Goal: Task Accomplishment & Management: Manage account settings

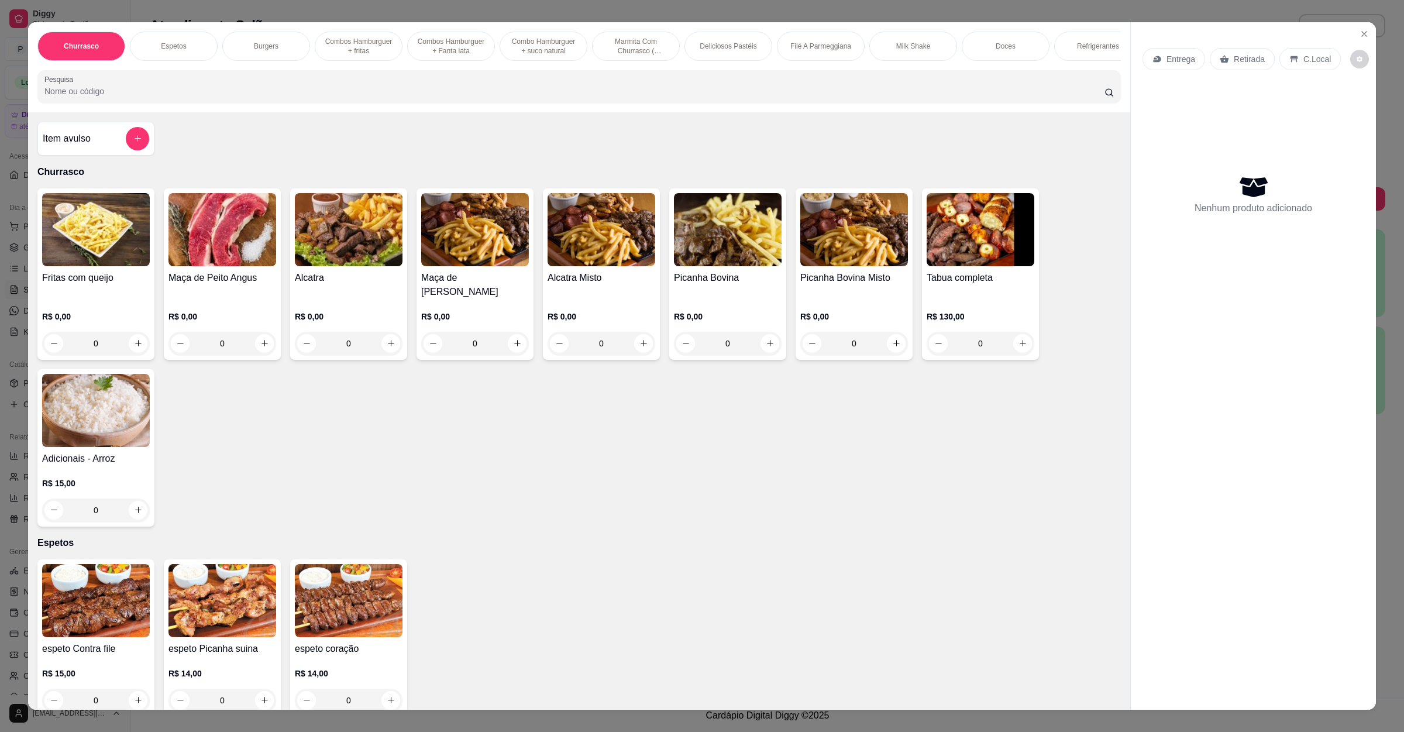
scroll to position [351, 0]
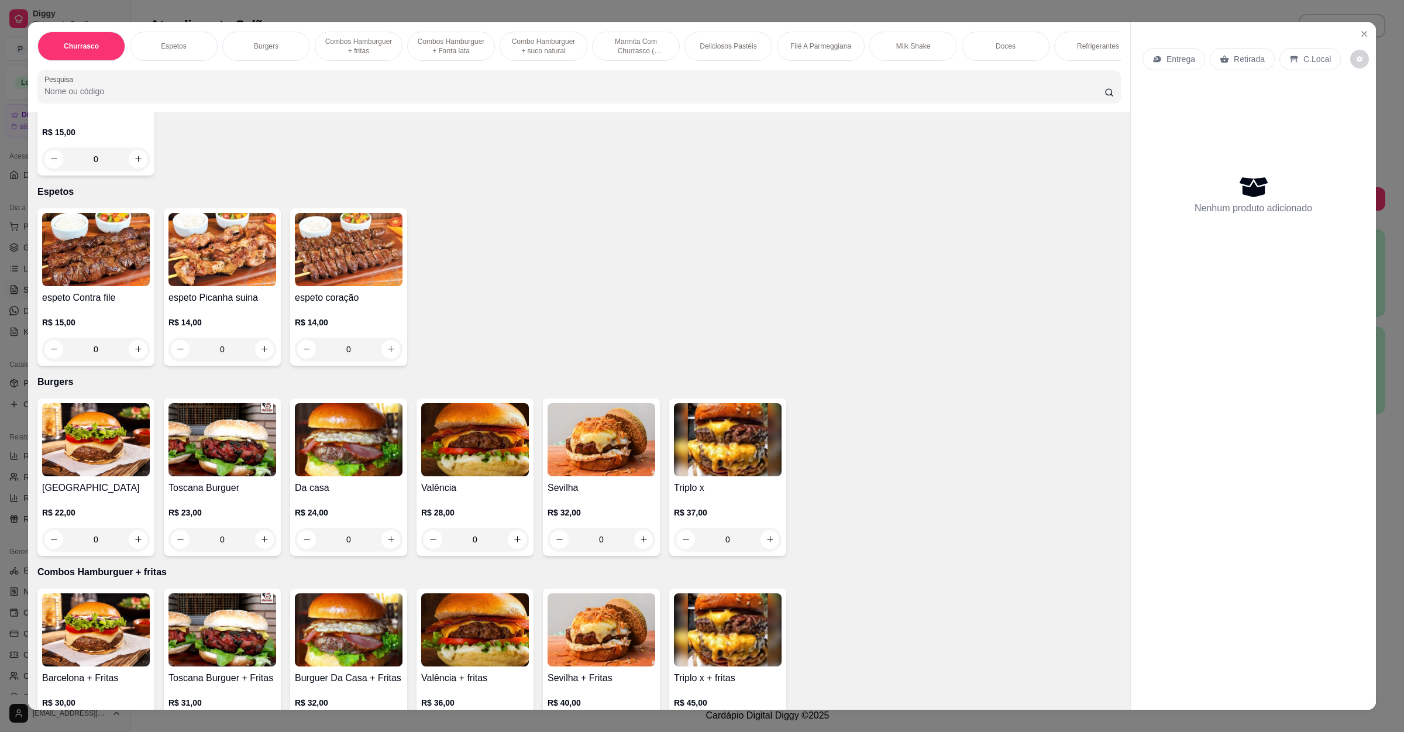
click at [132, 270] on img at bounding box center [96, 249] width 108 height 73
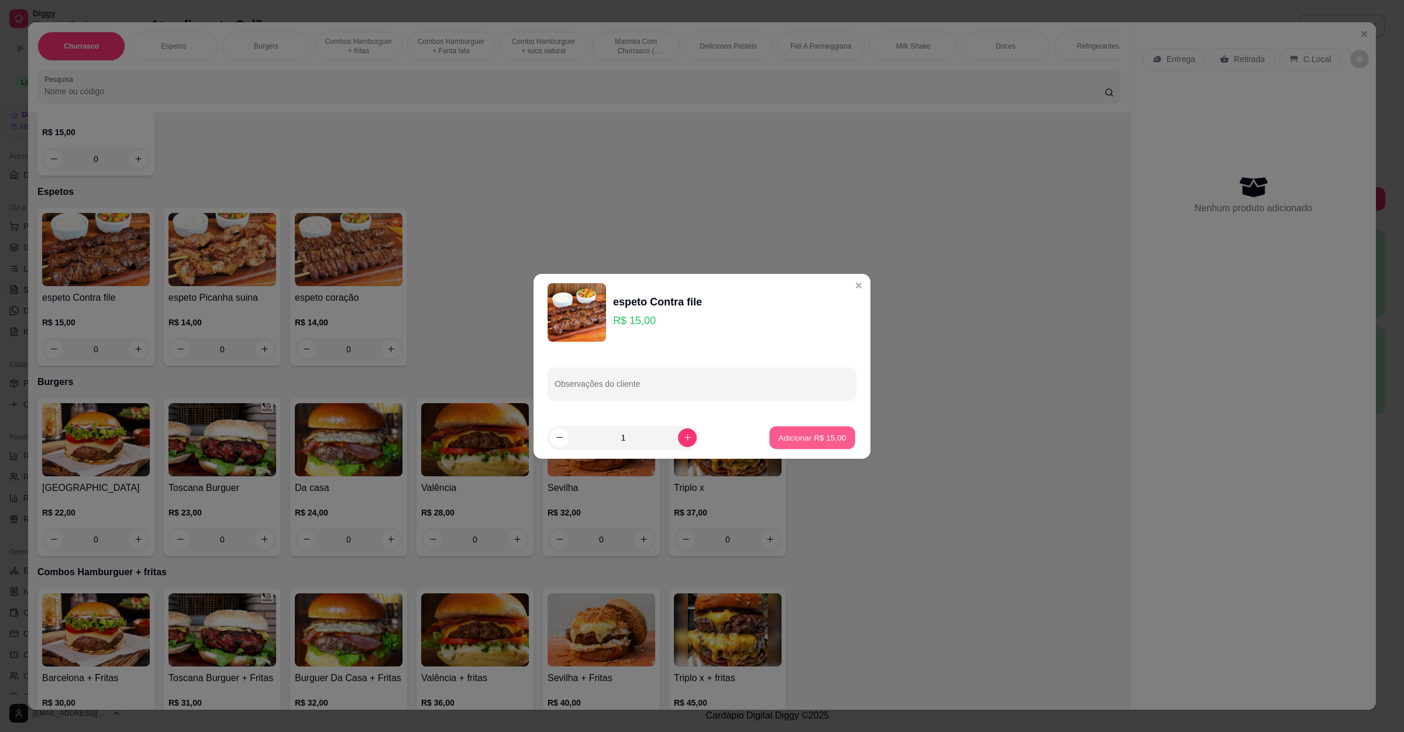
click at [813, 435] on p "Adicionar R$ 15,00" at bounding box center [813, 437] width 68 height 11
type input "1"
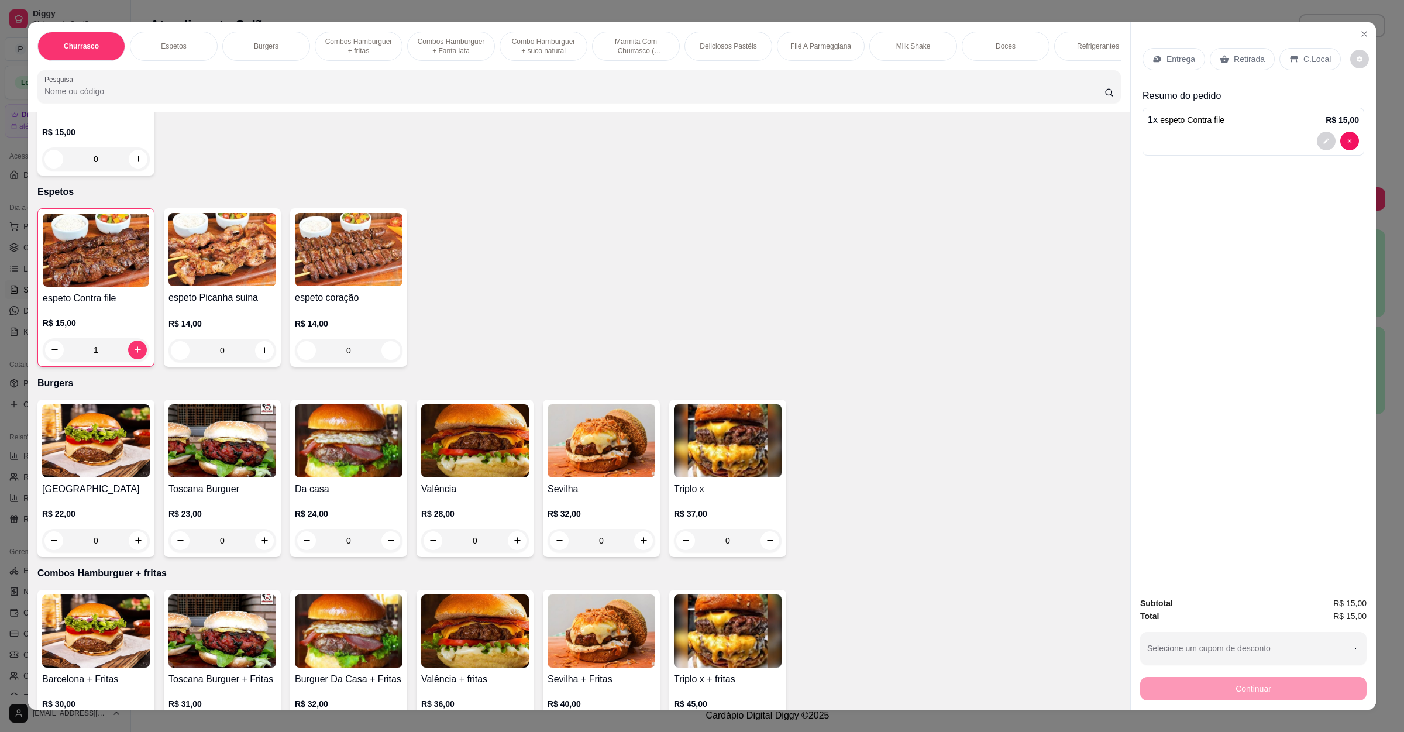
click at [1155, 49] on div "Entrega" at bounding box center [1173, 59] width 63 height 22
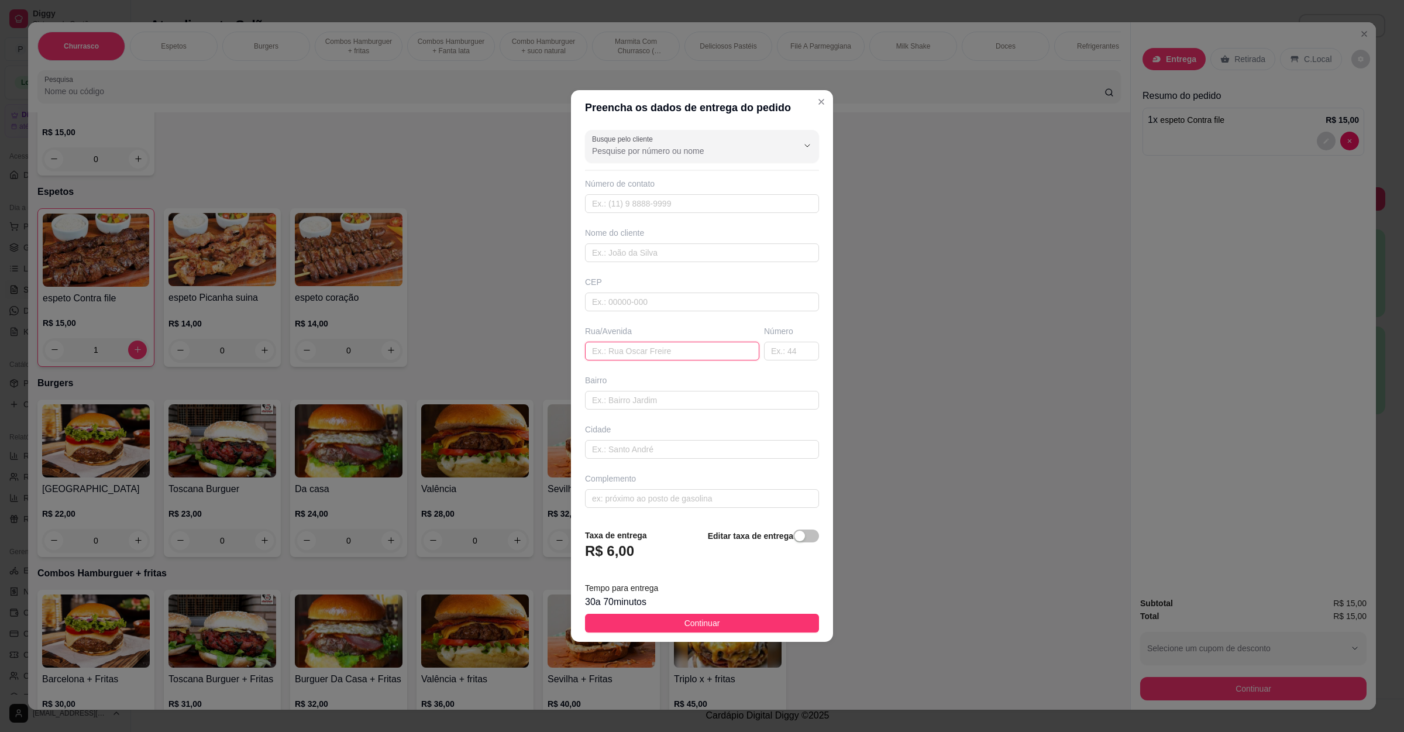
click at [617, 346] on input "text" at bounding box center [672, 351] width 174 height 19
paste input "[STREET_ADDRESS]"
type input "[STREET_ADDRESS]"
click at [795, 539] on span "button" at bounding box center [806, 535] width 26 height 13
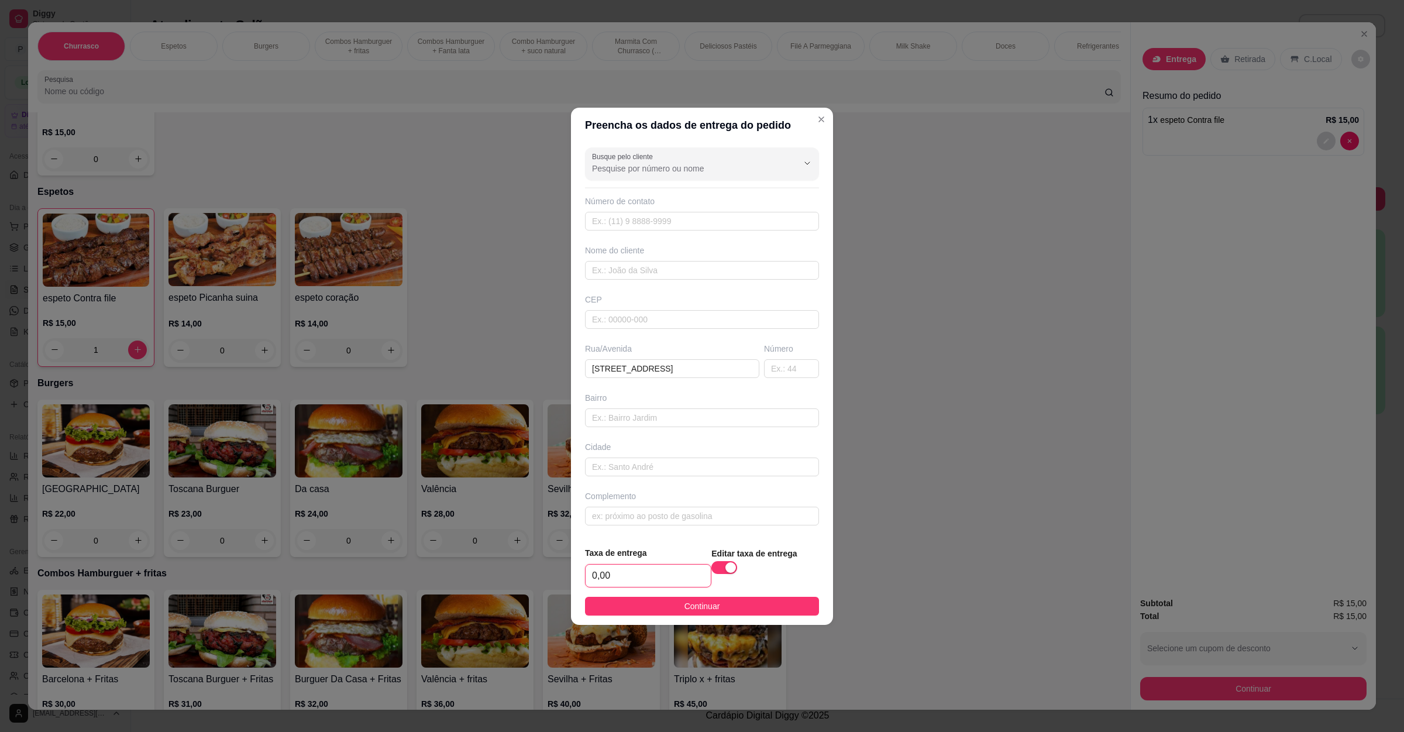
click at [648, 566] on input "0,00" at bounding box center [648, 576] width 125 height 22
type input "7,00"
click at [687, 604] on span "Continuar" at bounding box center [702, 606] width 36 height 13
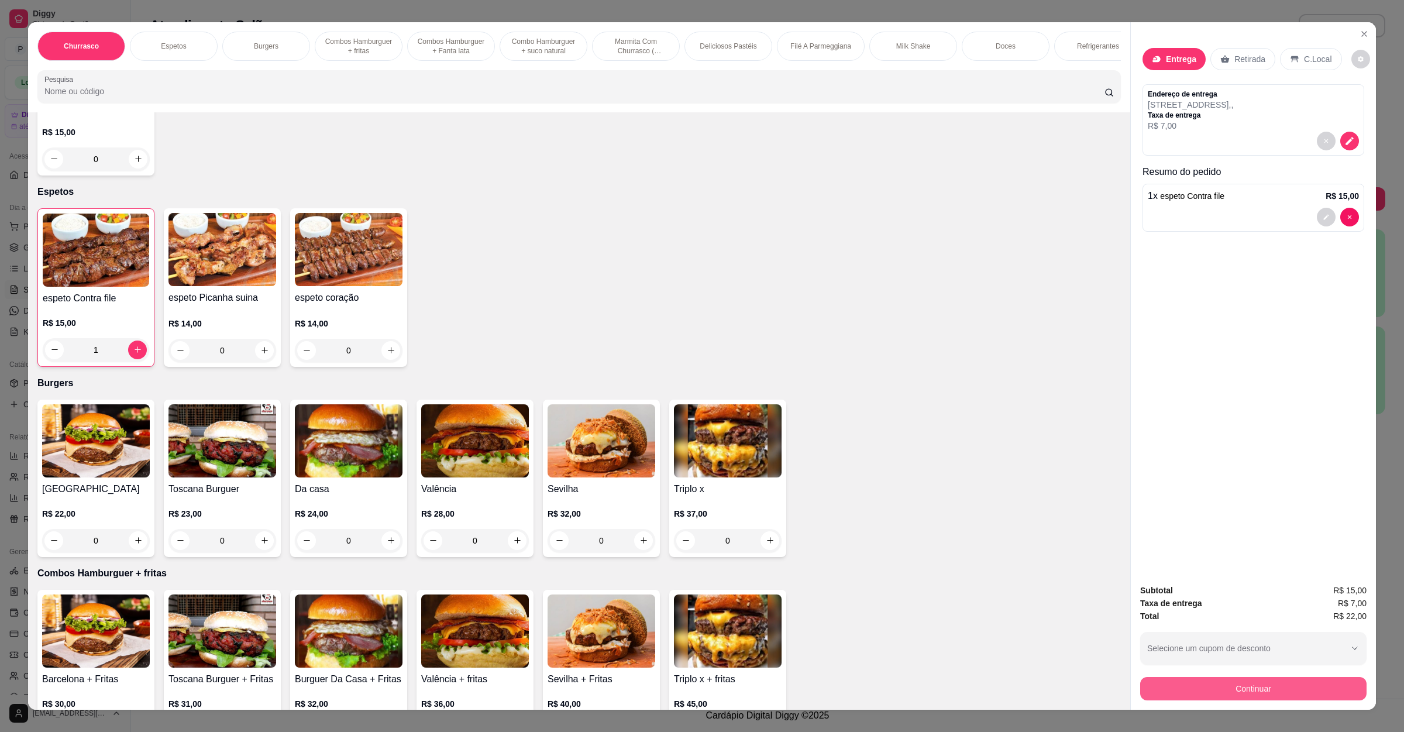
click at [1225, 690] on button "Continuar" at bounding box center [1253, 688] width 226 height 23
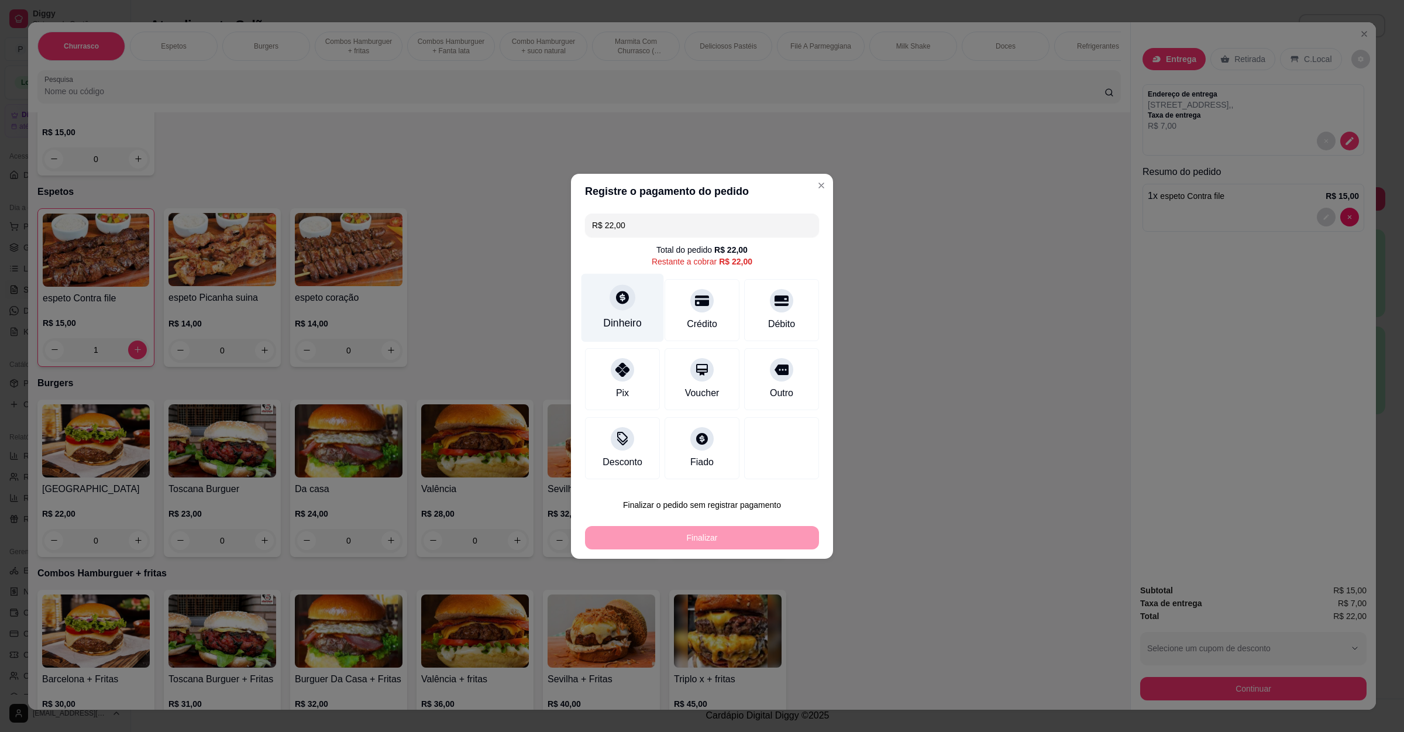
click at [615, 294] on icon at bounding box center [622, 297] width 15 height 15
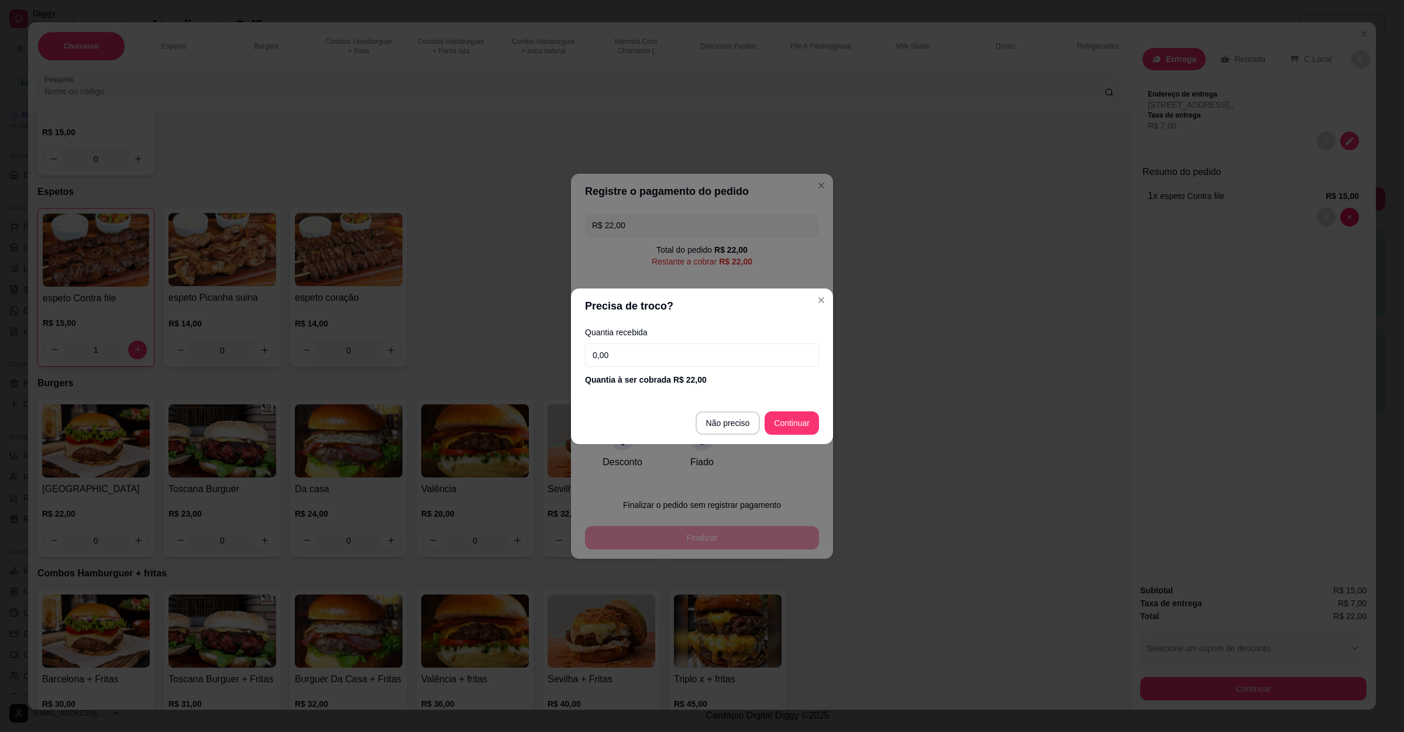
click at [655, 365] on input "0,00" at bounding box center [702, 354] width 234 height 23
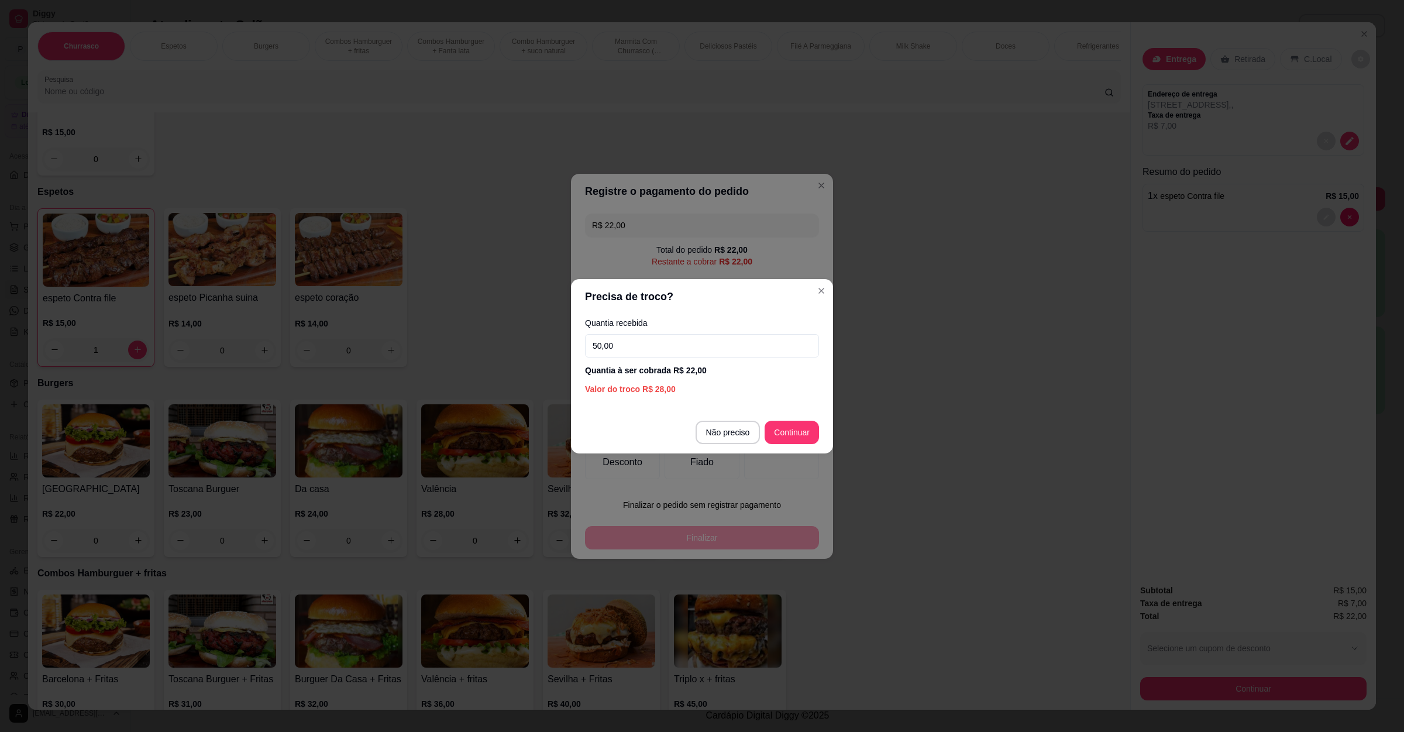
type input "50,00"
type input "R$ 0,00"
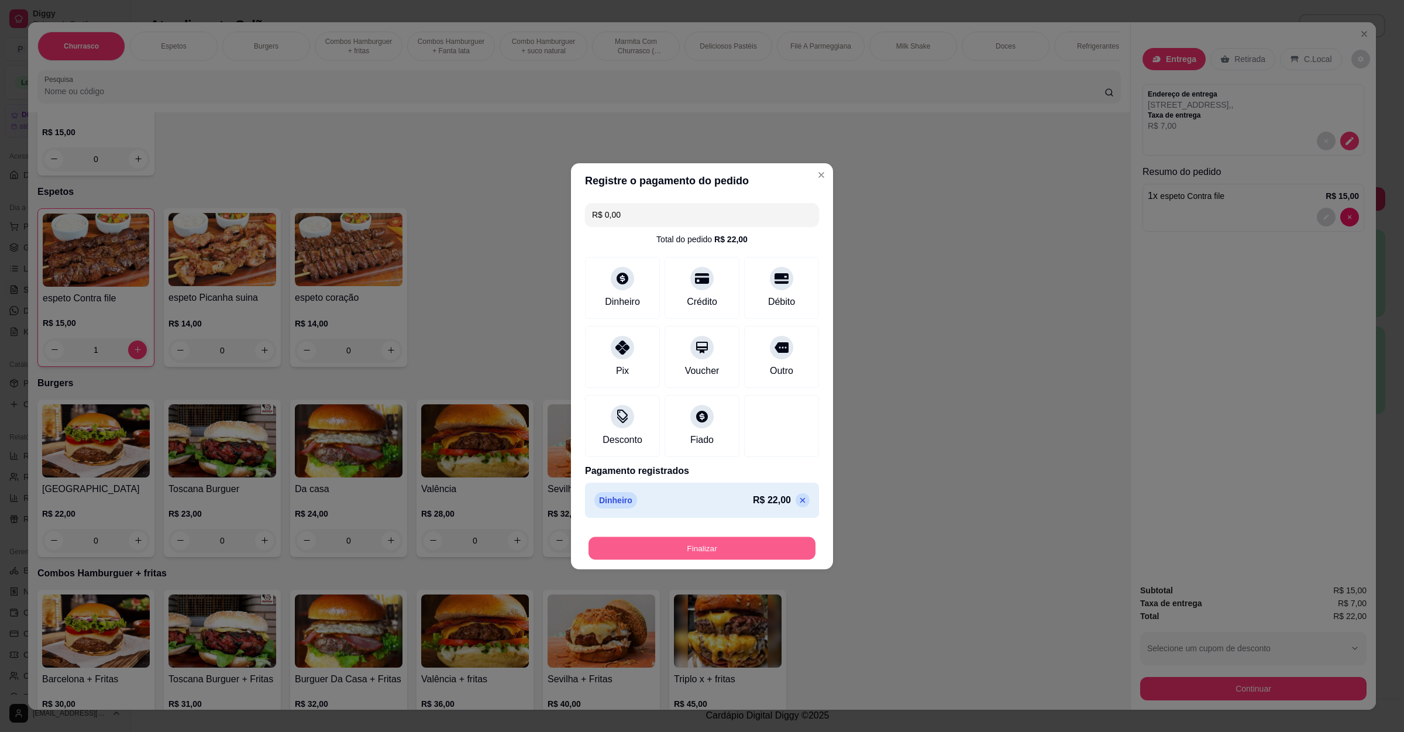
click at [725, 538] on button "Finalizar" at bounding box center [701, 547] width 227 height 23
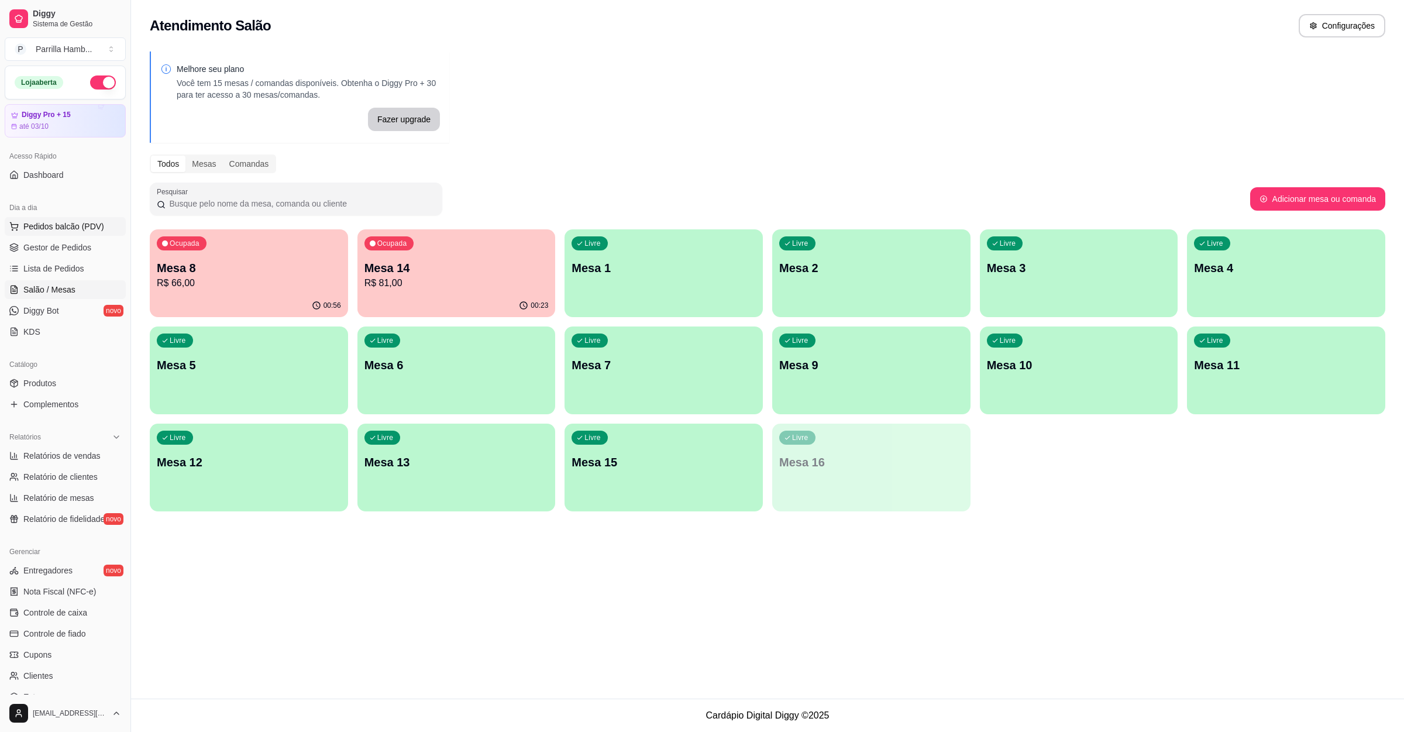
click at [95, 232] on span "Pedidos balcão (PDV)" at bounding box center [63, 227] width 81 height 12
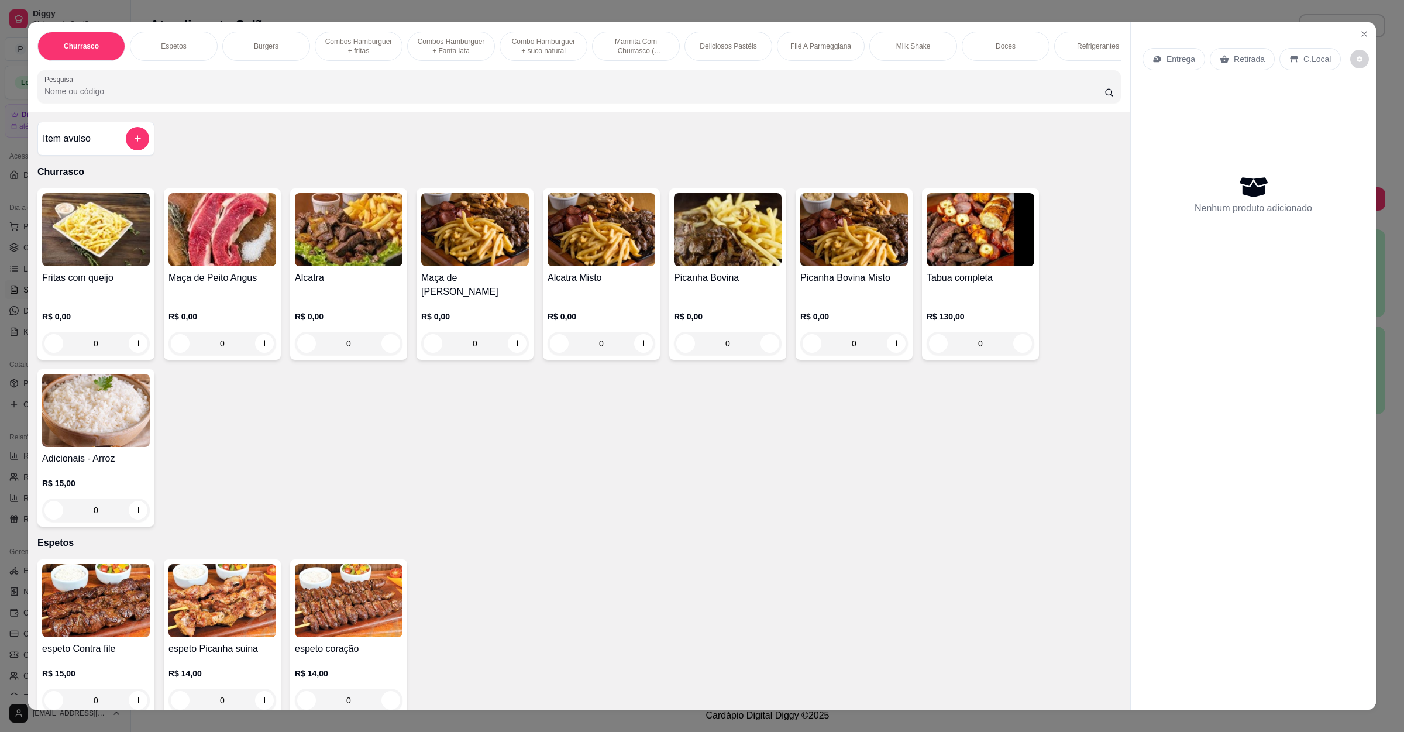
click at [1154, 62] on icon at bounding box center [1156, 58] width 9 height 9
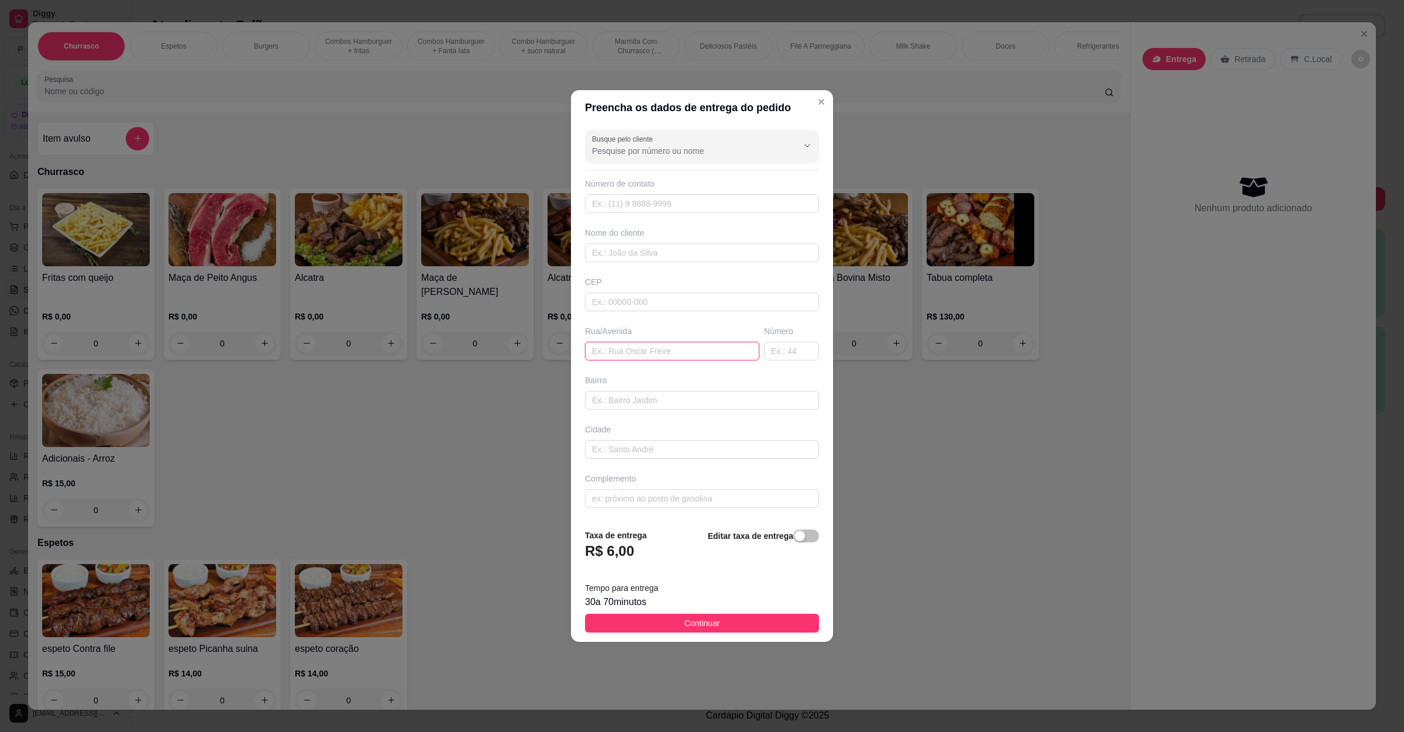
click at [627, 350] on input "text" at bounding box center [672, 351] width 174 height 19
paste input "Bairro vista alegre [STREET_ADDRESS]"
type input "Bairro vista alegre [STREET_ADDRESS]"
click at [683, 618] on button "Continuar" at bounding box center [702, 623] width 234 height 19
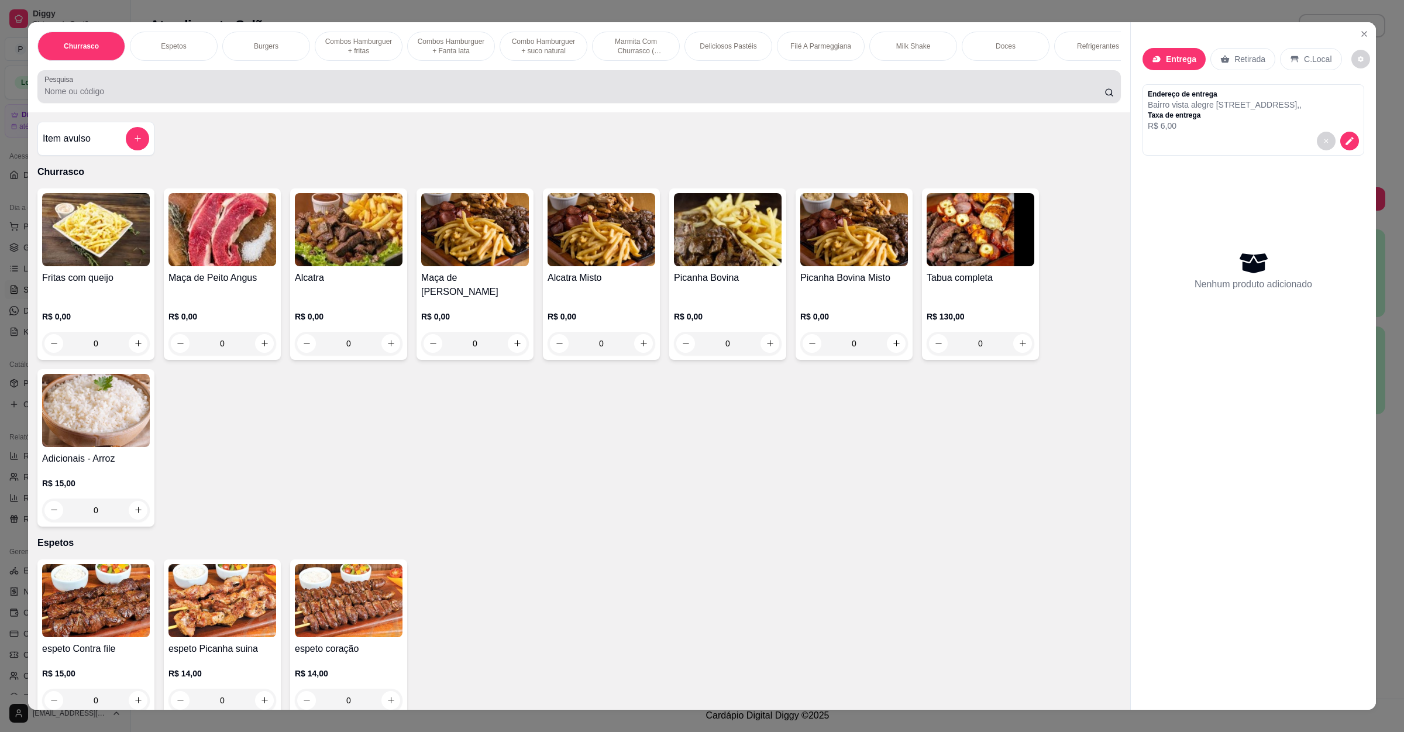
click at [71, 97] on input "Pesquisa" at bounding box center [574, 91] width 1060 height 12
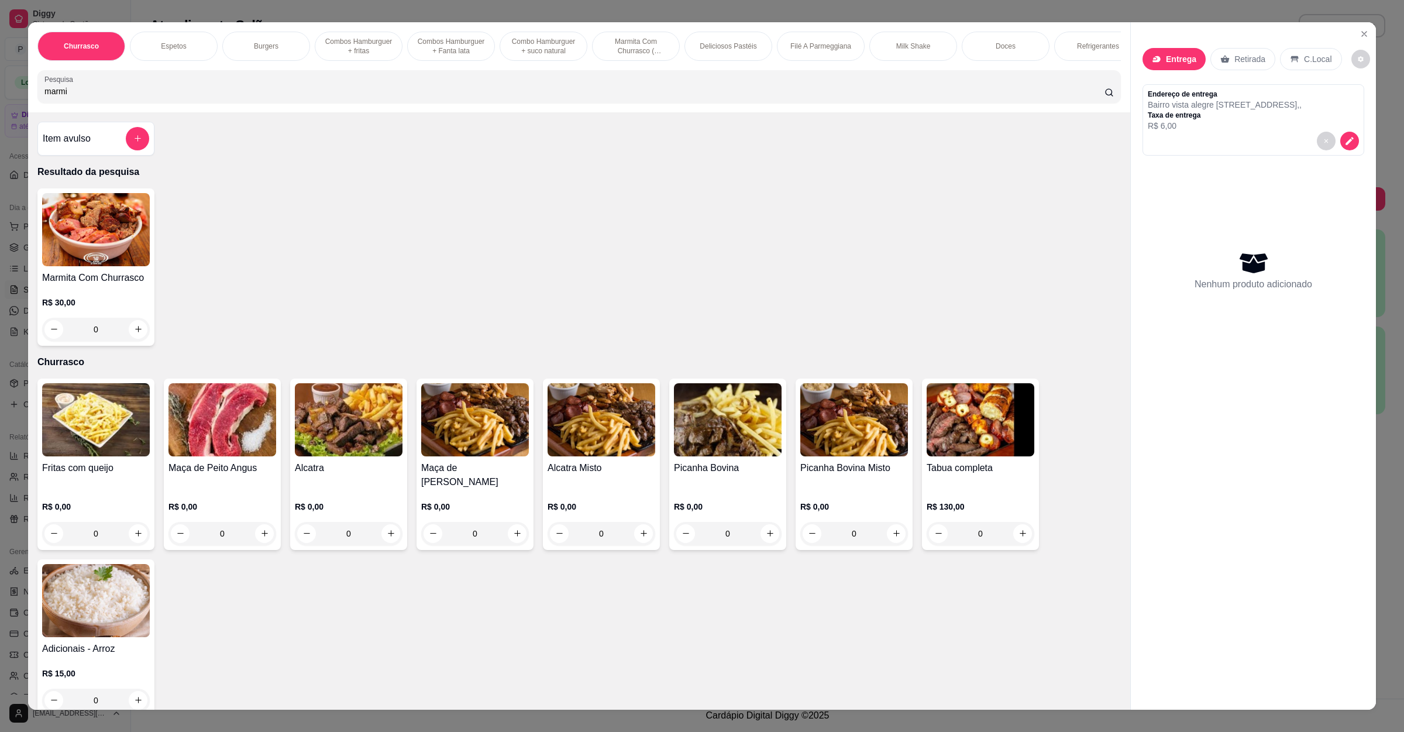
type input "marmi"
click at [125, 341] on div "0" at bounding box center [96, 329] width 108 height 23
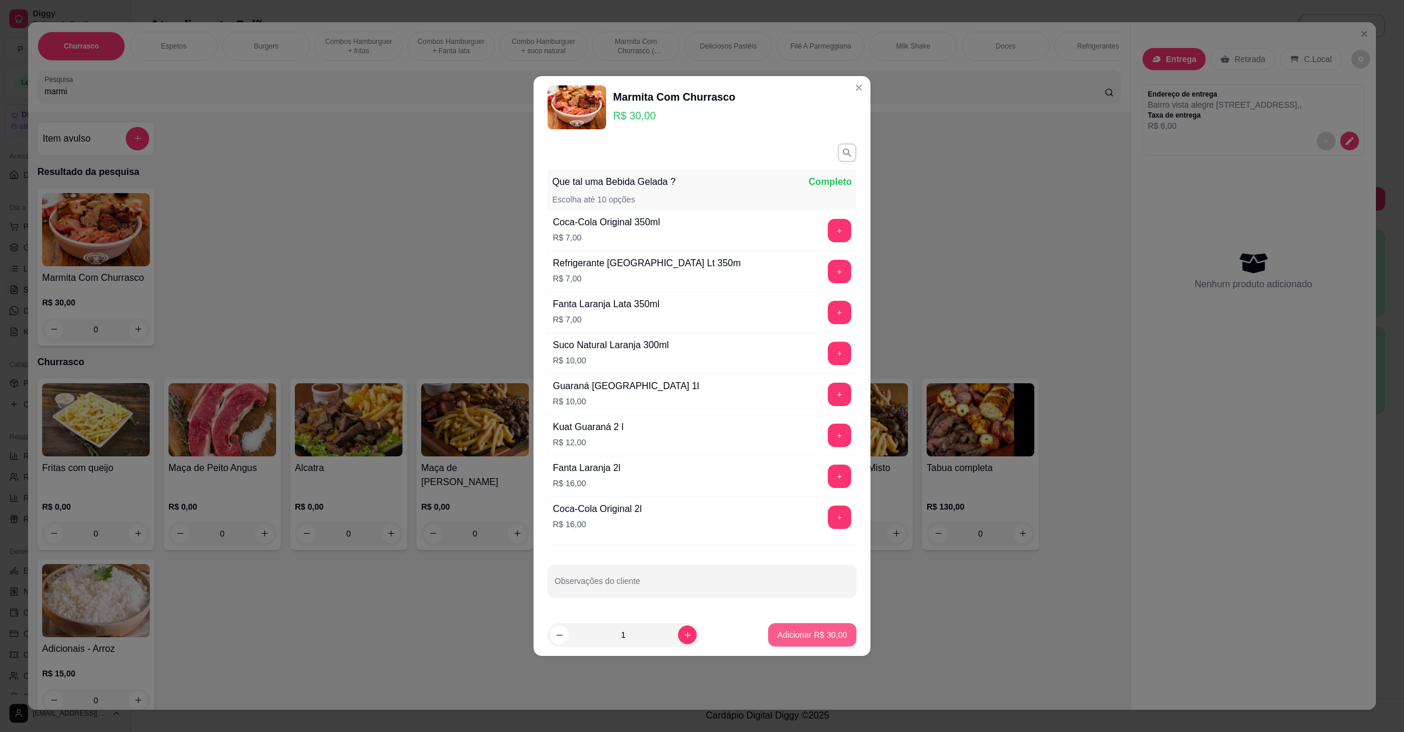
click at [821, 632] on p "Adicionar R$ 30,00" at bounding box center [812, 635] width 70 height 12
type input "1"
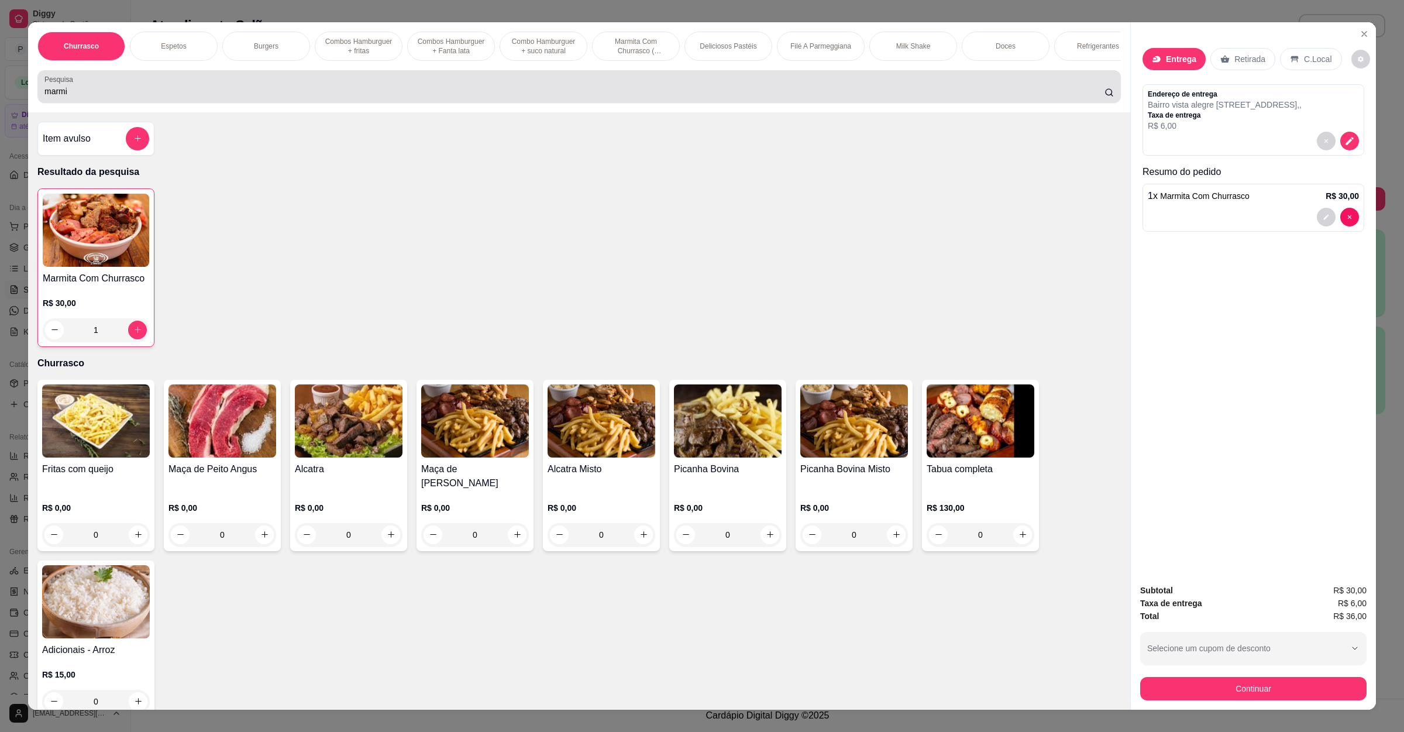
drag, startPoint x: 95, startPoint y: 95, endPoint x: 7, endPoint y: 108, distance: 89.2
click at [0, 107] on div "Churrasco Espetos Burgers Combos Hamburguer + fritas Combos Hamburguer + Fanta …" at bounding box center [702, 366] width 1404 height 732
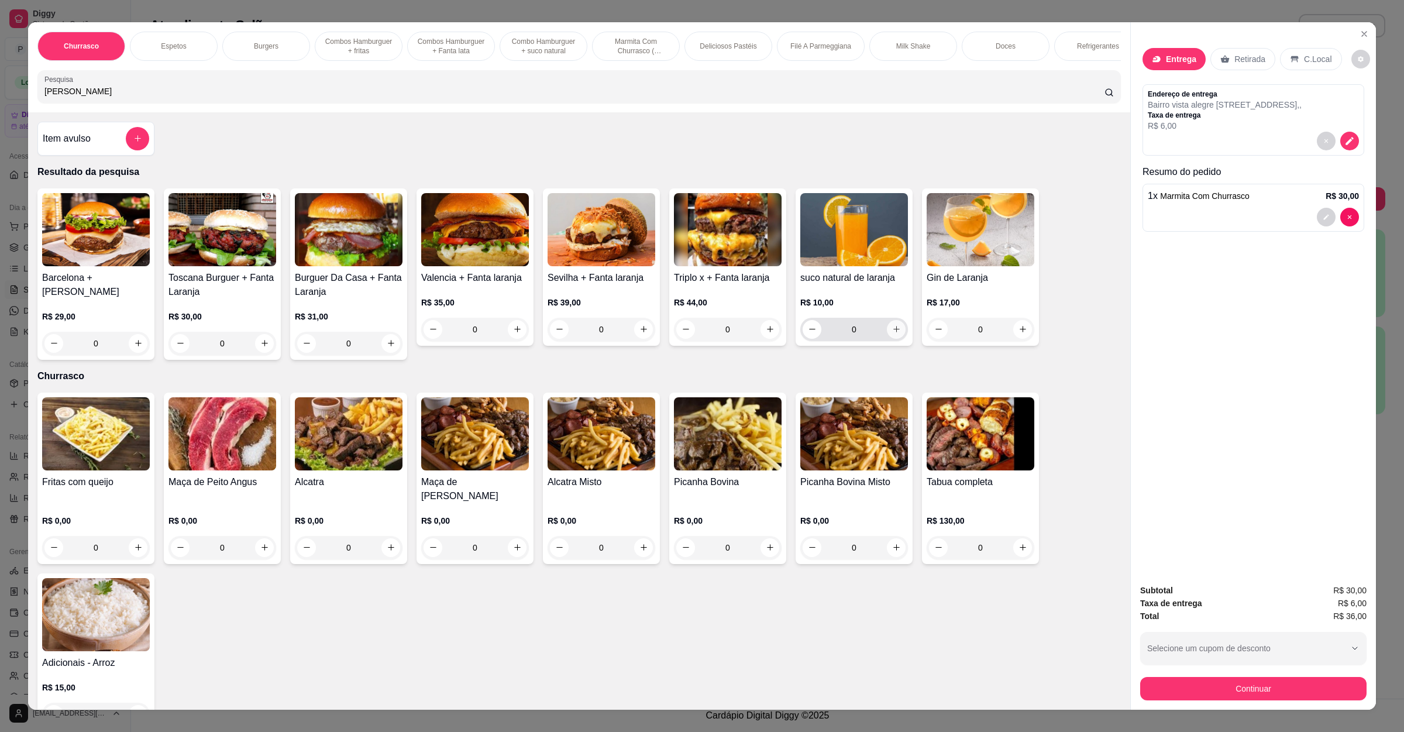
type input "[PERSON_NAME]"
click at [892, 333] on icon "increase-product-quantity" at bounding box center [896, 329] width 9 height 9
type input "1"
click at [1242, 685] on button "Continuar" at bounding box center [1253, 688] width 226 height 23
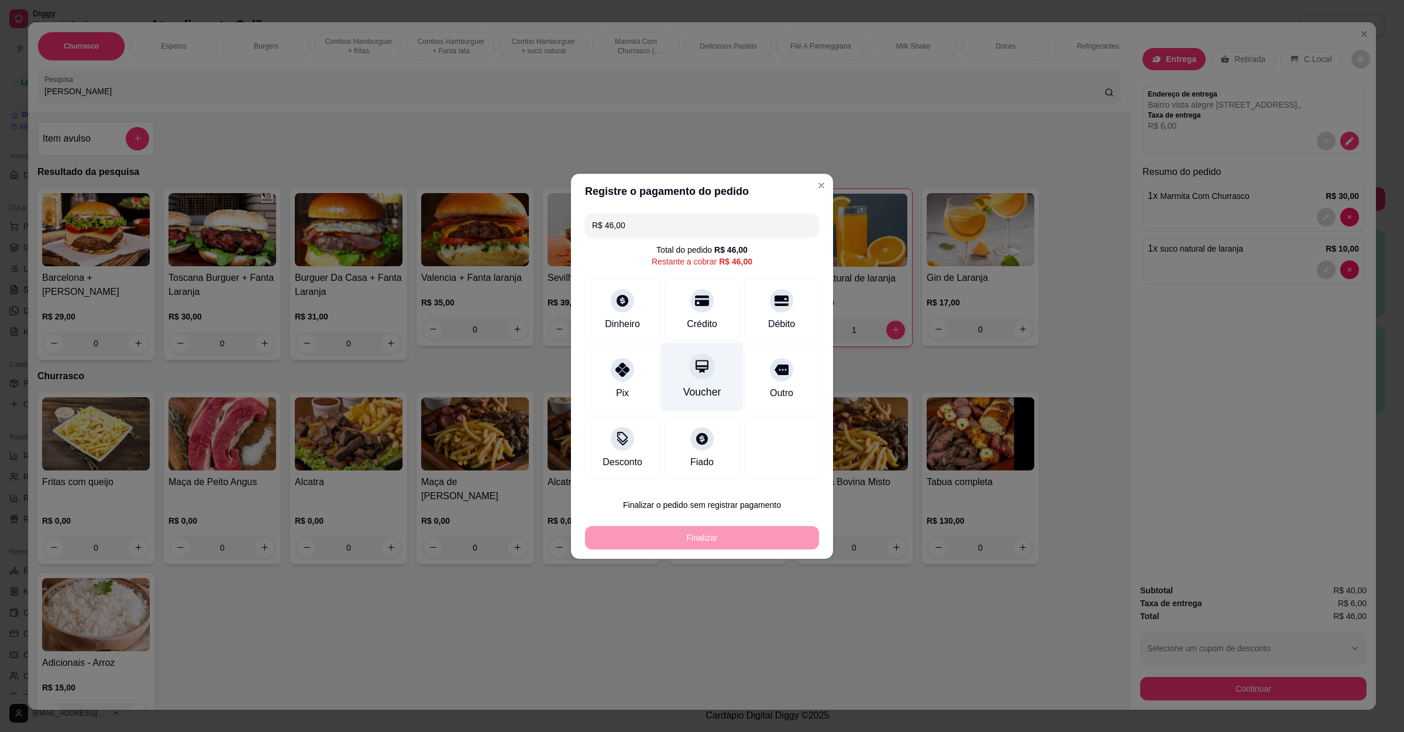
click at [699, 318] on div "Crédito" at bounding box center [702, 324] width 30 height 14
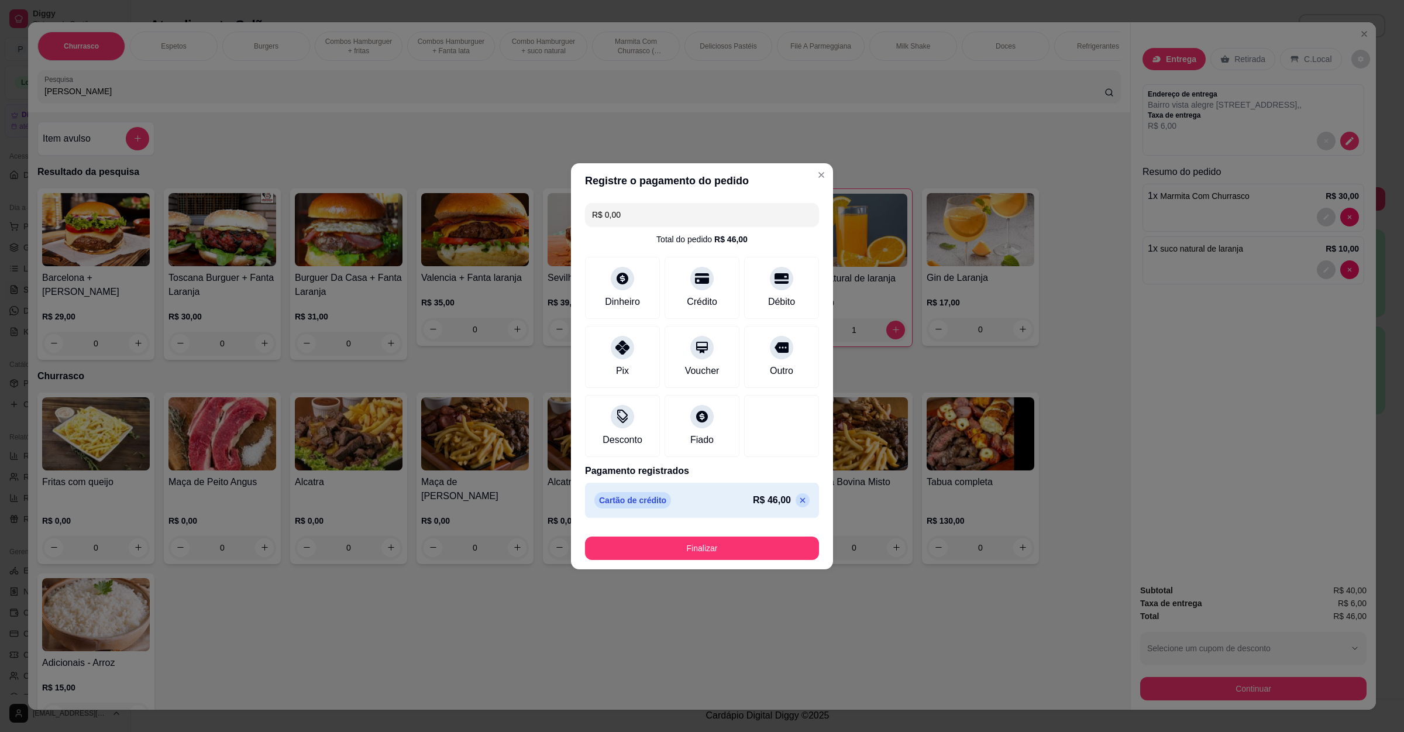
type input "R$ 0,00"
click at [692, 542] on button "Finalizar" at bounding box center [702, 547] width 234 height 23
type input "0"
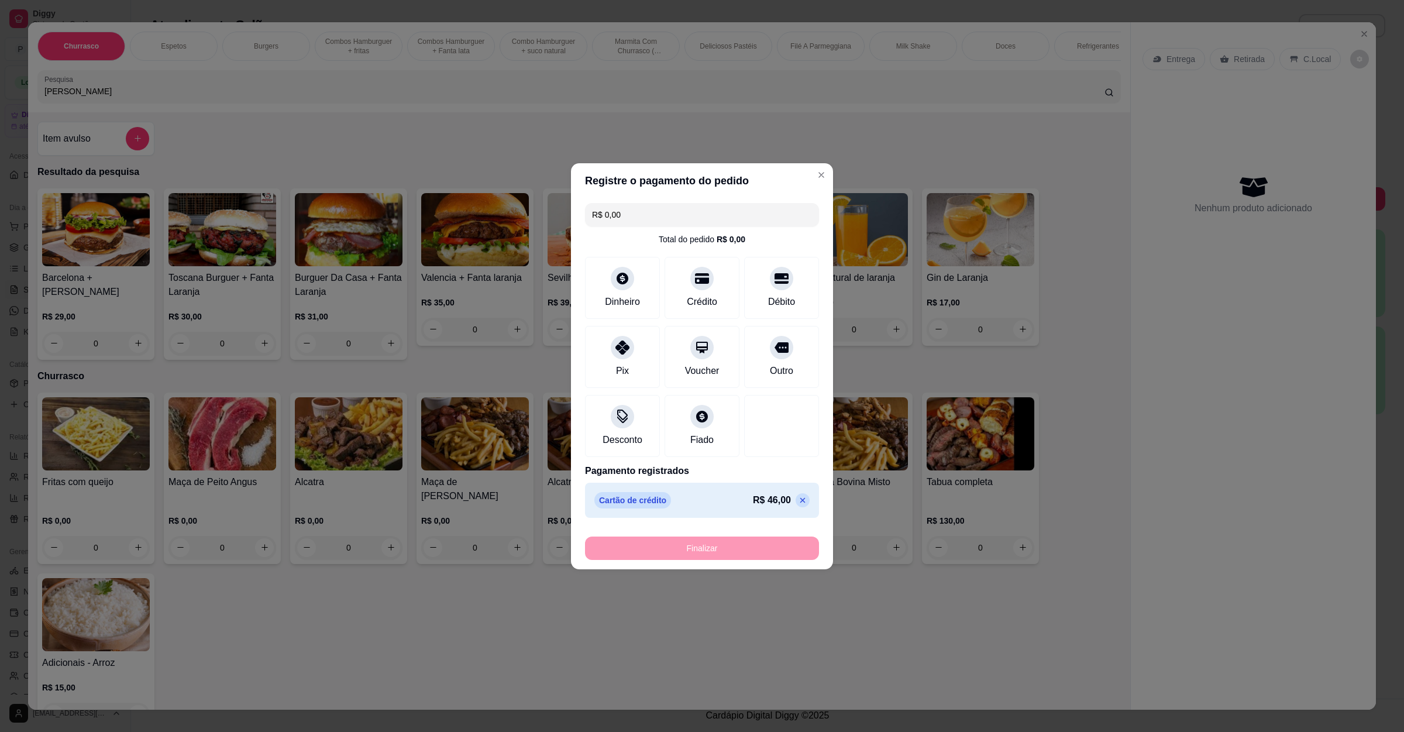
type input "-R$ 46,00"
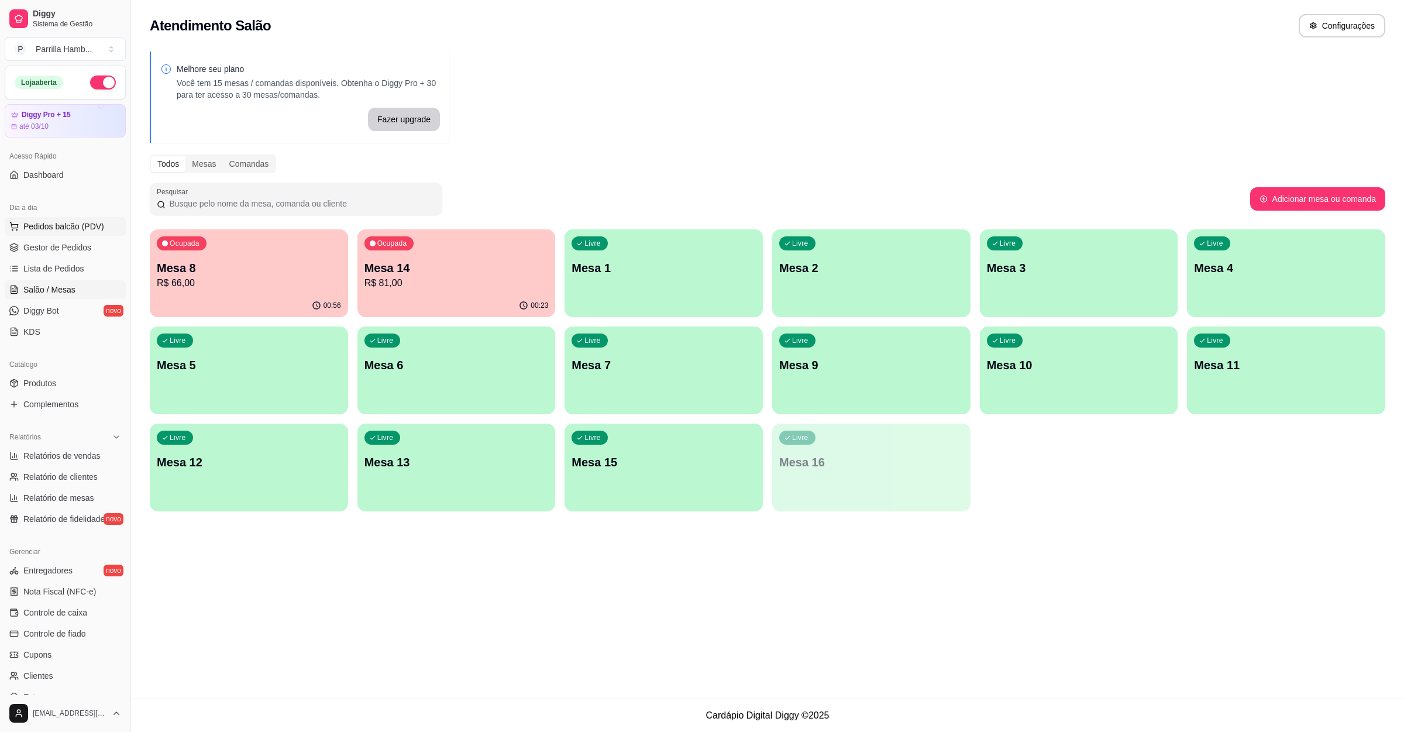
click at [57, 225] on span "Pedidos balcão (PDV)" at bounding box center [63, 227] width 81 height 12
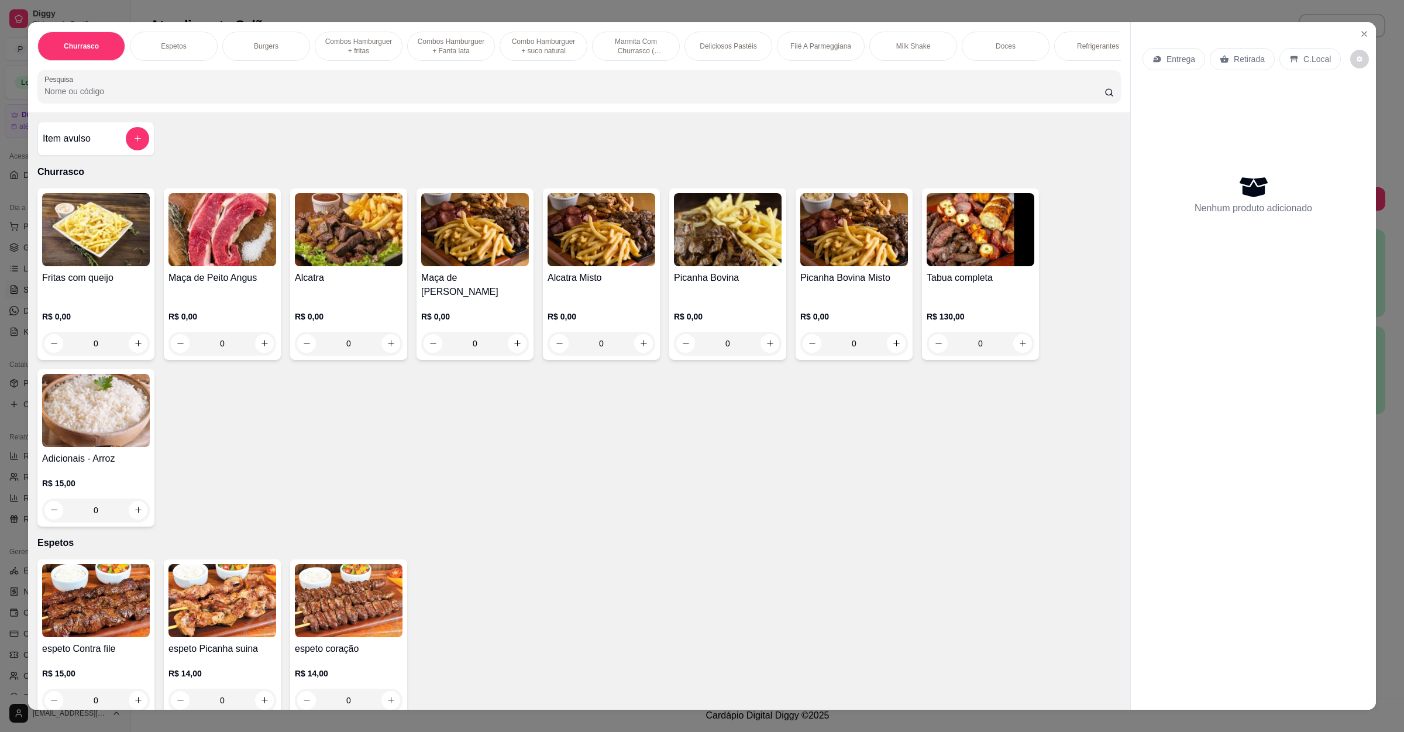
click at [1180, 61] on p "Entrega" at bounding box center [1180, 59] width 29 height 12
click at [1179, 70] on div "Entrega" at bounding box center [1173, 59] width 63 height 22
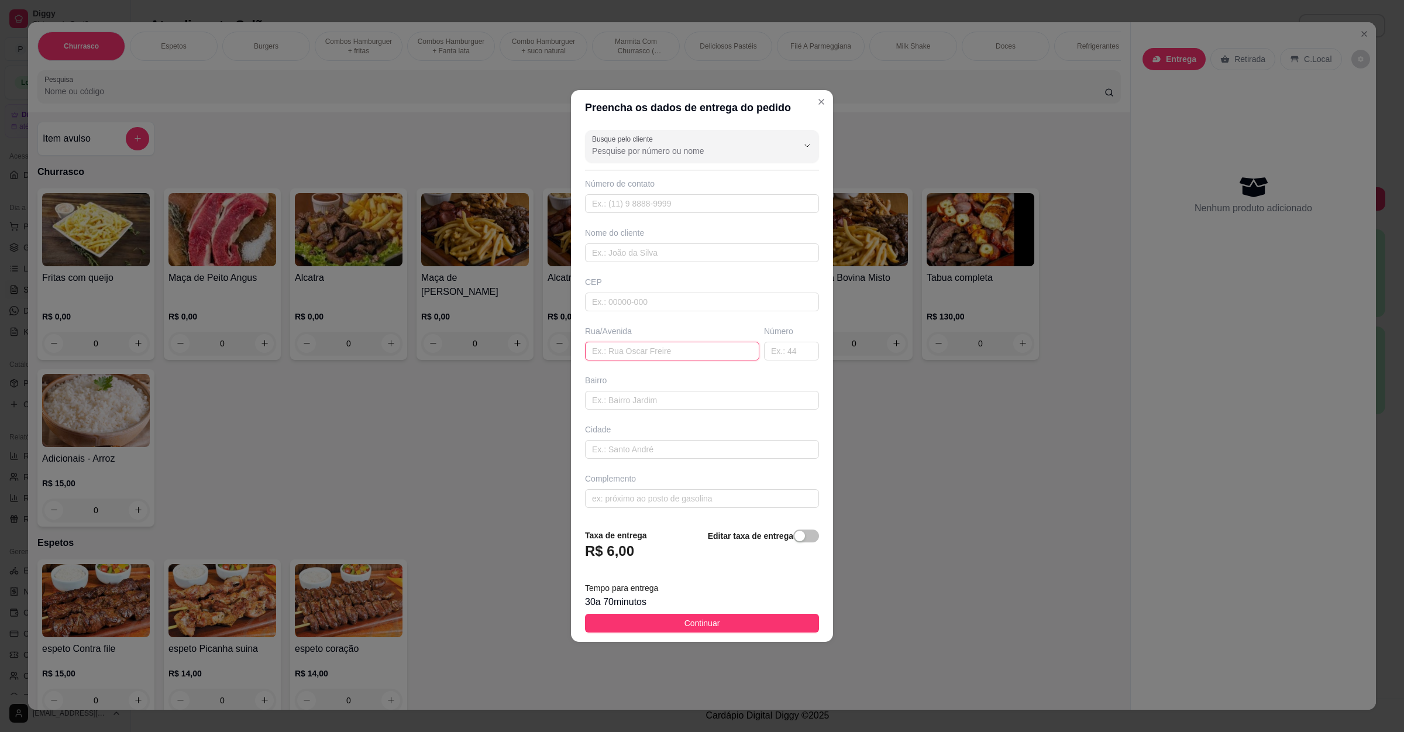
click at [643, 351] on input "text" at bounding box center [672, 351] width 174 height 19
paste input "[GEOGRAPHIC_DATA]"
type input "[GEOGRAPHIC_DATA]"
click at [672, 629] on button "Continuar" at bounding box center [702, 623] width 234 height 19
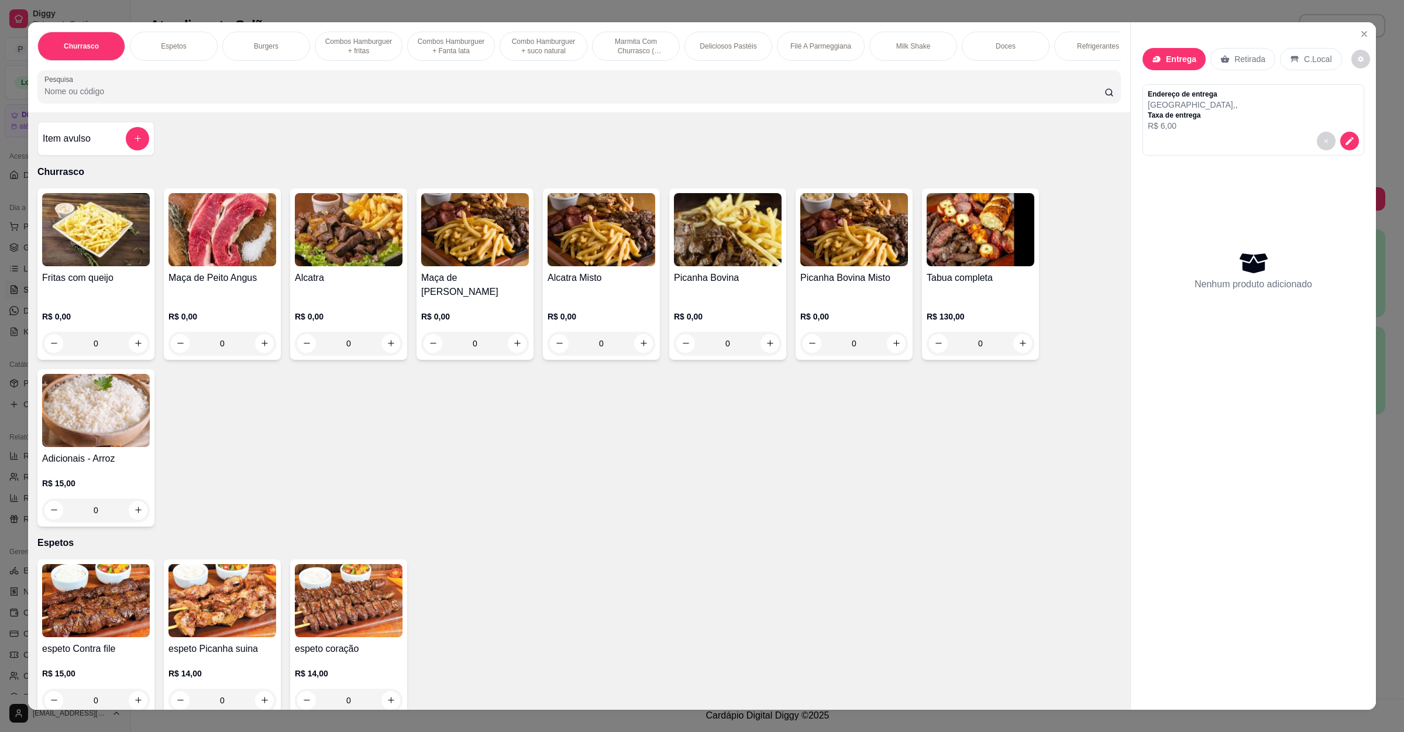
click at [126, 97] on input "Pesquisa" at bounding box center [574, 91] width 1060 height 12
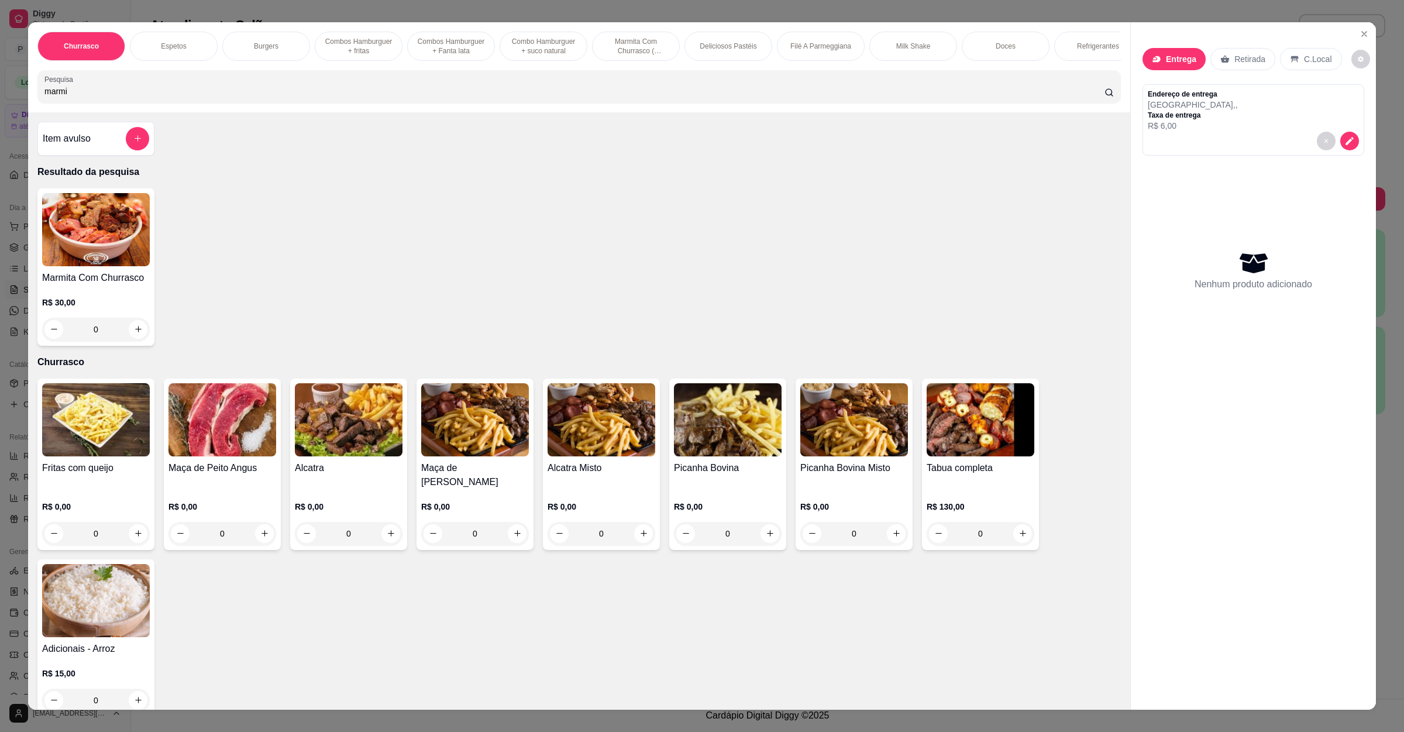
type input "marmi"
click at [121, 281] on div "Marmita Com Churrasco R$ 30,00 0" at bounding box center [95, 266] width 117 height 157
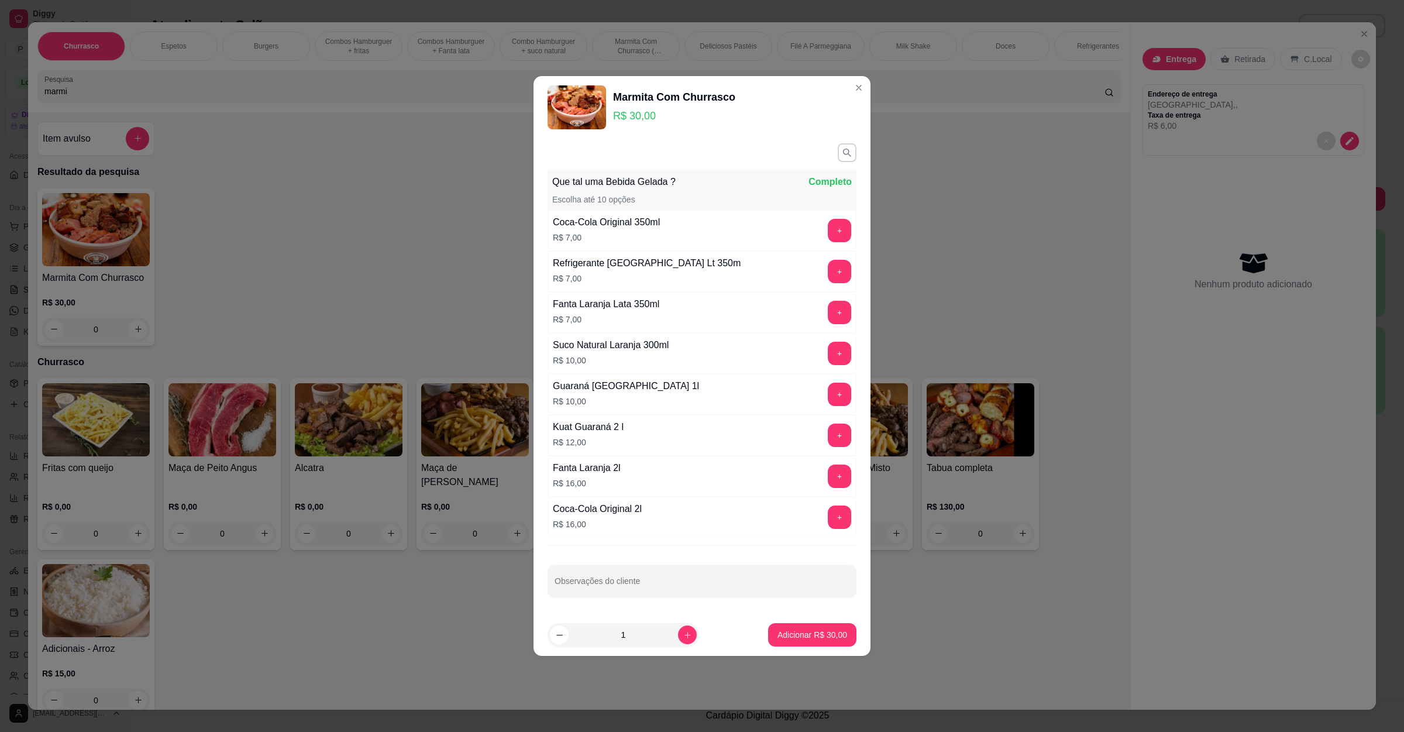
drag, startPoint x: 684, startPoint y: 625, endPoint x: 669, endPoint y: 639, distance: 21.1
click at [678, 634] on footer "1 Adicionar R$ 30,00" at bounding box center [702, 635] width 337 height 42
click at [678, 639] on button "increase-product-quantity" at bounding box center [687, 634] width 19 height 19
type input "2"
click at [789, 635] on p "Adicionar R$ 60,00" at bounding box center [812, 635] width 70 height 12
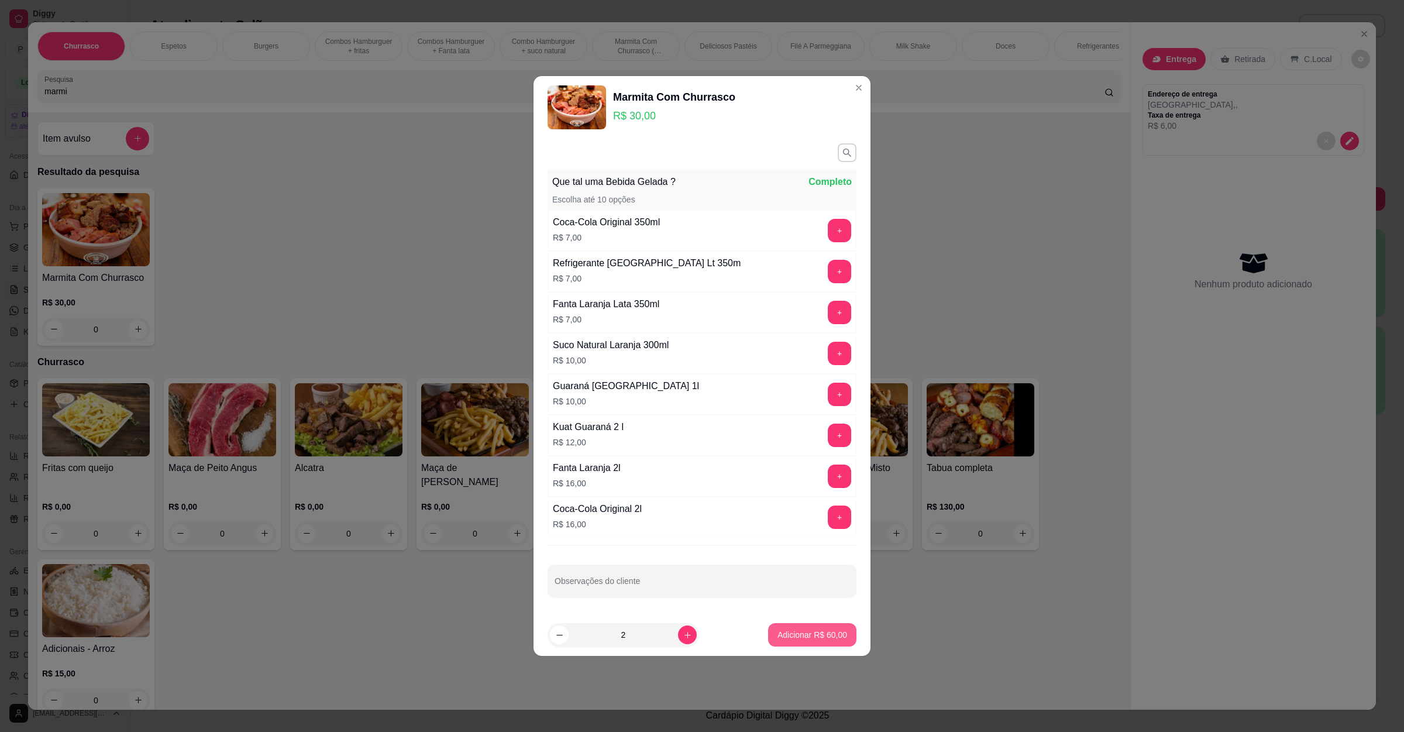
type input "2"
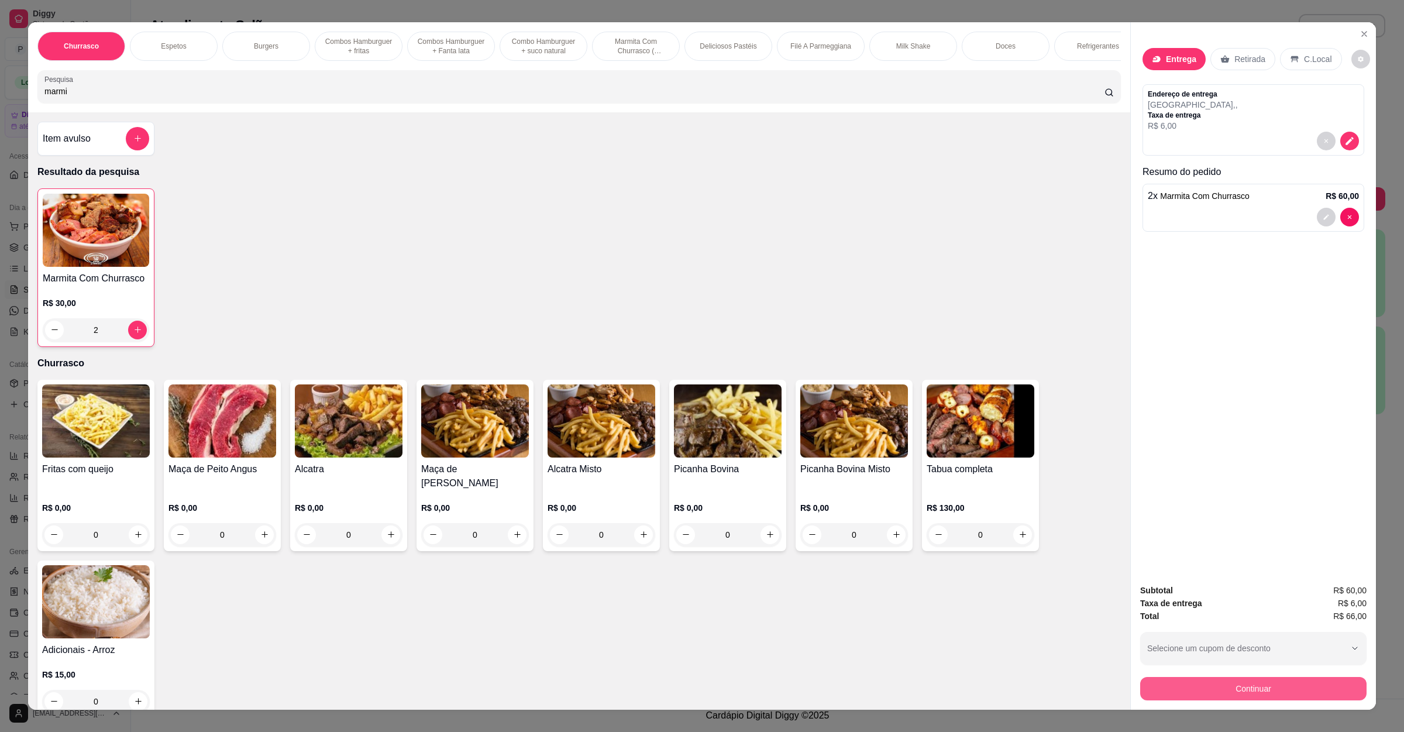
click at [1269, 698] on button "Continuar" at bounding box center [1253, 688] width 226 height 23
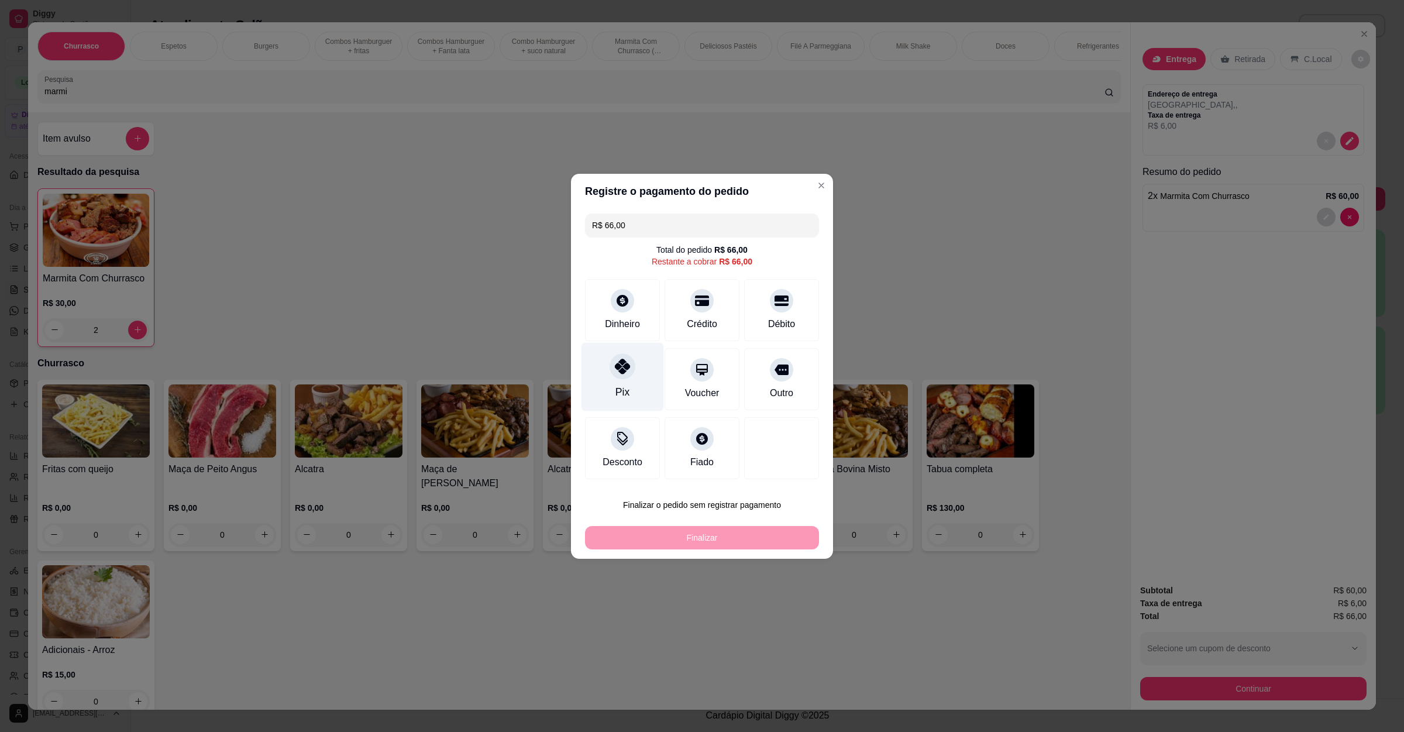
click at [606, 373] on div "Pix" at bounding box center [622, 376] width 82 height 68
type input "R$ 0,00"
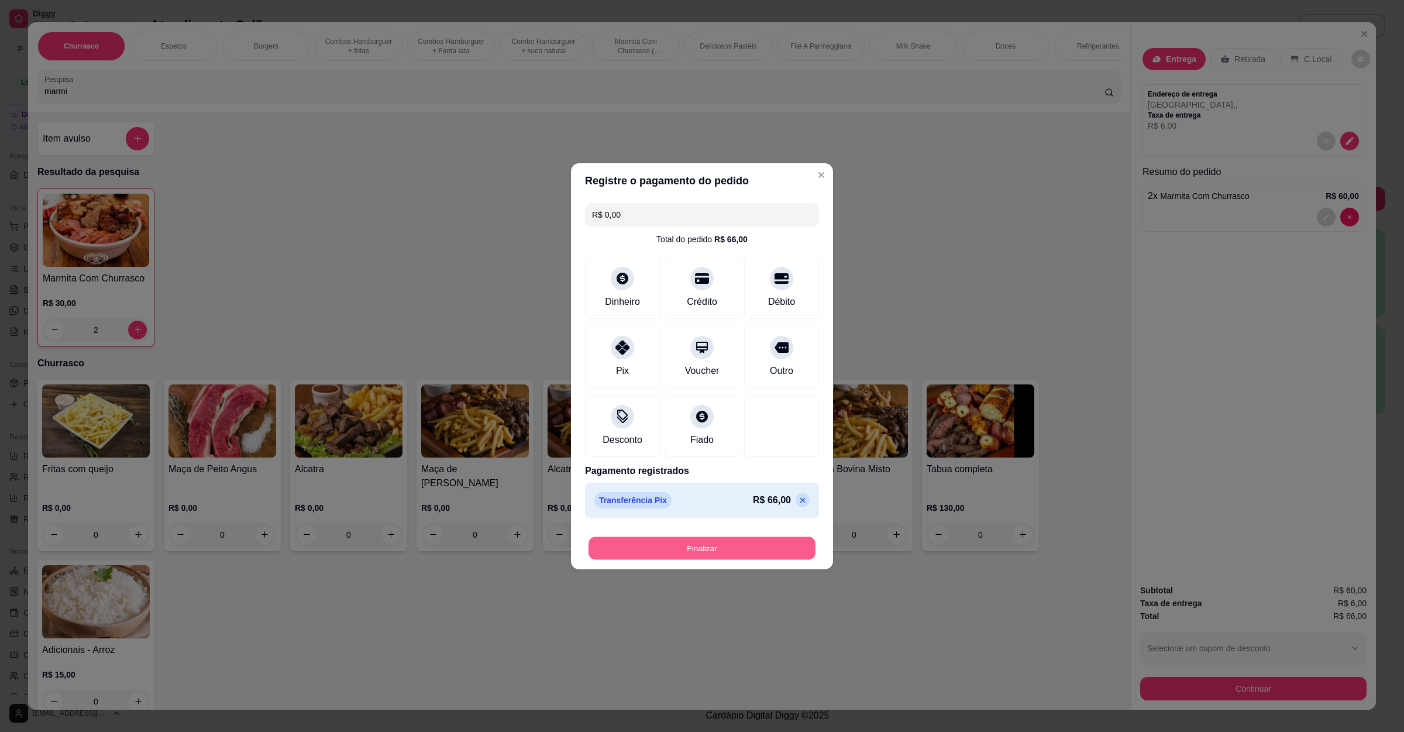
click at [695, 553] on button "Finalizar" at bounding box center [701, 547] width 227 height 23
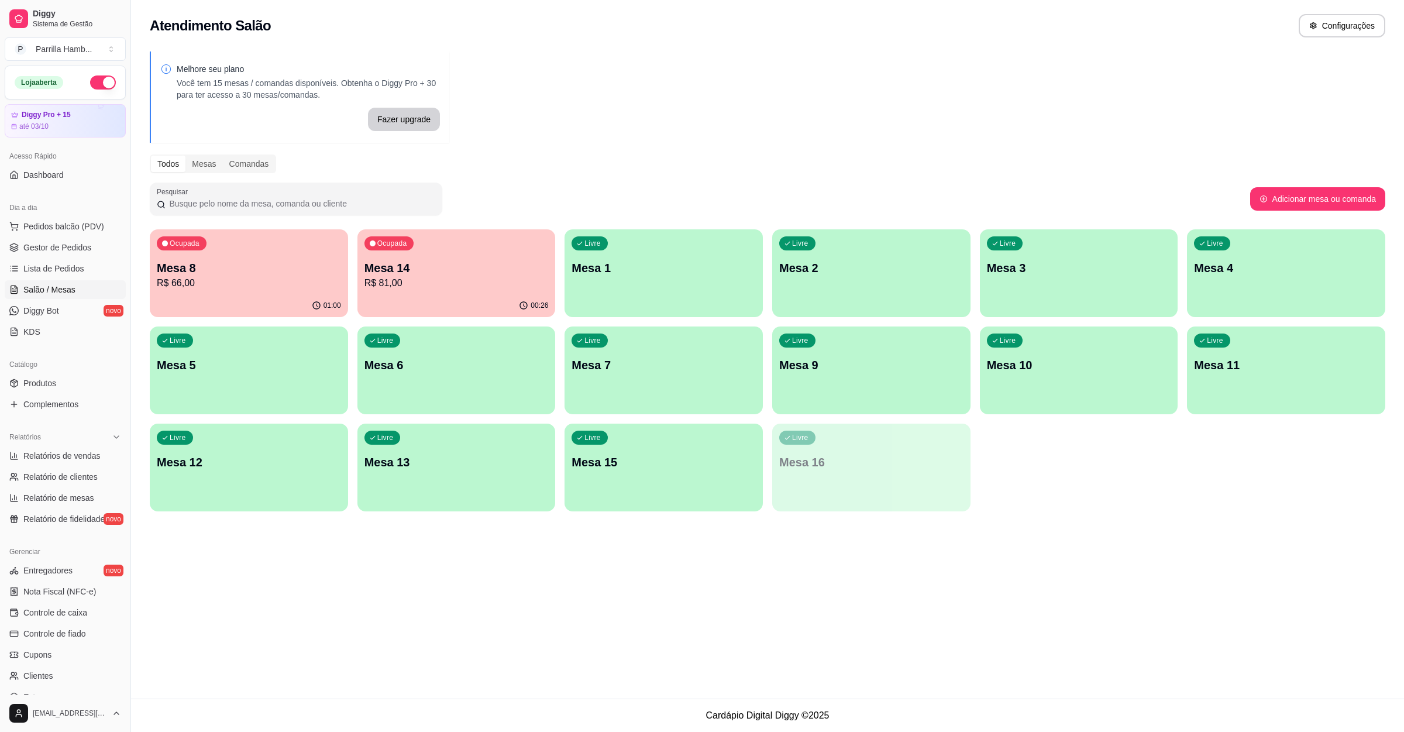
click at [433, 276] on p "R$ 81,00" at bounding box center [456, 283] width 184 height 14
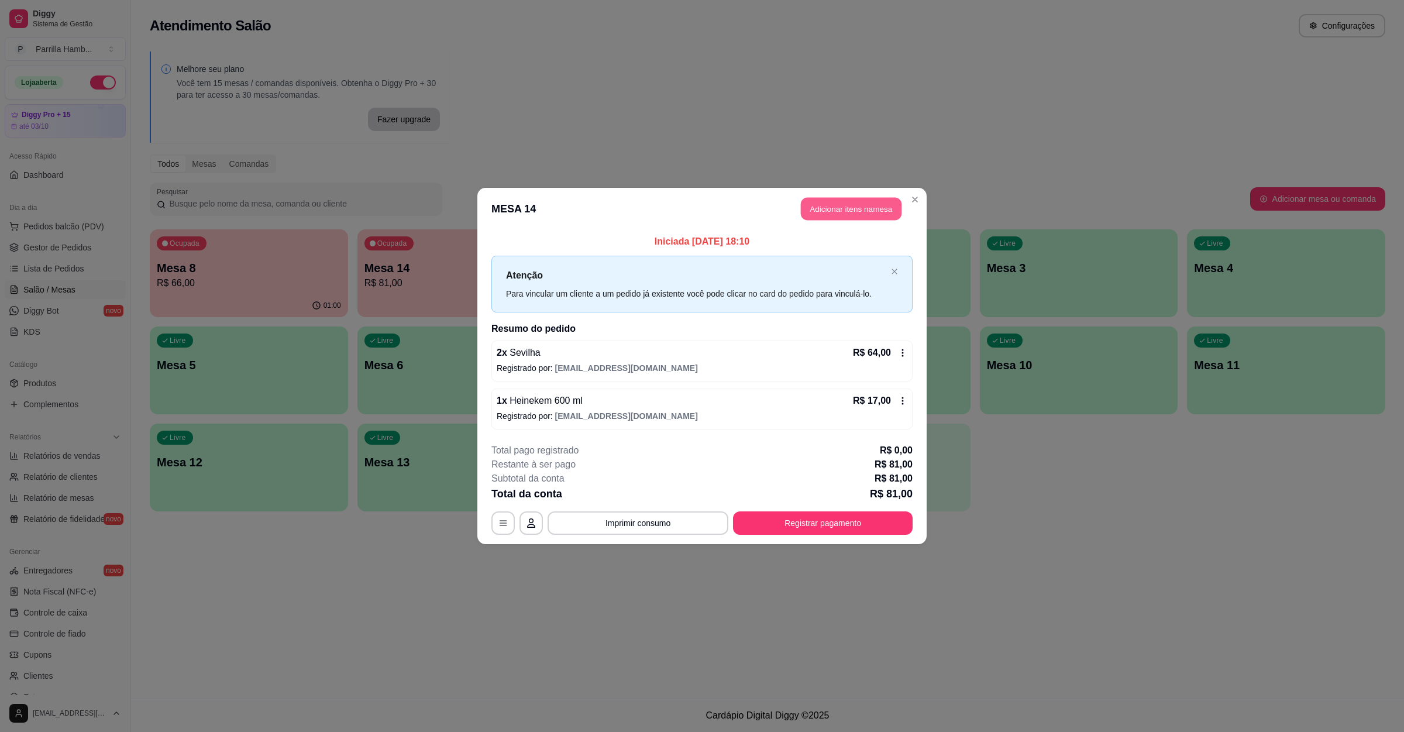
click at [798, 211] on header "MESA 14 Adicionar itens na mesa" at bounding box center [701, 209] width 449 height 42
click at [846, 213] on button "Adicionar itens na mesa" at bounding box center [851, 209] width 101 height 23
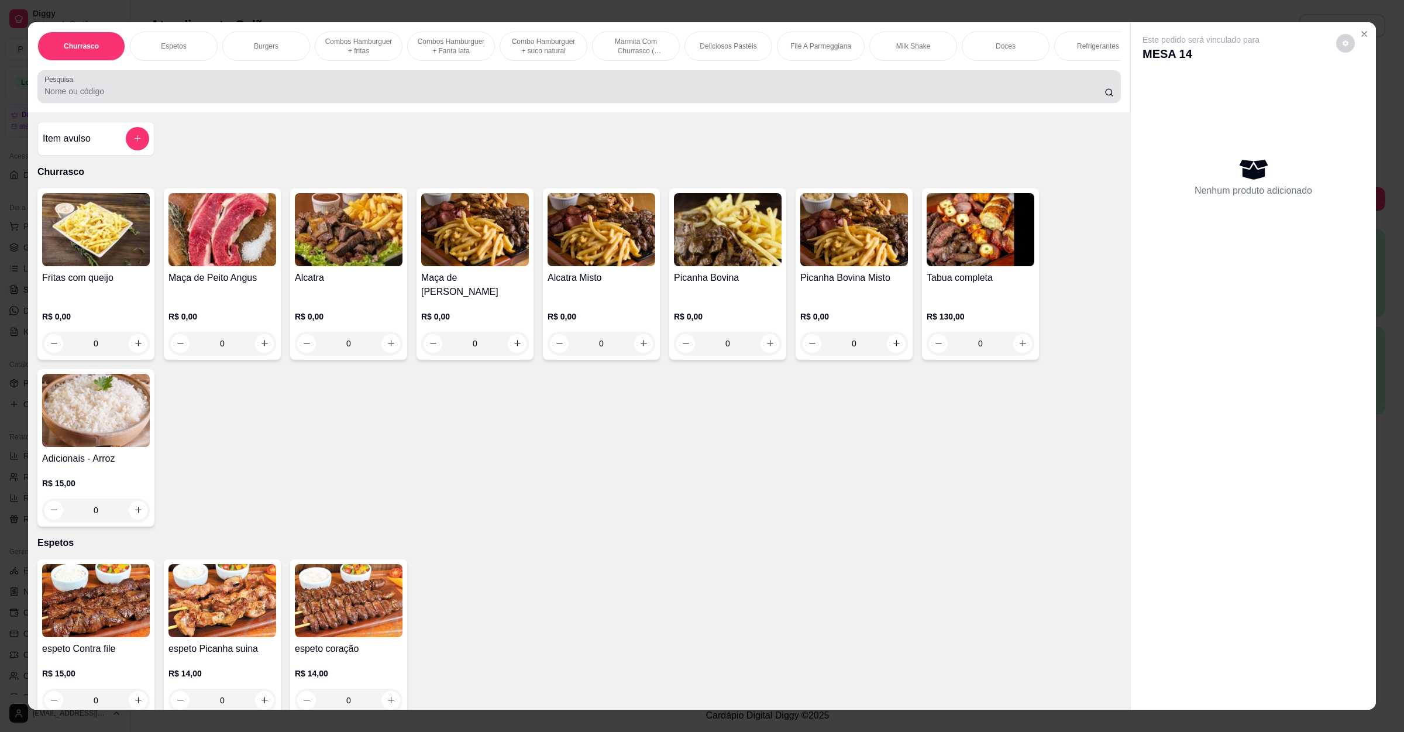
click at [230, 97] on input "Pesquisa" at bounding box center [574, 91] width 1060 height 12
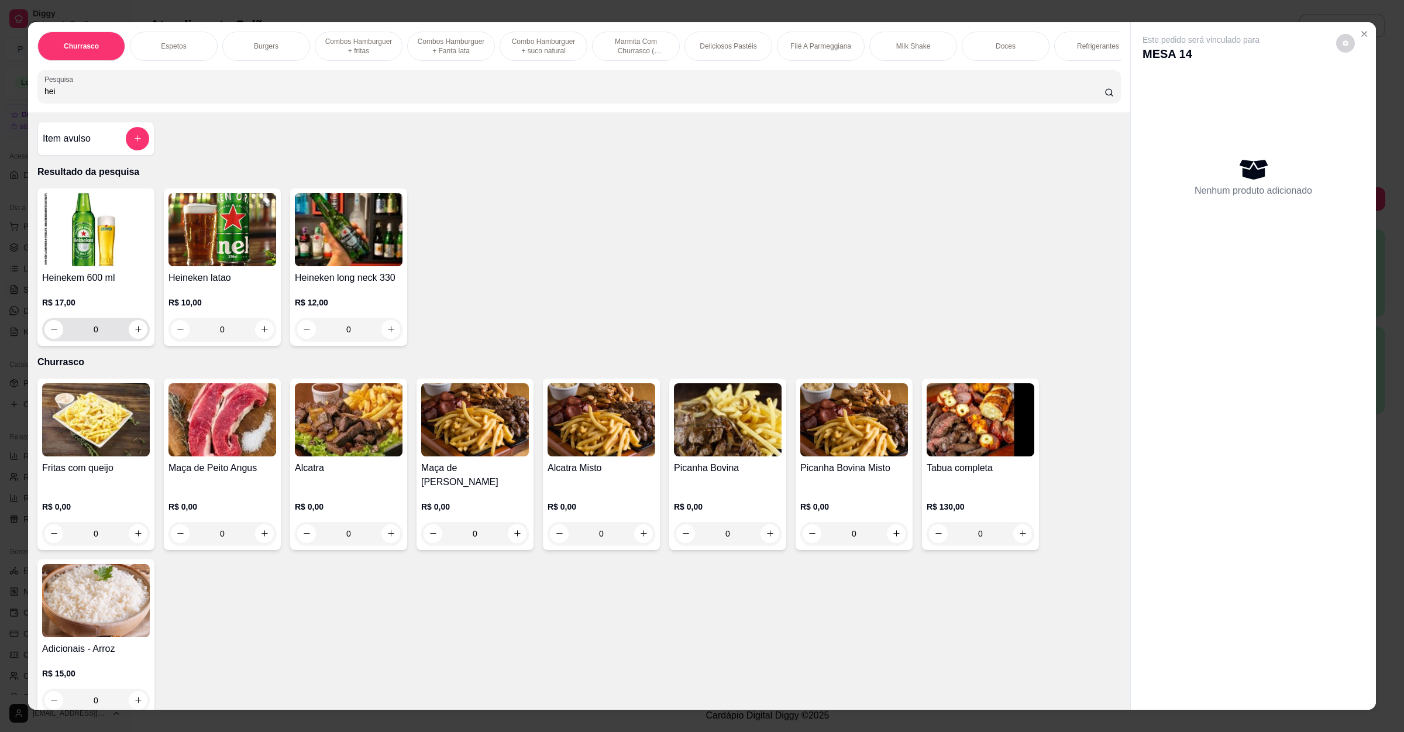
type input "hei"
click at [134, 333] on icon "increase-product-quantity" at bounding box center [138, 329] width 9 height 9
type input "1"
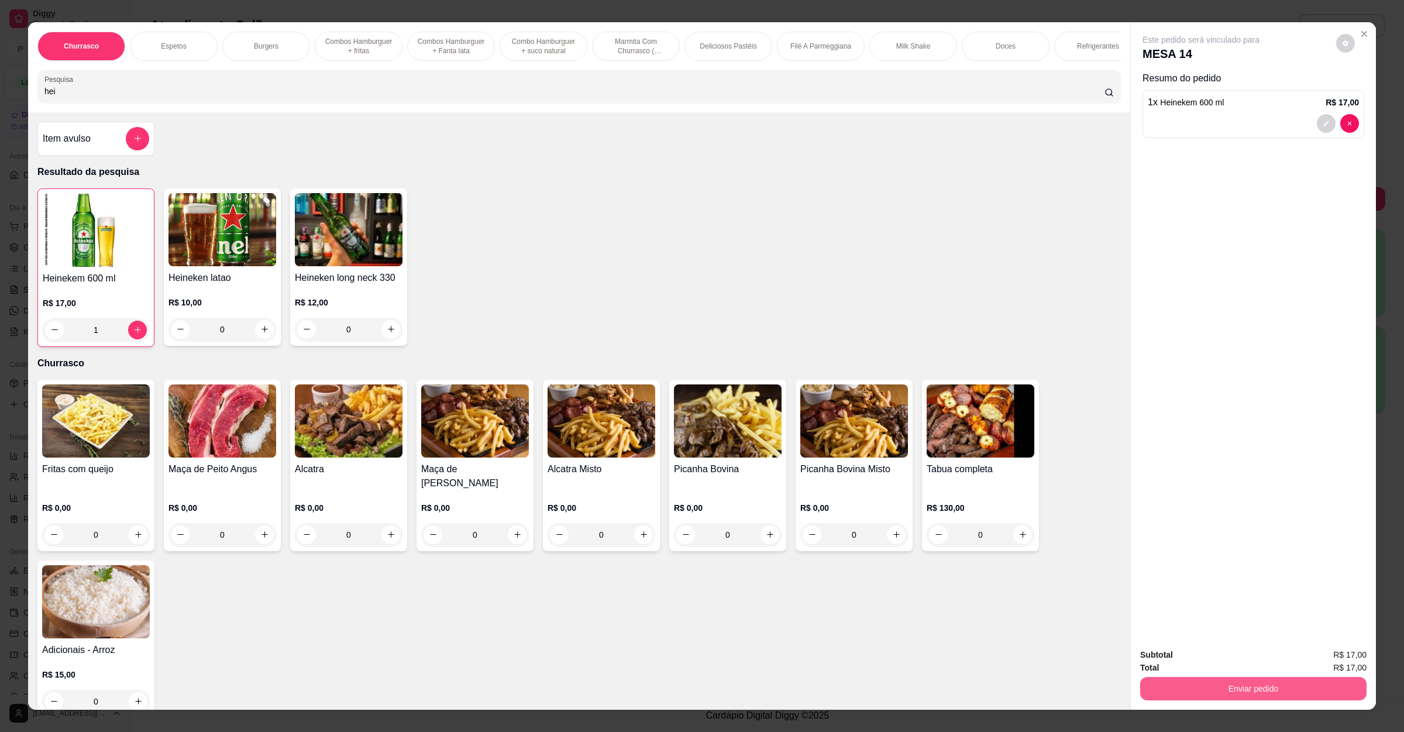
click at [1257, 689] on button "Enviar pedido" at bounding box center [1253, 688] width 226 height 23
click at [1320, 652] on button "Enviar pedido" at bounding box center [1334, 660] width 66 height 22
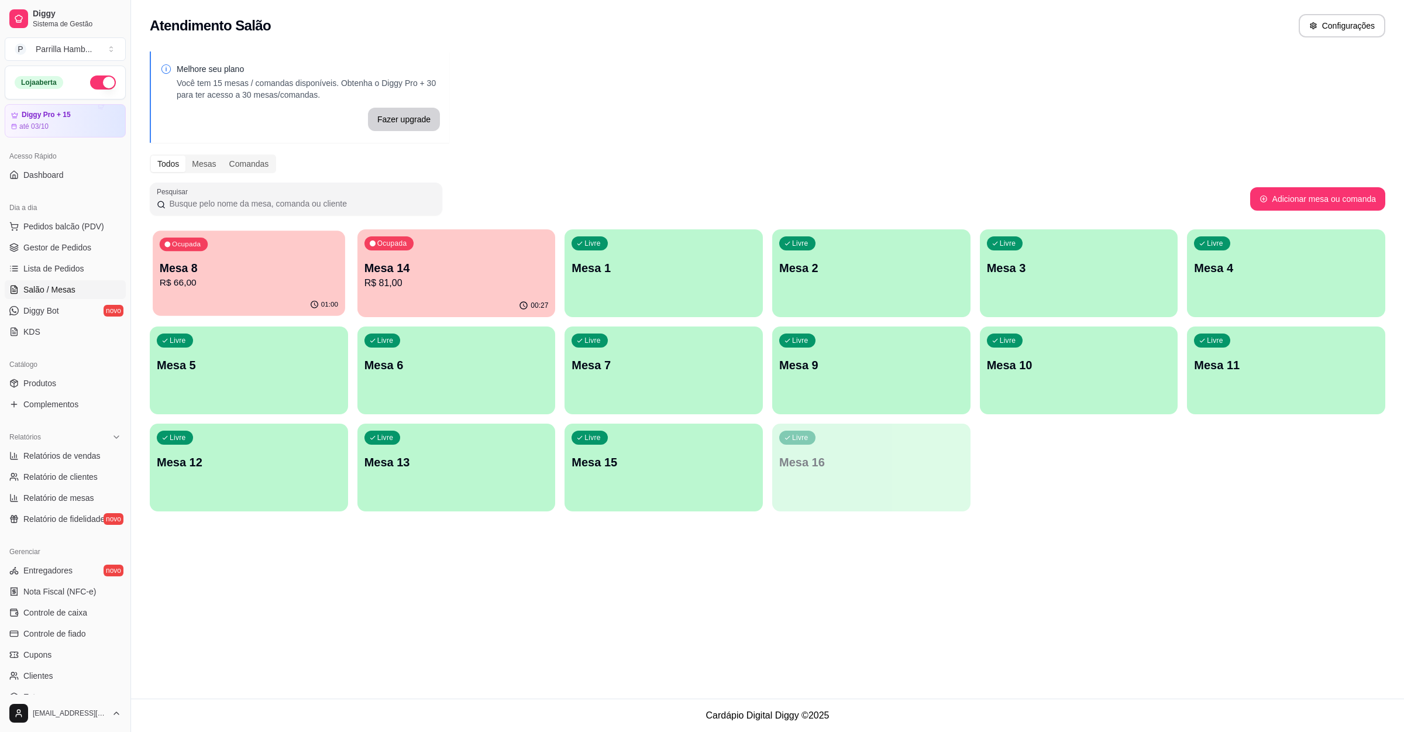
click at [195, 285] on p "R$ 66,00" at bounding box center [249, 282] width 178 height 13
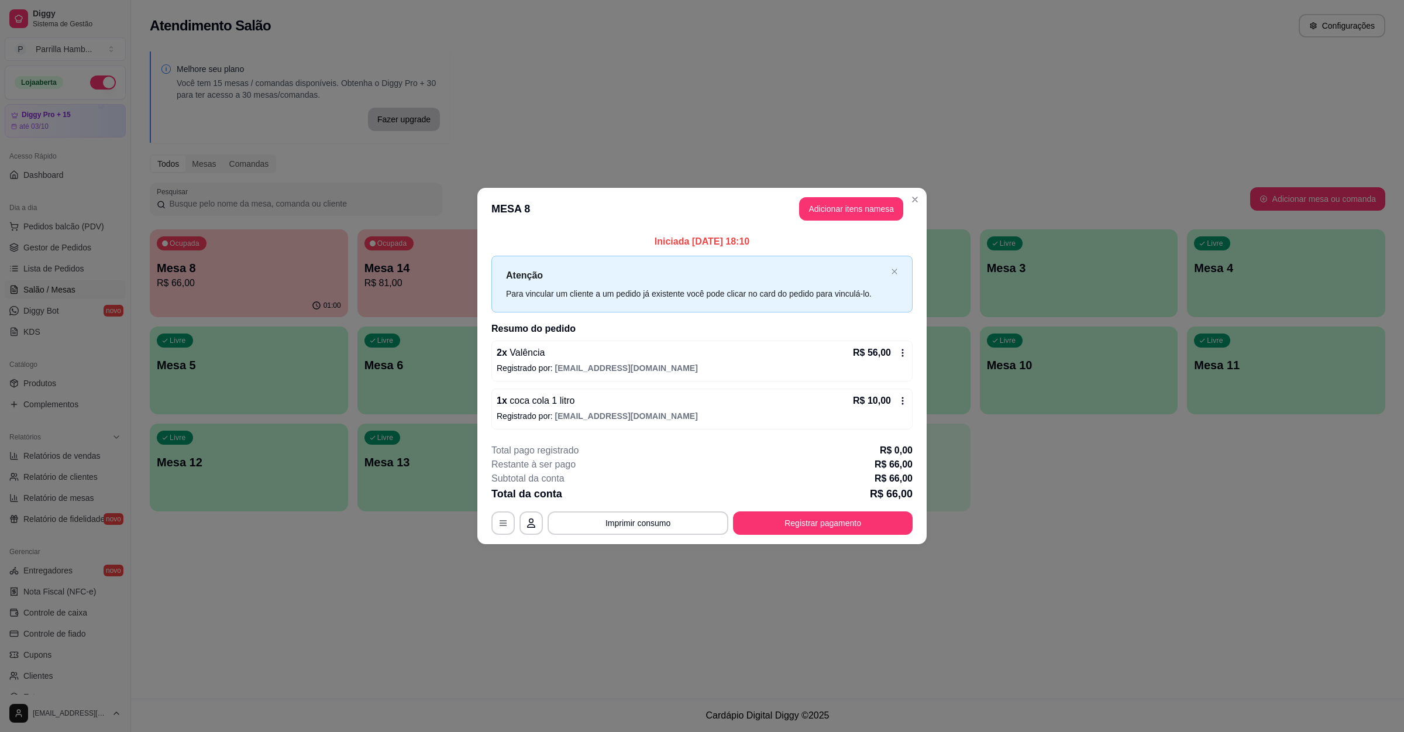
drag, startPoint x: 611, startPoint y: 502, endPoint x: 612, endPoint y: 521, distance: 19.3
click at [612, 508] on div "**********" at bounding box center [701, 488] width 421 height 91
click at [612, 521] on button "Imprimir consumo" at bounding box center [638, 522] width 181 height 23
click at [649, 497] on button "IMPRESSORA" at bounding box center [641, 496] width 82 height 18
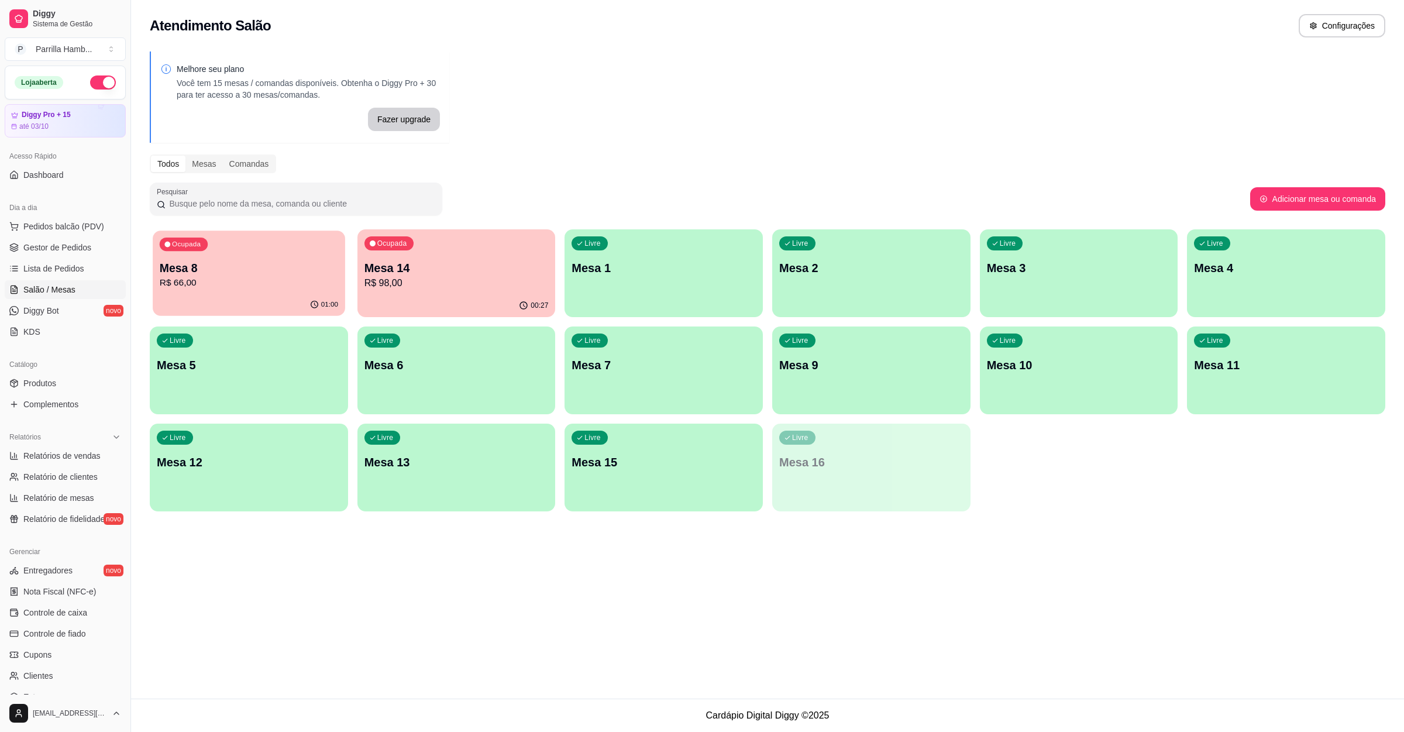
click at [267, 281] on p "R$ 66,00" at bounding box center [249, 282] width 178 height 13
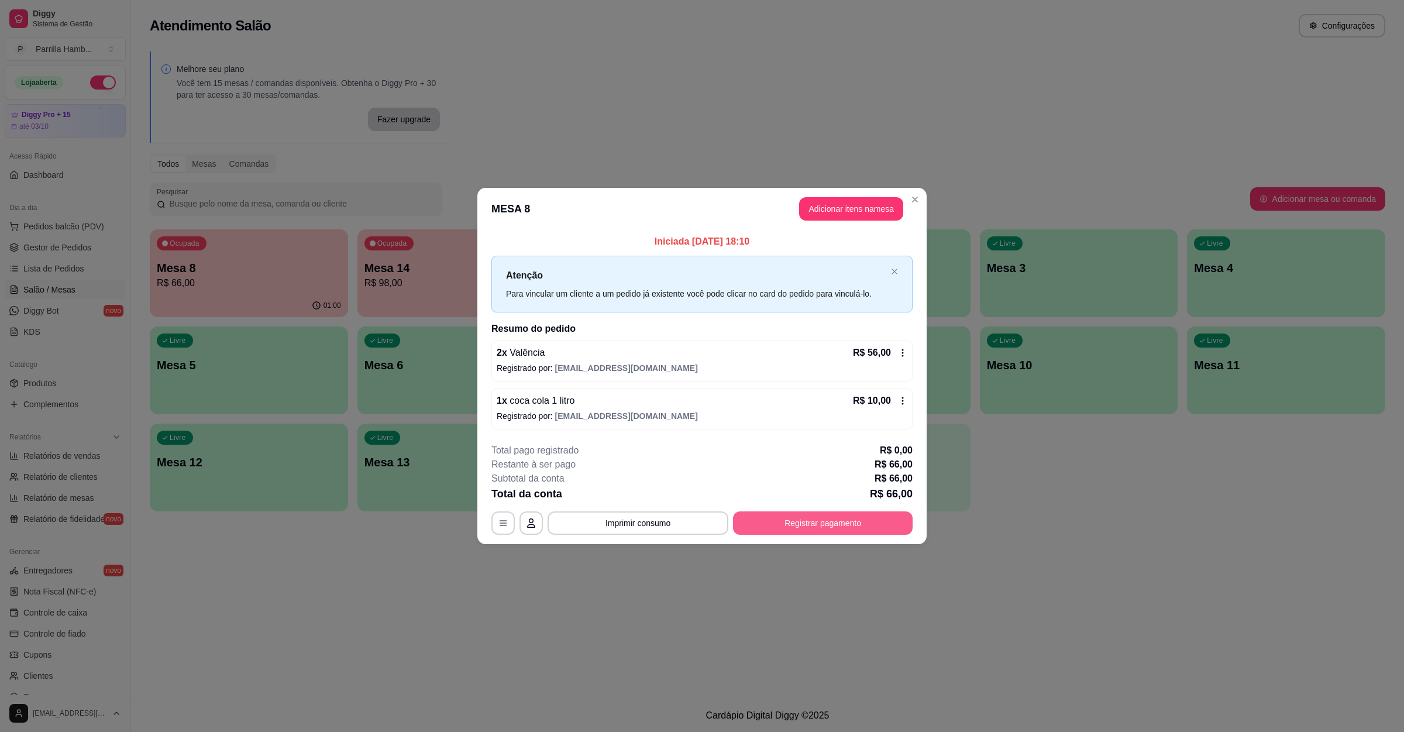
click at [783, 516] on button "Registrar pagamento" at bounding box center [823, 522] width 180 height 23
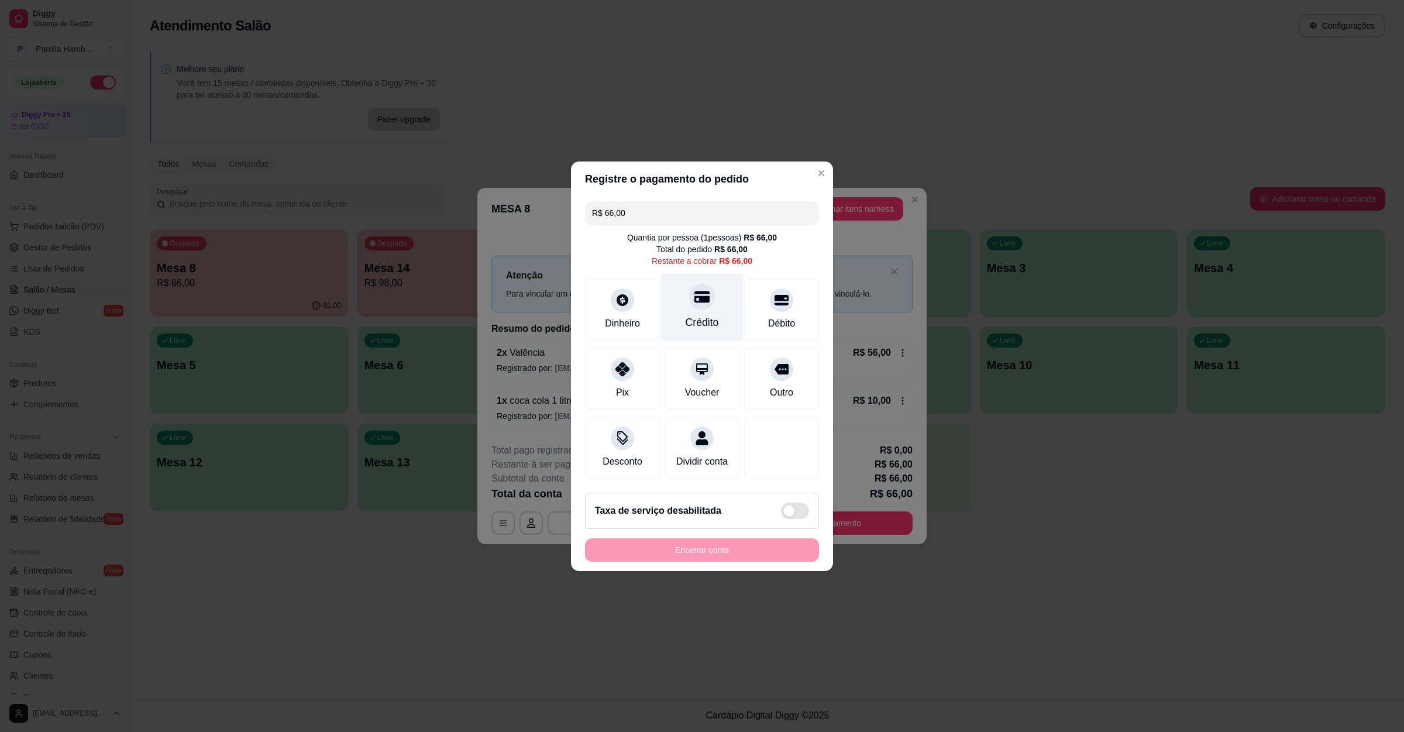
click at [687, 302] on div "Crédito" at bounding box center [702, 307] width 82 height 68
type input "R$ 0,00"
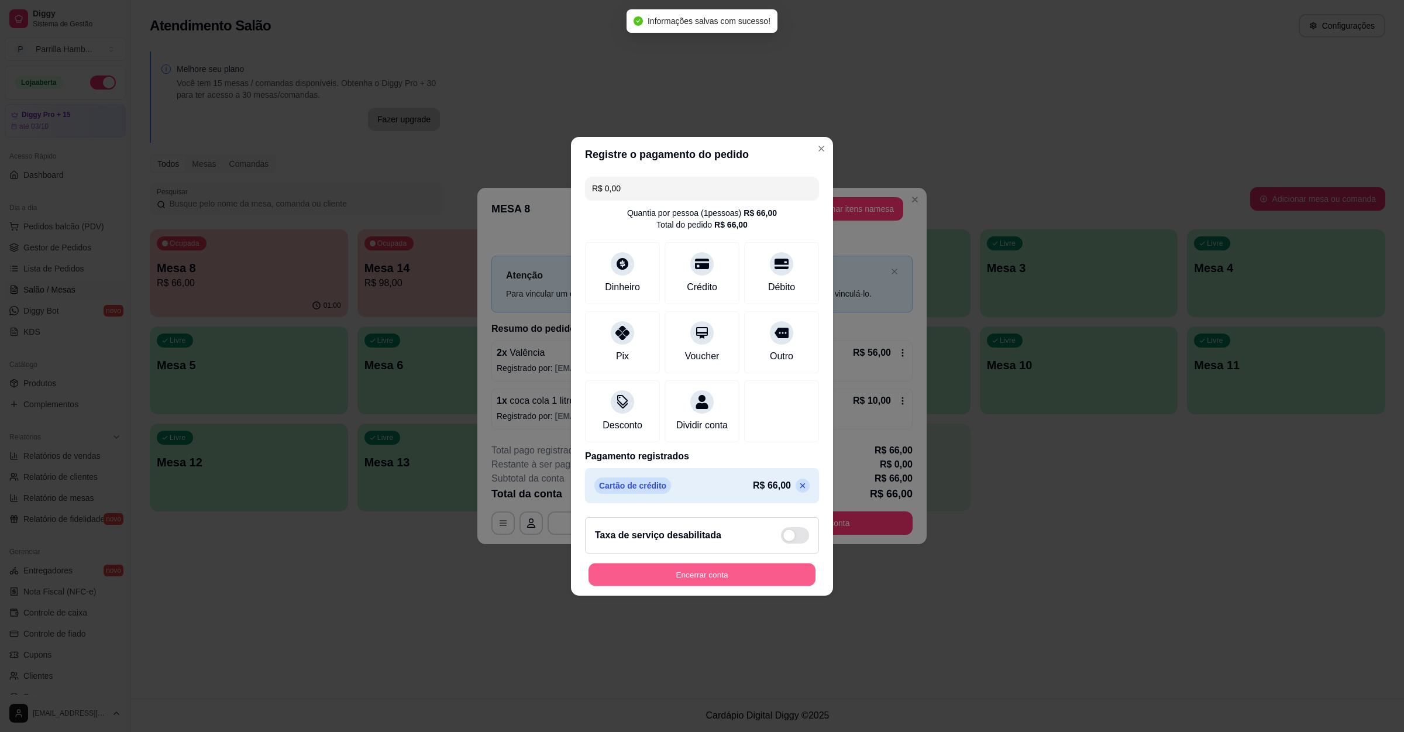
click at [690, 576] on button "Encerrar conta" at bounding box center [701, 574] width 227 height 23
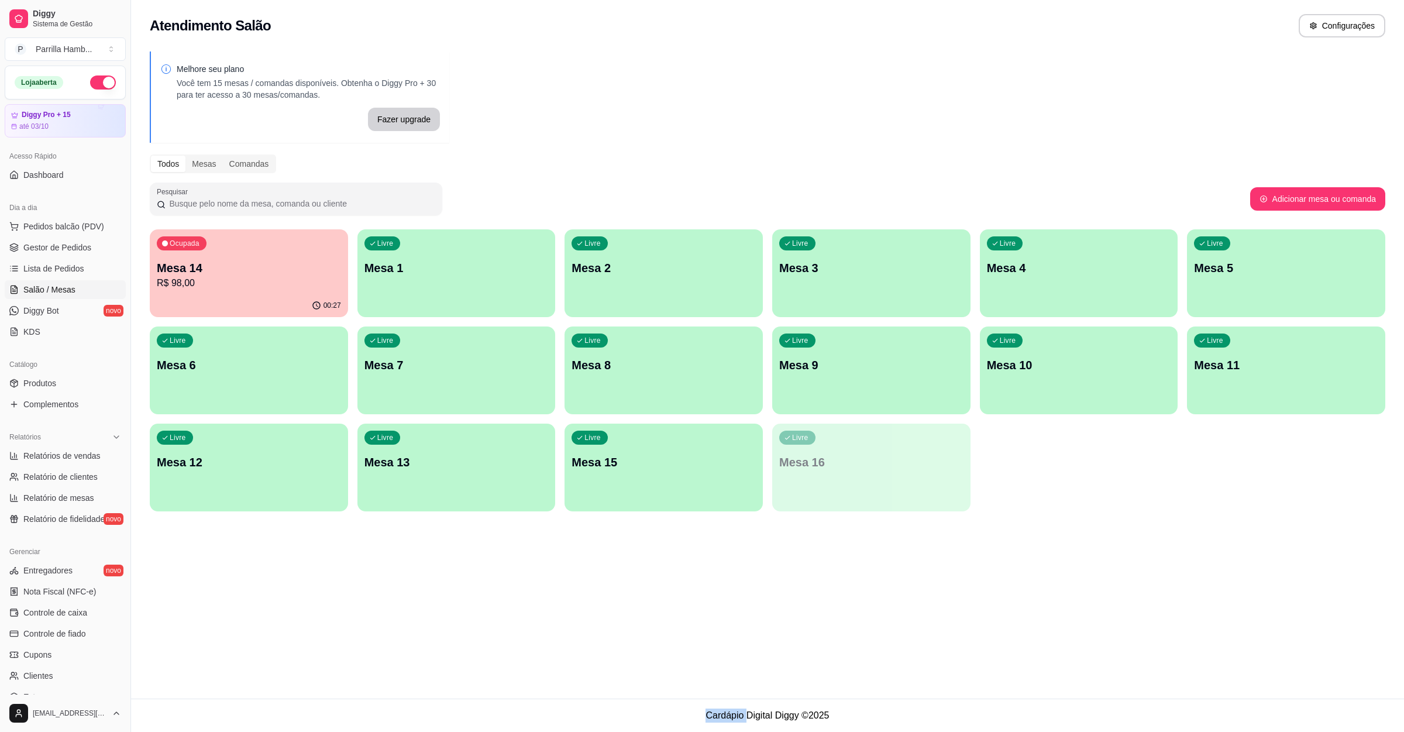
click at [1020, 583] on div "Atendimento Salão Configurações Melhore seu plano Você tem 15 mesas / comandas …" at bounding box center [767, 349] width 1273 height 698
click at [286, 316] on div "00:27" at bounding box center [249, 305] width 198 height 23
click at [302, 304] on div "00:31" at bounding box center [249, 305] width 198 height 23
click at [1111, 405] on div "button" at bounding box center [1079, 405] width 192 height 13
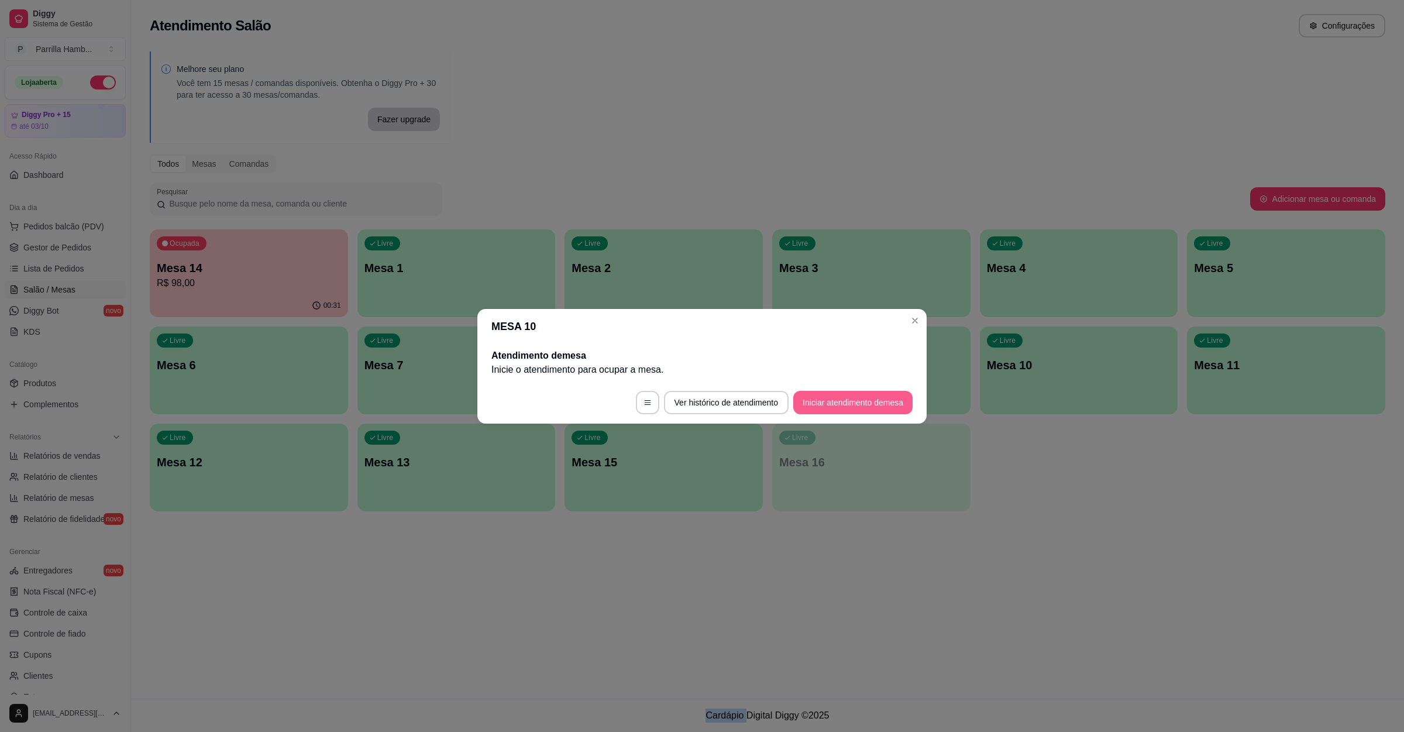
click at [867, 394] on button "Iniciar atendimento de mesa" at bounding box center [852, 402] width 119 height 23
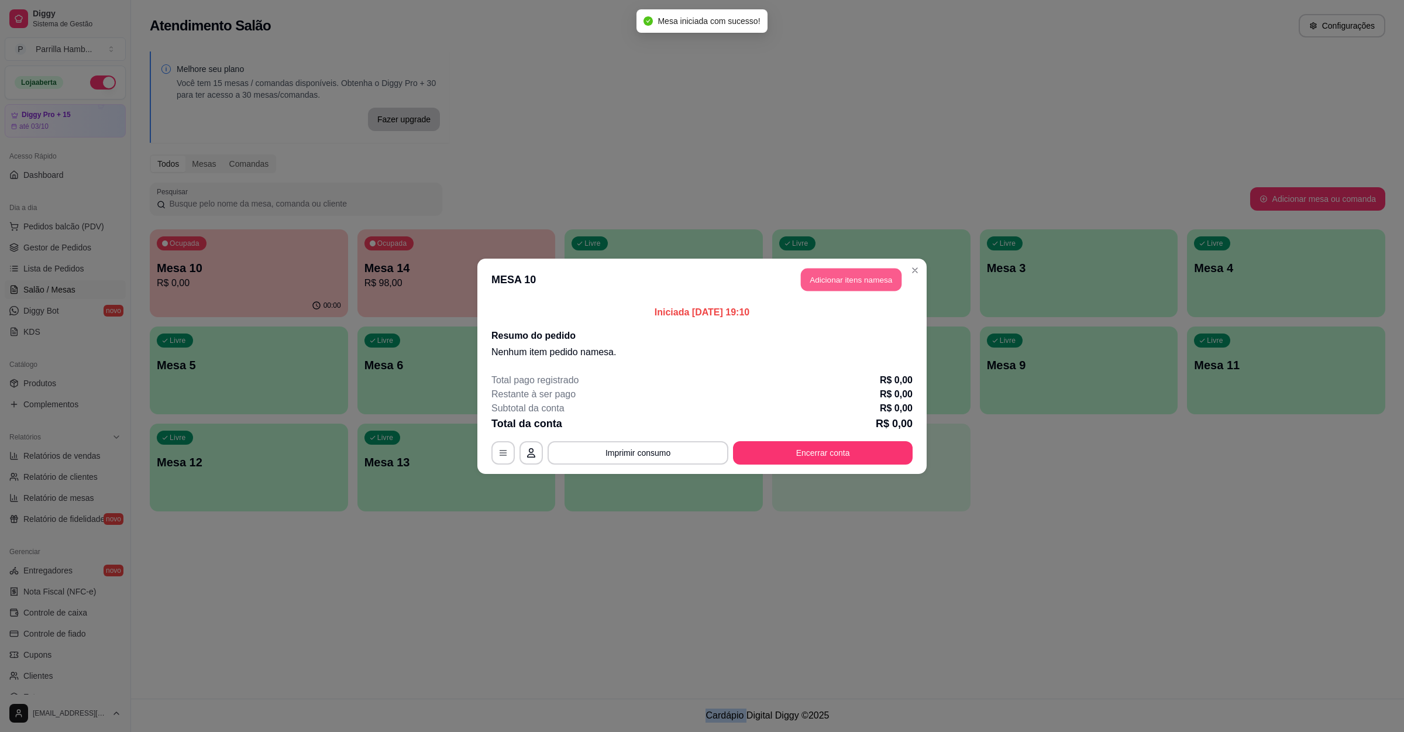
click at [850, 279] on button "Adicionar itens na mesa" at bounding box center [851, 279] width 101 height 23
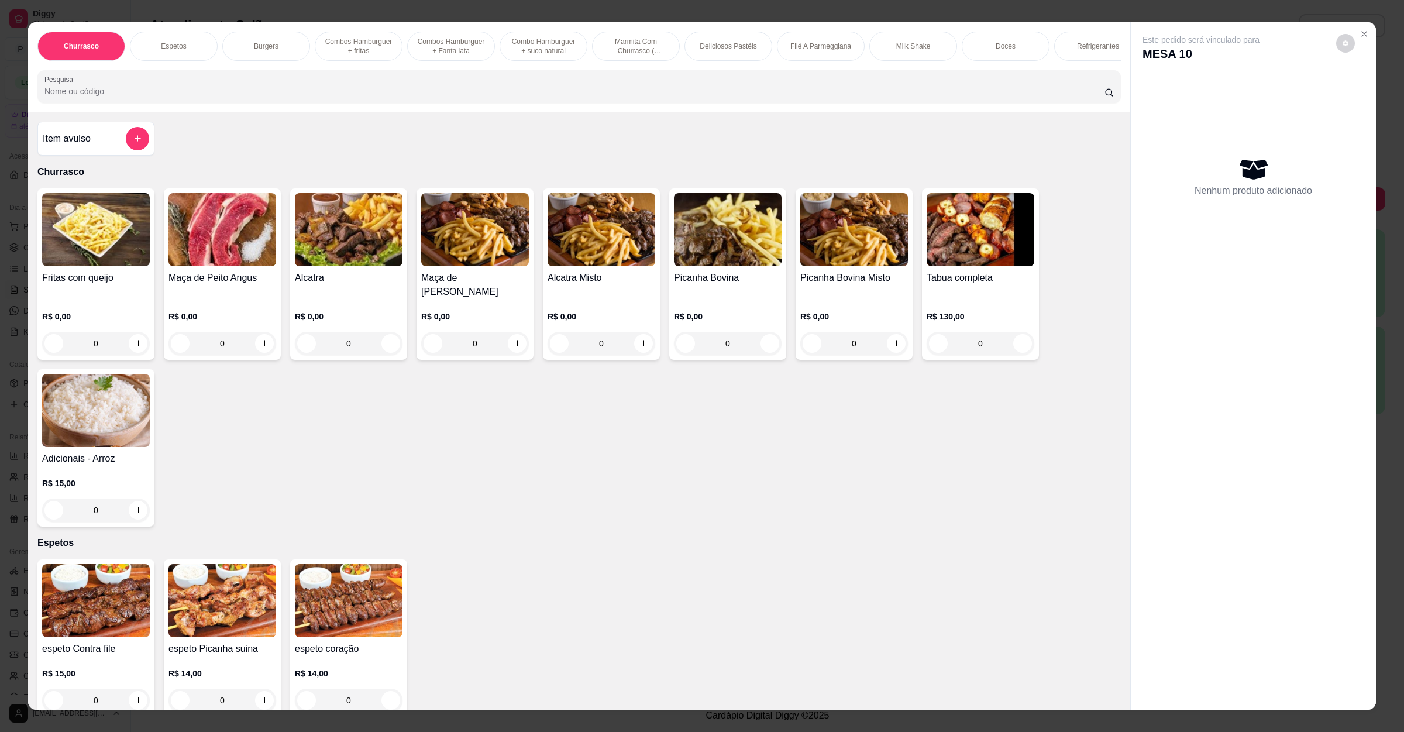
click at [237, 97] on input "Pesquisa" at bounding box center [574, 91] width 1060 height 12
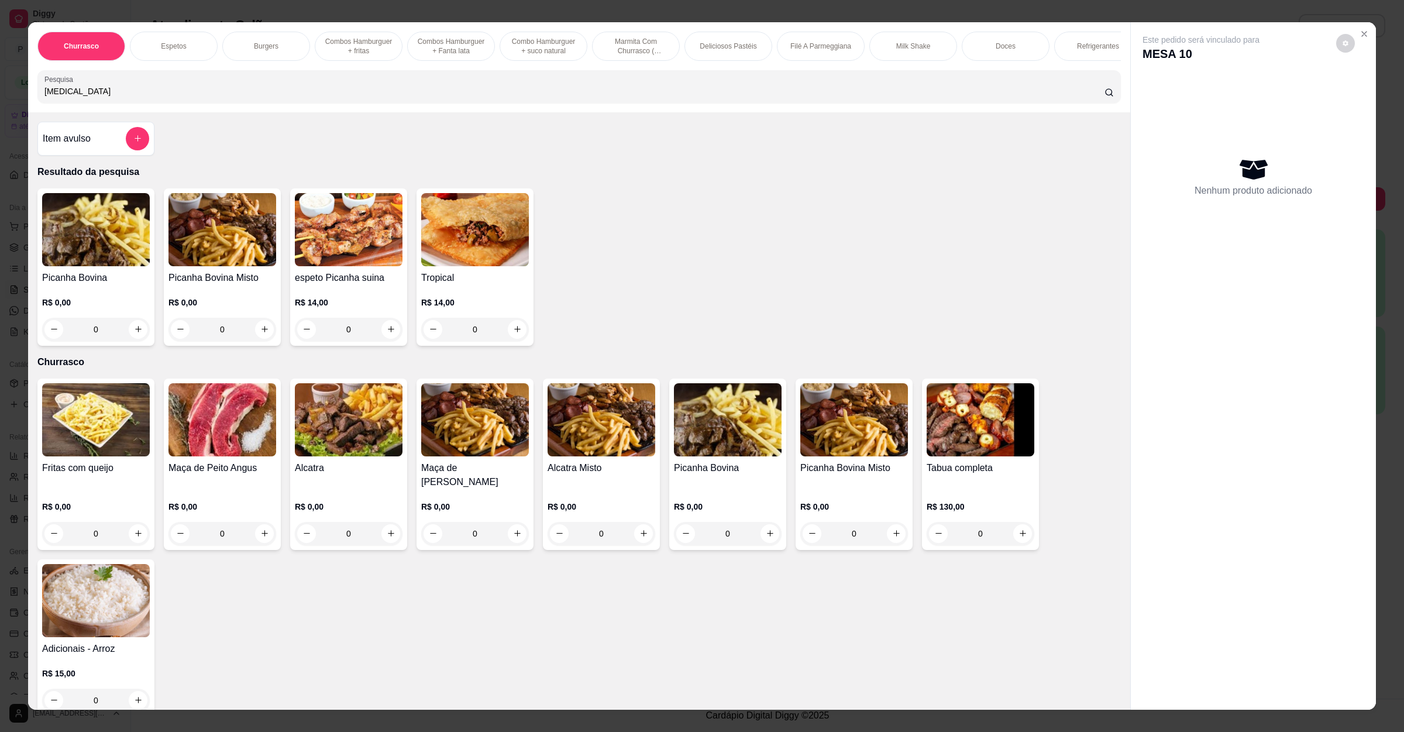
type input "[MEDICAL_DATA]"
drag, startPoint x: 70, startPoint y: 307, endPoint x: 79, endPoint y: 311, distance: 9.5
click at [79, 311] on div "R$ 0,00 0" at bounding box center [96, 313] width 108 height 56
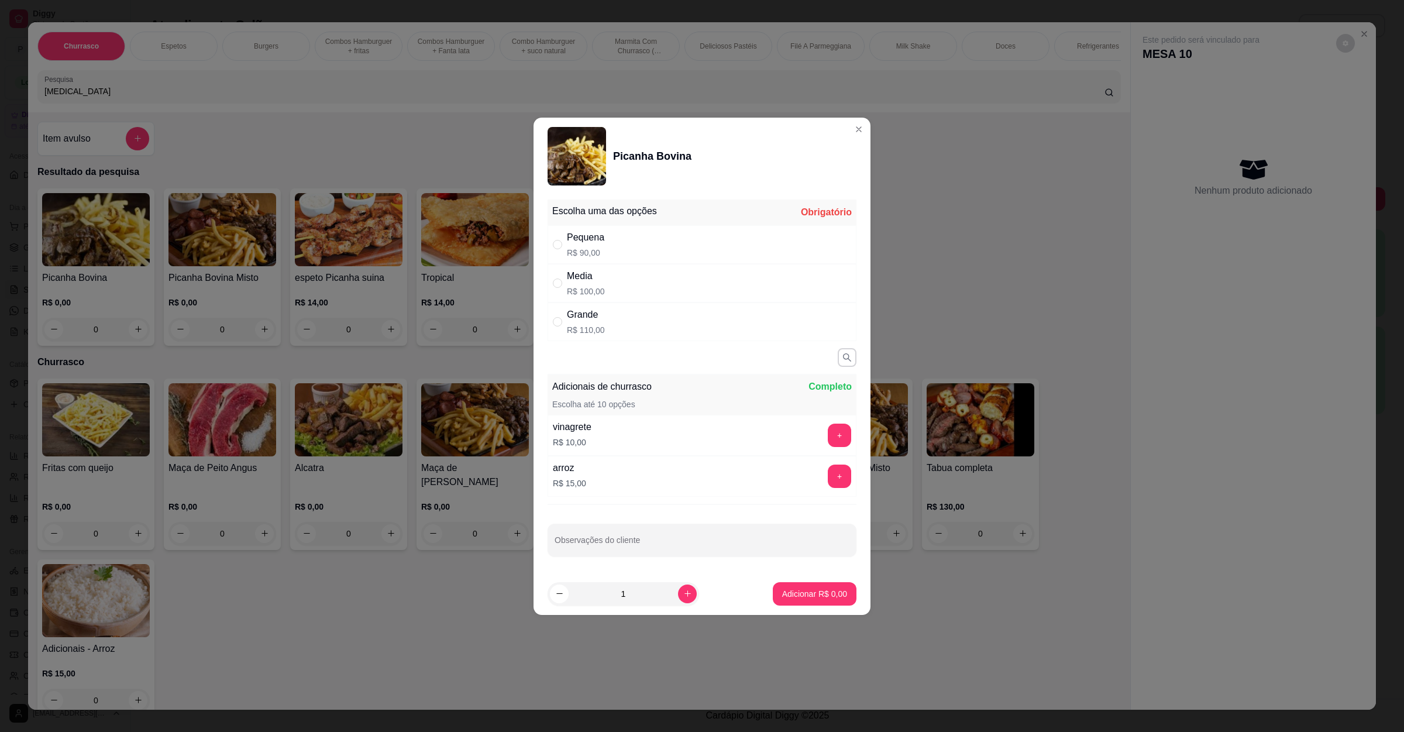
click at [641, 246] on div "Pequena R$ 90,00" at bounding box center [702, 244] width 309 height 39
radio input "true"
click at [783, 592] on p "Adicionar R$ 90,00" at bounding box center [812, 594] width 70 height 12
type input "1"
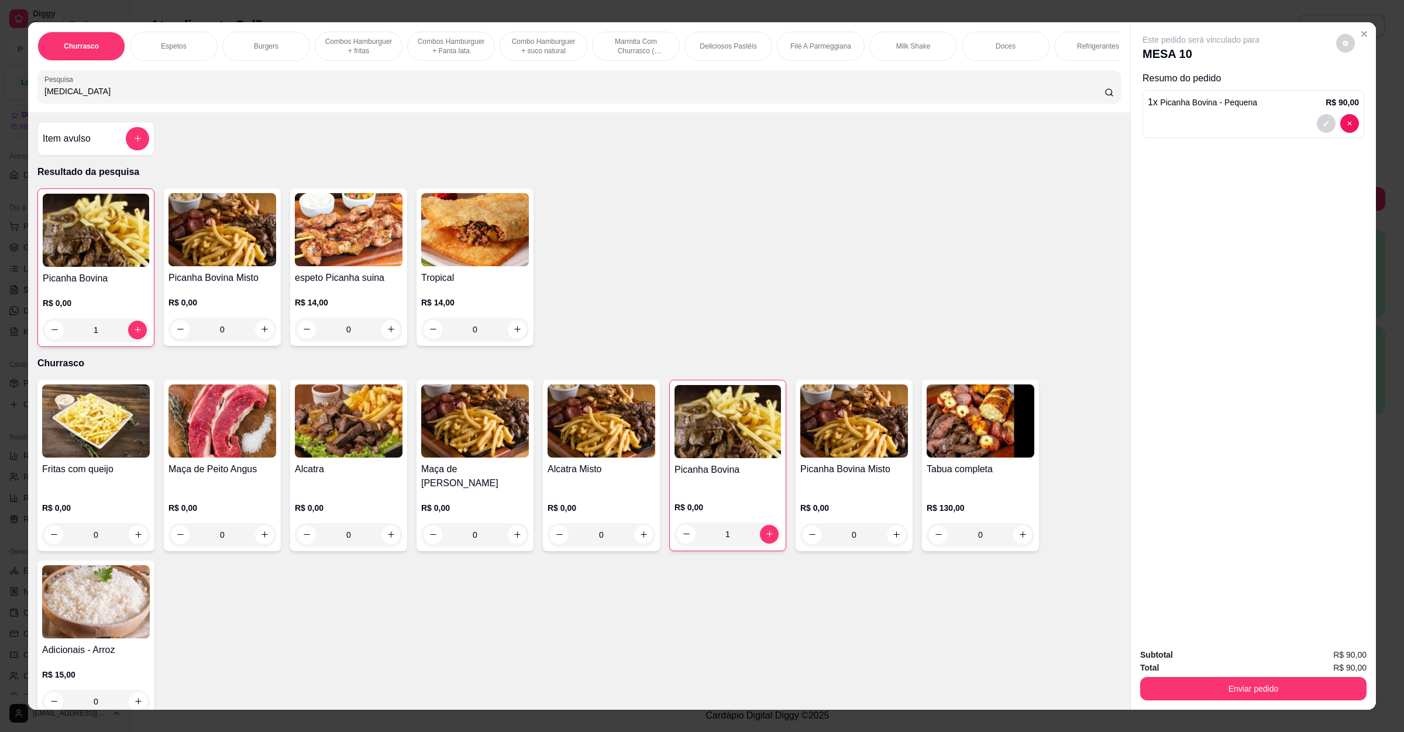
drag, startPoint x: 238, startPoint y: 88, endPoint x: 1, endPoint y: 106, distance: 237.6
click at [0, 106] on div "Churrasco Espetos Burgers Combos Hamburguer + fritas Combos [GEOGRAPHIC_DATA] +…" at bounding box center [702, 366] width 1404 height 732
drag, startPoint x: 86, startPoint y: 102, endPoint x: 0, endPoint y: 90, distance: 86.9
click at [0, 90] on div "Churrasco Espetos Burgers Combos Hamburguer + fritas Combos [GEOGRAPHIC_DATA] +…" at bounding box center [702, 366] width 1404 height 732
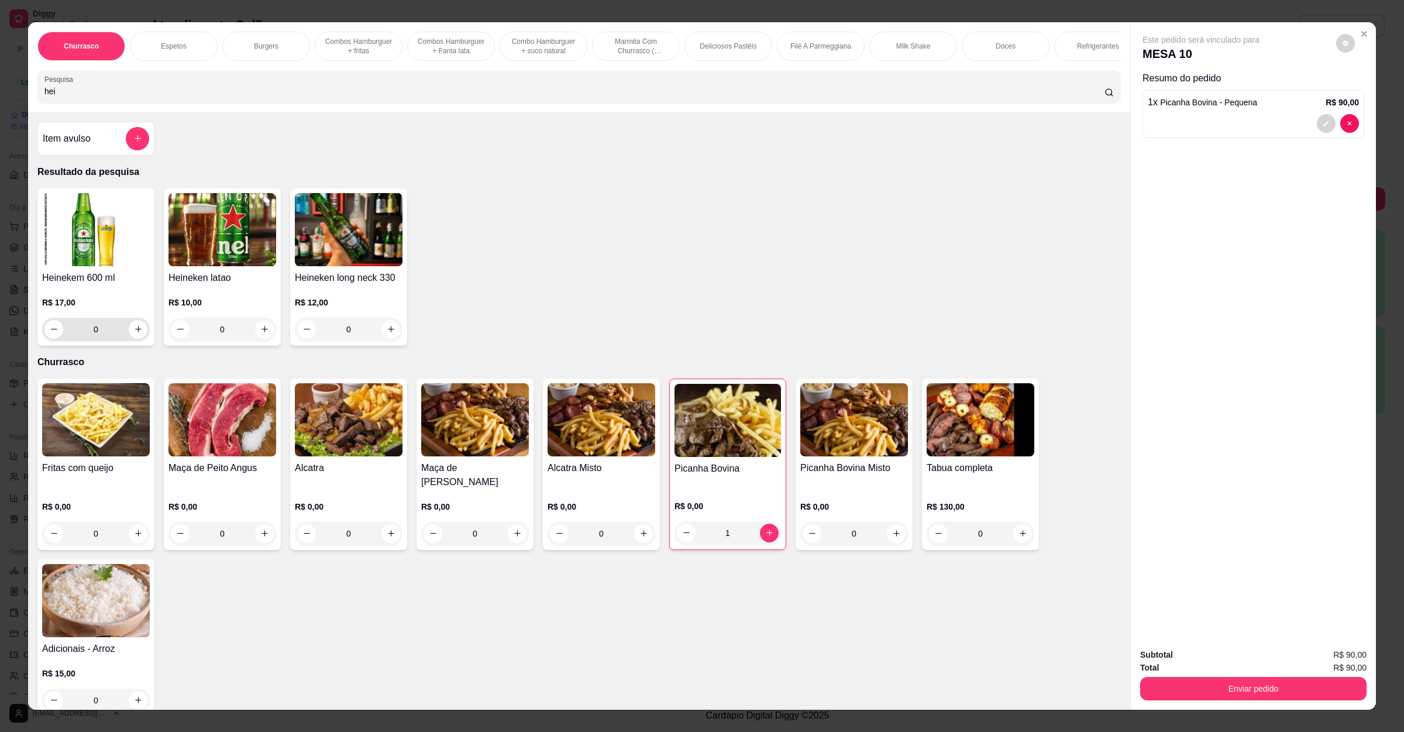
type input "hei"
click at [132, 332] on div "0" at bounding box center [95, 329] width 103 height 23
click at [134, 333] on icon "increase-product-quantity" at bounding box center [138, 329] width 9 height 9
type input "1"
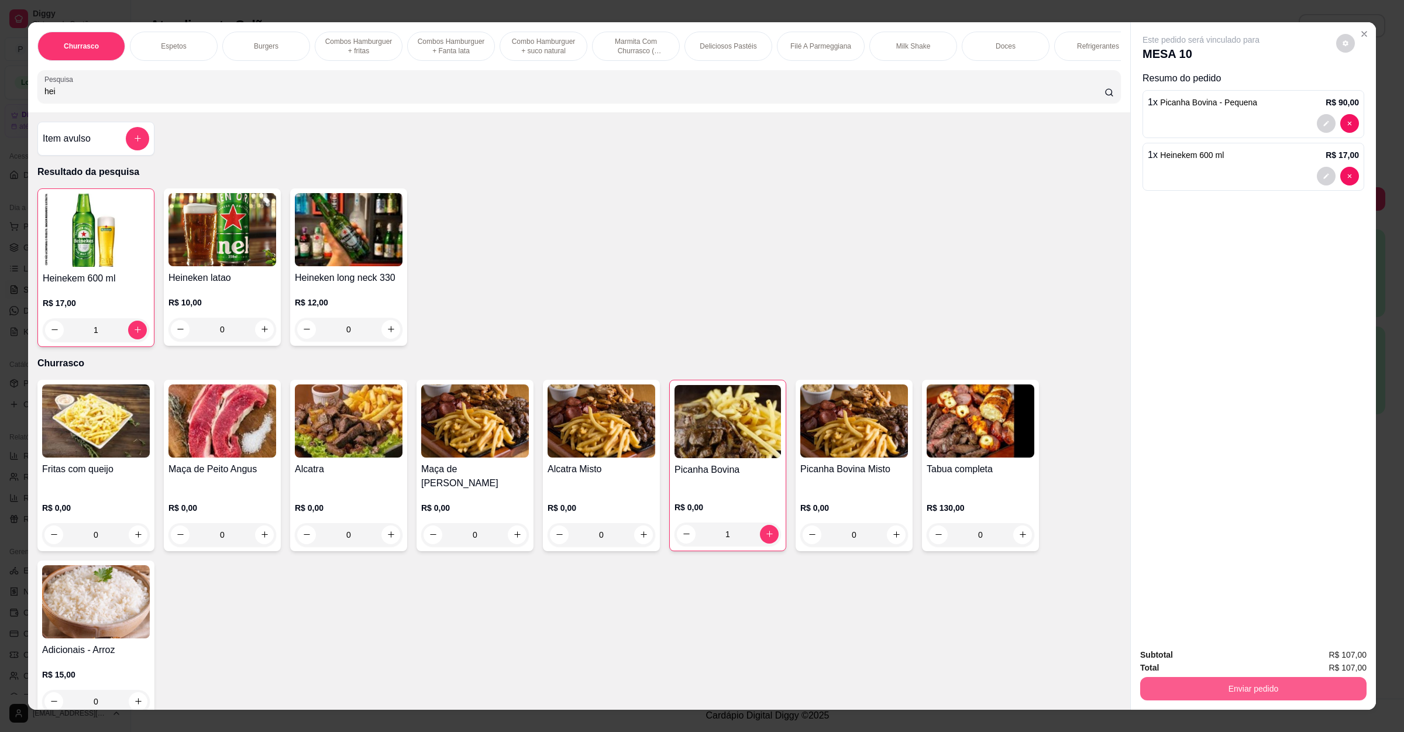
click at [1178, 689] on button "Enviar pedido" at bounding box center [1253, 688] width 226 height 23
click at [1323, 649] on button "Enviar pedido" at bounding box center [1334, 660] width 66 height 22
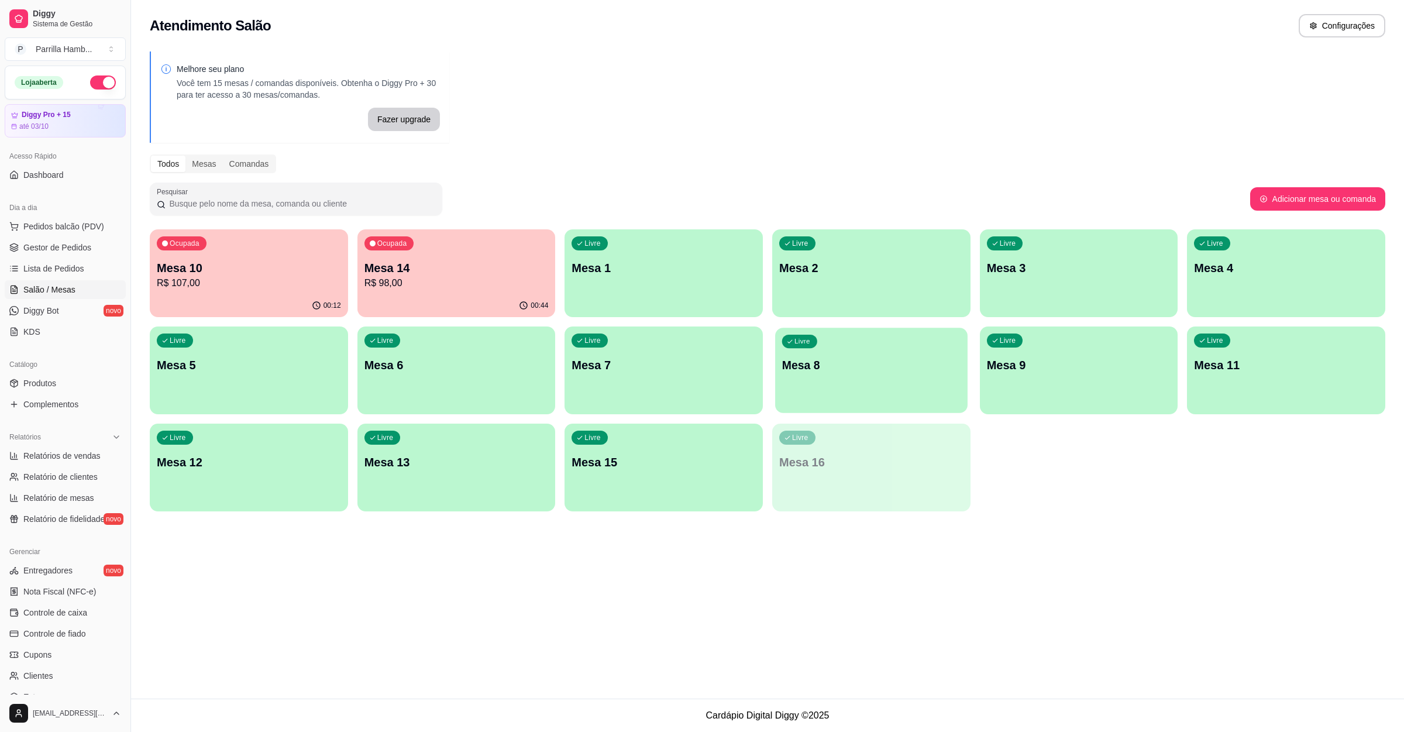
click at [932, 377] on div "Livre Mesa 8" at bounding box center [871, 363] width 192 height 71
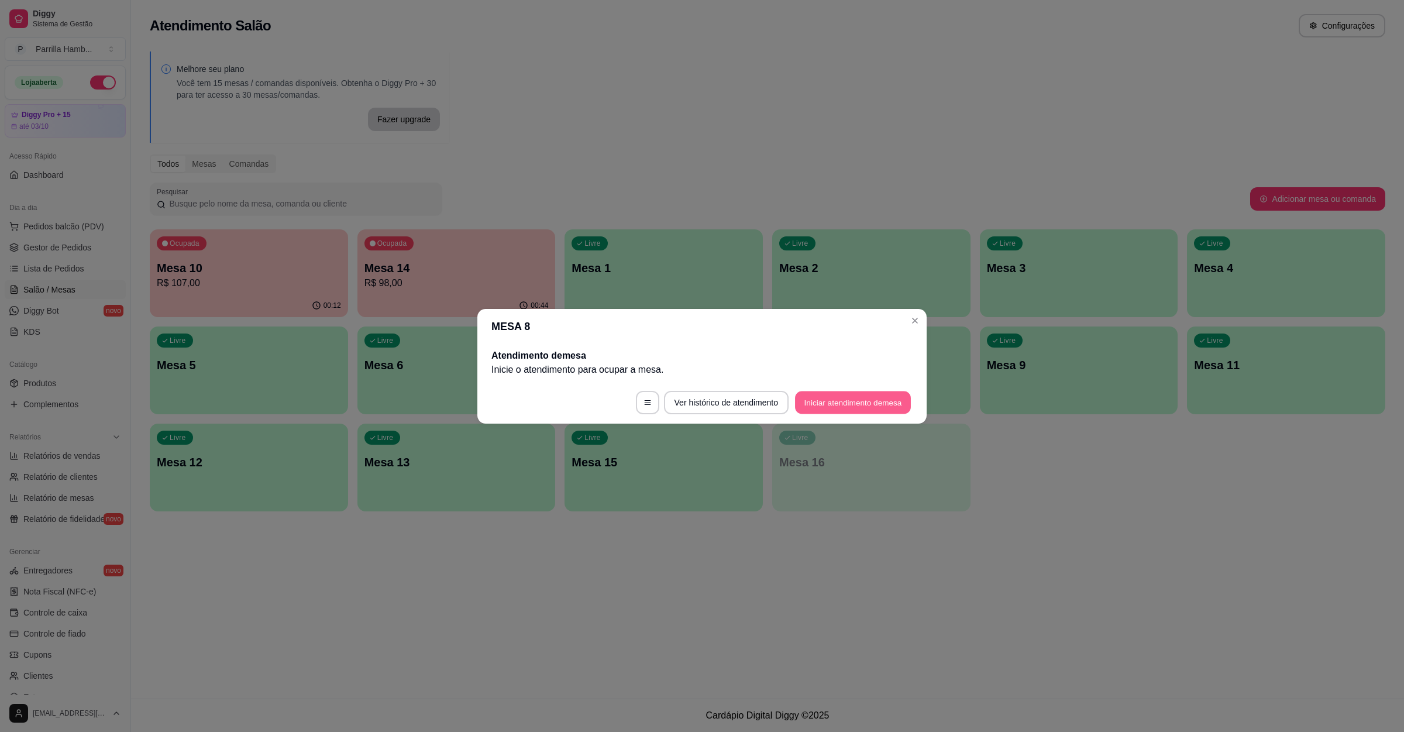
click at [859, 412] on button "Iniciar atendimento de mesa" at bounding box center [853, 402] width 116 height 23
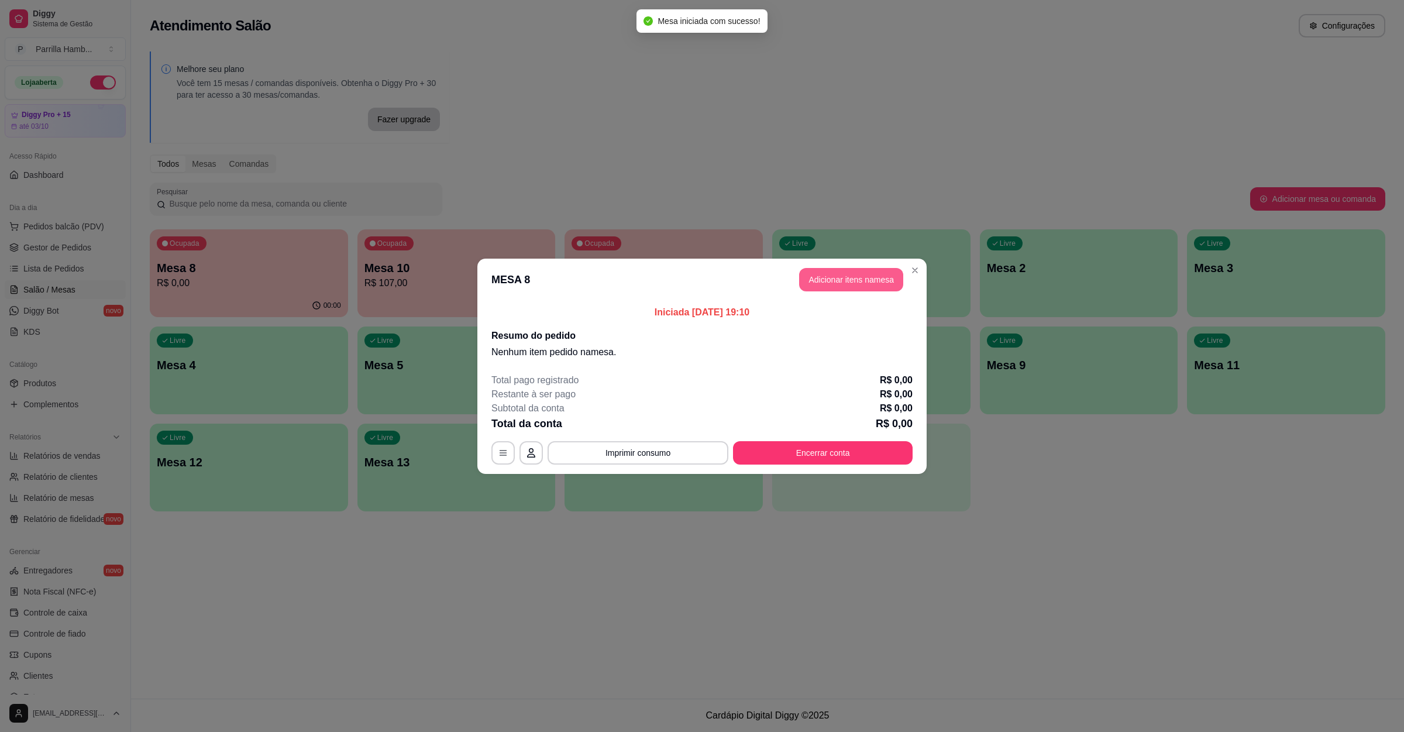
click at [853, 290] on button "Adicionar itens na mesa" at bounding box center [851, 279] width 104 height 23
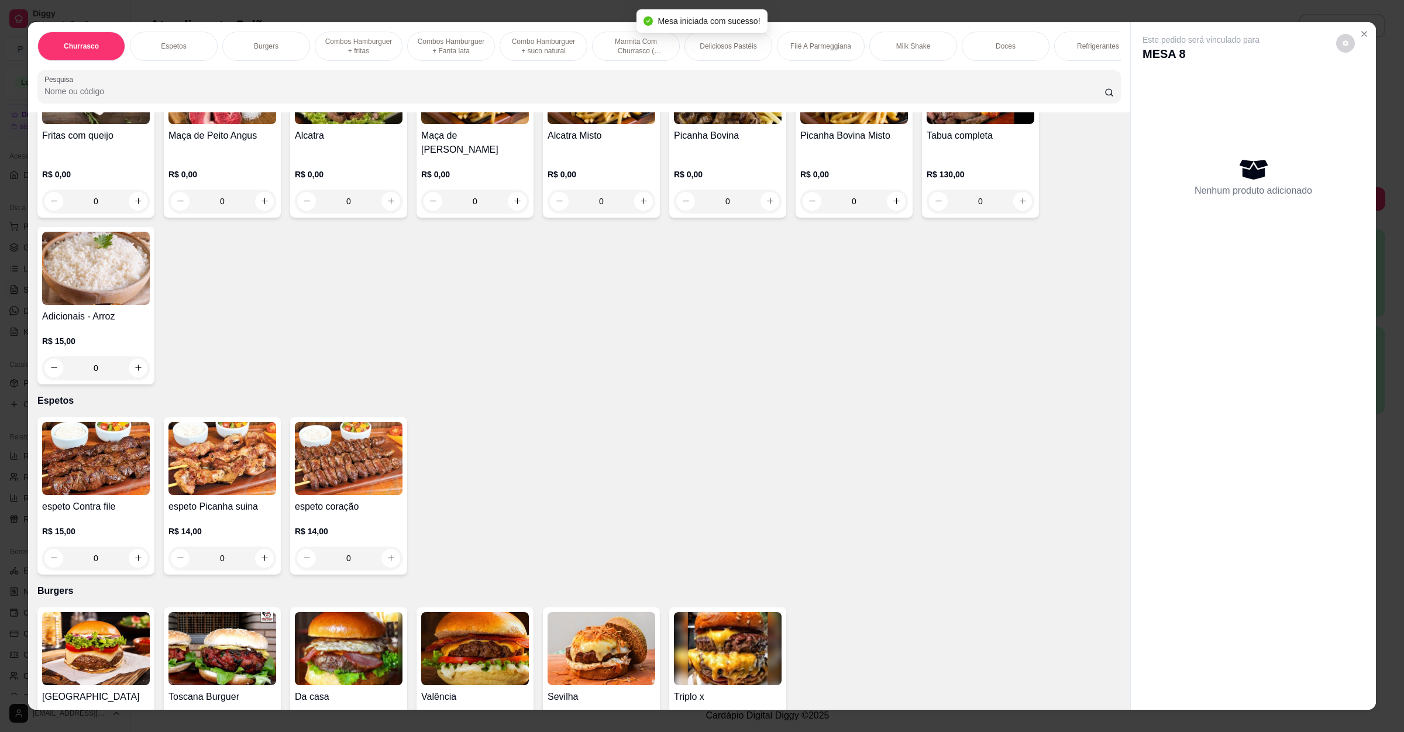
scroll to position [175, 0]
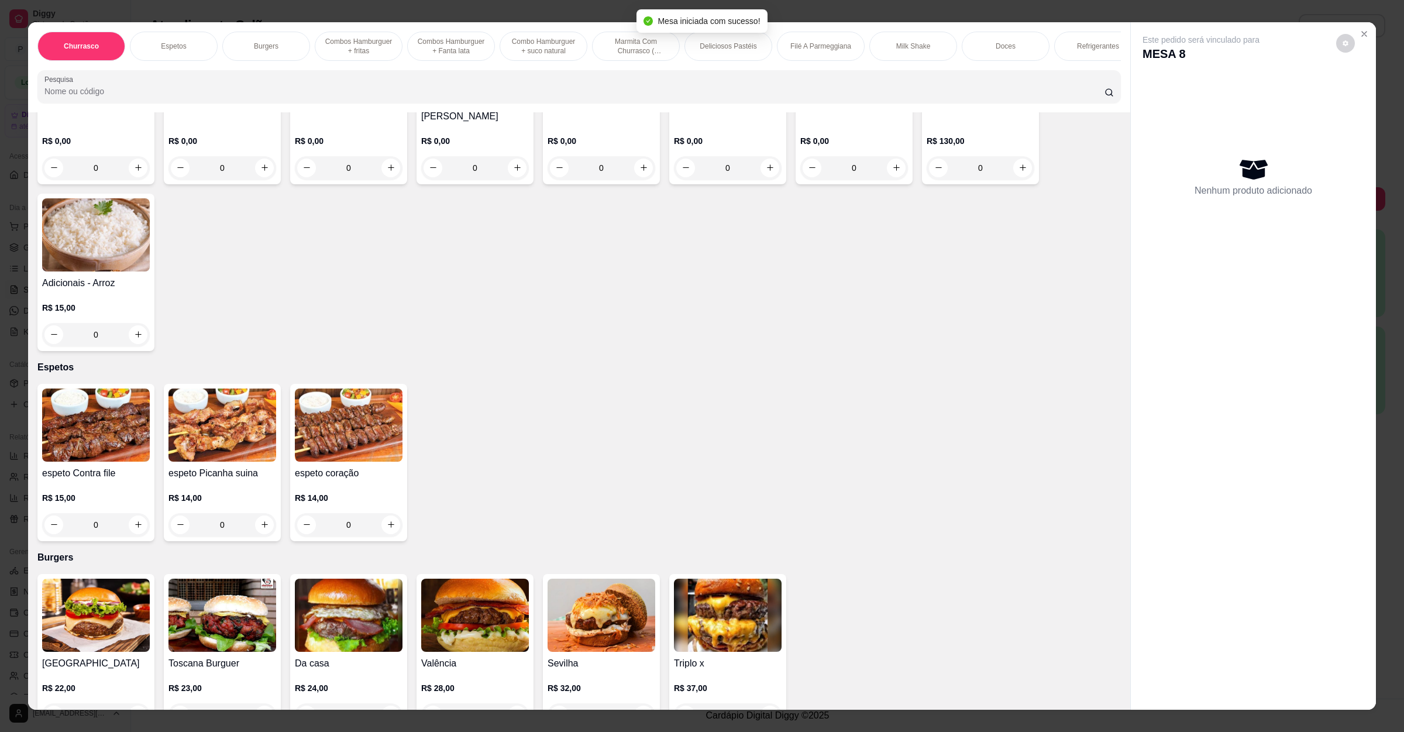
click at [125, 458] on img at bounding box center [96, 424] width 108 height 73
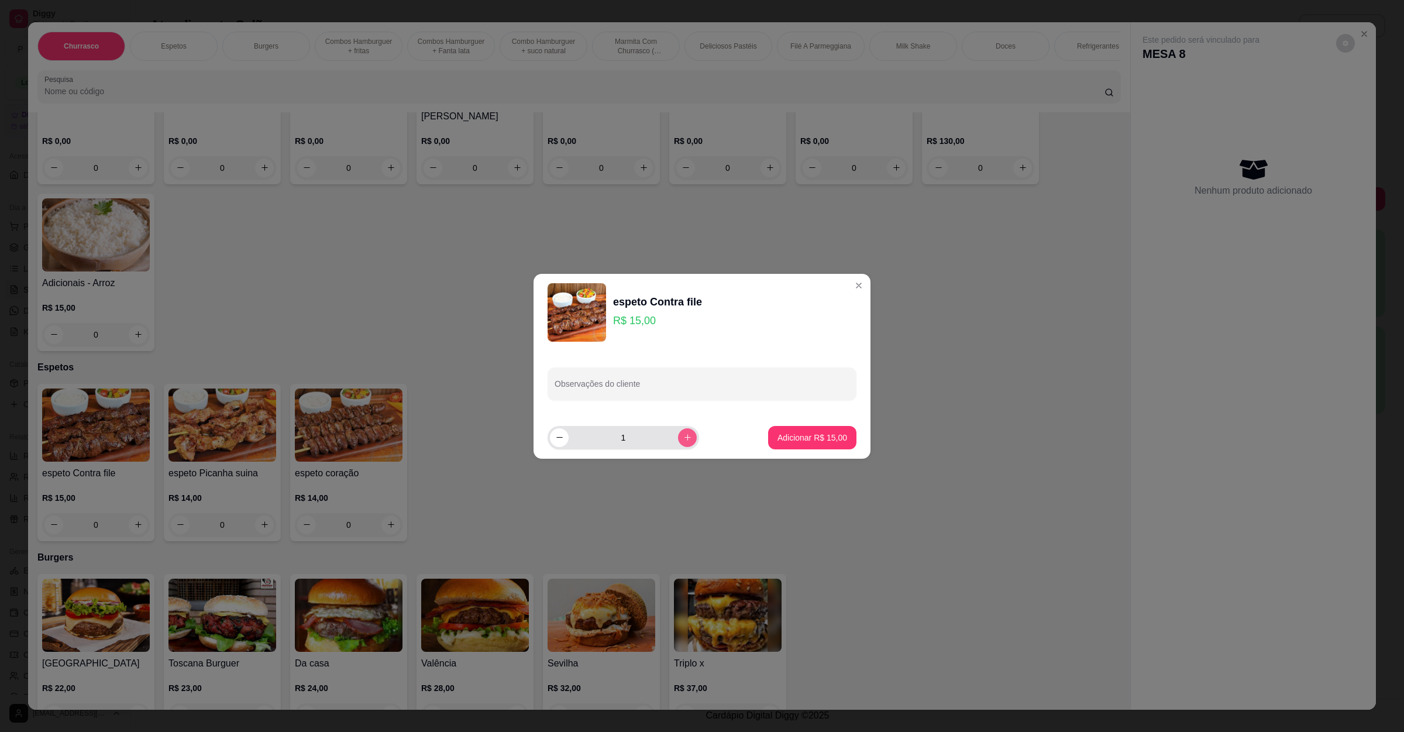
click at [678, 436] on button "increase-product-quantity" at bounding box center [687, 437] width 19 height 19
type input "2"
click at [793, 436] on p "Adicionar R$ 30,00" at bounding box center [812, 438] width 70 height 12
type input "2"
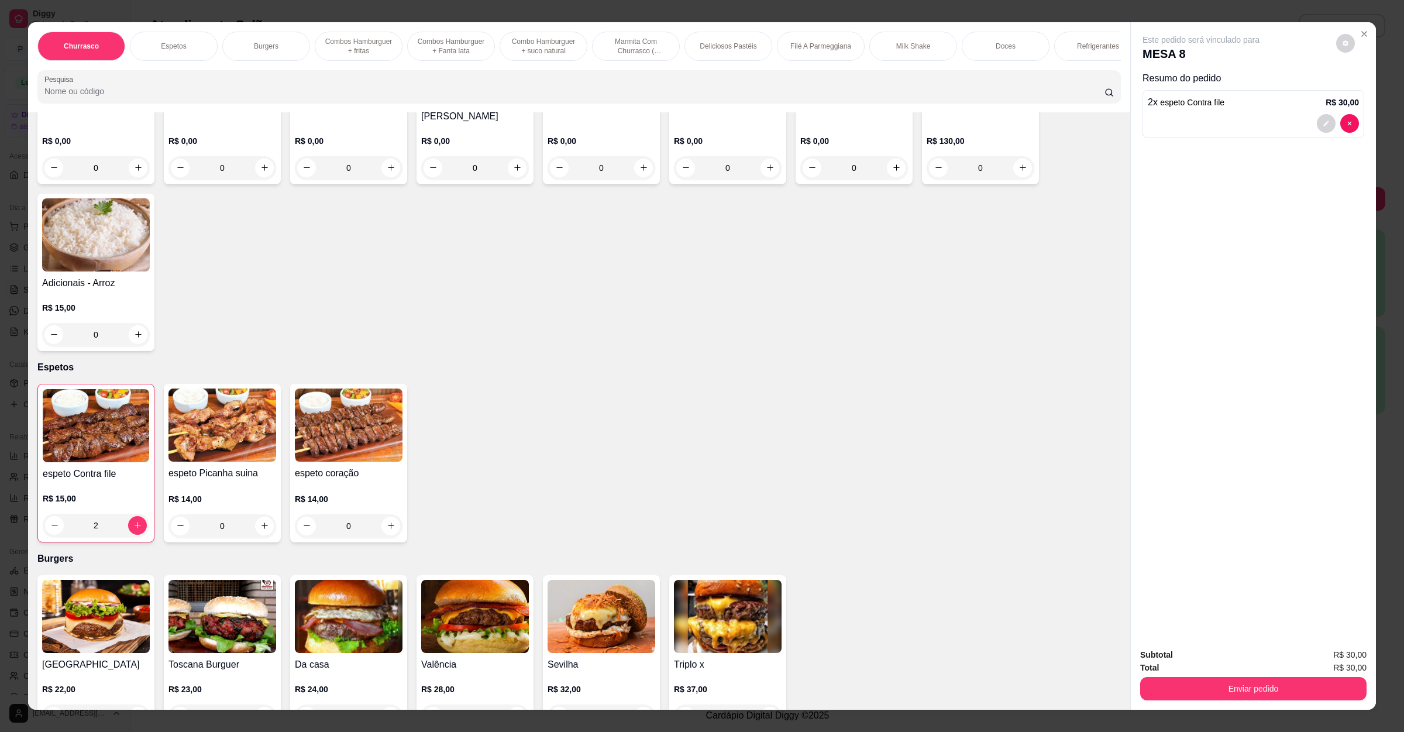
click at [243, 439] on img at bounding box center [222, 424] width 108 height 73
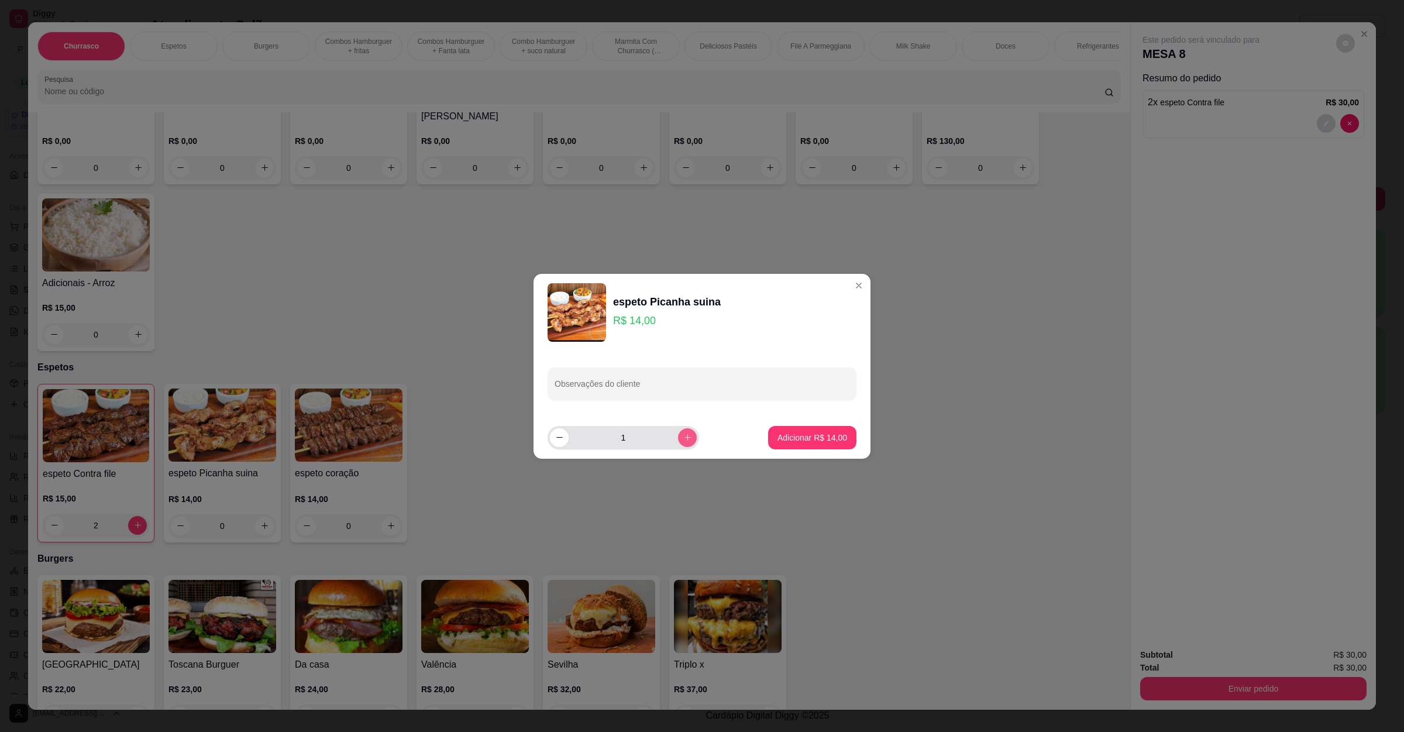
click at [683, 439] on icon "increase-product-quantity" at bounding box center [687, 437] width 9 height 9
type input "2"
click at [811, 436] on p "Adicionar R$ 28,00" at bounding box center [813, 437] width 68 height 11
type input "2"
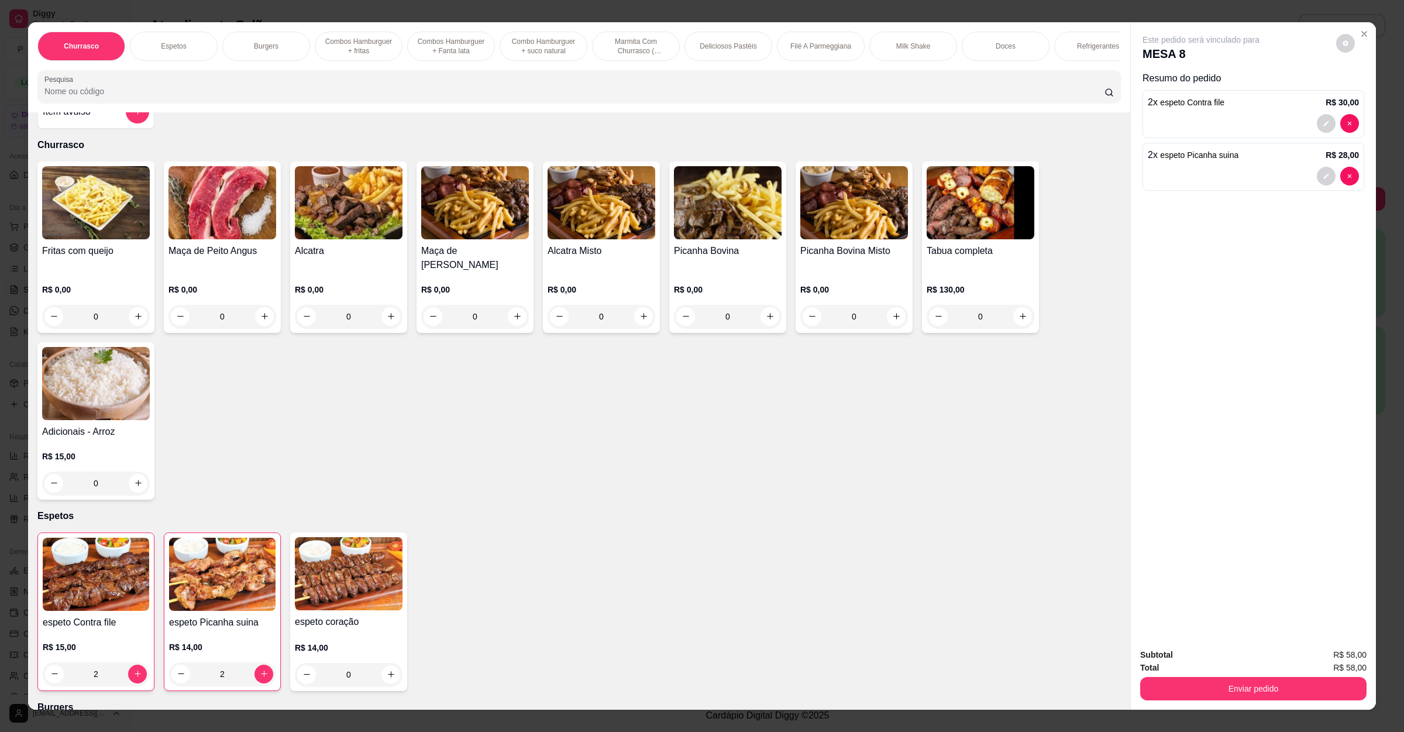
scroll to position [0, 0]
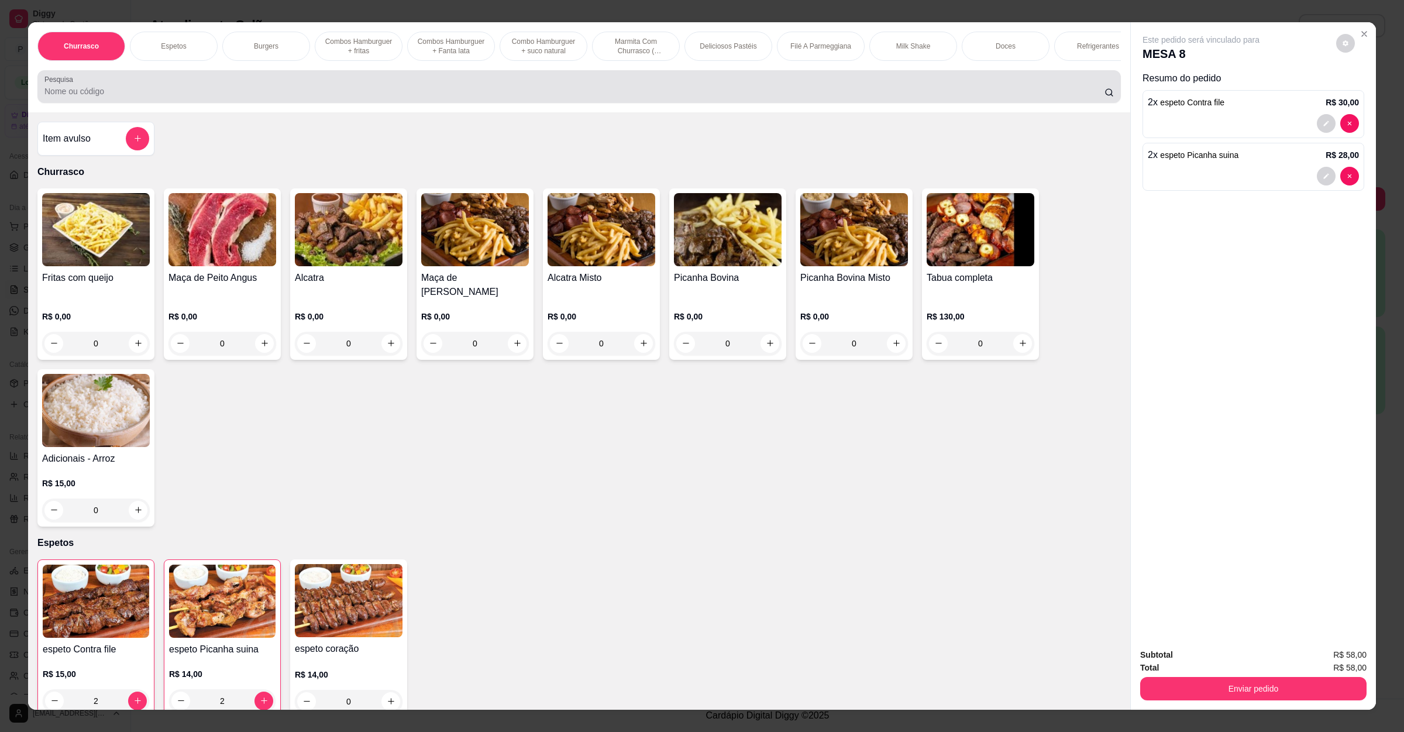
click at [195, 103] on div "Pesquisa" at bounding box center [578, 86] width 1083 height 33
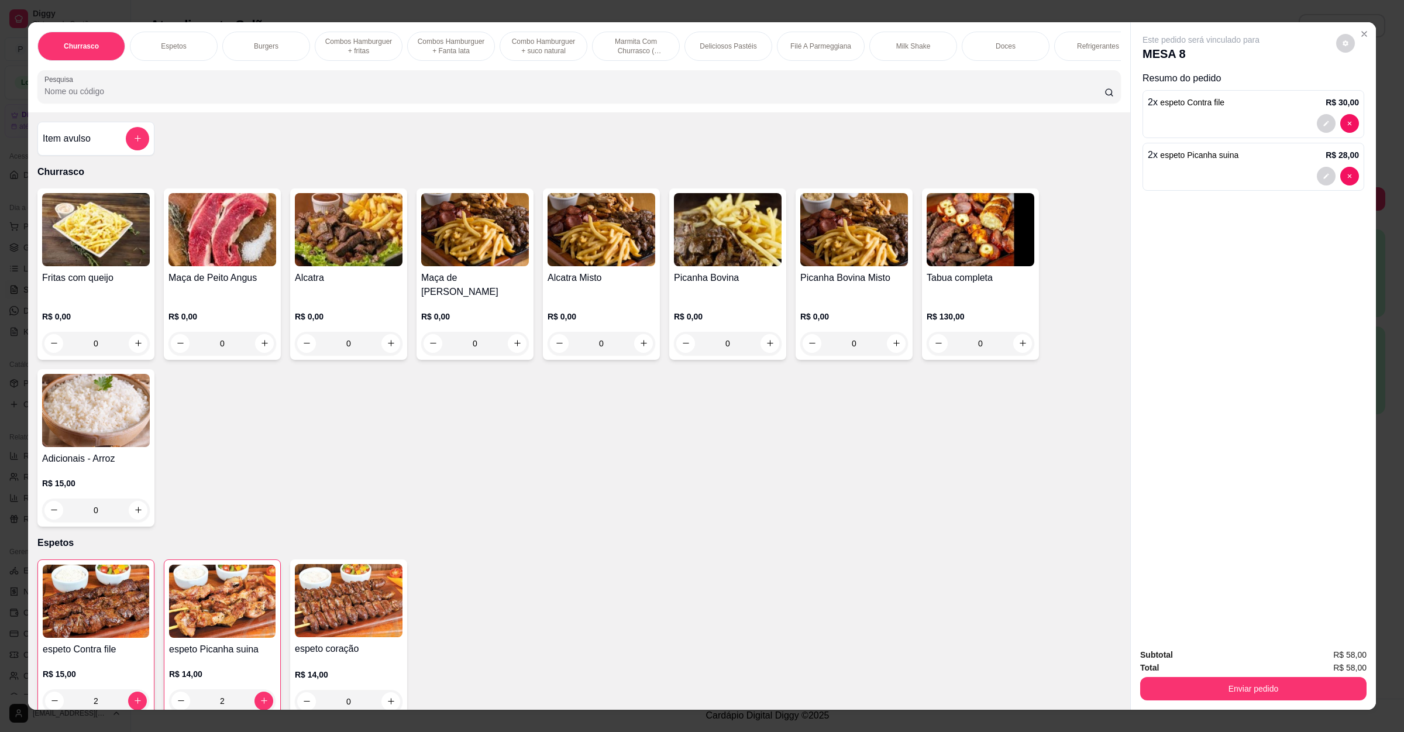
click at [67, 171] on div "Item avulso Churrasco Fritas com queijo R$ 0,00 0 Maça de Peito Angus R$ 0,00 0…" at bounding box center [579, 411] width 1102 height 598
click at [79, 171] on div "Item avulso Churrasco Fritas com queijo R$ 0,00 0 Maça de Peito Angus R$ 0,00 0…" at bounding box center [579, 411] width 1102 height 598
click at [120, 156] on div "Item avulso" at bounding box center [95, 139] width 117 height 34
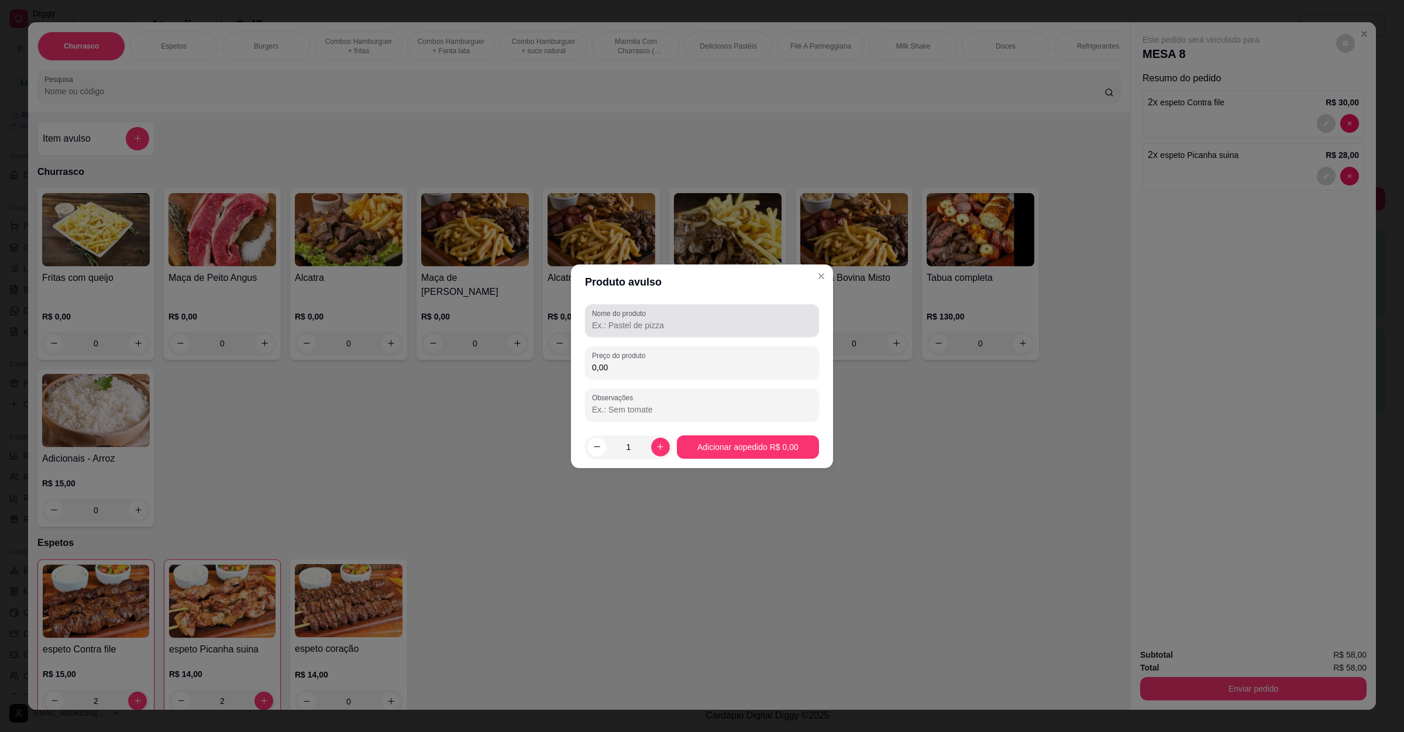
click at [682, 327] on input "Nome do produto" at bounding box center [702, 325] width 220 height 12
type input "morango c/leite"
click at [655, 362] on input "0,00" at bounding box center [702, 368] width 220 height 12
type input "10,00"
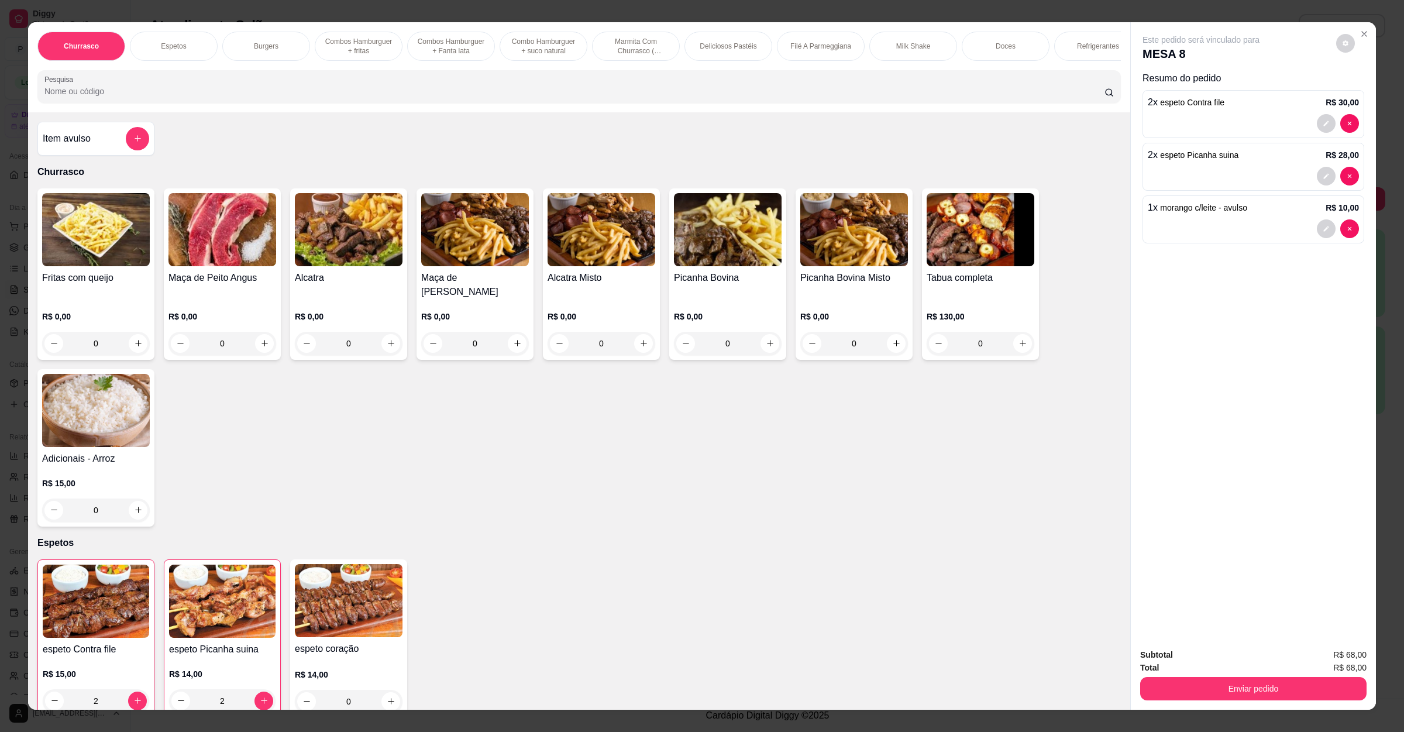
click at [251, 97] on input "Pesquisa" at bounding box center [574, 91] width 1060 height 12
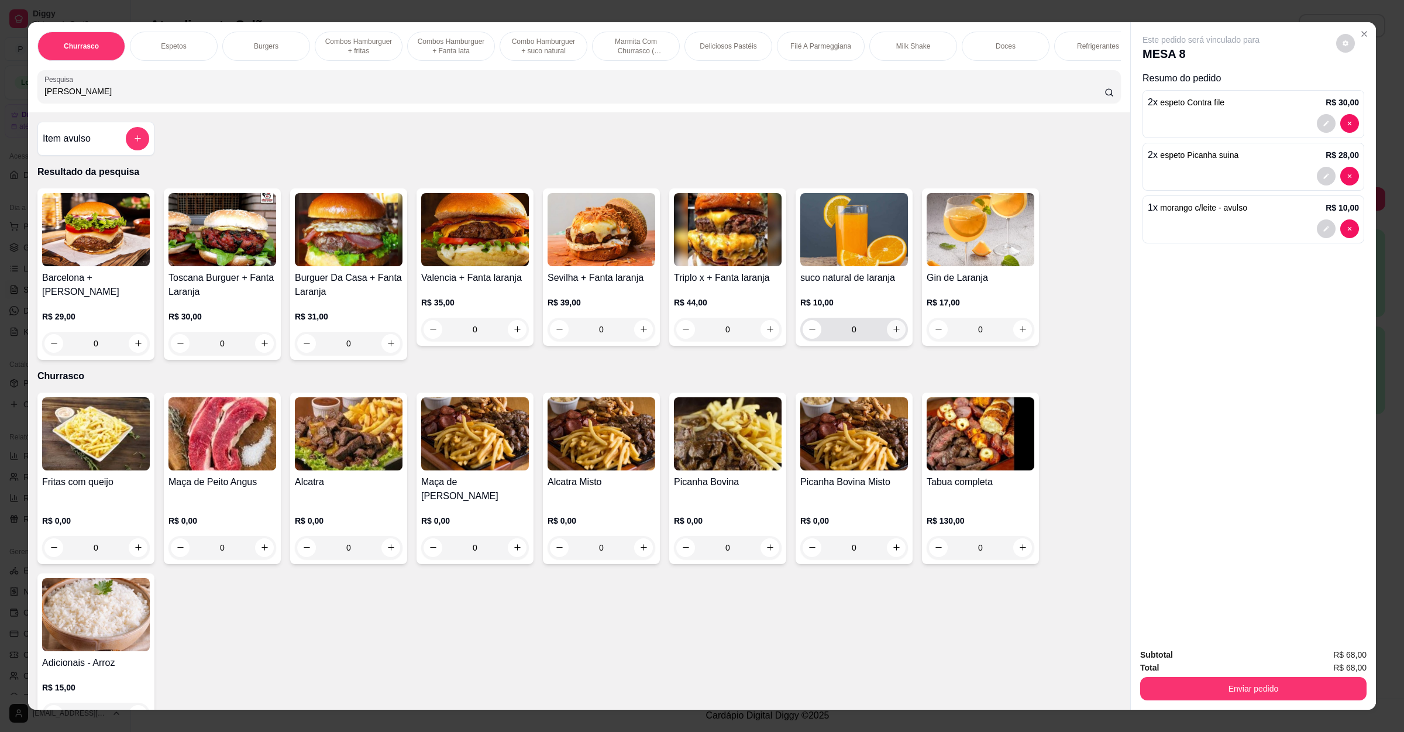
type input "[PERSON_NAME]"
click at [892, 333] on icon "increase-product-quantity" at bounding box center [896, 329] width 9 height 9
type input "1"
click at [1317, 127] on button "decrease-product-quantity" at bounding box center [1326, 123] width 19 height 19
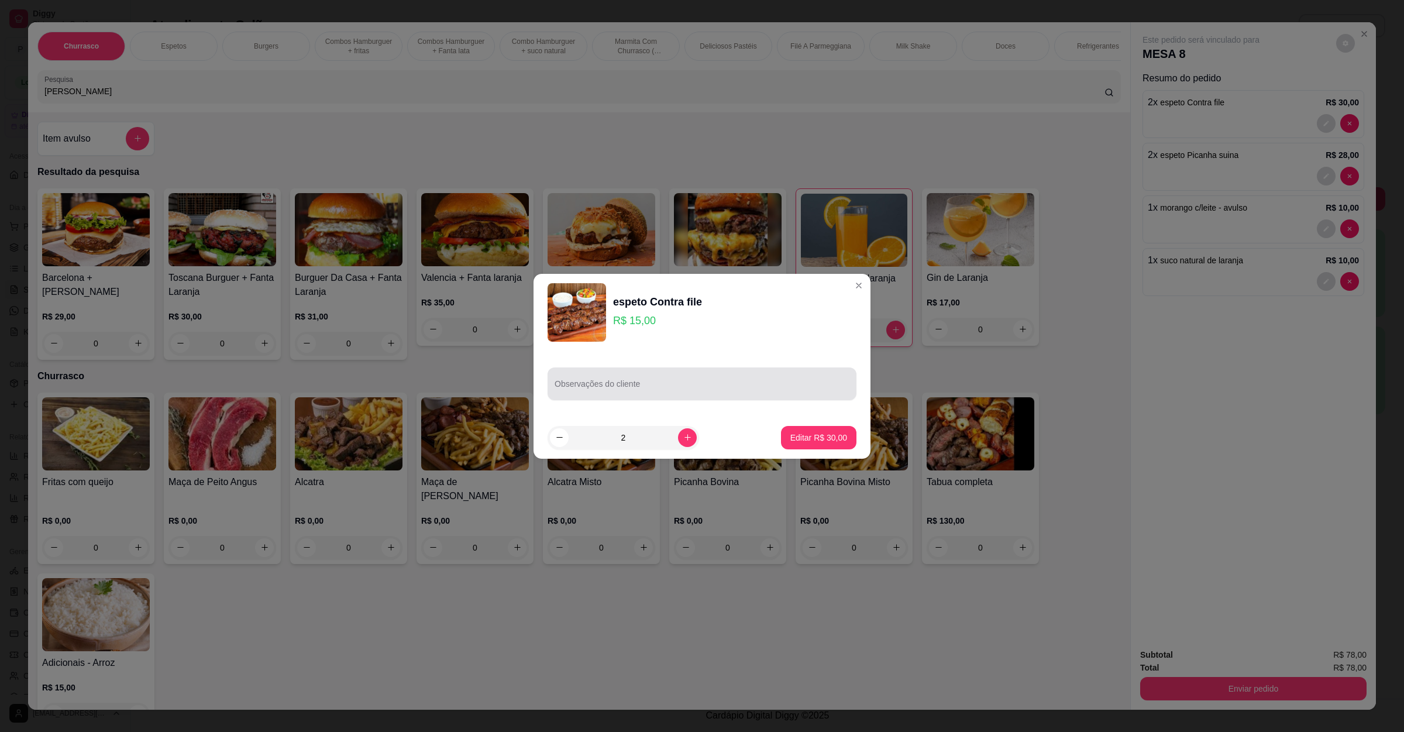
click at [693, 376] on div at bounding box center [702, 383] width 295 height 23
type input "1 bem passado"
click at [818, 433] on p "Editar R$ 30,00" at bounding box center [818, 437] width 55 height 11
type input "0"
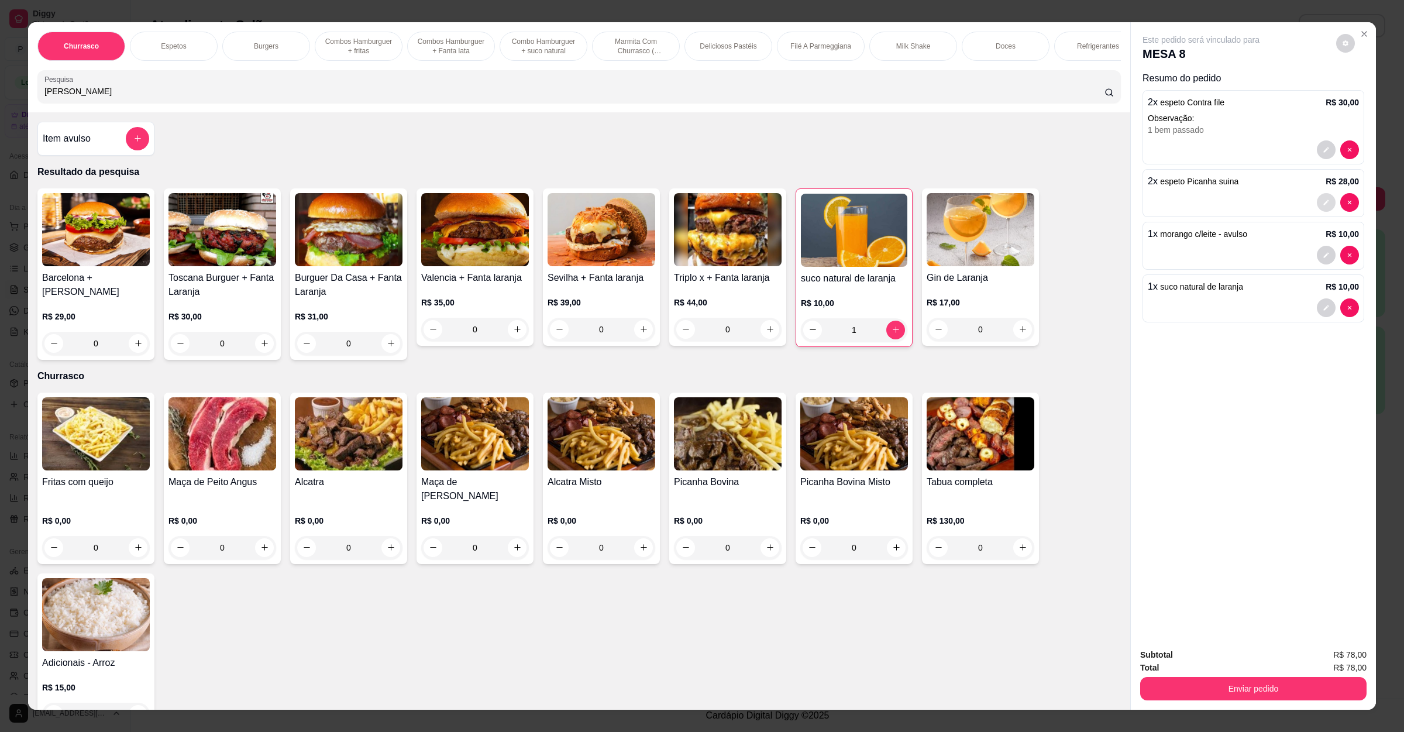
click at [1320, 209] on button "decrease-product-quantity" at bounding box center [1326, 202] width 19 height 19
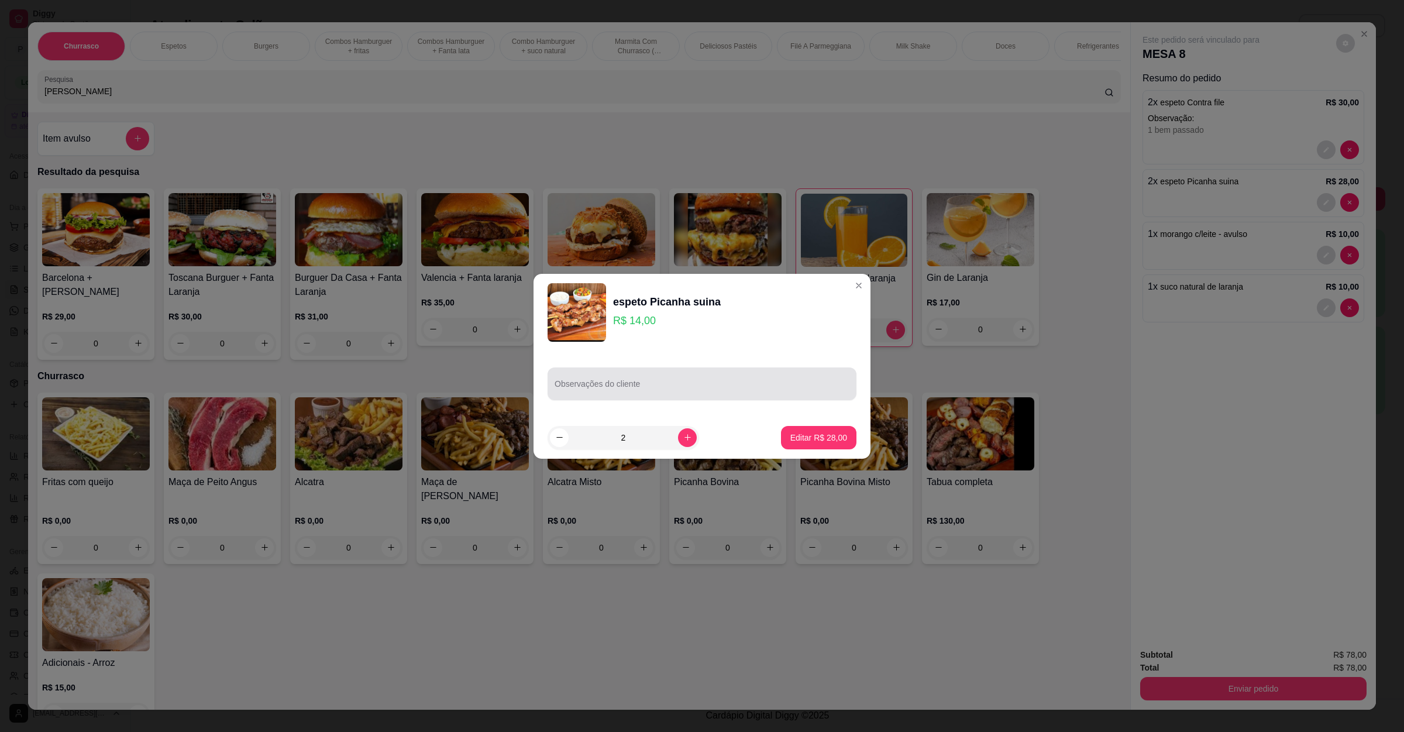
click at [658, 388] on input "Observações do cliente" at bounding box center [702, 389] width 295 height 12
type input "1 bem passado"
click at [791, 433] on p "Editar R$ 28,00" at bounding box center [818, 437] width 55 height 11
type input "0"
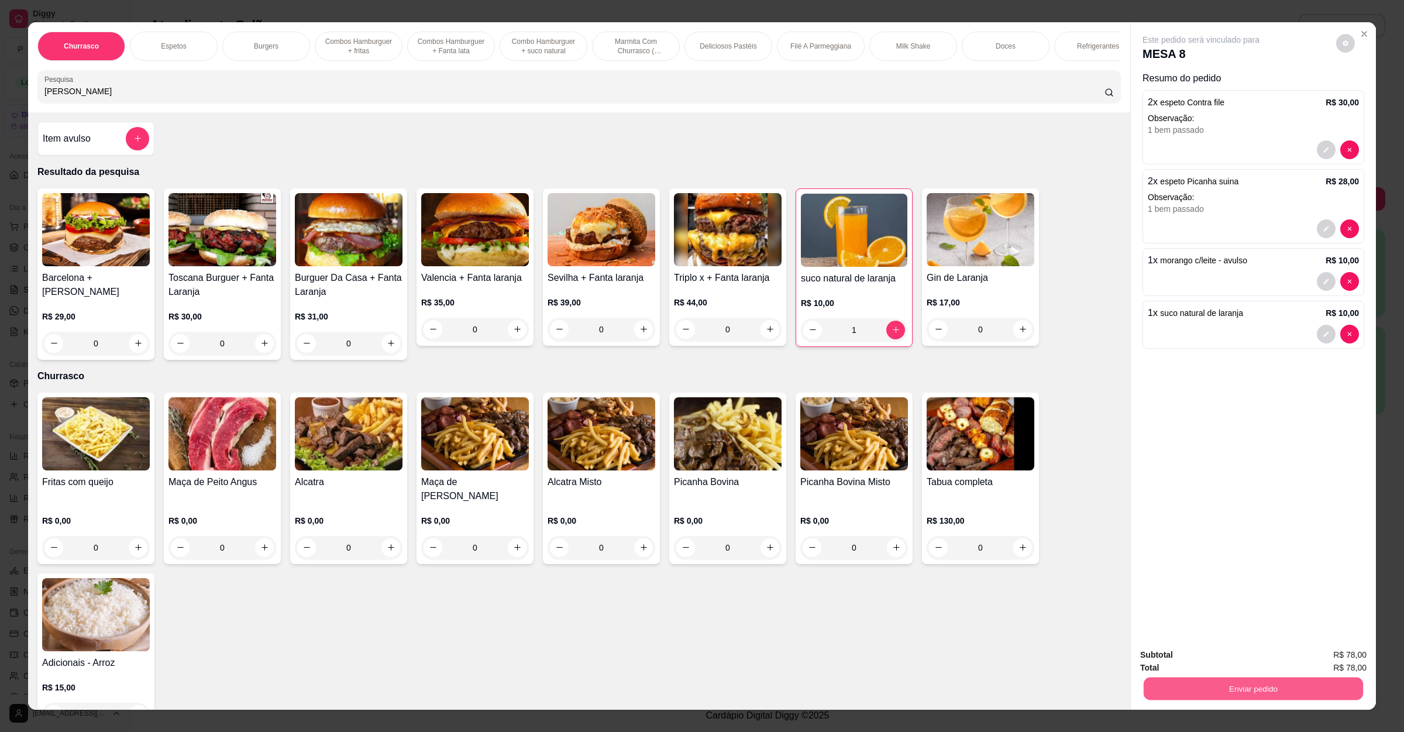
click at [1222, 676] on div "Enviar pedido" at bounding box center [1253, 687] width 226 height 26
click at [1271, 682] on button "Enviar pedido" at bounding box center [1253, 688] width 226 height 23
click at [1313, 660] on button "Enviar pedido" at bounding box center [1334, 660] width 66 height 22
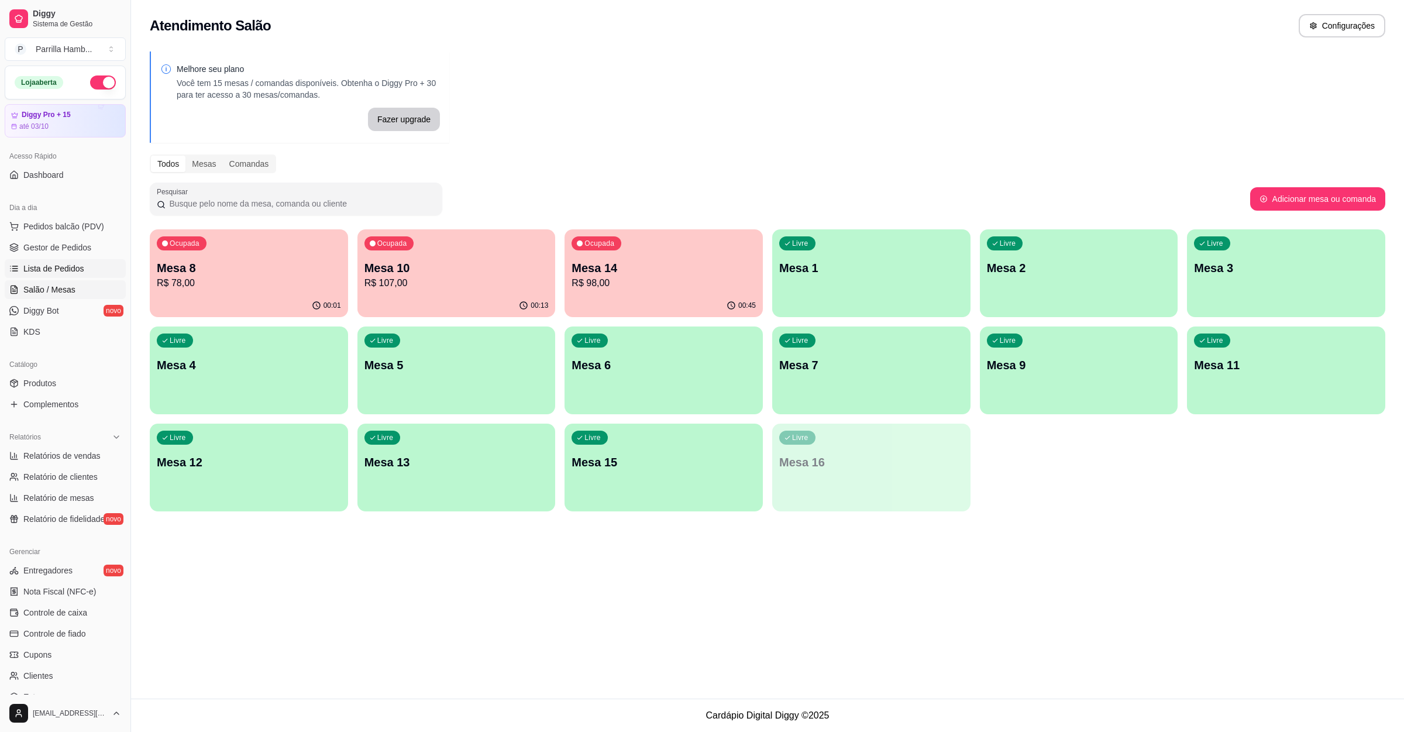
click at [76, 261] on link "Lista de Pedidos" at bounding box center [65, 268] width 121 height 19
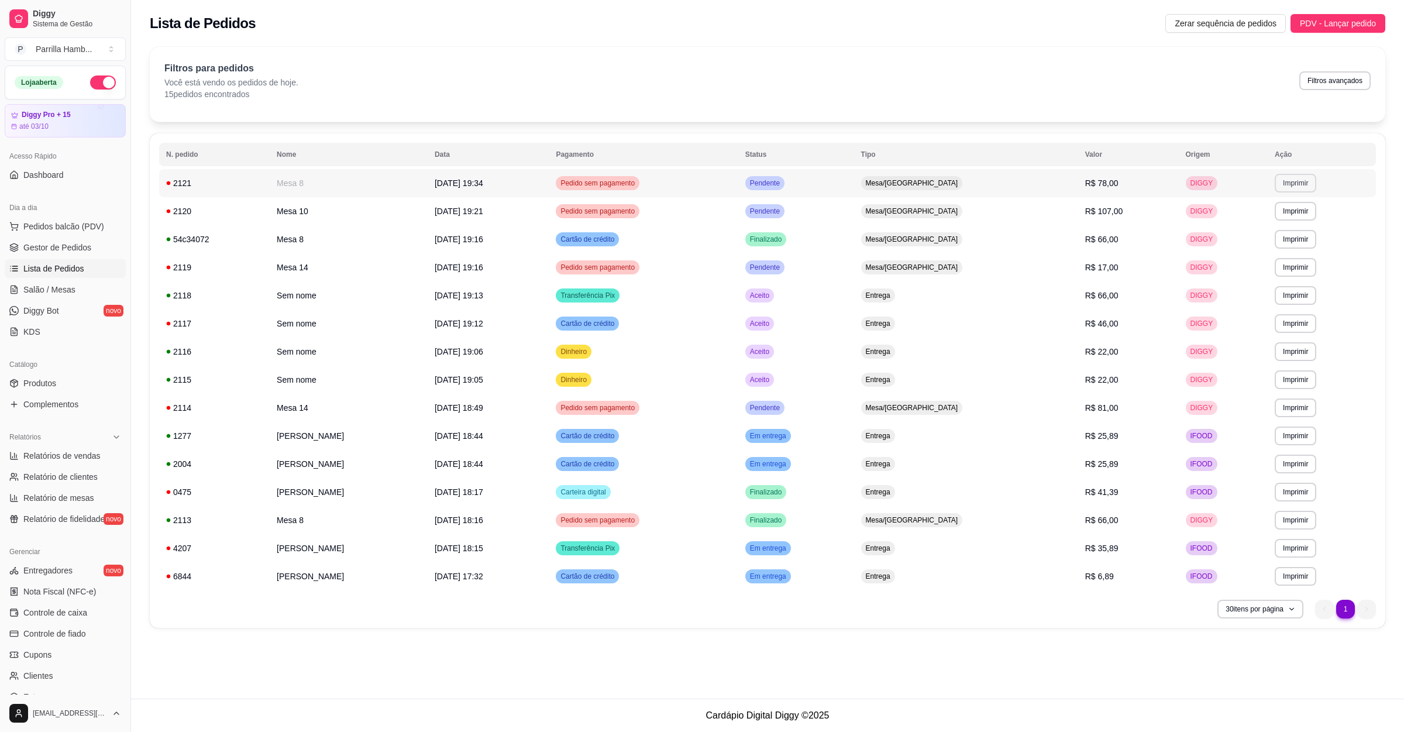
click at [1283, 174] on td "**********" at bounding box center [1322, 183] width 108 height 28
click at [1283, 183] on button "Imprimir" at bounding box center [1296, 183] width 42 height 19
click at [1283, 225] on button "IMPRESSORA" at bounding box center [1272, 224] width 85 height 19
click at [67, 297] on link "Salão / Mesas" at bounding box center [65, 289] width 121 height 19
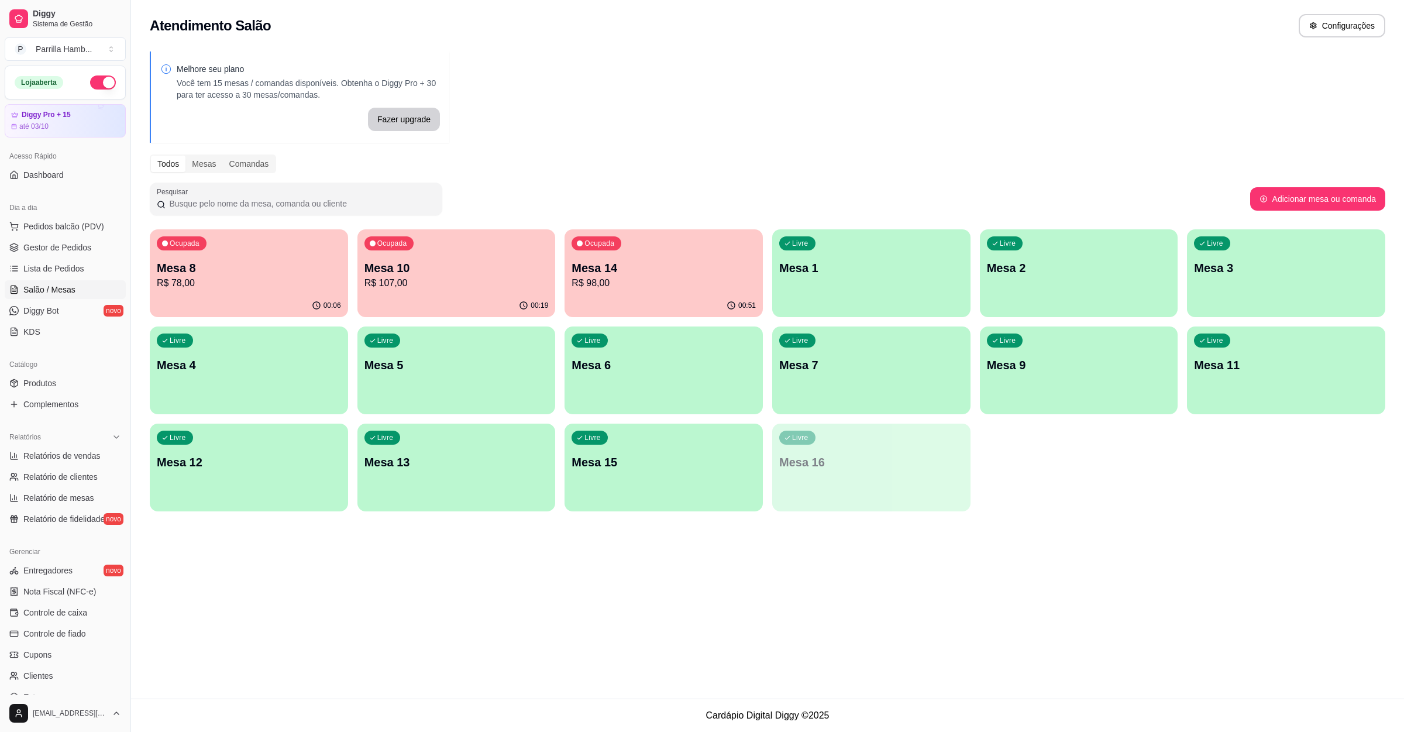
click at [476, 269] on p "Mesa 10" at bounding box center [456, 268] width 184 height 16
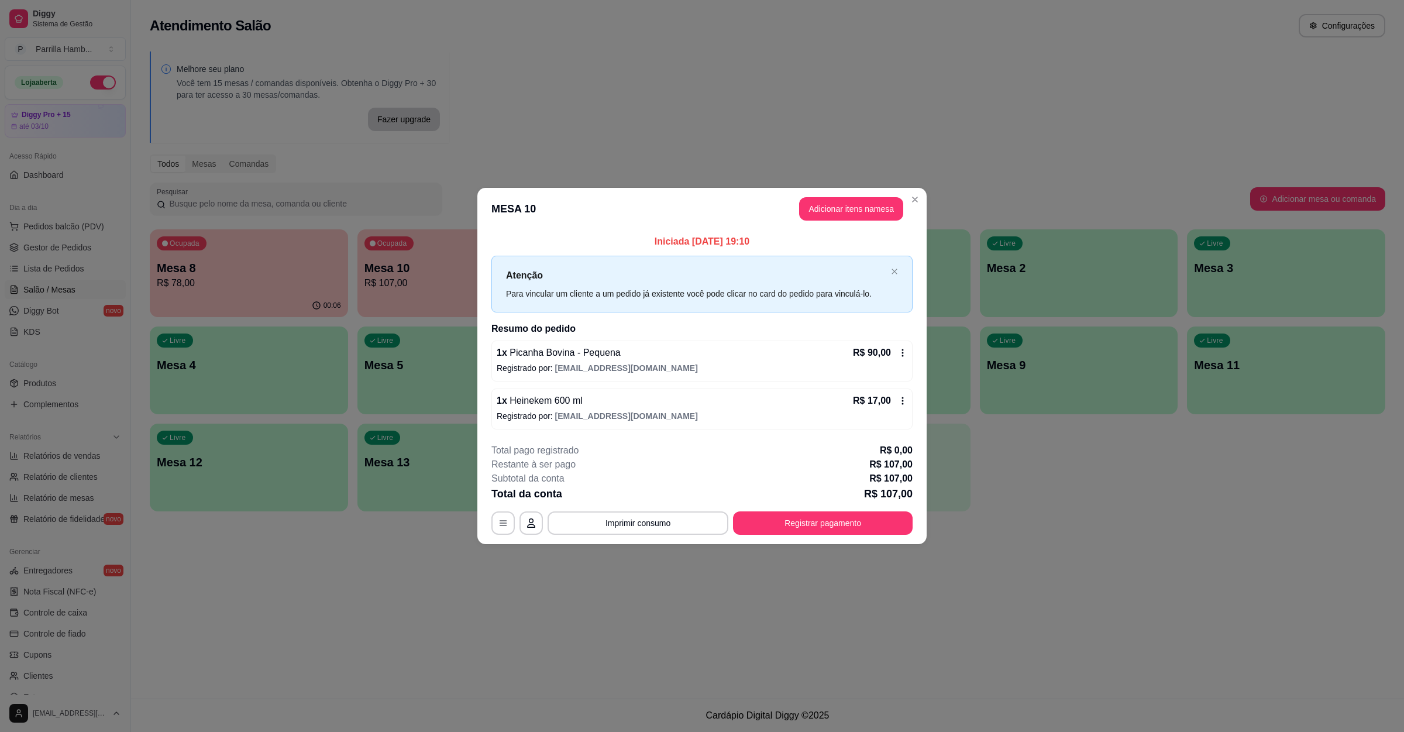
click at [853, 221] on header "MESA 10 Adicionar itens na mesa" at bounding box center [701, 209] width 449 height 42
click at [837, 208] on button "Adicionar itens na mesa" at bounding box center [851, 208] width 104 height 23
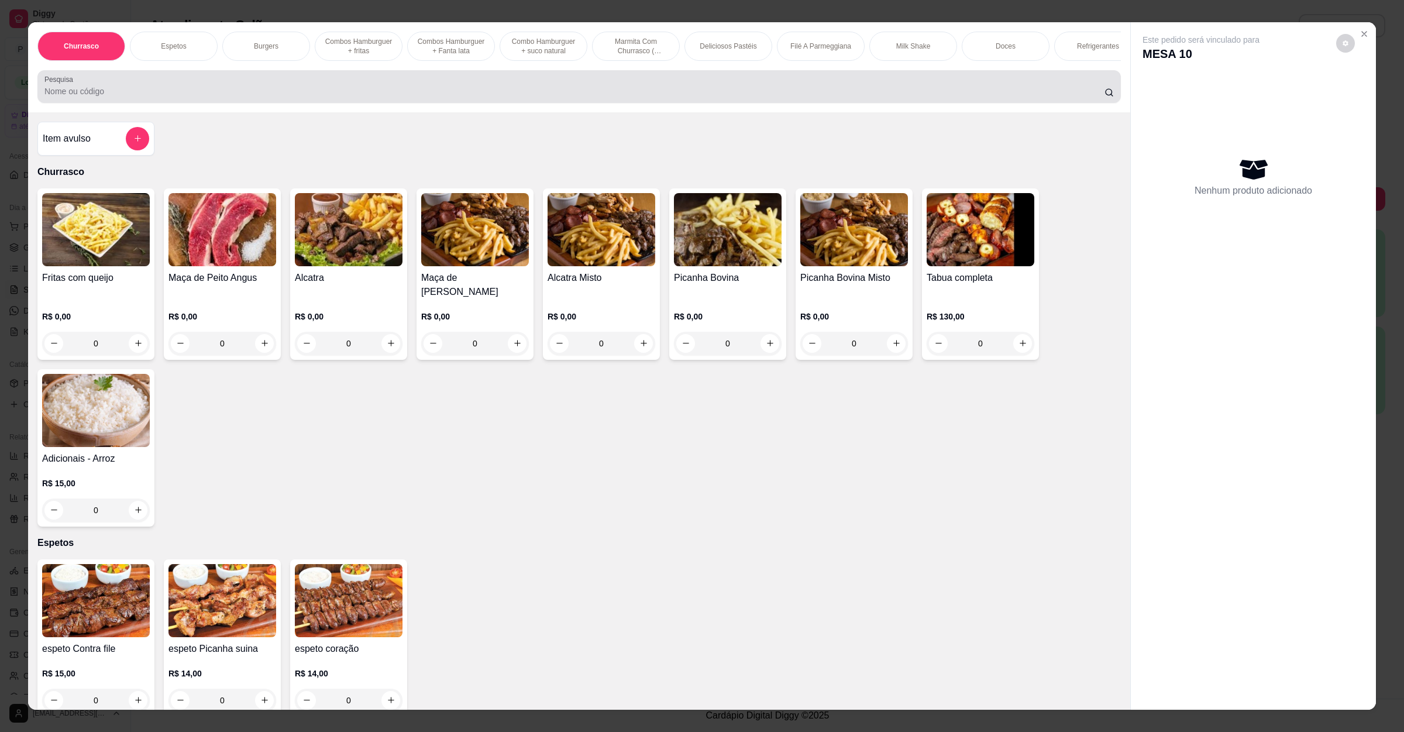
click at [384, 97] on input "Pesquisa" at bounding box center [574, 91] width 1060 height 12
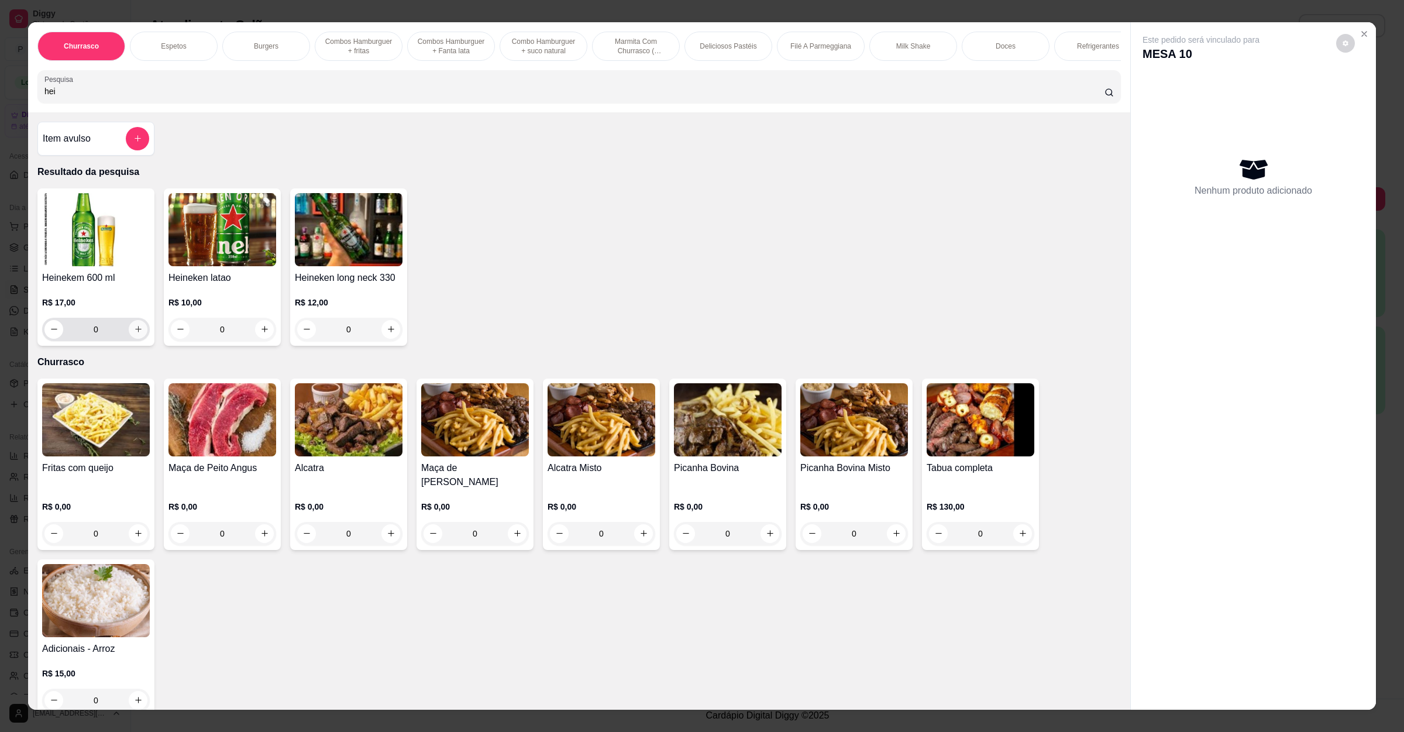
type input "hei"
click at [134, 333] on icon "increase-product-quantity" at bounding box center [138, 329] width 9 height 9
type input "1"
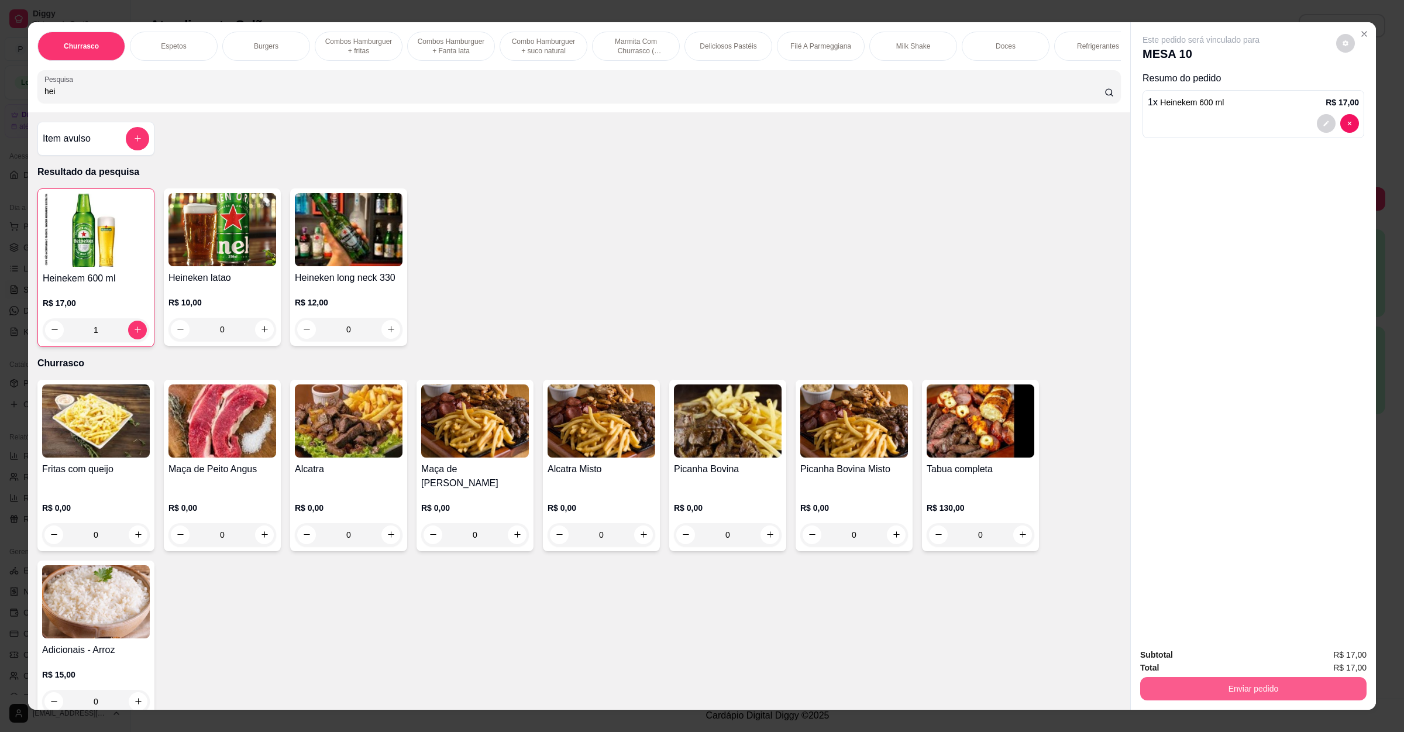
click at [1230, 687] on button "Enviar pedido" at bounding box center [1253, 688] width 226 height 23
click at [1341, 655] on button "Enviar pedido" at bounding box center [1334, 660] width 66 height 22
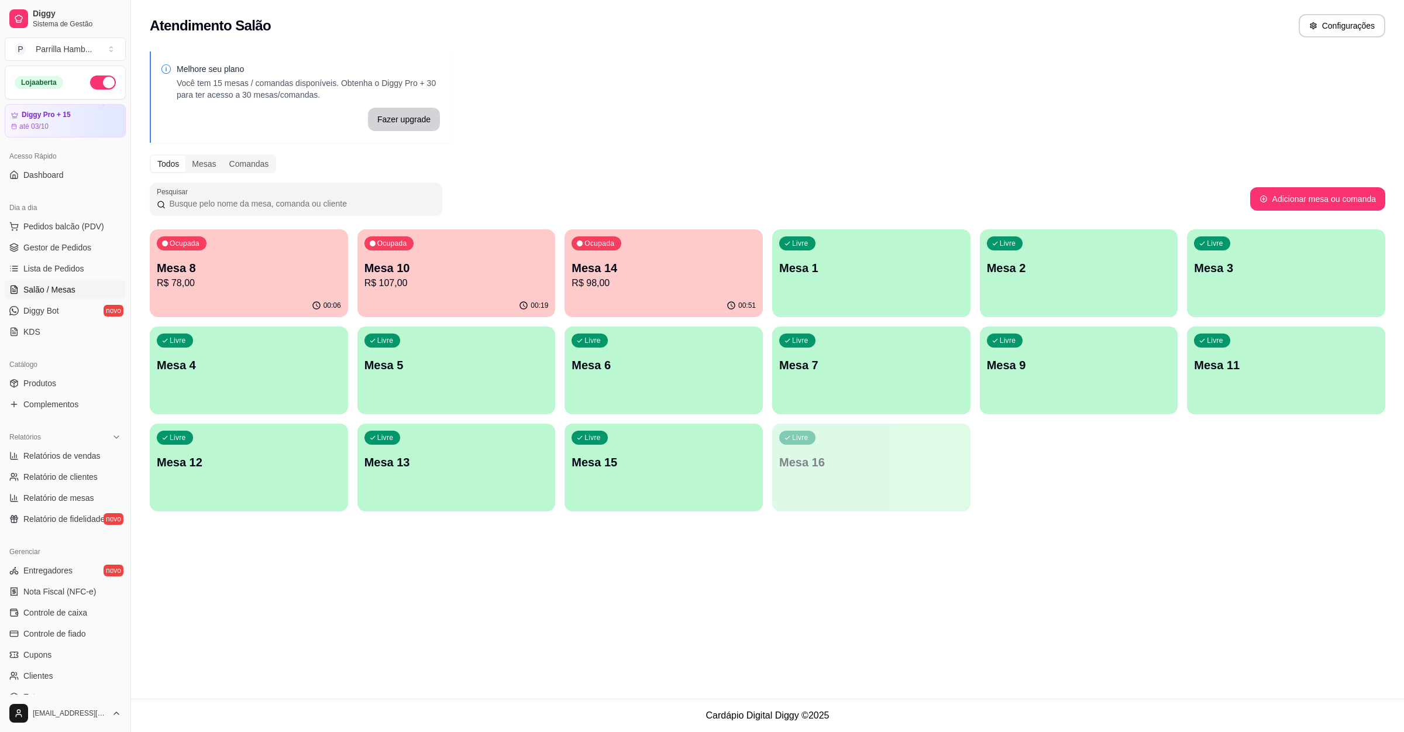
click at [211, 243] on div "Ocupada Mesa 8 R$ 78,00" at bounding box center [249, 261] width 198 height 65
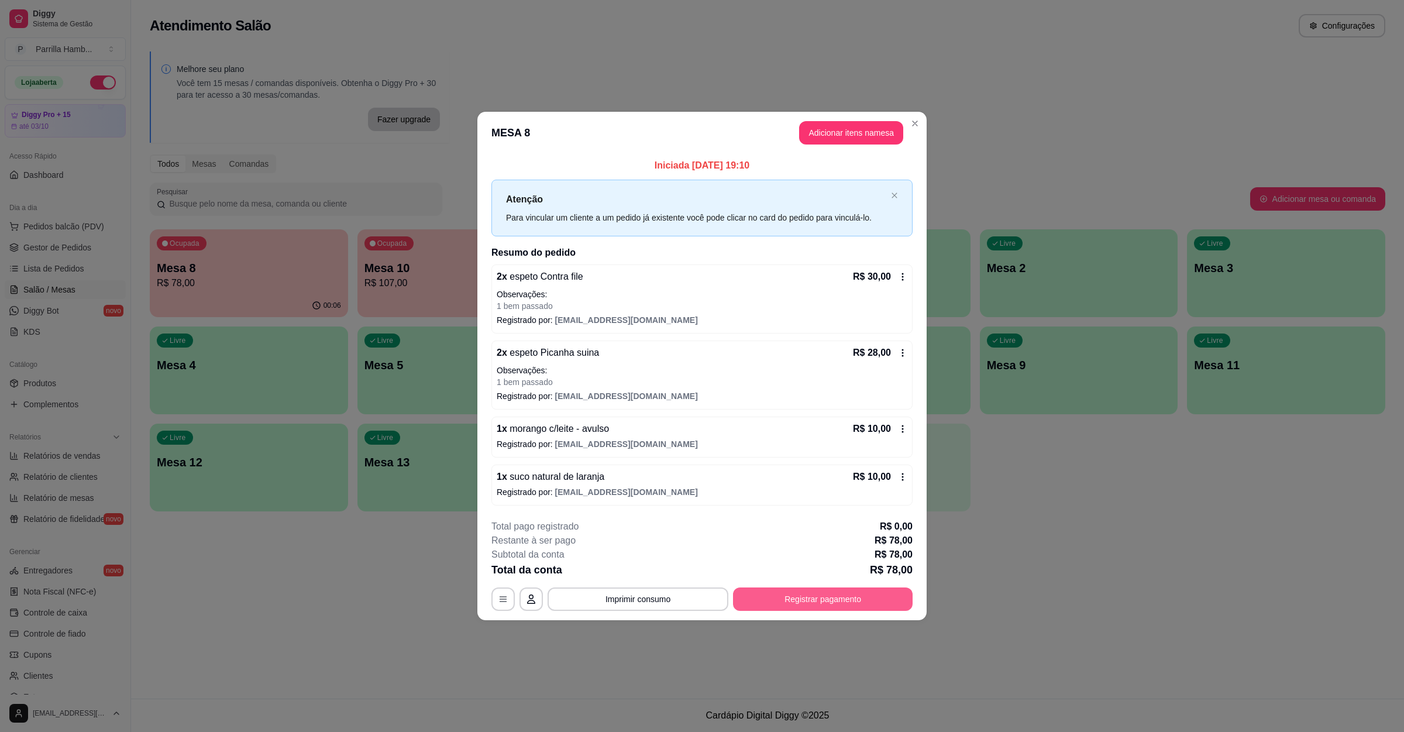
click at [783, 615] on footer "**********" at bounding box center [701, 565] width 449 height 110
click at [785, 604] on button "Registrar pagamento" at bounding box center [823, 599] width 174 height 23
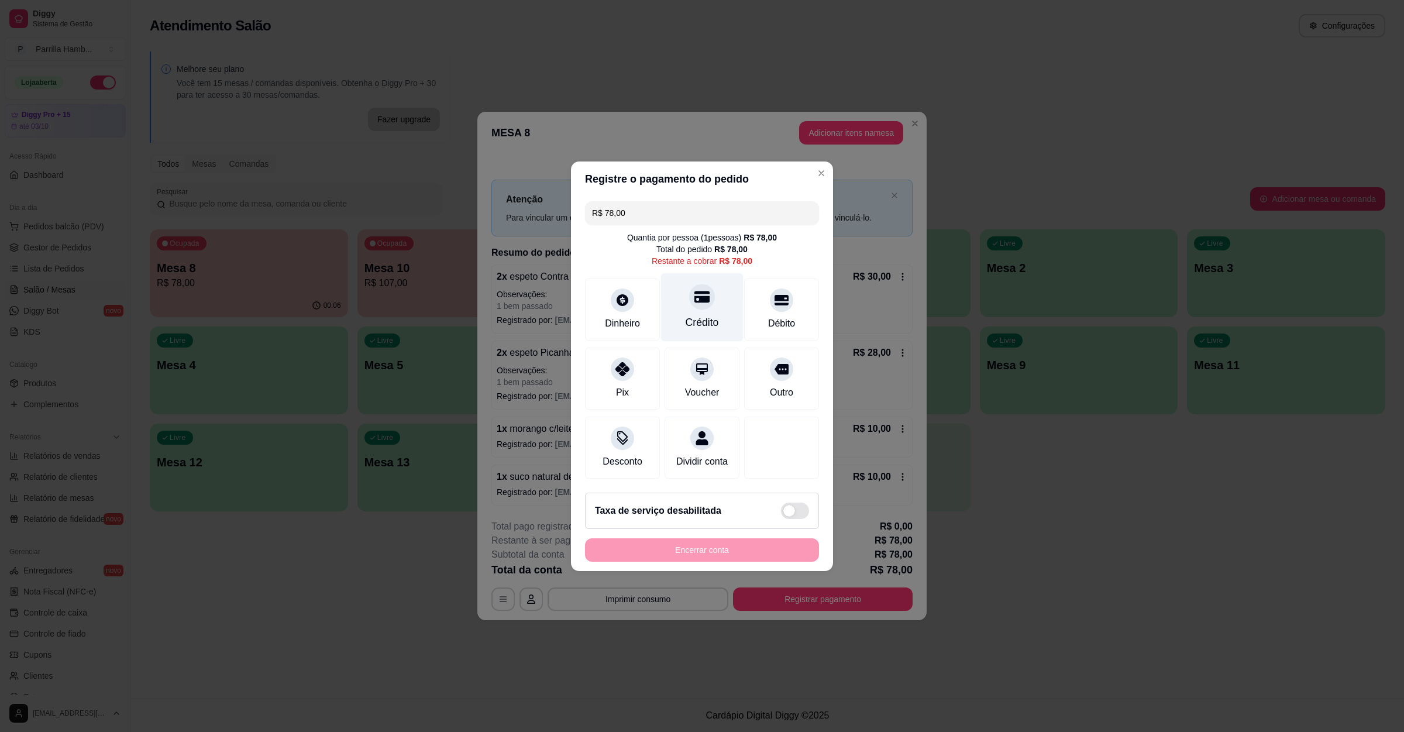
click at [696, 315] on div "Crédito" at bounding box center [702, 322] width 33 height 15
type input "R$ 0,00"
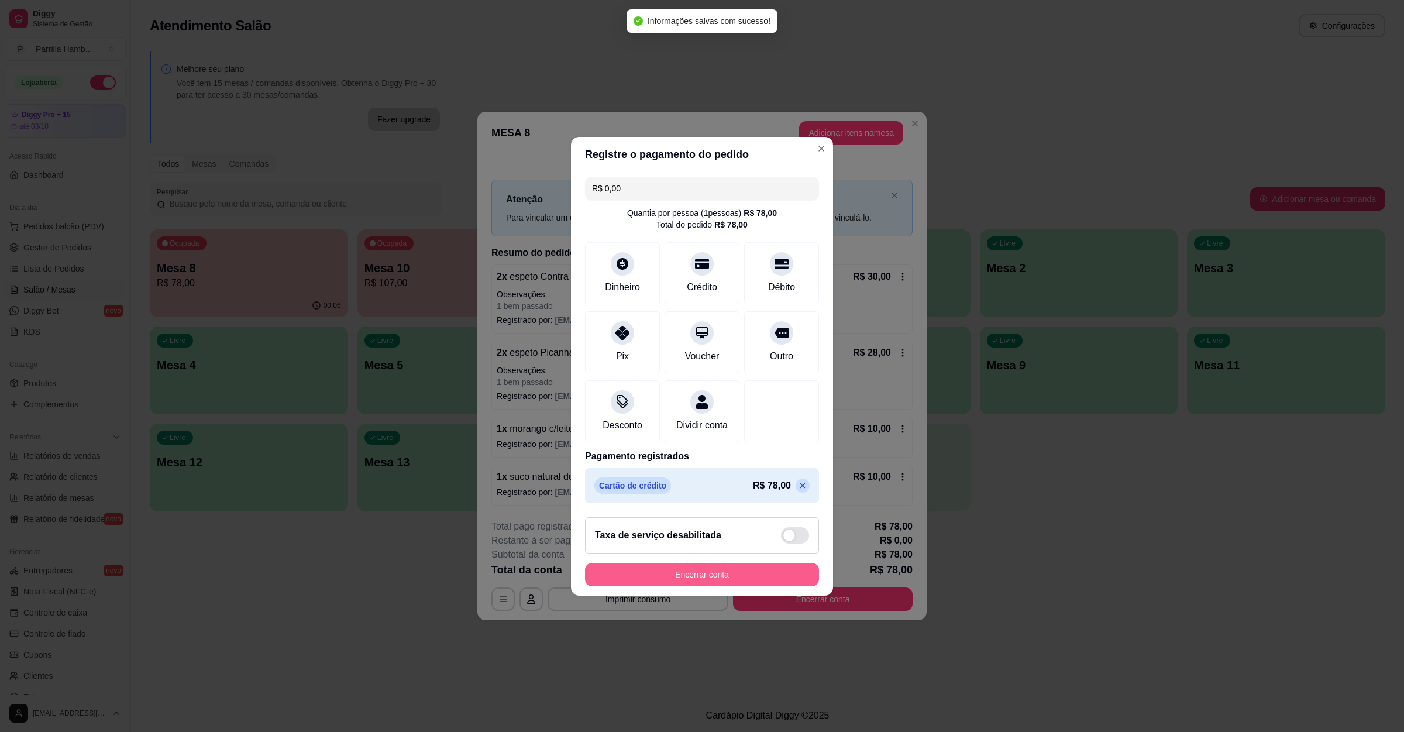
click at [688, 585] on button "Encerrar conta" at bounding box center [702, 574] width 234 height 23
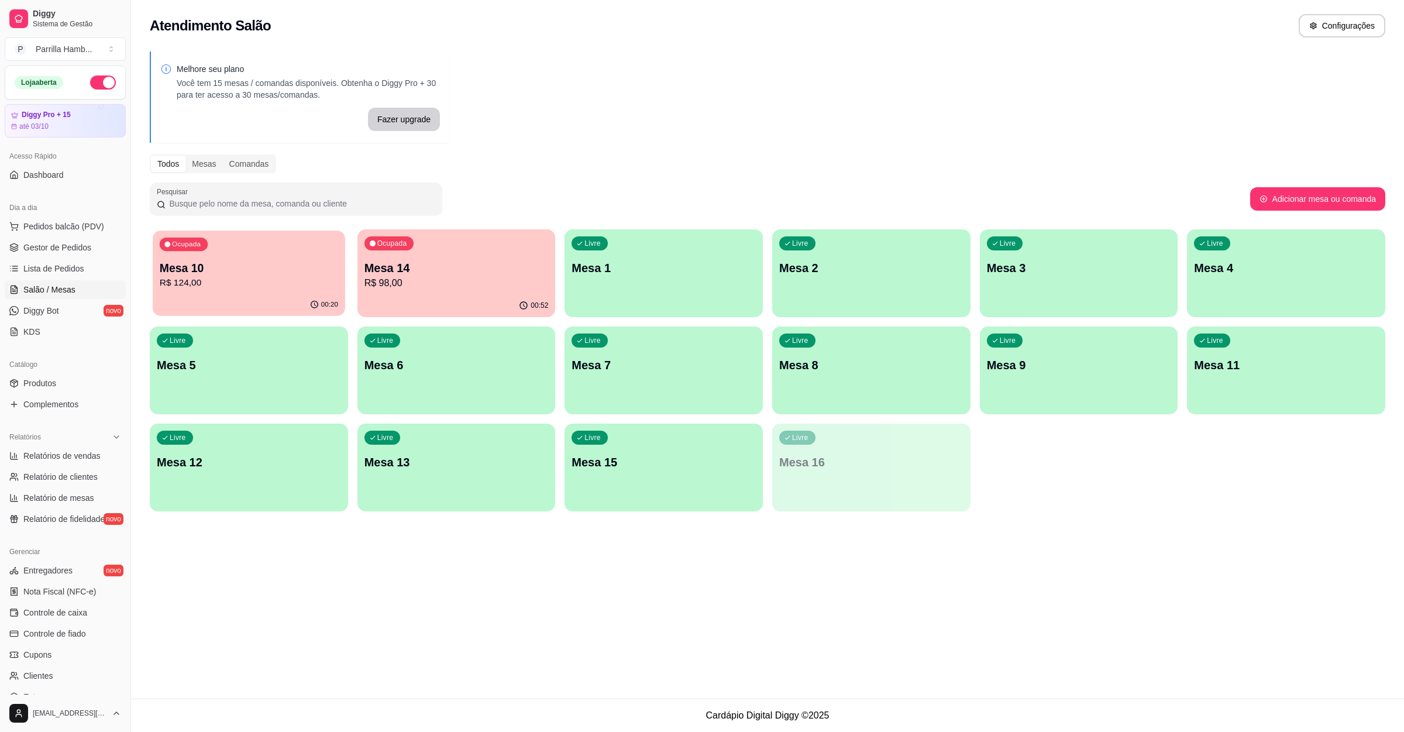
click at [267, 295] on div "00:20" at bounding box center [249, 305] width 192 height 22
click at [385, 265] on p "Mesa 14" at bounding box center [456, 268] width 178 height 16
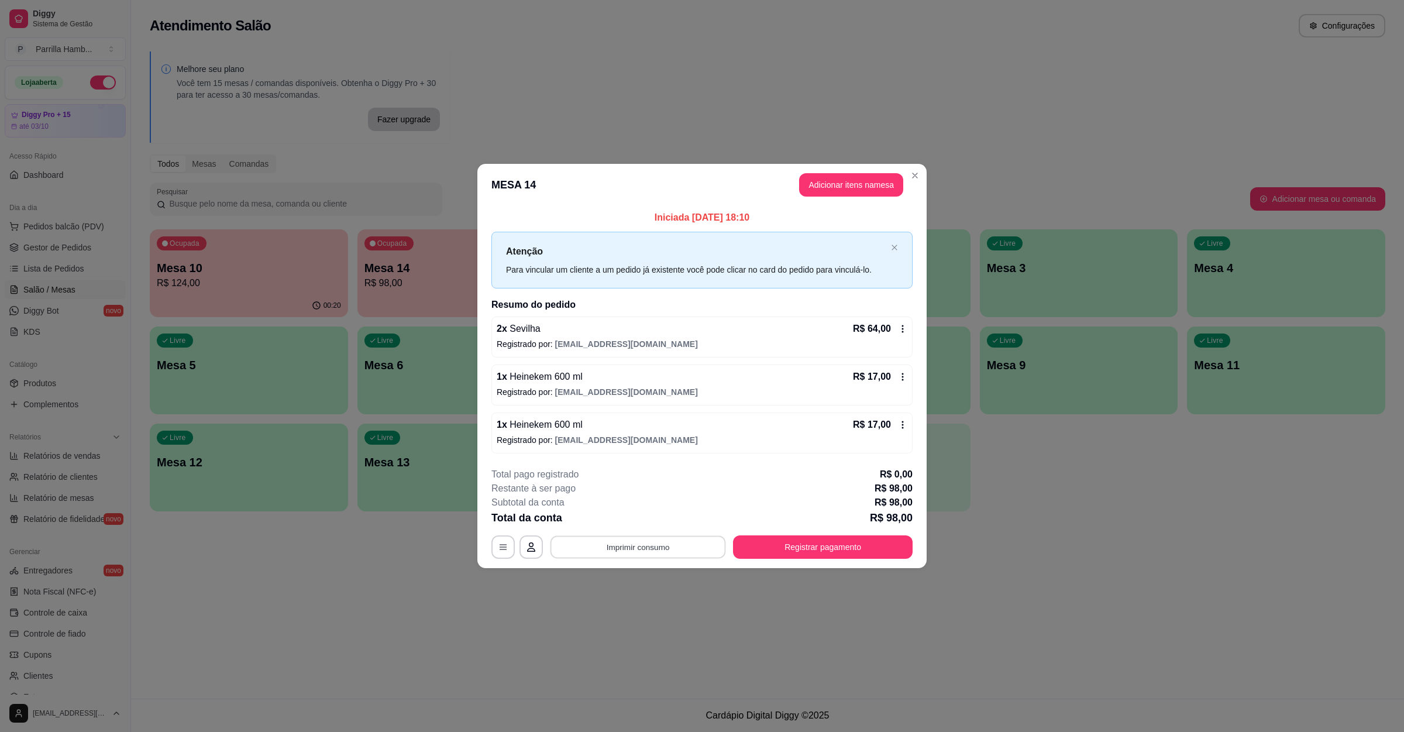
click at [655, 546] on button "Imprimir consumo" at bounding box center [637, 547] width 175 height 23
click at [656, 525] on button "IMPRESSORA" at bounding box center [641, 521] width 85 height 19
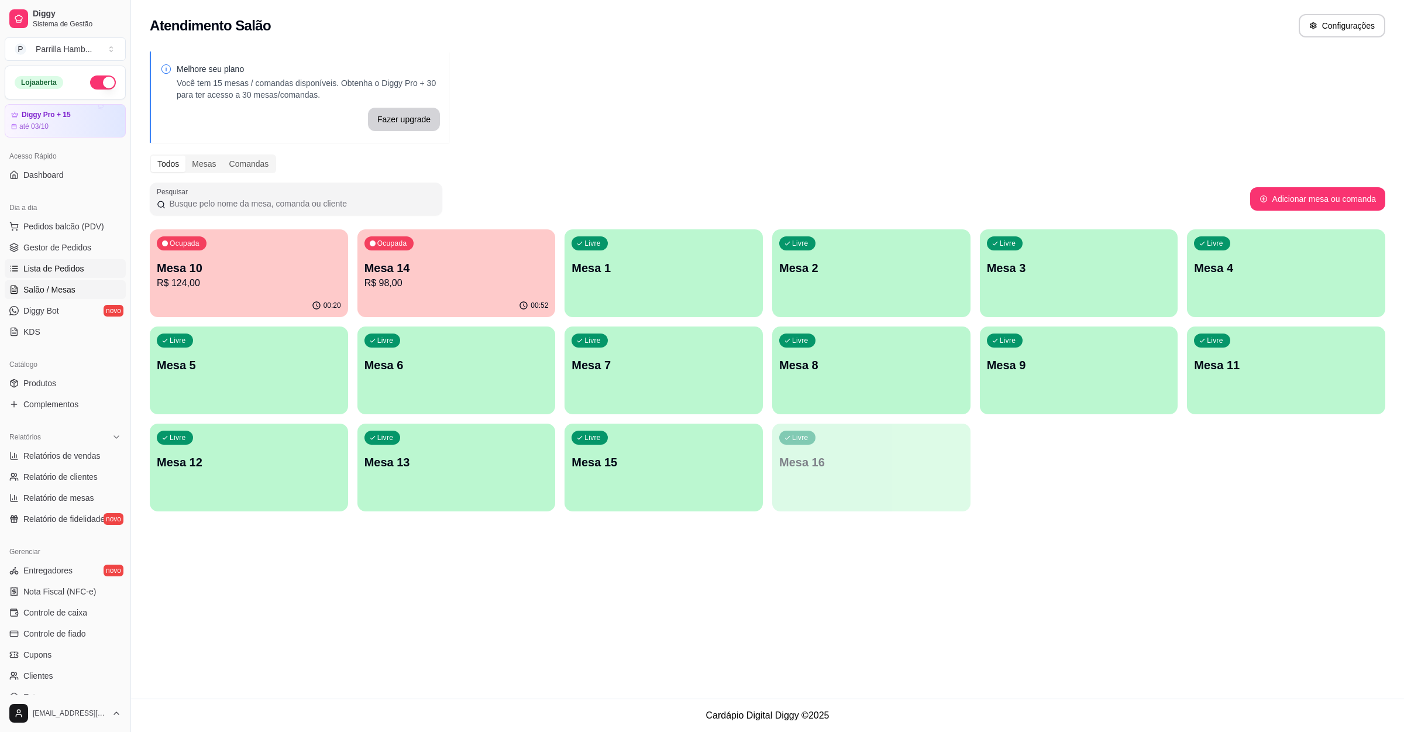
click at [58, 270] on span "Lista de Pedidos" at bounding box center [53, 269] width 61 height 12
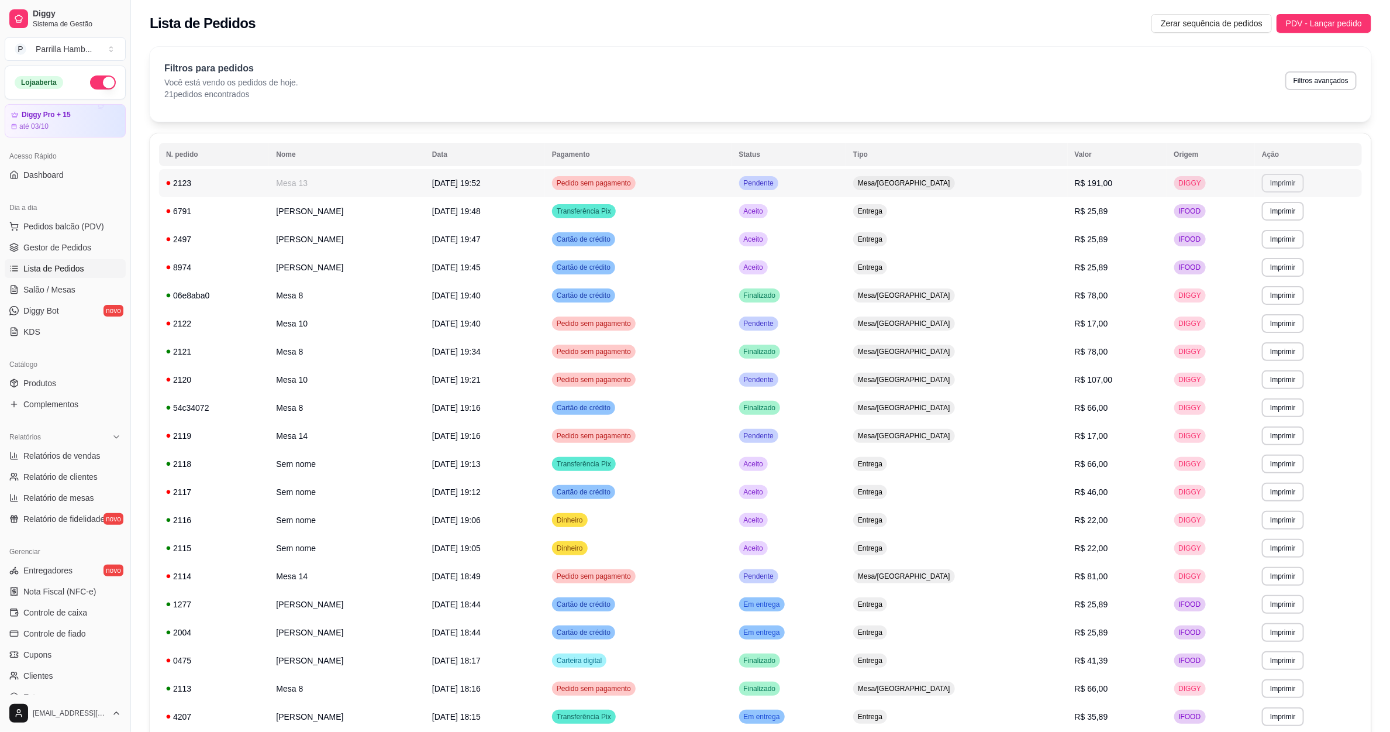
click at [1279, 183] on button "Imprimir" at bounding box center [1283, 183] width 42 height 19
click at [1262, 220] on button "IMPRESSORA" at bounding box center [1260, 224] width 85 height 19
click at [18, 297] on link "Salão / Mesas" at bounding box center [65, 289] width 121 height 19
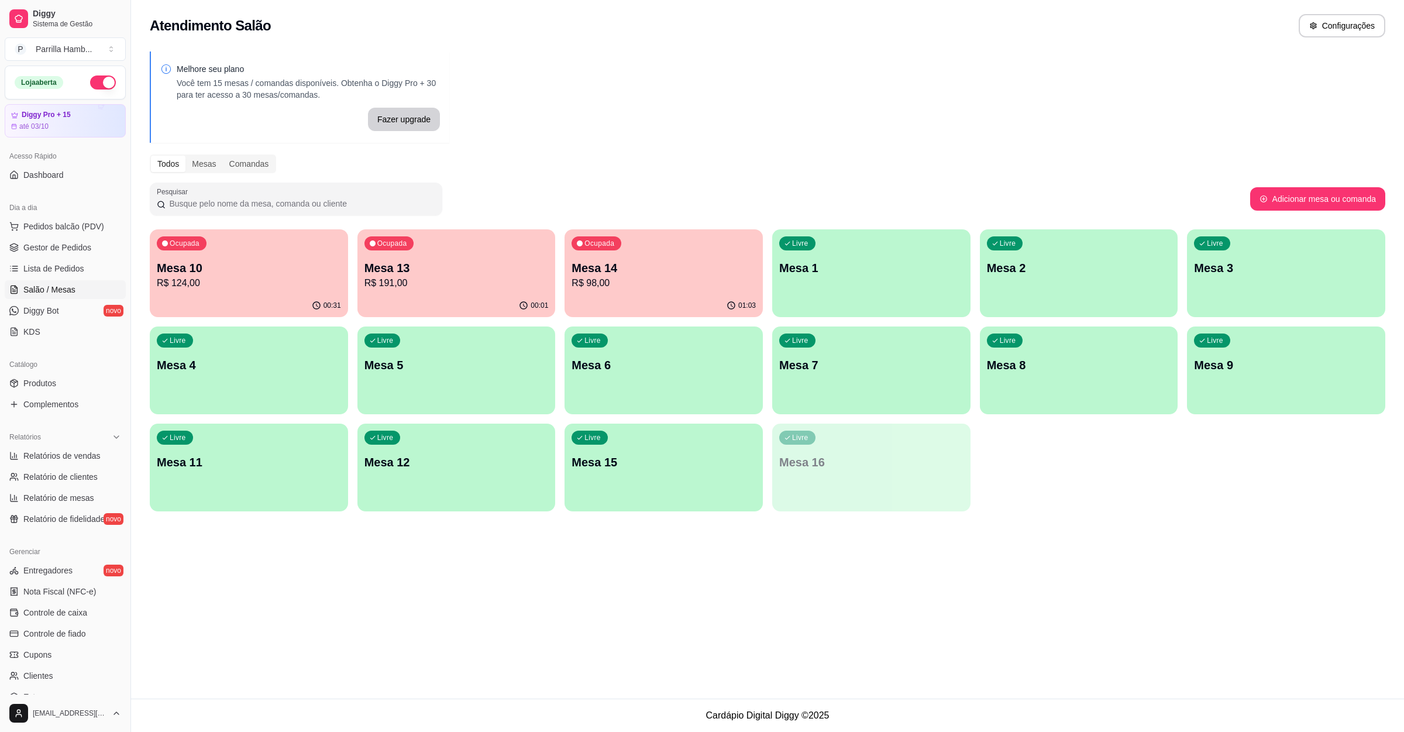
click at [437, 319] on div "Ocupada Mesa 10 R$ 124,00 00:31 Ocupada Mesa 13 R$ 191,00 00:01 Ocupada Mesa 14…" at bounding box center [767, 370] width 1235 height 282
click at [433, 295] on div "00:01" at bounding box center [456, 305] width 192 height 22
click at [260, 446] on div "Livre Mesa 11" at bounding box center [249, 460] width 192 height 71
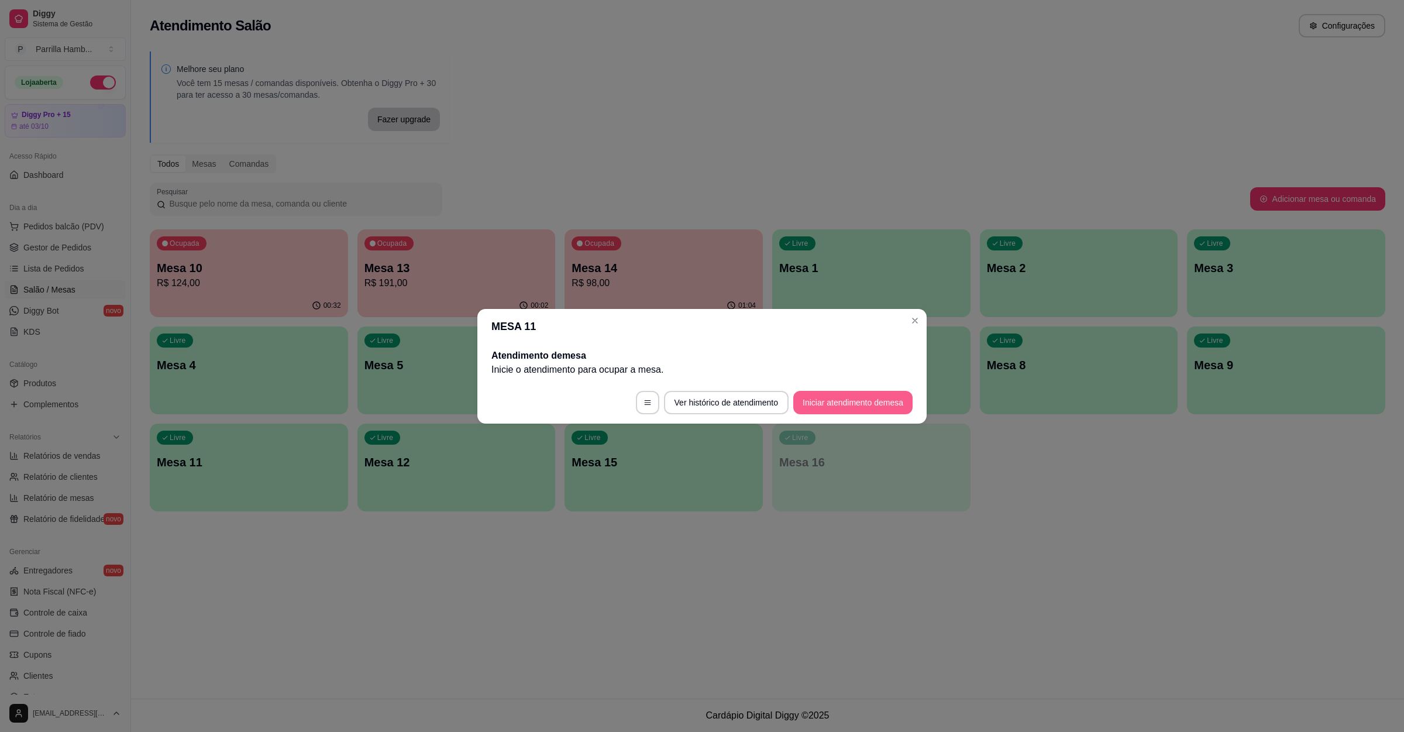
click at [825, 395] on button "Iniciar atendimento de mesa" at bounding box center [852, 402] width 119 height 23
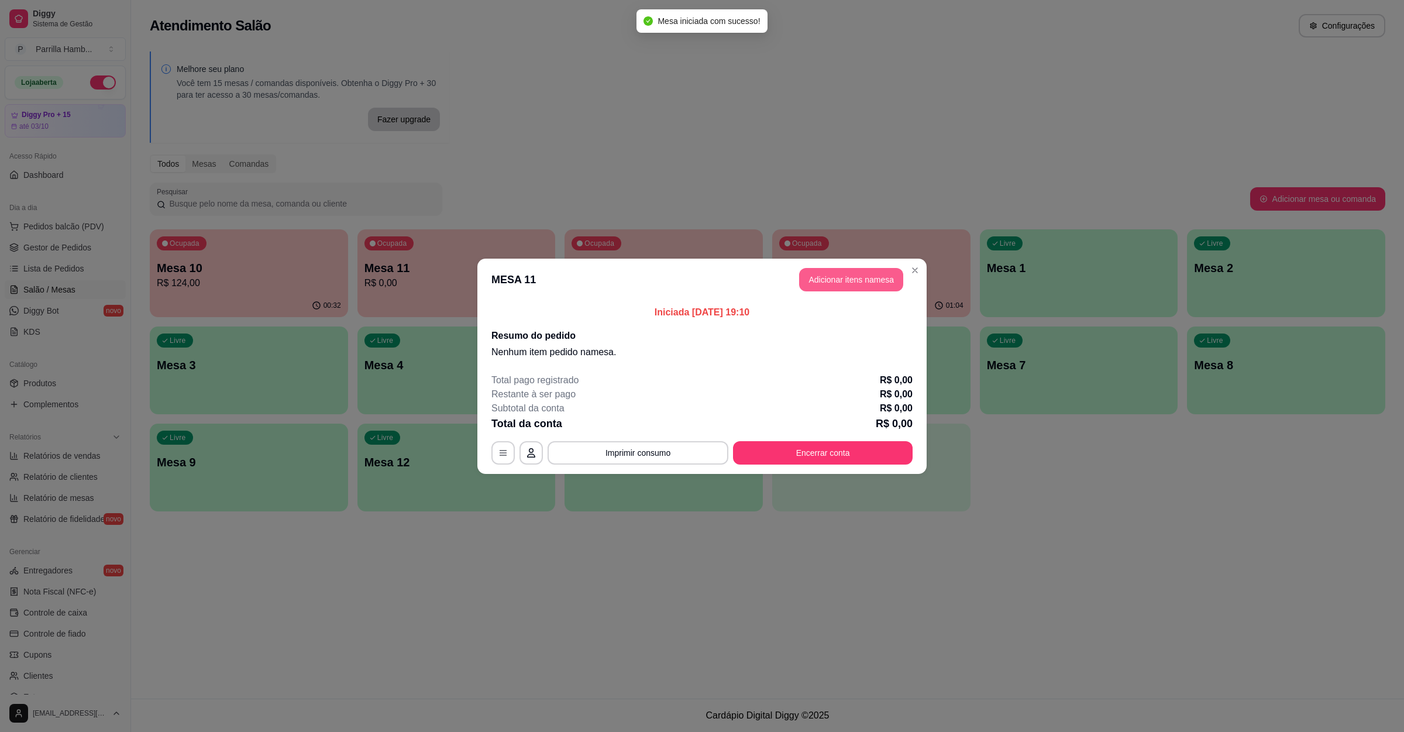
click at [839, 280] on button "Adicionar itens na mesa" at bounding box center [851, 279] width 104 height 23
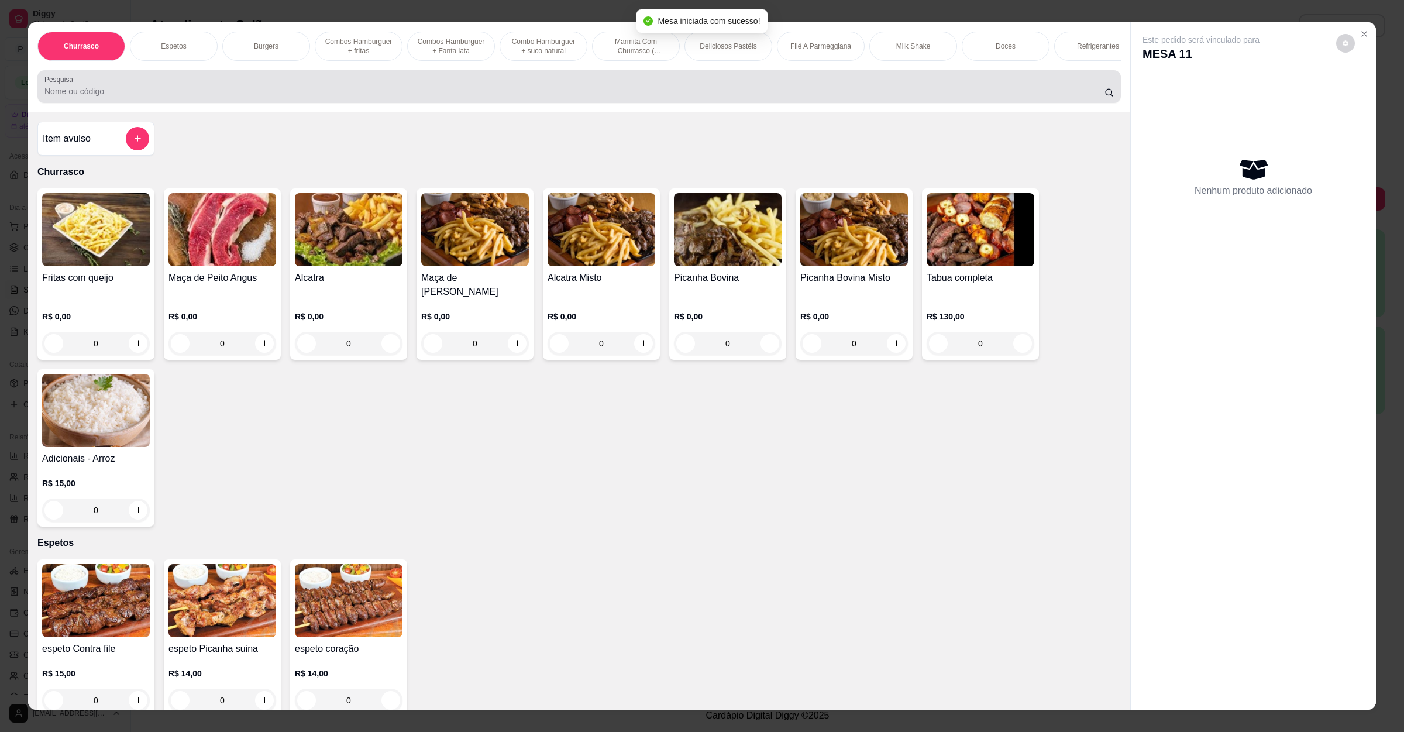
click at [209, 90] on div at bounding box center [578, 86] width 1069 height 23
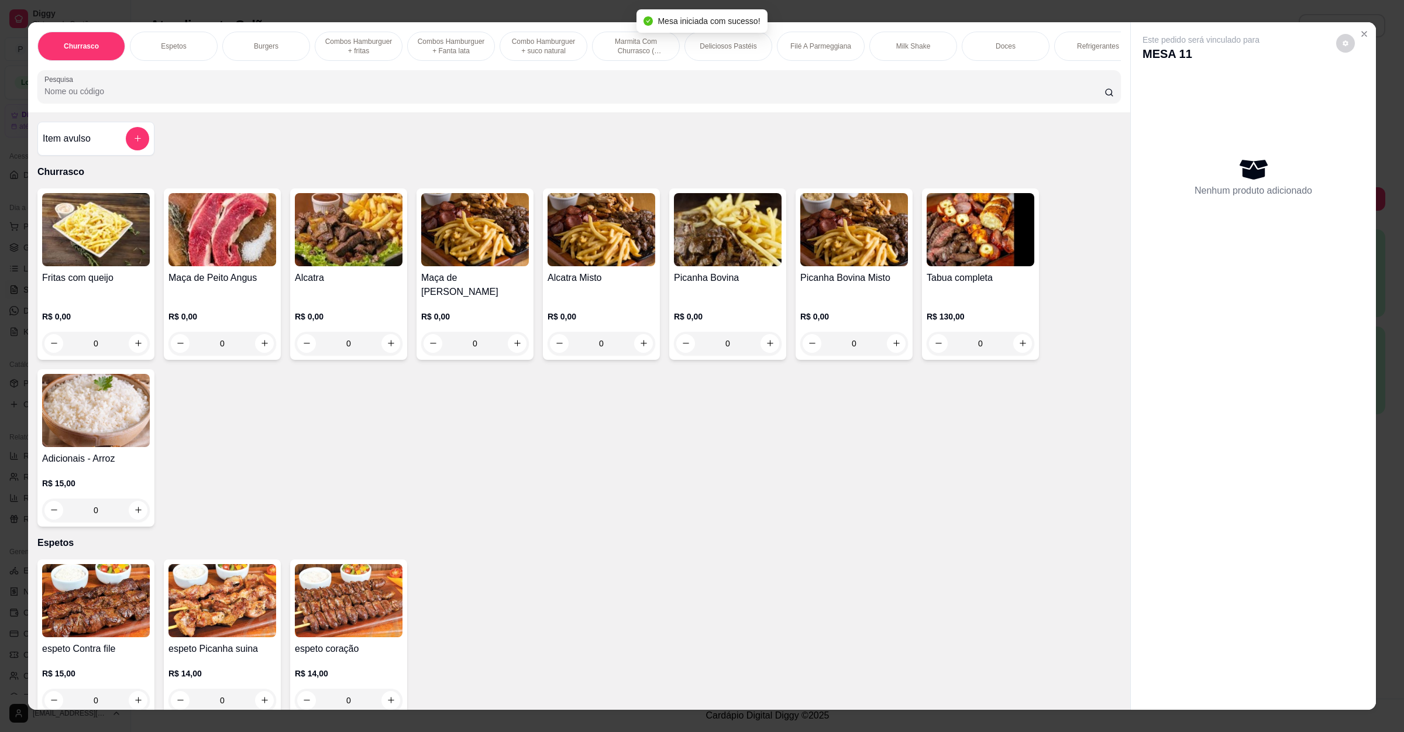
type input "m"
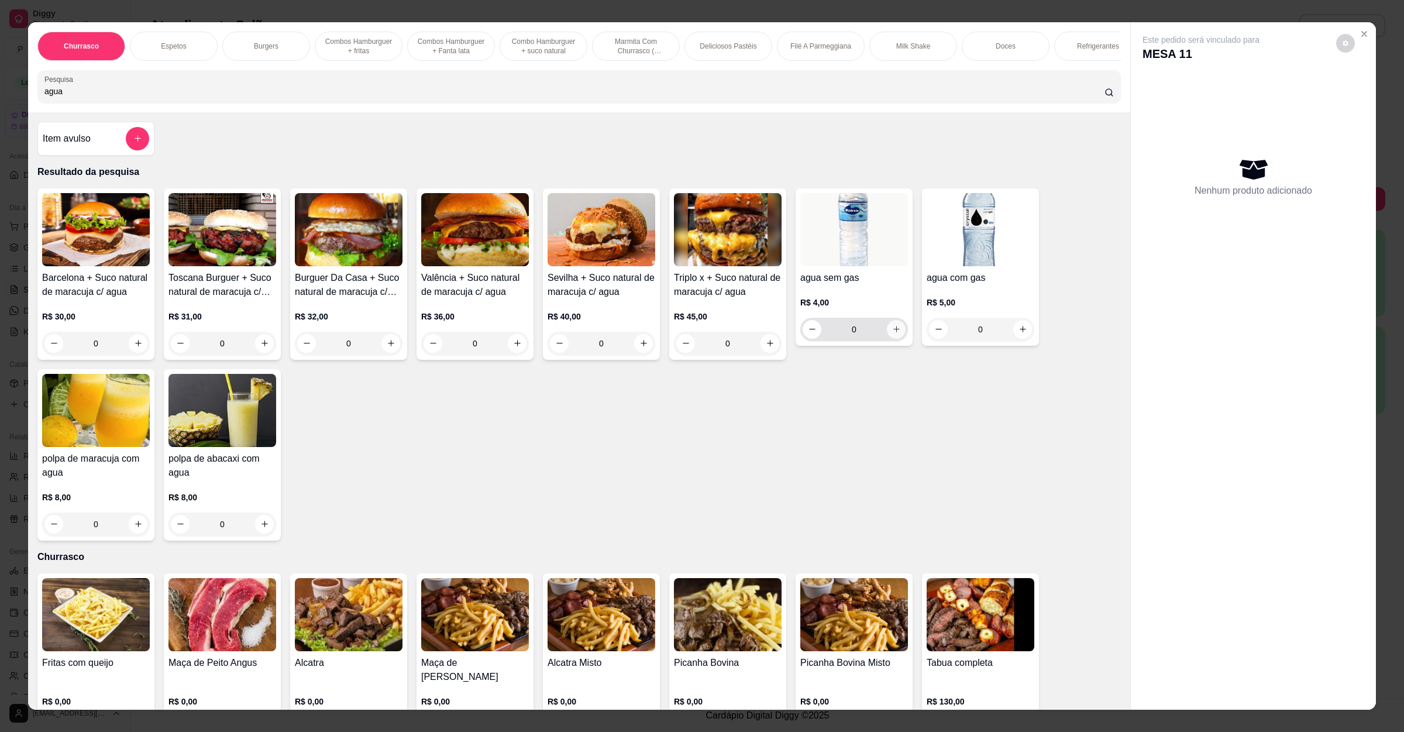
type input "agua"
click at [895, 338] on button "increase-product-quantity" at bounding box center [896, 329] width 18 height 18
type input "1"
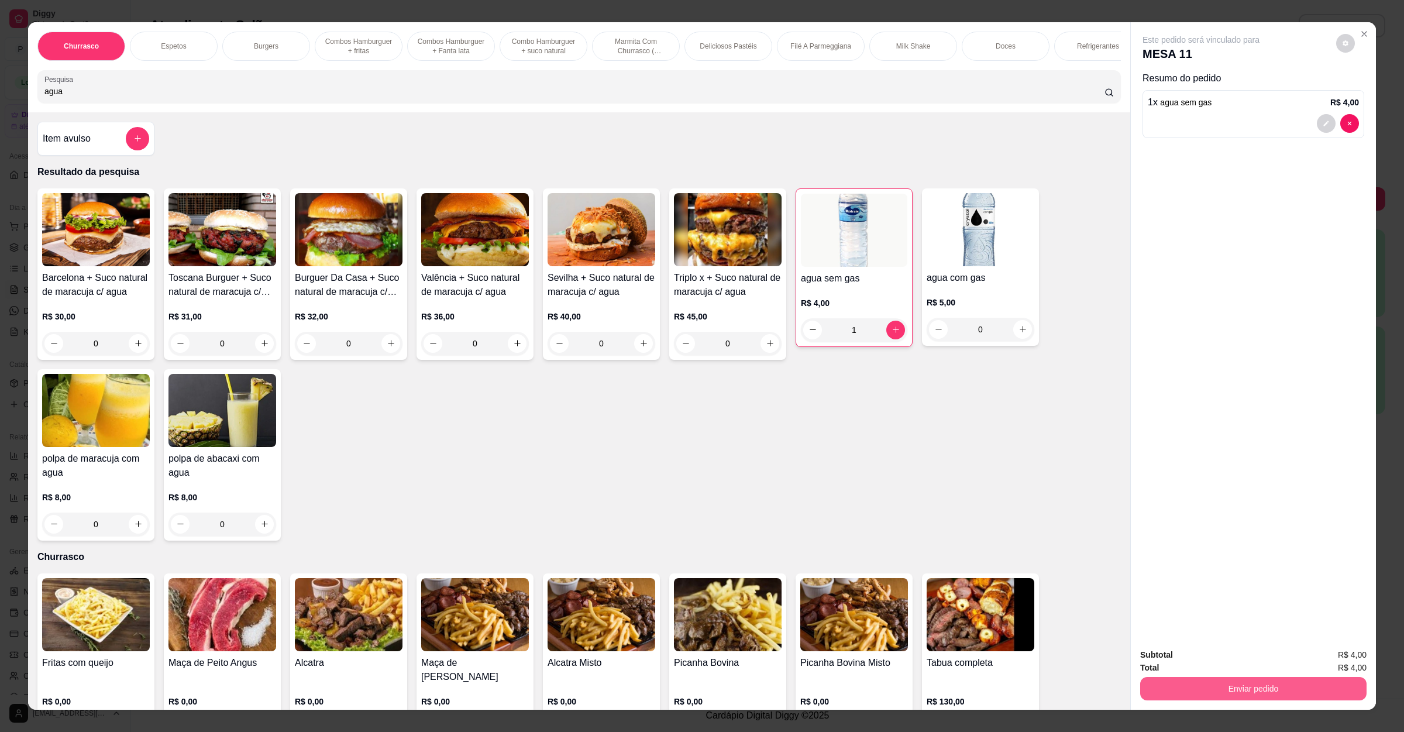
click at [1211, 678] on button "Enviar pedido" at bounding box center [1253, 688] width 226 height 23
click at [1327, 655] on button "Enviar pedido" at bounding box center [1334, 660] width 66 height 22
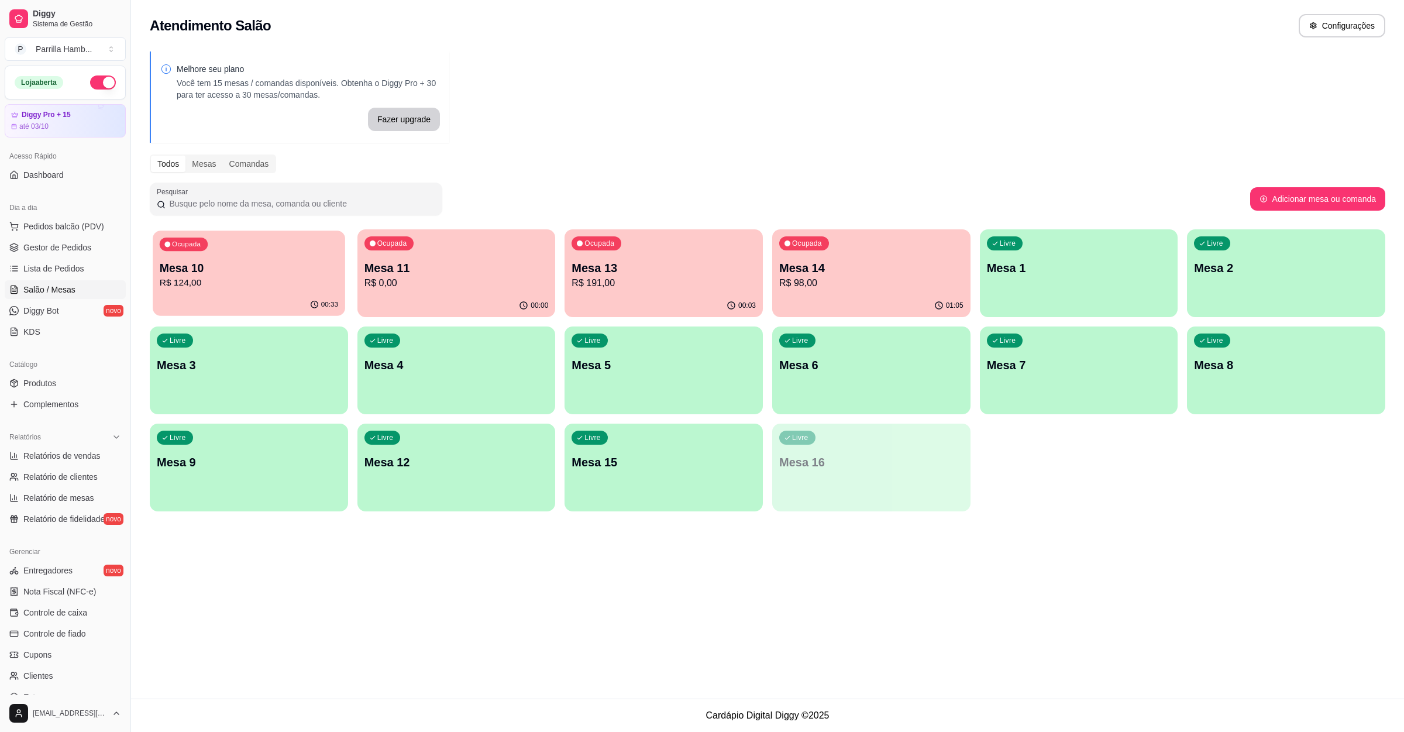
click at [239, 285] on p "R$ 124,00" at bounding box center [249, 282] width 178 height 13
click at [638, 271] on p "Mesa 13" at bounding box center [664, 268] width 184 height 16
click at [824, 248] on div "Ocupada" at bounding box center [804, 243] width 50 height 14
click at [885, 267] on p "Mesa 14" at bounding box center [871, 268] width 184 height 16
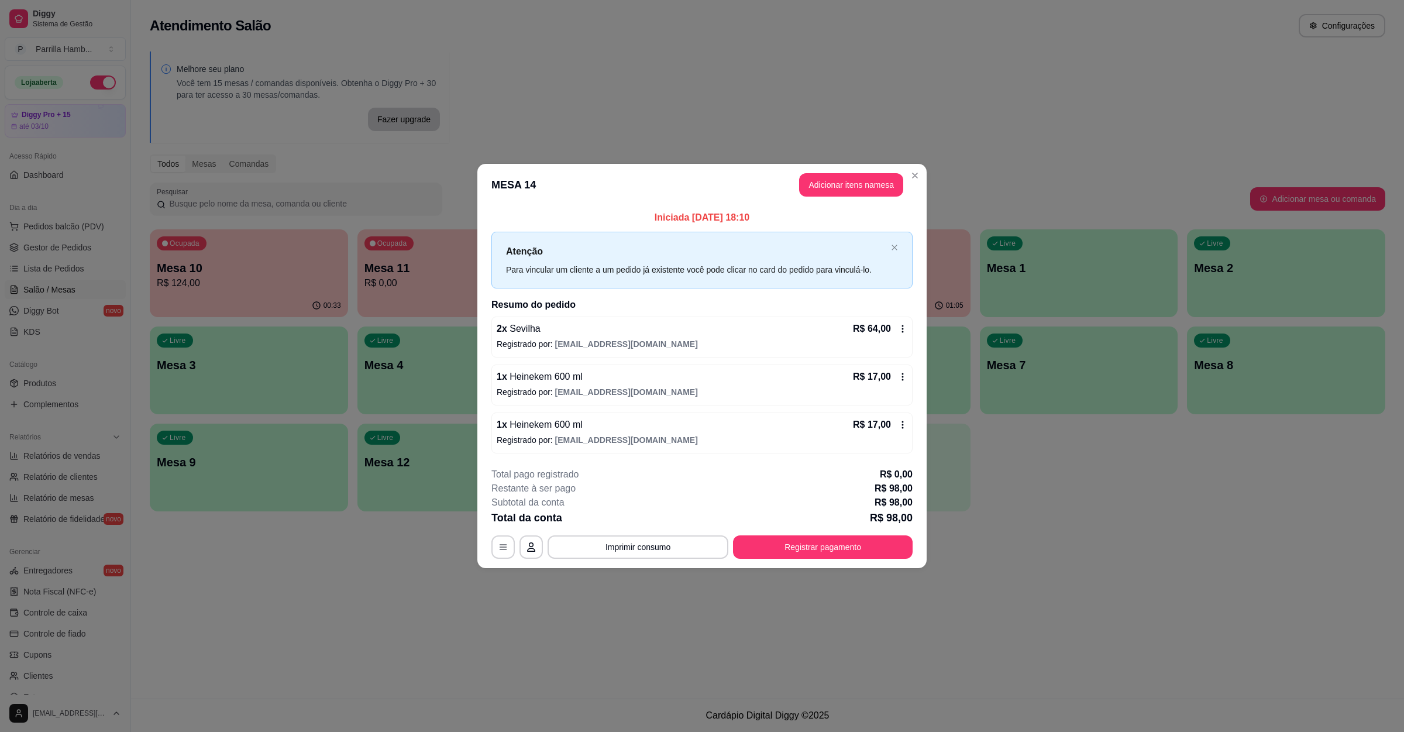
click at [797, 542] on button "Registrar pagamento" at bounding box center [823, 546] width 180 height 23
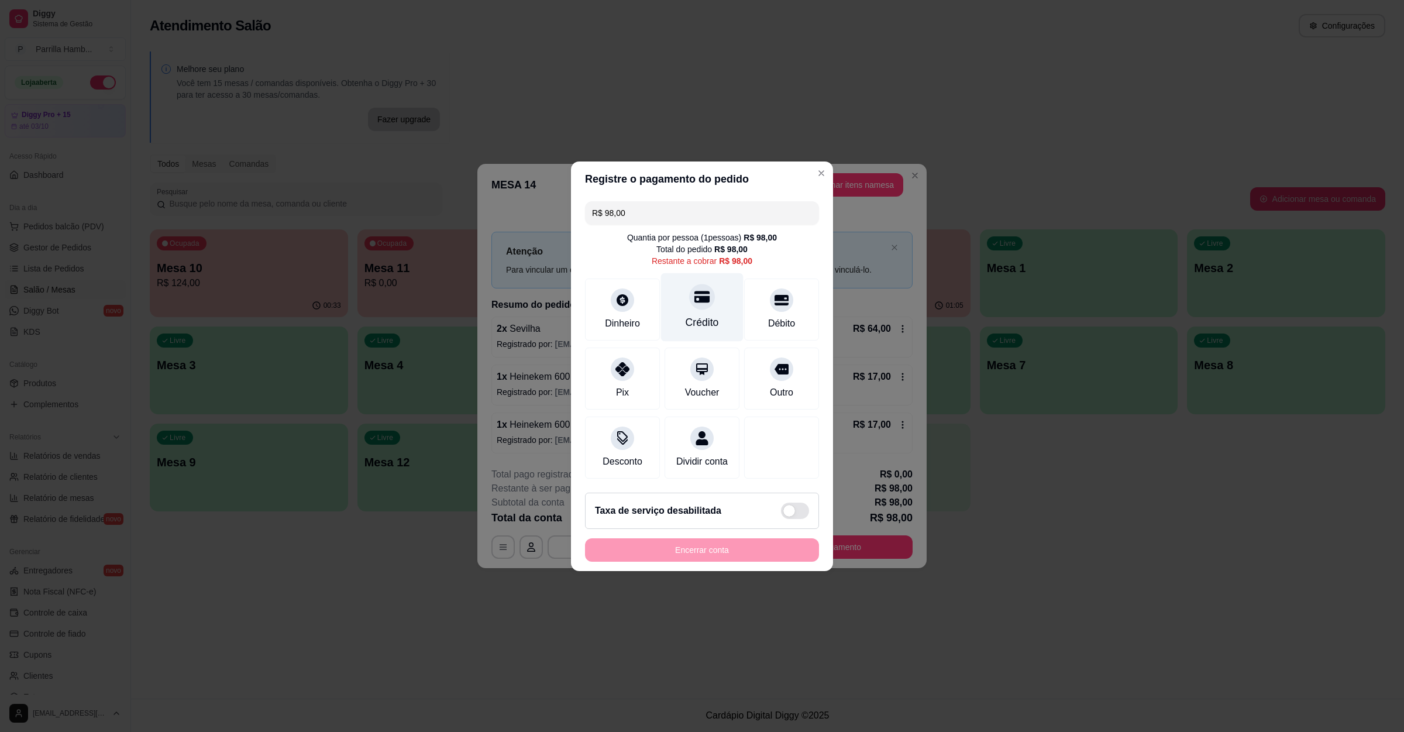
click at [670, 283] on div "Crédito" at bounding box center [702, 307] width 82 height 68
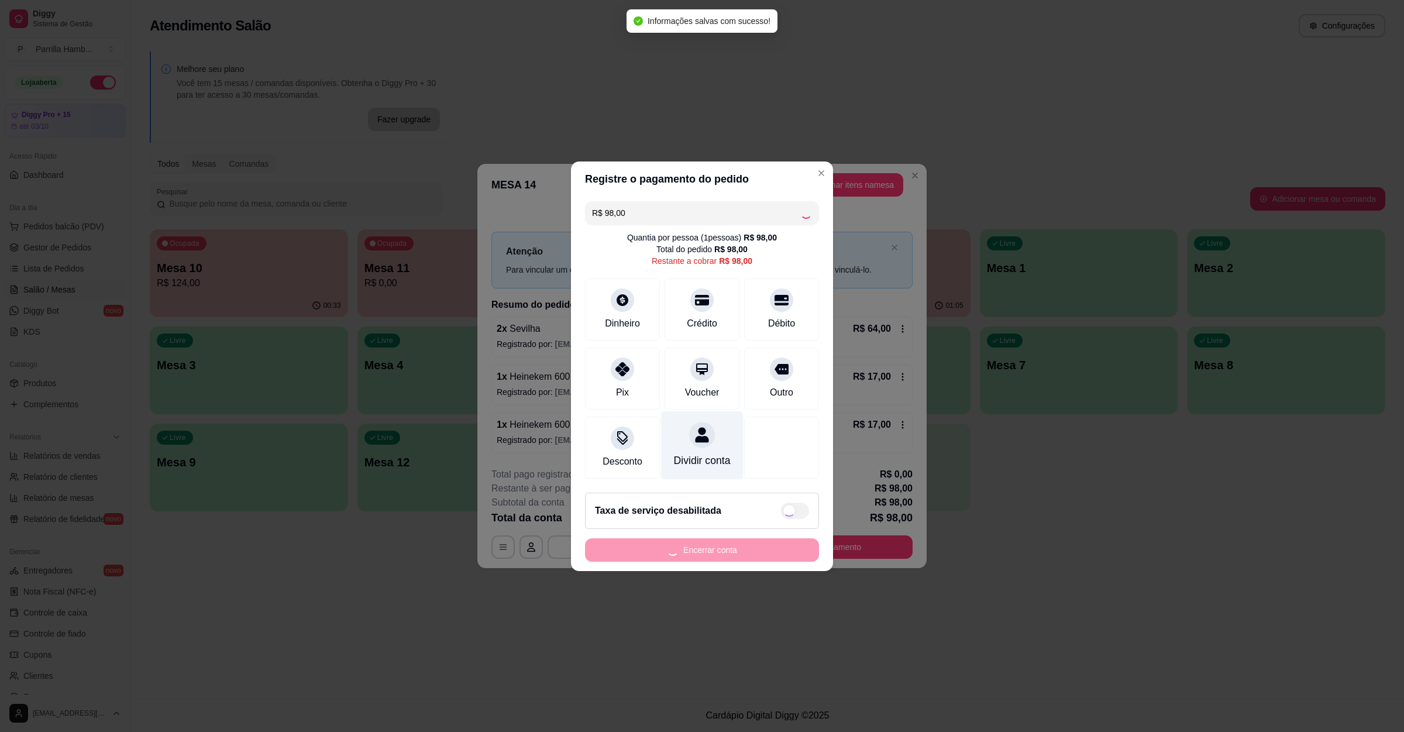
type input "R$ 0,00"
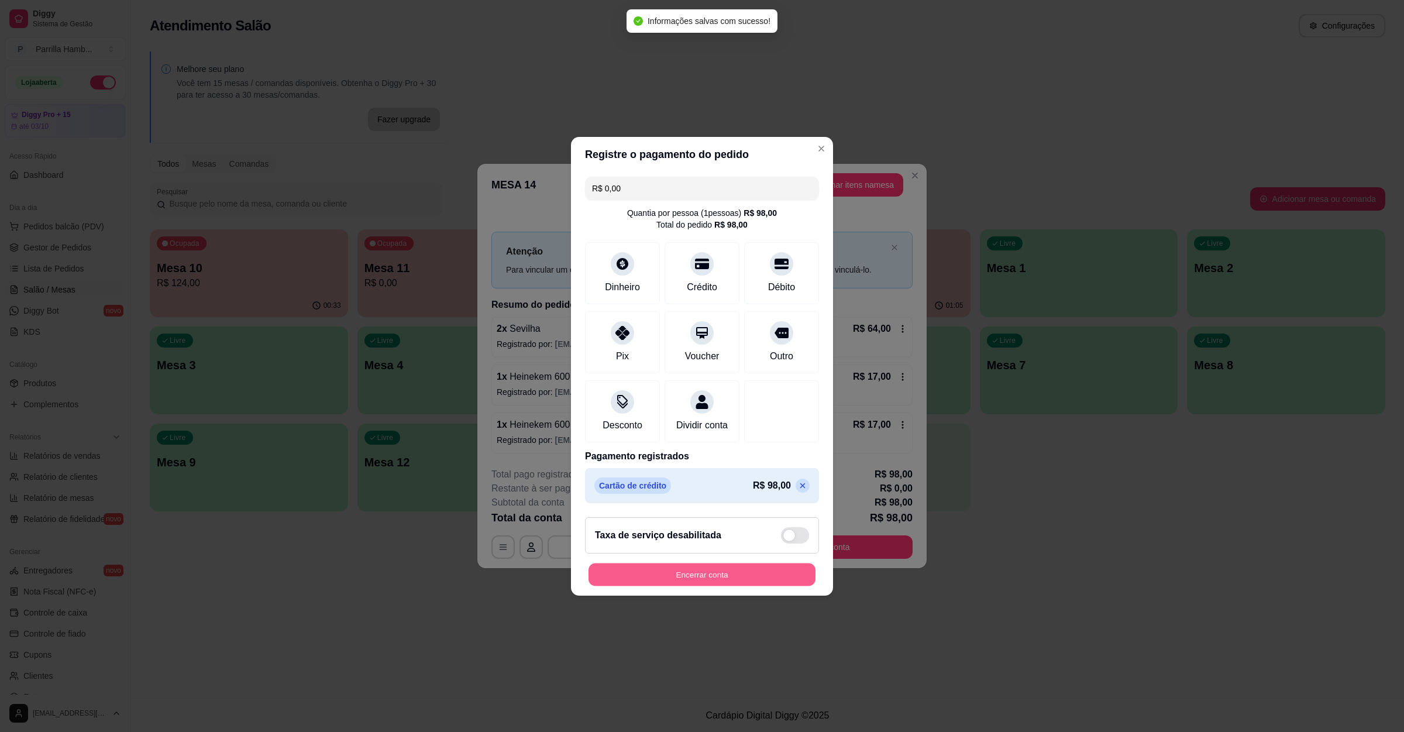
click at [676, 584] on button "Encerrar conta" at bounding box center [701, 574] width 227 height 23
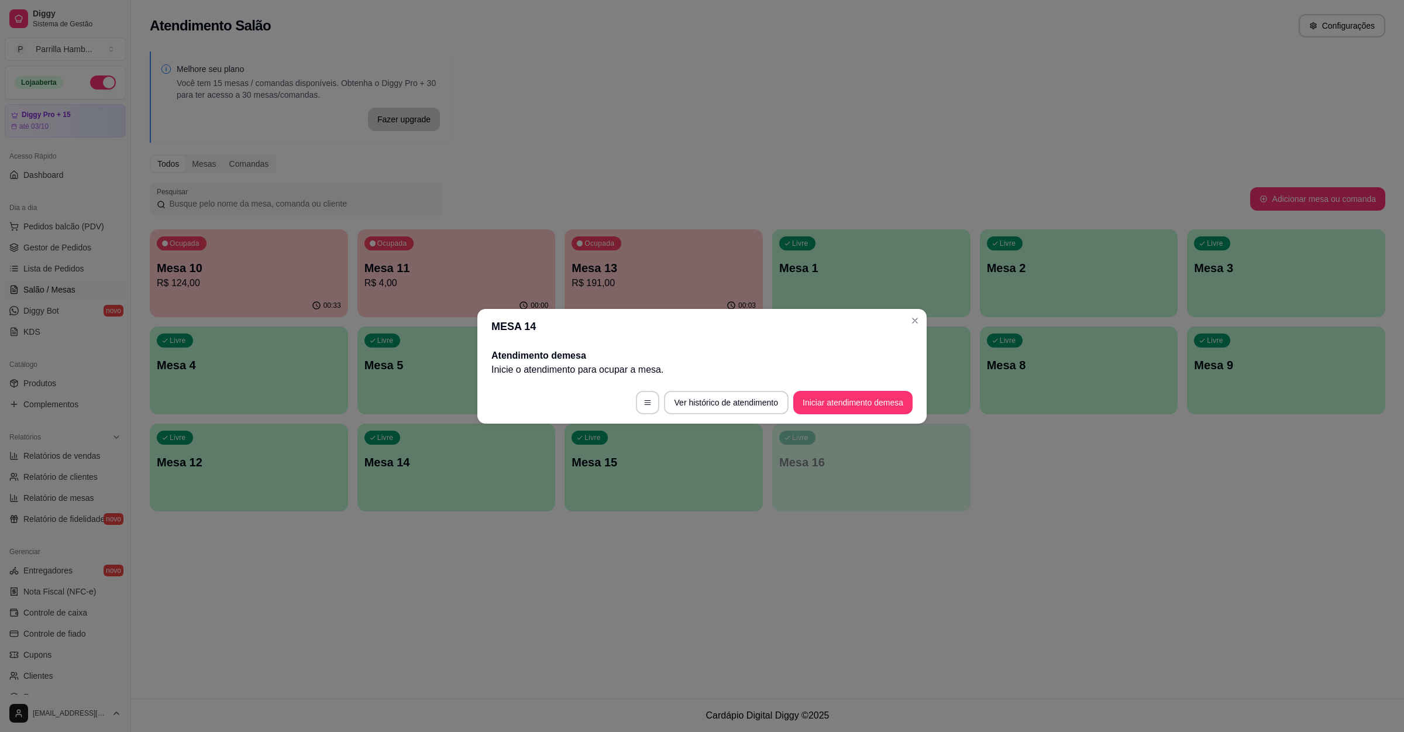
click at [232, 278] on p "R$ 124,00" at bounding box center [249, 283] width 184 height 14
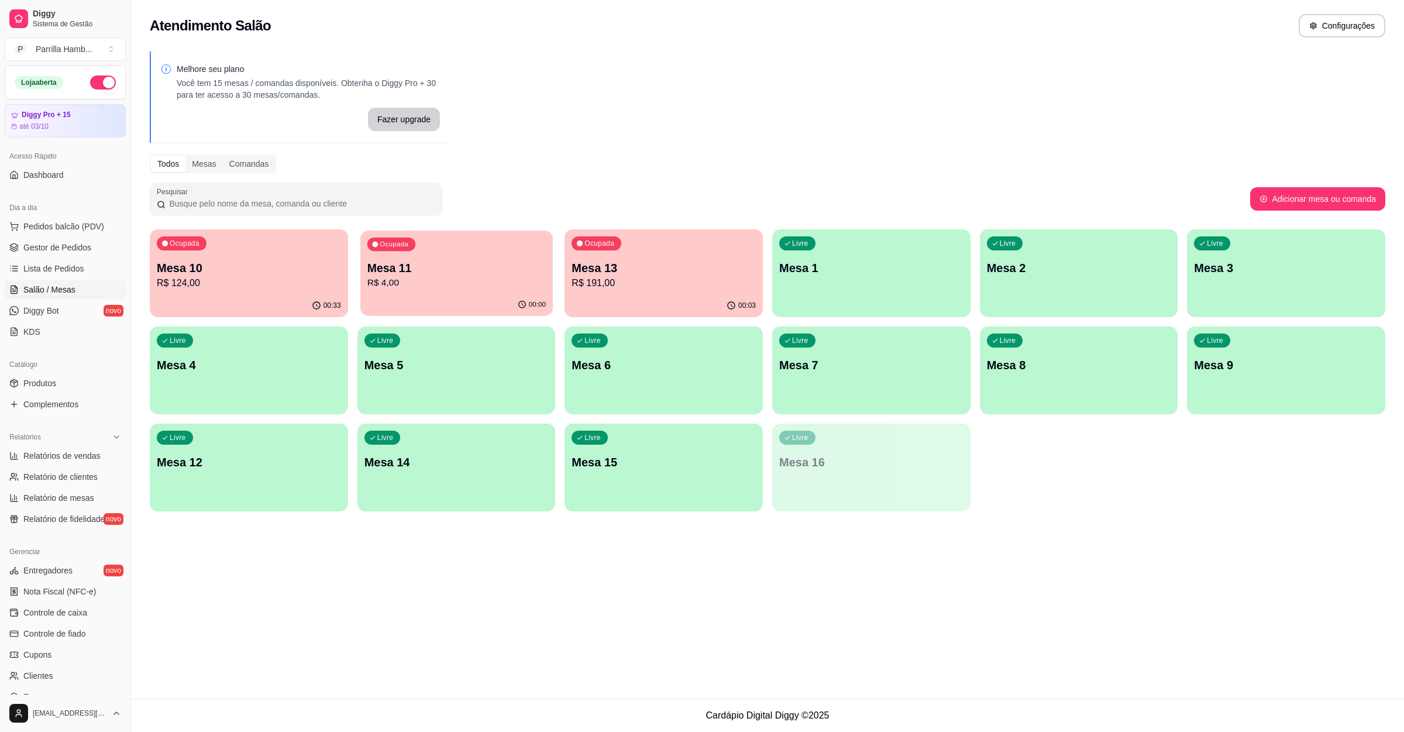
click at [455, 270] on p "Mesa 11" at bounding box center [456, 268] width 178 height 16
click at [690, 265] on p "Mesa 13" at bounding box center [663, 268] width 178 height 16
click at [60, 270] on span "Lista de Pedidos" at bounding box center [53, 269] width 61 height 12
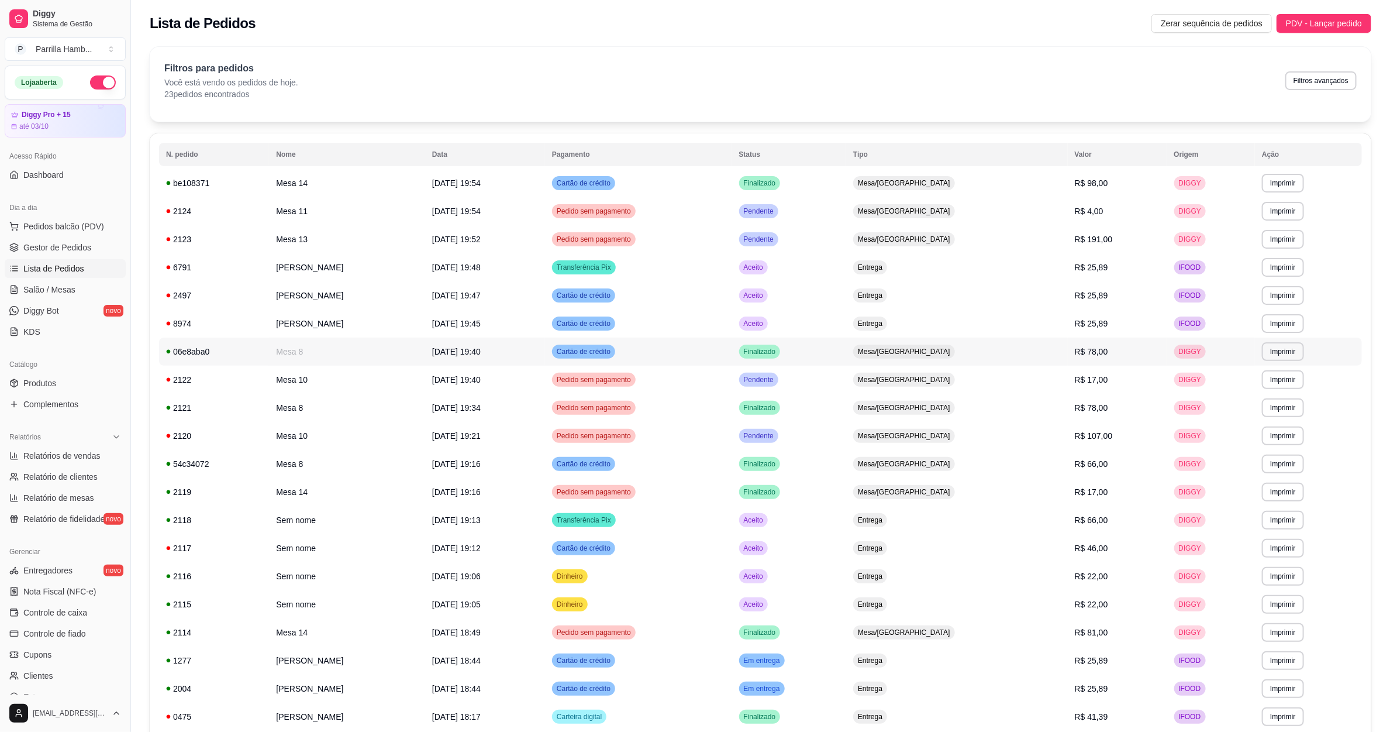
click at [847, 360] on td "Finalizado" at bounding box center [789, 352] width 115 height 28
click at [43, 291] on span "Salão / Mesas" at bounding box center [49, 290] width 52 height 12
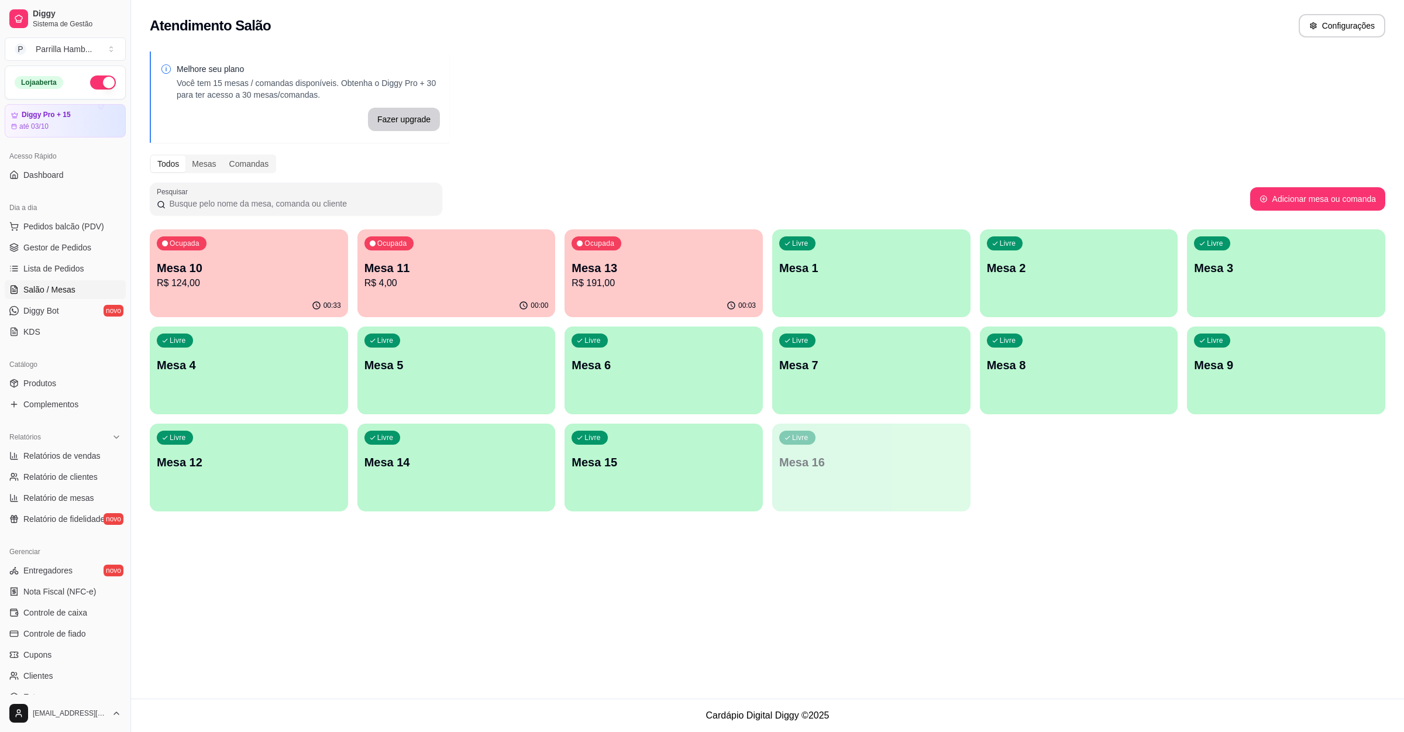
click at [671, 357] on p "Mesa 6" at bounding box center [664, 365] width 184 height 16
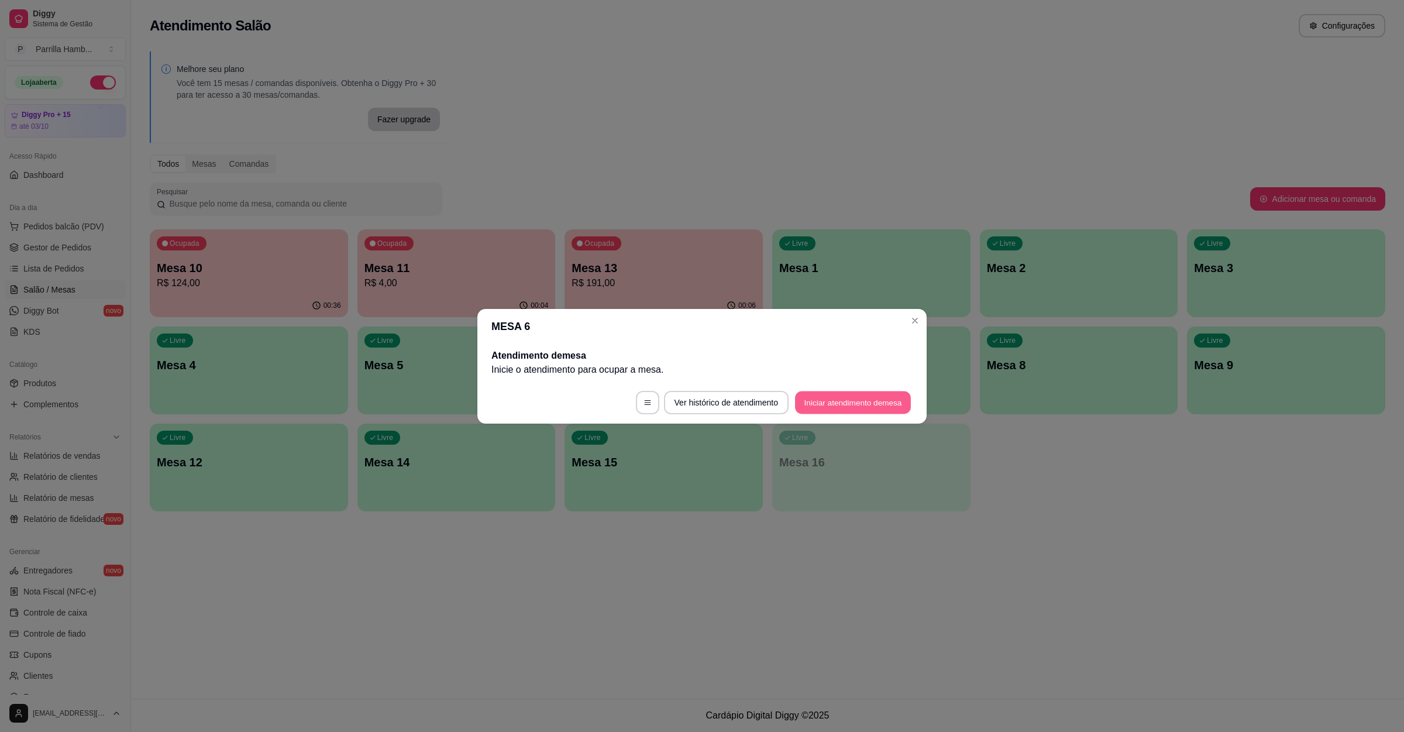
click at [841, 395] on button "Iniciar atendimento de mesa" at bounding box center [853, 402] width 116 height 23
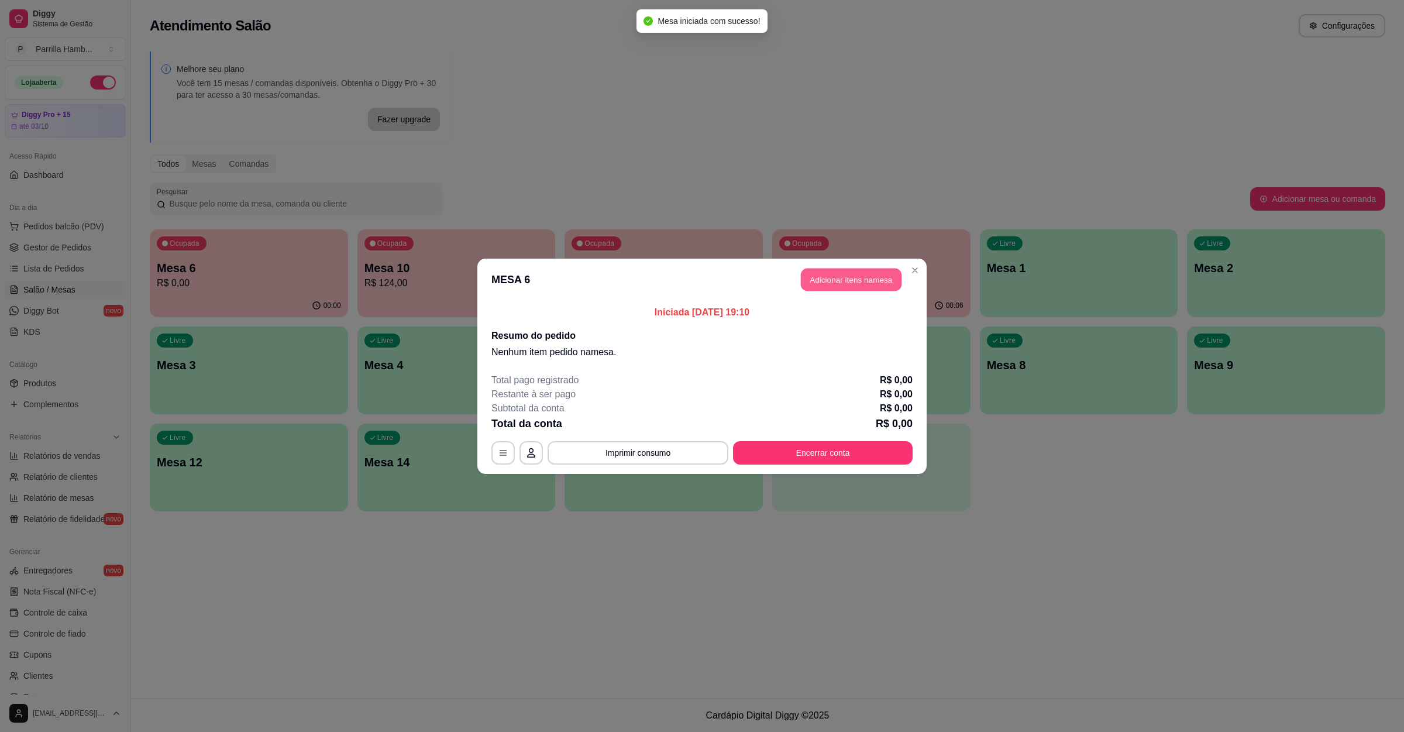
click at [841, 278] on button "Adicionar itens na mesa" at bounding box center [851, 279] width 101 height 23
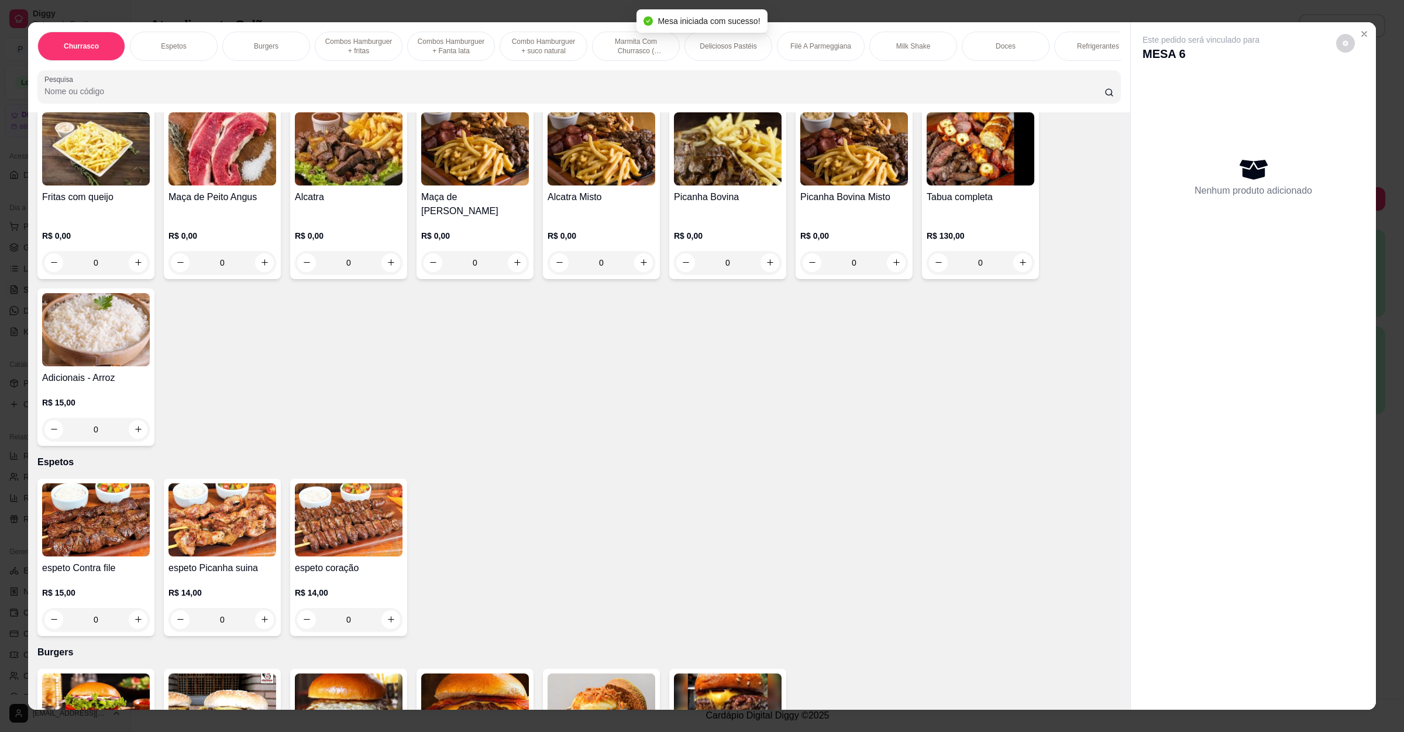
scroll to position [88, 0]
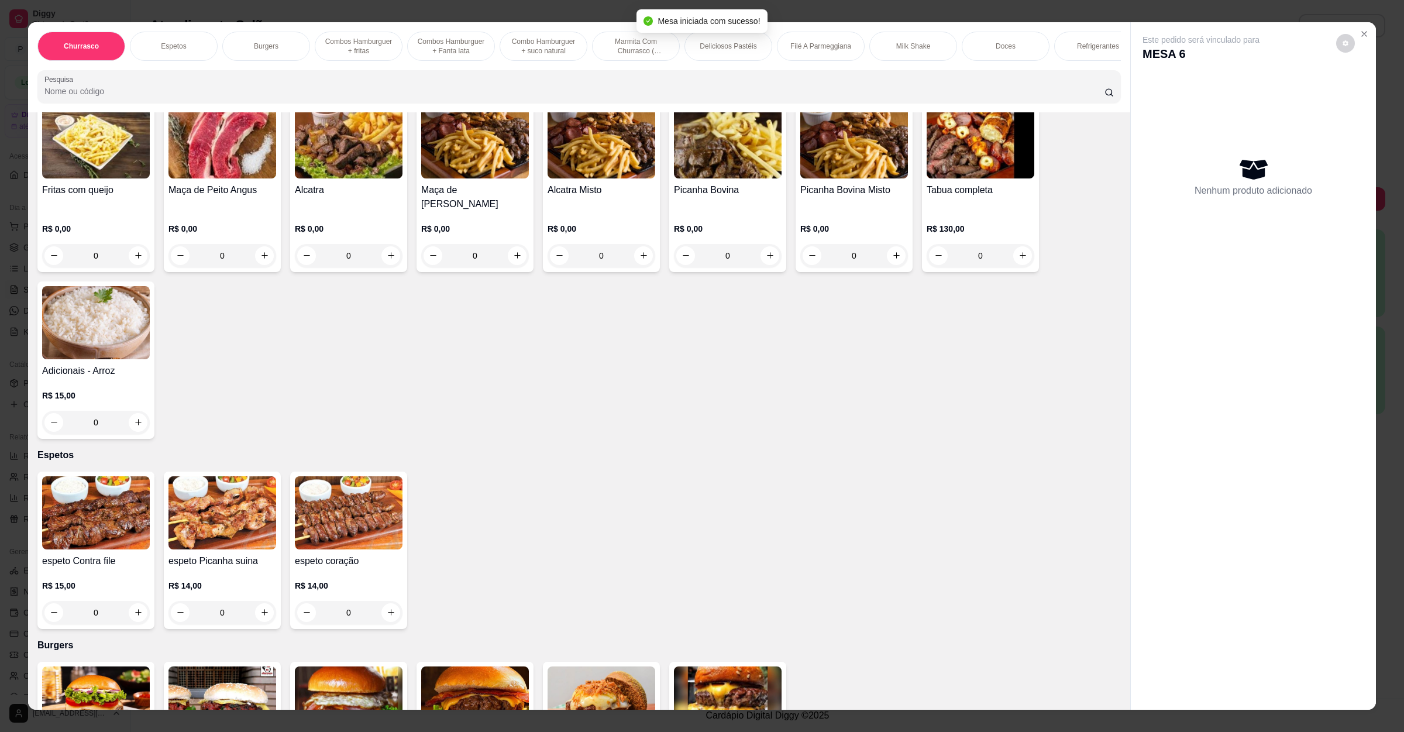
click at [88, 502] on img at bounding box center [96, 512] width 108 height 73
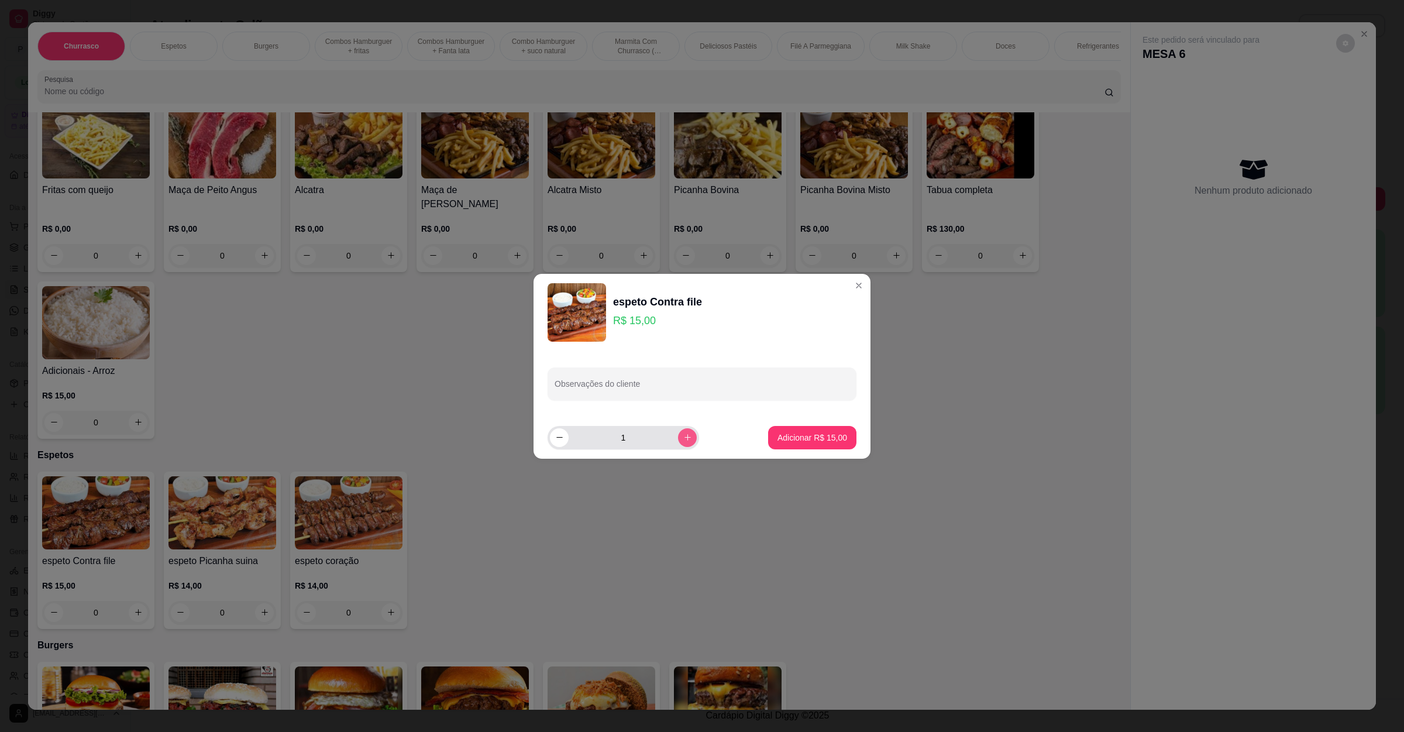
click at [681, 445] on button "increase-product-quantity" at bounding box center [687, 437] width 19 height 19
type input "2"
click at [682, 401] on div "Observações do cliente" at bounding box center [702, 384] width 337 height 66
click at [684, 390] on input "Observações do cliente" at bounding box center [702, 389] width 295 height 12
type input "1 sem farofa"
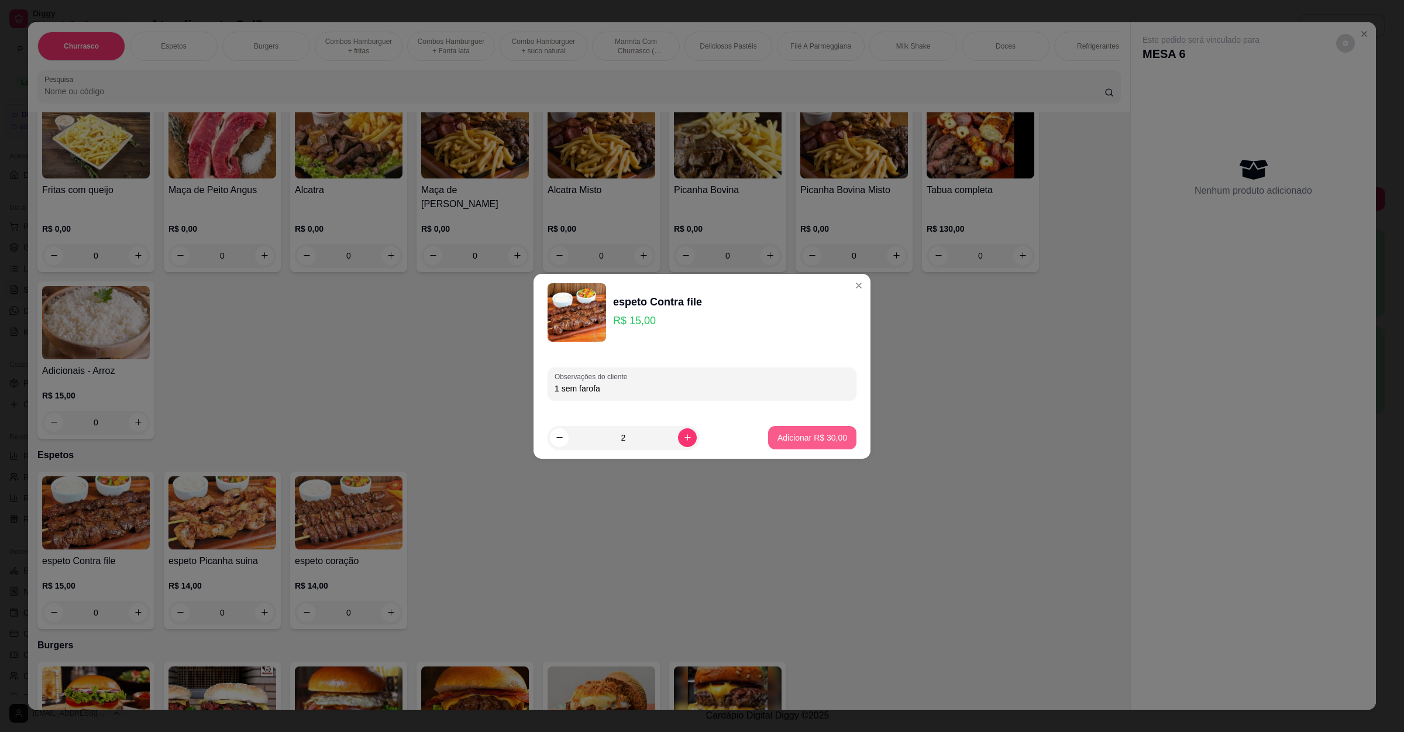
click at [825, 440] on p "Adicionar R$ 30,00" at bounding box center [812, 438] width 70 height 12
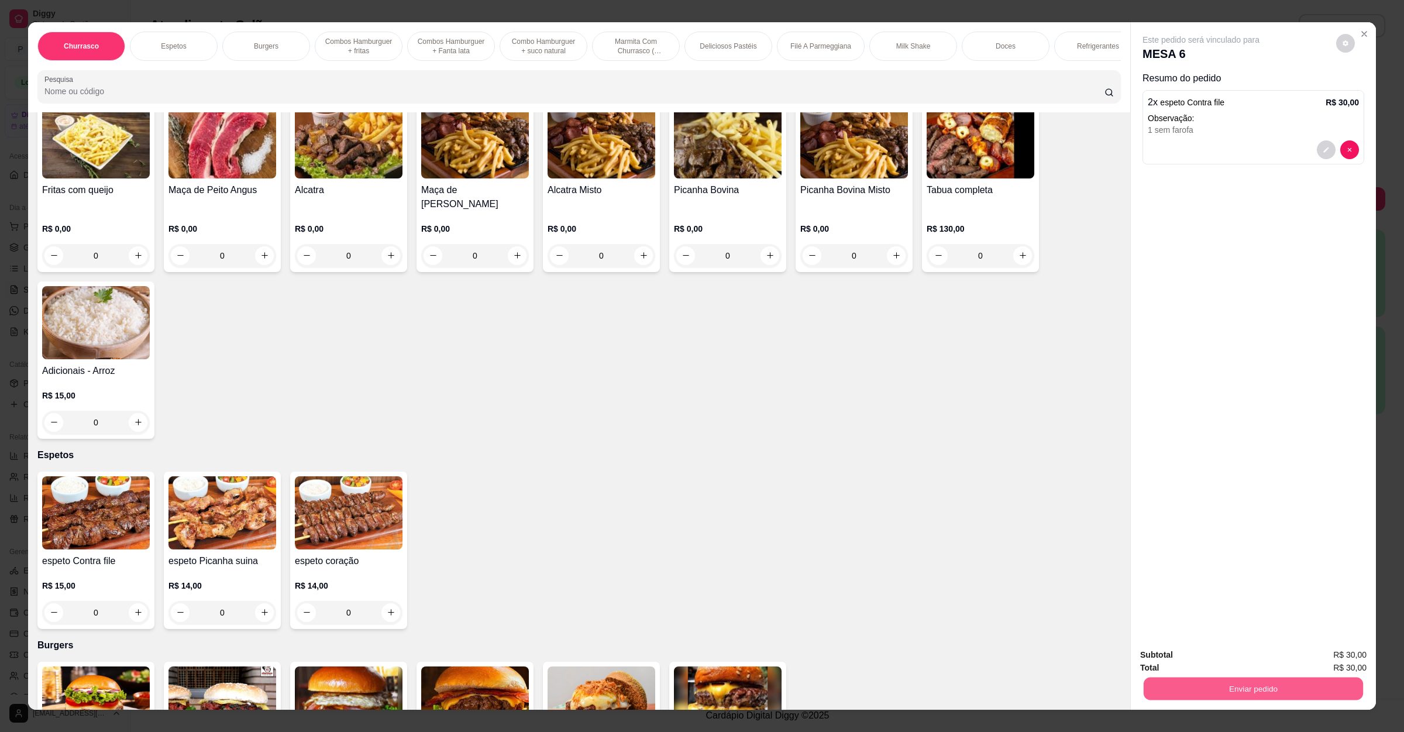
click at [1197, 684] on button "Enviar pedido" at bounding box center [1253, 688] width 219 height 23
click at [1352, 653] on button "Enviar pedido" at bounding box center [1334, 660] width 64 height 22
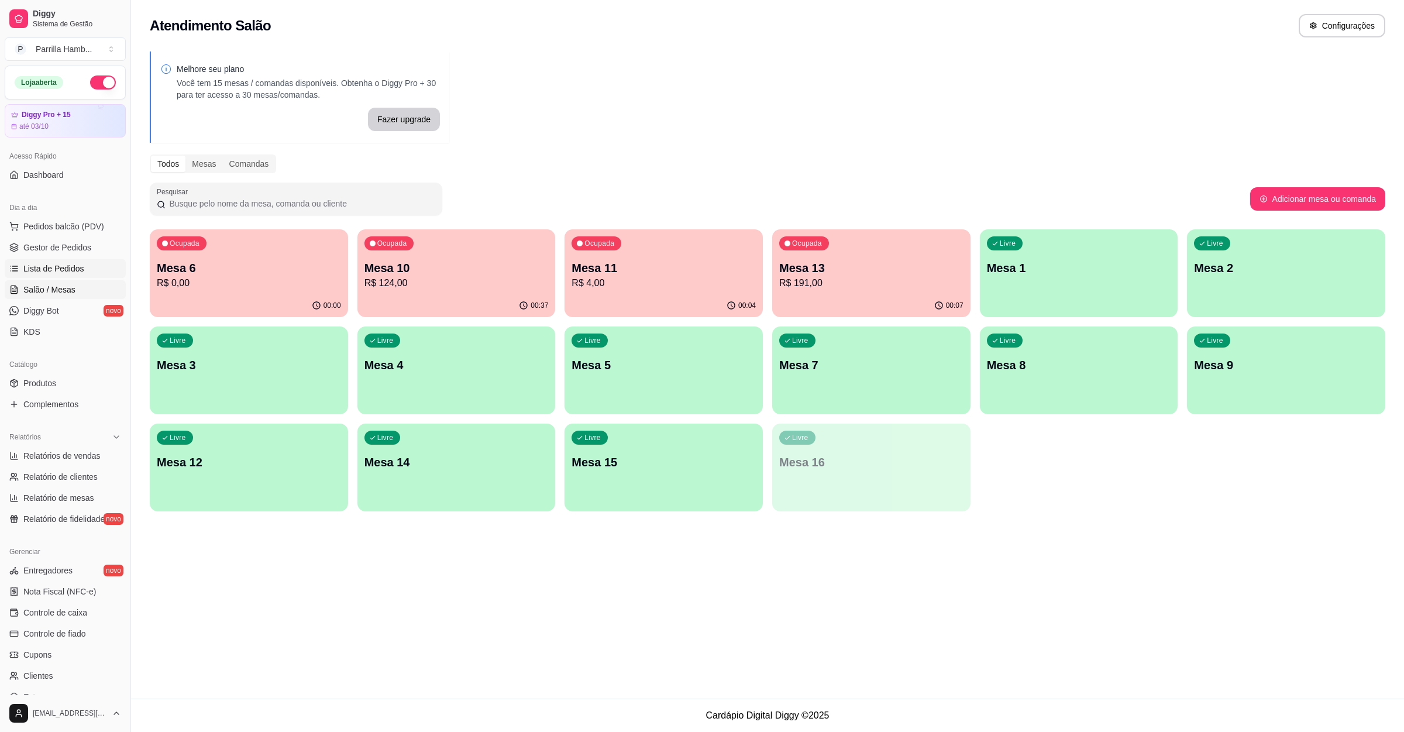
click at [60, 269] on span "Lista de Pedidos" at bounding box center [53, 269] width 61 height 12
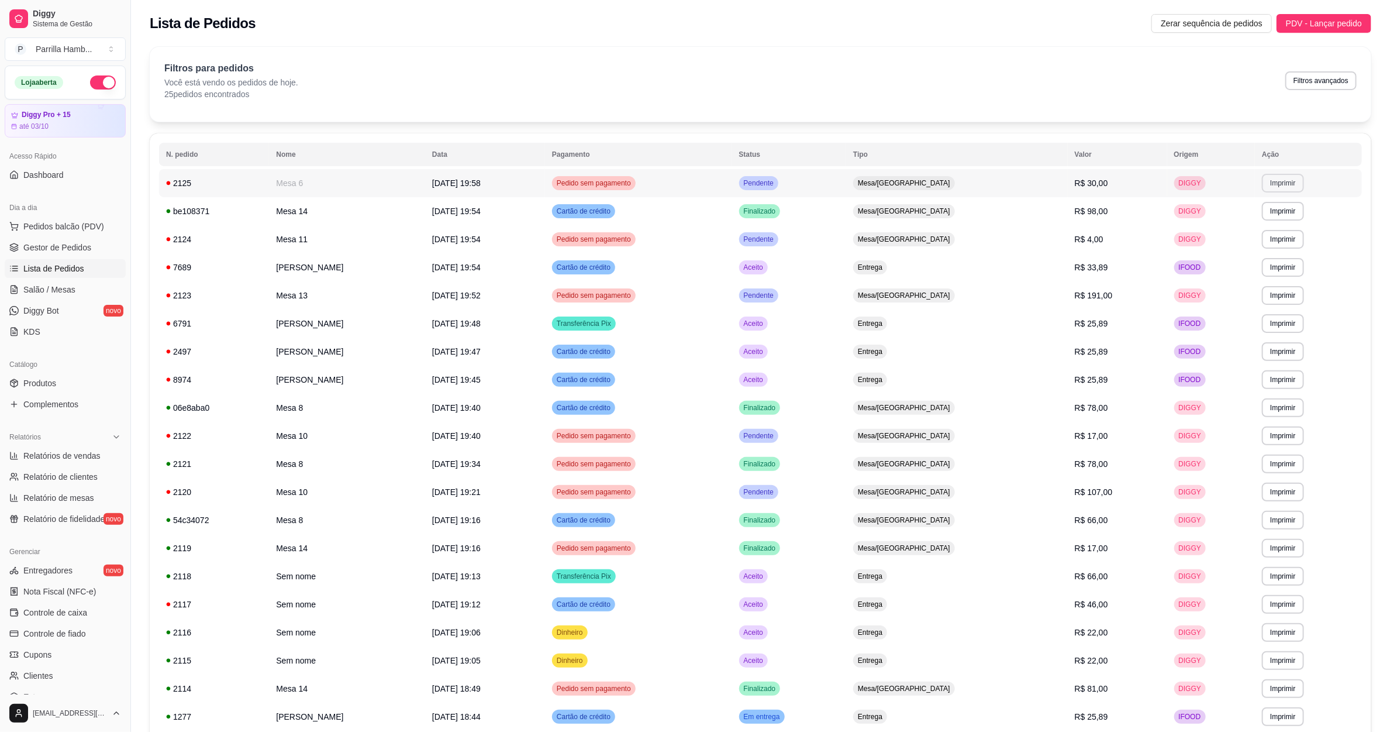
click at [1269, 181] on button "Imprimir" at bounding box center [1283, 183] width 42 height 19
click at [1253, 222] on button "IMPRESSORA" at bounding box center [1261, 224] width 85 height 19
click at [39, 283] on link "Salão / Mesas" at bounding box center [65, 289] width 121 height 19
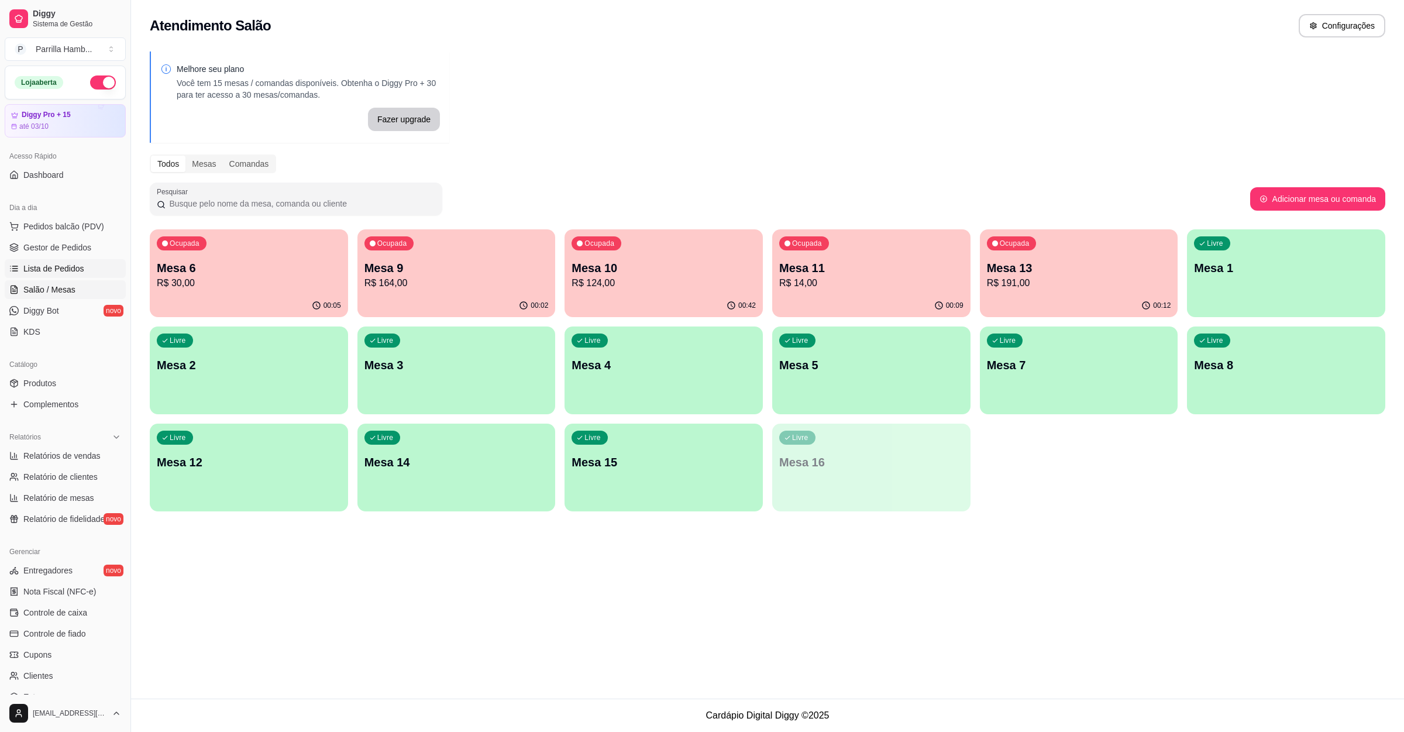
click at [84, 278] on link "Lista de Pedidos" at bounding box center [65, 268] width 121 height 19
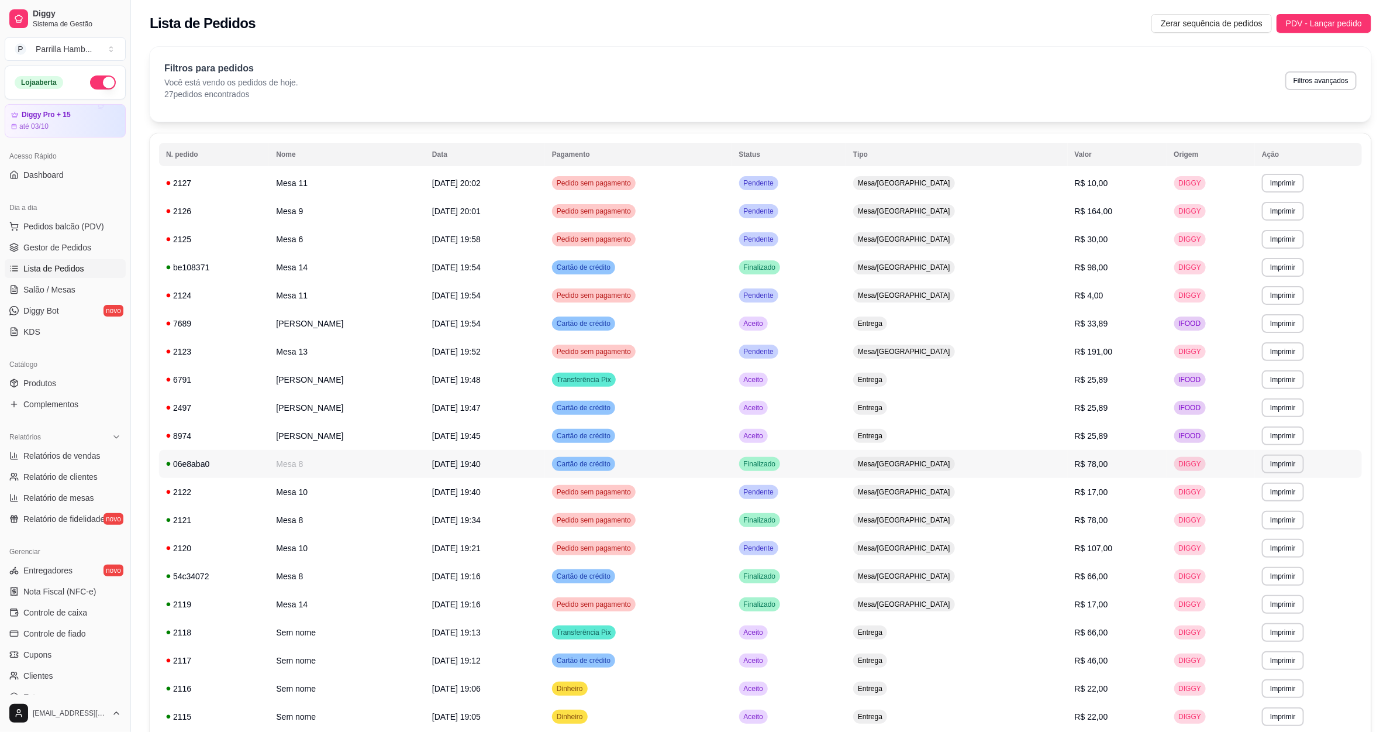
click at [481, 462] on span "[DATE] 19:40" at bounding box center [456, 463] width 49 height 9
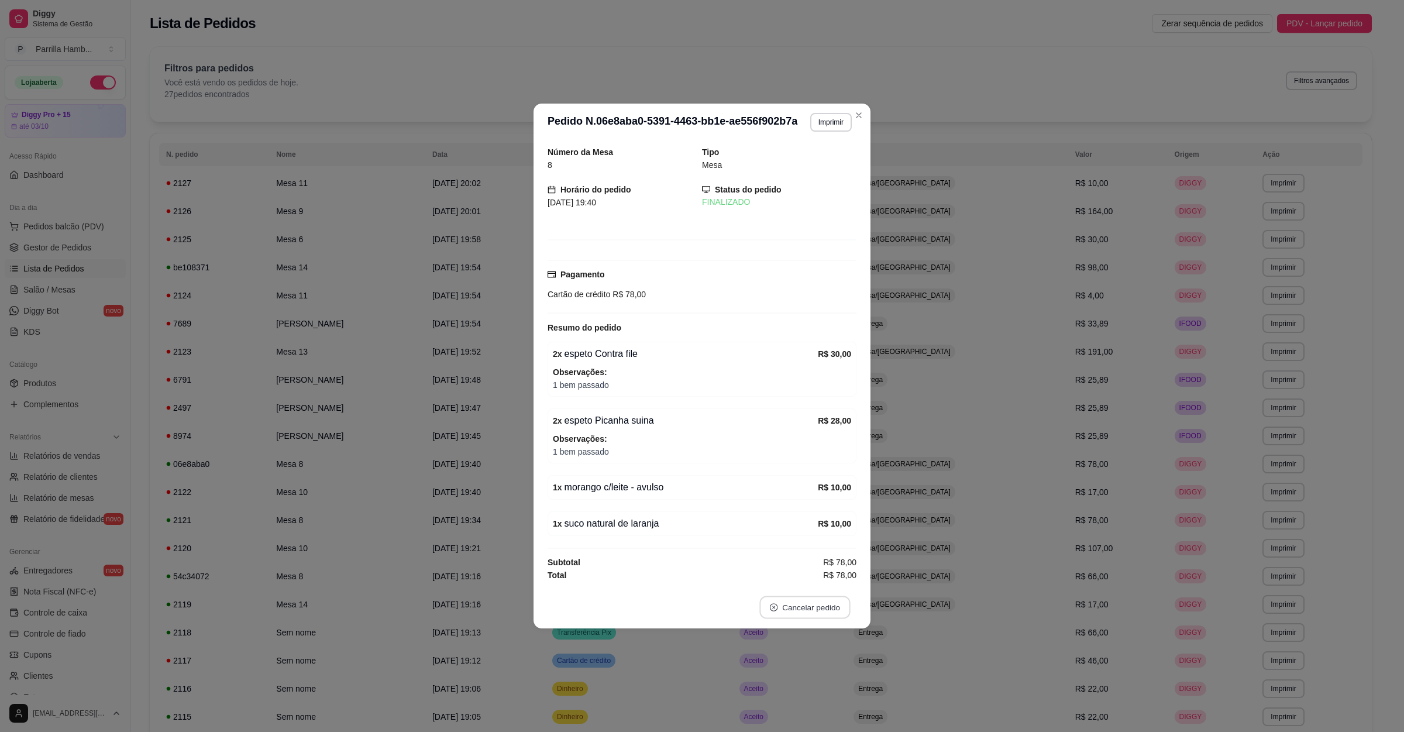
click at [803, 608] on button "Cancelar pedido" at bounding box center [804, 607] width 91 height 23
click at [830, 576] on button "Sim" at bounding box center [838, 581] width 46 height 23
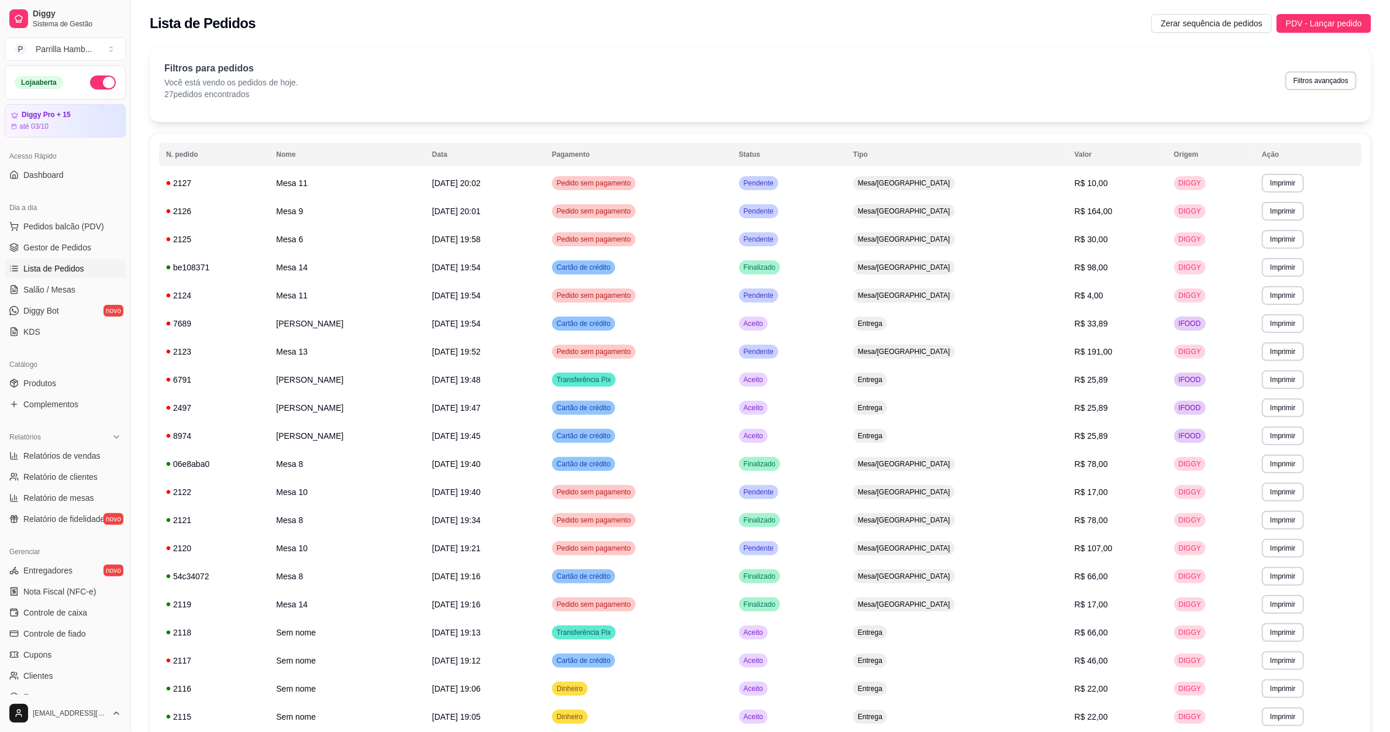
click at [0, 295] on div "Dia a dia Pedidos balcão (PDV) Gestor de Pedidos Lista de Pedidos Salão / Mesas…" at bounding box center [65, 270] width 130 height 152
click at [51, 298] on link "Salão / Mesas" at bounding box center [65, 289] width 121 height 19
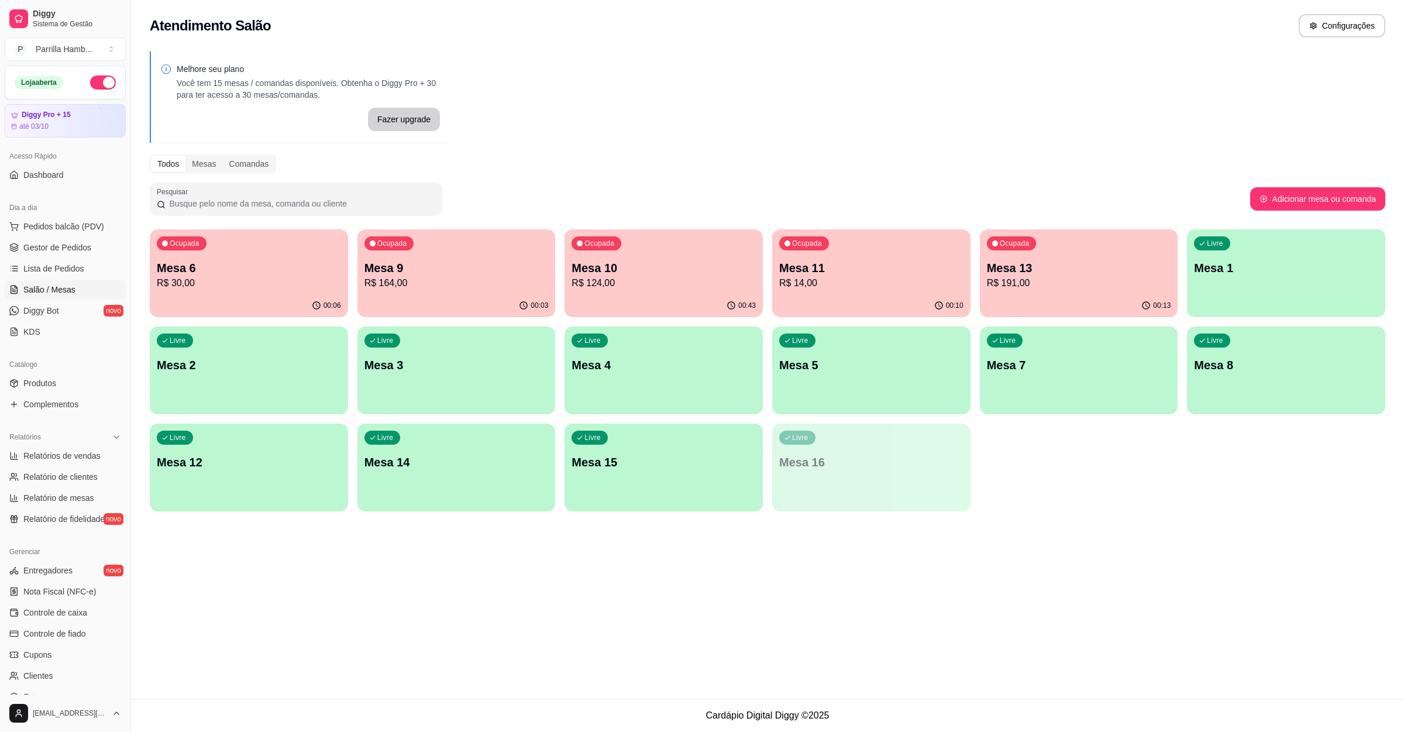
click at [1234, 374] on div "Livre Mesa 8" at bounding box center [1286, 363] width 198 height 74
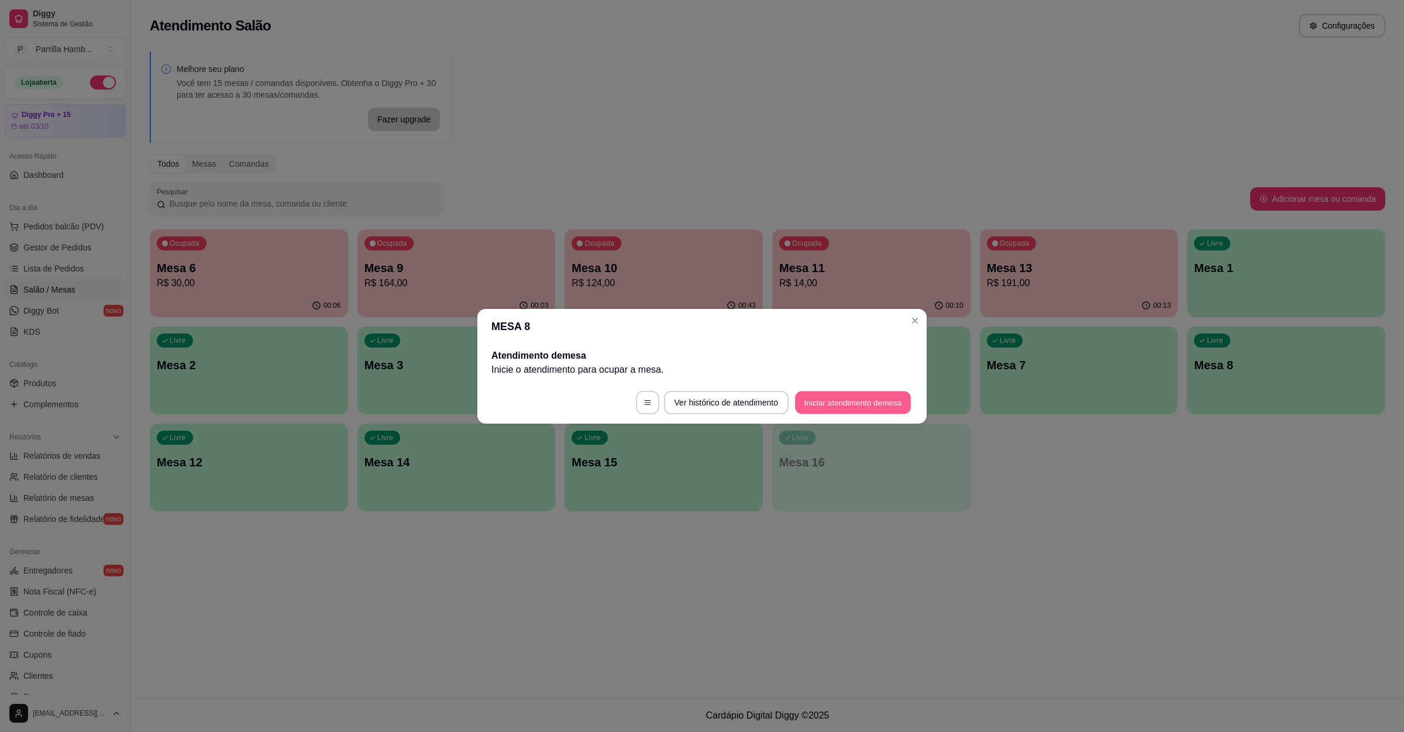
click at [836, 406] on button "Iniciar atendimento de mesa" at bounding box center [853, 402] width 116 height 23
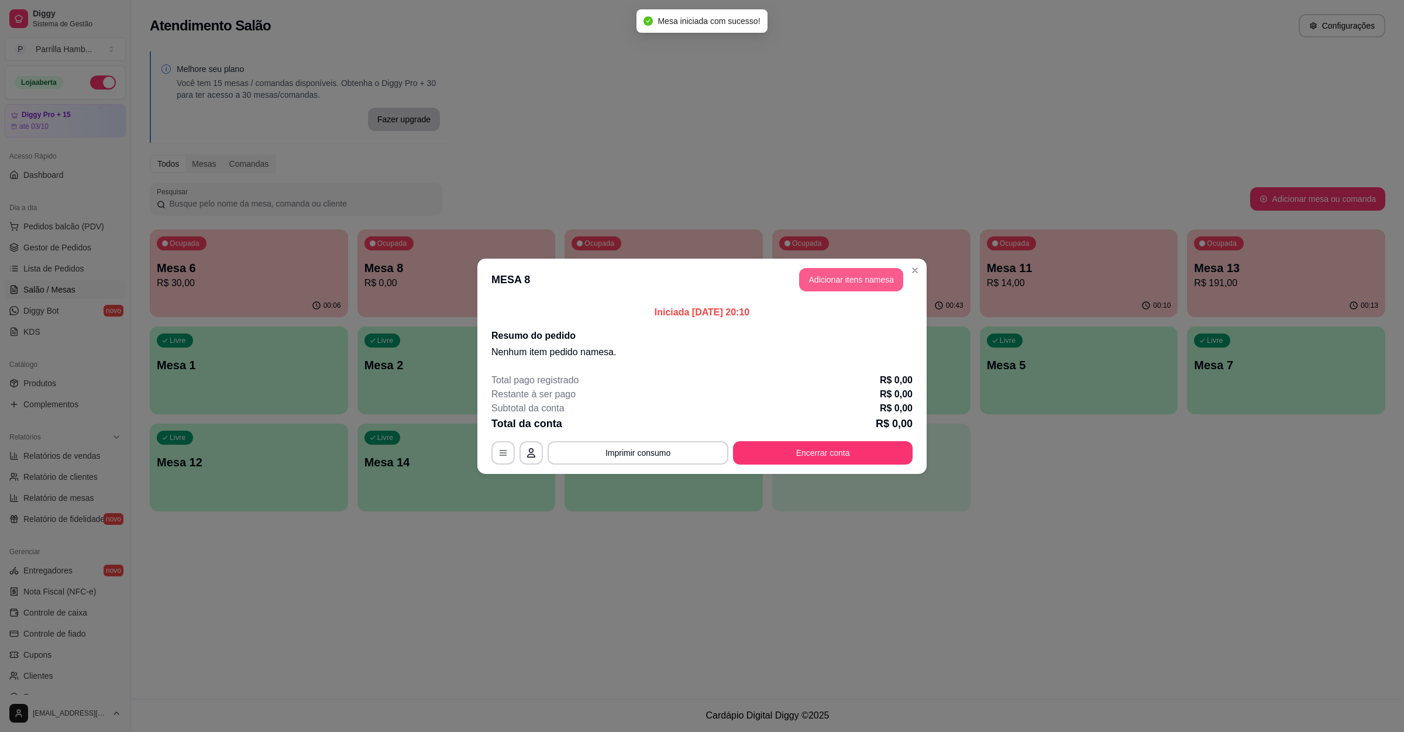
click at [848, 283] on button "Adicionar itens na mesa" at bounding box center [851, 279] width 104 height 23
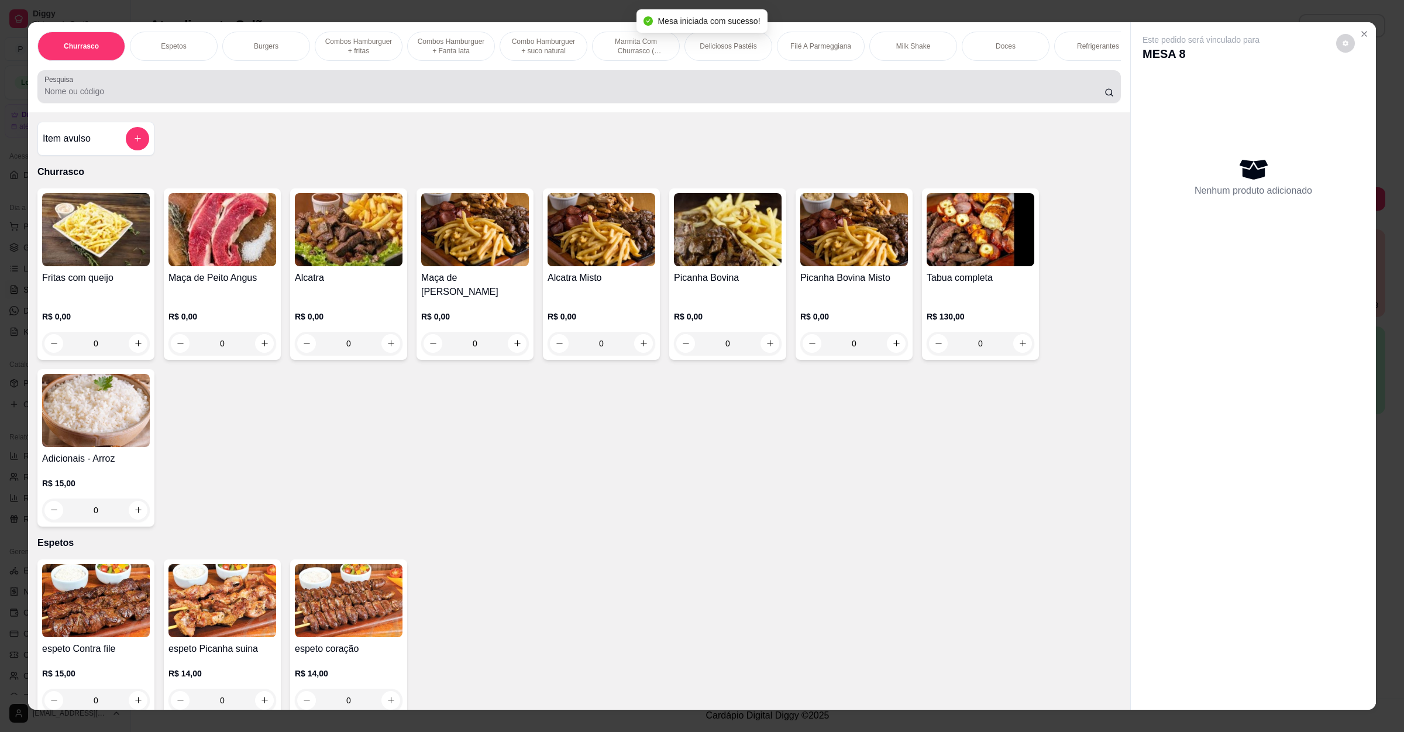
click at [195, 97] on input "Pesquisa" at bounding box center [574, 91] width 1060 height 12
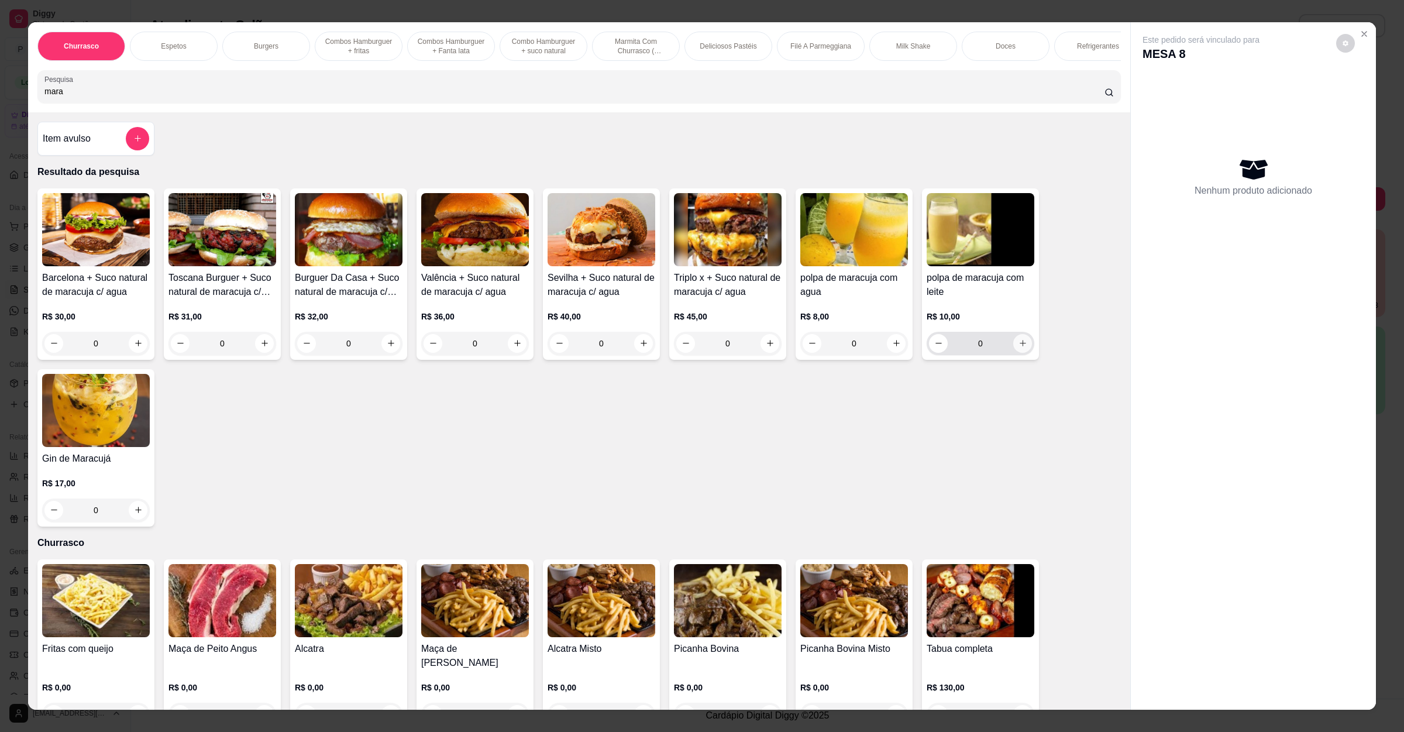
type input "mara"
click at [1018, 347] on icon "increase-product-quantity" at bounding box center [1022, 343] width 9 height 9
type input "1"
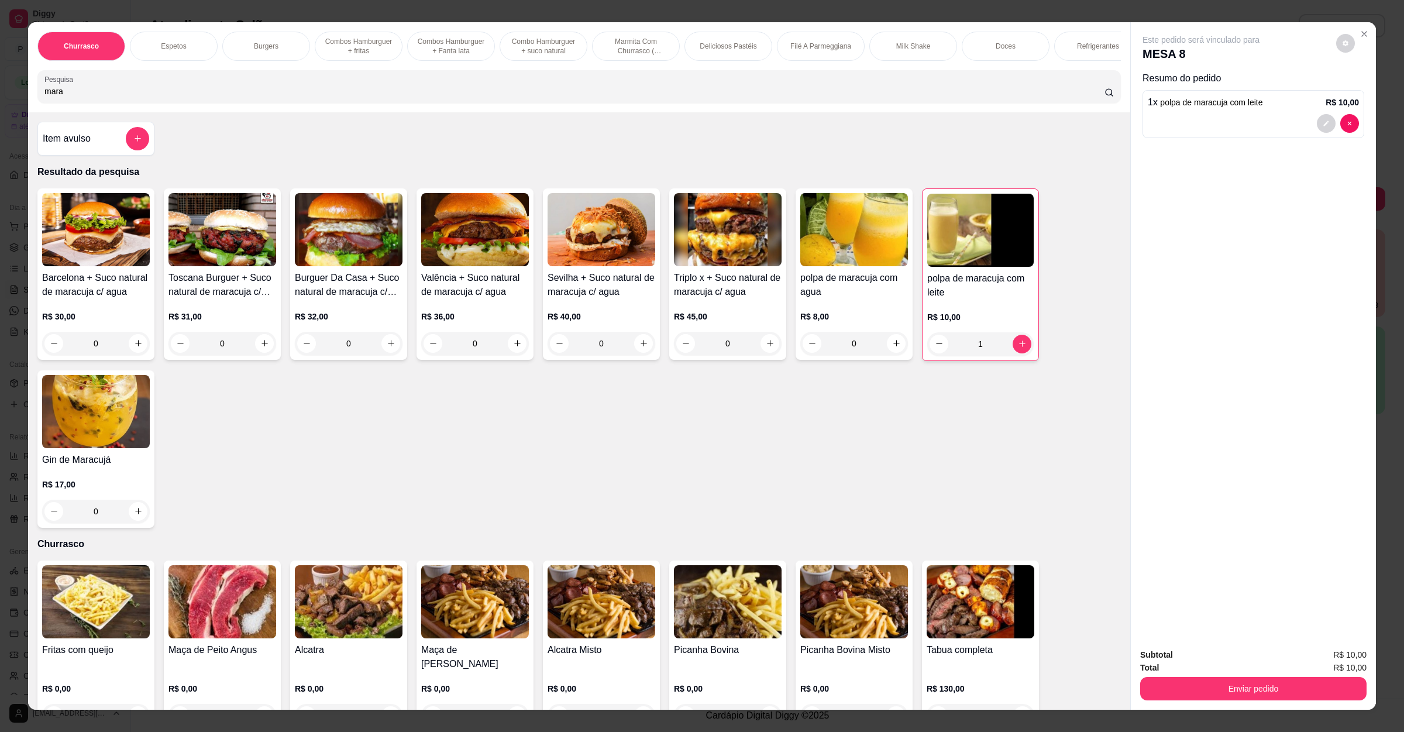
drag, startPoint x: 118, startPoint y: 98, endPoint x: 0, endPoint y: 102, distance: 118.2
click at [0, 102] on div "Churrasco Espetos Burgers Combos Hamburguer + fritas Combos Hamburguer + Fanta …" at bounding box center [702, 366] width 1404 height 732
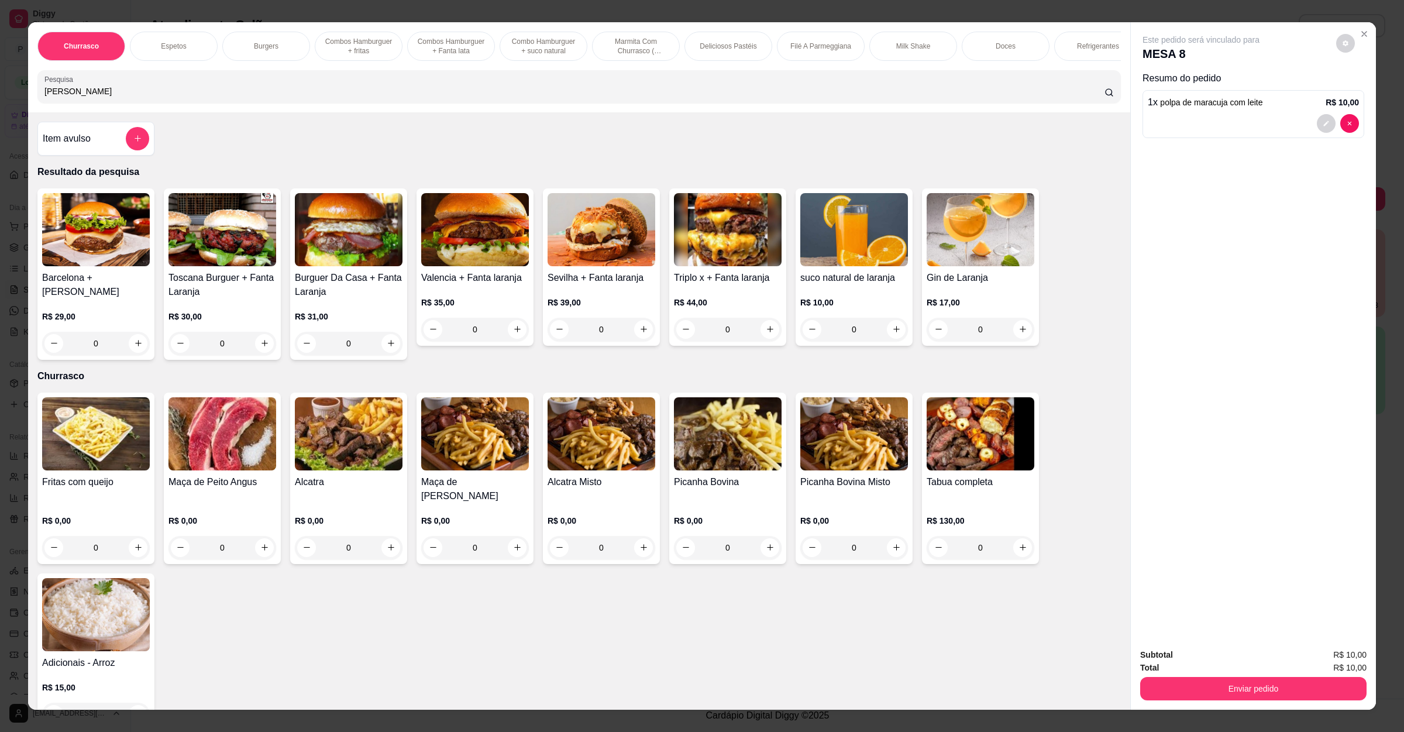
type input "[PERSON_NAME]"
click at [894, 338] on button "increase-product-quantity" at bounding box center [896, 329] width 18 height 18
type input "1"
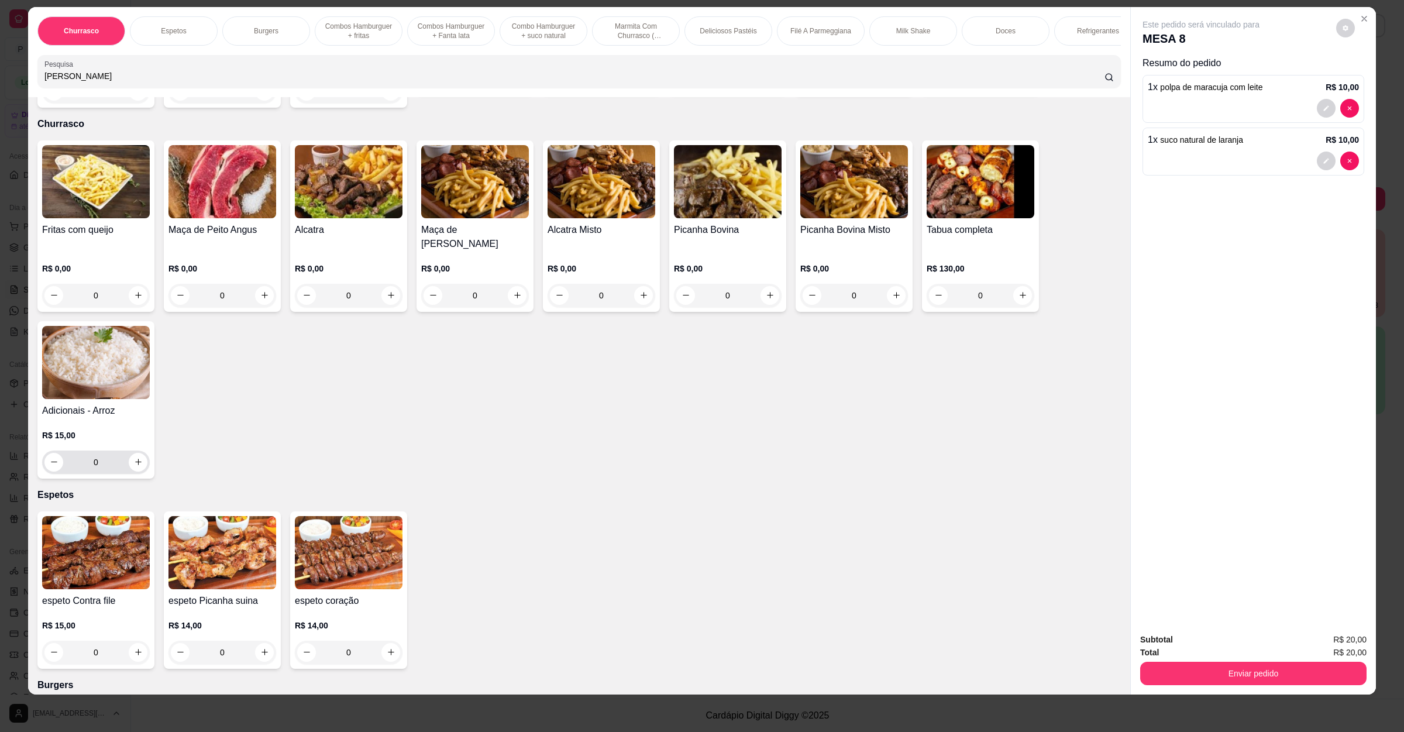
scroll to position [439, 0]
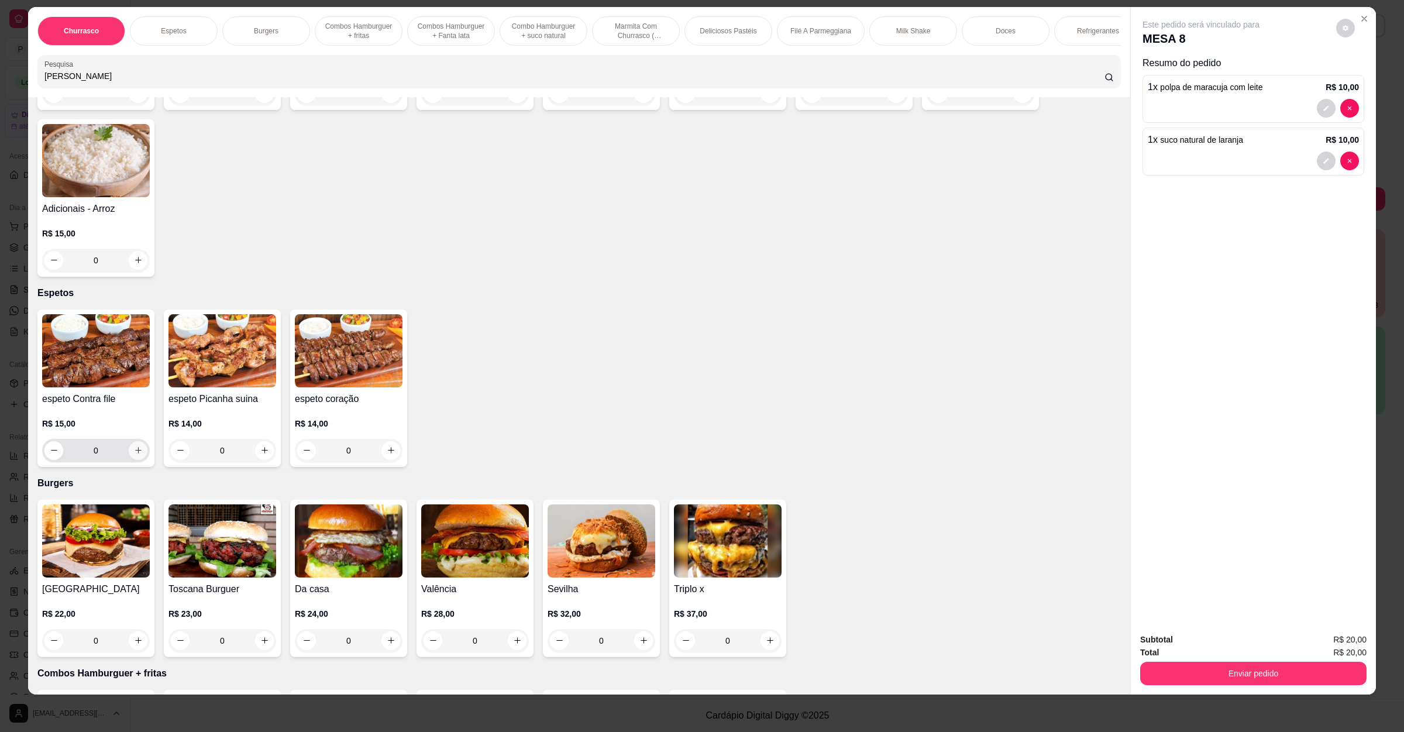
click at [137, 448] on button "increase-product-quantity" at bounding box center [138, 450] width 19 height 19
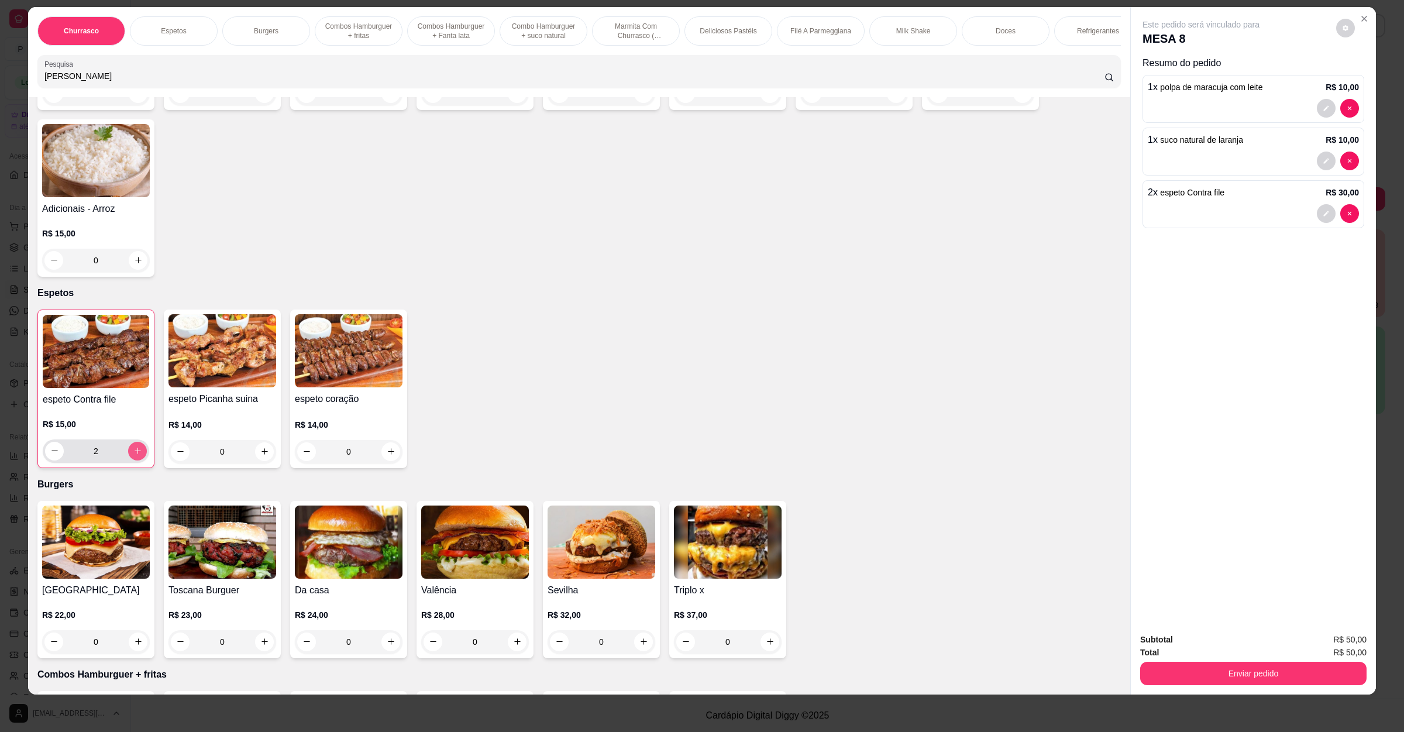
type input "2"
click at [260, 453] on icon "increase-product-quantity" at bounding box center [264, 451] width 9 height 9
type input "2"
click at [1276, 678] on button "Enviar pedido" at bounding box center [1253, 673] width 226 height 23
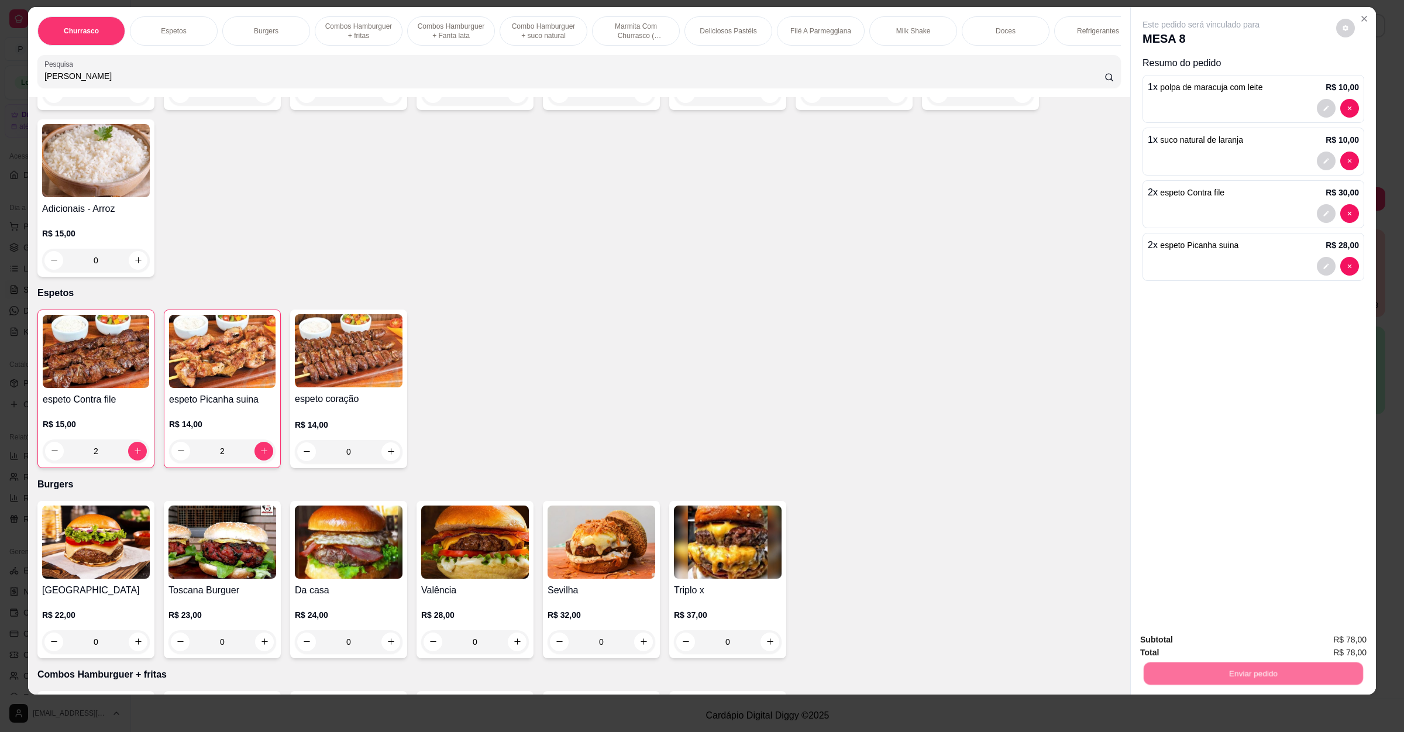
click at [1318, 641] on button "Enviar pedido" at bounding box center [1334, 644] width 64 height 22
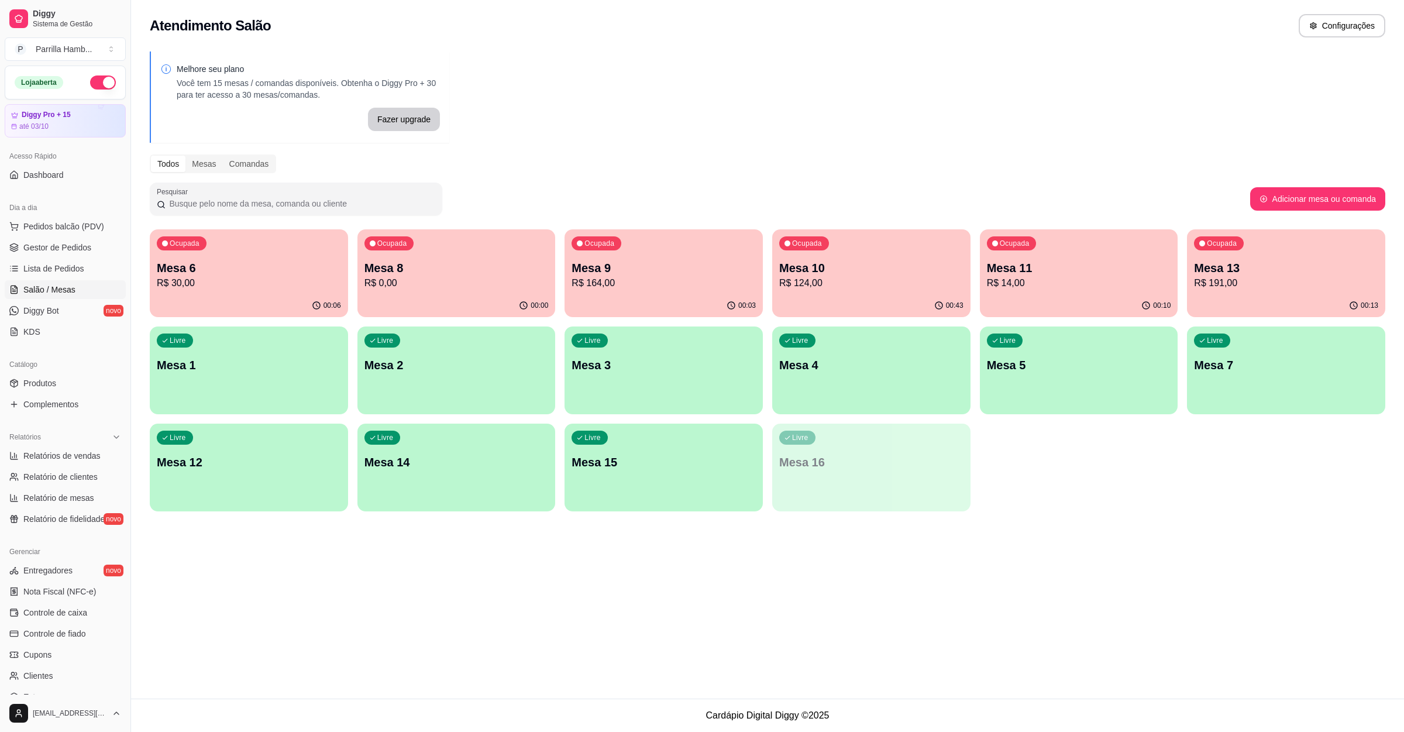
click at [476, 292] on div "Ocupada Mesa 8 R$ 0,00" at bounding box center [456, 261] width 198 height 65
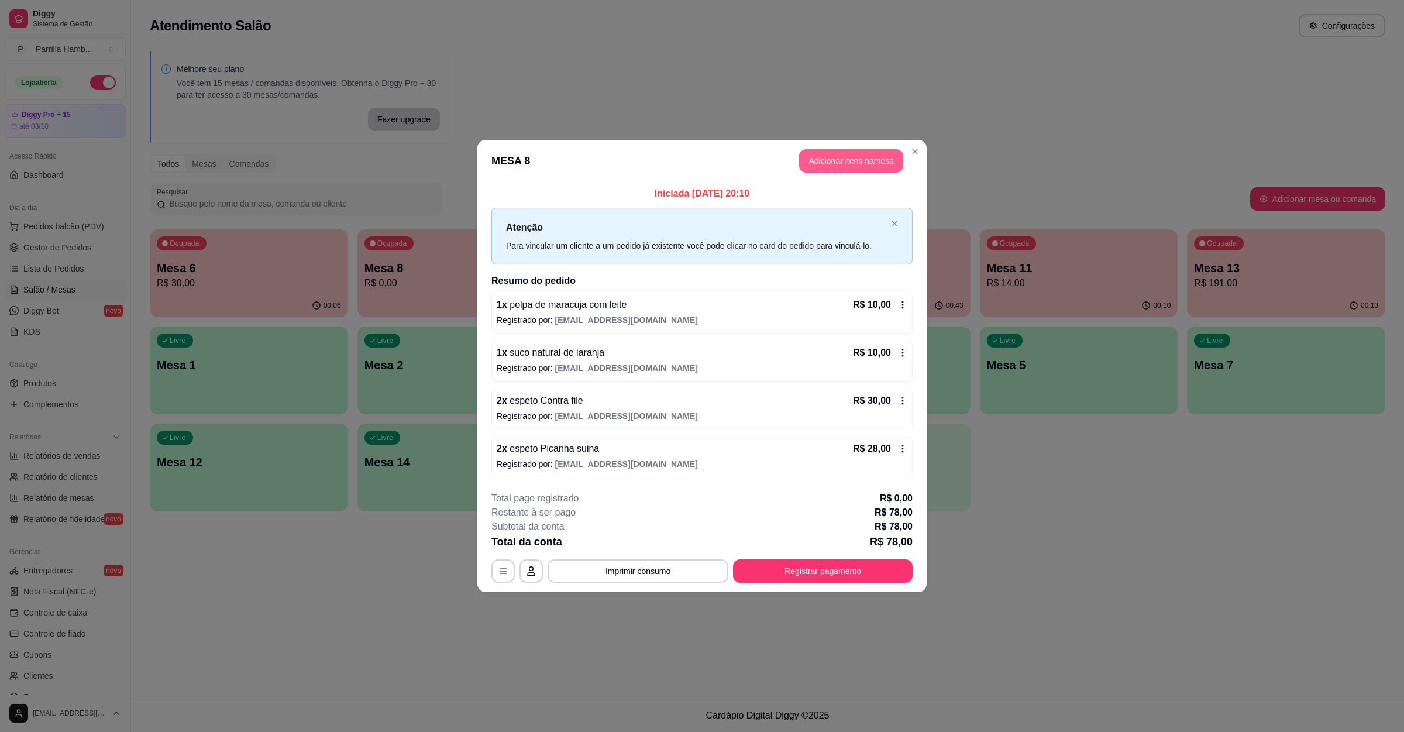
click at [824, 169] on button "Adicionar itens na mesa" at bounding box center [851, 160] width 104 height 23
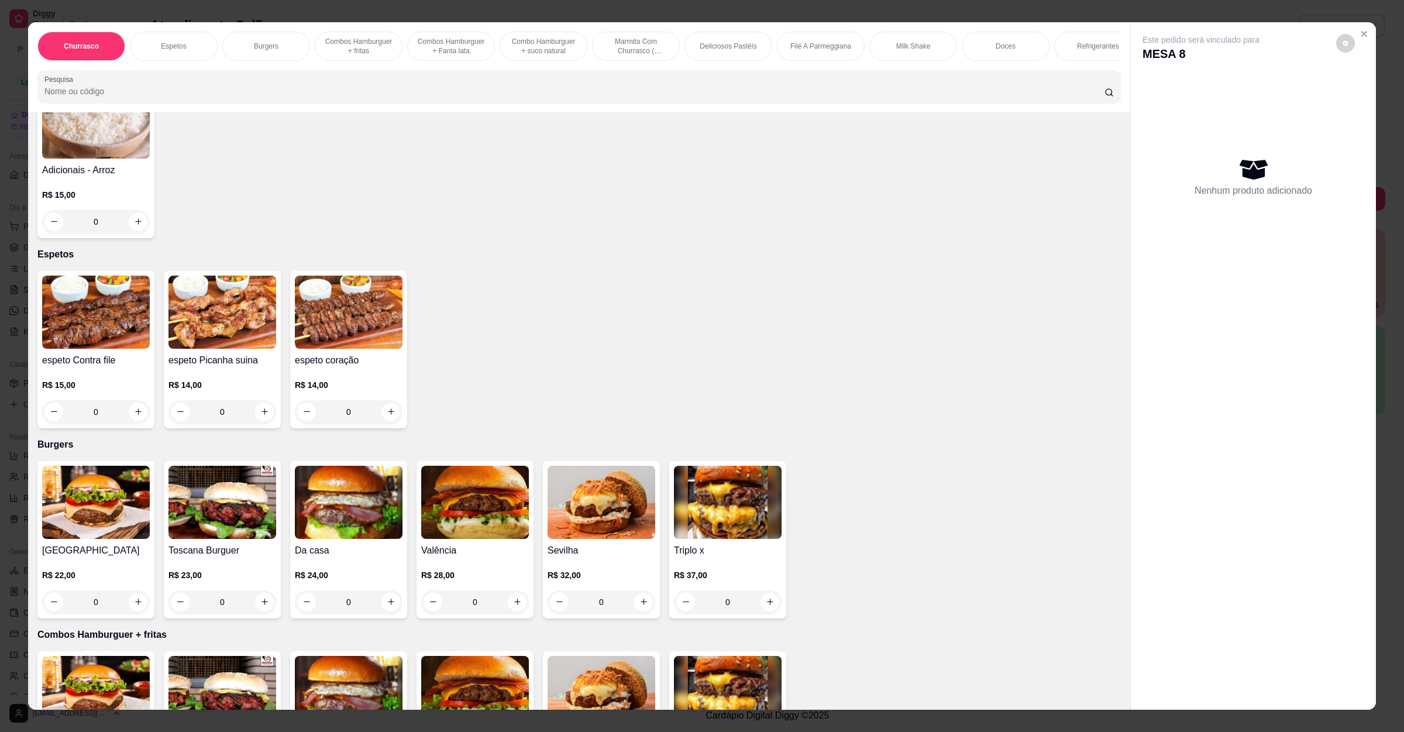
scroll to position [351, 0]
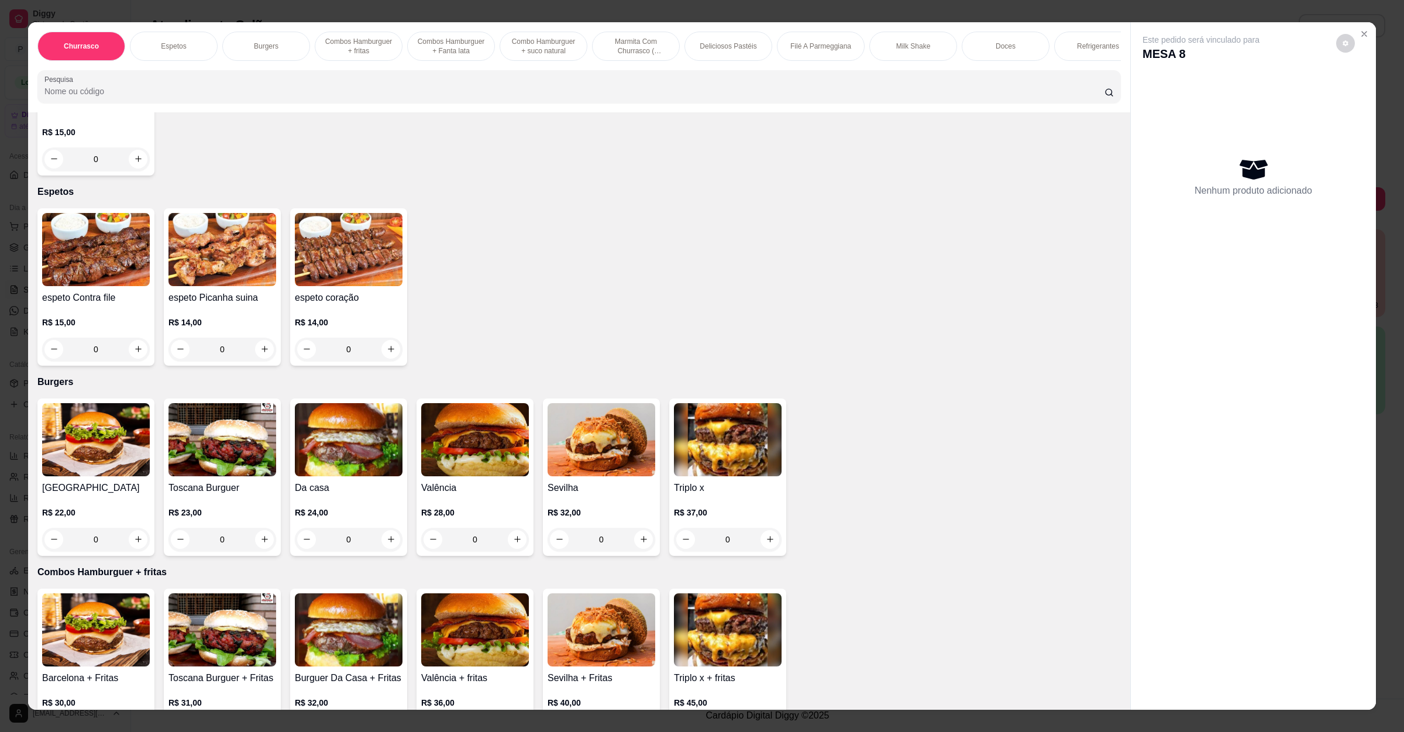
click at [127, 301] on h4 "espeto Contra file" at bounding box center [96, 298] width 108 height 14
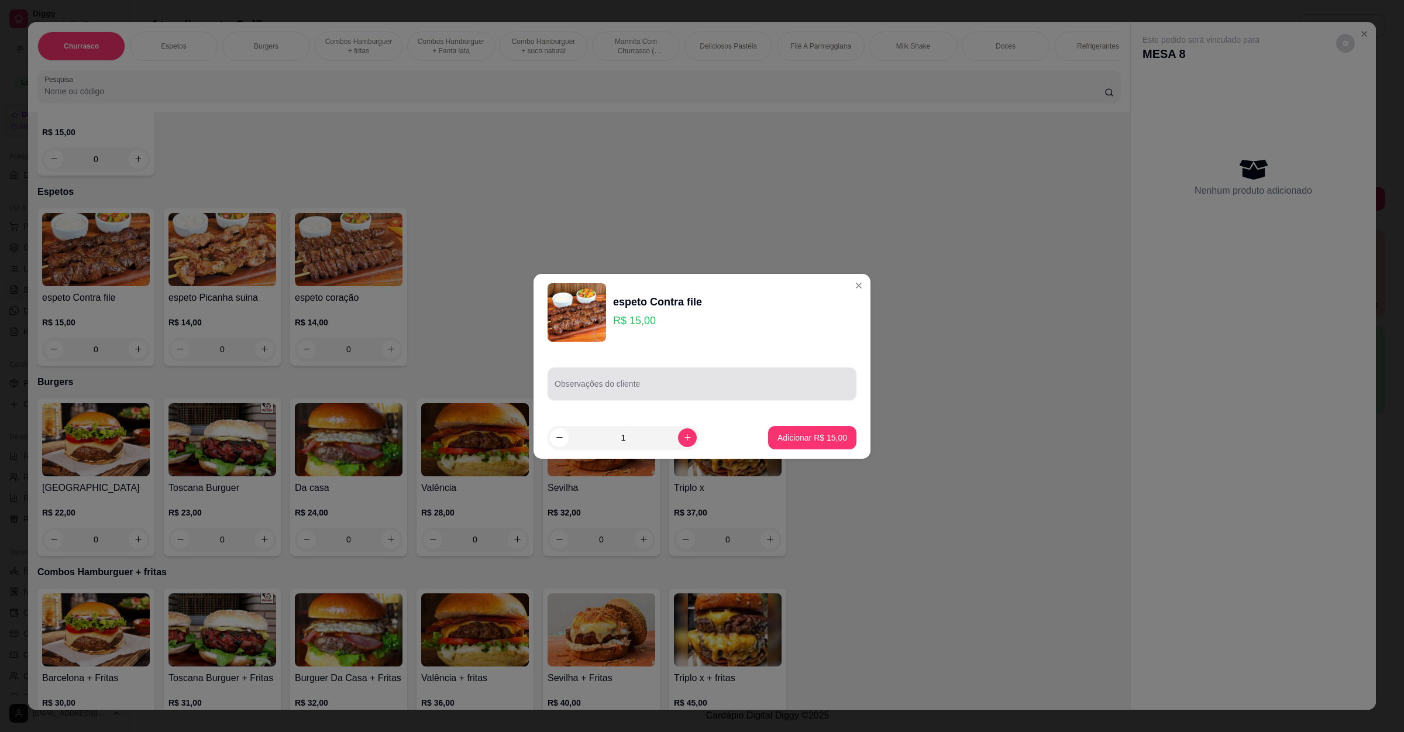
click at [728, 377] on div at bounding box center [702, 383] width 295 height 23
type input "PARA LEVAR"
click at [800, 436] on p "Adicionar R$ 15,00" at bounding box center [812, 438] width 70 height 12
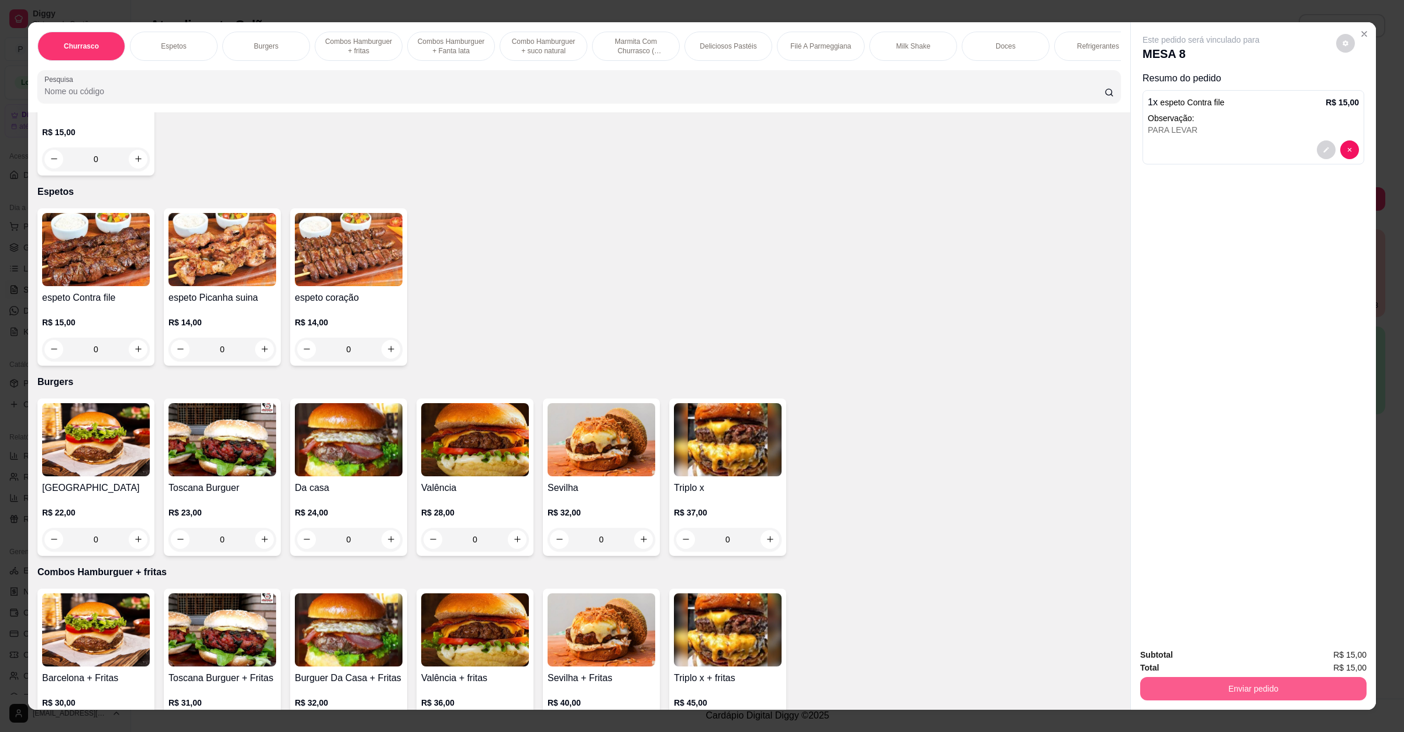
click at [1195, 695] on button "Enviar pedido" at bounding box center [1253, 688] width 226 height 23
click at [1347, 649] on button "Enviar pedido" at bounding box center [1334, 660] width 66 height 22
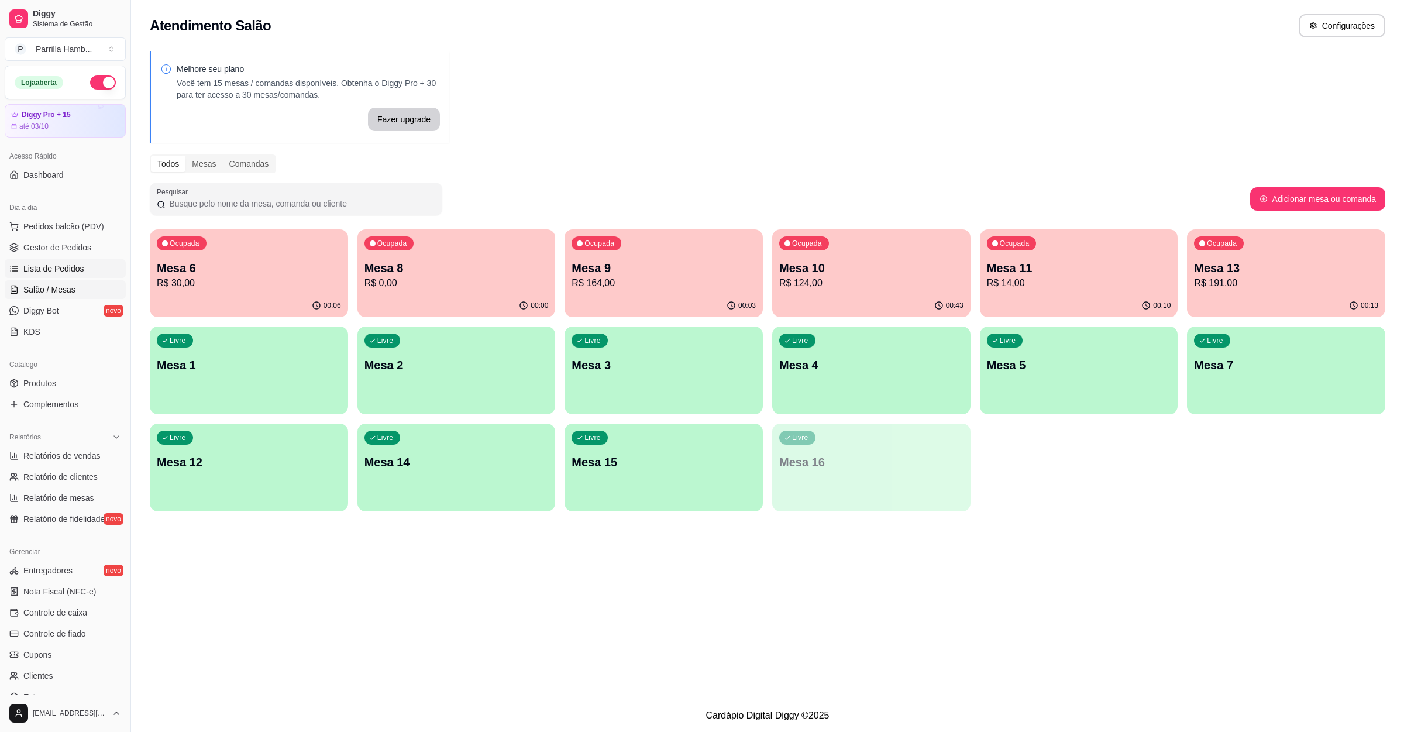
click at [69, 266] on span "Lista de Pedidos" at bounding box center [53, 269] width 61 height 12
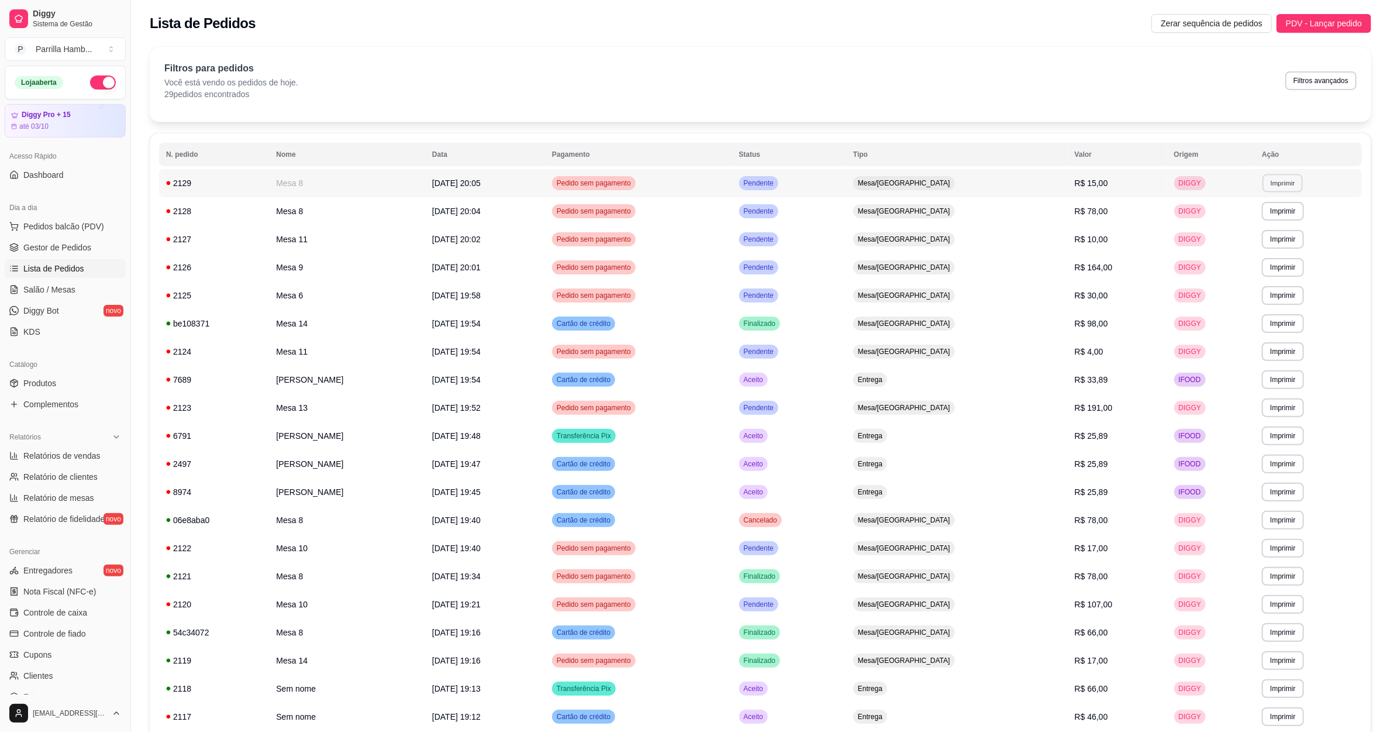
click at [1273, 184] on button "Imprimir" at bounding box center [1283, 183] width 40 height 18
click at [1266, 216] on button "IMPRESSORA" at bounding box center [1261, 224] width 82 height 18
click at [1278, 261] on button "Imprimir" at bounding box center [1283, 267] width 42 height 19
click at [1262, 311] on button "IMPRESSORA" at bounding box center [1261, 309] width 85 height 19
click at [82, 295] on link "Salão / Mesas" at bounding box center [65, 289] width 121 height 19
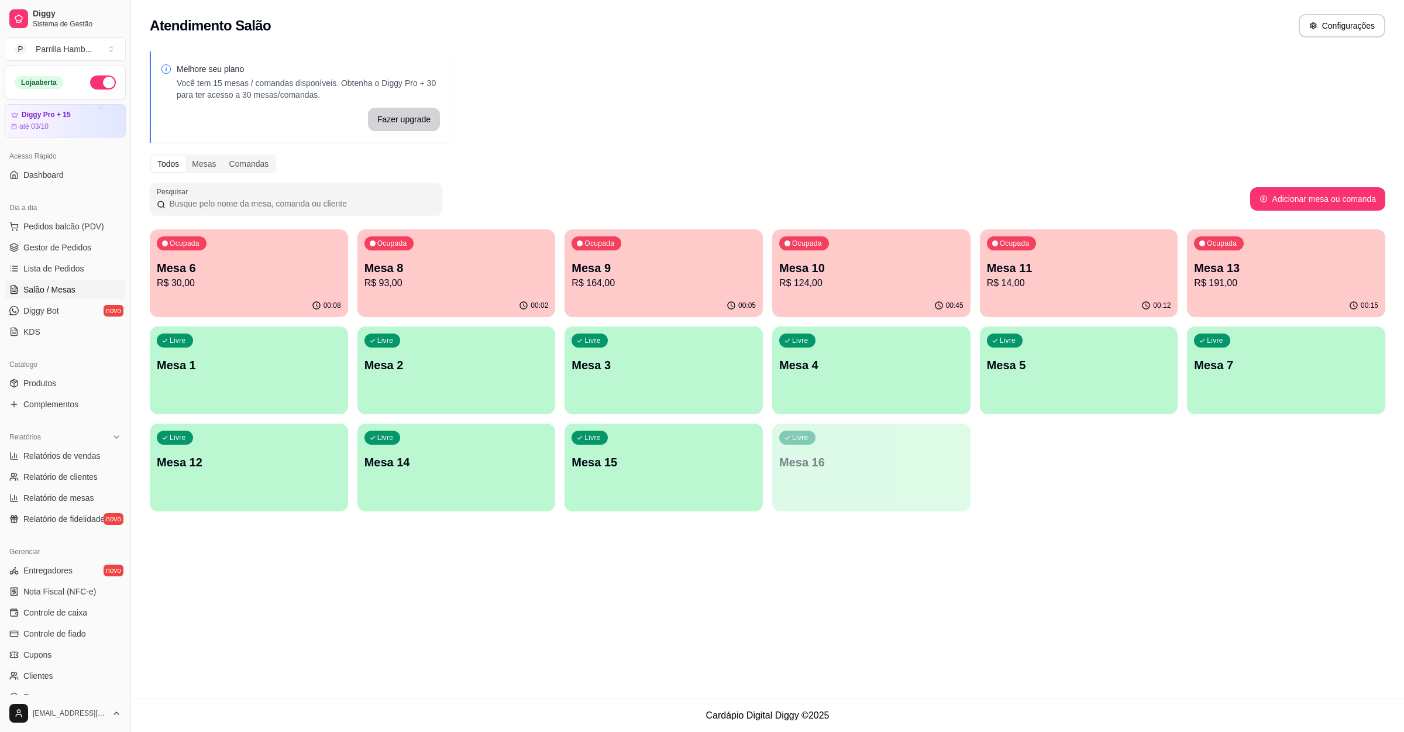
click at [390, 536] on div "Atendimento Salão Configurações Melhore seu plano Você tem 15 mesas / comandas …" at bounding box center [767, 349] width 1273 height 698
click at [497, 272] on p "Mesa 8" at bounding box center [456, 268] width 184 height 16
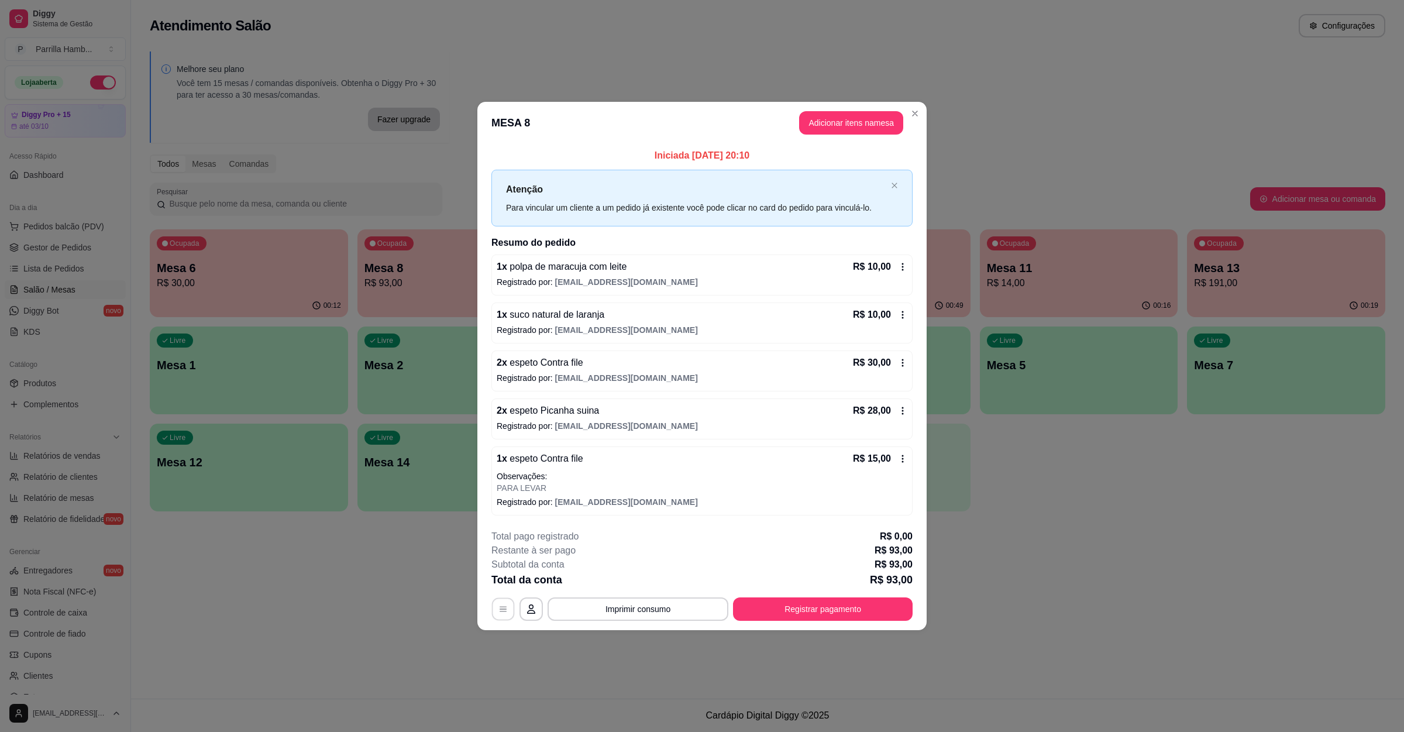
click at [506, 613] on icon "button" at bounding box center [502, 608] width 9 height 9
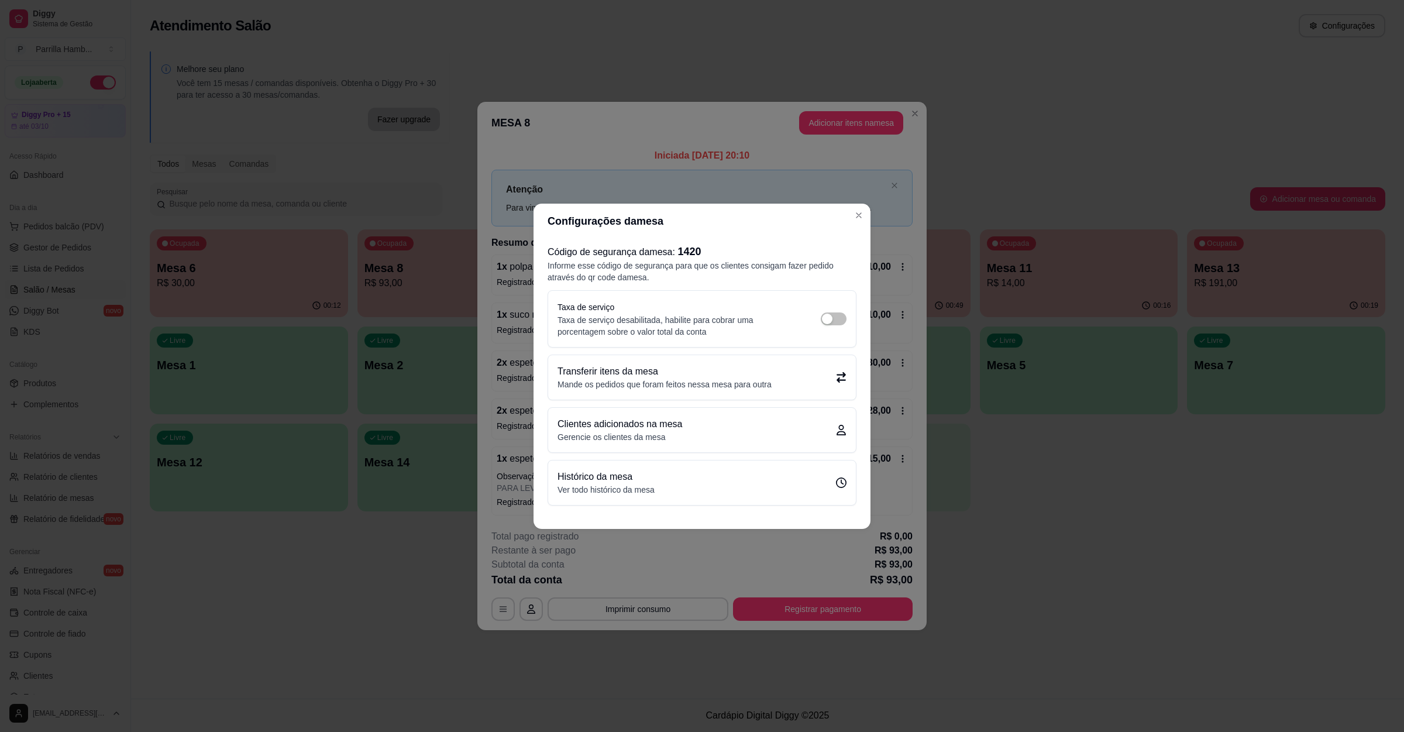
click at [660, 387] on p "Mande os pedidos que foram feitos nessa mesa para outra" at bounding box center [664, 384] width 214 height 12
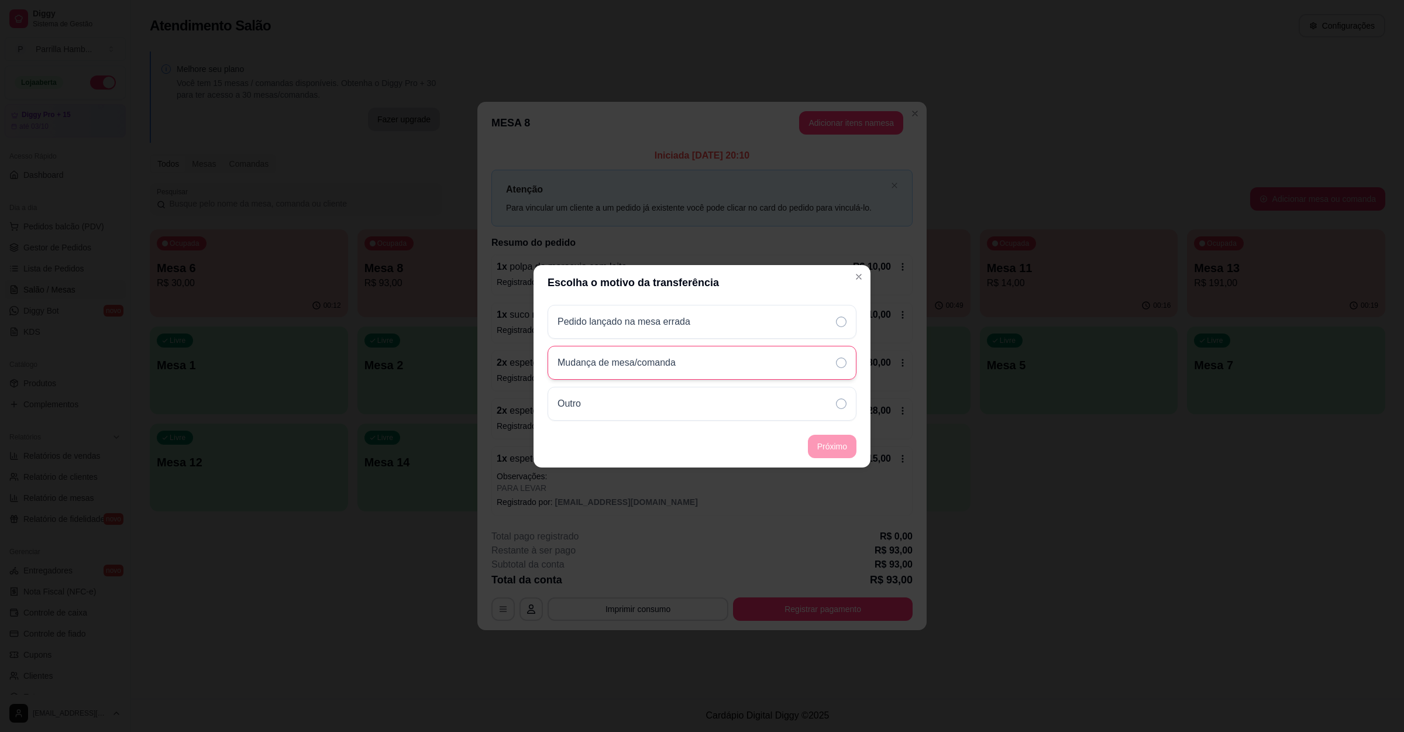
click at [636, 356] on p "Mudança de mesa/comanda" at bounding box center [616, 363] width 118 height 14
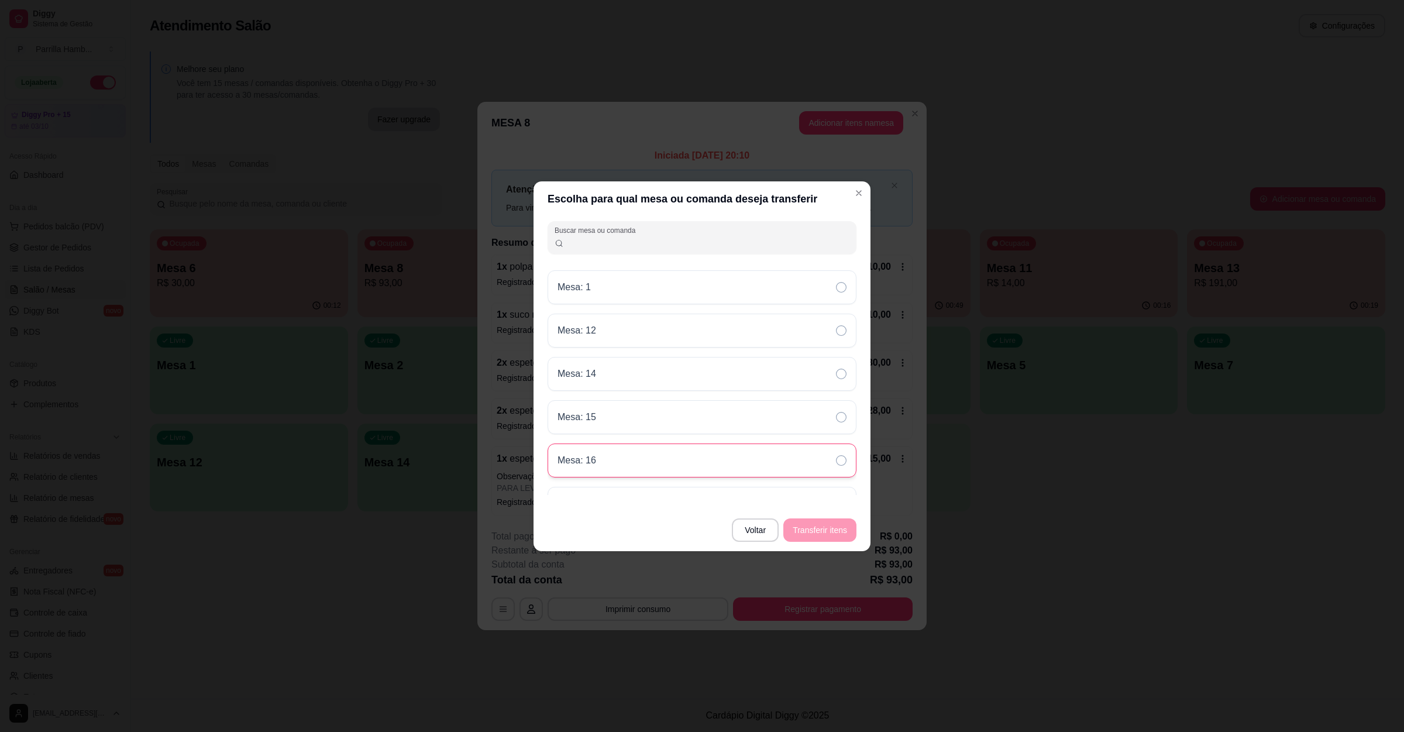
scroll to position [204, 0]
click at [619, 484] on div "Mesa: 7" at bounding box center [702, 478] width 309 height 34
click at [794, 525] on button "Transferir itens" at bounding box center [819, 529] width 73 height 23
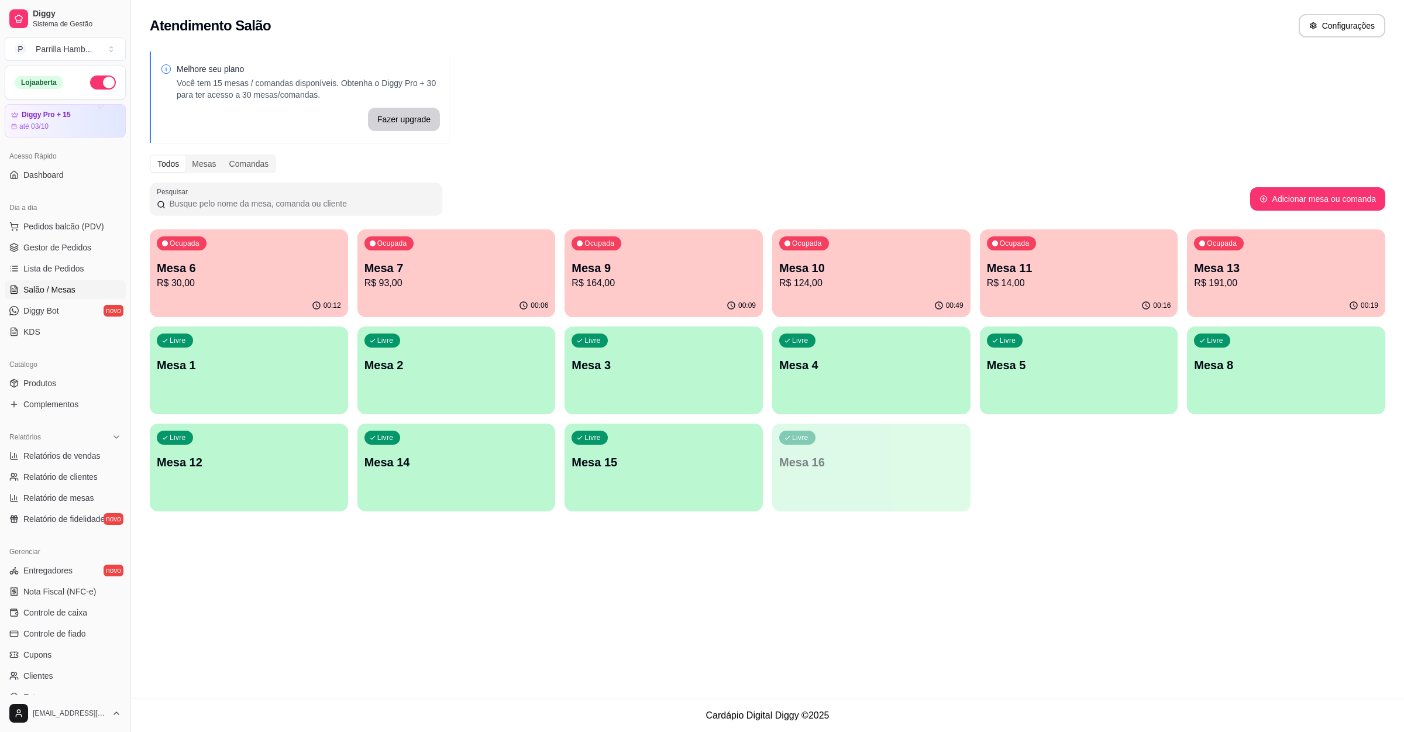
click at [1271, 381] on div "Livre Mesa 8" at bounding box center [1286, 363] width 198 height 74
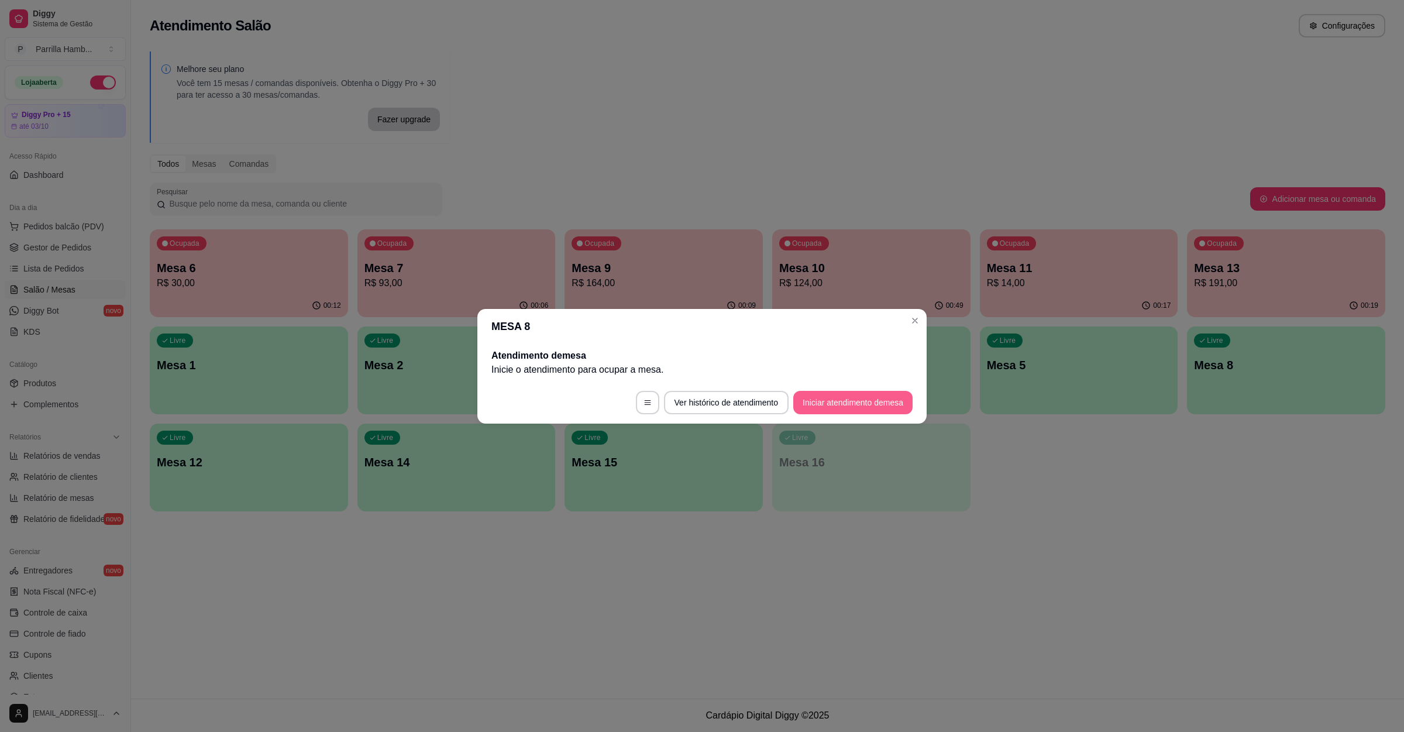
click at [857, 411] on button "Iniciar atendimento de mesa" at bounding box center [852, 402] width 119 height 23
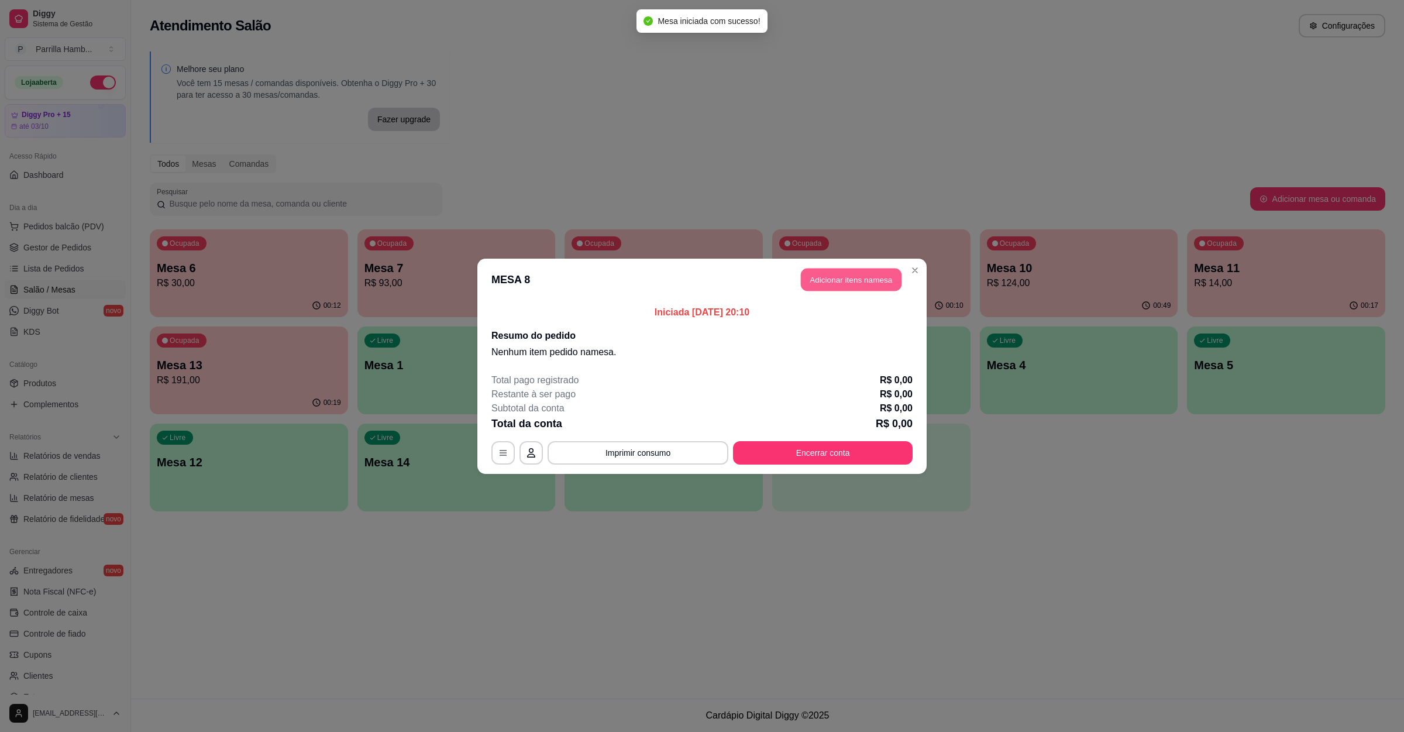
click at [859, 287] on button "Adicionar itens na mesa" at bounding box center [851, 279] width 101 height 23
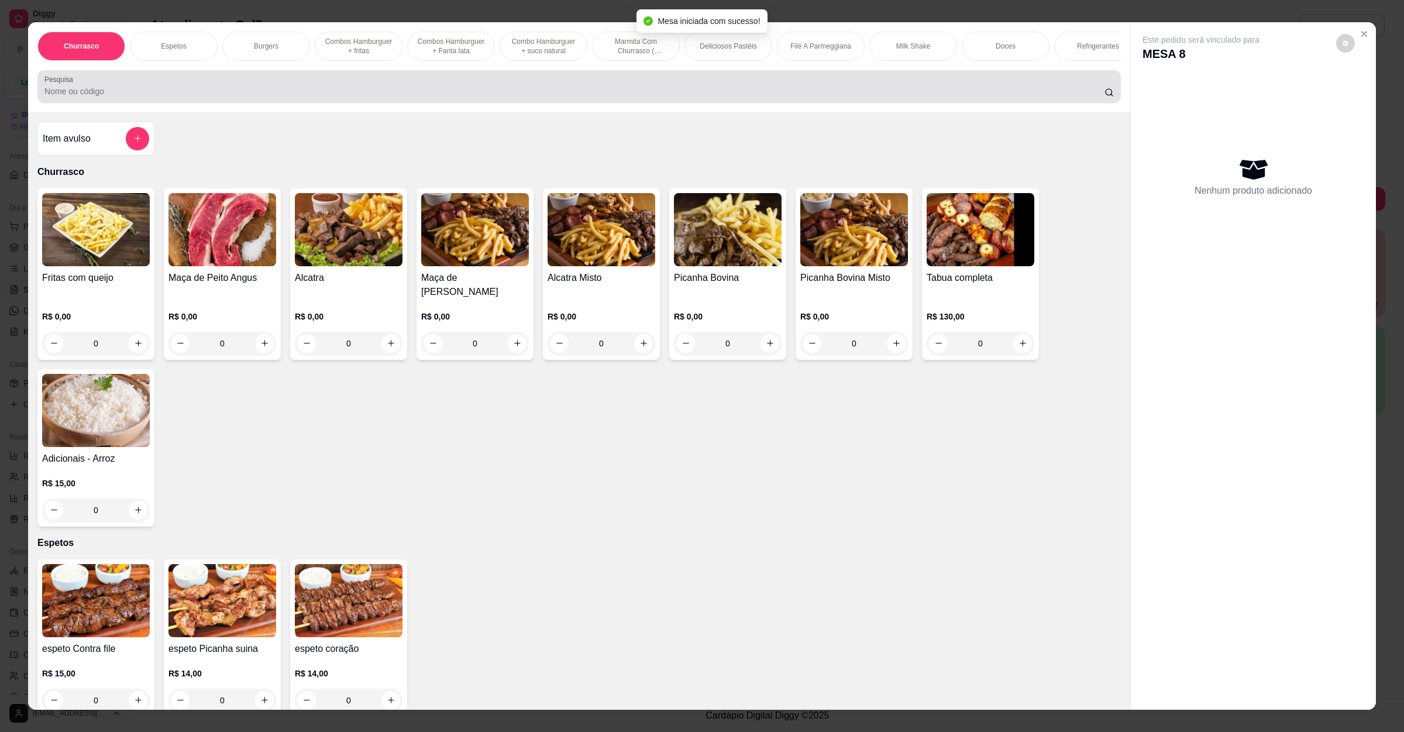
click at [366, 97] on input "Pesquisa" at bounding box center [574, 91] width 1060 height 12
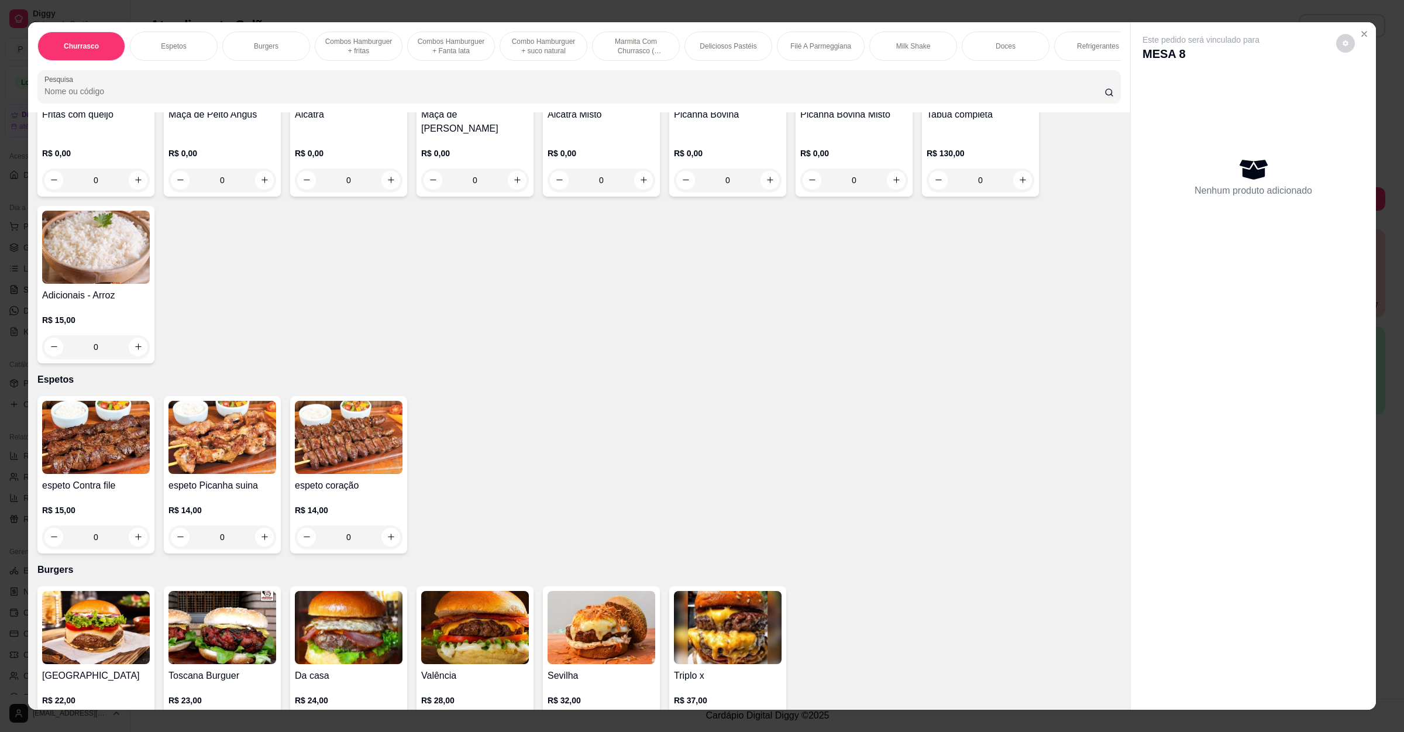
scroll to position [263, 0]
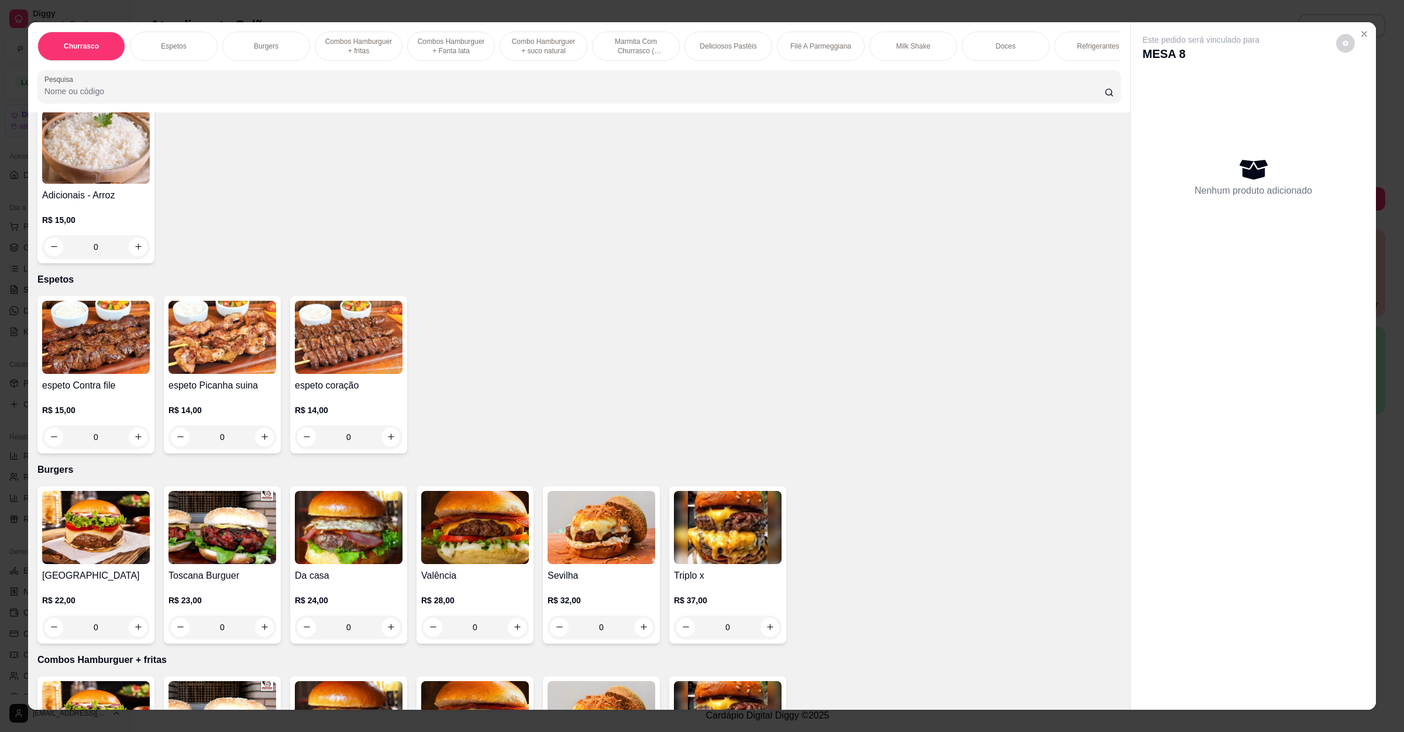
click at [118, 401] on div "R$ 15,00 0" at bounding box center [96, 421] width 108 height 56
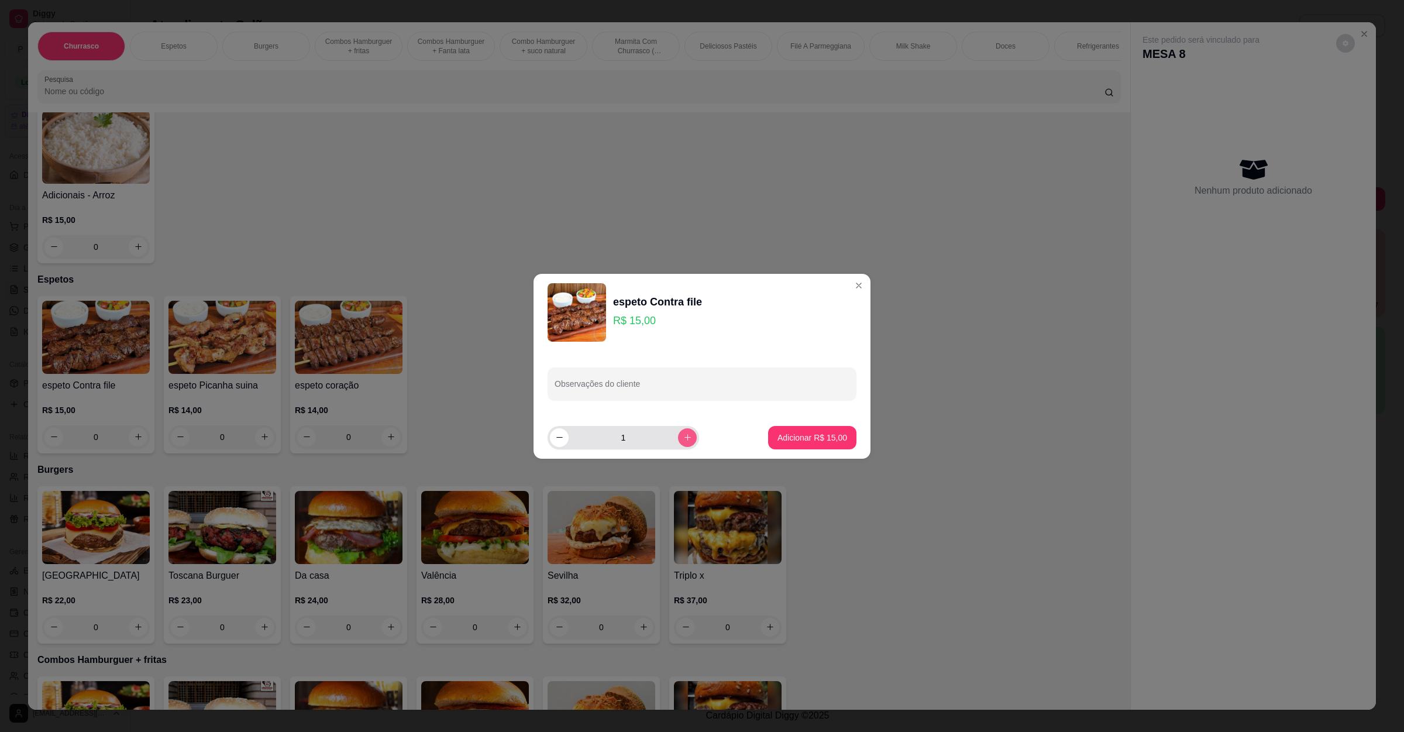
click at [683, 439] on icon "increase-product-quantity" at bounding box center [687, 437] width 9 height 9
type input "2"
click at [808, 434] on p "Adicionar R$ 30,00" at bounding box center [812, 438] width 70 height 12
type input "2"
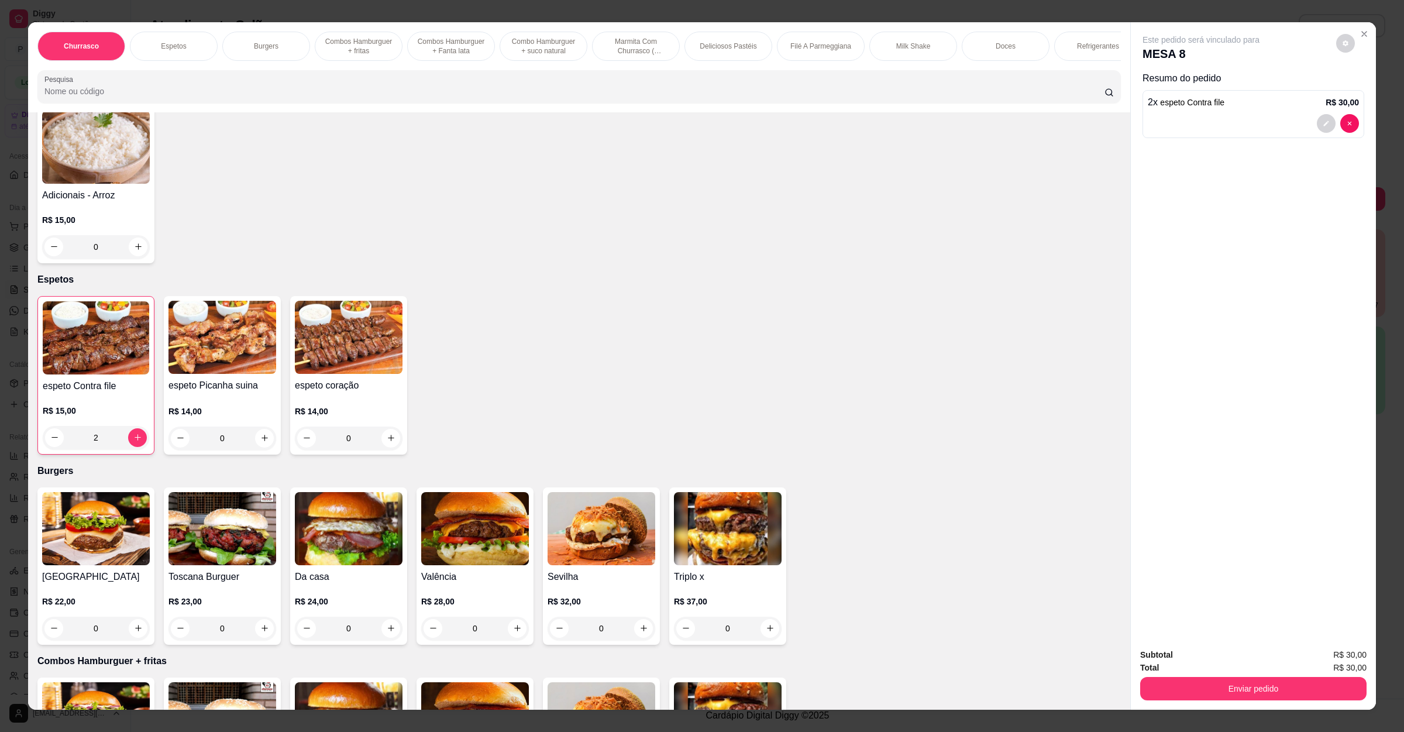
click at [353, 552] on img at bounding box center [349, 528] width 108 height 73
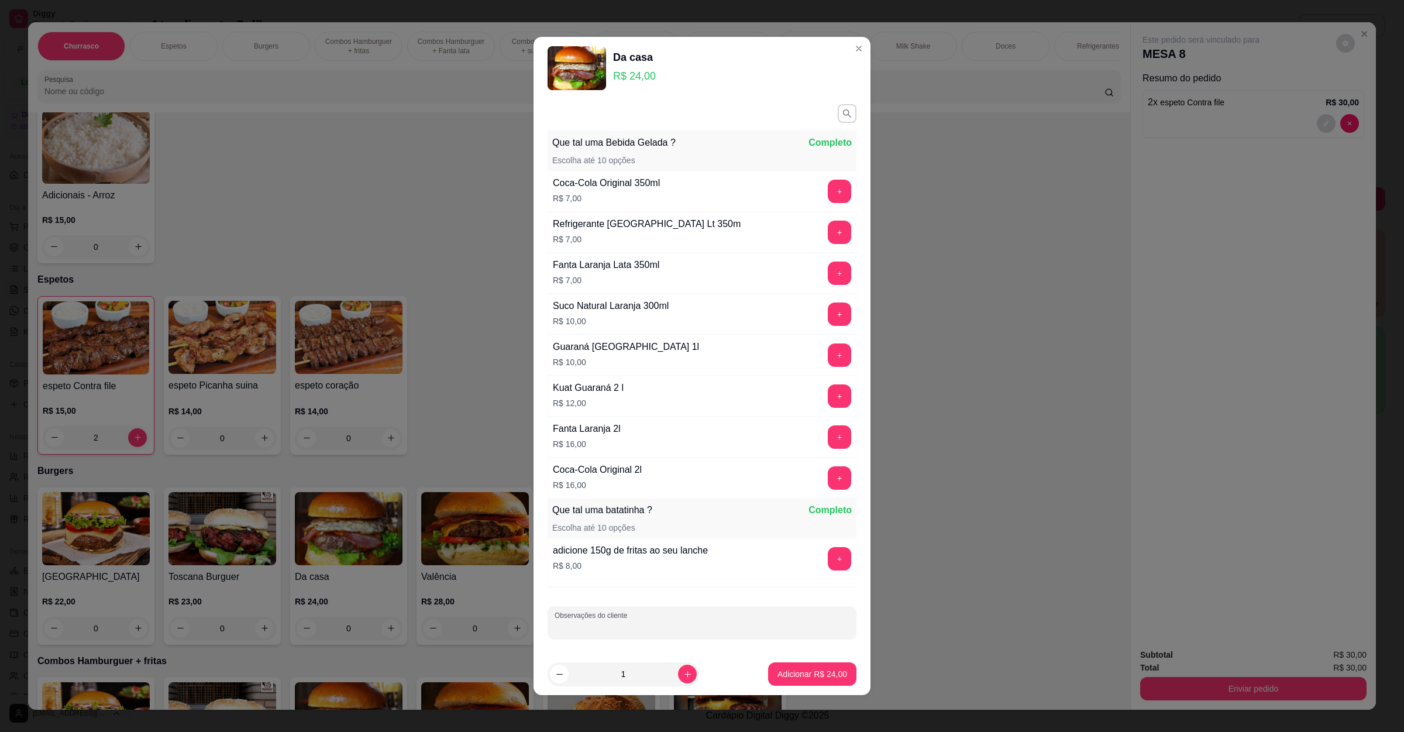
click at [628, 633] on input "Observações do cliente" at bounding box center [702, 627] width 295 height 12
type input "sem ovo"
click at [828, 562] on button "+" at bounding box center [839, 558] width 23 height 23
click at [789, 678] on p "Adicionar R$ 32,00" at bounding box center [812, 674] width 70 height 12
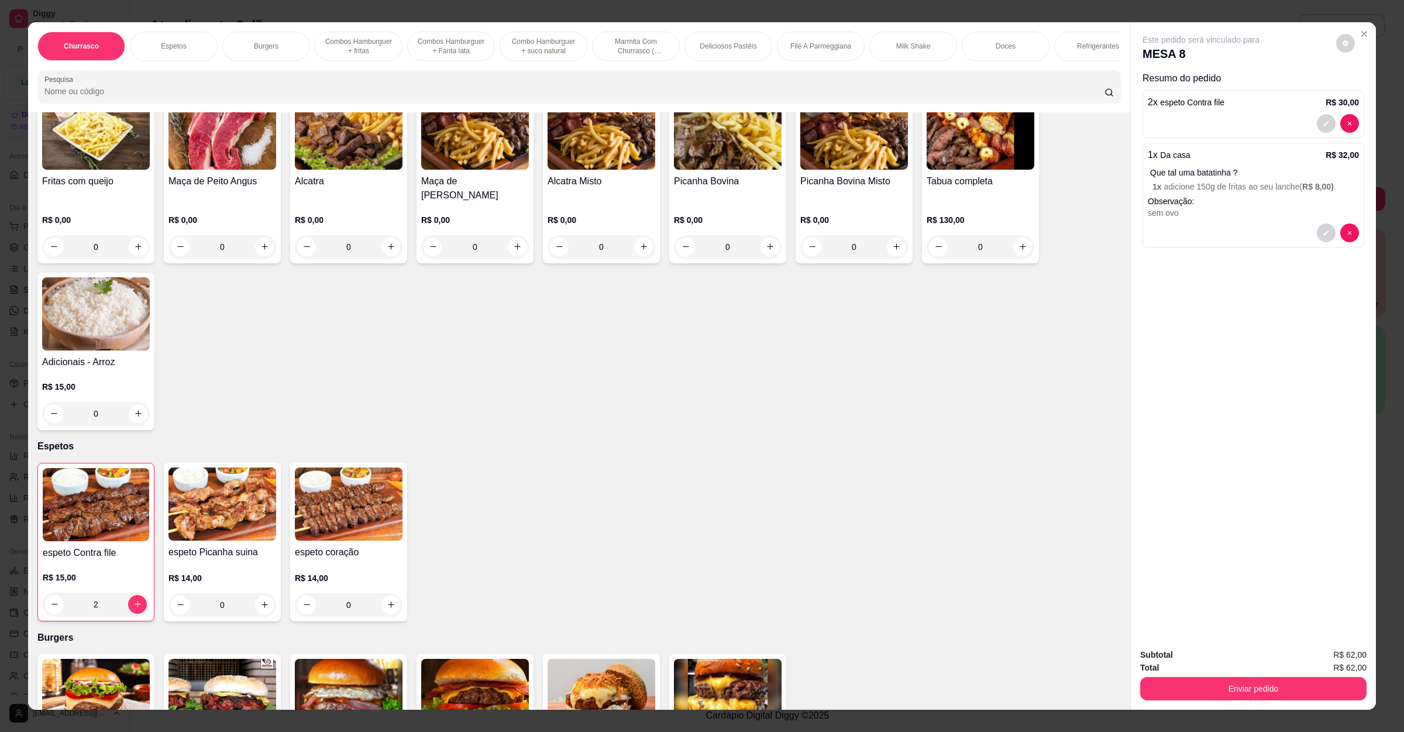
scroll to position [0, 0]
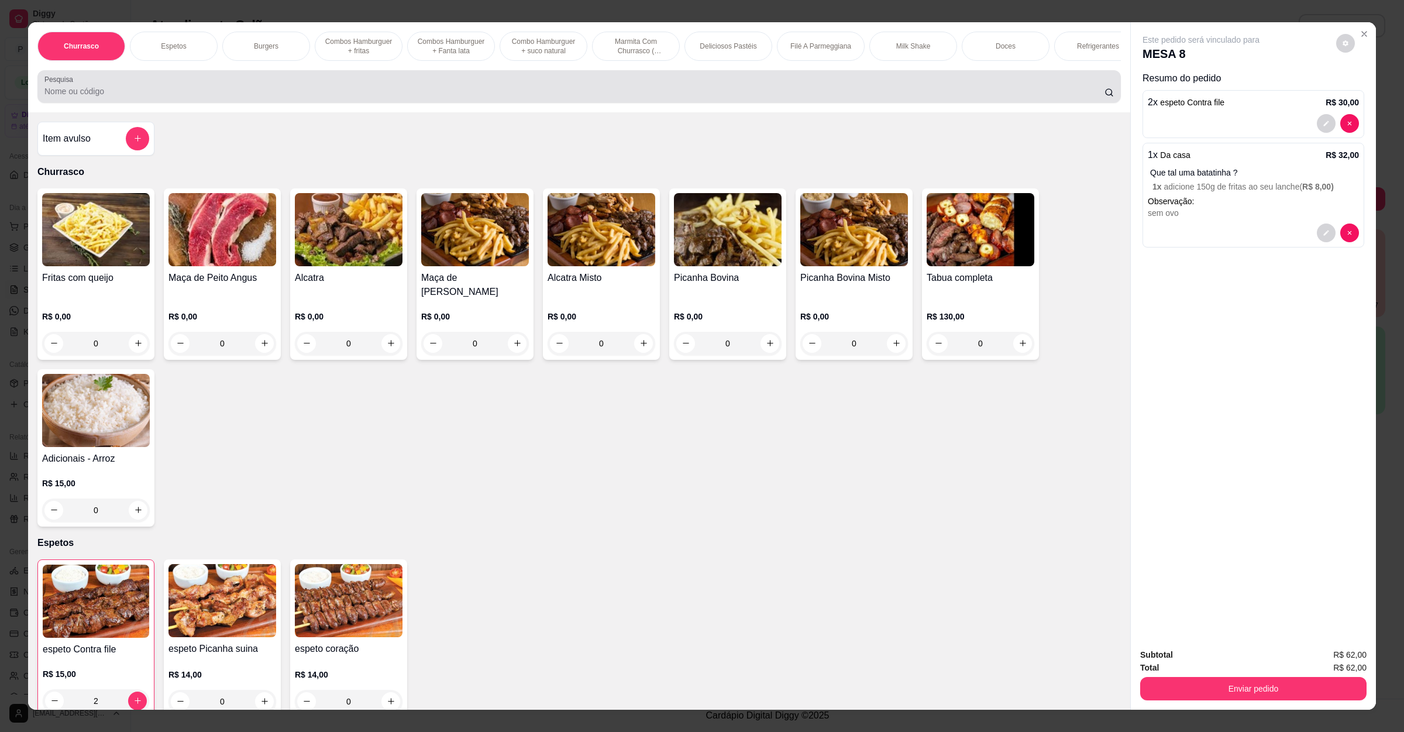
click at [171, 97] on input "Pesquisa" at bounding box center [574, 91] width 1060 height 12
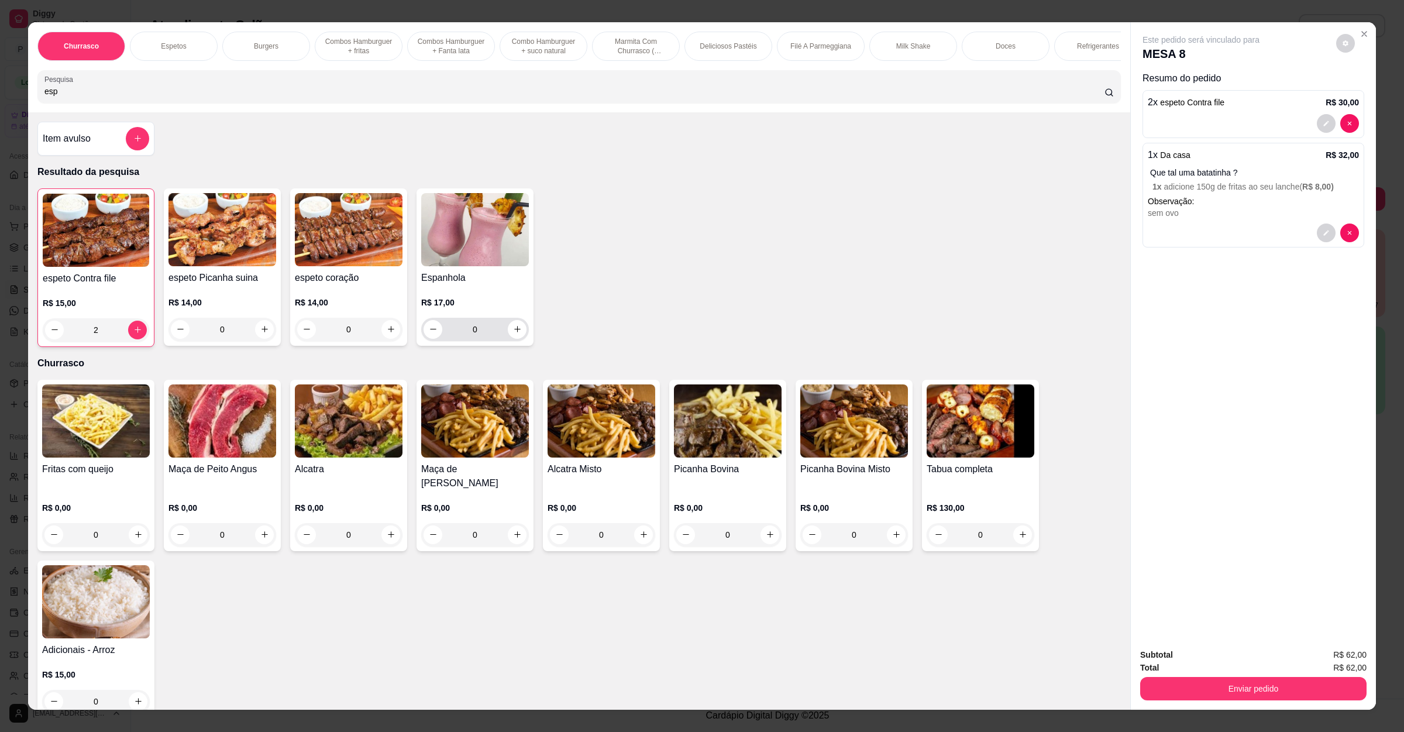
type input "esp"
click at [507, 332] on div "0" at bounding box center [475, 329] width 103 height 23
click at [510, 338] on button "increase-product-quantity" at bounding box center [517, 329] width 19 height 19
type input "1"
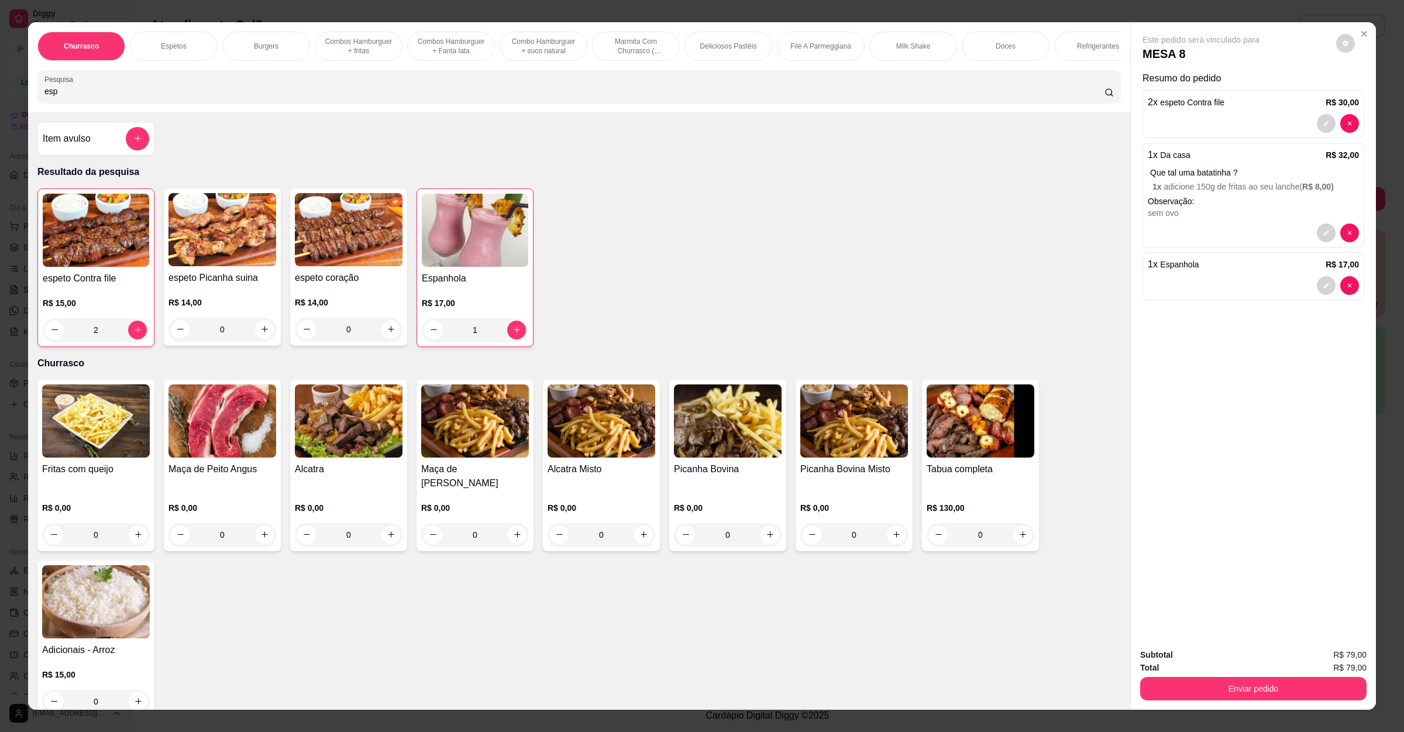
drag, startPoint x: 62, startPoint y: 101, endPoint x: 0, endPoint y: 98, distance: 62.1
click at [0, 98] on div "Churrasco Espetos Burgers Combos Hamburguer + fritas Combos Hamburguer + Fanta …" at bounding box center [702, 366] width 1404 height 732
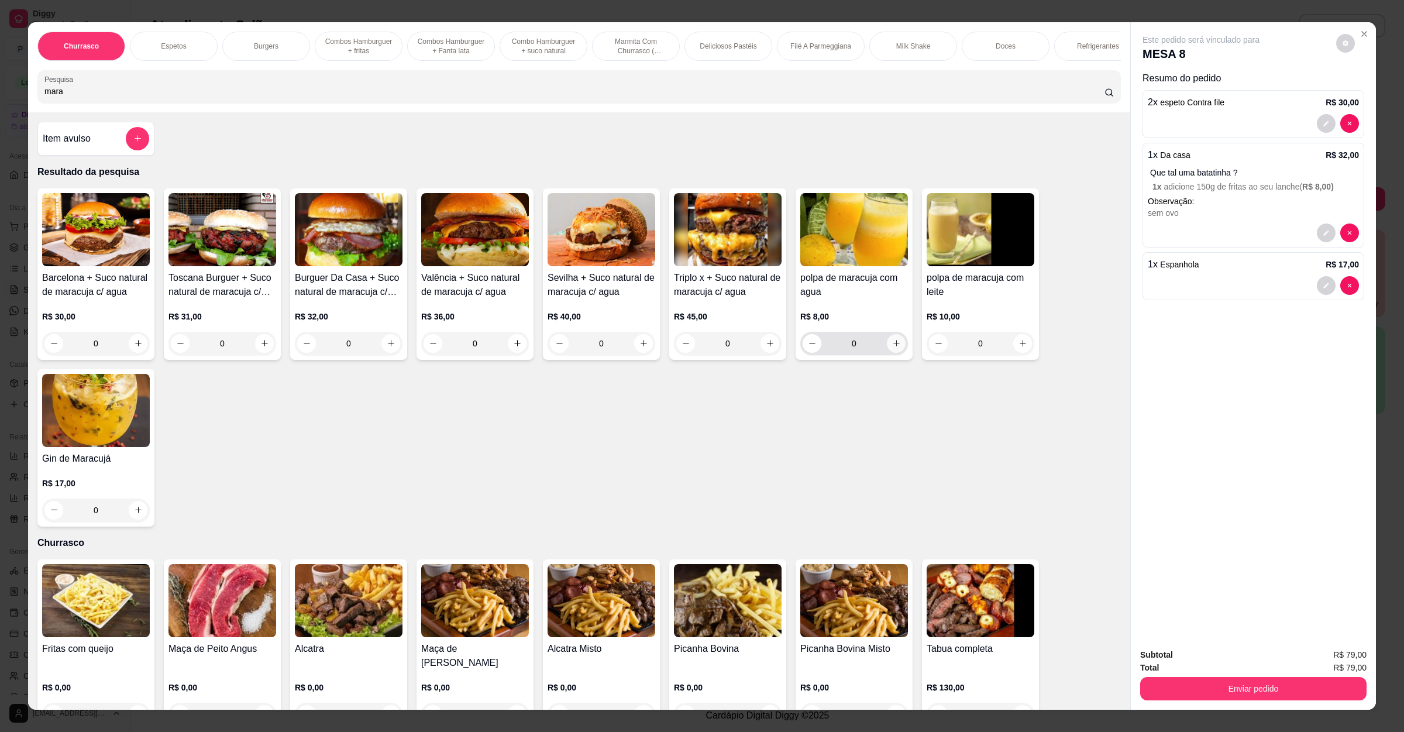
type input "mara"
click at [887, 353] on button "increase-product-quantity" at bounding box center [896, 343] width 19 height 19
type input "1"
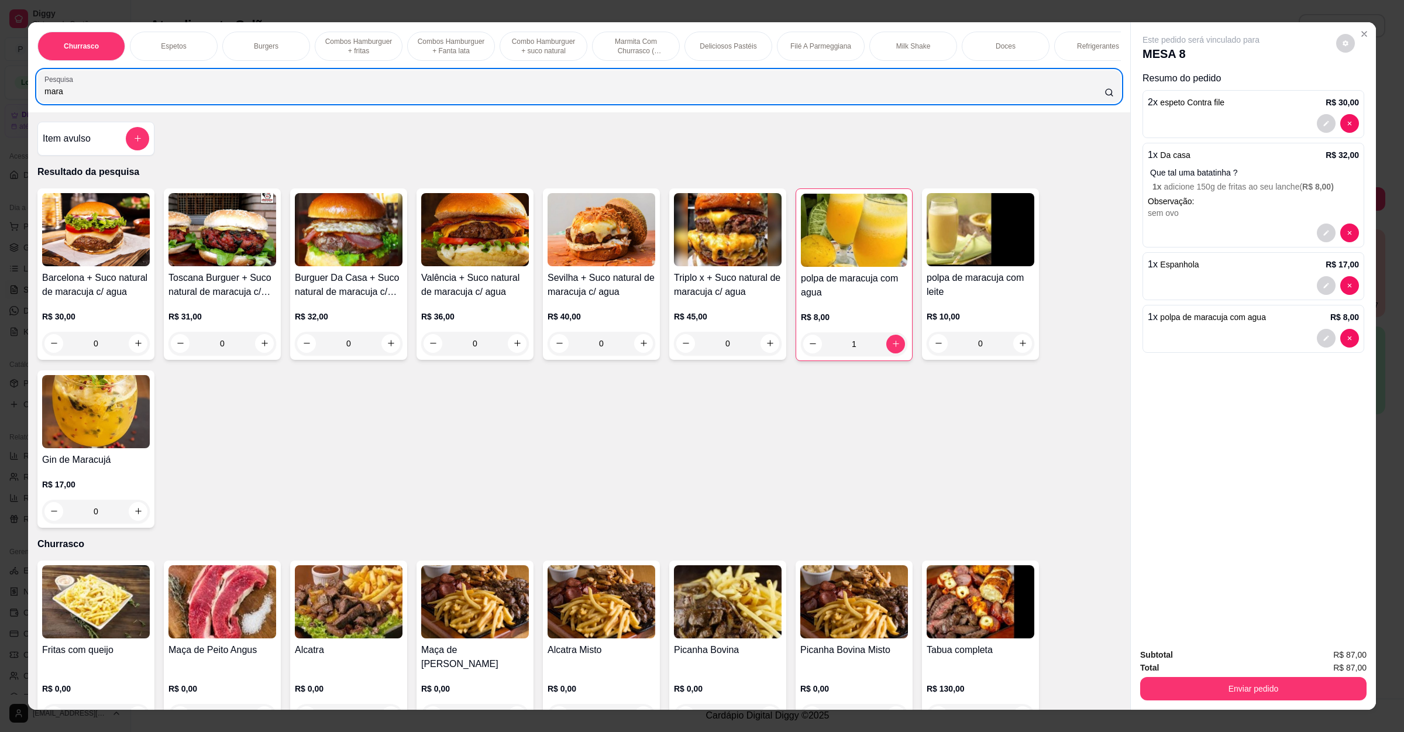
drag, startPoint x: 83, startPoint y: 90, endPoint x: 0, endPoint y: 97, distance: 83.4
click at [0, 97] on div "Churrasco Espetos Burgers Combos Hamburguer + fritas Combos Hamburguer + Fanta …" at bounding box center [702, 366] width 1404 height 732
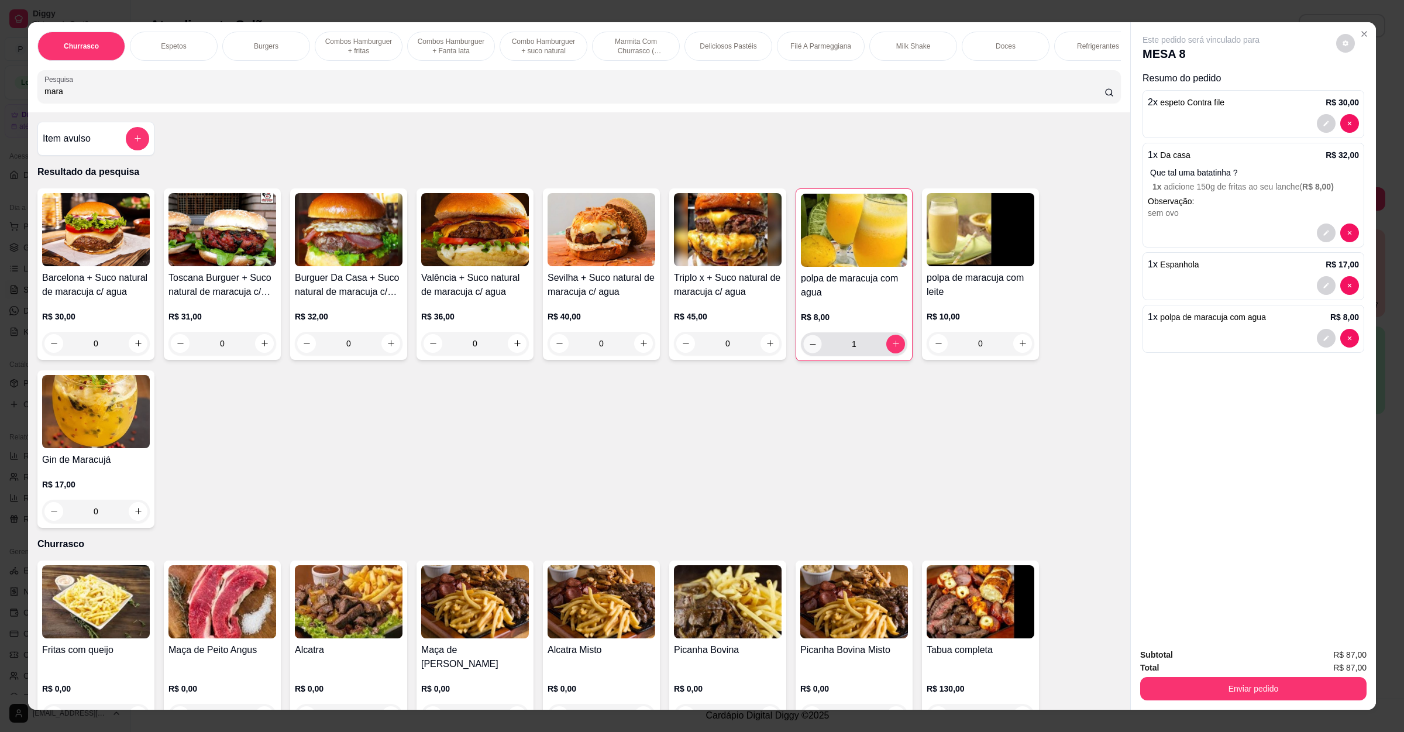
click at [808, 348] on icon "decrease-product-quantity" at bounding box center [812, 343] width 9 height 9
type input "0"
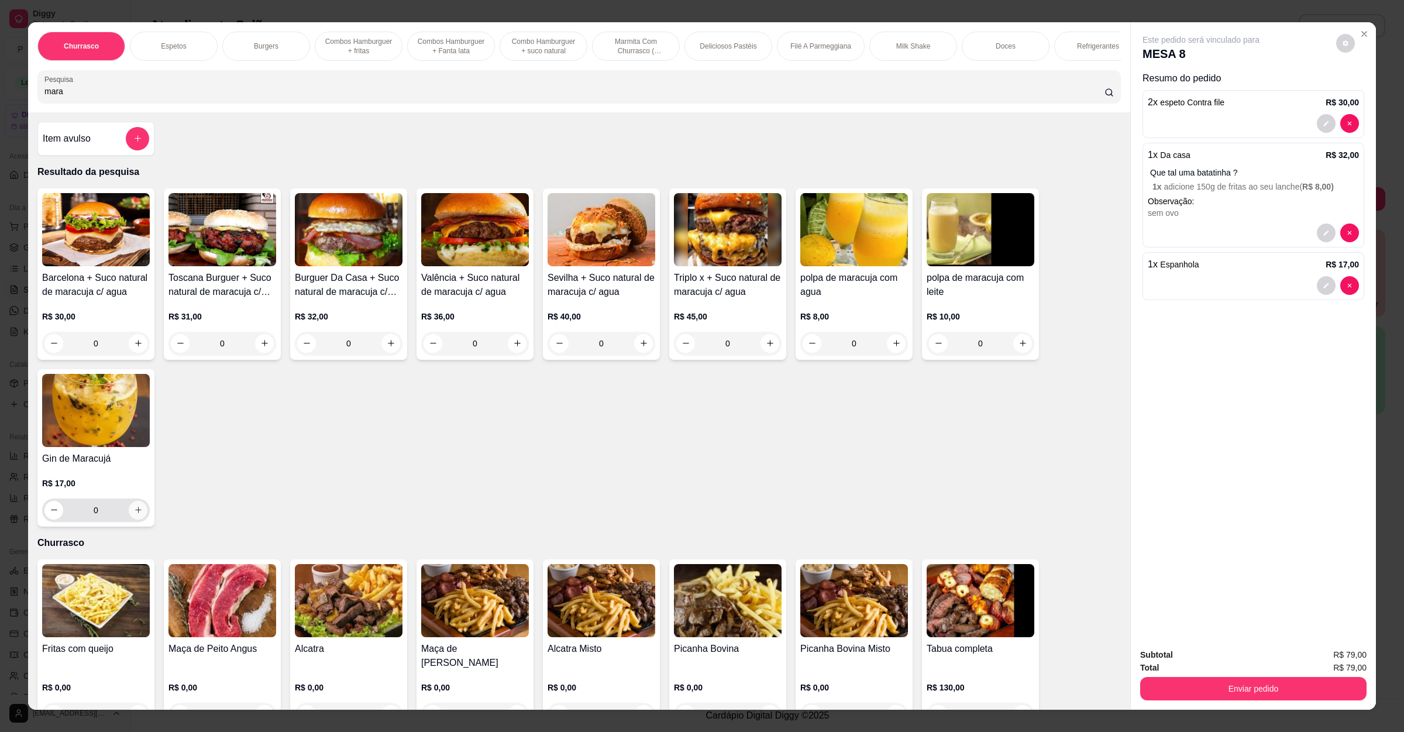
click at [129, 518] on button "increase-product-quantity" at bounding box center [138, 510] width 19 height 19
type input "1"
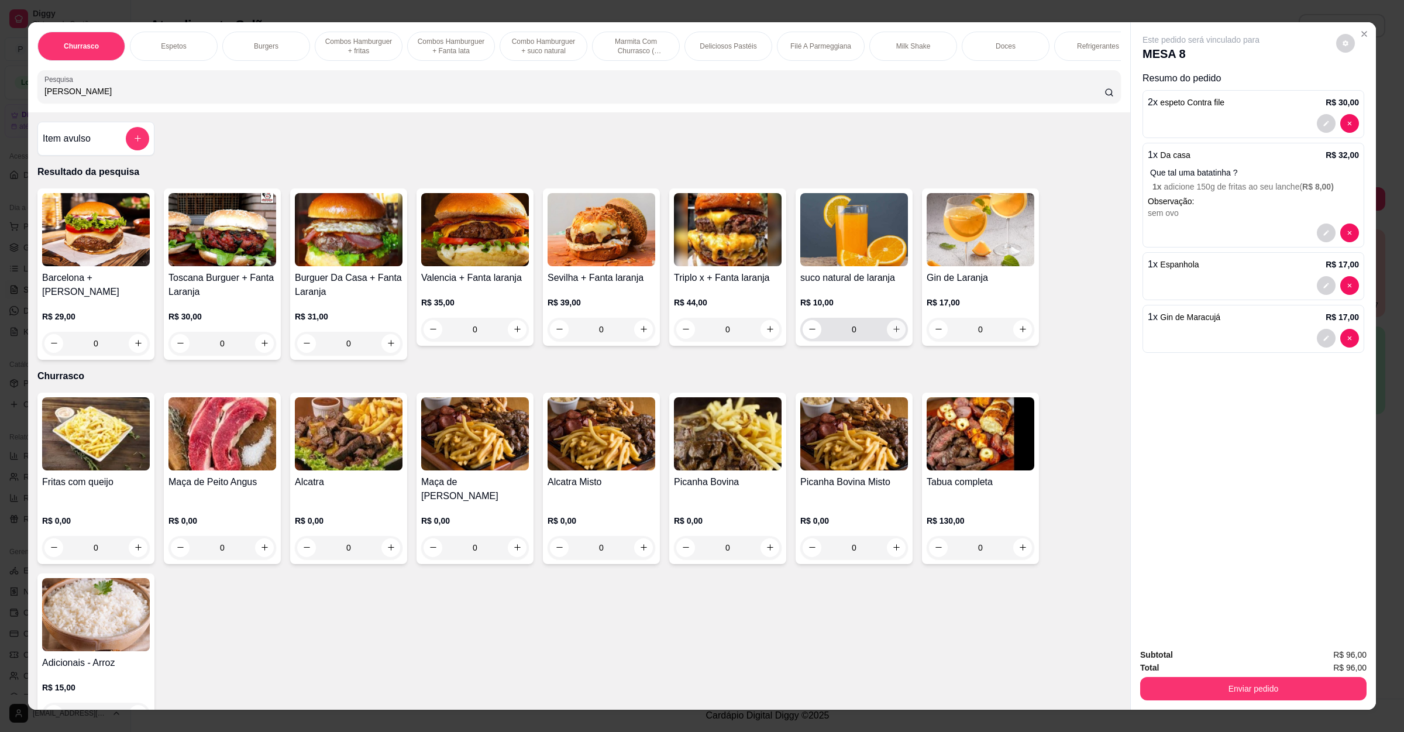
type input "[PERSON_NAME]"
click at [893, 333] on icon "increase-product-quantity" at bounding box center [896, 329] width 9 height 9
type input "1"
click at [1282, 681] on button "Enviar pedido" at bounding box center [1253, 688] width 226 height 23
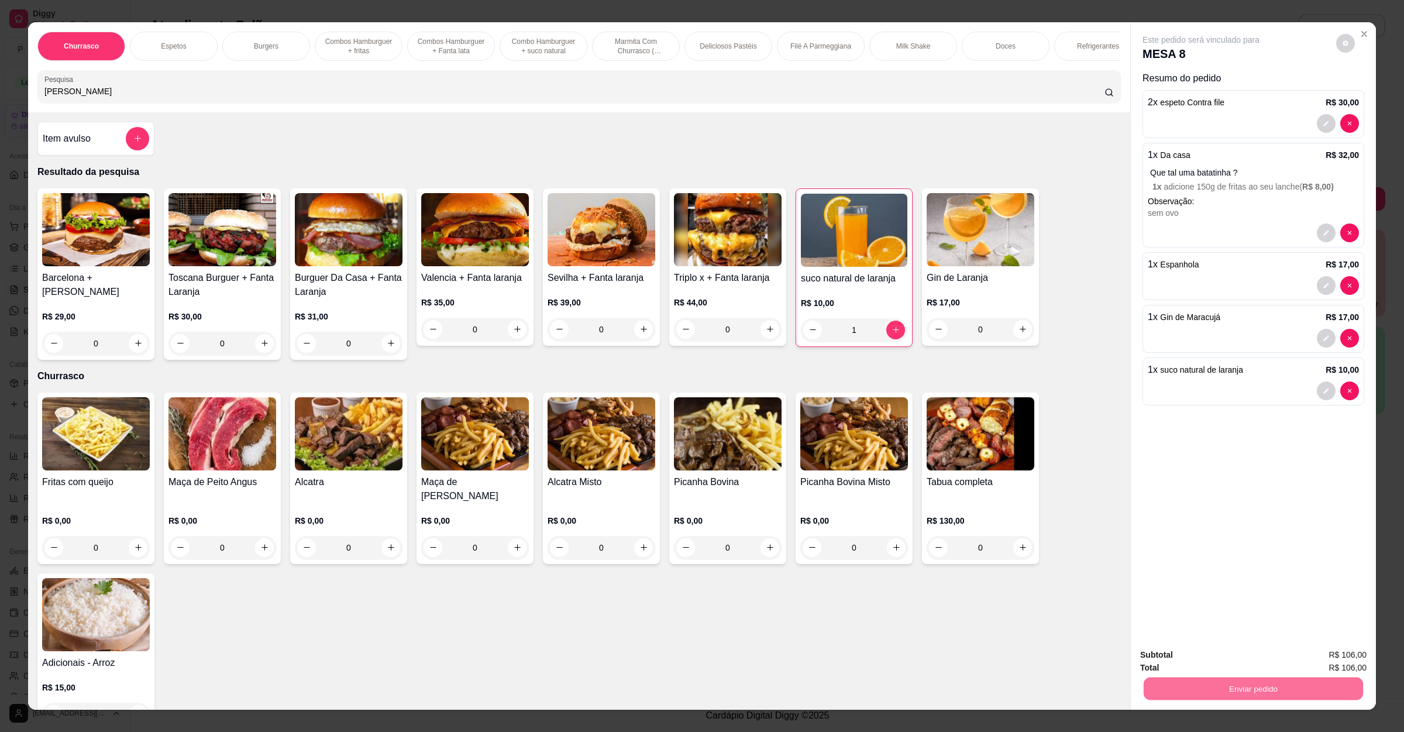
click at [1320, 655] on button "Enviar pedido" at bounding box center [1334, 660] width 64 height 22
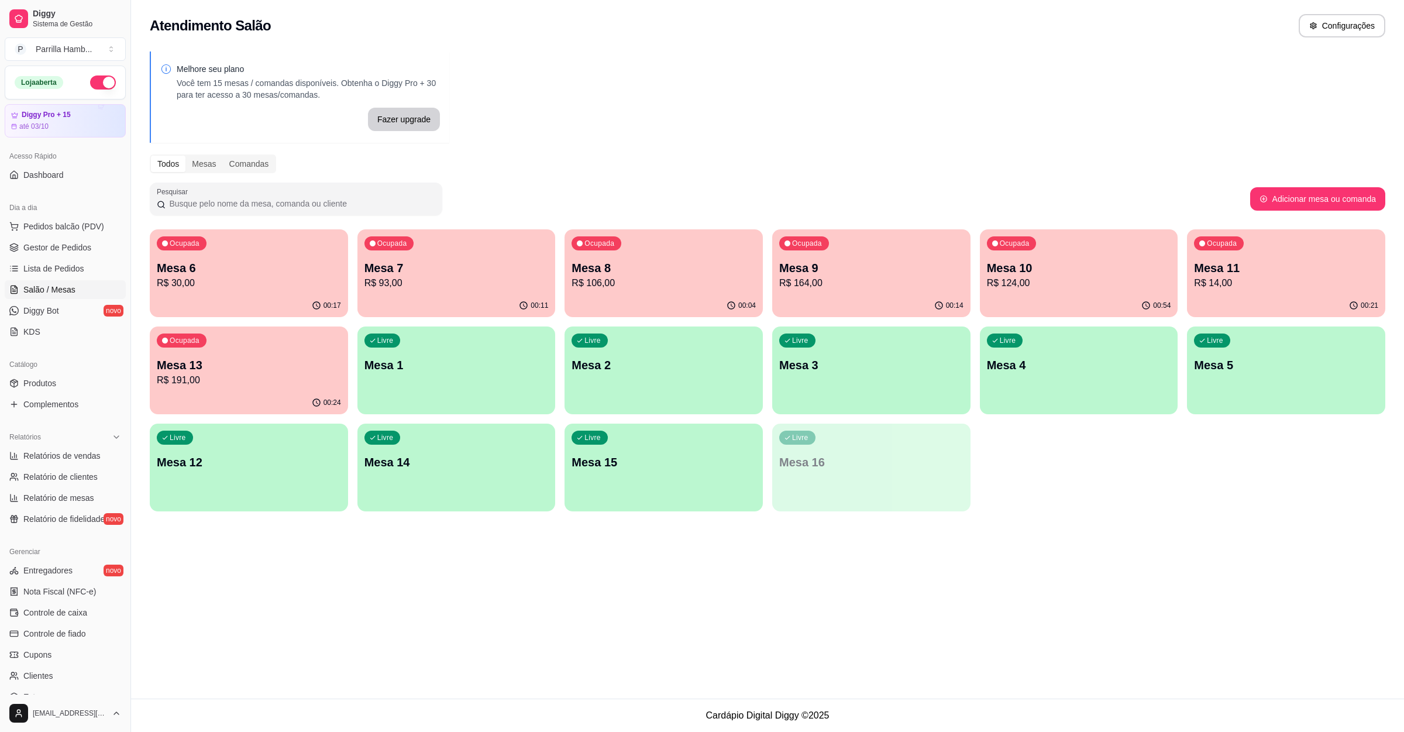
click at [209, 376] on p "R$ 191,00" at bounding box center [249, 380] width 184 height 14
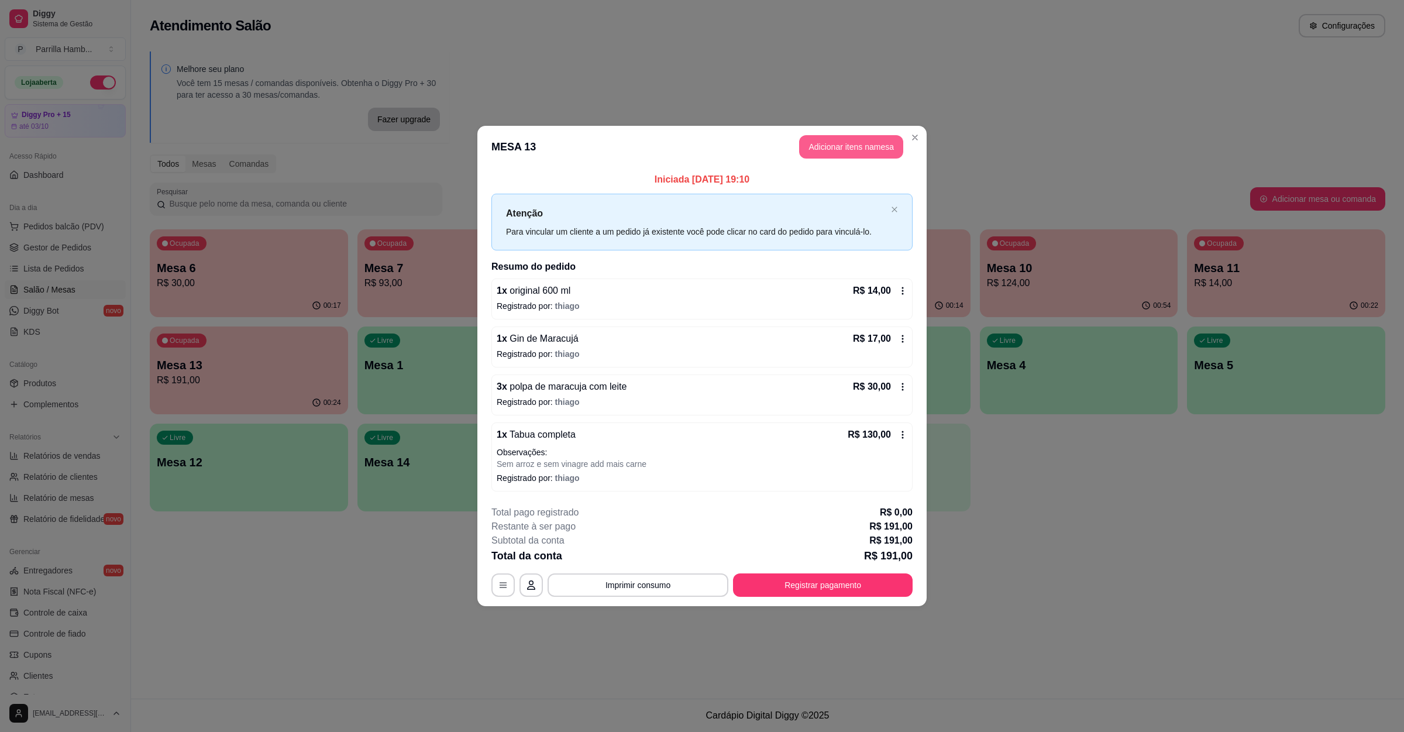
click at [855, 146] on button "Adicionar itens na mesa" at bounding box center [851, 146] width 104 height 23
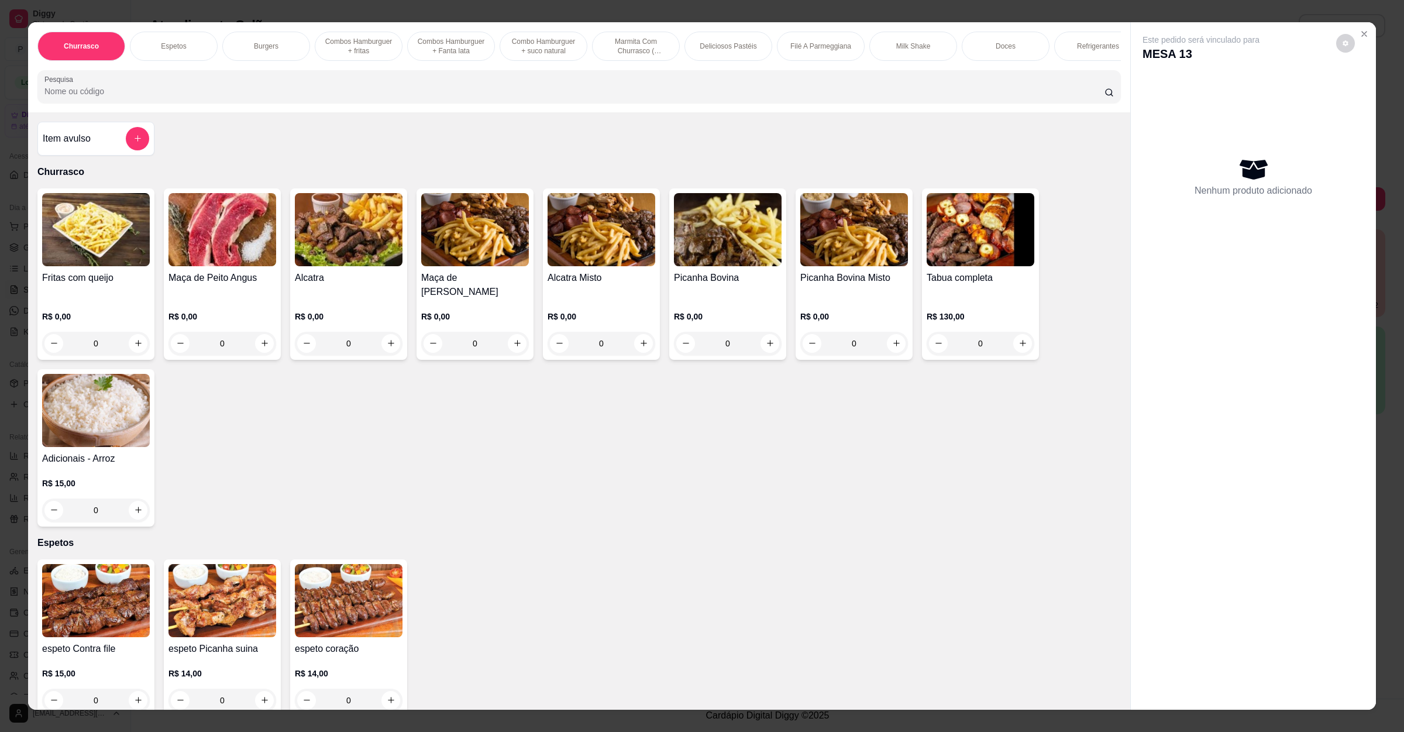
click at [460, 97] on input "Pesquisa" at bounding box center [574, 91] width 1060 height 12
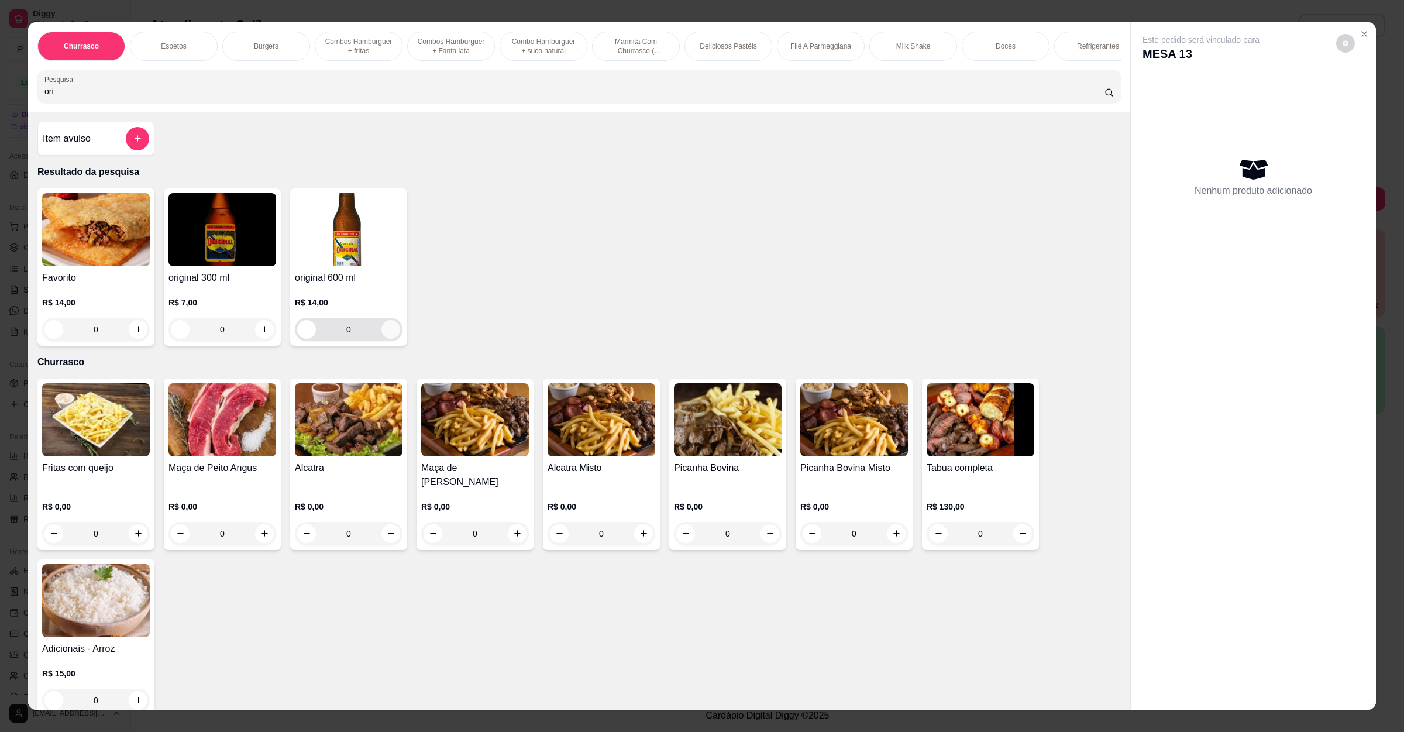
type input "ori"
click at [387, 333] on icon "increase-product-quantity" at bounding box center [391, 329] width 9 height 9
type input "1"
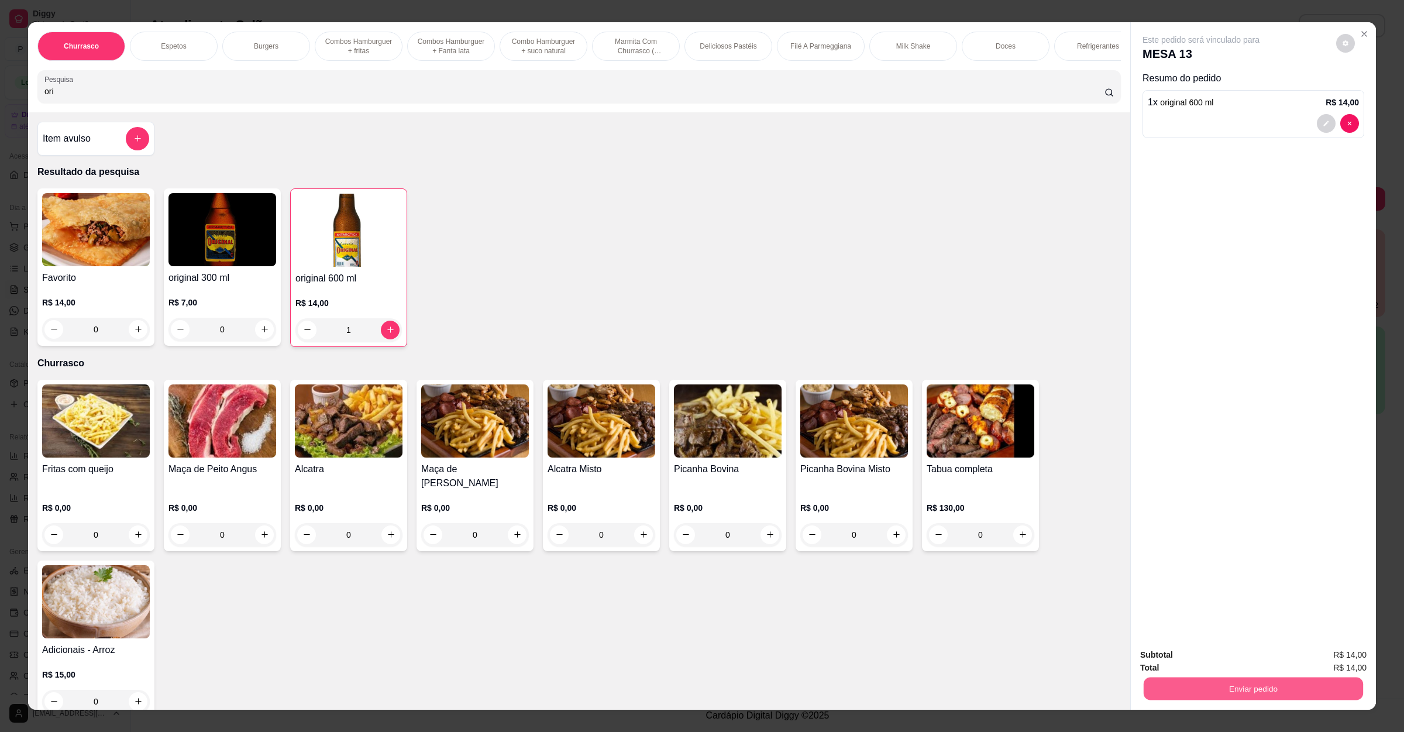
click at [1224, 690] on button "Enviar pedido" at bounding box center [1253, 688] width 219 height 23
click at [1364, 649] on button "Enviar pedido" at bounding box center [1334, 660] width 66 height 22
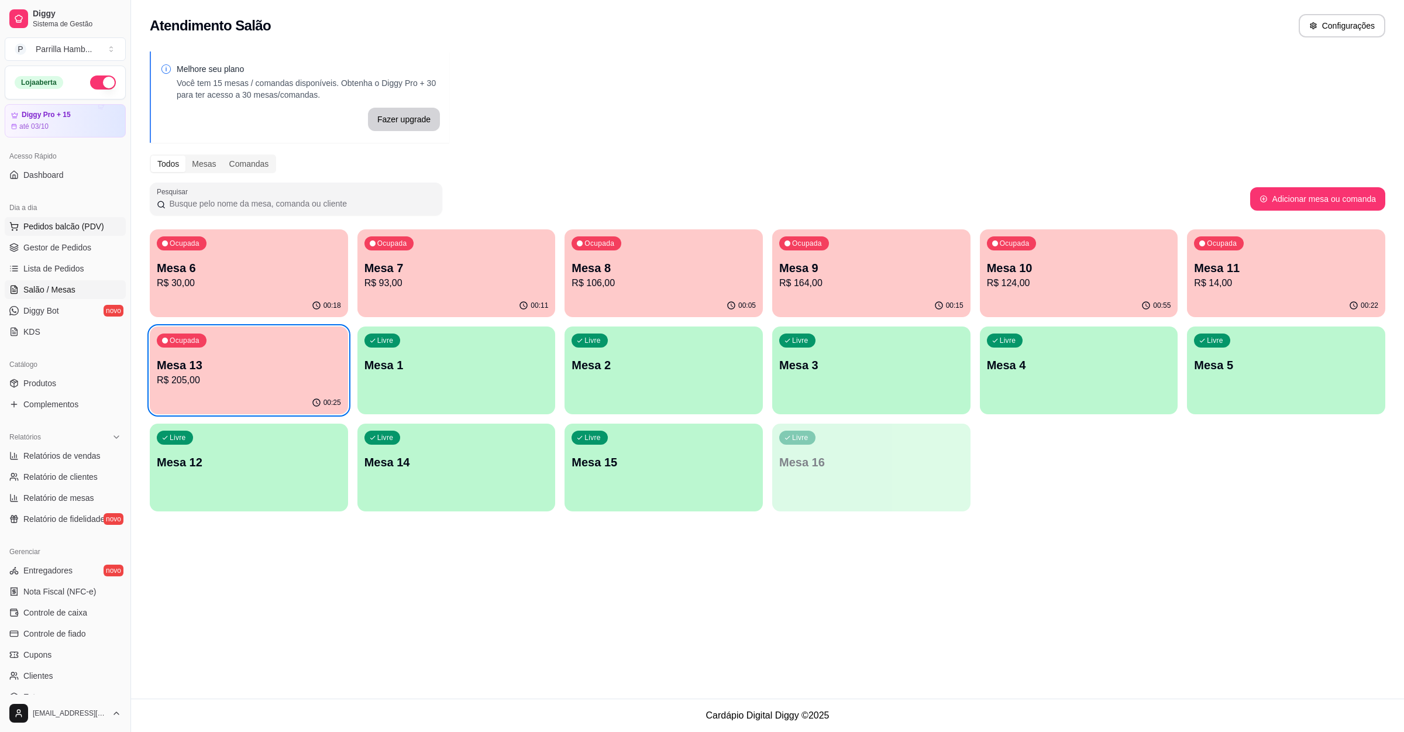
click at [67, 228] on span "Pedidos balcão (PDV)" at bounding box center [63, 227] width 81 height 12
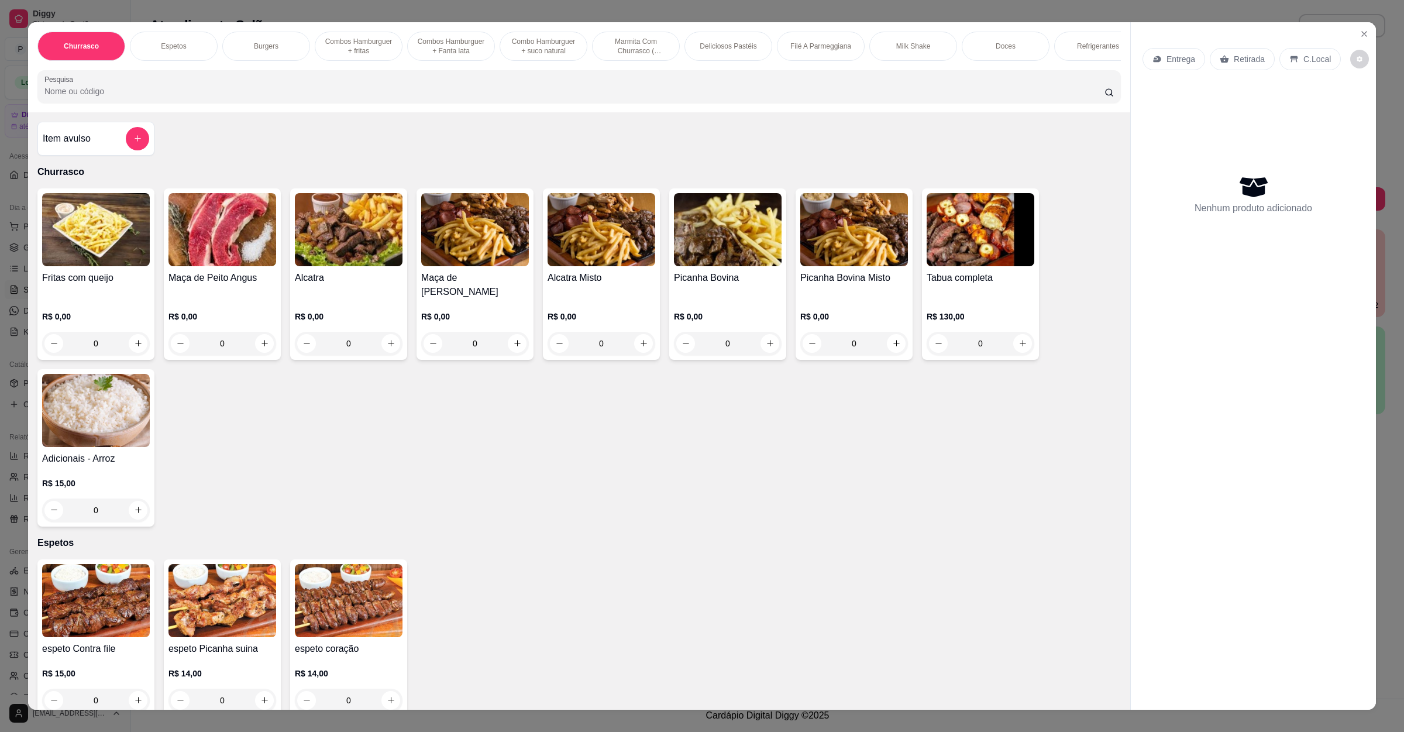
click at [1171, 58] on p "Entrega" at bounding box center [1180, 59] width 29 height 12
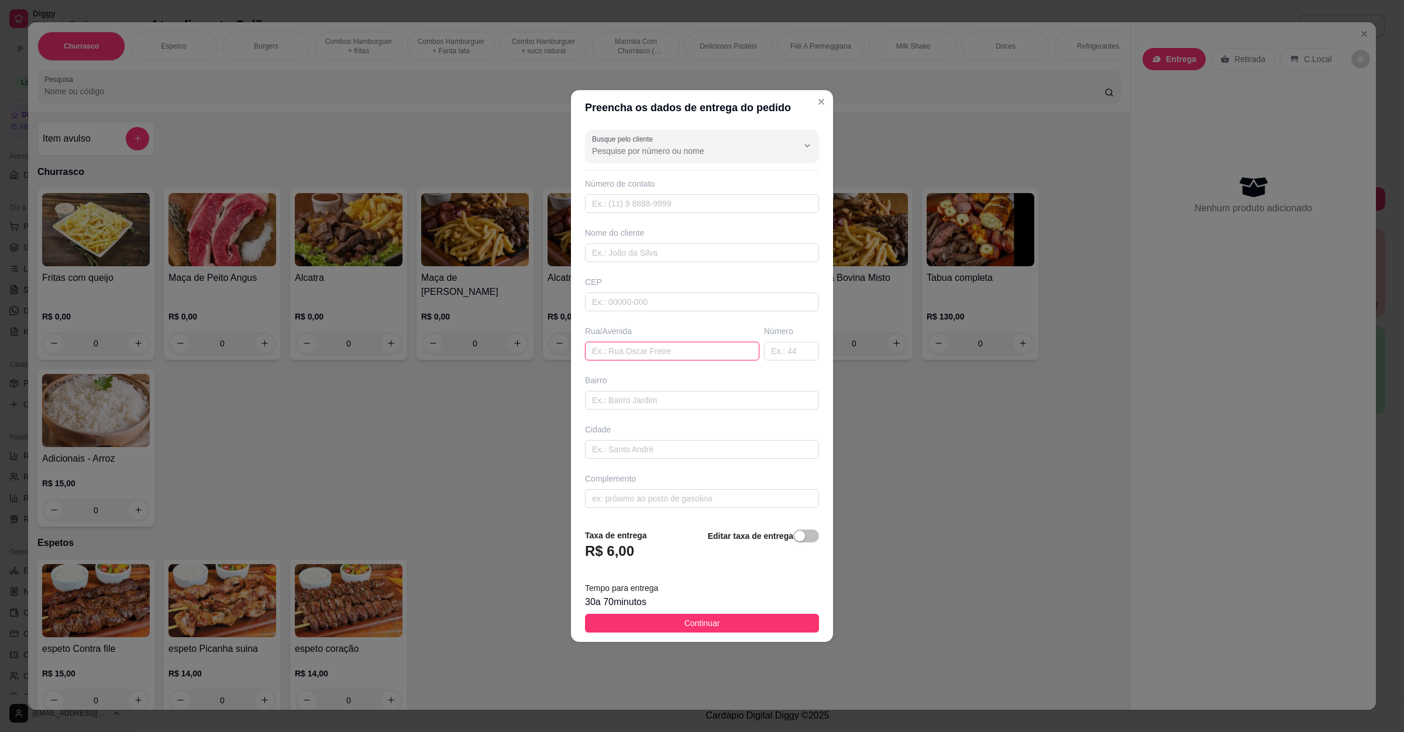
click at [613, 348] on input "text" at bounding box center [672, 351] width 174 height 19
paste input "Beco colatina Número 43 Vila operária"
type input "Beco colatina Número 43 Vila operária"
click at [732, 625] on button "Continuar" at bounding box center [702, 623] width 234 height 19
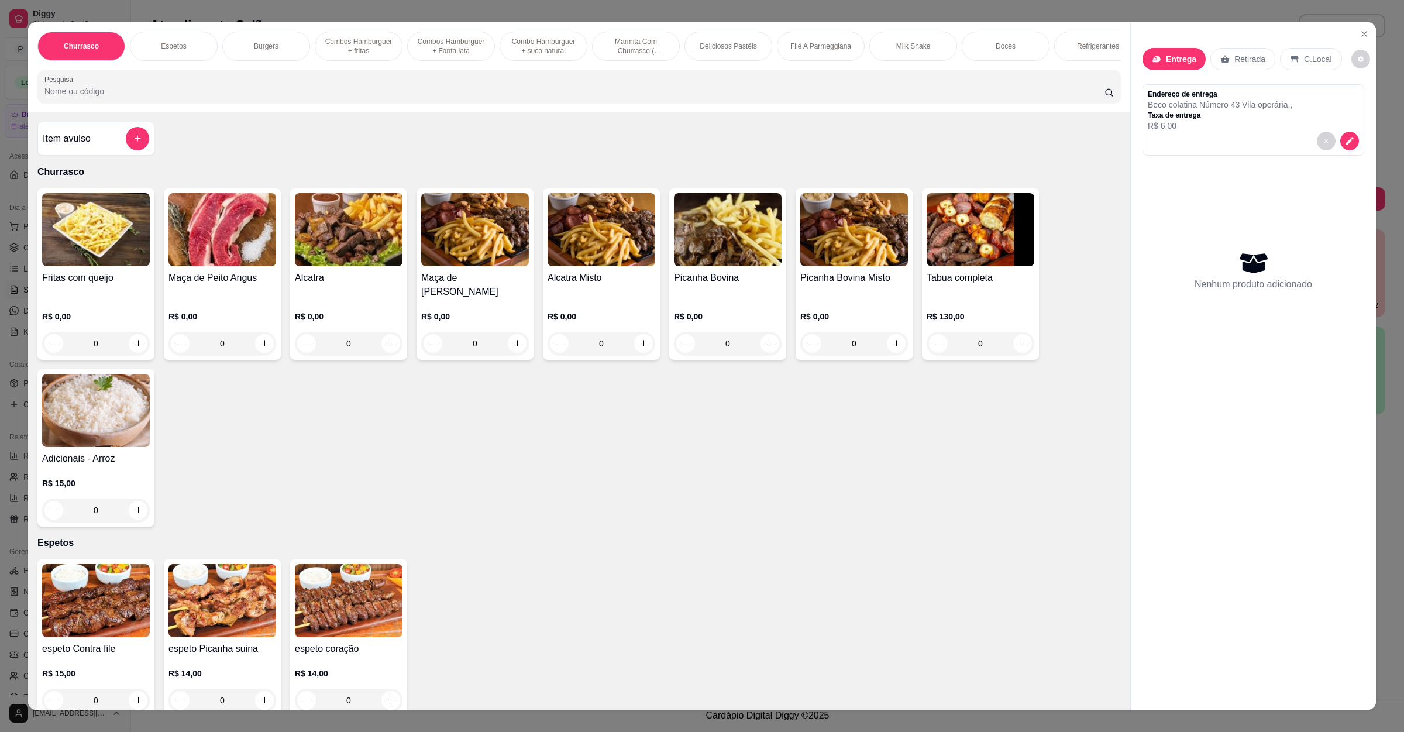
click at [101, 144] on div "Item avulso" at bounding box center [96, 138] width 106 height 23
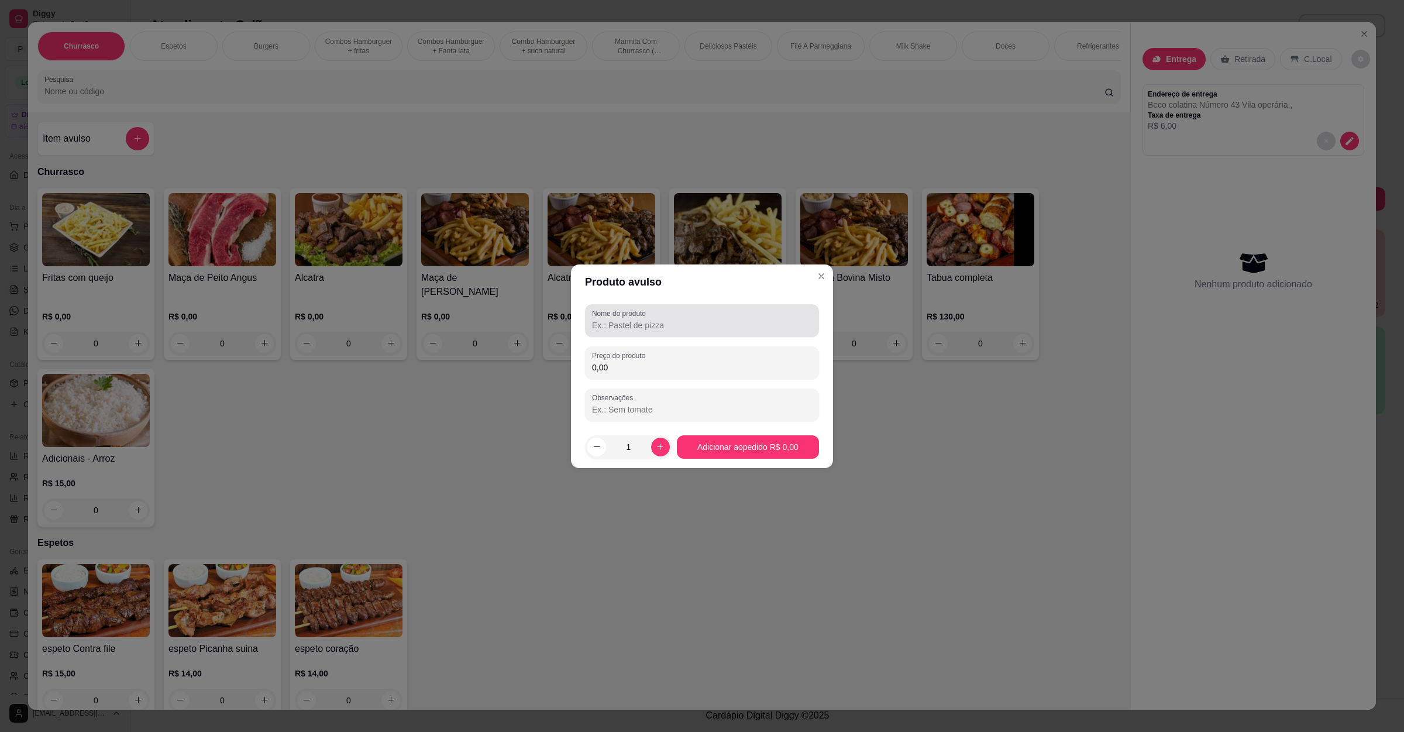
click at [702, 307] on div "Nome do produto" at bounding box center [702, 320] width 234 height 33
type input "pao de alho"
click at [642, 359] on label "Preço do produto" at bounding box center [620, 355] width 57 height 10
click at [642, 362] on input "0,00" at bounding box center [702, 368] width 220 height 12
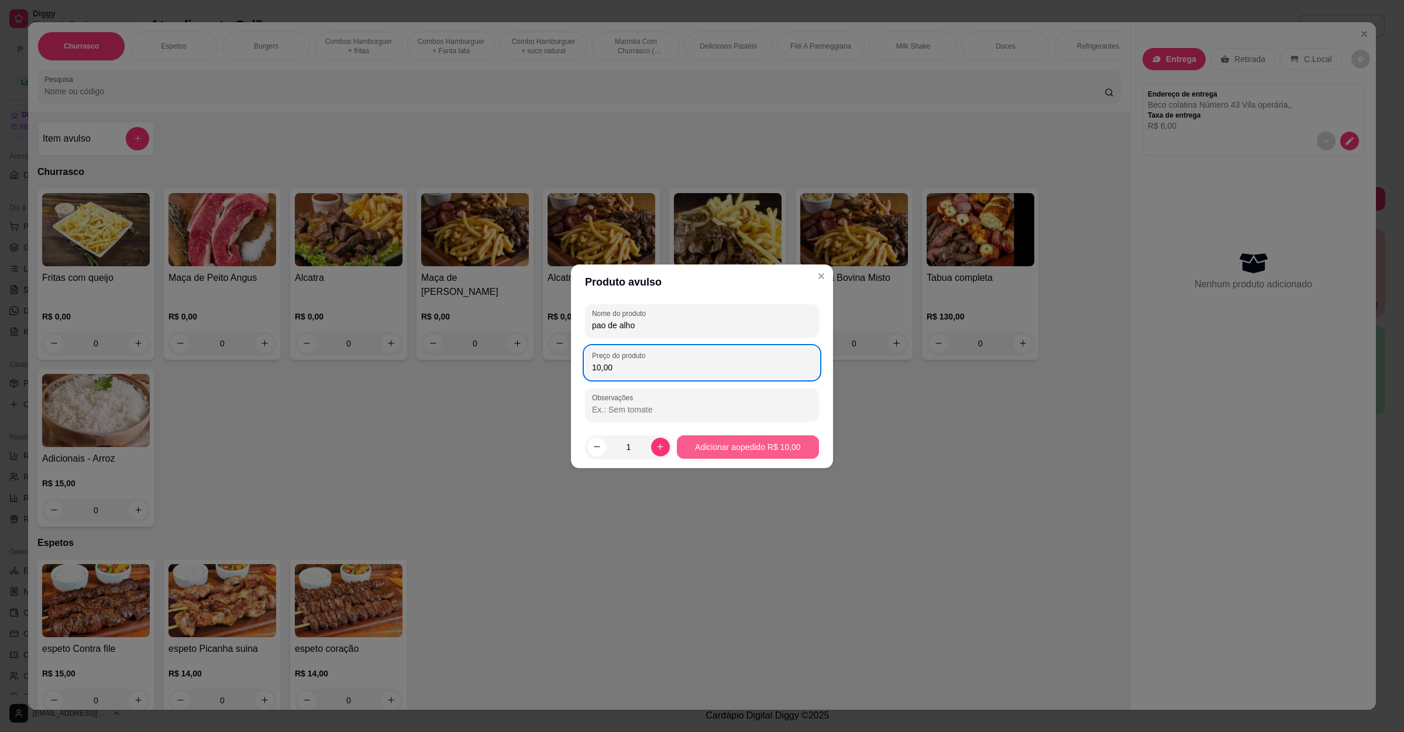
type input "10,00"
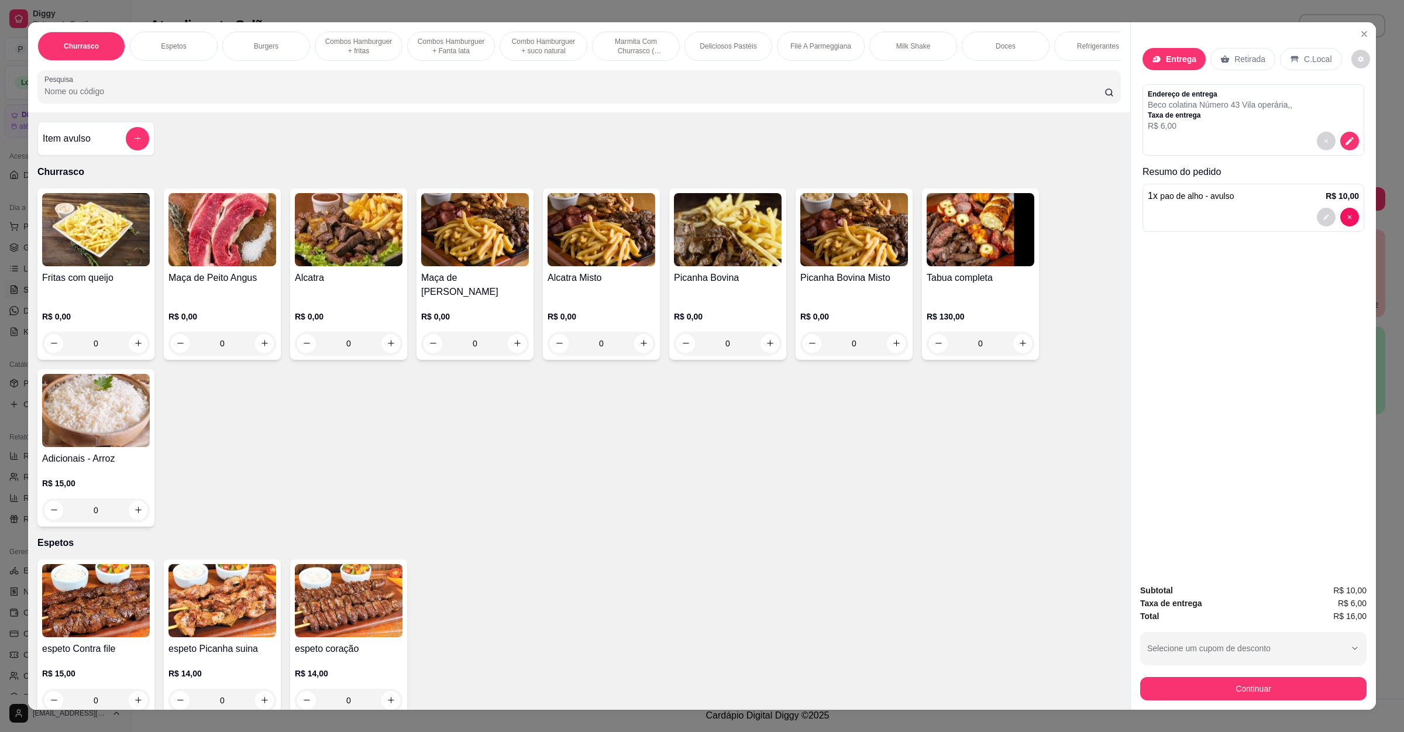
click at [116, 599] on img at bounding box center [96, 600] width 108 height 73
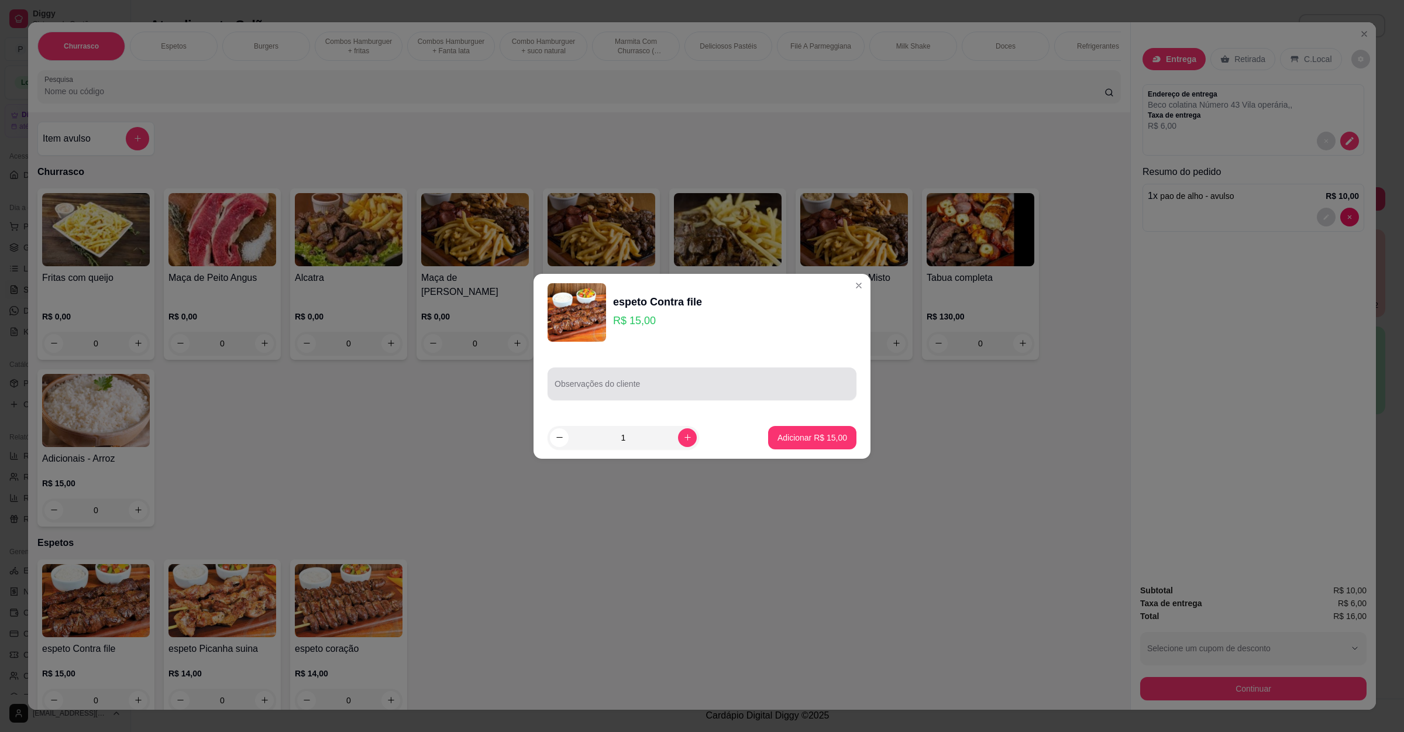
click at [678, 383] on input "Observações do cliente" at bounding box center [702, 389] width 295 height 12
type input "sem arro sem farofa e add vinagrete"
drag, startPoint x: 756, startPoint y: 376, endPoint x: 388, endPoint y: 377, distance: 368.0
click at [388, 377] on div "espeto Contra file R$ 15,00 Observações do cliente sem arro sem farofa e add vi…" at bounding box center [702, 366] width 1404 height 732
click at [791, 434] on p "Adicionar R$ 15,00" at bounding box center [812, 438] width 70 height 12
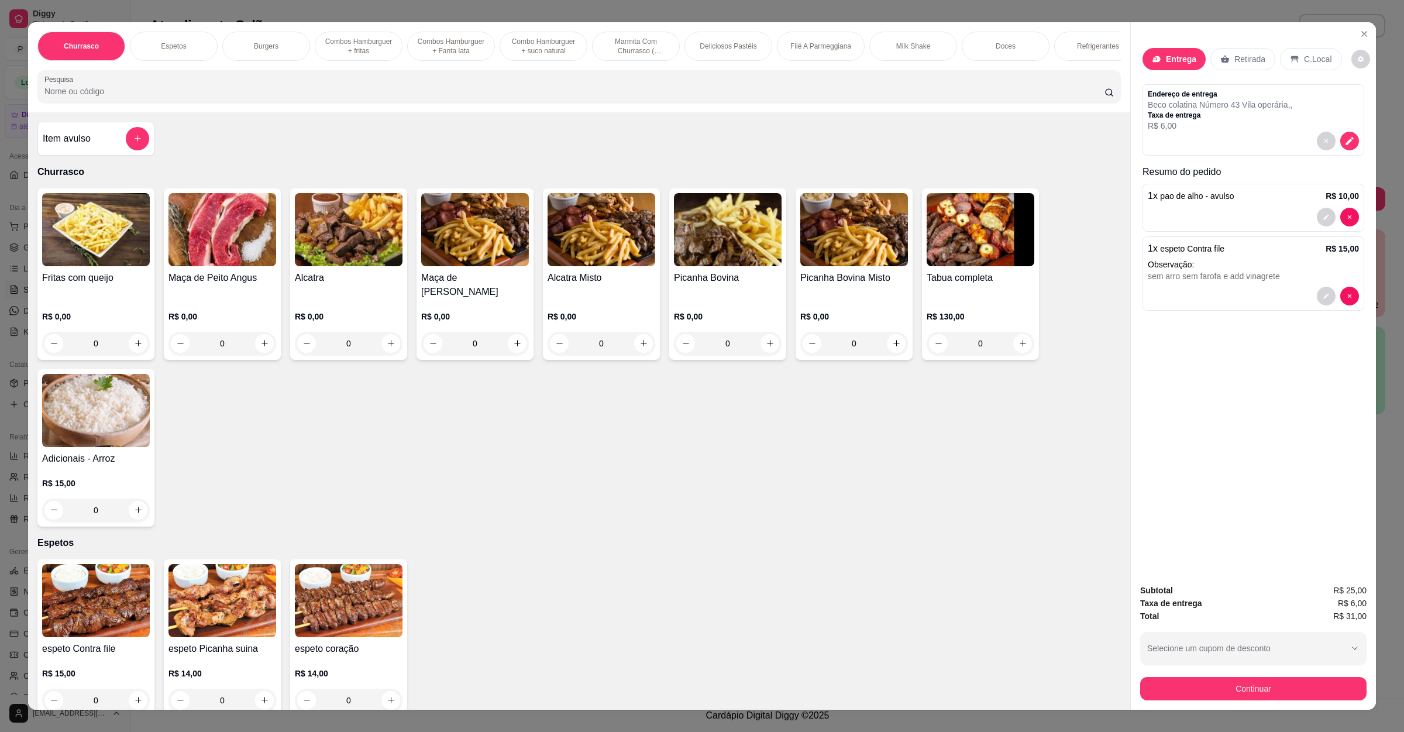
click at [345, 641] on div "espeto coração R$ 14,00 0" at bounding box center [348, 637] width 117 height 157
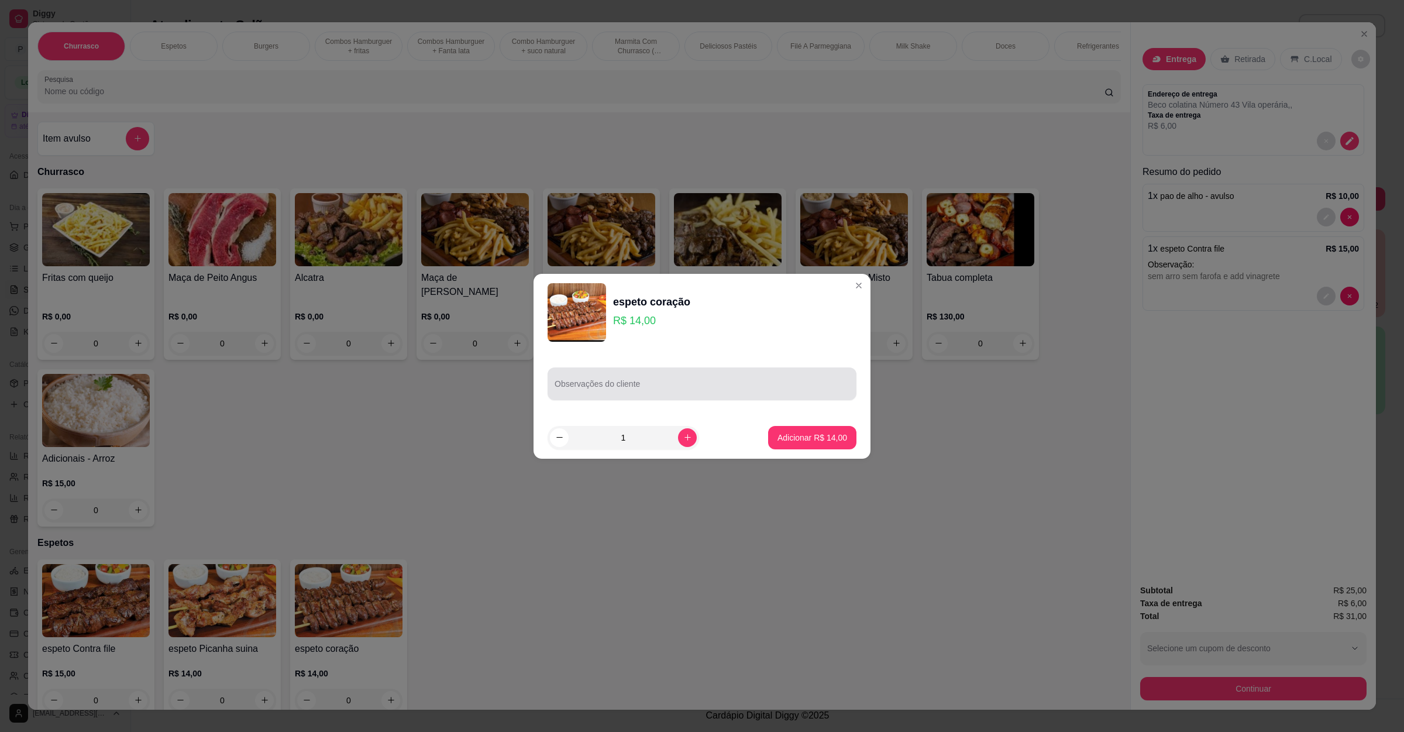
click at [662, 388] on input "Observações do cliente" at bounding box center [702, 389] width 295 height 12
paste input "sem arro sem farofa e add vinagrete"
type input "sem arro sem farofa e add vinagrete"
click at [825, 442] on p "Adicionar R$ 14,00" at bounding box center [813, 437] width 68 height 11
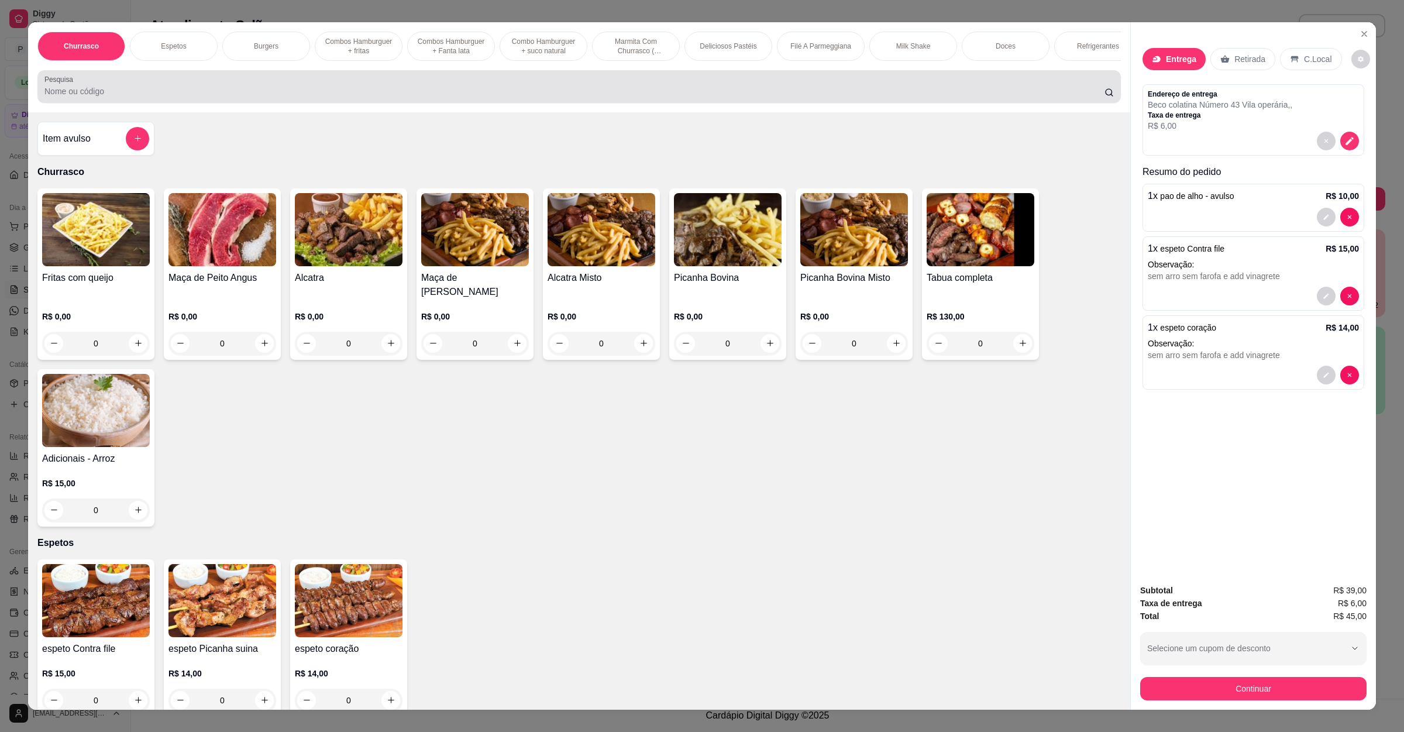
click at [108, 97] on div at bounding box center [578, 86] width 1069 height 23
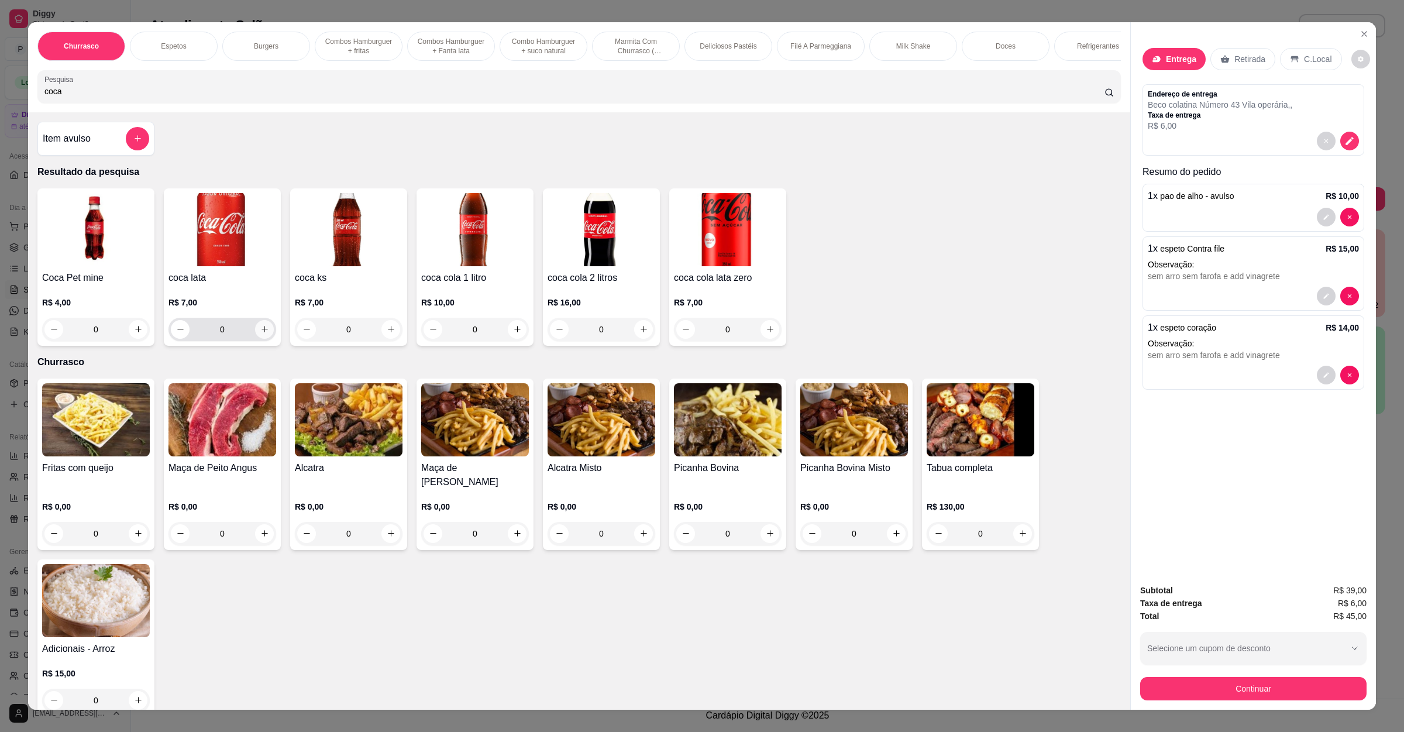
type input "coca"
click at [261, 333] on icon "increase-product-quantity" at bounding box center [264, 329] width 9 height 9
type input "1"
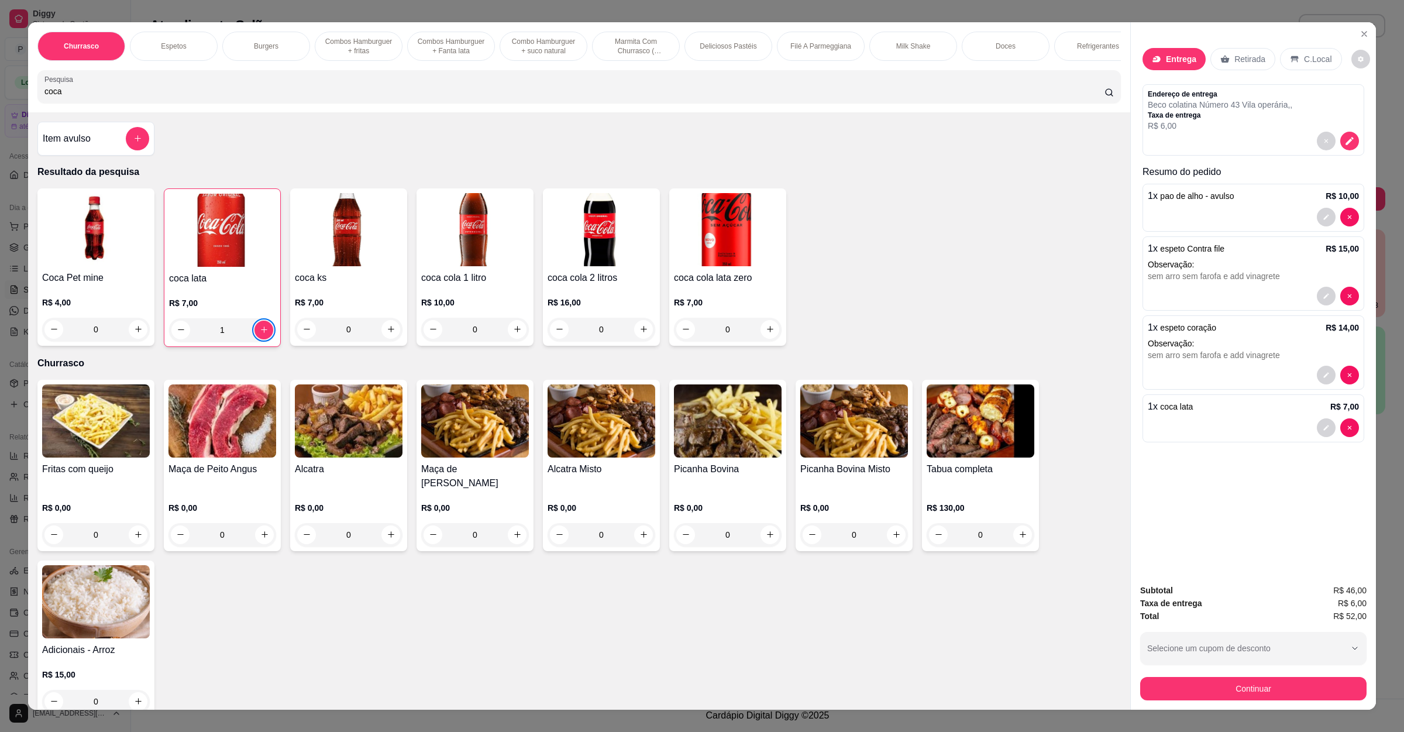
click at [92, 139] on div "Item avulso" at bounding box center [95, 139] width 117 height 34
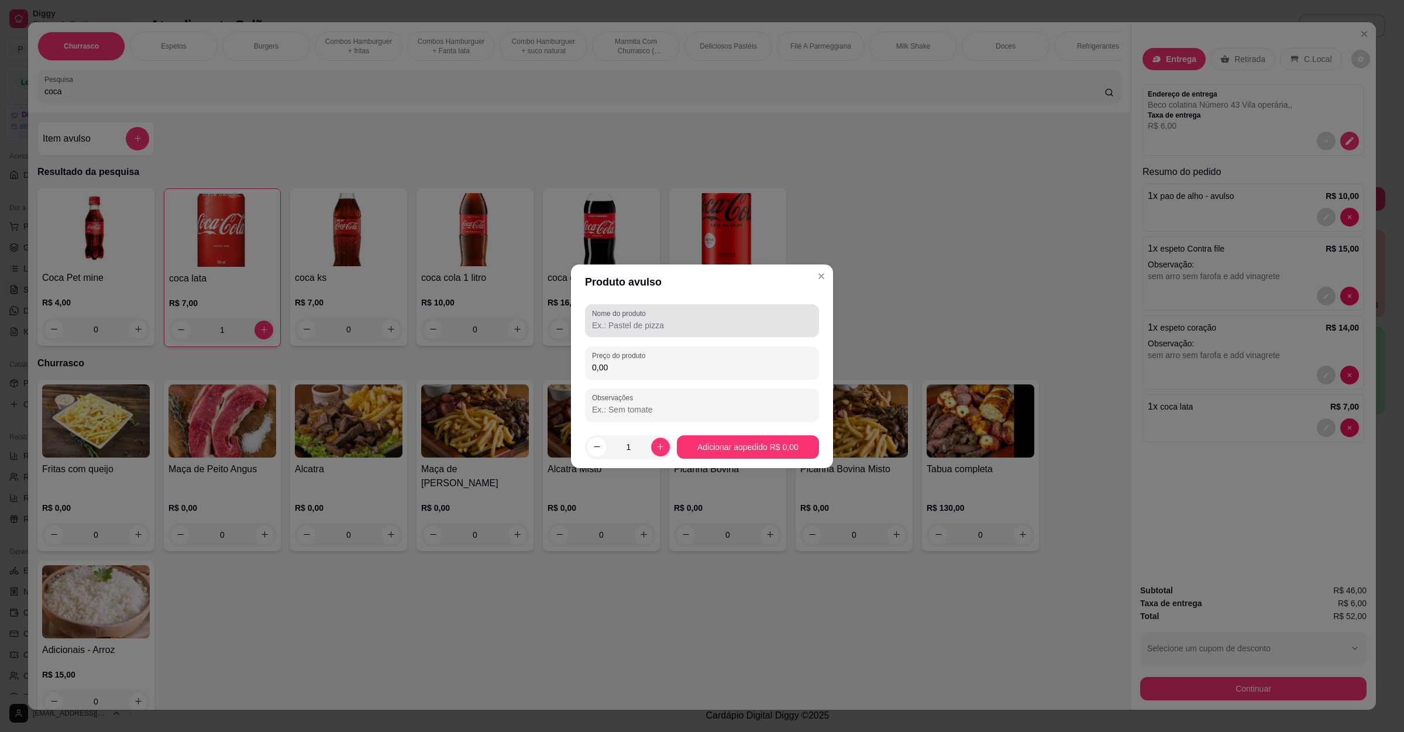
click at [662, 315] on div at bounding box center [702, 320] width 220 height 23
type input "fritas de 150g"
click at [618, 376] on div "Preço do produto 0,00" at bounding box center [702, 362] width 234 height 33
type input "8,00"
click at [667, 438] on div "1" at bounding box center [628, 446] width 87 height 23
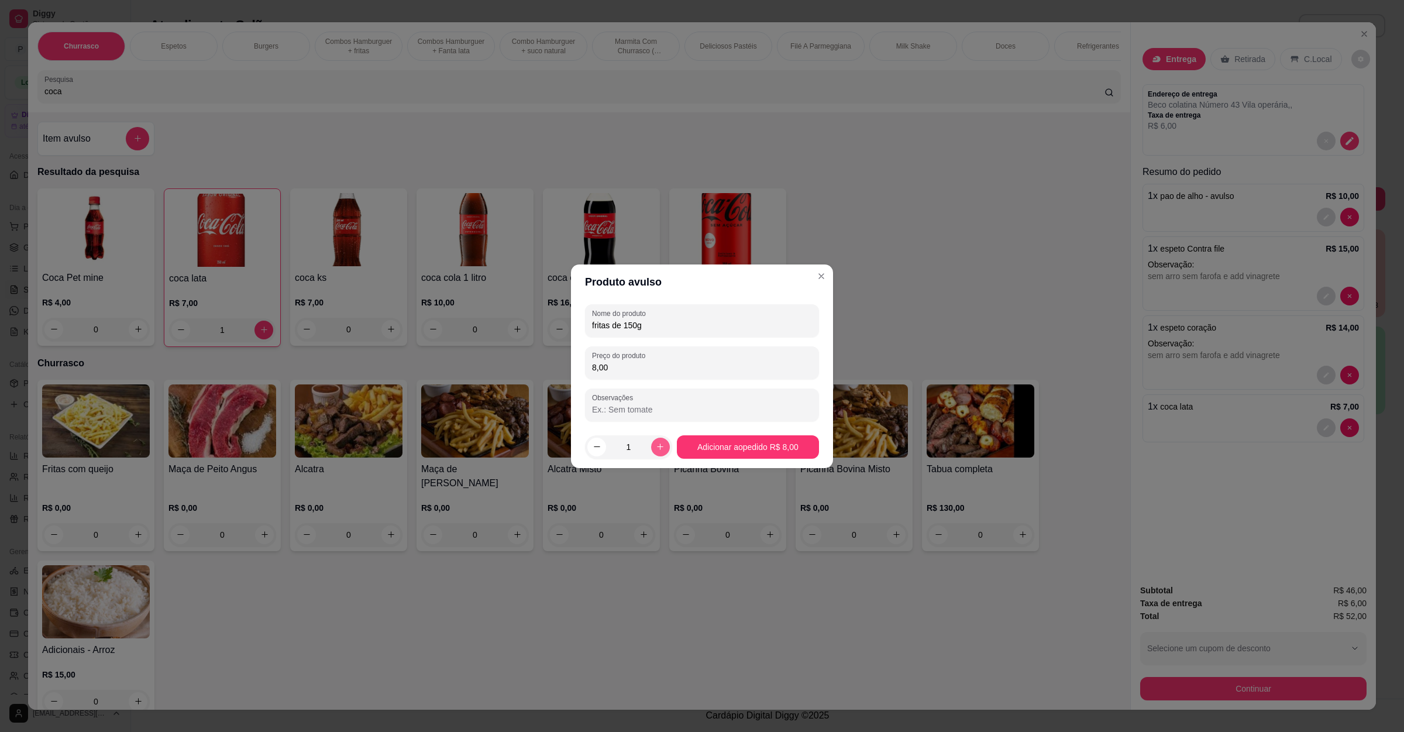
click at [656, 445] on icon "increase-product-quantity" at bounding box center [660, 446] width 9 height 9
type input "2"
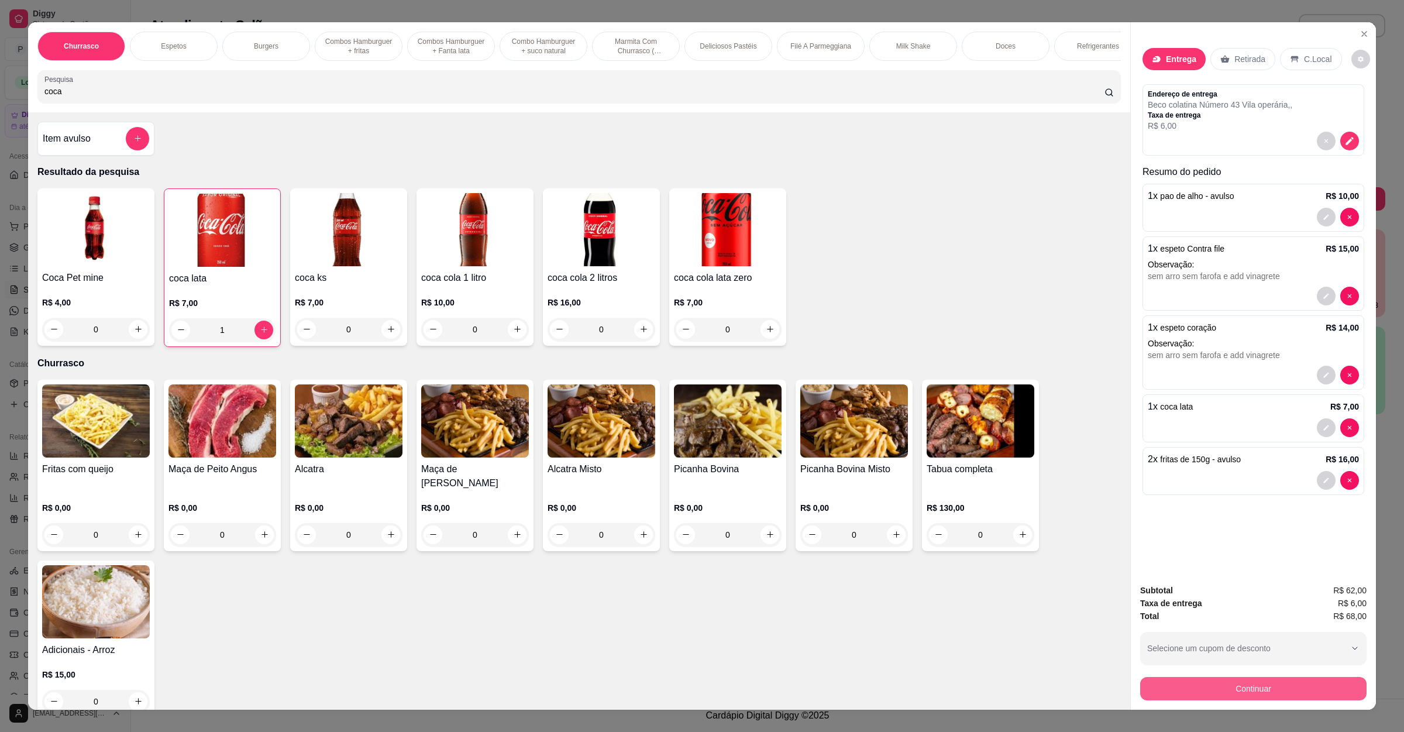
click at [1220, 678] on button "Continuar" at bounding box center [1253, 688] width 226 height 23
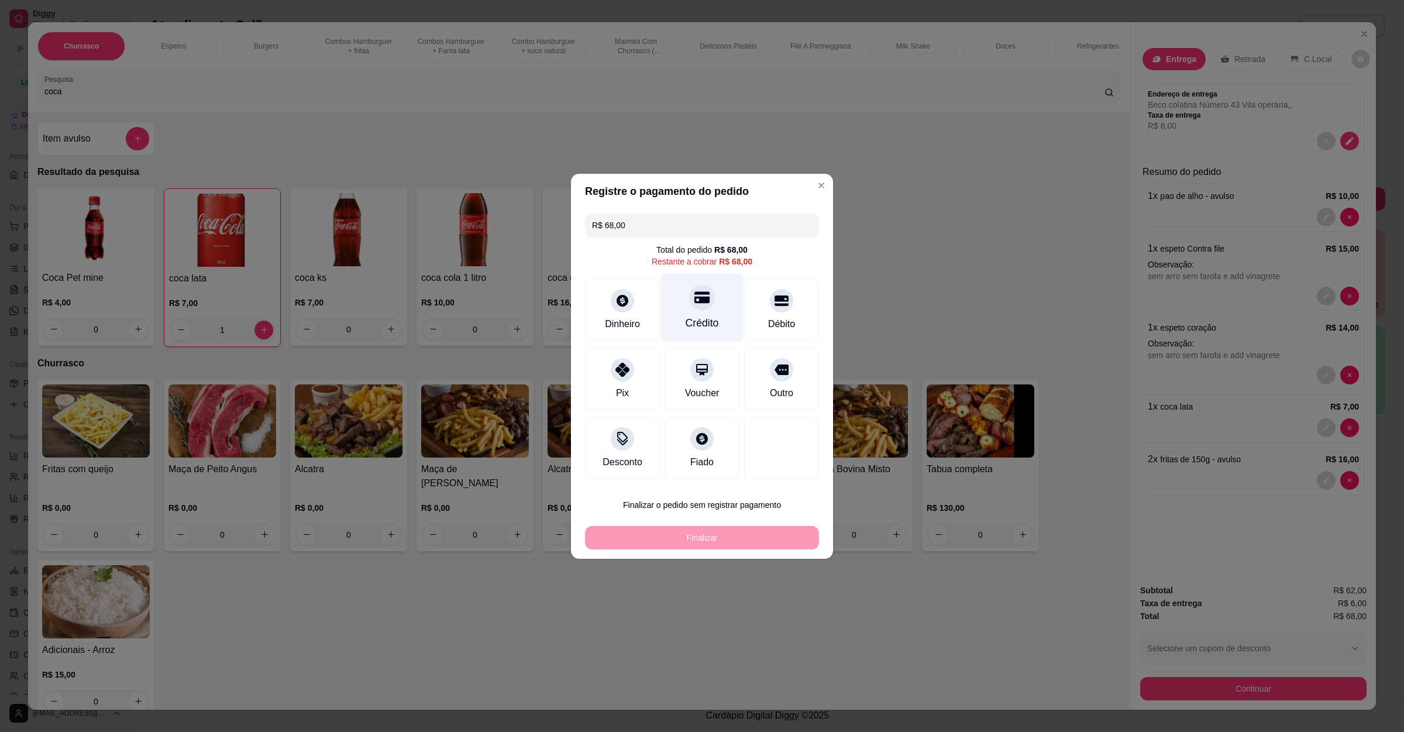
click at [690, 305] on div at bounding box center [702, 297] width 26 height 26
type input "R$ 0,00"
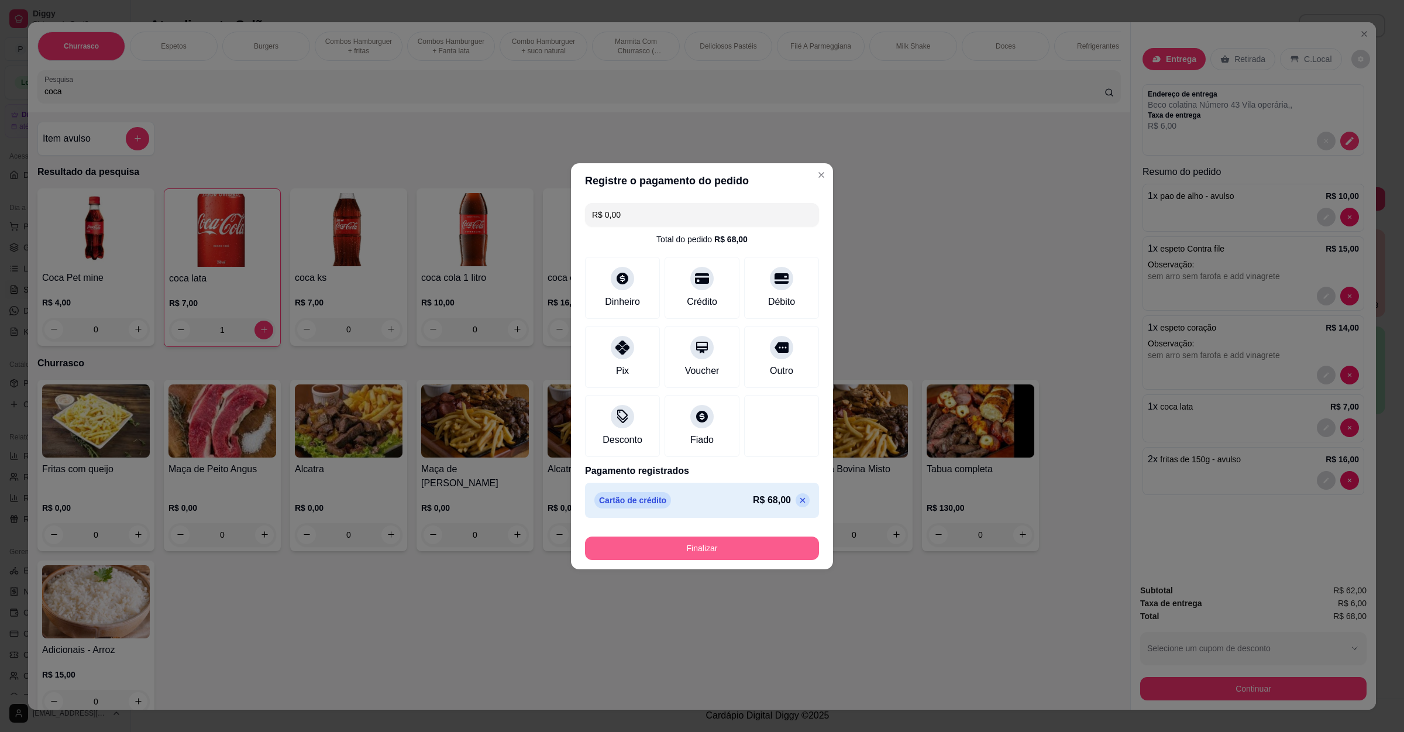
click at [692, 551] on button "Finalizar" at bounding box center [702, 547] width 234 height 23
type input "0"
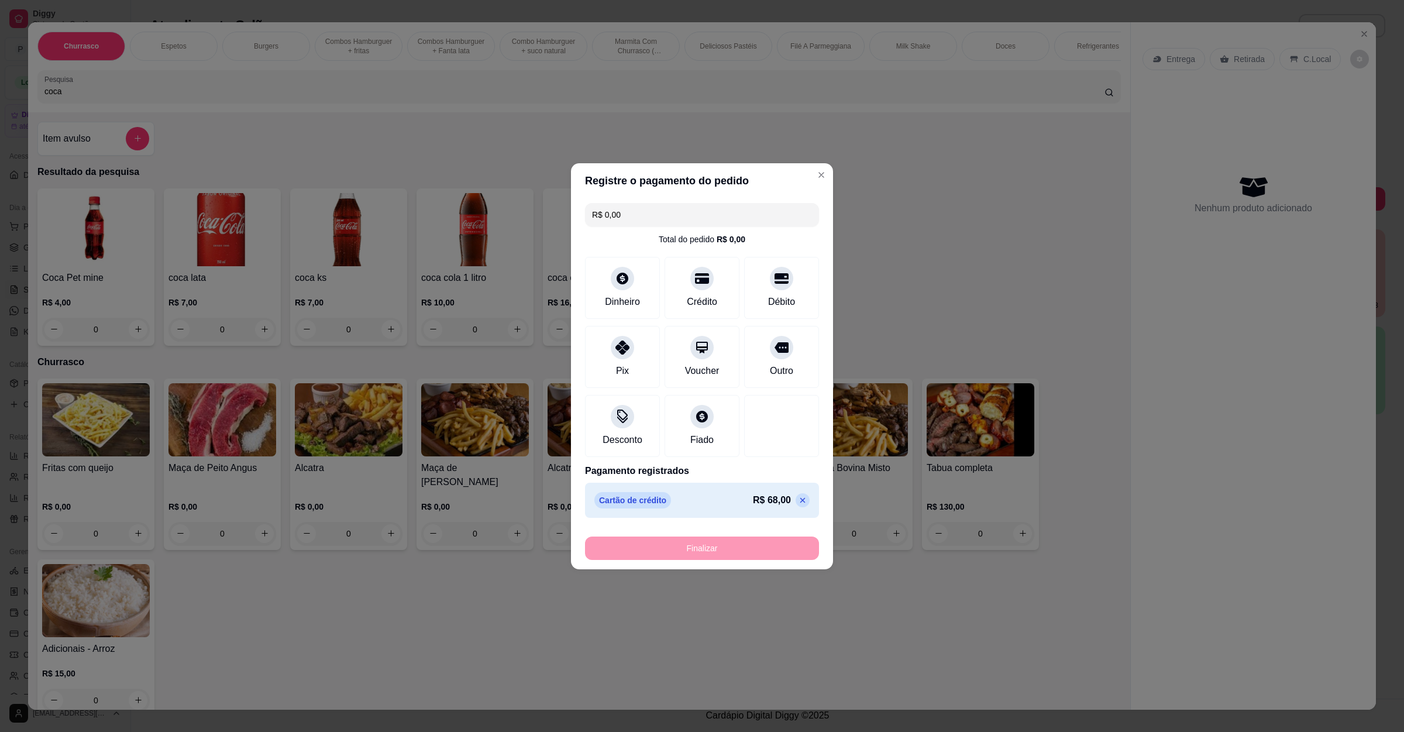
type input "-R$ 68,00"
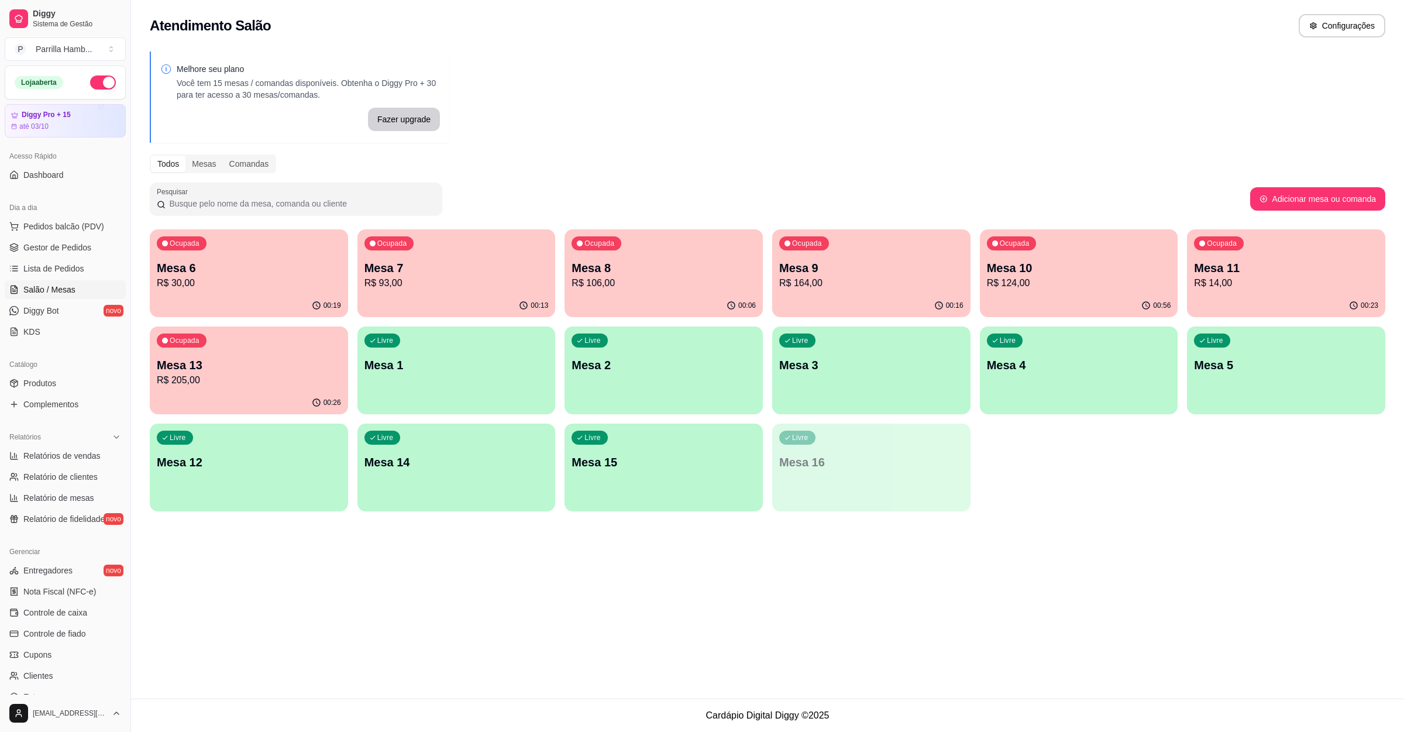
click at [994, 550] on div "Atendimento Salão Configurações Melhore seu plano Você tem 15 mesas / comandas …" at bounding box center [767, 349] width 1273 height 698
click at [90, 267] on link "Lista de Pedidos" at bounding box center [65, 268] width 121 height 19
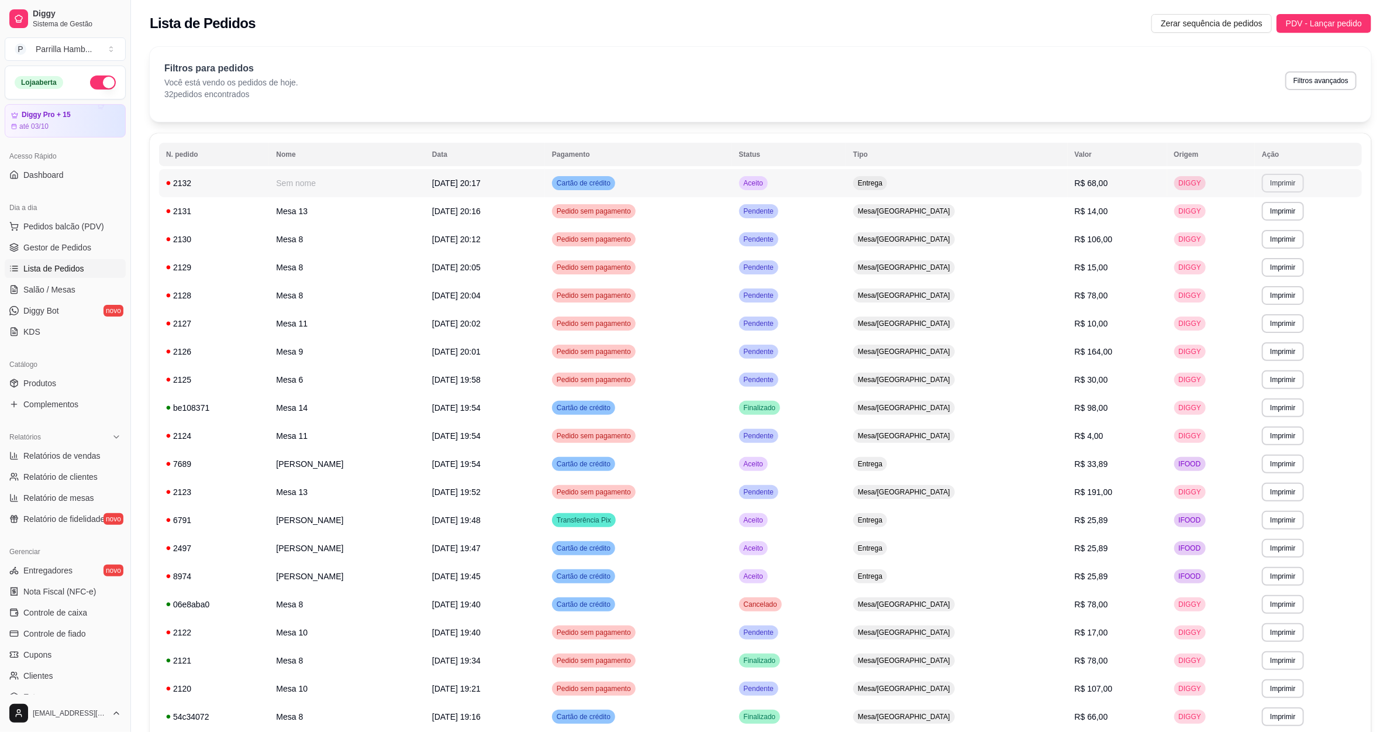
click at [1281, 188] on button "Imprimir" at bounding box center [1283, 183] width 42 height 19
click at [1235, 225] on button "IMPRESSORA" at bounding box center [1255, 224] width 82 height 18
click at [43, 290] on span "Salão / Mesas" at bounding box center [49, 290] width 52 height 12
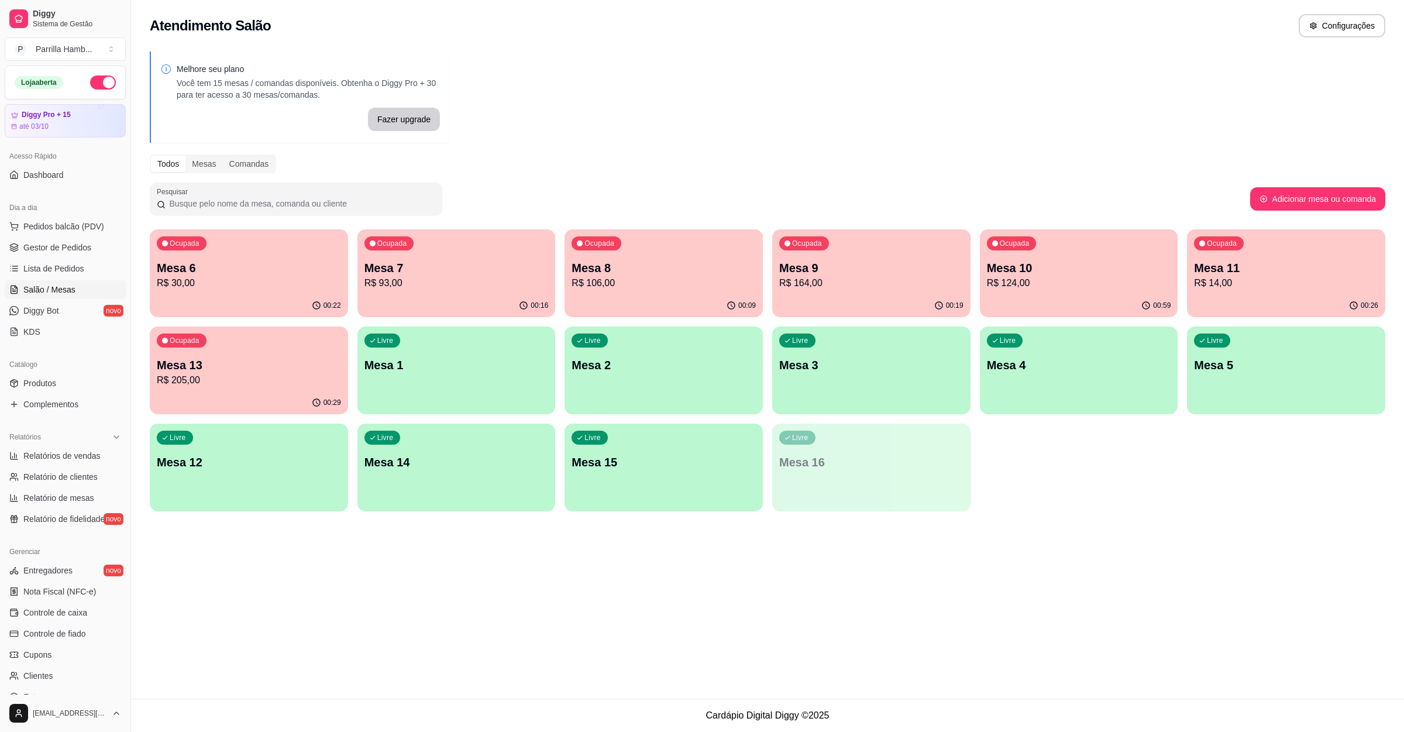
click at [1269, 266] on p "Mesa 11" at bounding box center [1286, 268] width 184 height 16
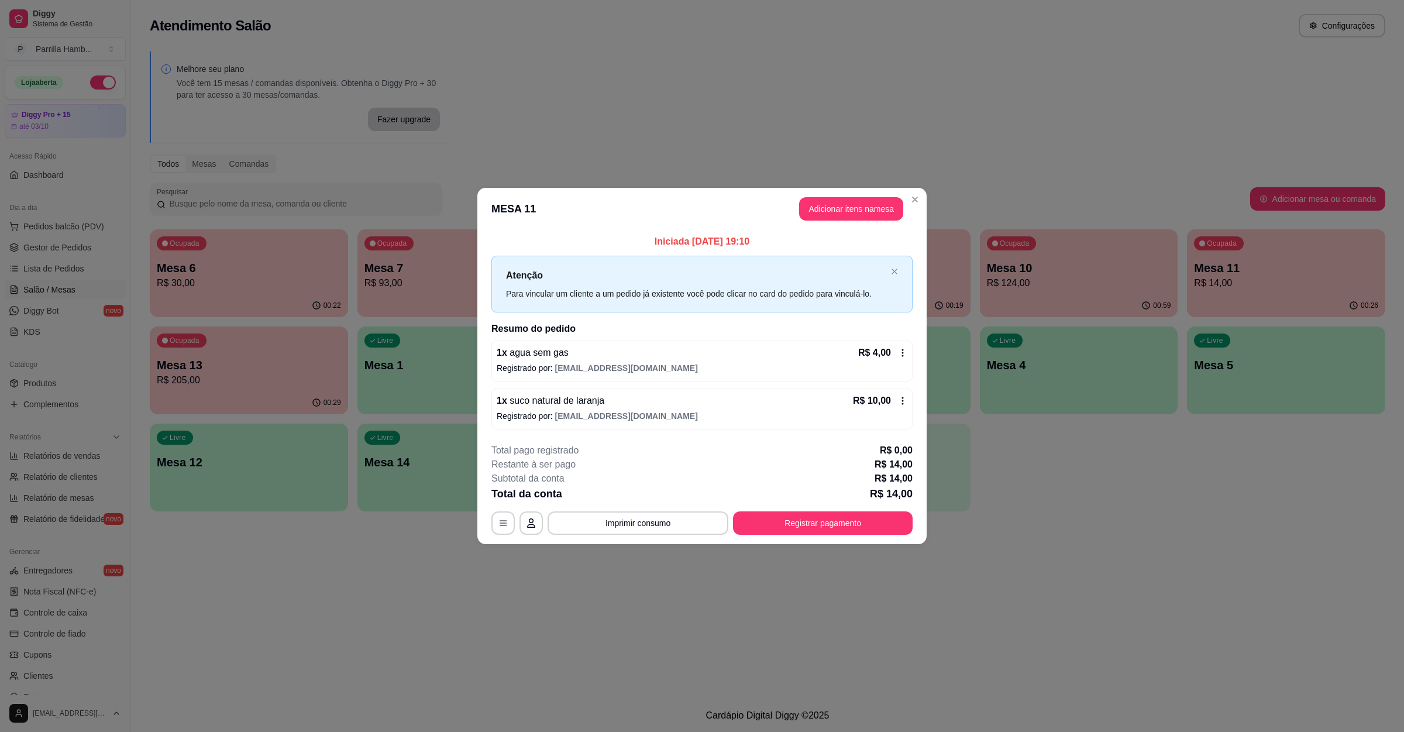
click at [841, 232] on div "Iniciada [DATE] 19:10 Atenção Para vincular um cliente a um pedido já existente…" at bounding box center [701, 332] width 449 height 204
click at [844, 200] on button "Adicionar itens na mesa" at bounding box center [851, 208] width 104 height 23
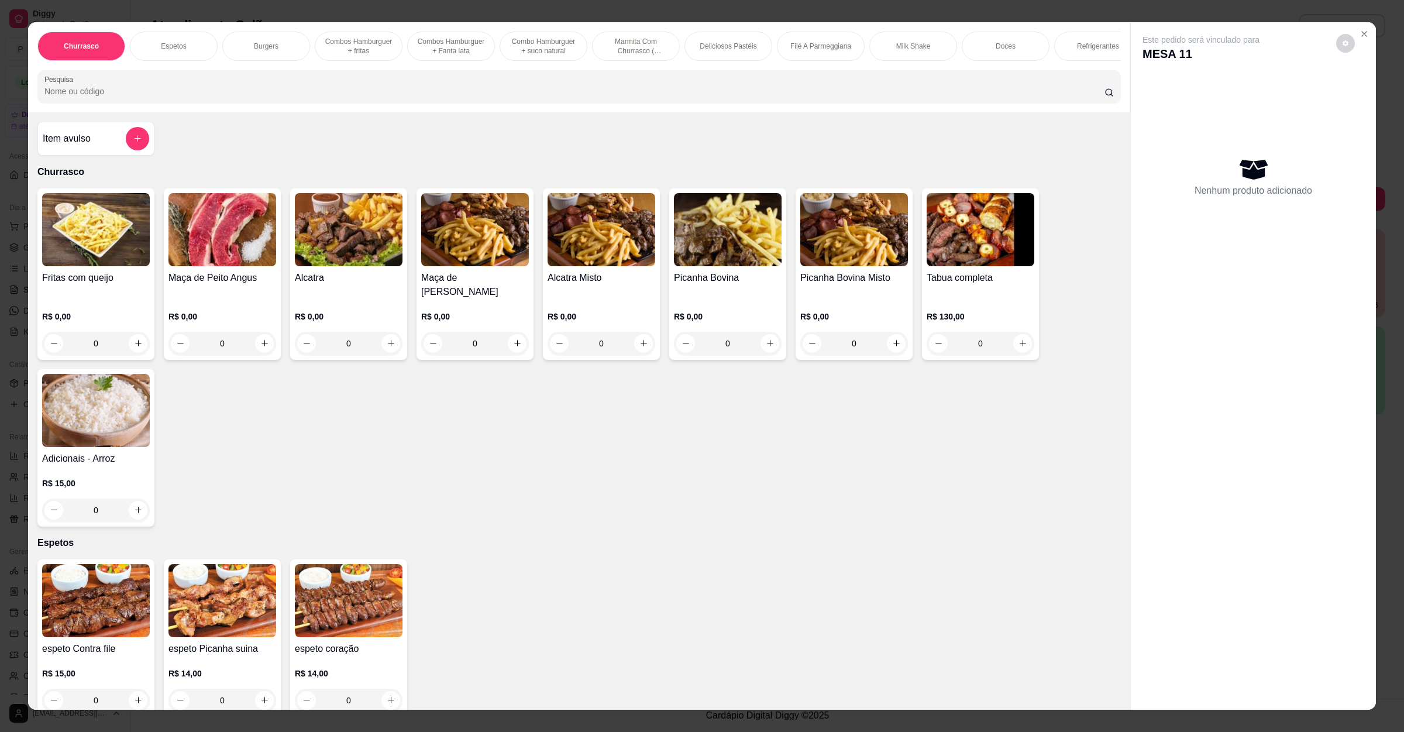
click at [126, 148] on button "add-separate-item" at bounding box center [137, 138] width 23 height 23
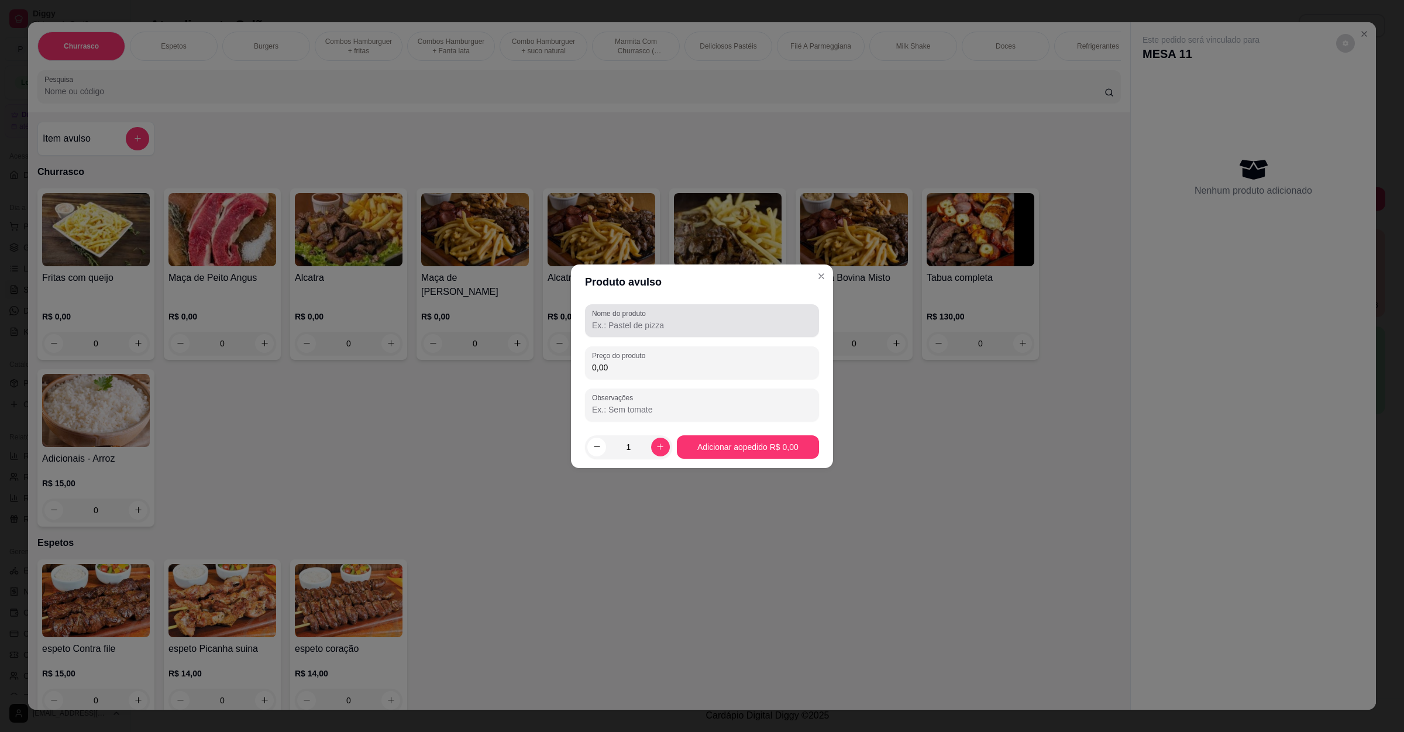
click at [635, 311] on label "Nome do produto" at bounding box center [621, 313] width 58 height 10
click at [635, 319] on input "Nome do produto" at bounding box center [702, 325] width 220 height 12
type input "bife"
click at [627, 357] on label "Preço do produto" at bounding box center [620, 355] width 57 height 10
click at [627, 362] on input "0,00" at bounding box center [702, 368] width 220 height 12
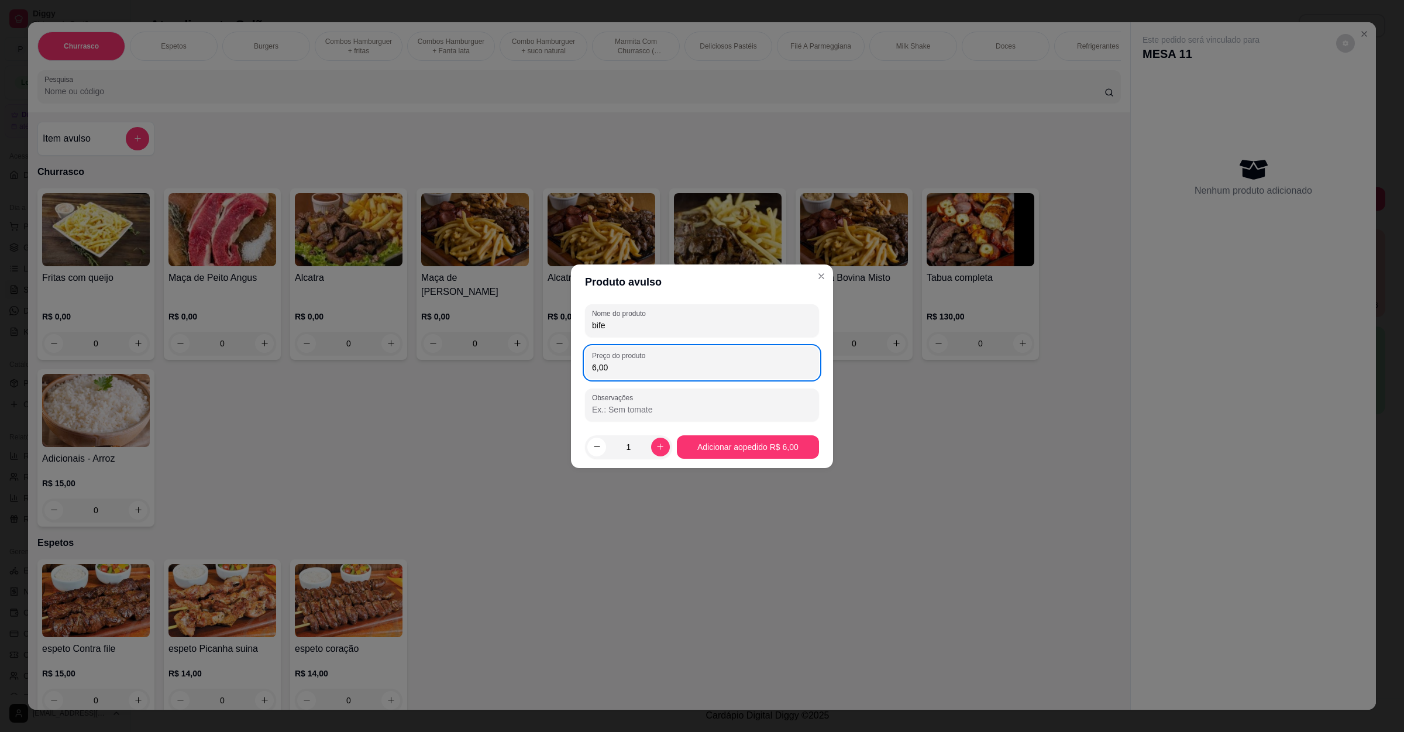
type input "6,00"
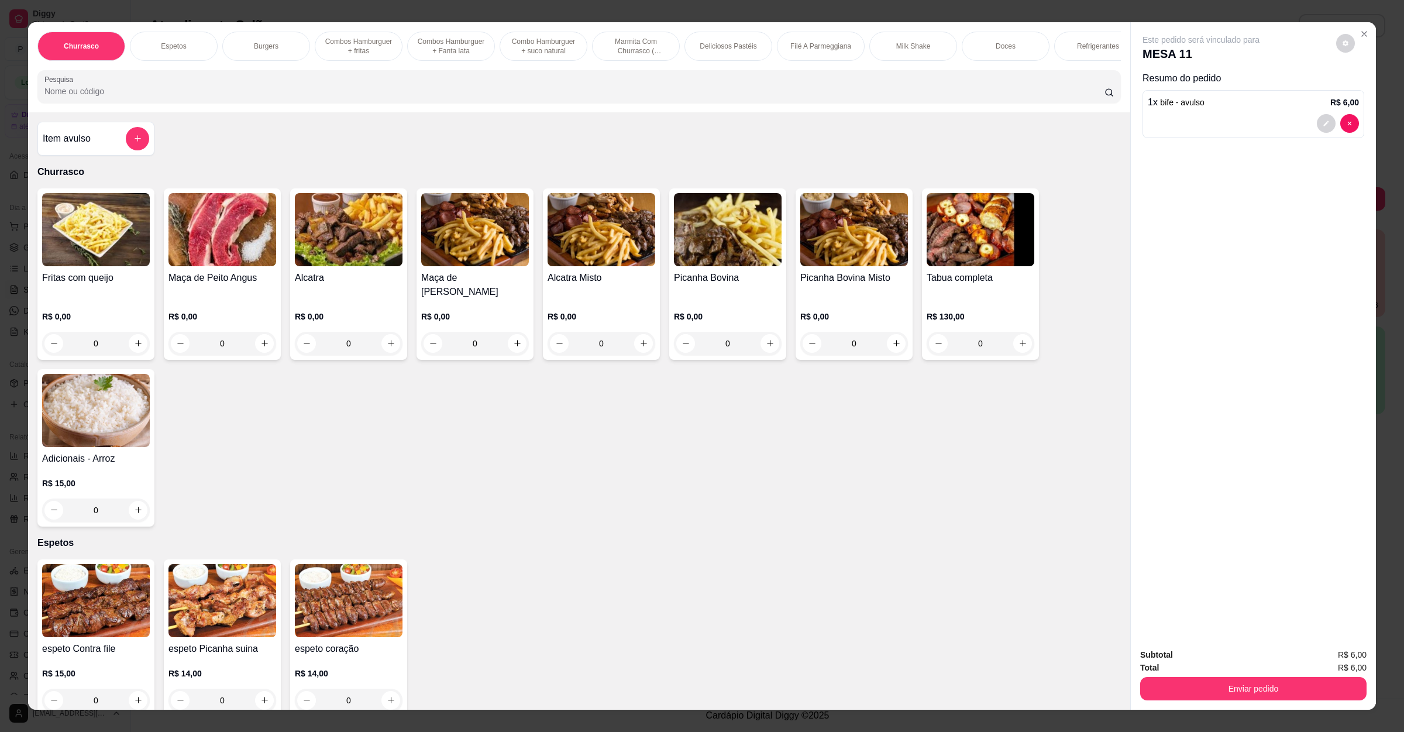
click at [48, 97] on input "Pesquisa" at bounding box center [574, 91] width 1060 height 12
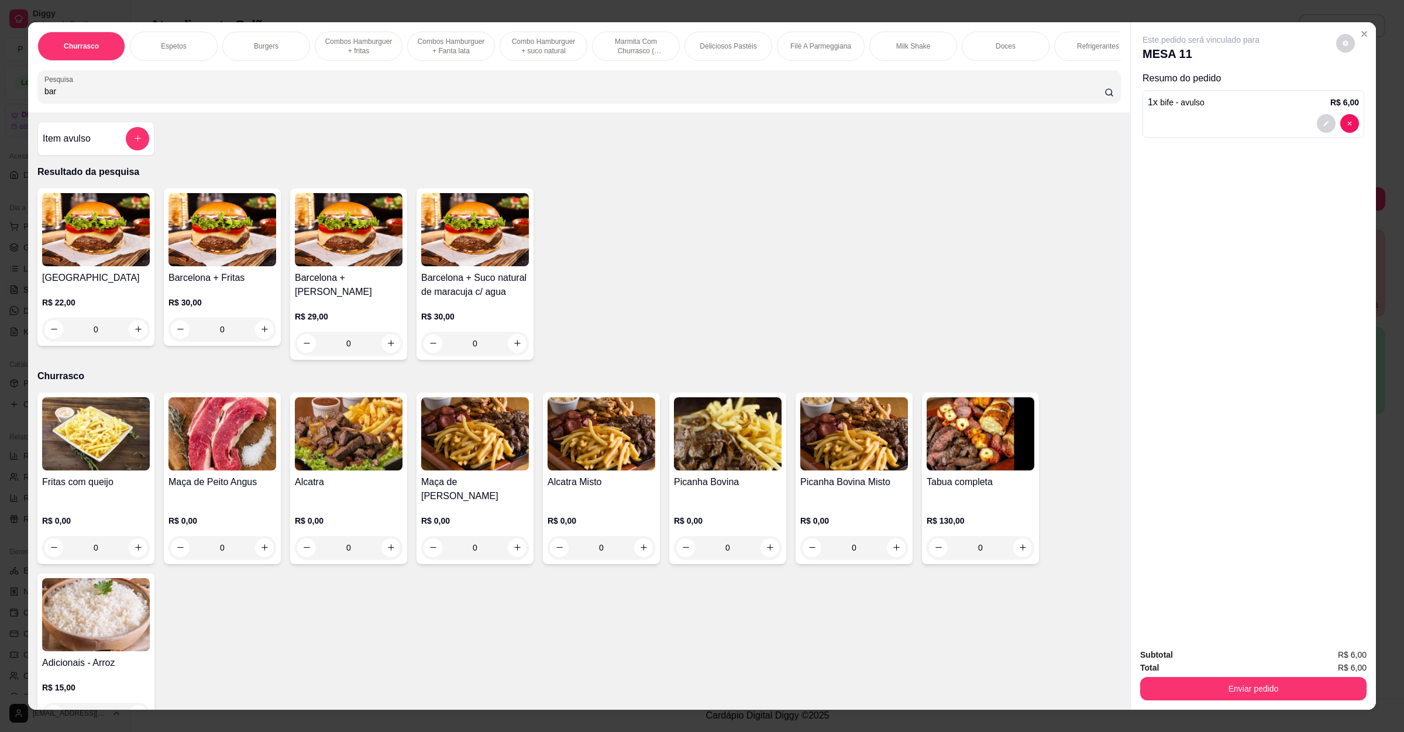
type input "bar"
click at [101, 281] on div "Barcelona R$ 22,00 0" at bounding box center [95, 266] width 117 height 157
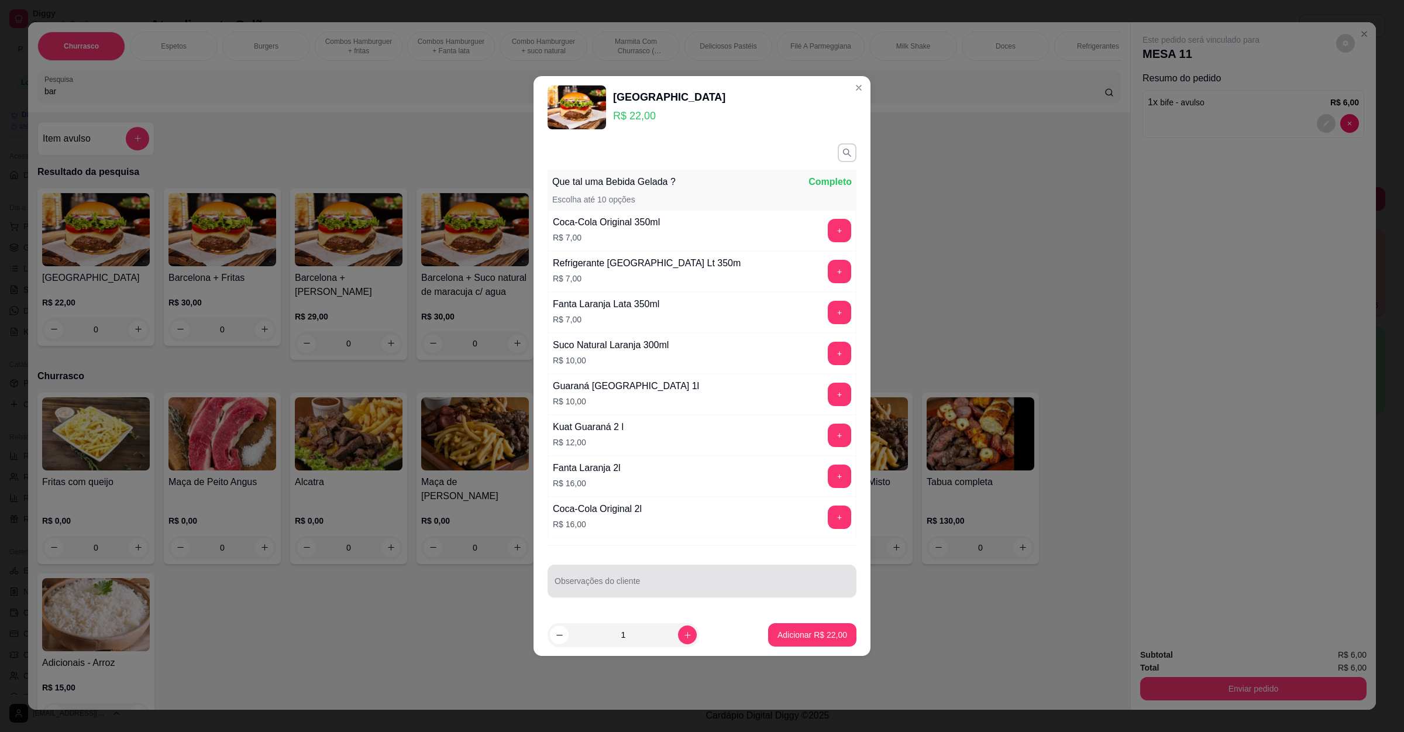
click at [624, 583] on input "Observações do cliente" at bounding box center [702, 586] width 295 height 12
type input "add 1 bife"
click at [799, 635] on p "Adicionar R$ 22,00" at bounding box center [813, 634] width 68 height 11
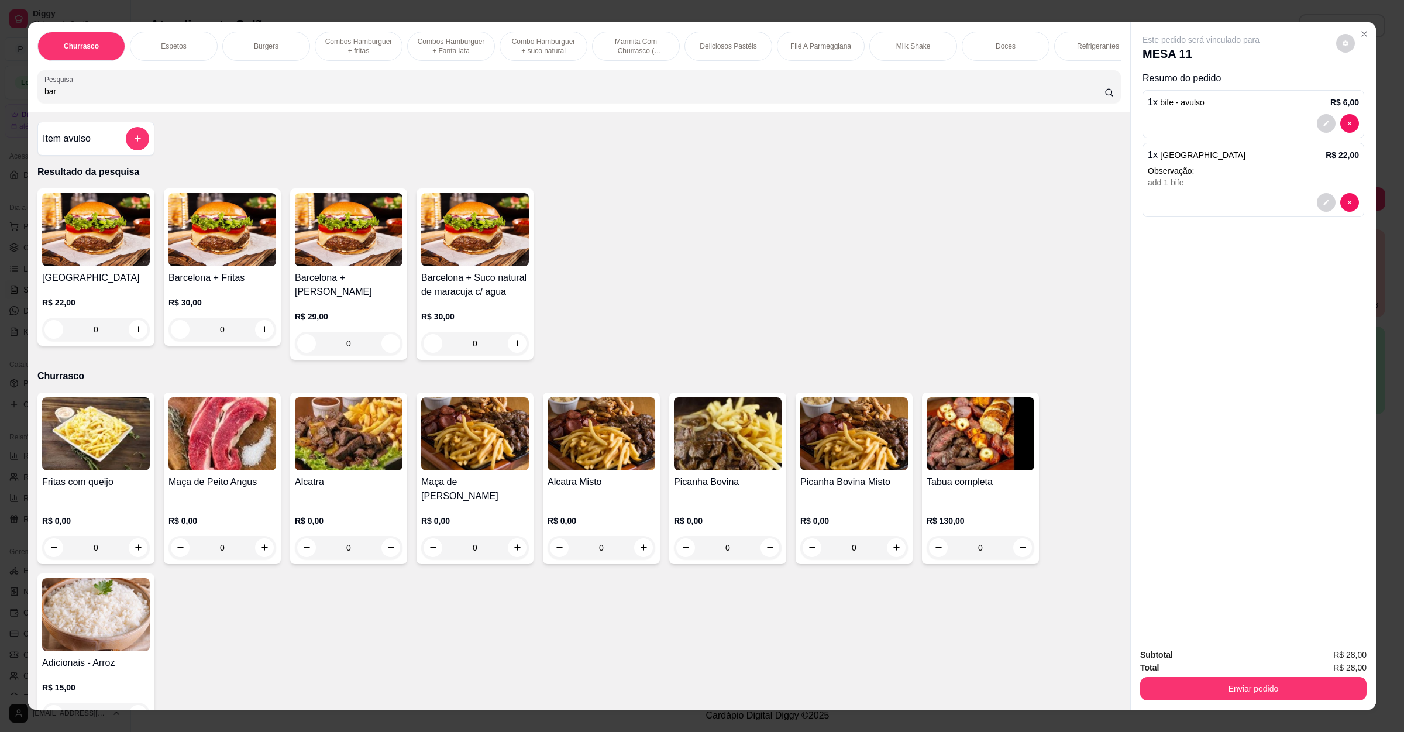
drag, startPoint x: 116, startPoint y: 109, endPoint x: 0, endPoint y: 78, distance: 120.5
click at [0, 78] on div "Churrasco Espetos Burgers Combos [GEOGRAPHIC_DATA] + fritas Combos Hamburguer +…" at bounding box center [702, 366] width 1404 height 732
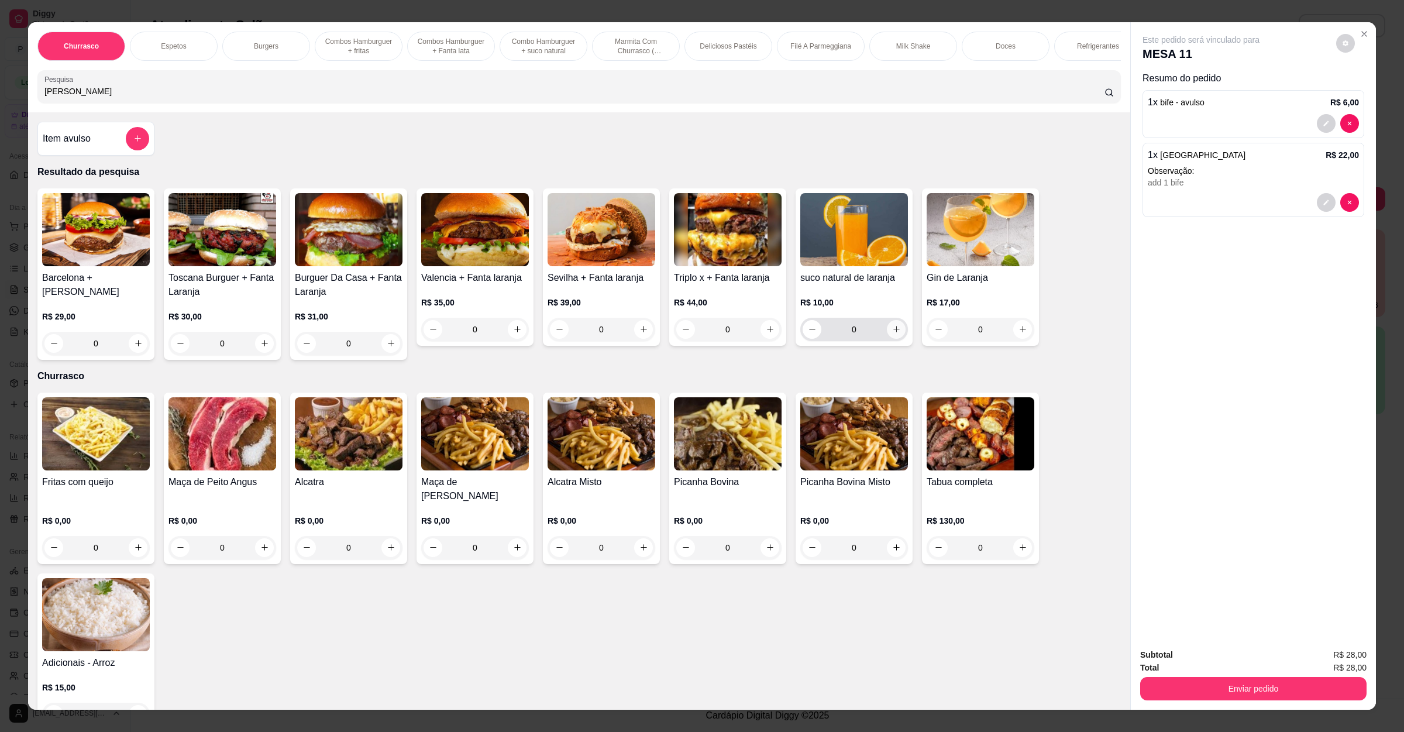
type input "[PERSON_NAME]"
click at [892, 333] on icon "increase-product-quantity" at bounding box center [896, 329] width 9 height 9
type input "1"
click at [1250, 688] on button "Enviar pedido" at bounding box center [1253, 688] width 226 height 23
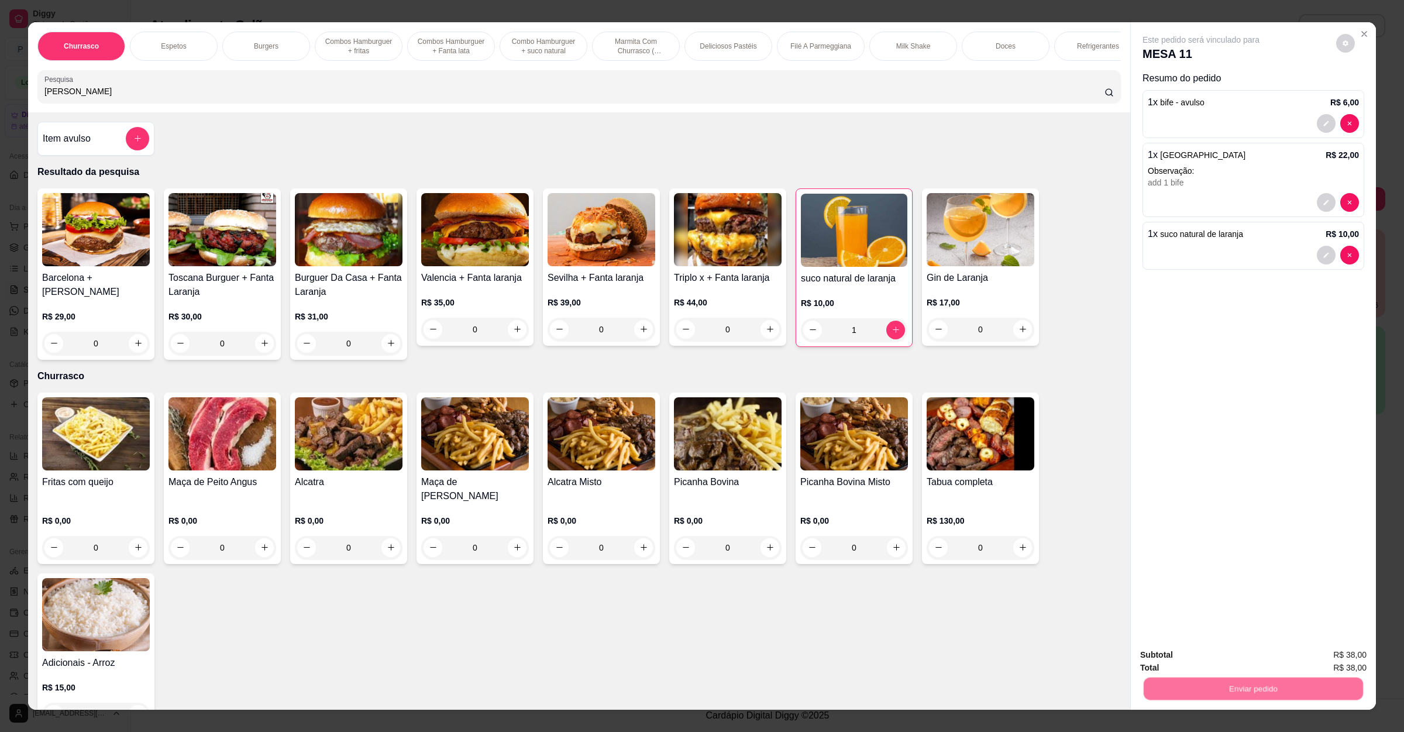
click at [1327, 650] on button "Enviar pedido" at bounding box center [1334, 660] width 66 height 22
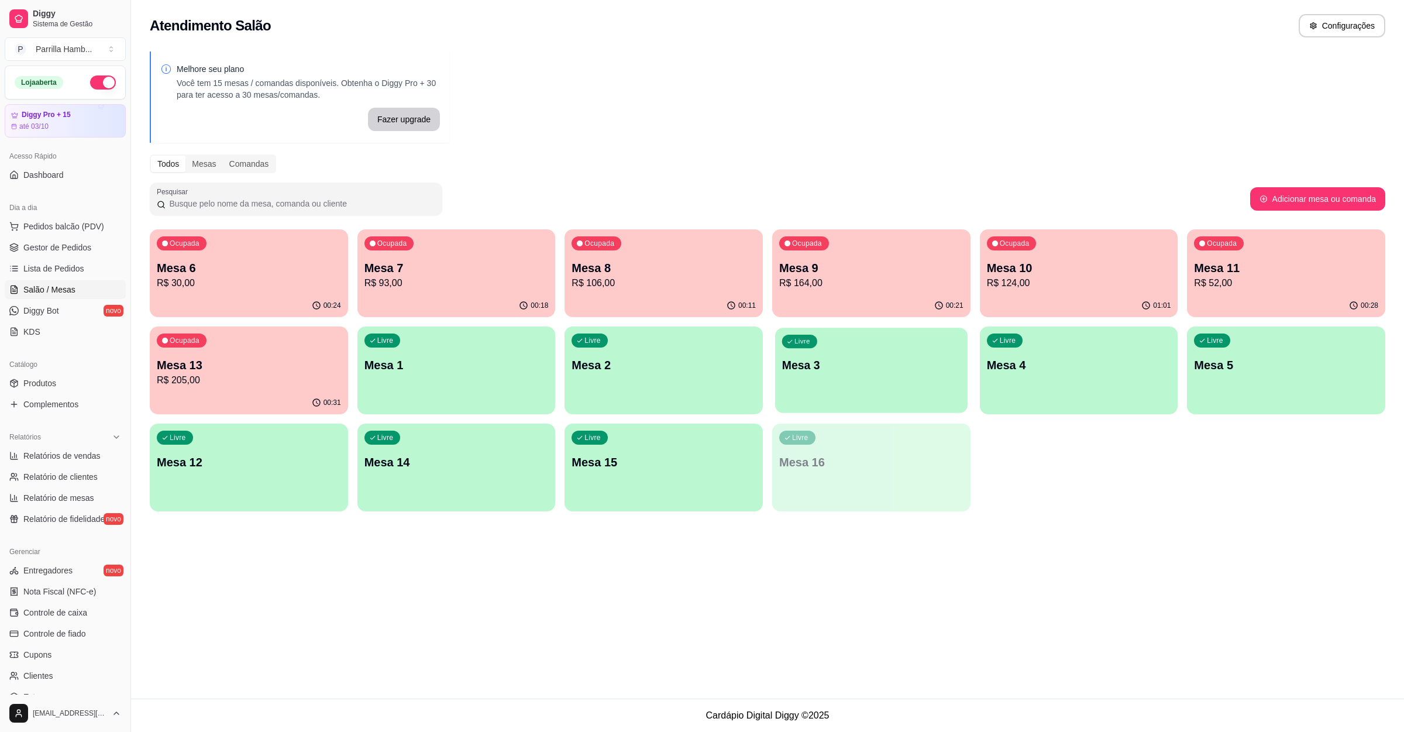
click at [882, 387] on div "Livre Mesa 3" at bounding box center [871, 363] width 192 height 71
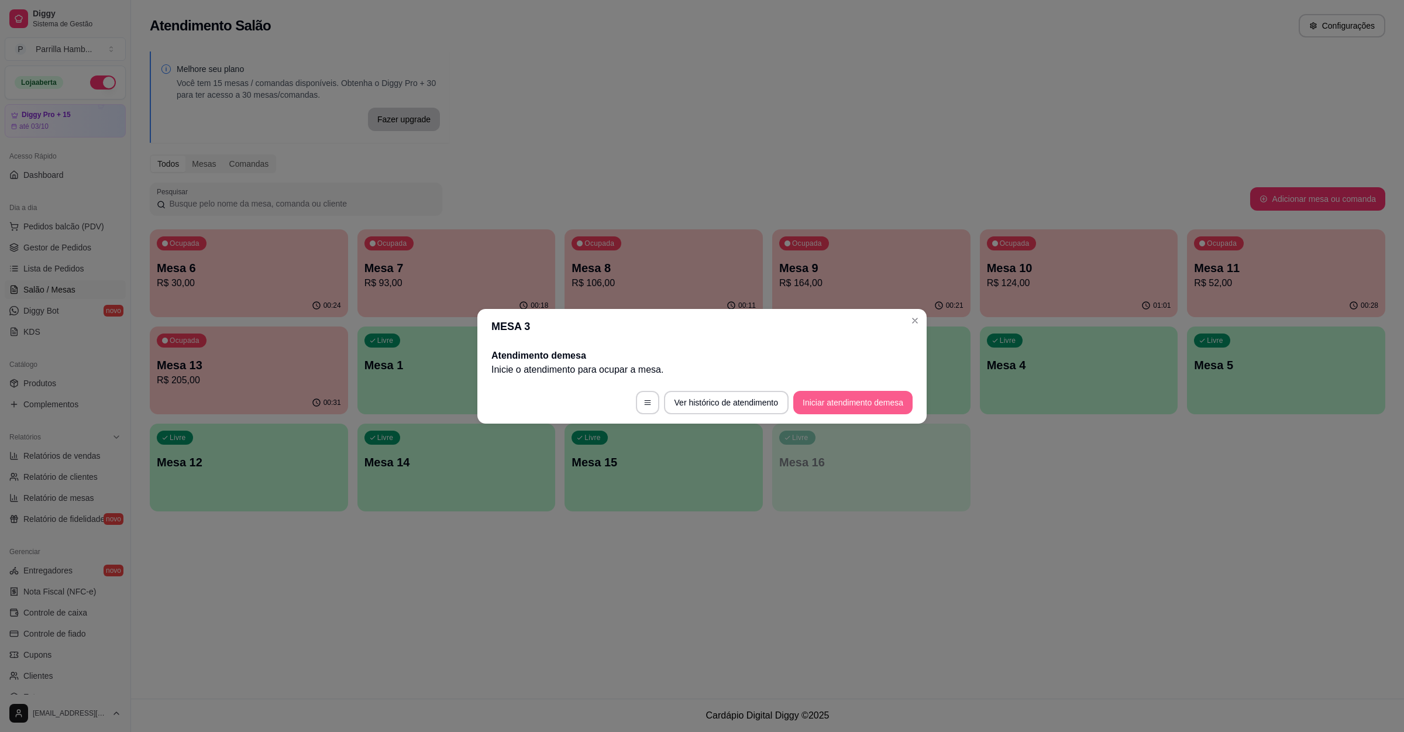
click at [852, 399] on button "Iniciar atendimento de mesa" at bounding box center [852, 402] width 119 height 23
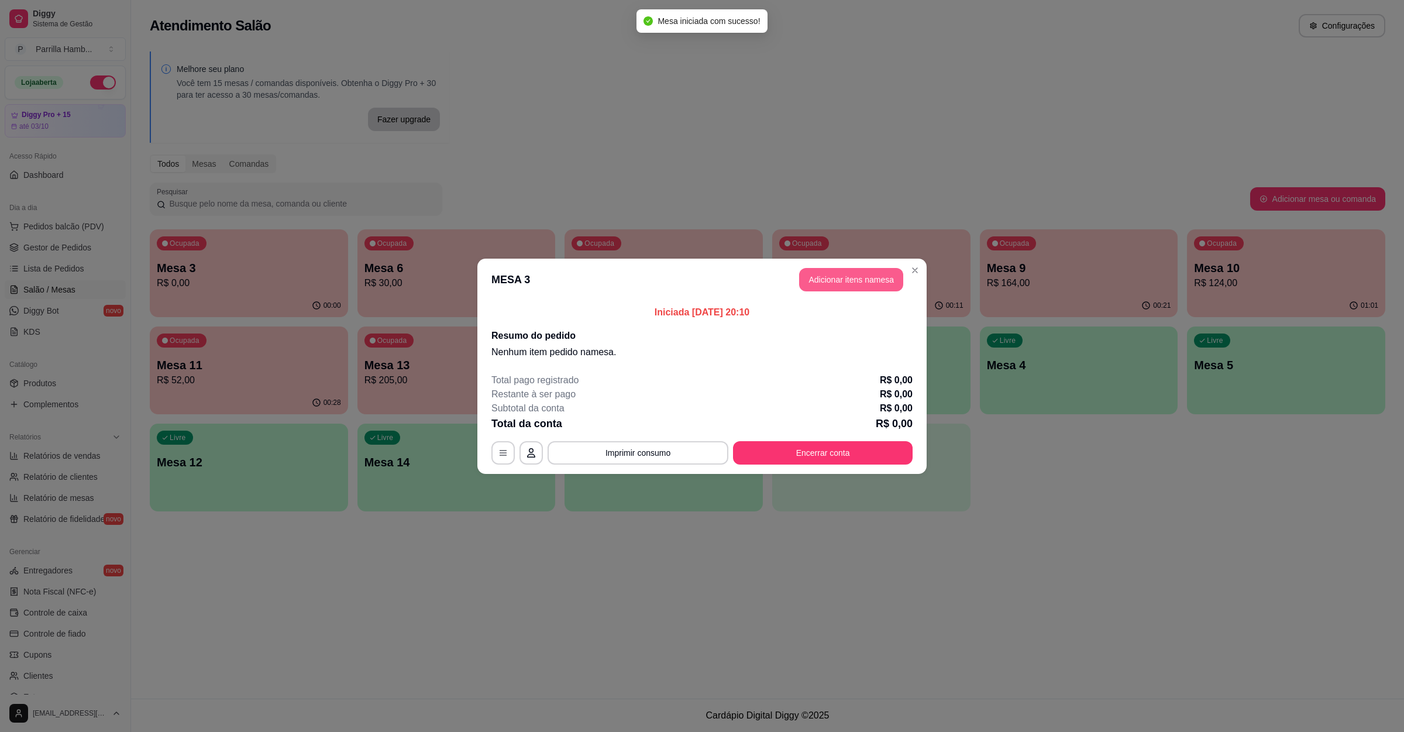
click at [876, 288] on button "Adicionar itens na mesa" at bounding box center [851, 279] width 104 height 23
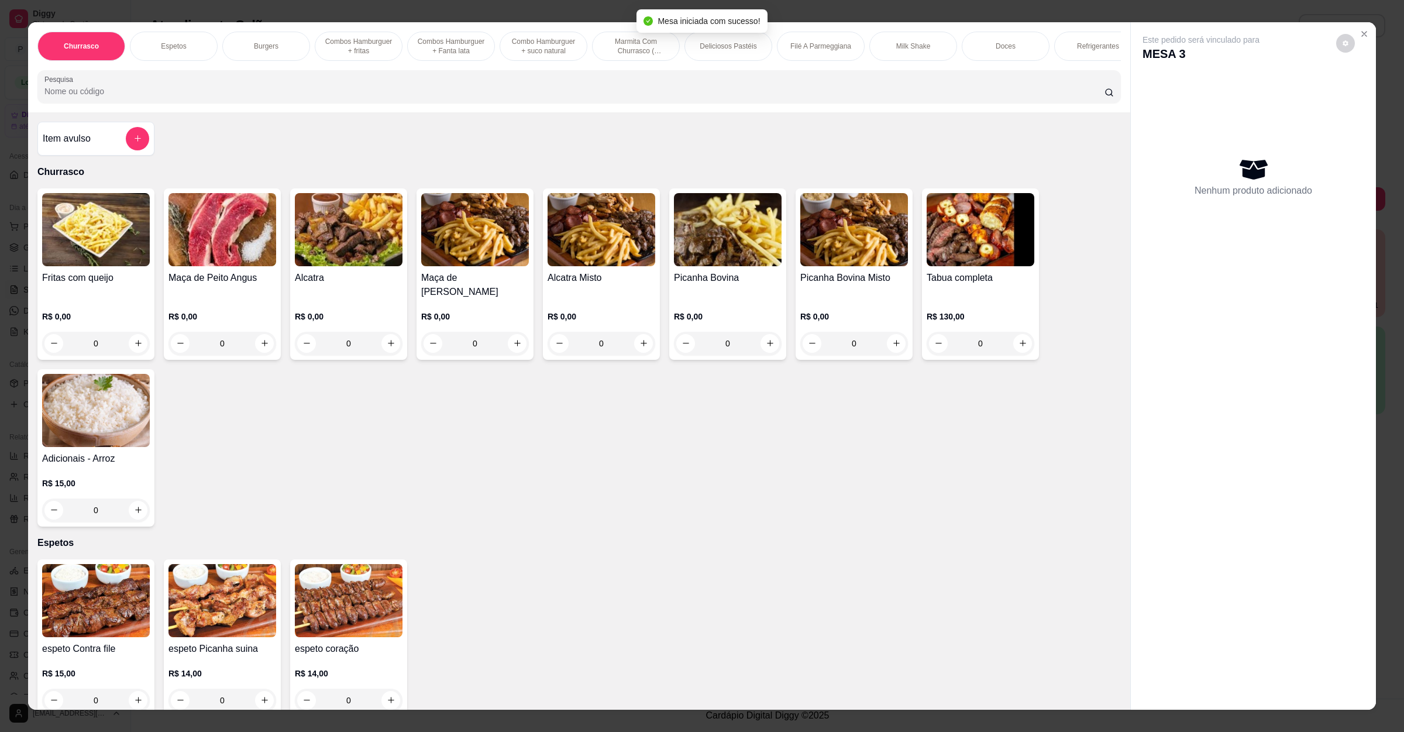
click at [380, 97] on input "Pesquisa" at bounding box center [574, 91] width 1060 height 12
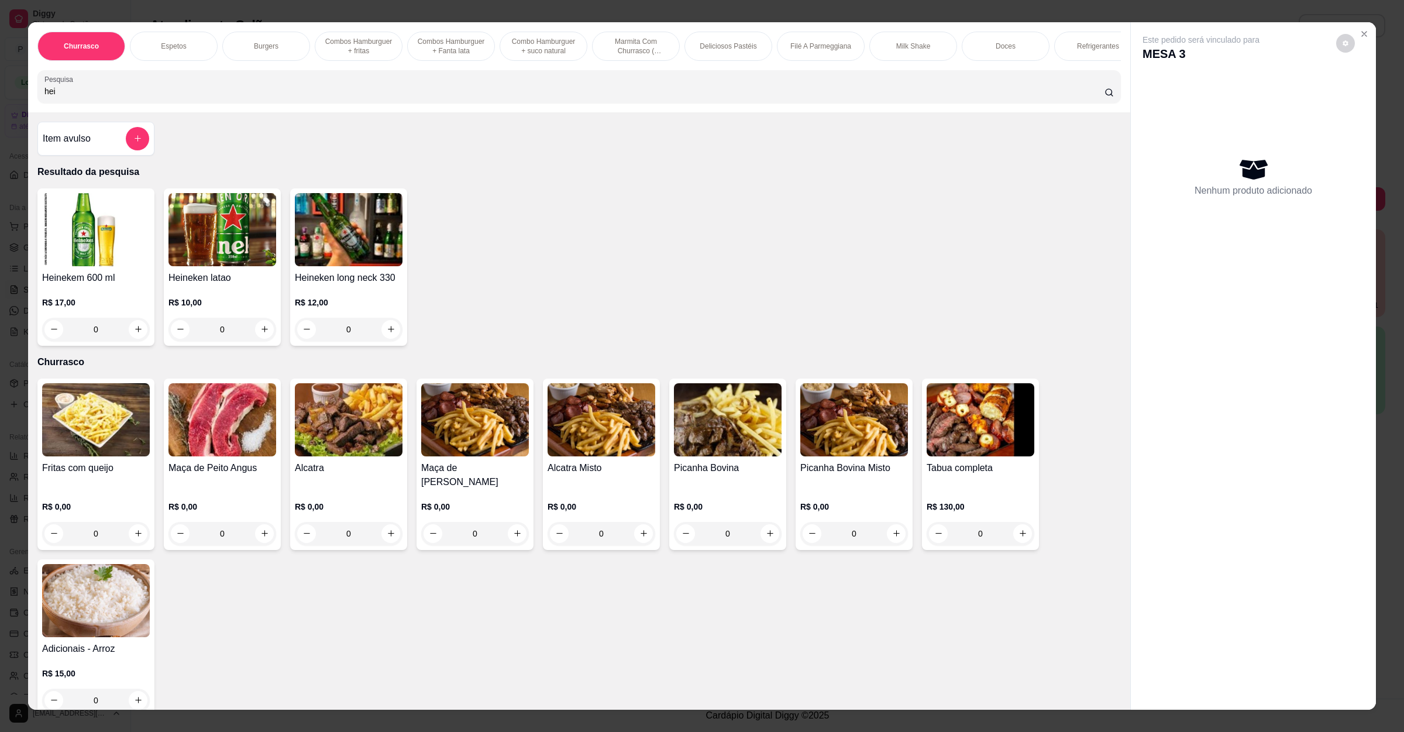
type input "hei"
click at [137, 338] on button "increase-product-quantity" at bounding box center [138, 329] width 18 height 18
type input "1"
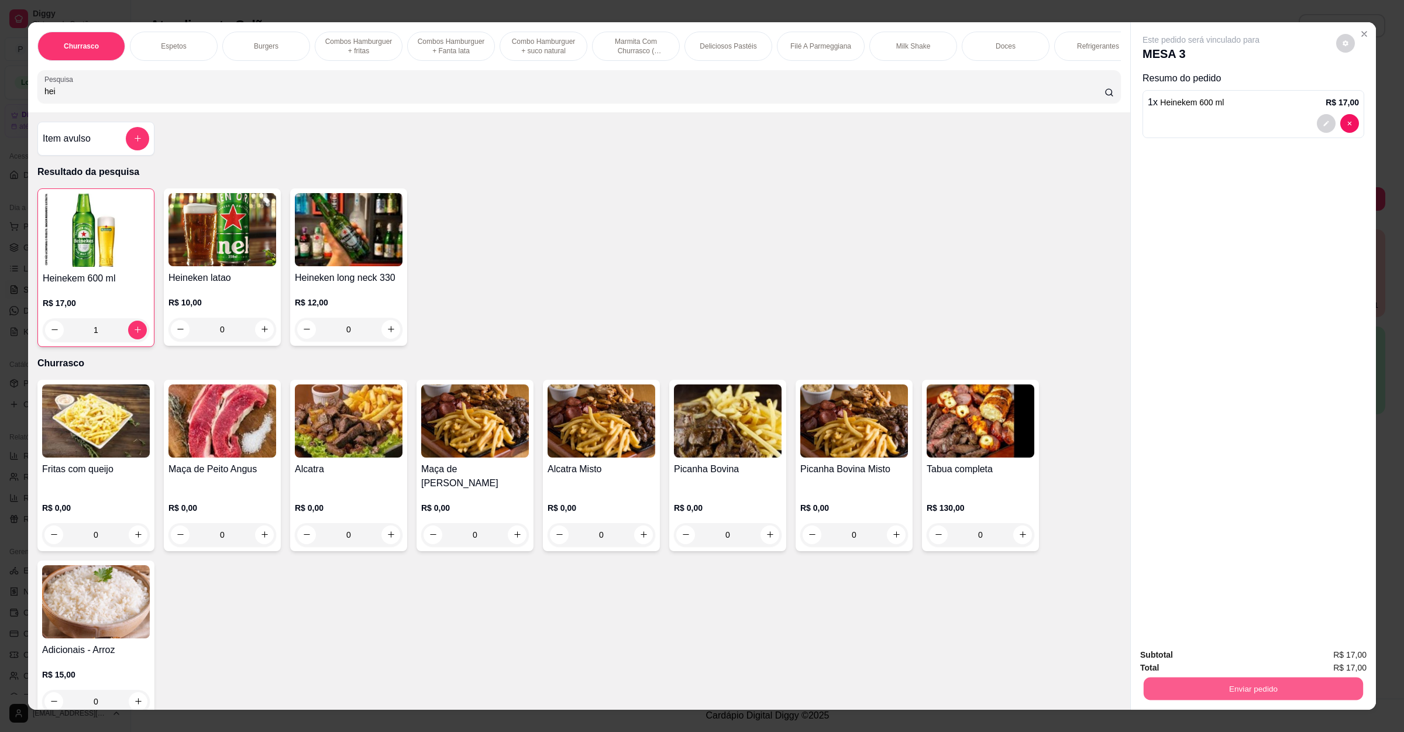
click at [1234, 686] on button "Enviar pedido" at bounding box center [1253, 688] width 219 height 23
click at [1319, 653] on button "Enviar pedido" at bounding box center [1334, 660] width 66 height 22
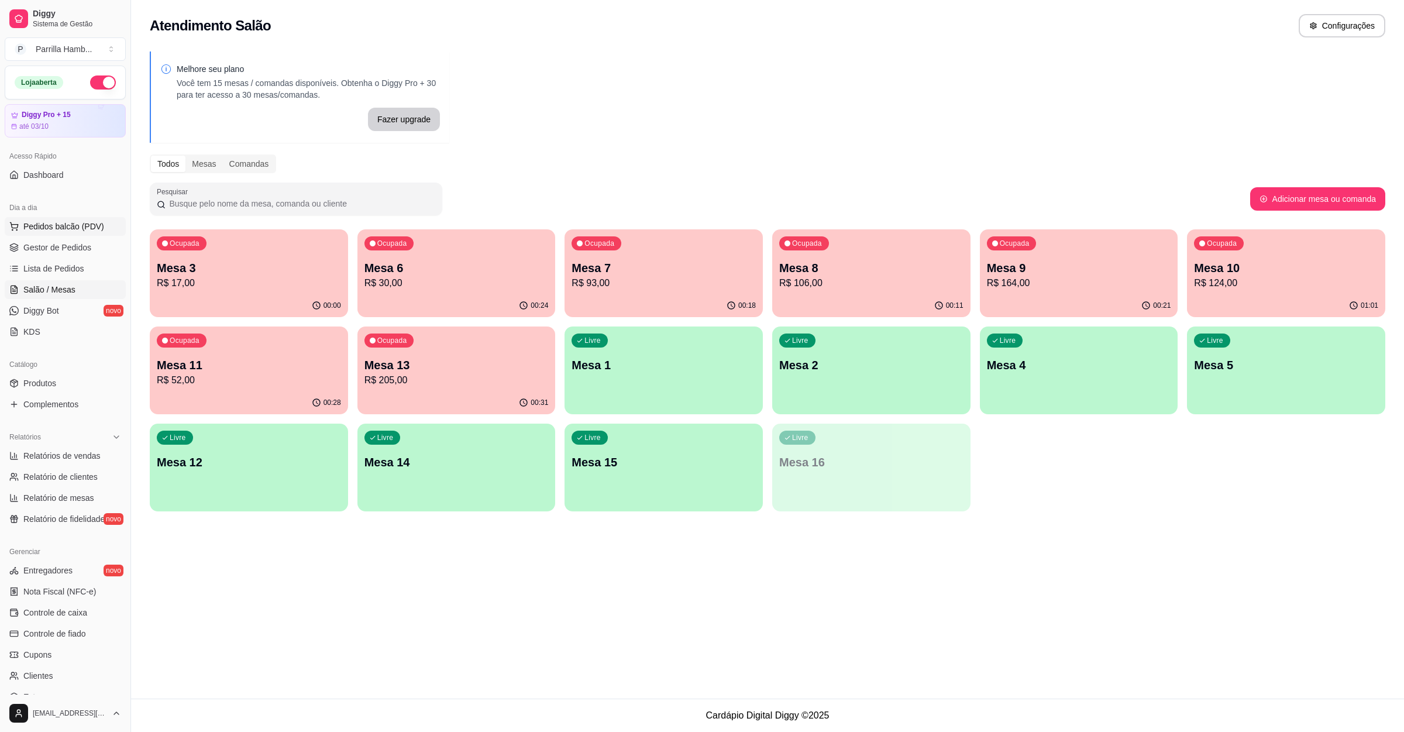
click at [72, 227] on span "Pedidos balcão (PDV)" at bounding box center [63, 227] width 81 height 12
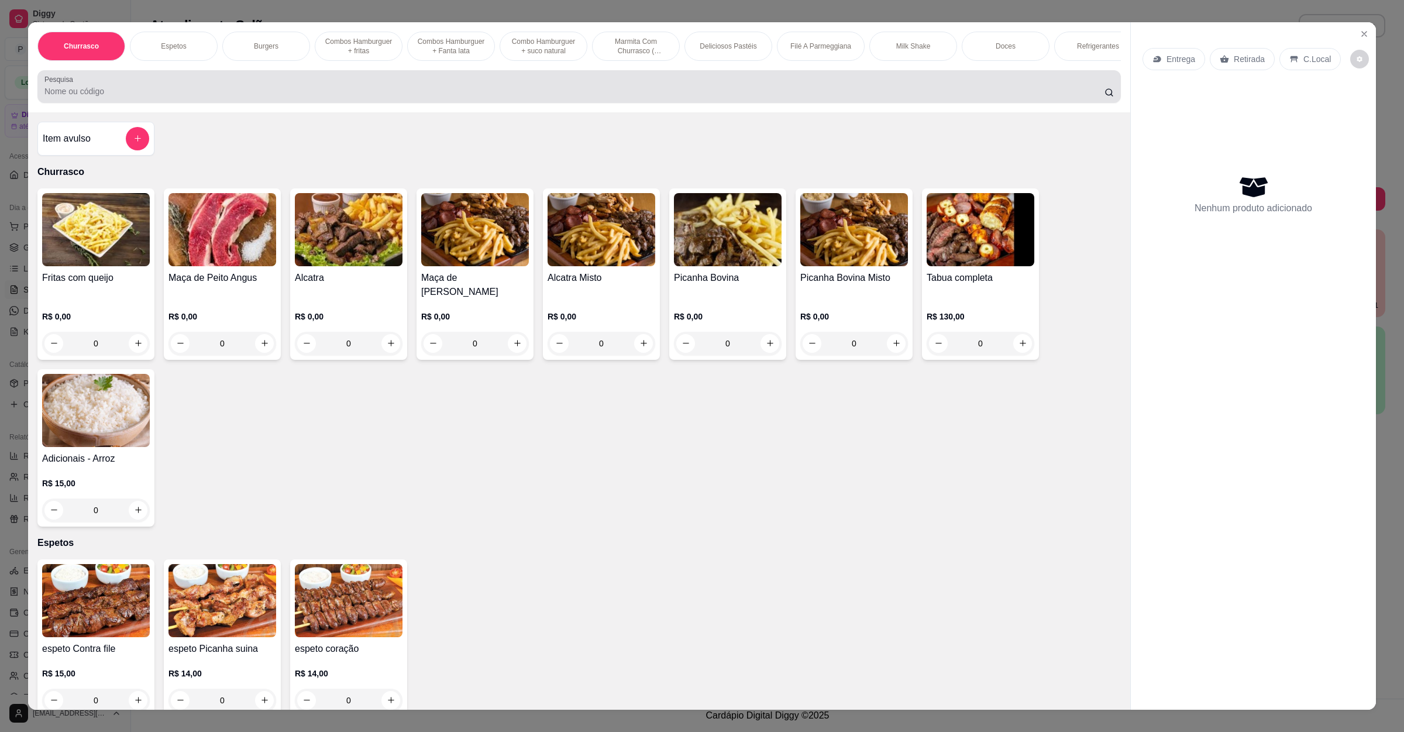
click at [392, 97] on div at bounding box center [578, 86] width 1069 height 23
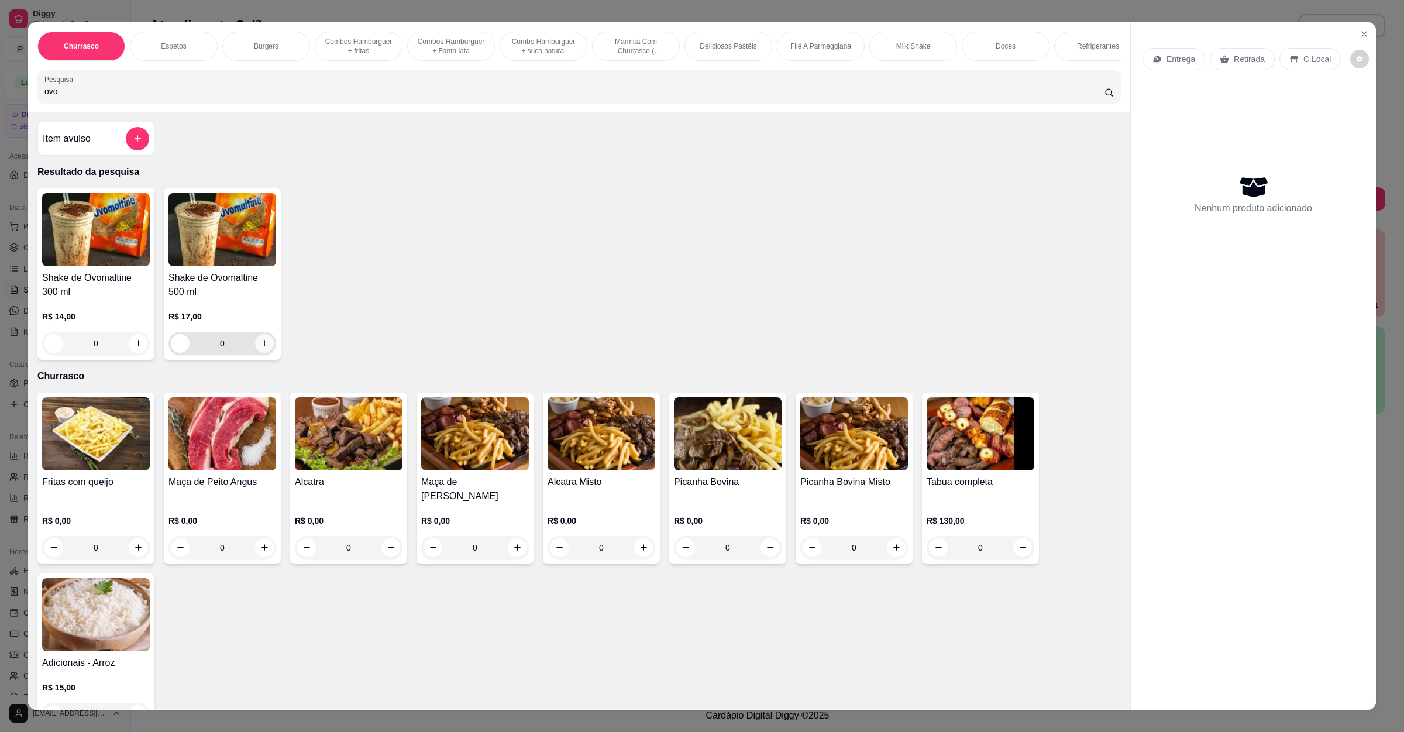
type input "ovo"
click at [260, 347] on icon "increase-product-quantity" at bounding box center [264, 343] width 9 height 9
type input "1"
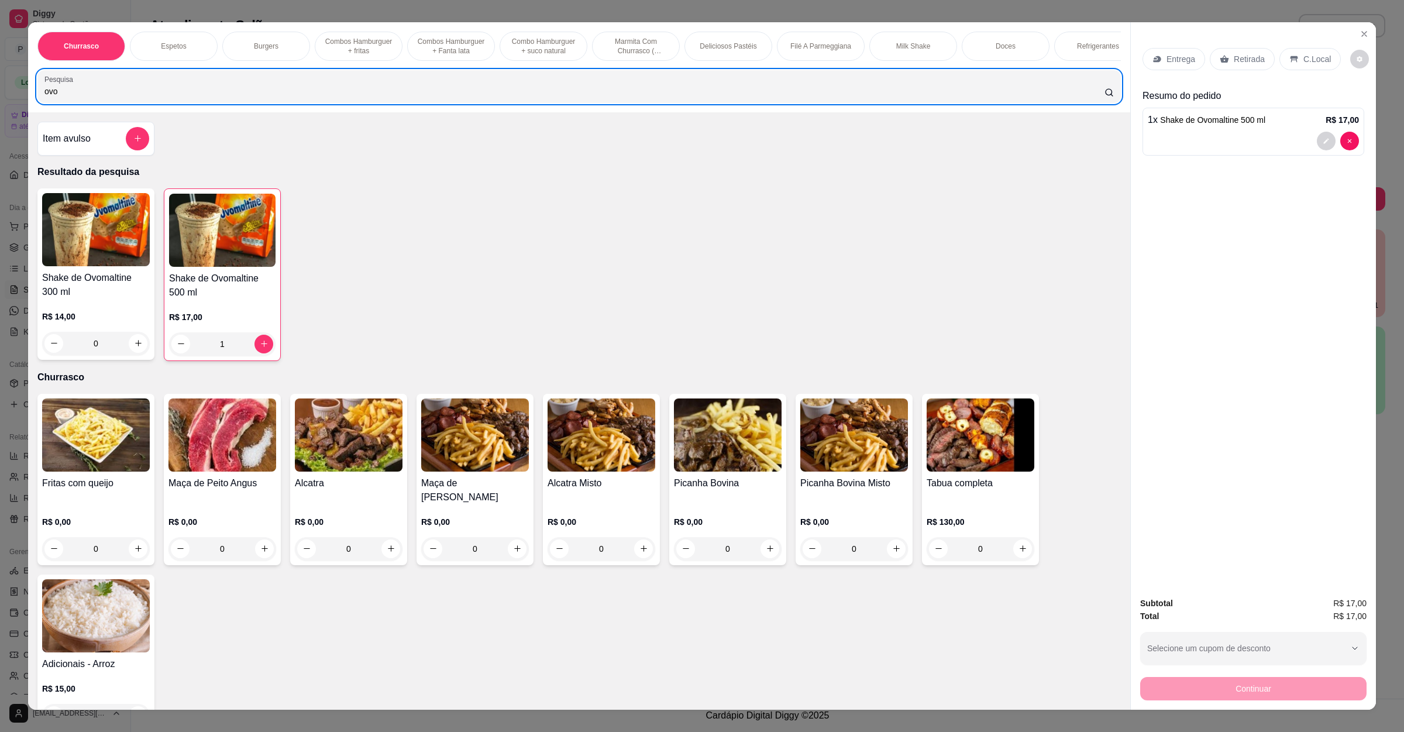
drag, startPoint x: 74, startPoint y: 112, endPoint x: 0, endPoint y: 64, distance: 88.8
click at [0, 64] on div "Churrasco Espetos Burgers Combos Hamburguer + fritas Combos Hamburguer + Fanta …" at bounding box center [702, 366] width 1404 height 732
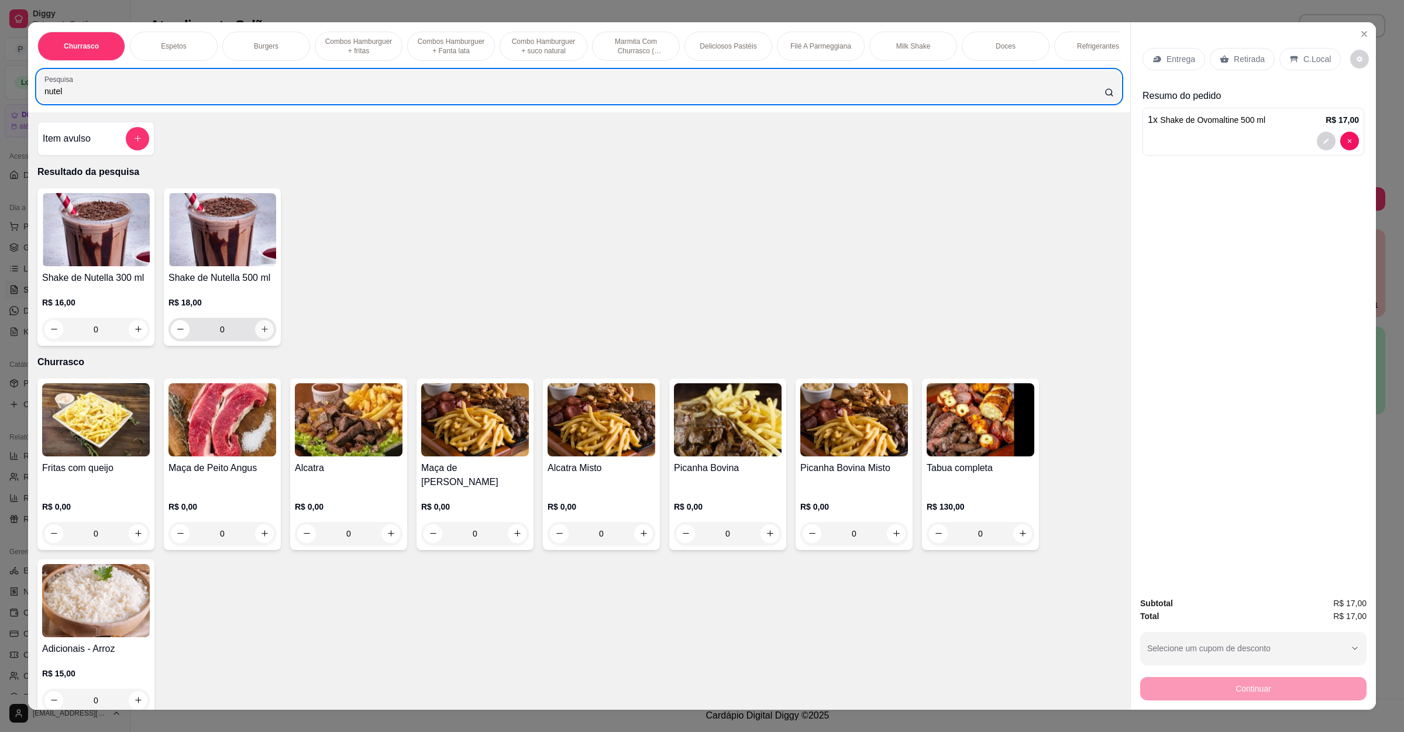
type input "nutel"
click at [260, 333] on icon "increase-product-quantity" at bounding box center [264, 329] width 9 height 9
type input "1"
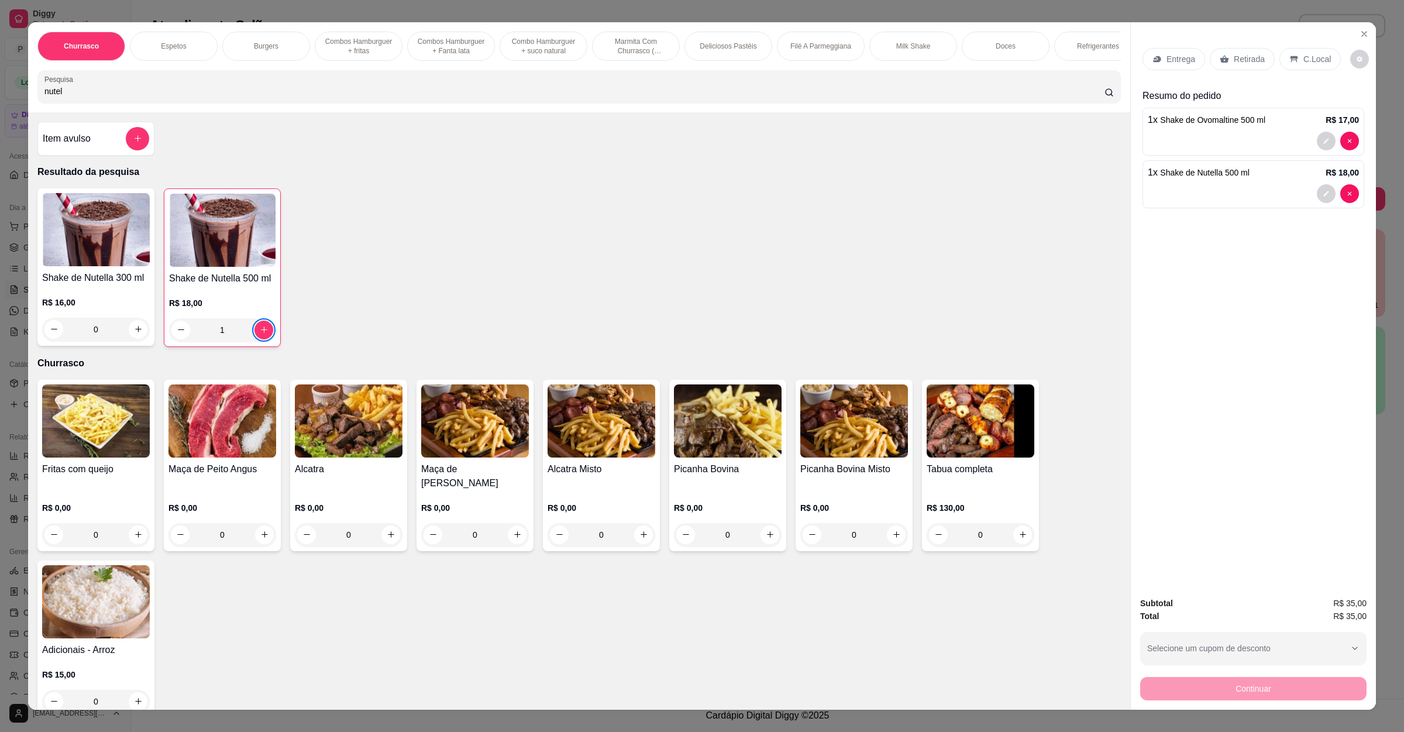
click at [1178, 67] on div "Entrega" at bounding box center [1173, 59] width 63 height 22
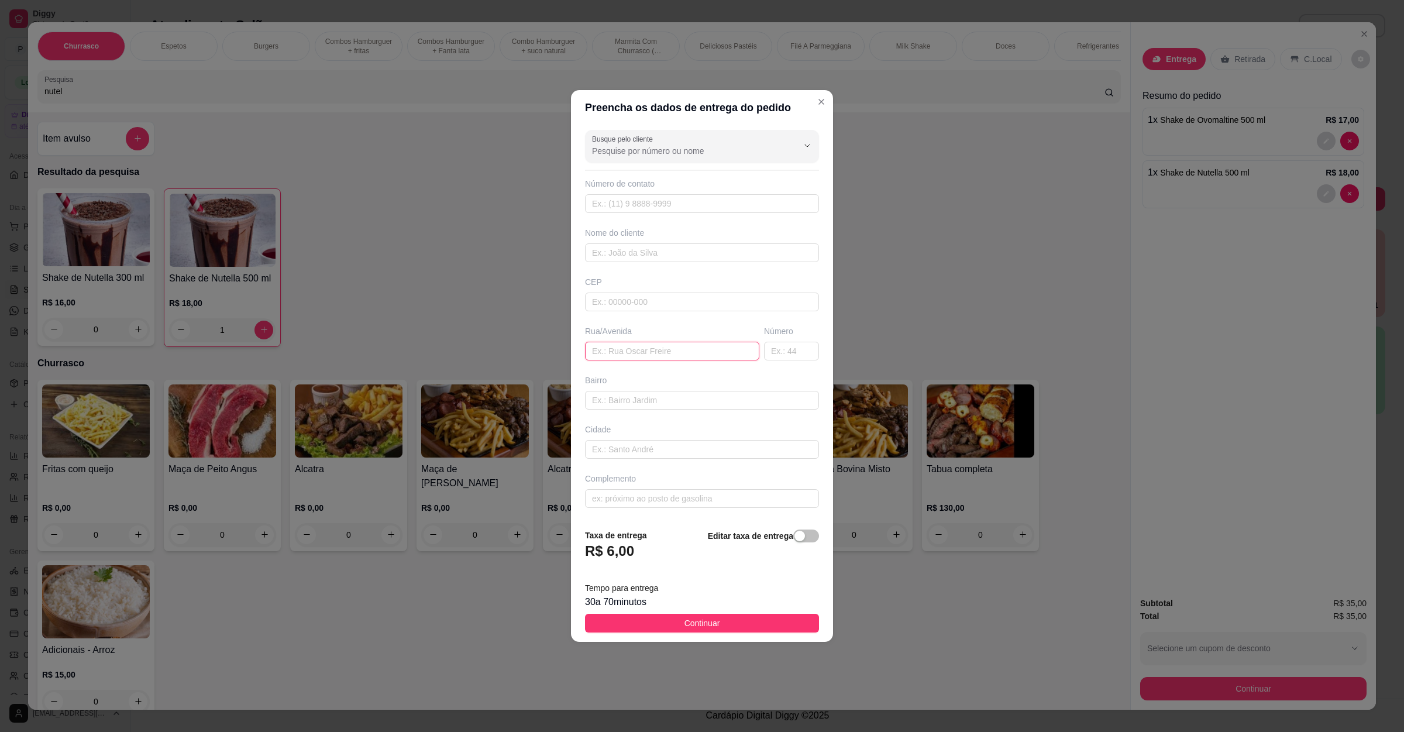
click at [698, 352] on input "text" at bounding box center [672, 351] width 174 height 19
paste input "[STREET_ADDRESS]"
type input "[STREET_ADDRESS]"
drag, startPoint x: 702, startPoint y: 623, endPoint x: 1007, endPoint y: 639, distance: 305.8
click at [702, 624] on span "Continuar" at bounding box center [702, 623] width 36 height 13
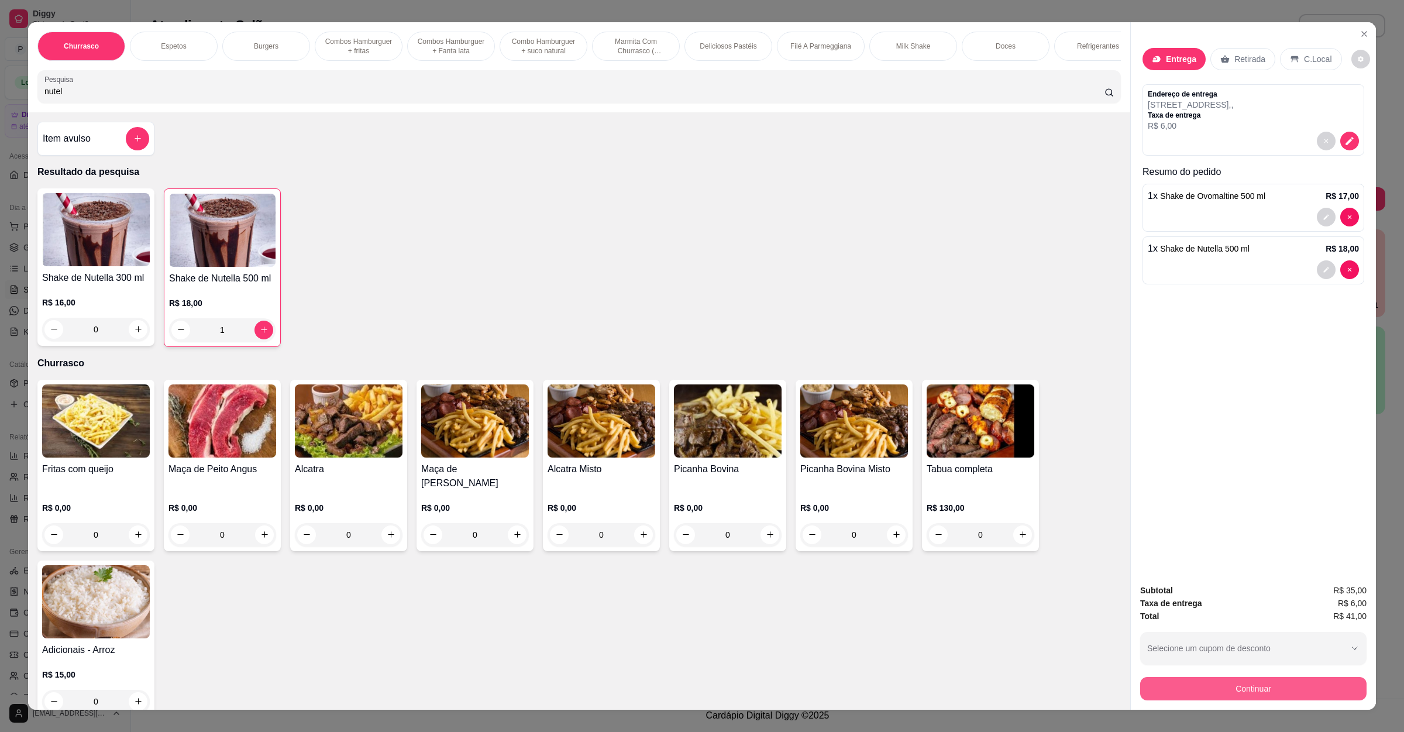
click at [1295, 697] on button "Continuar" at bounding box center [1253, 688] width 226 height 23
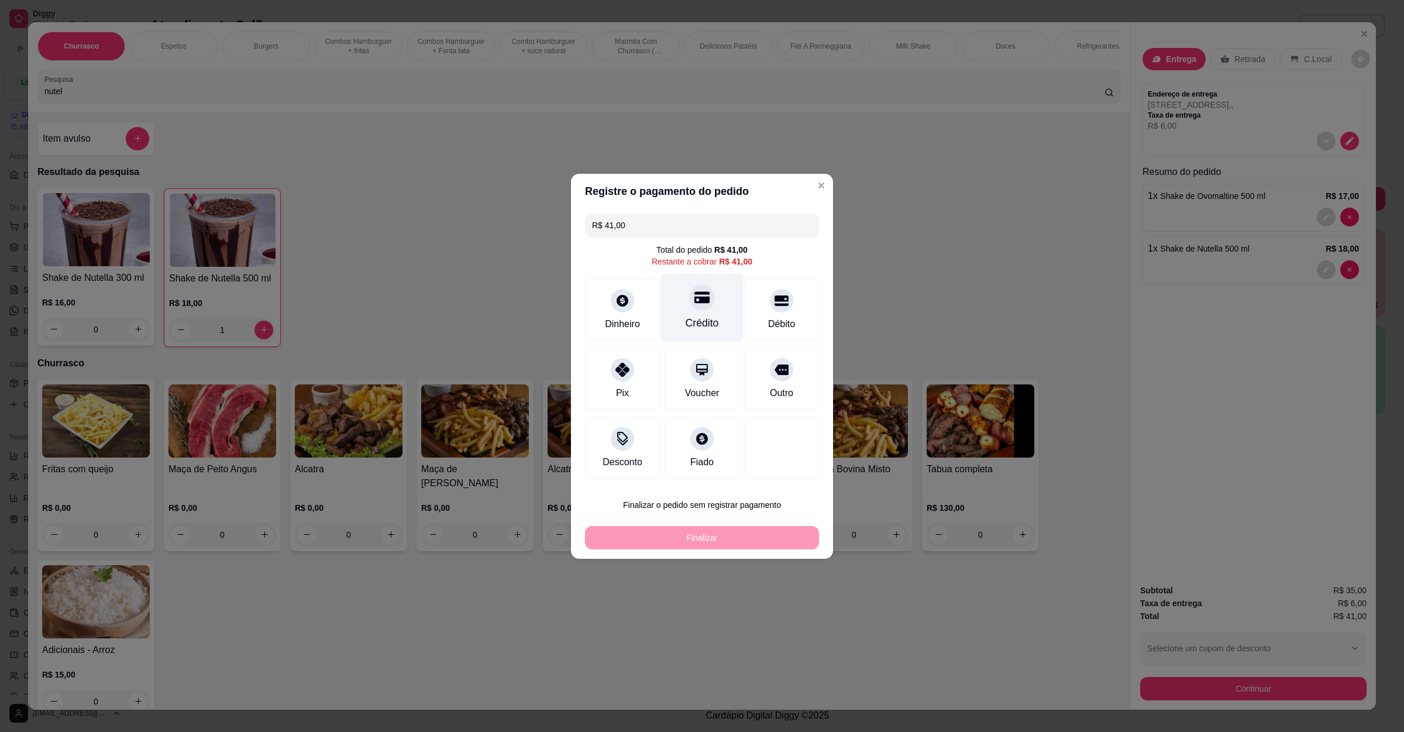
click at [697, 304] on icon at bounding box center [701, 297] width 15 height 15
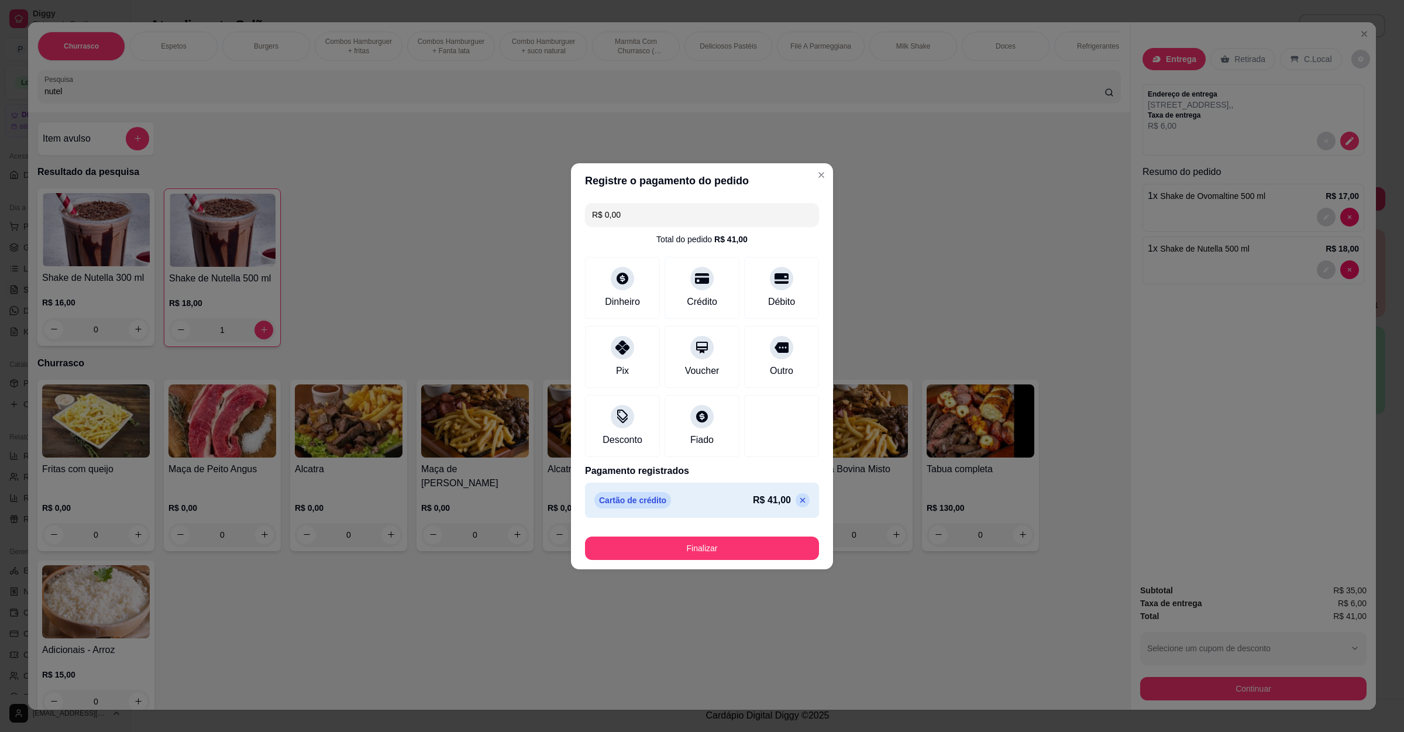
click at [798, 500] on icon at bounding box center [802, 499] width 9 height 9
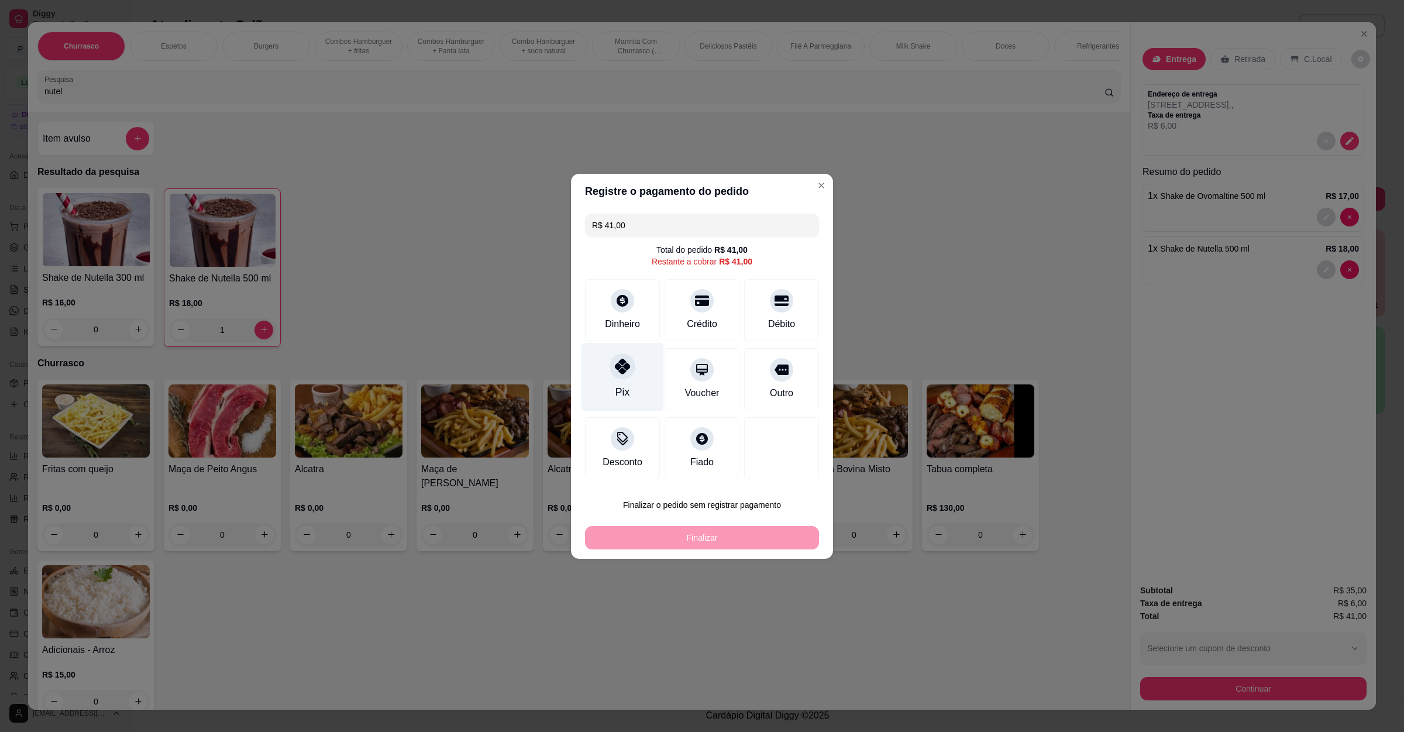
click at [644, 367] on div "Pix" at bounding box center [622, 376] width 82 height 68
type input "R$ 0,00"
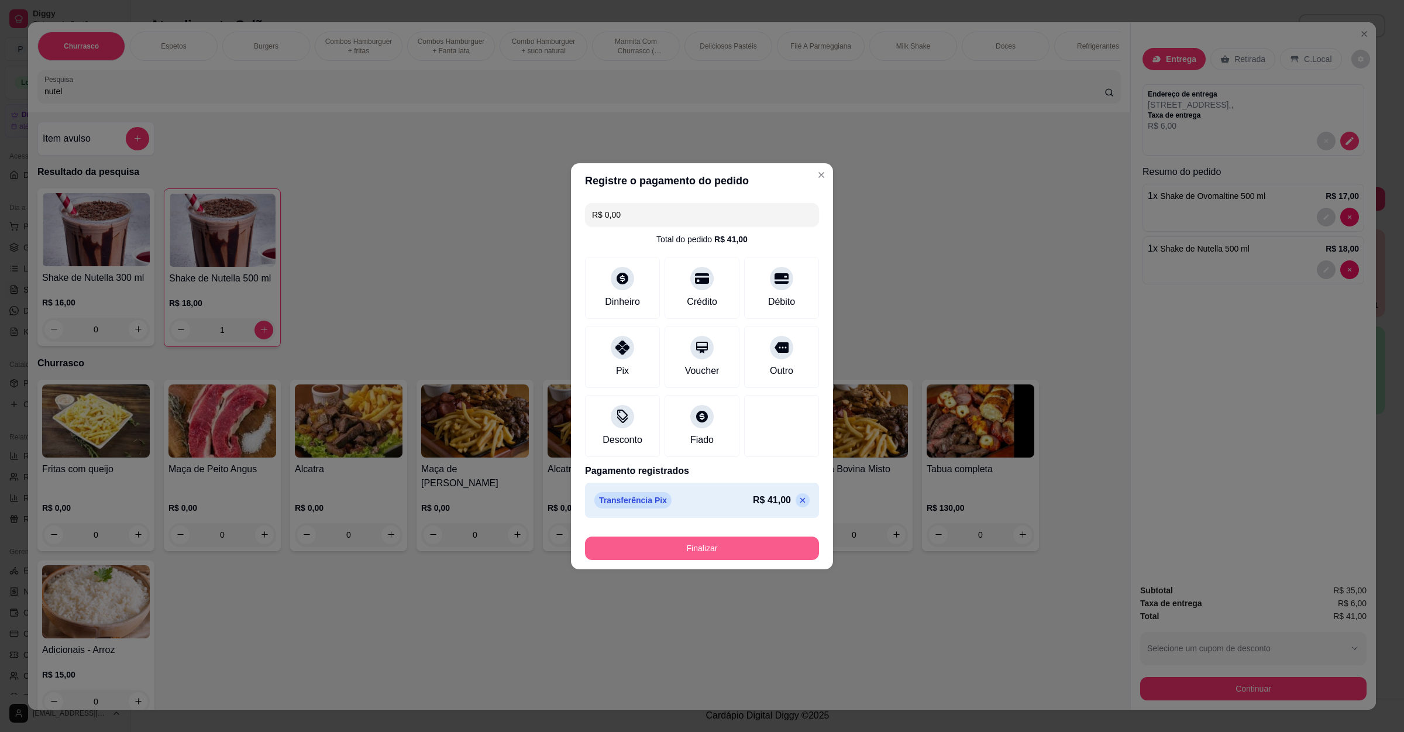
click at [697, 555] on button "Finalizar" at bounding box center [702, 547] width 234 height 23
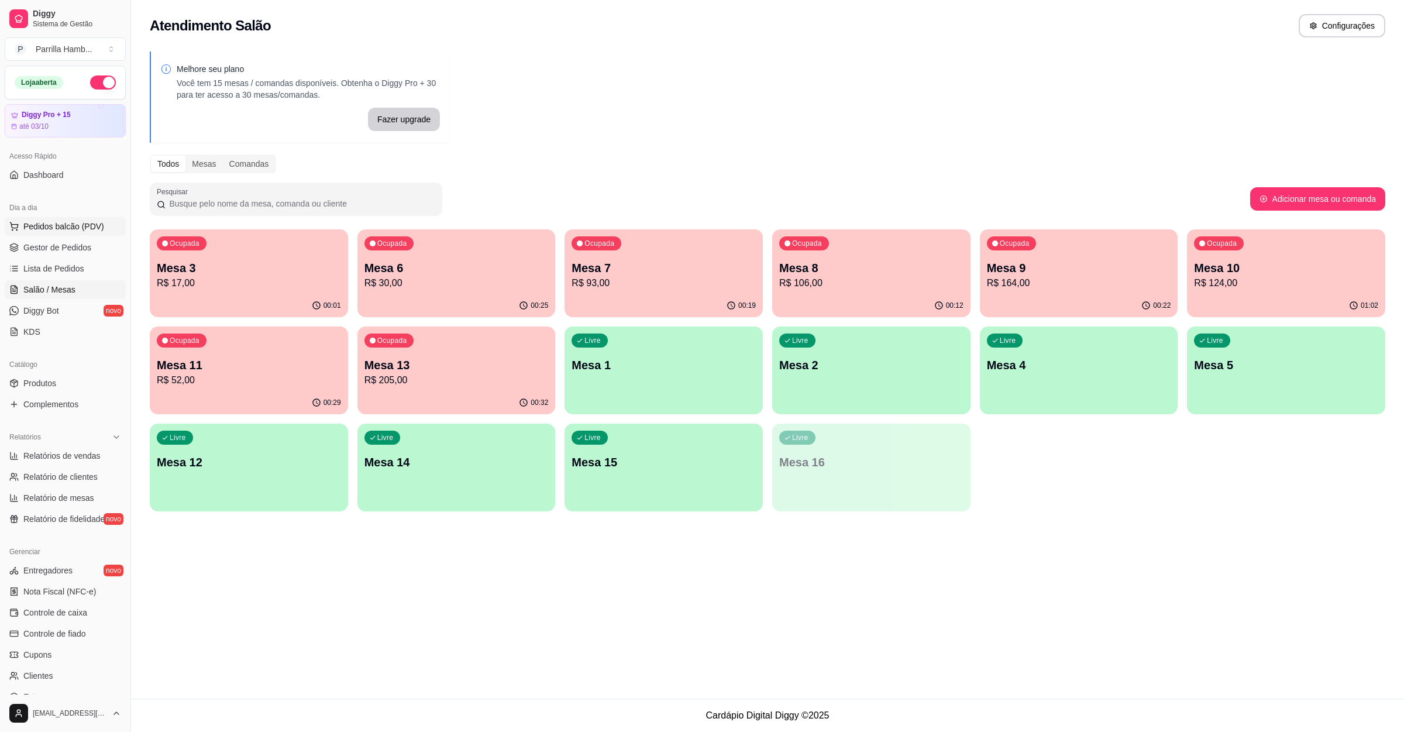
click at [25, 219] on button "Pedidos balcão (PDV)" at bounding box center [65, 226] width 121 height 19
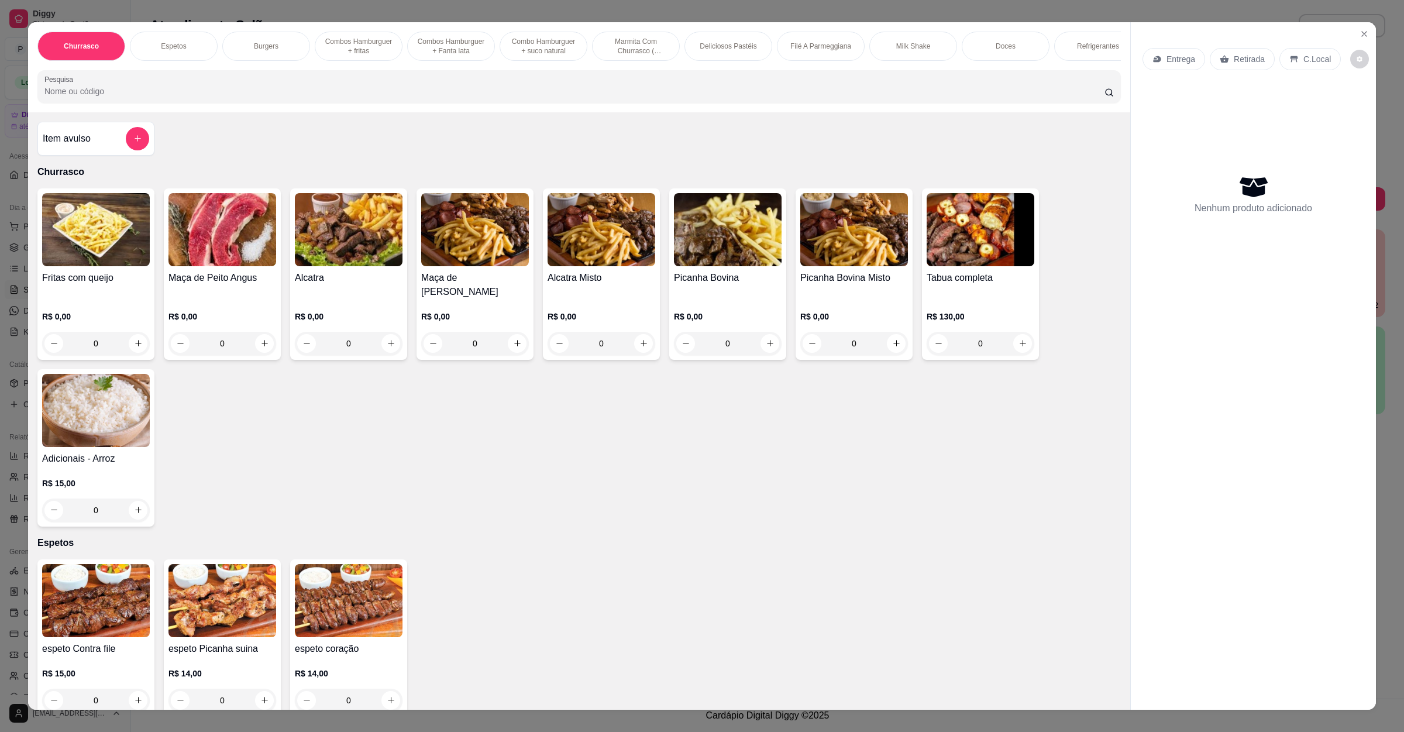
click at [1161, 46] on div "Entrega Retirada C.Local" at bounding box center [1253, 59] width 222 height 41
click at [1166, 61] on p "Entrega" at bounding box center [1180, 59] width 29 height 12
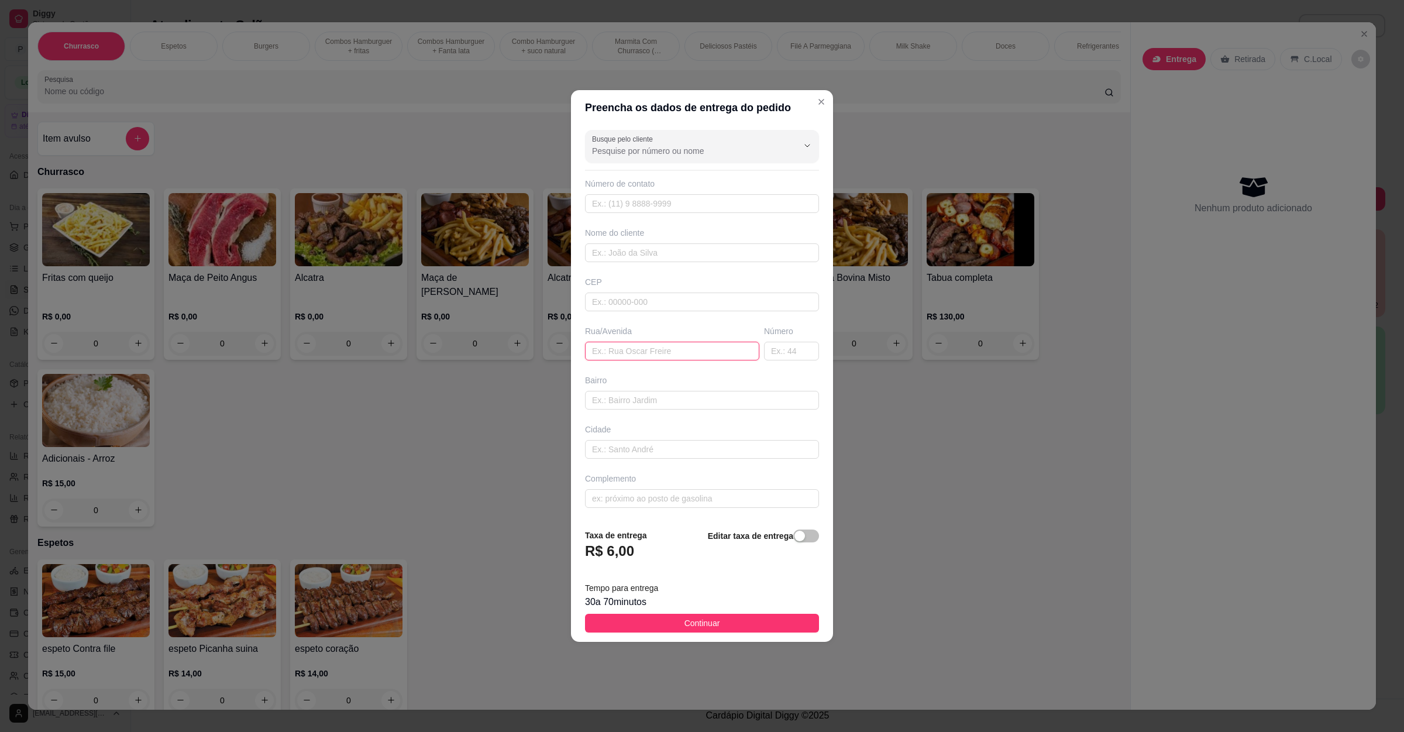
click at [636, 350] on input "text" at bounding box center [672, 351] width 174 height 19
paste input "[STREET_ADDRESS]"
type input "[STREET_ADDRESS]"
click at [684, 637] on footer "Taxa de entrega R$ 6,00 Editar taxa de entrega Tempo para entrega 30 a 70 minut…" at bounding box center [702, 580] width 262 height 123
click at [700, 625] on span "Continuar" at bounding box center [702, 623] width 36 height 13
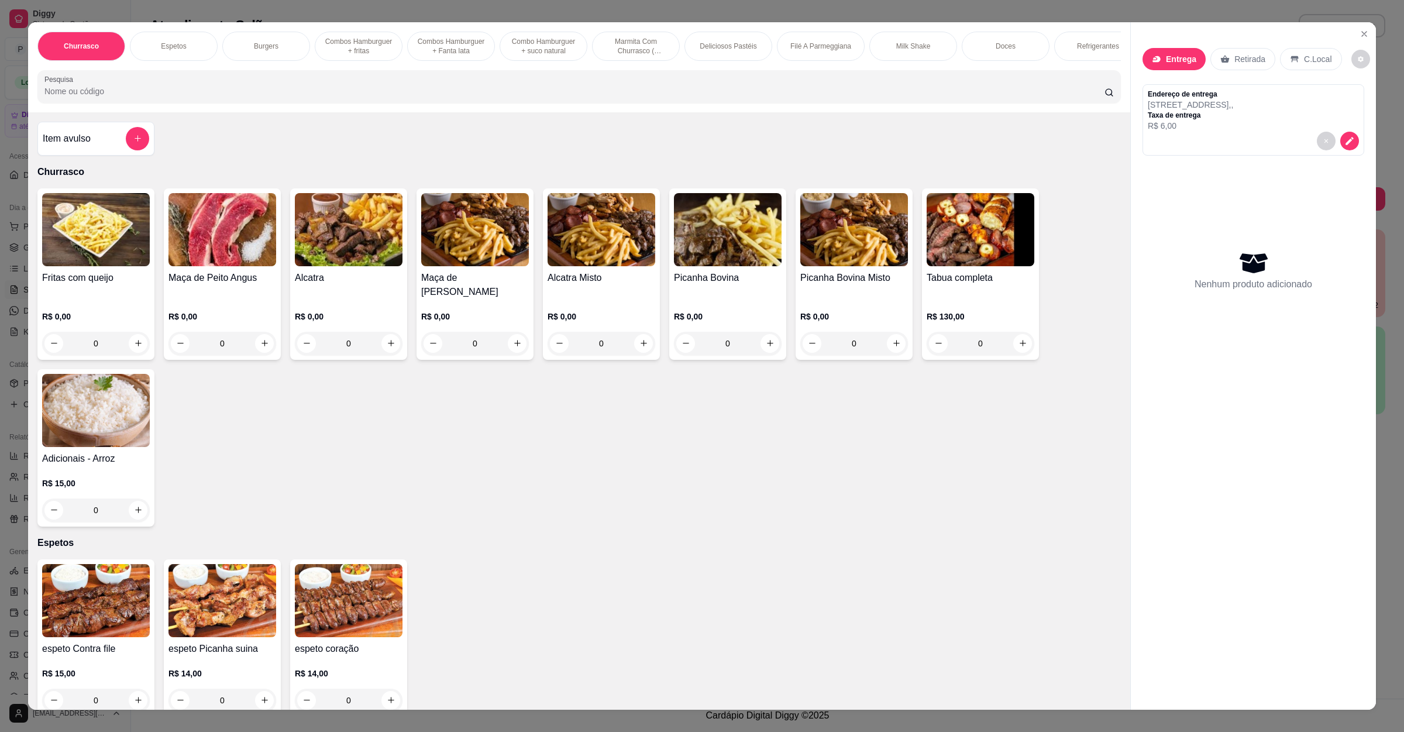
click at [74, 97] on input "Pesquisa" at bounding box center [574, 91] width 1060 height 12
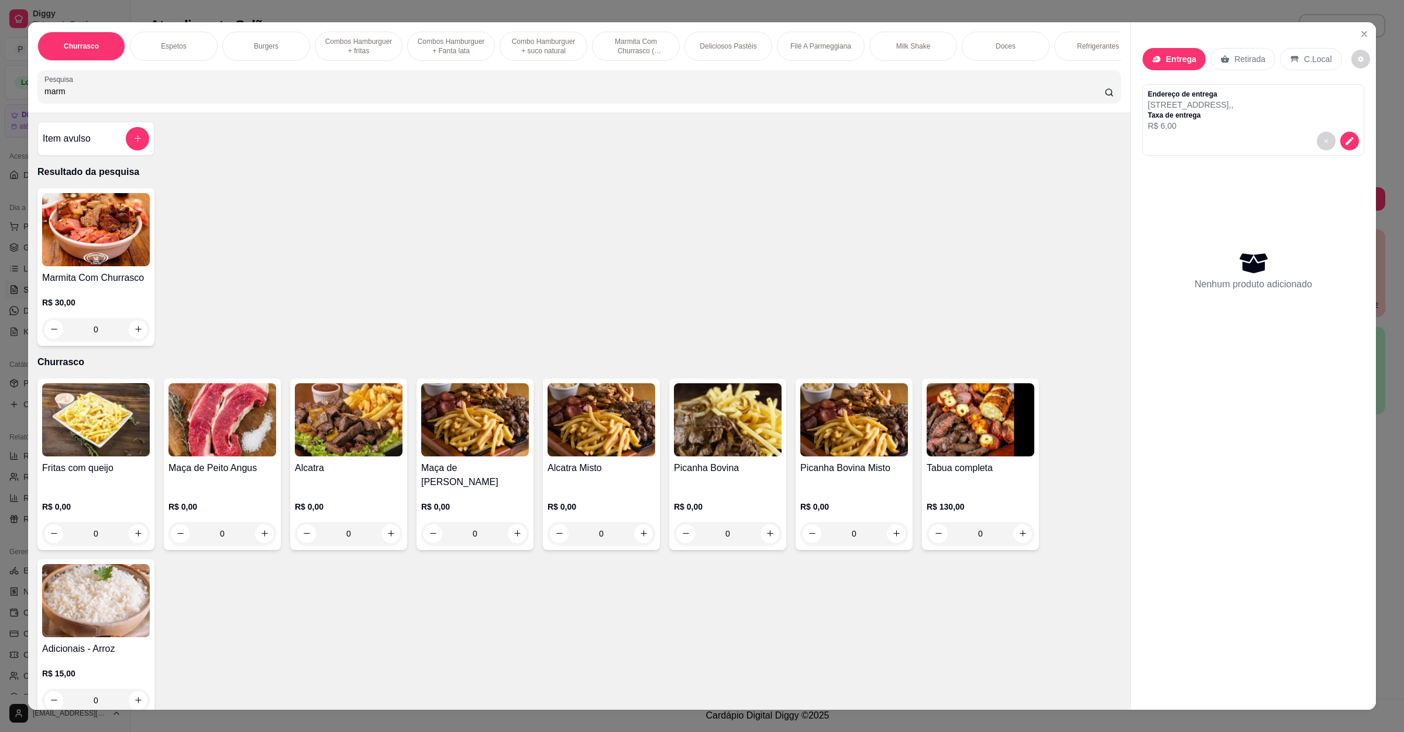
type input "marm"
click at [115, 302] on div "R$ 30,00 0" at bounding box center [96, 313] width 108 height 56
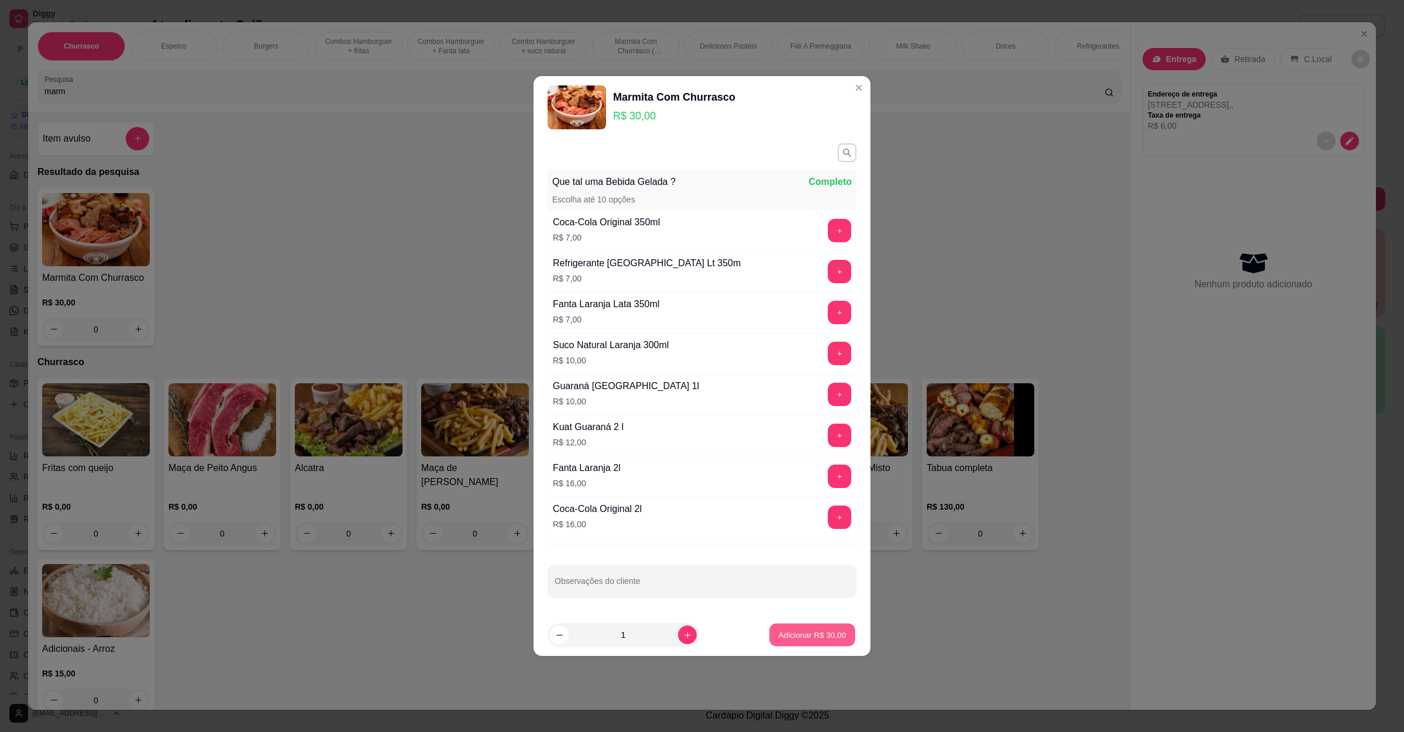
click at [813, 646] on button "Adicionar R$ 30,00" at bounding box center [812, 635] width 86 height 23
type input "1"
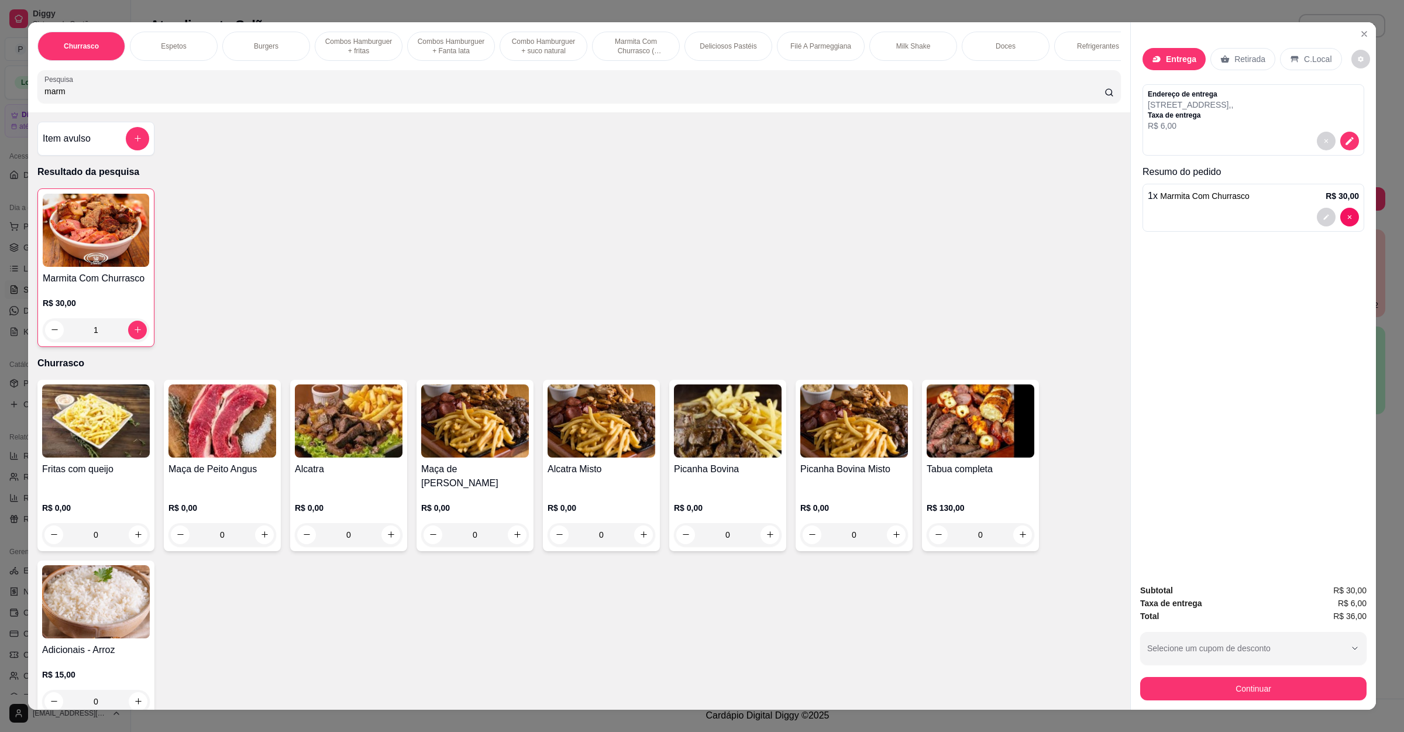
drag, startPoint x: 179, startPoint y: 102, endPoint x: 0, endPoint y: 101, distance: 179.0
click at [0, 101] on div "Churrasco Espetos Burgers Combos Hamburguer + fritas Combos Hamburguer + Fanta …" at bounding box center [702, 366] width 1404 height 732
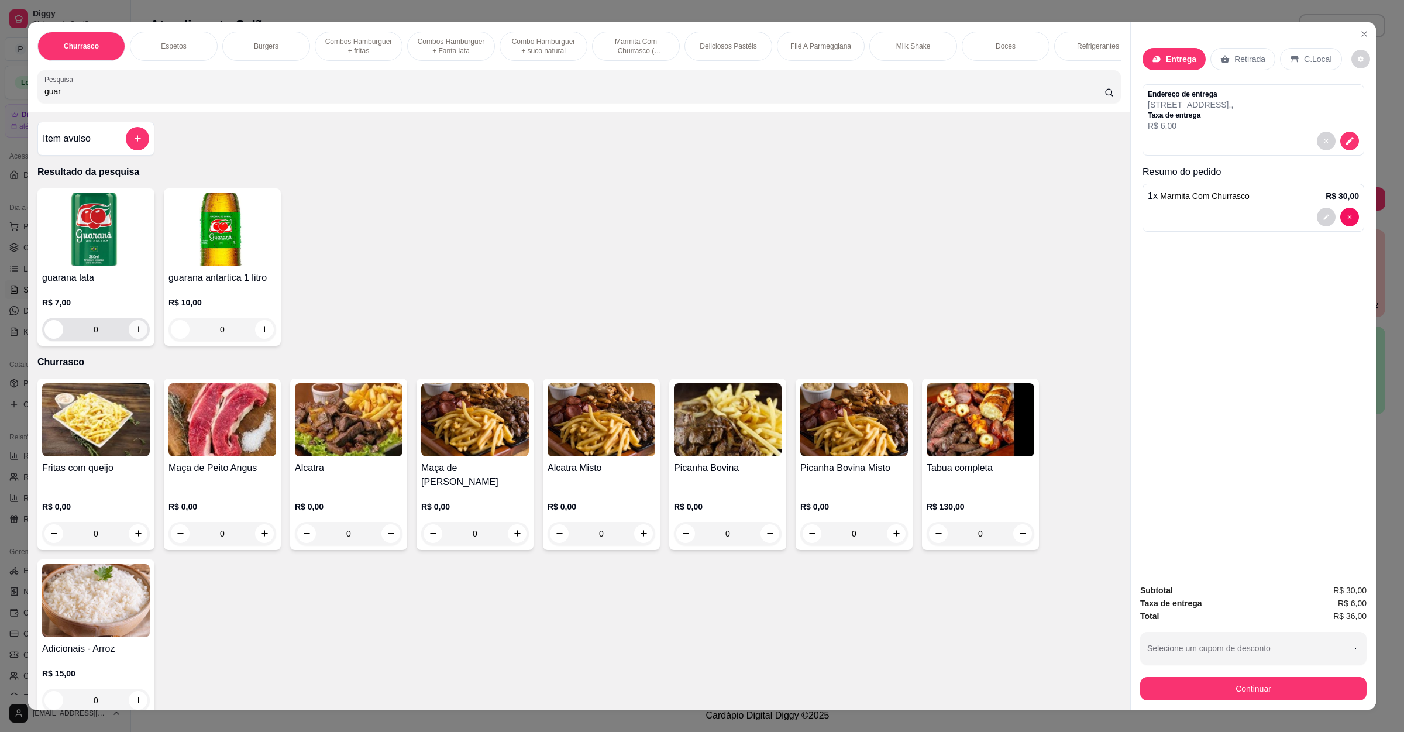
type input "guar"
click at [129, 339] on button "increase-product-quantity" at bounding box center [138, 329] width 19 height 19
type input "1"
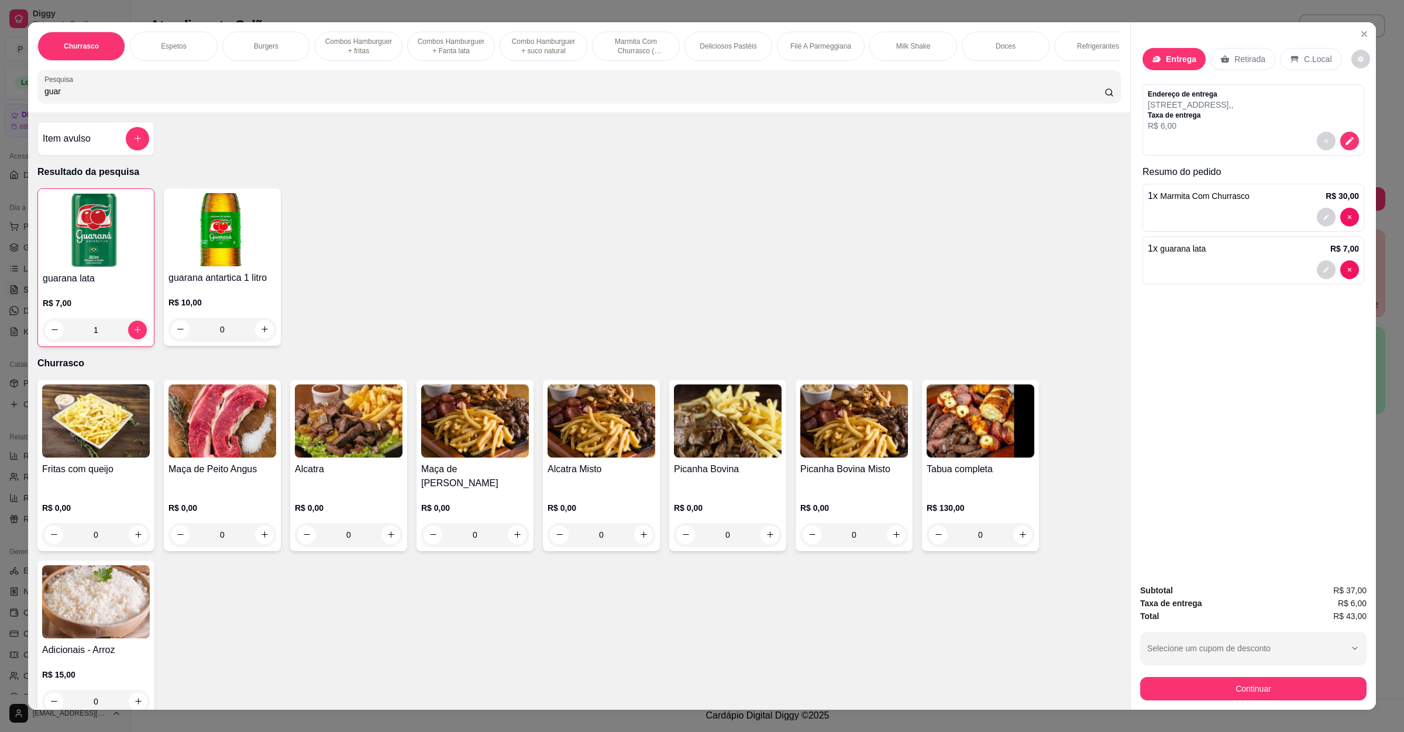
click at [1230, 672] on div "Subtotal R$ 37,00 Taxa de entrega R$ 6,00 Total R$ 43,00 Selecione um cupom de …" at bounding box center [1253, 642] width 226 height 116
click at [1230, 680] on button "Continuar" at bounding box center [1253, 688] width 219 height 23
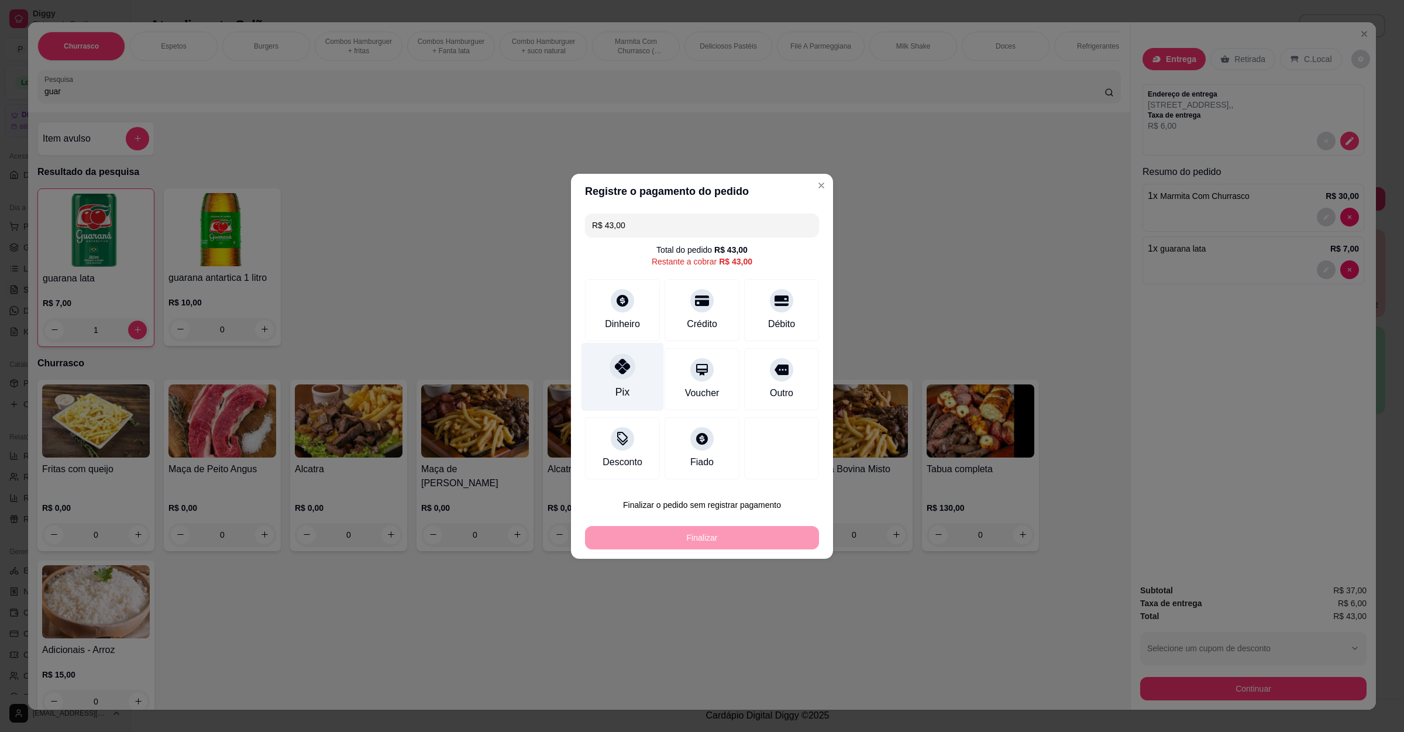
click at [622, 365] on icon at bounding box center [622, 366] width 15 height 15
type input "R$ 0,00"
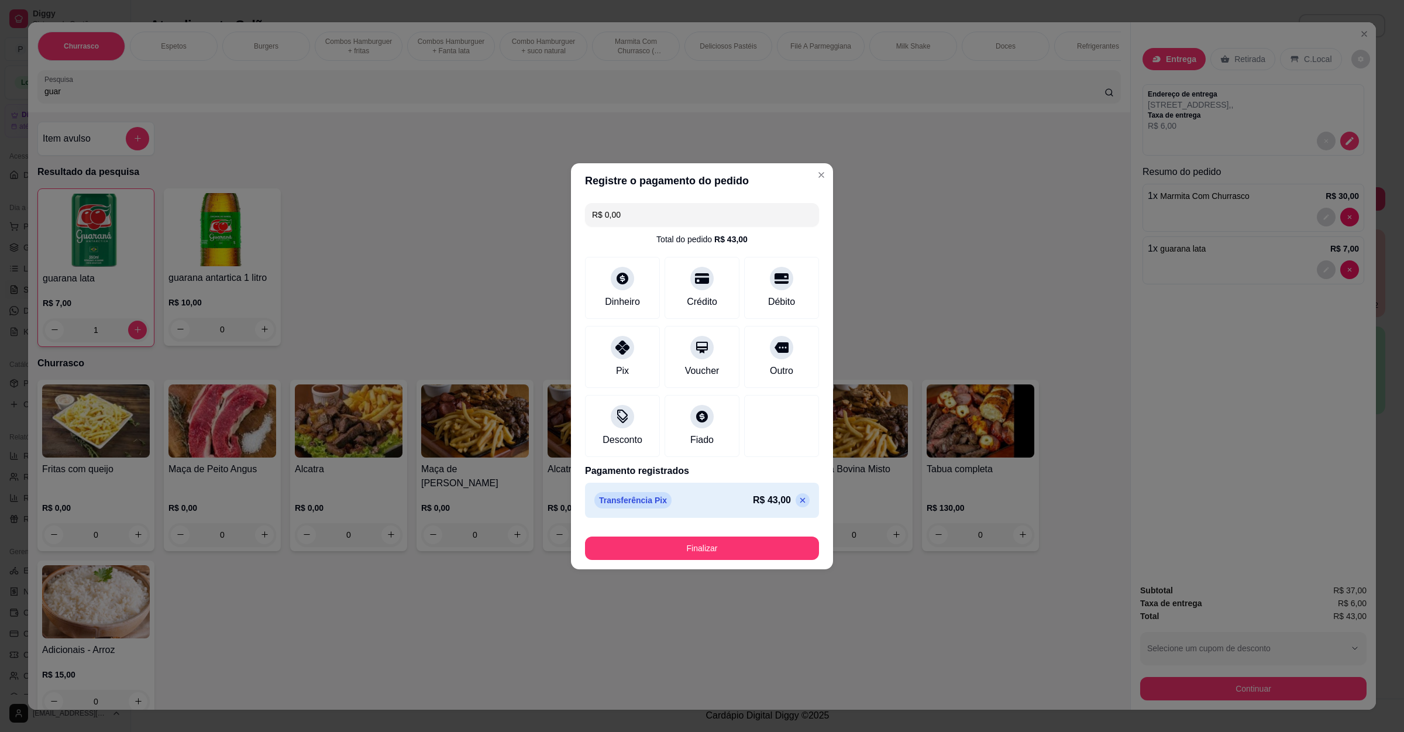
click at [725, 562] on footer "Finalizar" at bounding box center [702, 545] width 262 height 47
click at [731, 556] on button "Finalizar" at bounding box center [702, 547] width 234 height 23
type input "0"
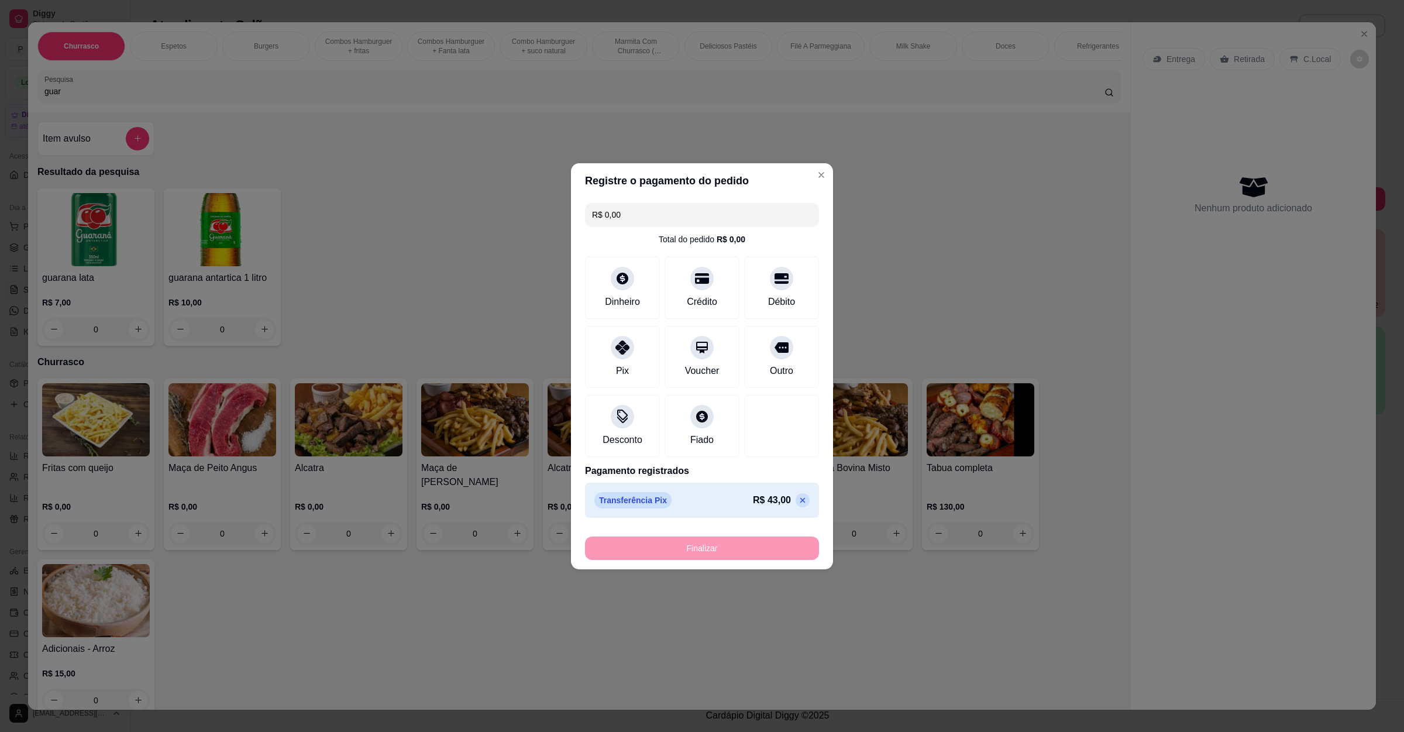
type input "-R$ 43,00"
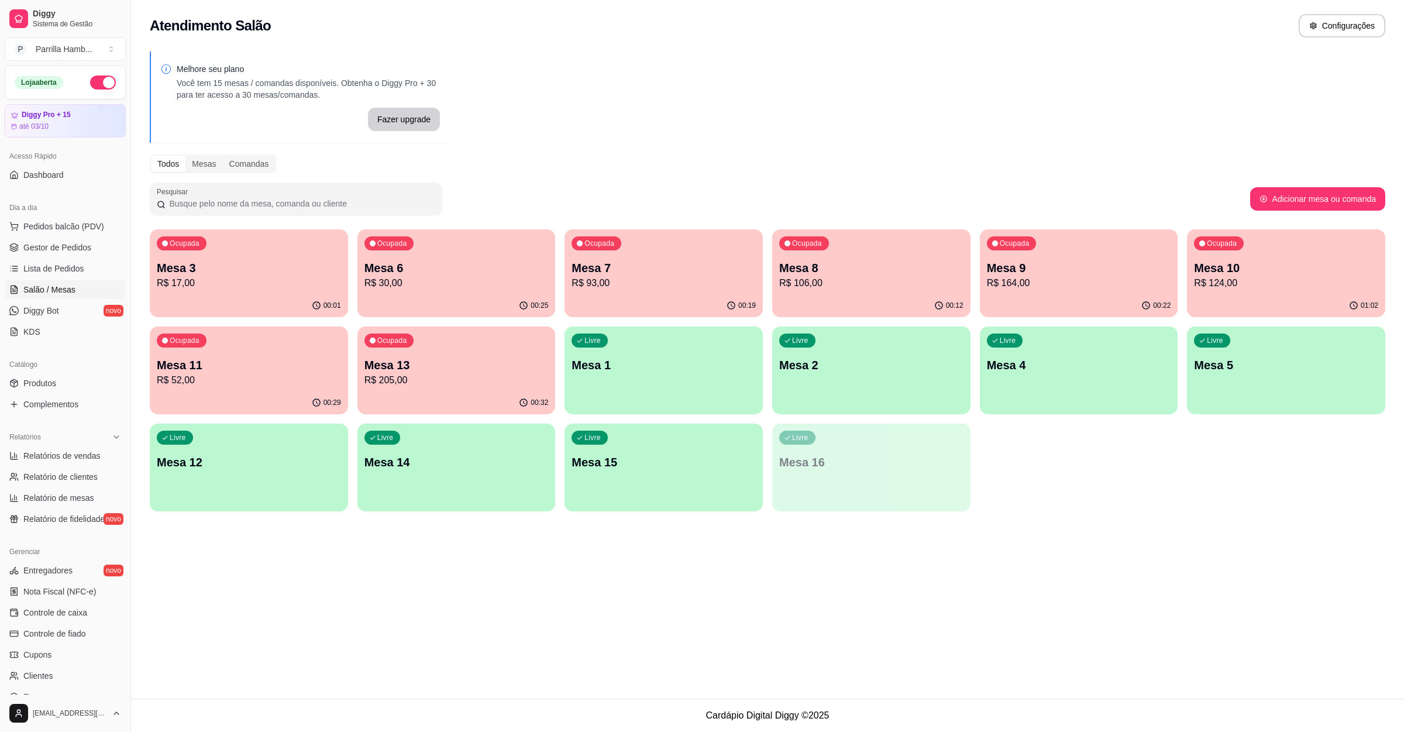
click at [1314, 248] on div "Ocupada Mesa 10 R$ 124,00" at bounding box center [1286, 261] width 198 height 65
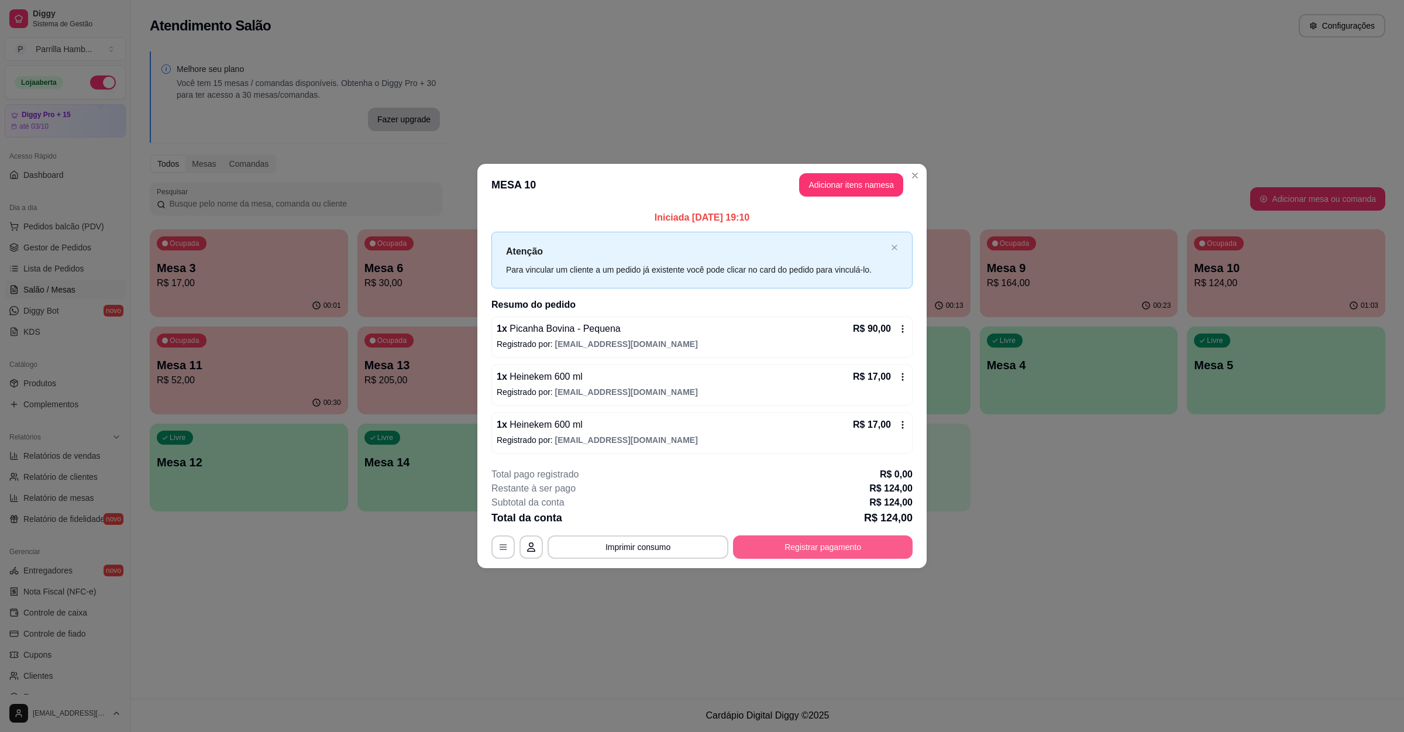
click at [798, 541] on button "Registrar pagamento" at bounding box center [823, 546] width 180 height 23
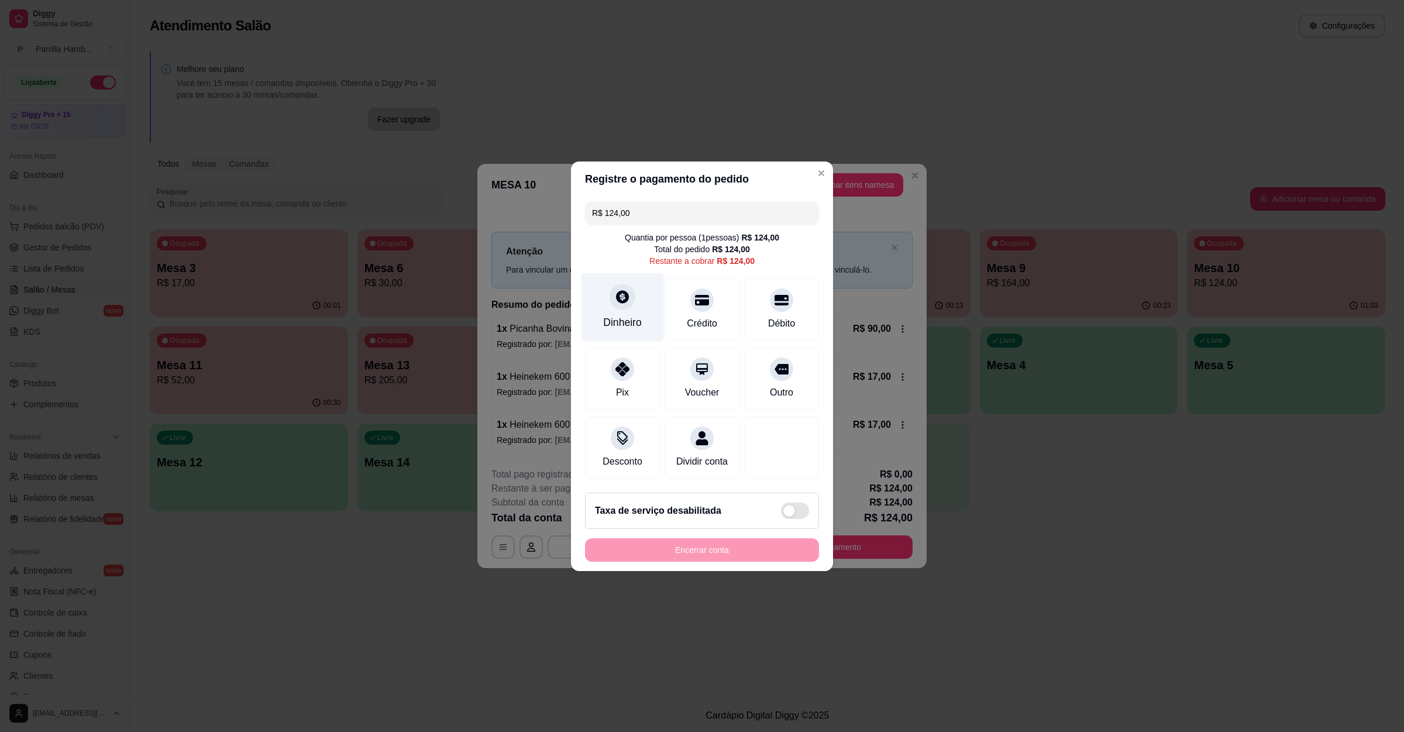
click at [611, 302] on div "Dinheiro" at bounding box center [622, 307] width 82 height 68
type input "R$ 0,00"
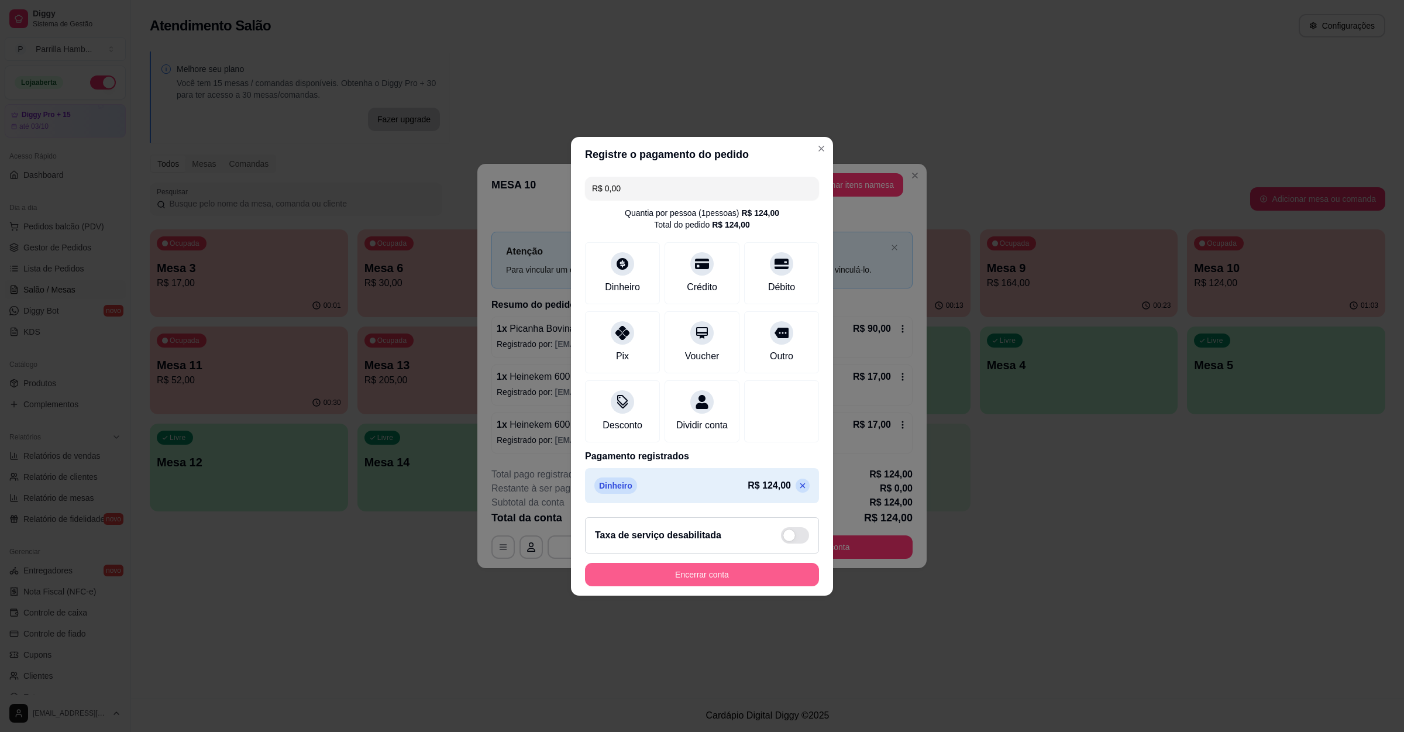
click at [696, 585] on button "Encerrar conta" at bounding box center [702, 574] width 234 height 23
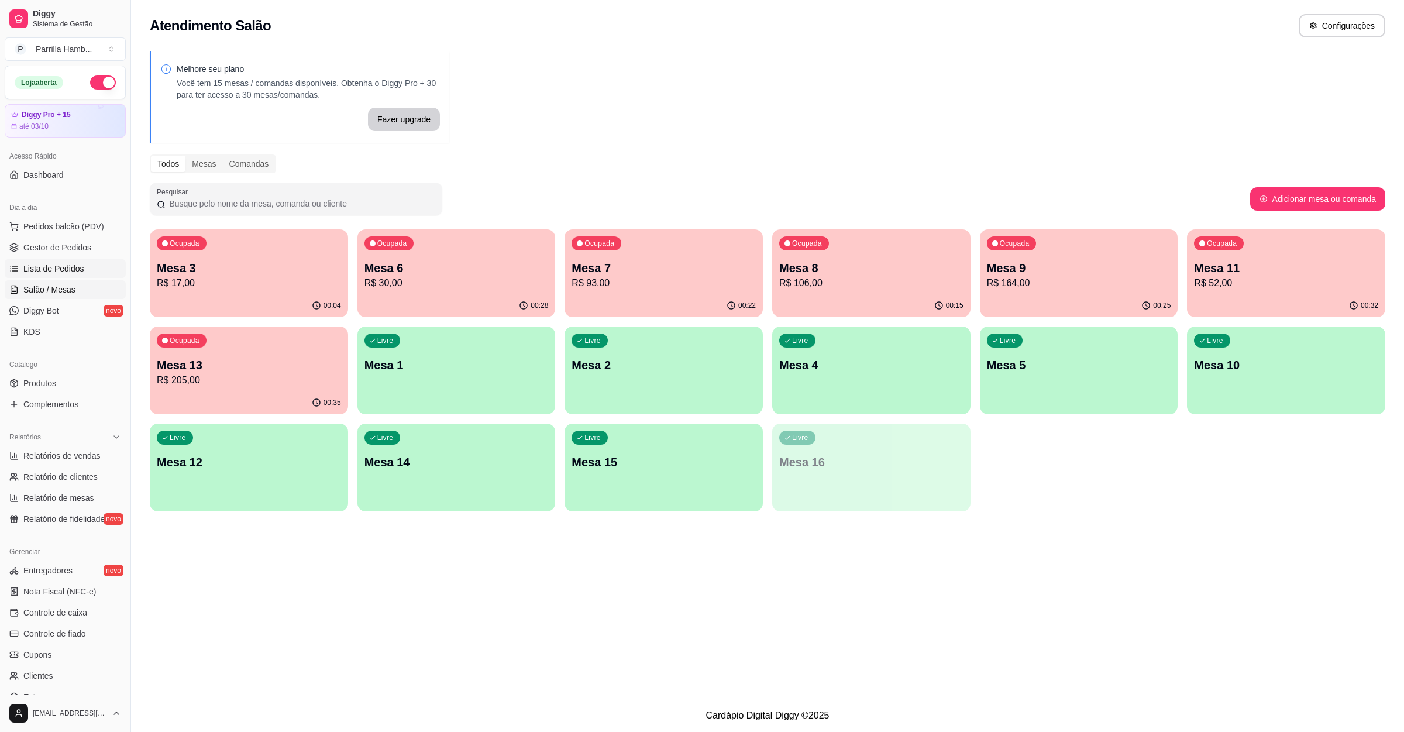
click at [80, 272] on span "Lista de Pedidos" at bounding box center [53, 269] width 61 height 12
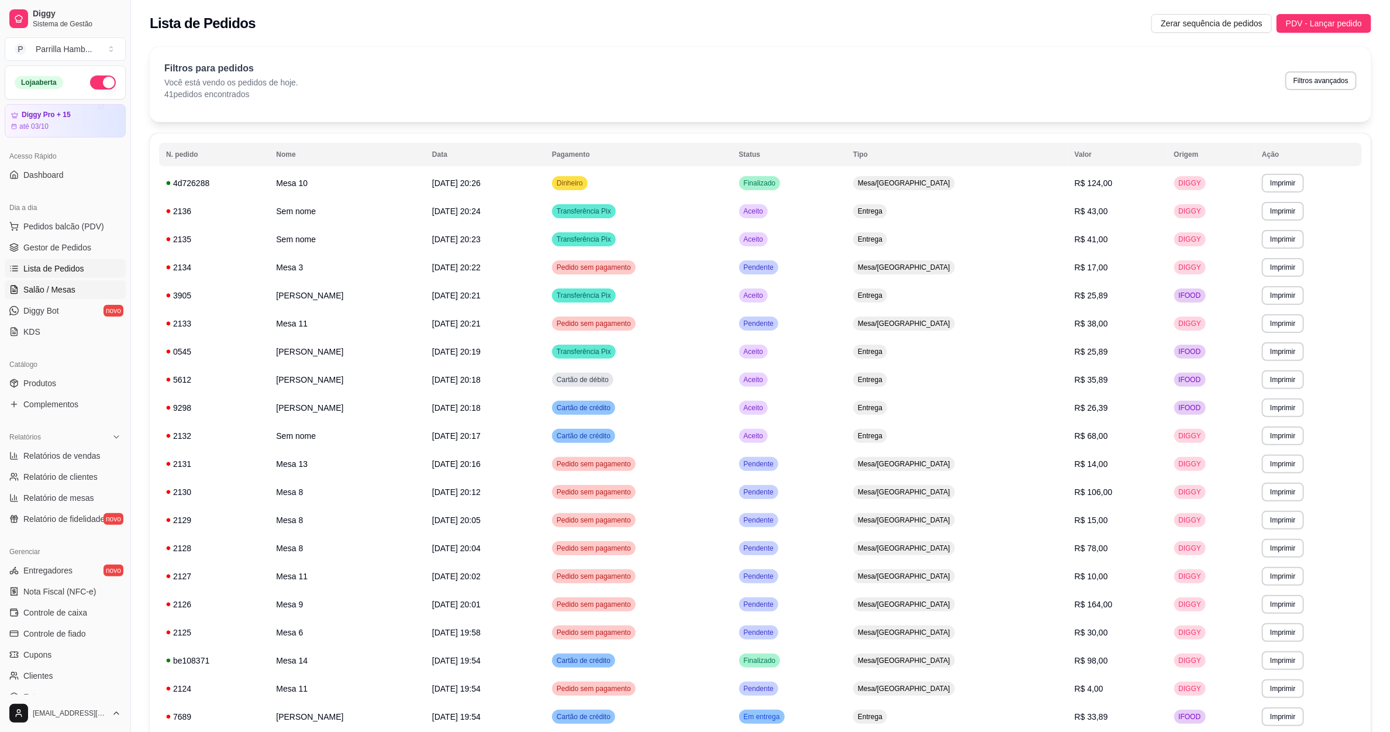
click at [54, 295] on span "Salão / Mesas" at bounding box center [49, 290] width 52 height 12
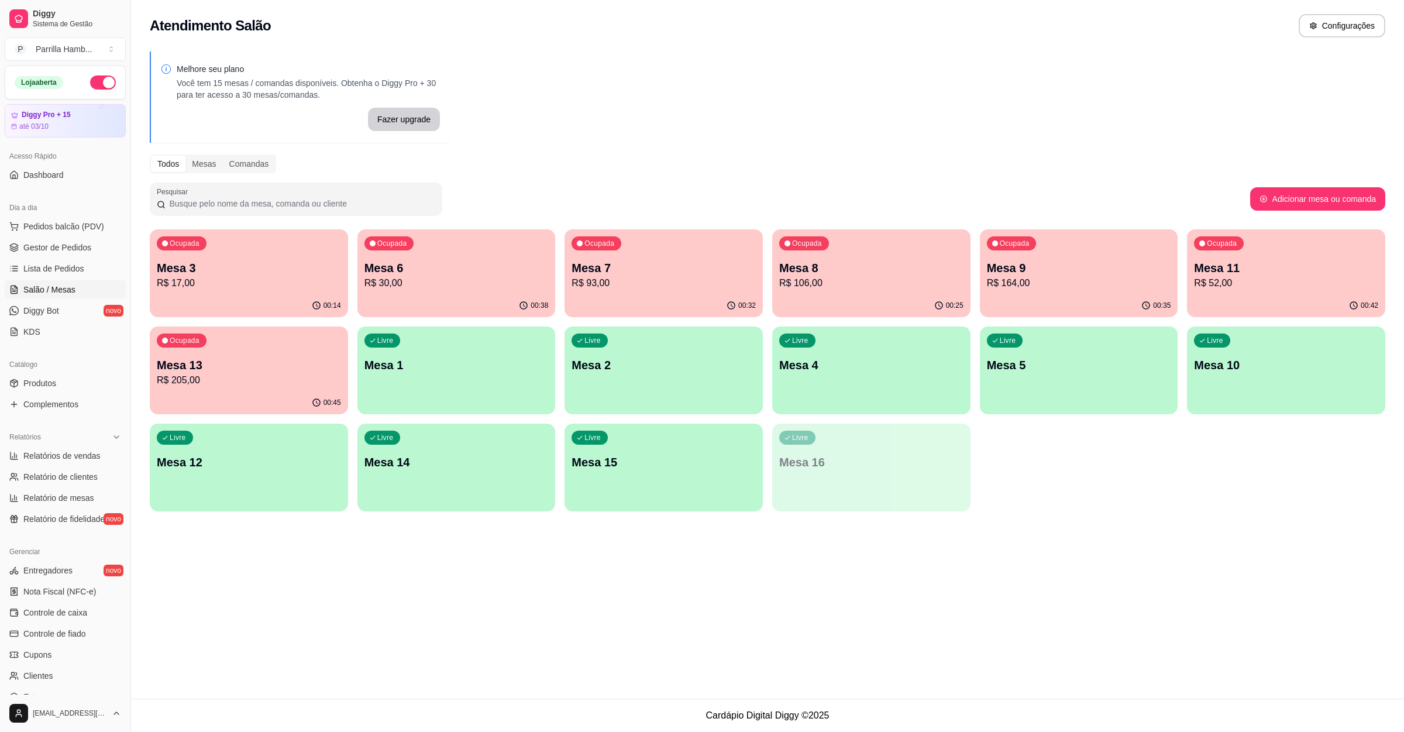
click at [686, 364] on p "Mesa 2" at bounding box center [664, 365] width 184 height 16
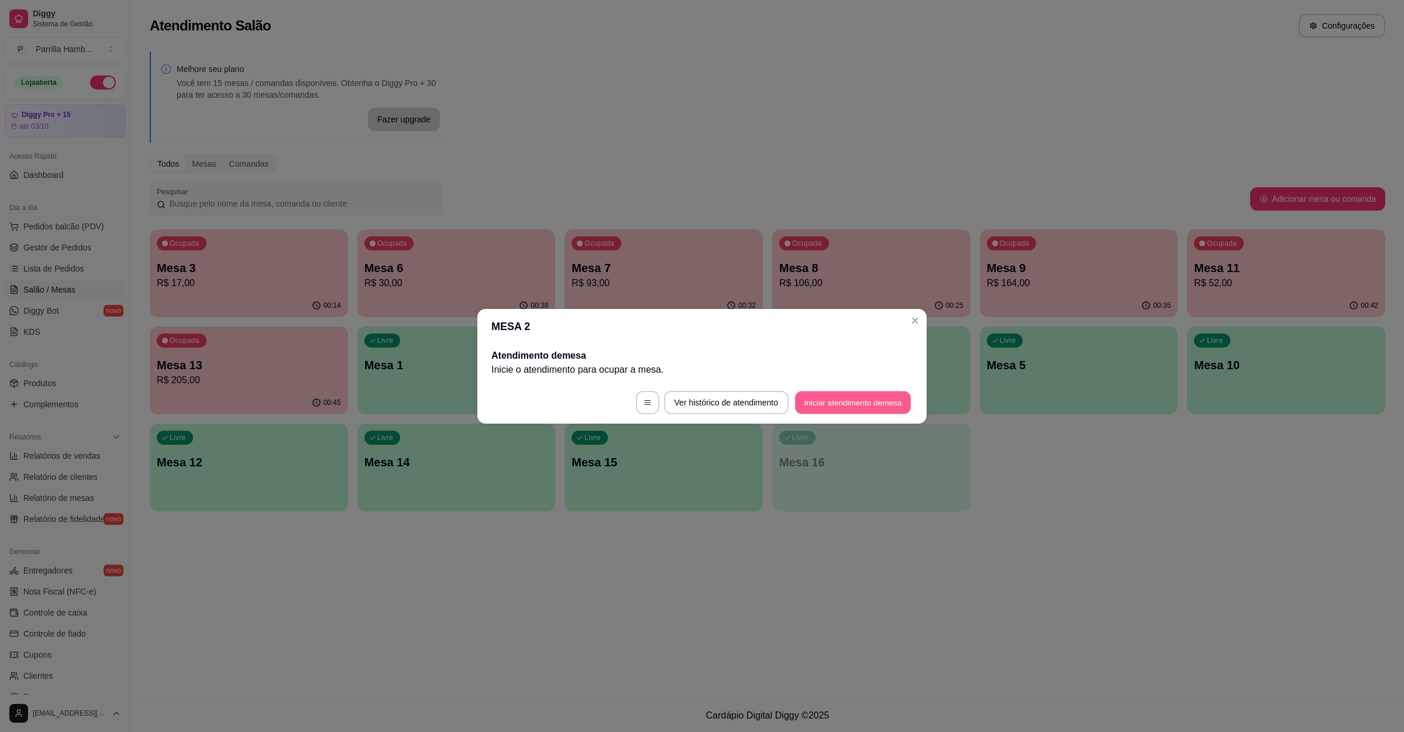
click at [892, 408] on button "Iniciar atendimento de mesa" at bounding box center [853, 402] width 116 height 23
click at [892, 408] on footer "Ver histórico de atendimento Iniciar atendimento de mesa" at bounding box center [701, 402] width 449 height 42
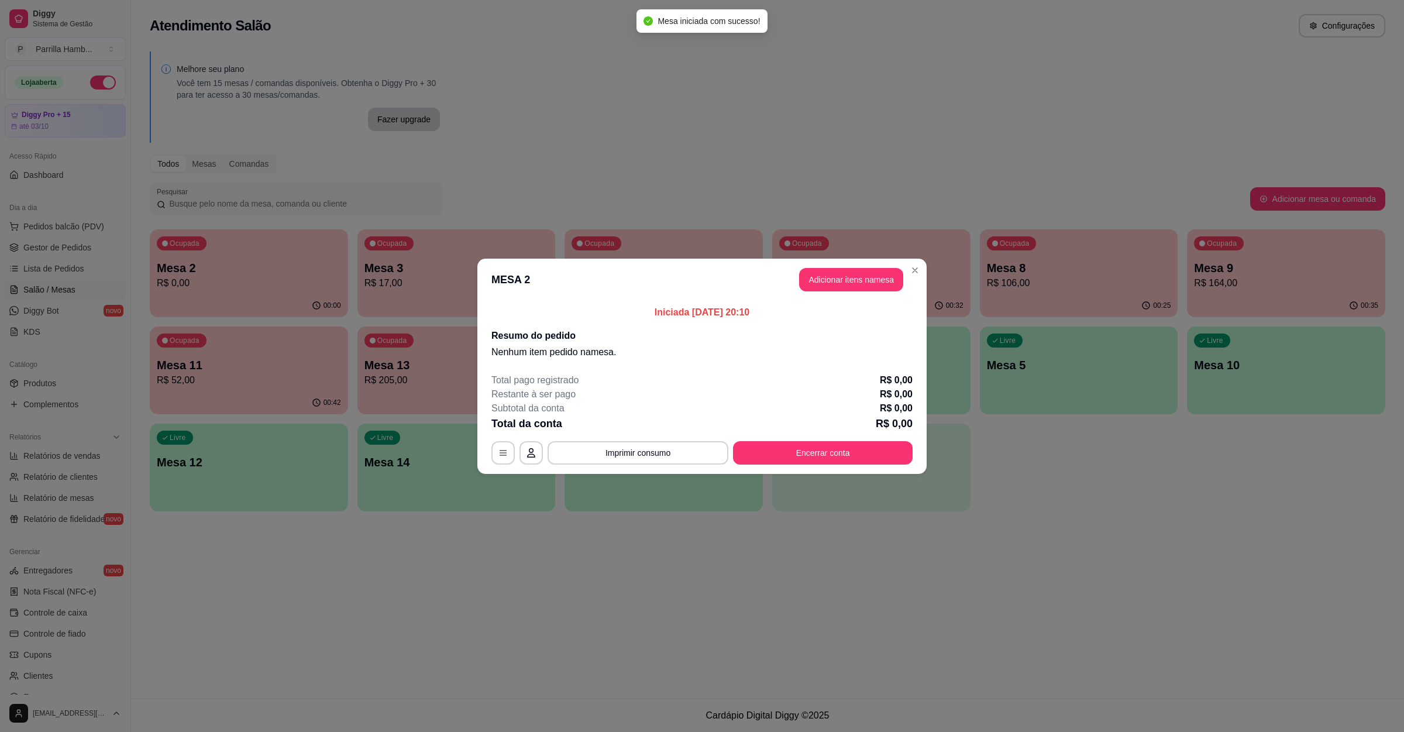
click at [849, 297] on header "MESA 2 Adicionar itens na mesa" at bounding box center [701, 280] width 449 height 42
click at [848, 281] on button "Adicionar itens na mesa" at bounding box center [851, 279] width 104 height 23
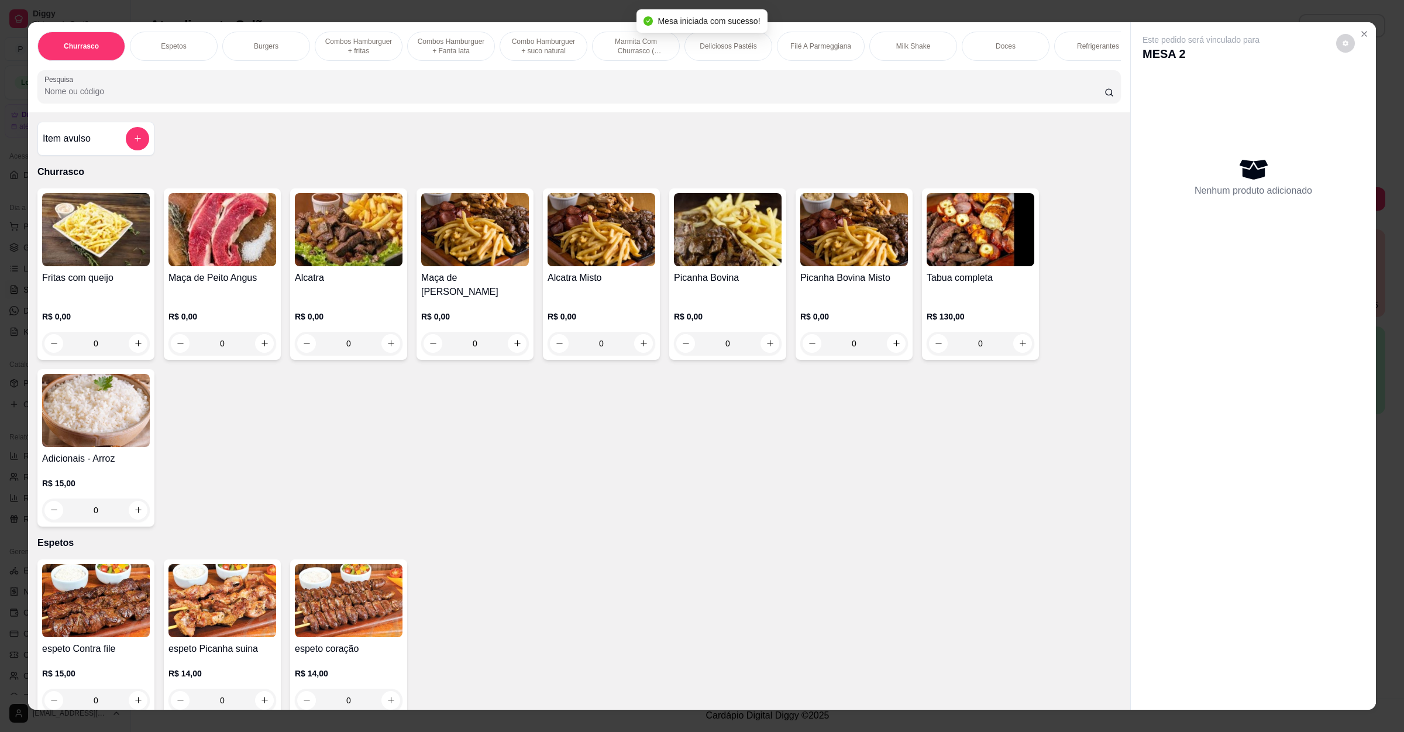
click at [290, 97] on input "Pesquisa" at bounding box center [574, 91] width 1060 height 12
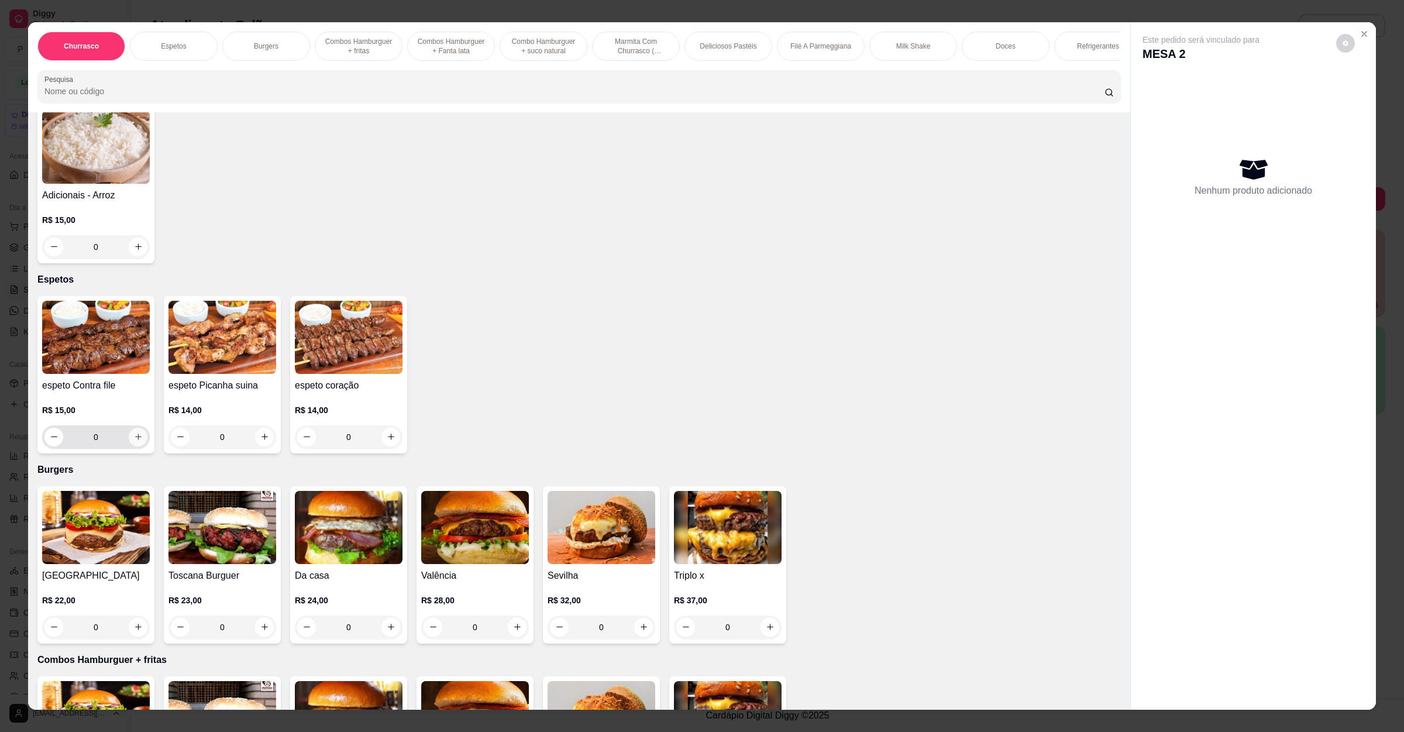
click at [129, 436] on button "increase-product-quantity" at bounding box center [138, 437] width 19 height 19
type input "1"
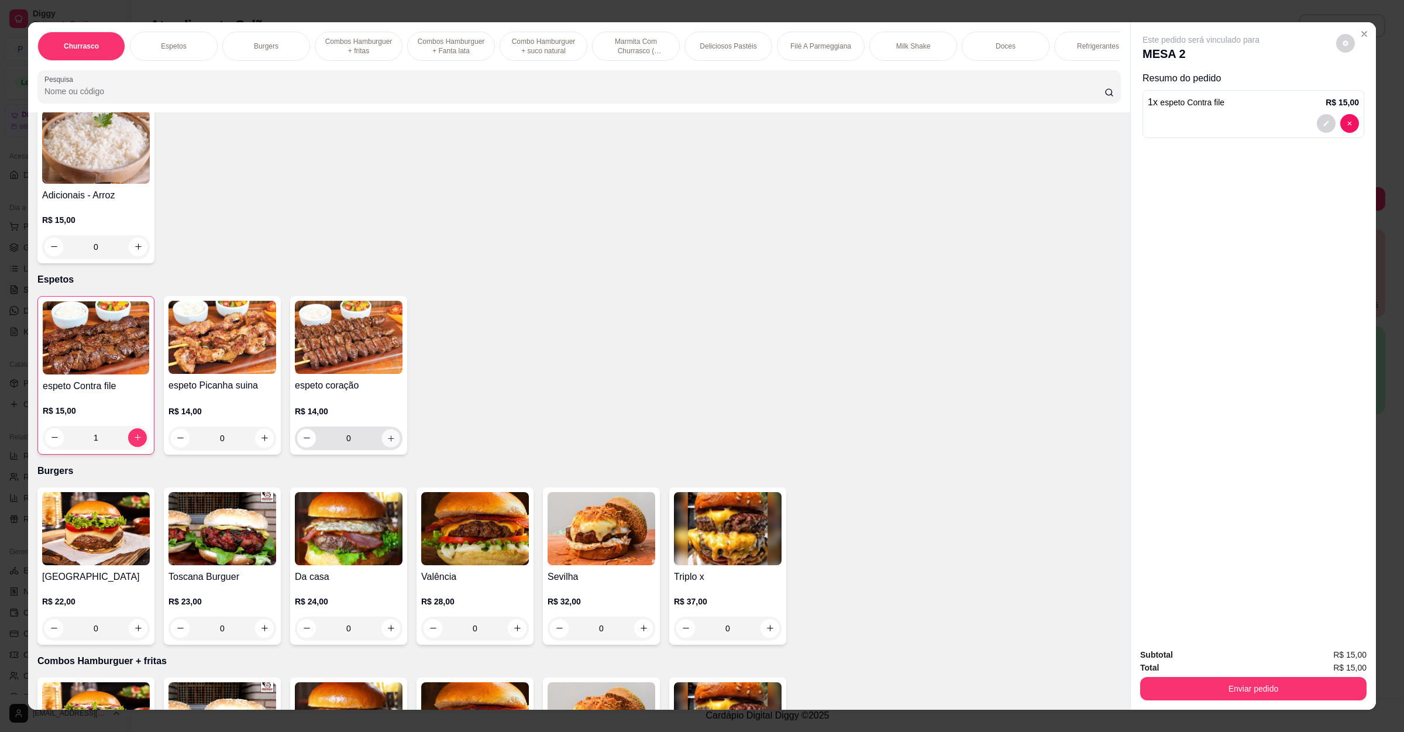
click at [387, 435] on icon "increase-product-quantity" at bounding box center [391, 437] width 9 height 9
type input "1"
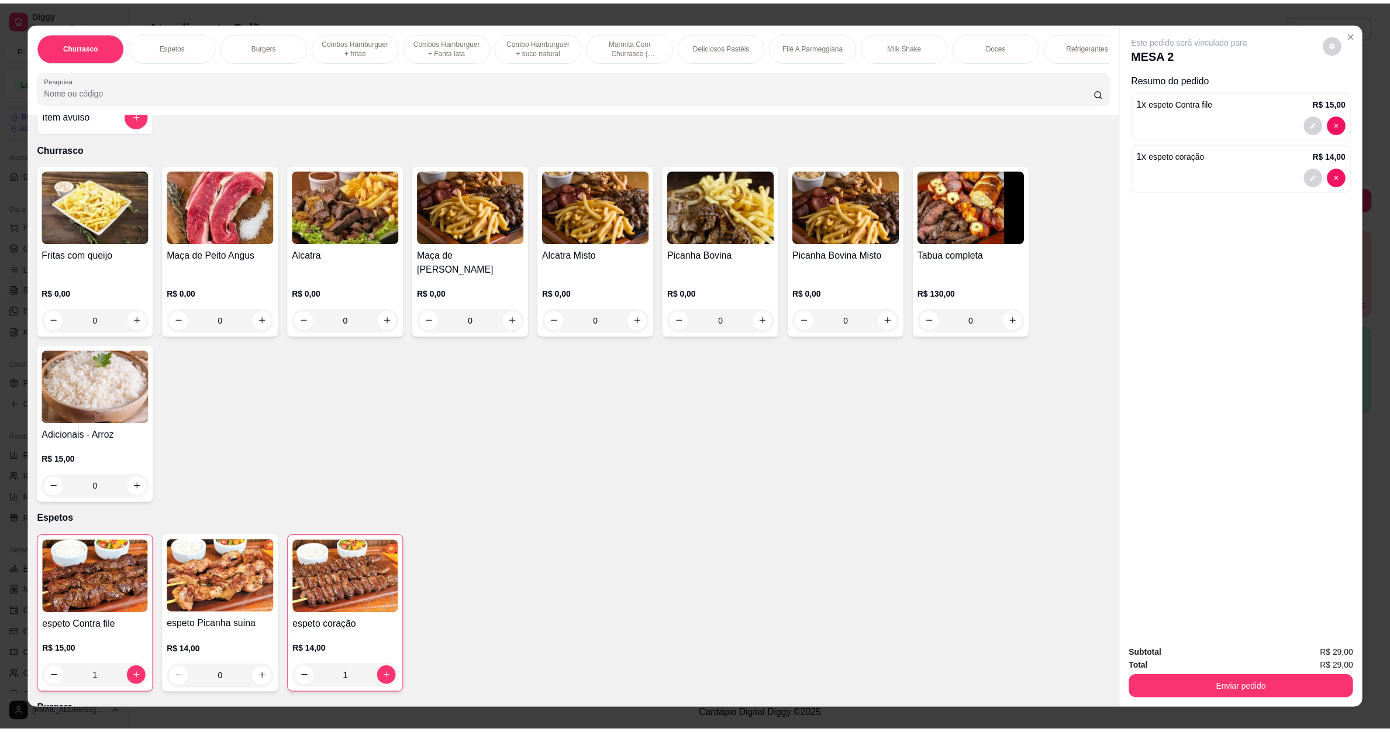
scroll to position [0, 0]
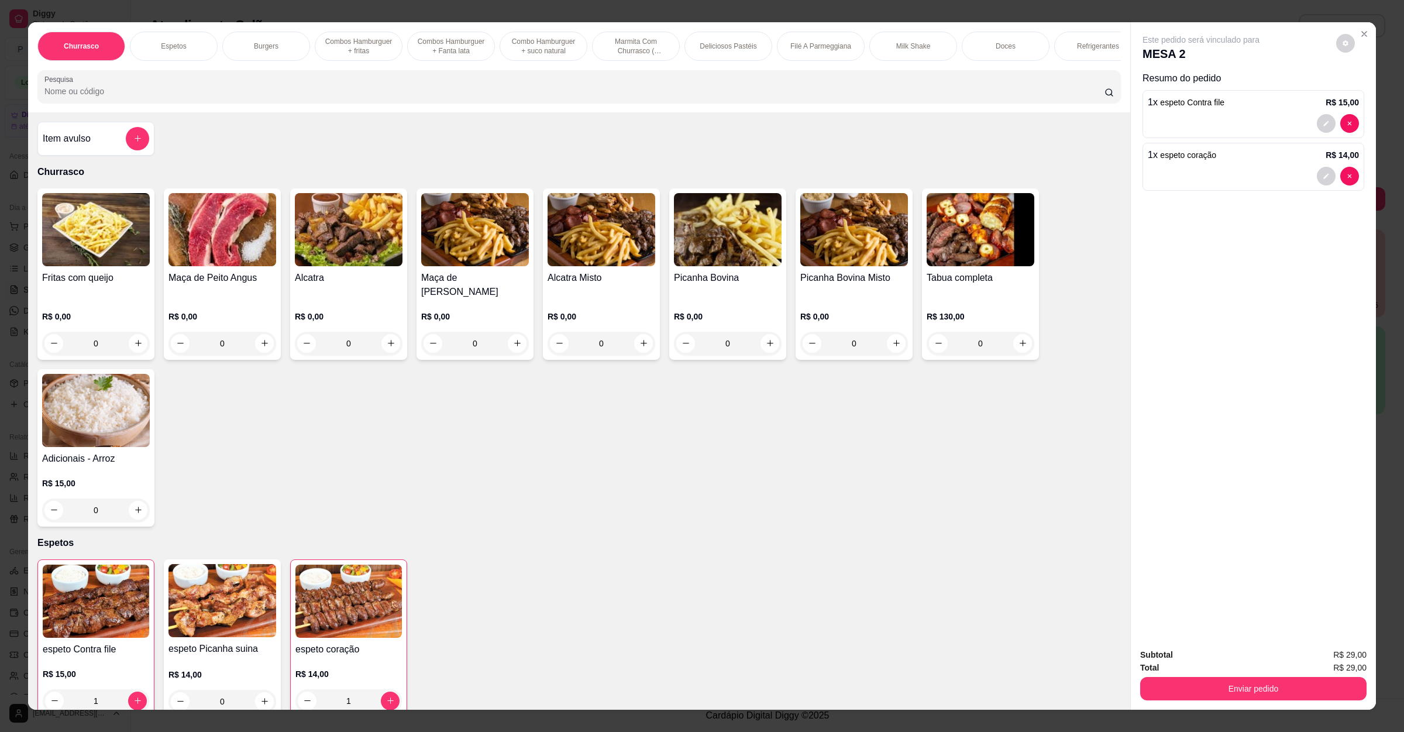
click at [98, 97] on input "Pesquisa" at bounding box center [574, 91] width 1060 height 12
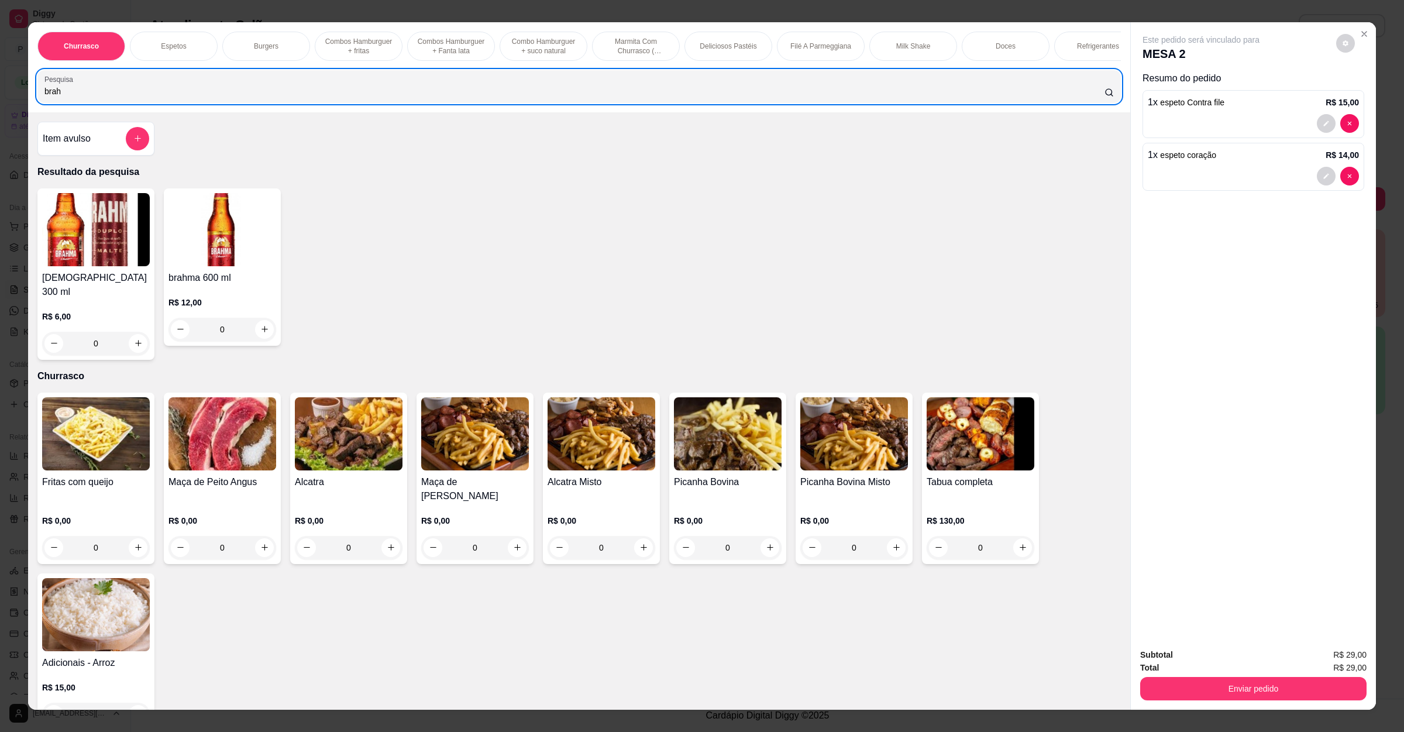
drag, startPoint x: 143, startPoint y: 93, endPoint x: 18, endPoint y: 39, distance: 136.5
click at [0, 36] on div "Churrasco Espetos Burgers Combos Hamburguer + fritas Combos Hamburguer + Fanta …" at bounding box center [702, 366] width 1404 height 732
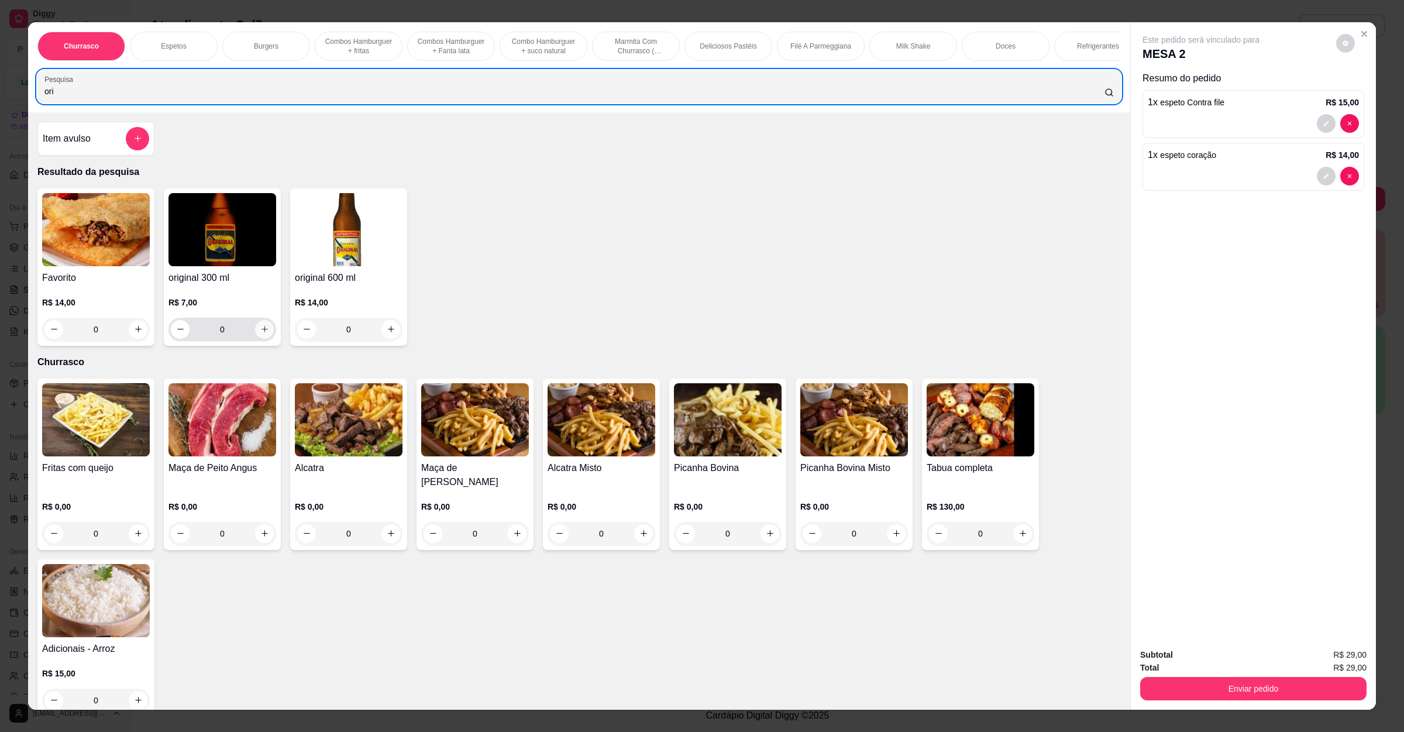
type input "ori"
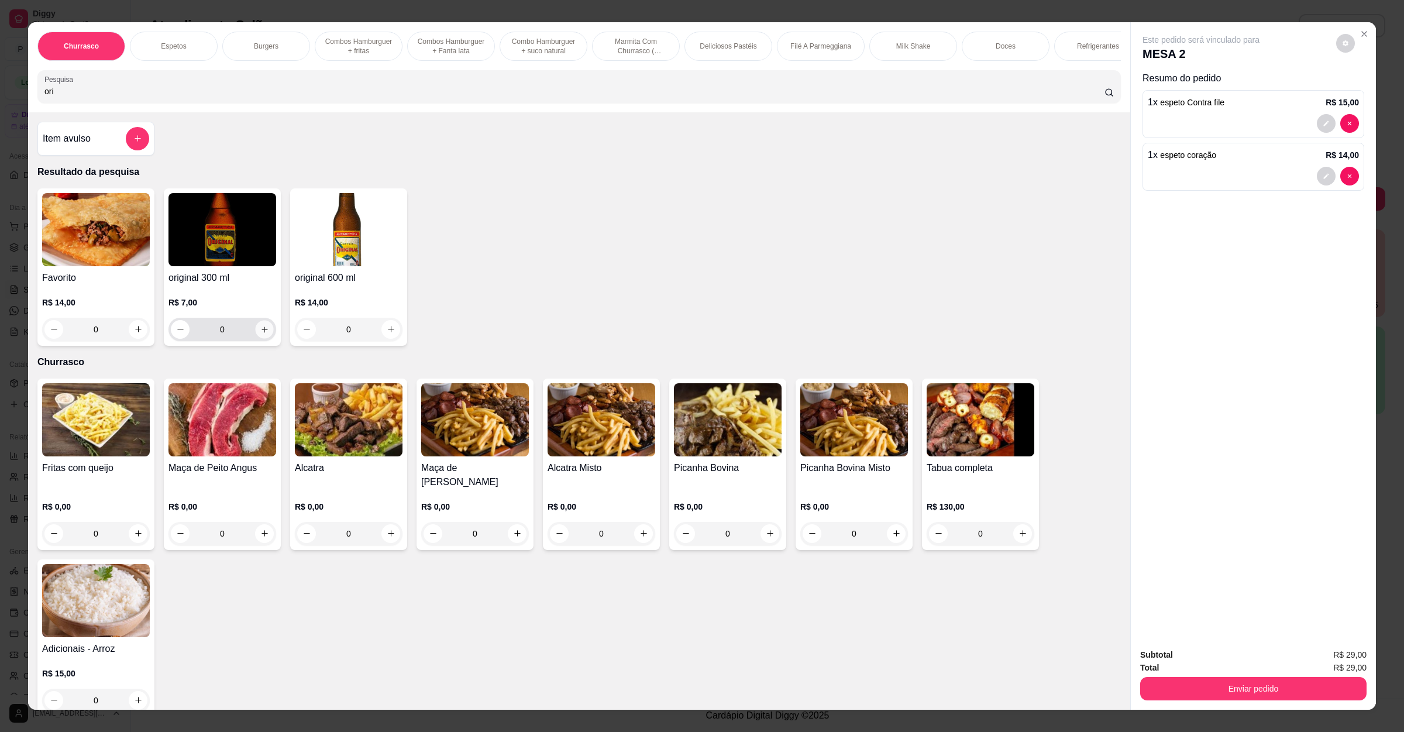
click at [263, 338] on button "increase-product-quantity" at bounding box center [264, 329] width 18 height 18
type input "1"
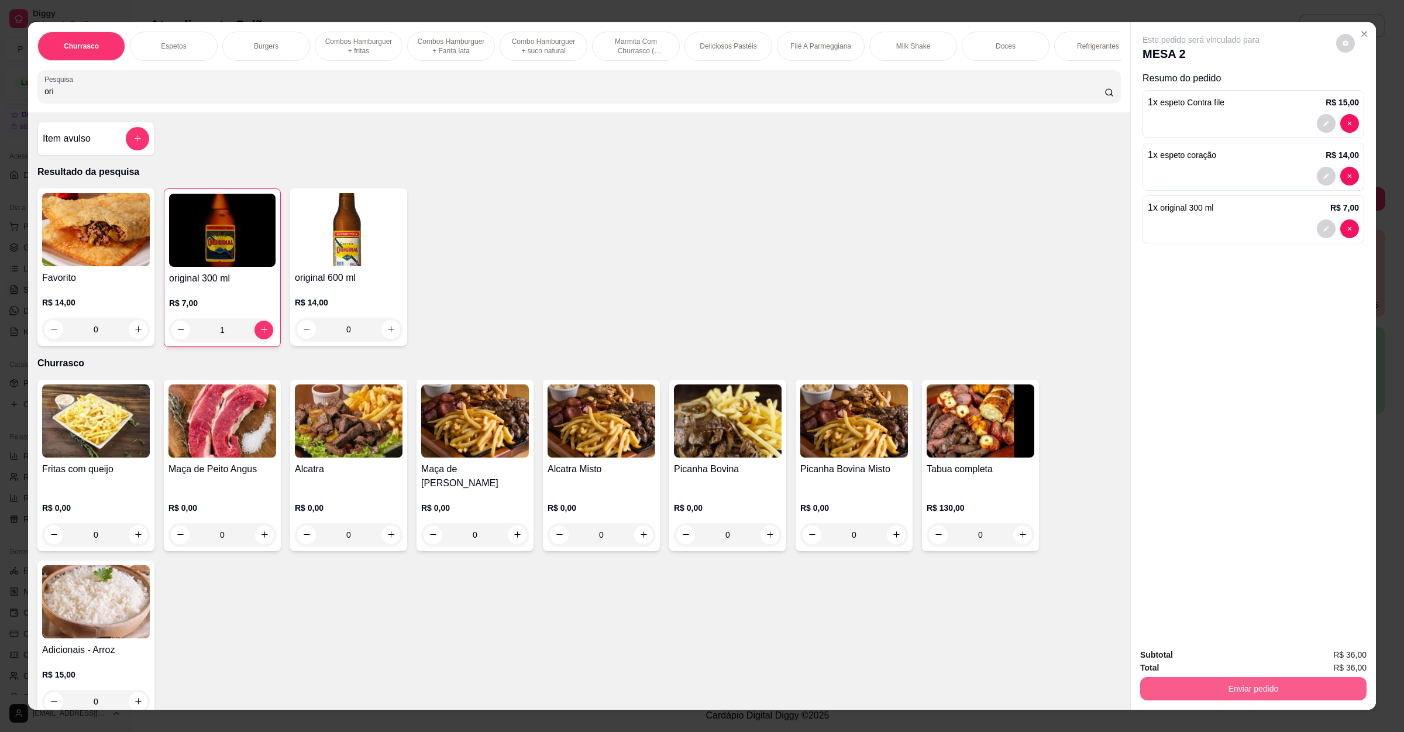
click at [1224, 682] on button "Enviar pedido" at bounding box center [1253, 688] width 226 height 23
click at [1323, 662] on button "Enviar pedido" at bounding box center [1334, 660] width 64 height 22
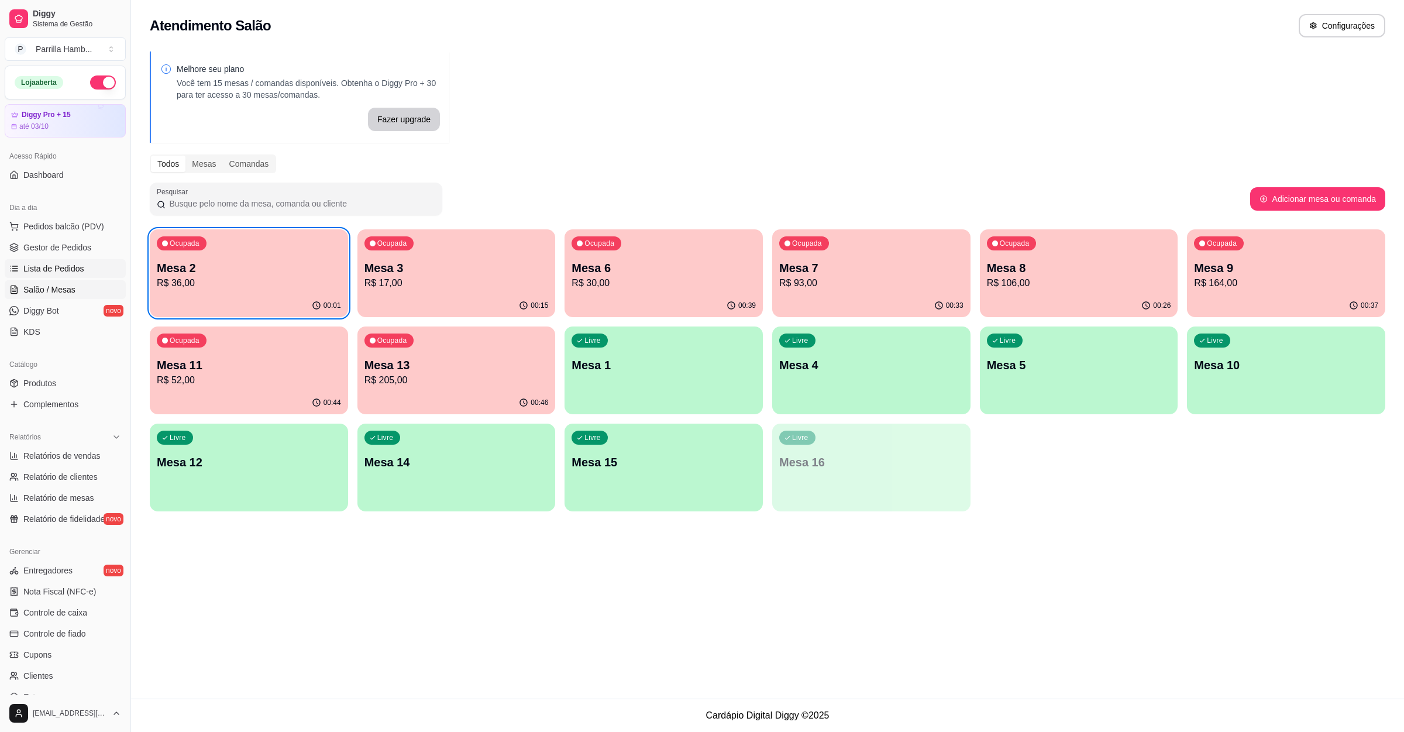
click at [77, 274] on span "Lista de Pedidos" at bounding box center [53, 269] width 61 height 12
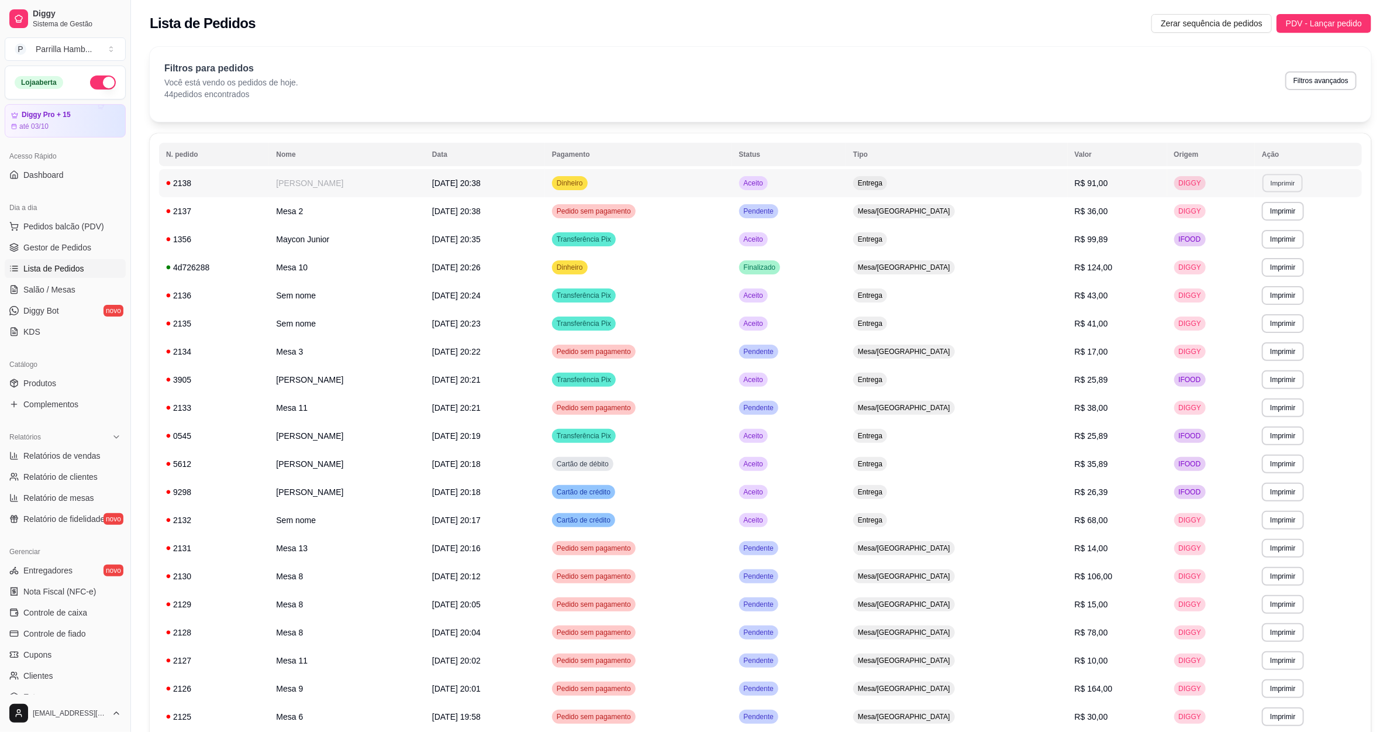
click at [1280, 188] on button "Imprimir" at bounding box center [1283, 183] width 40 height 18
click at [1252, 218] on button "IMPRESSORA" at bounding box center [1257, 224] width 85 height 19
click at [1287, 239] on button "Imprimir" at bounding box center [1283, 239] width 40 height 18
click at [1092, 235] on span "R$ 99,89" at bounding box center [1091, 239] width 33 height 9
click at [64, 286] on span "Salão / Mesas" at bounding box center [49, 290] width 52 height 12
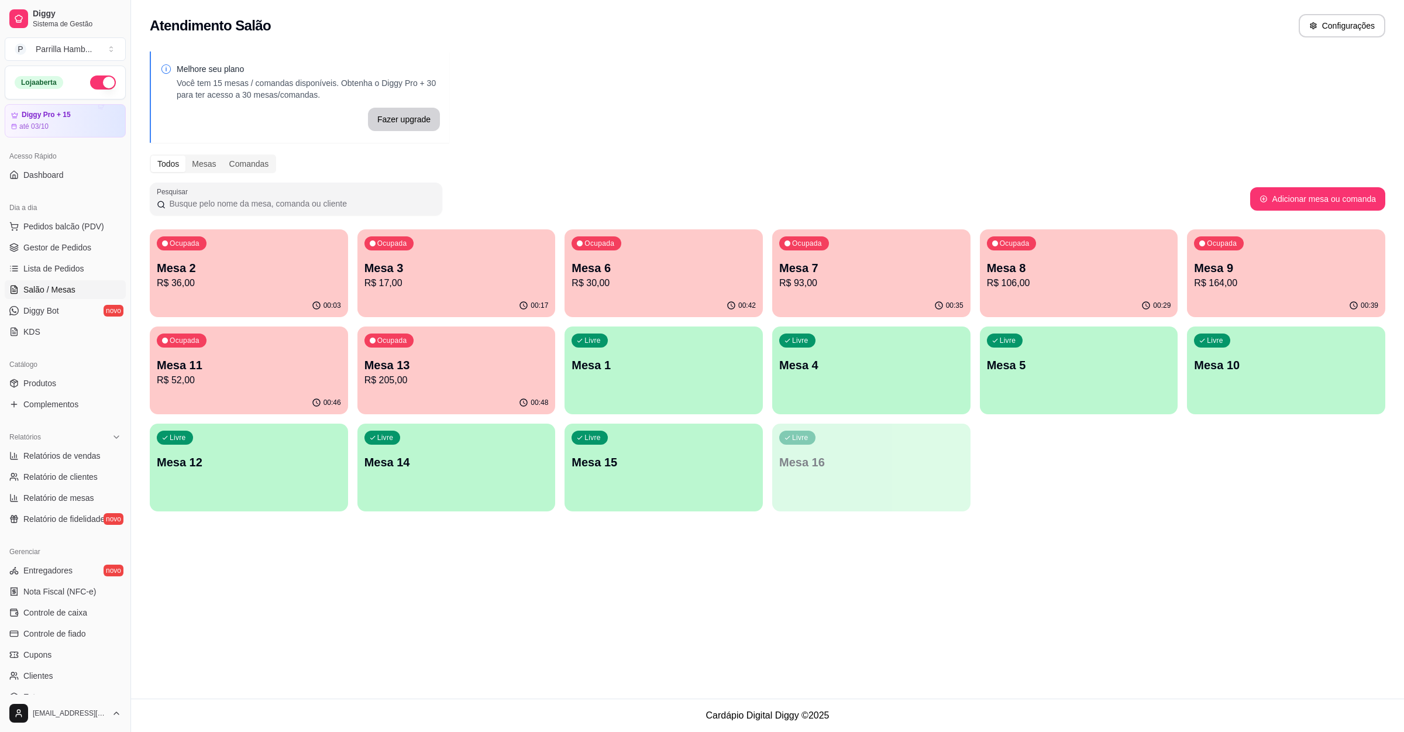
click at [909, 260] on p "Mesa 7" at bounding box center [871, 268] width 184 height 16
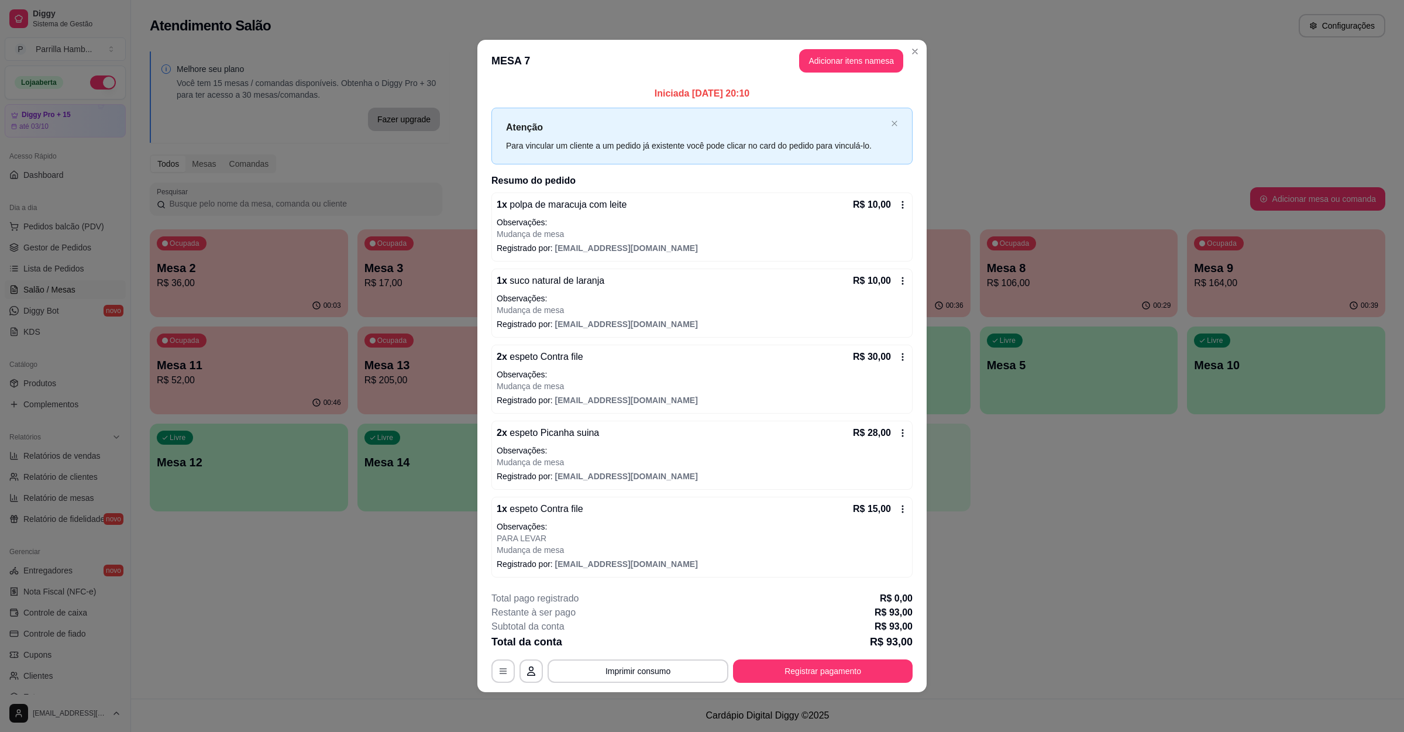
click at [628, 555] on p "Mudança de mesa" at bounding box center [702, 550] width 411 height 12
click at [620, 559] on span "[EMAIL_ADDRESS][DOMAIN_NAME]" at bounding box center [626, 563] width 143 height 9
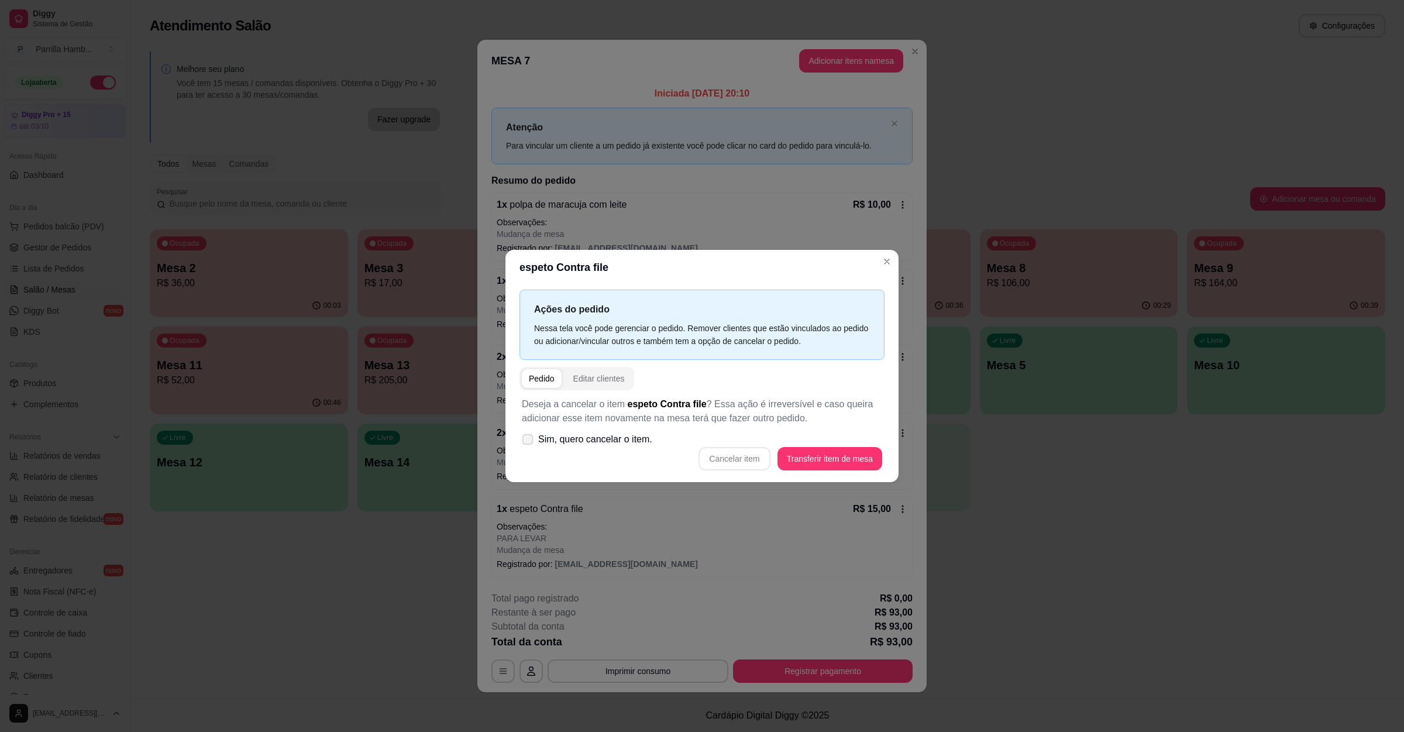
click at [627, 436] on span "Sim, quero cancelar o item." at bounding box center [595, 439] width 114 height 14
click at [529, 441] on input "Sim, quero cancelar o item." at bounding box center [525, 445] width 8 height 8
checkbox input "true"
click at [728, 458] on button "Cancelar item" at bounding box center [733, 458] width 71 height 23
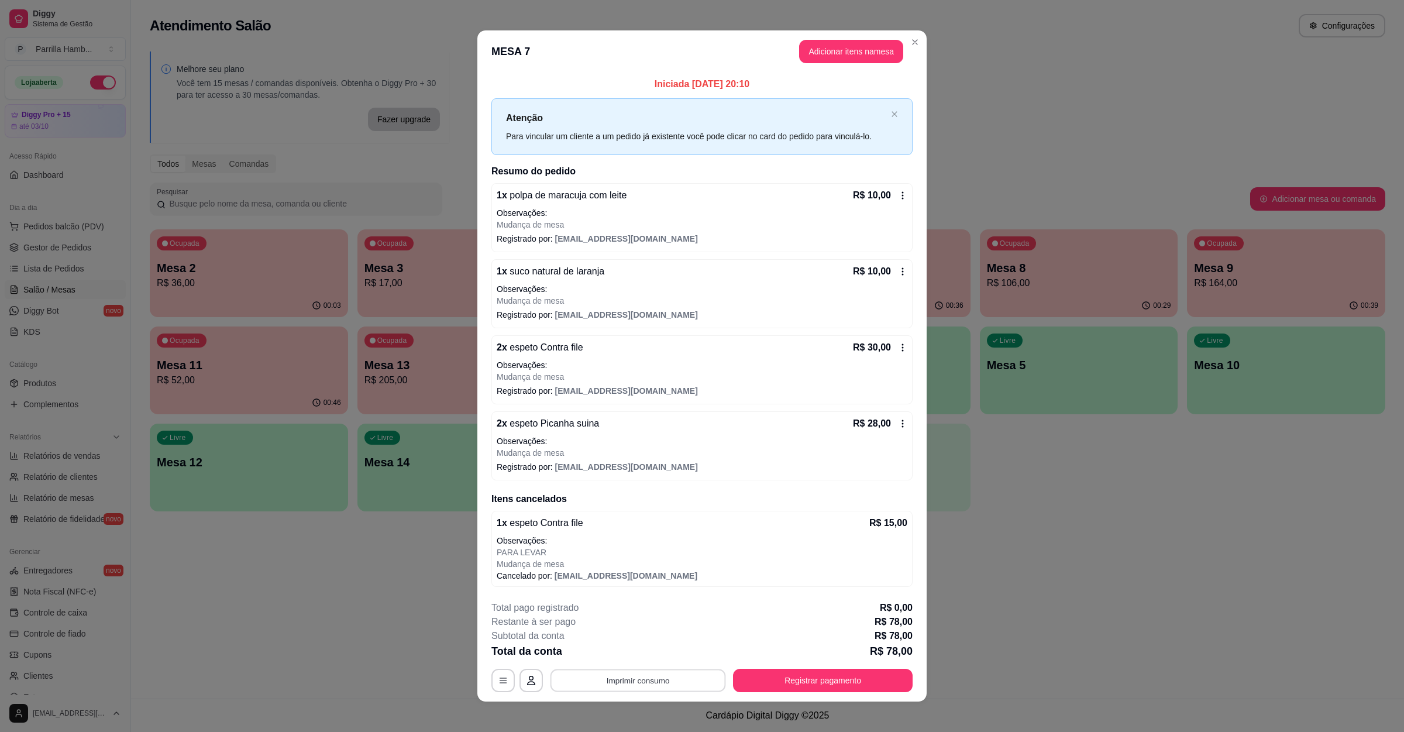
click at [669, 684] on button "Imprimir consumo" at bounding box center [637, 680] width 175 height 23
click at [657, 659] on button "IMPRESSORA" at bounding box center [635, 655] width 85 height 19
click at [777, 678] on button "Registrar pagamento" at bounding box center [823, 680] width 174 height 23
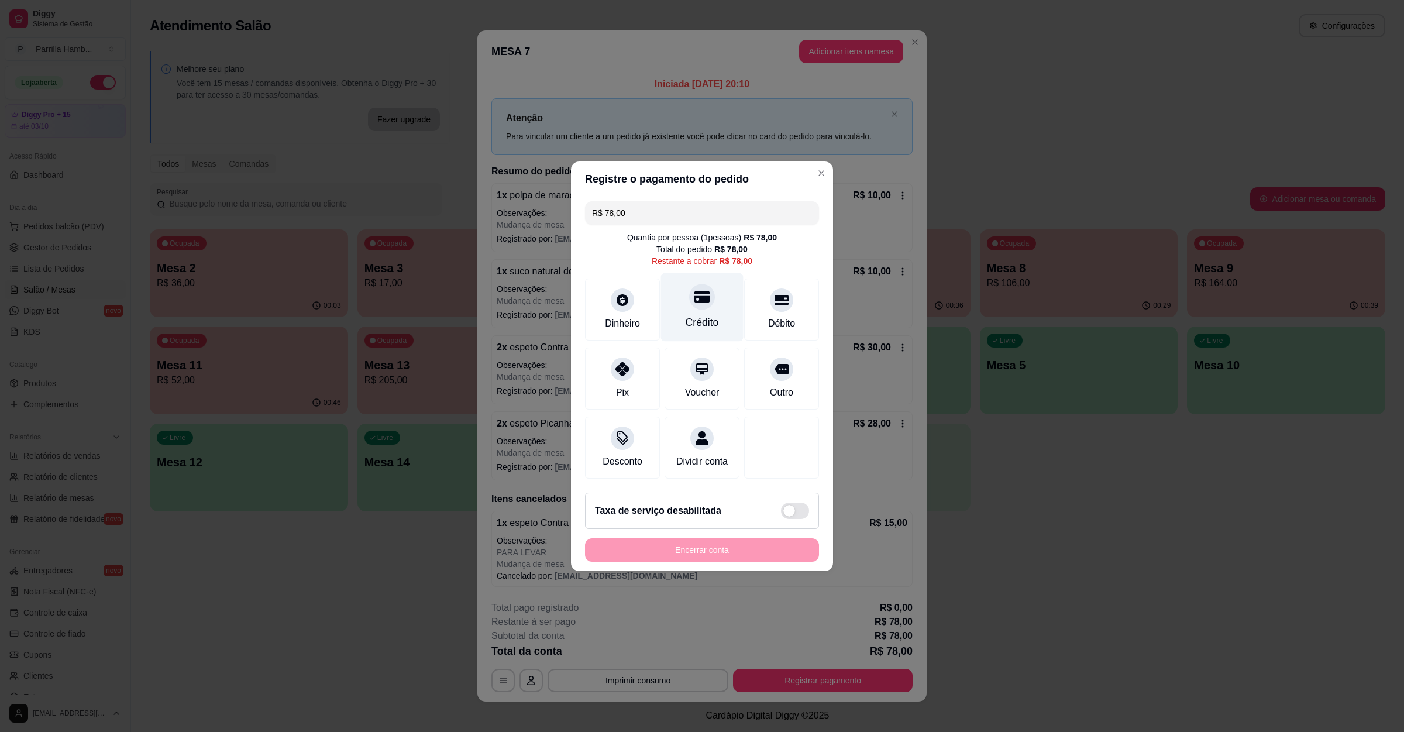
click at [714, 281] on div "Crédito" at bounding box center [702, 307] width 82 height 68
type input "R$ 0,00"
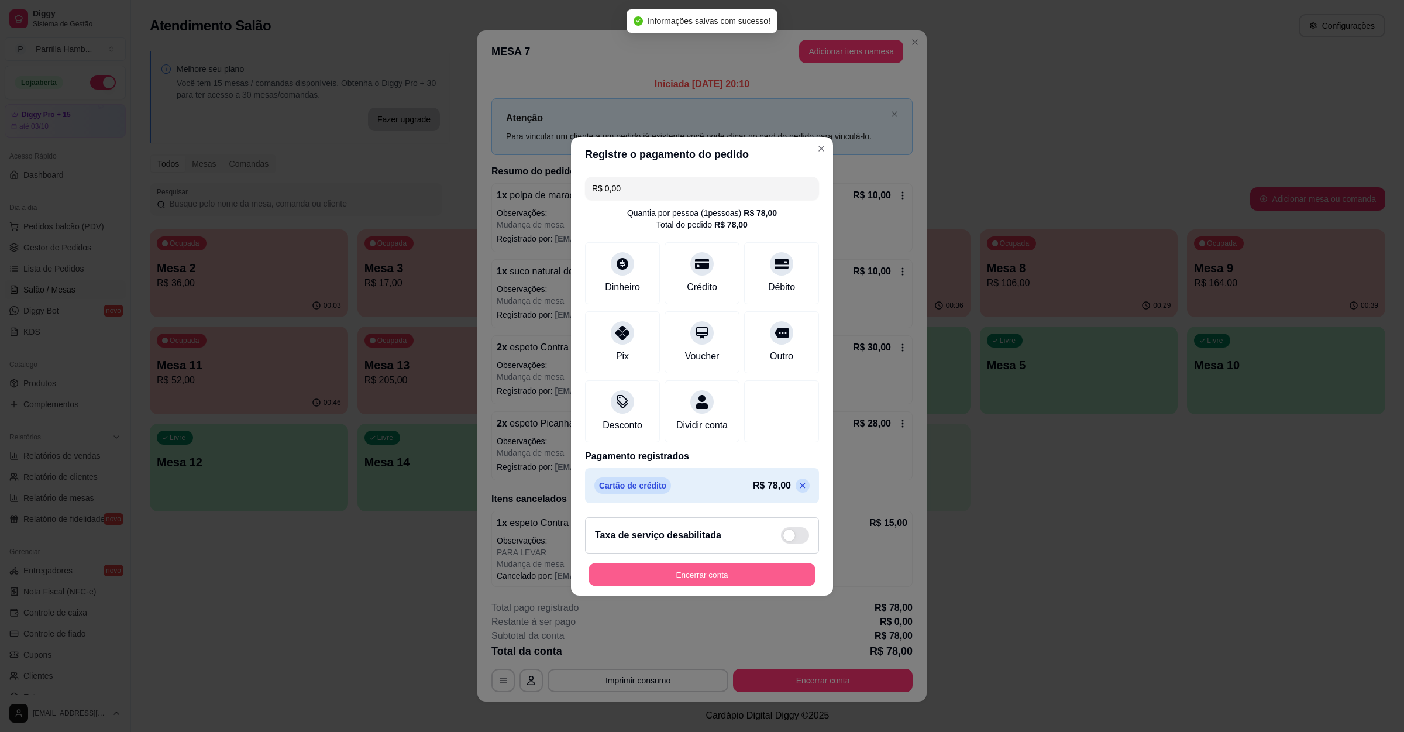
click at [704, 577] on button "Encerrar conta" at bounding box center [701, 574] width 227 height 23
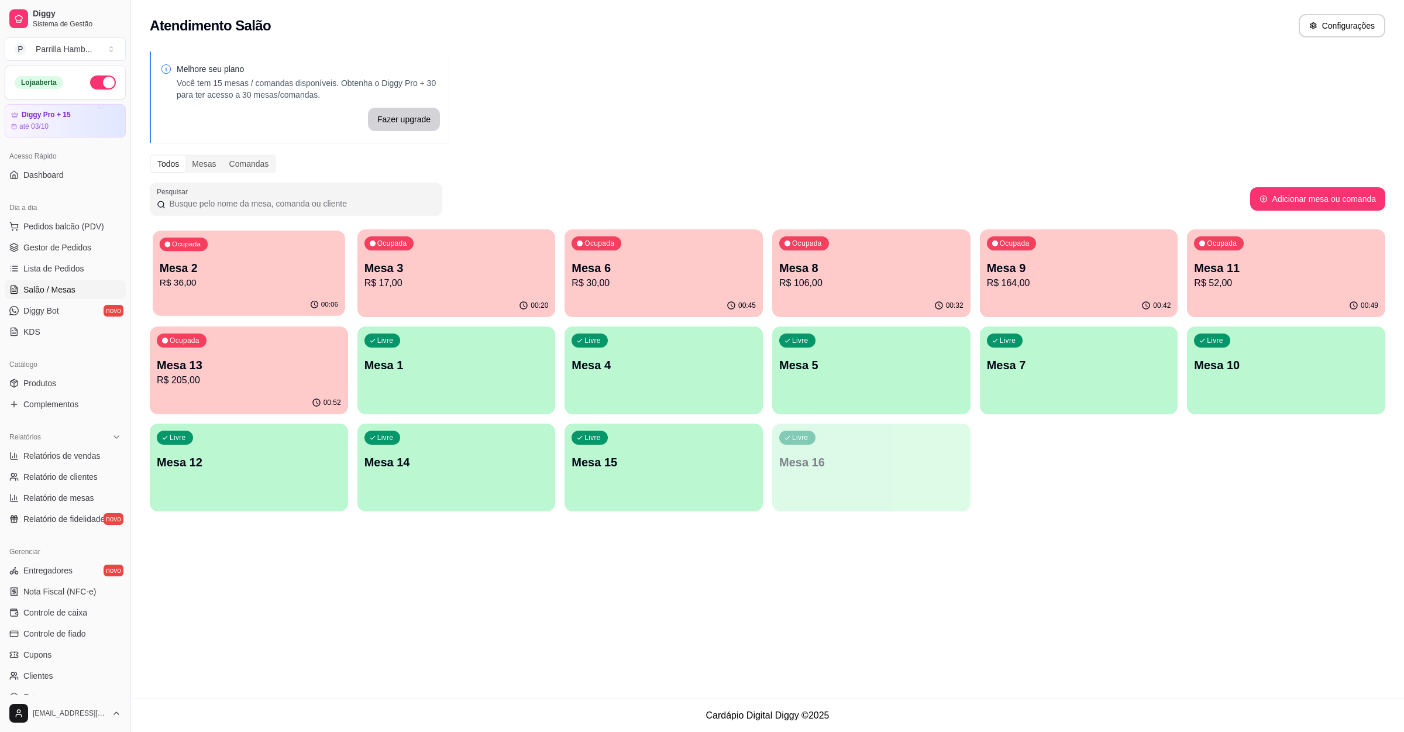
click at [233, 281] on p "R$ 36,00" at bounding box center [249, 282] width 178 height 13
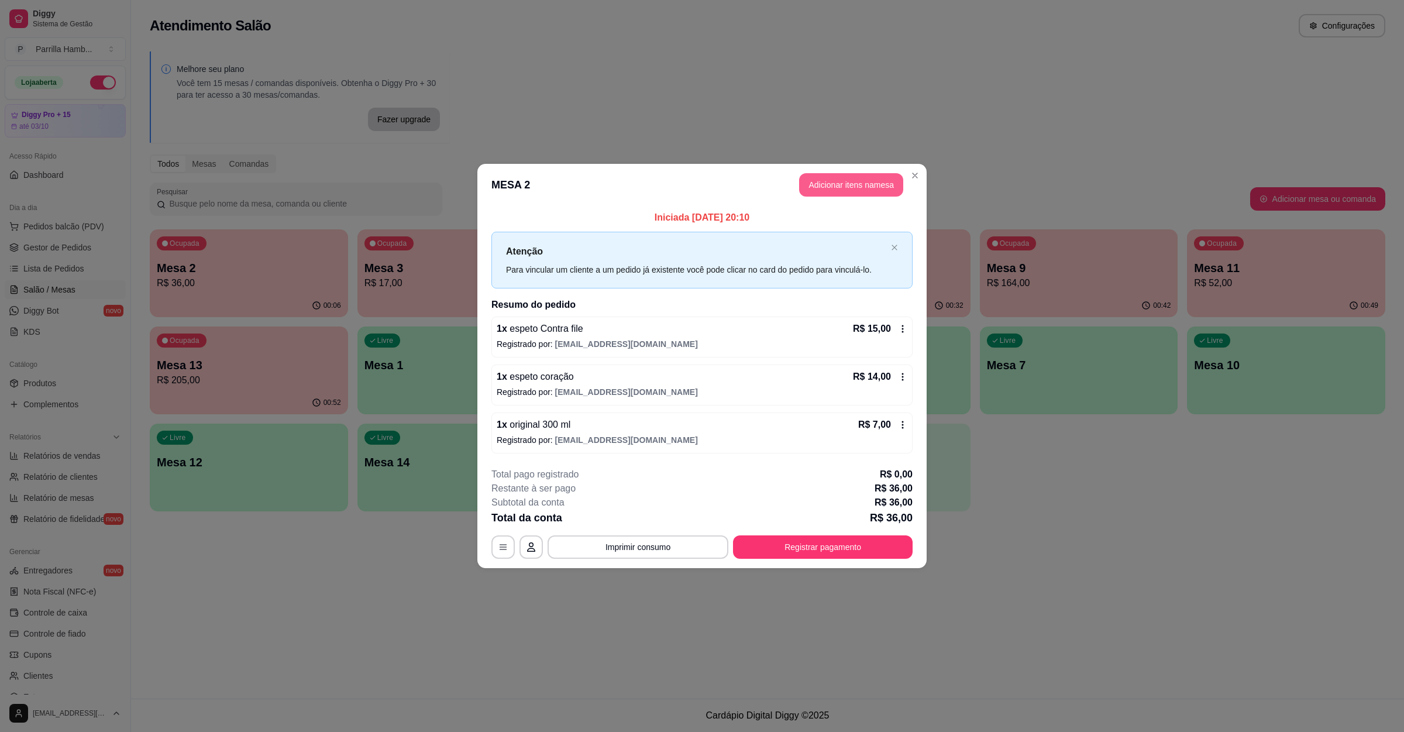
click at [855, 179] on button "Adicionar itens na mesa" at bounding box center [851, 184] width 104 height 23
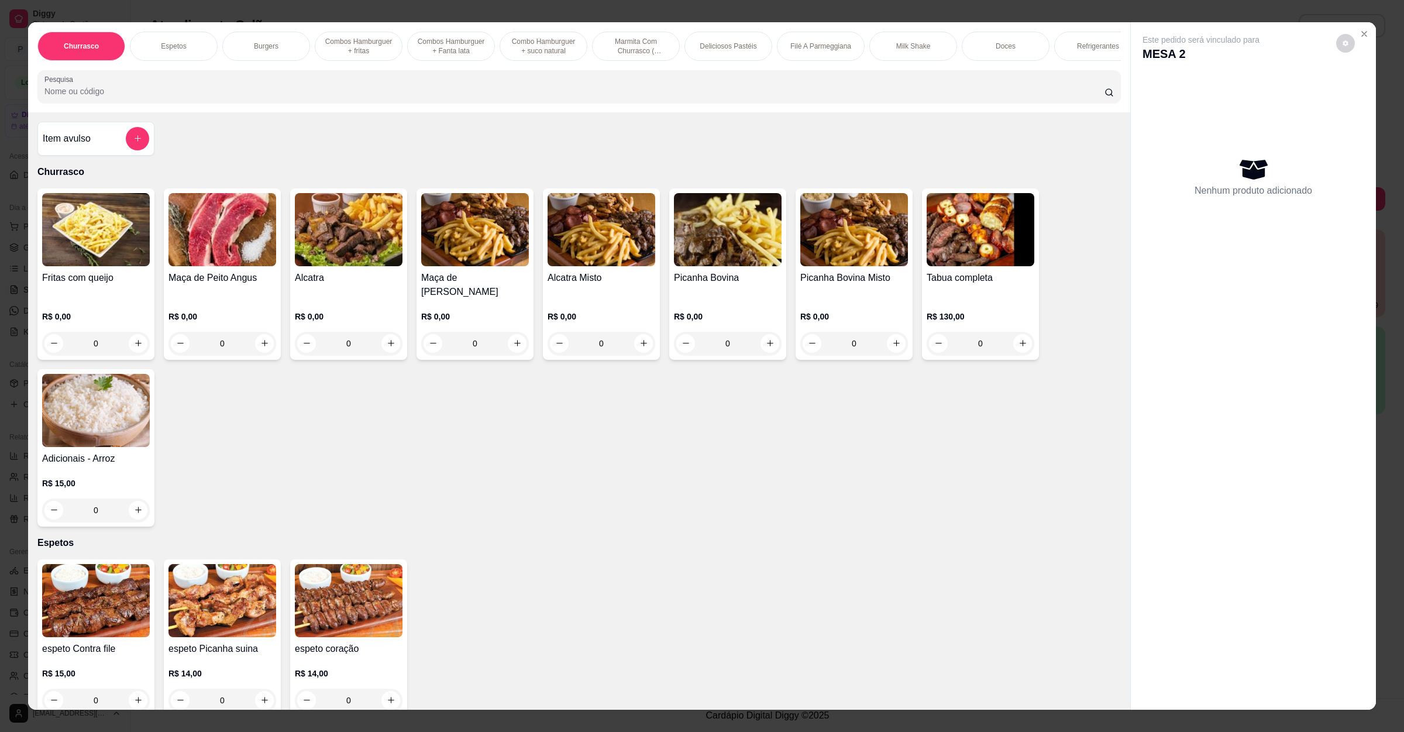
click at [400, 97] on input "Pesquisa" at bounding box center [574, 91] width 1060 height 12
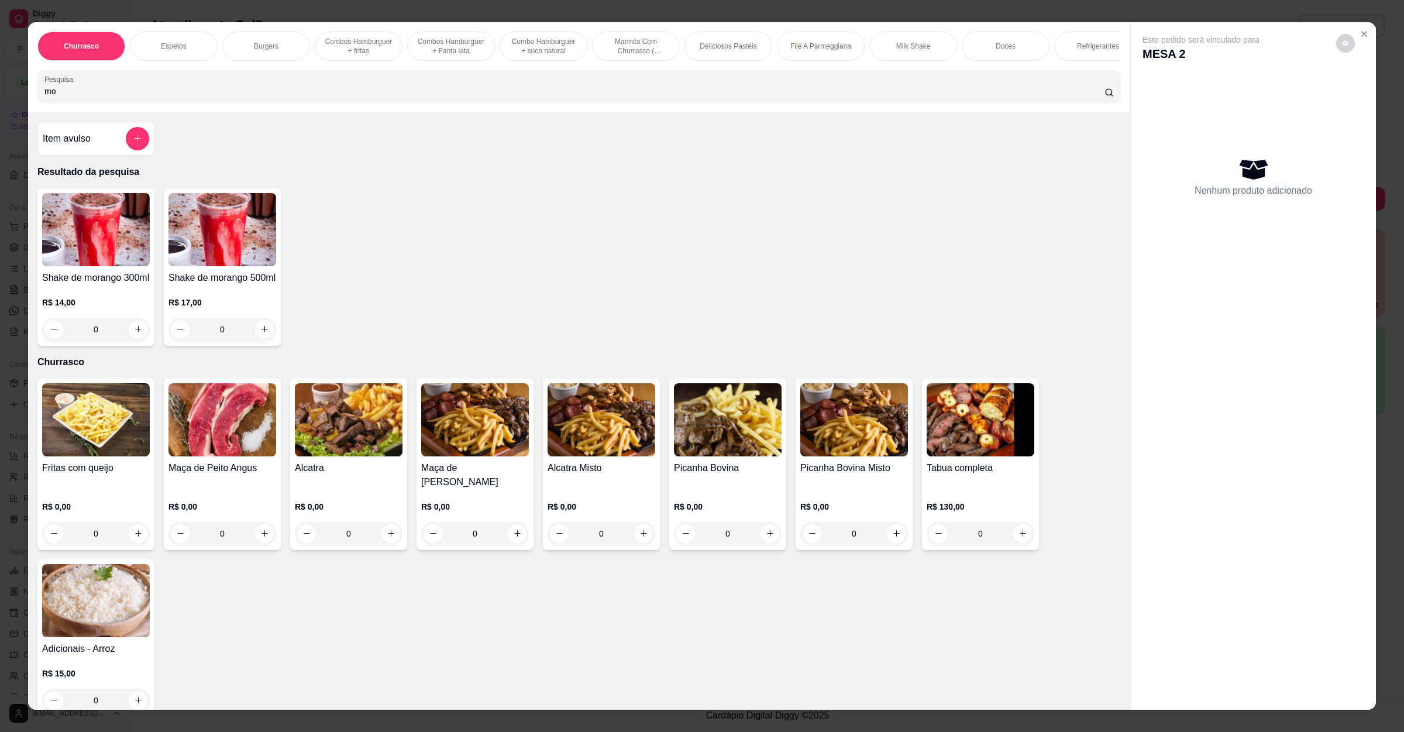
type input "m"
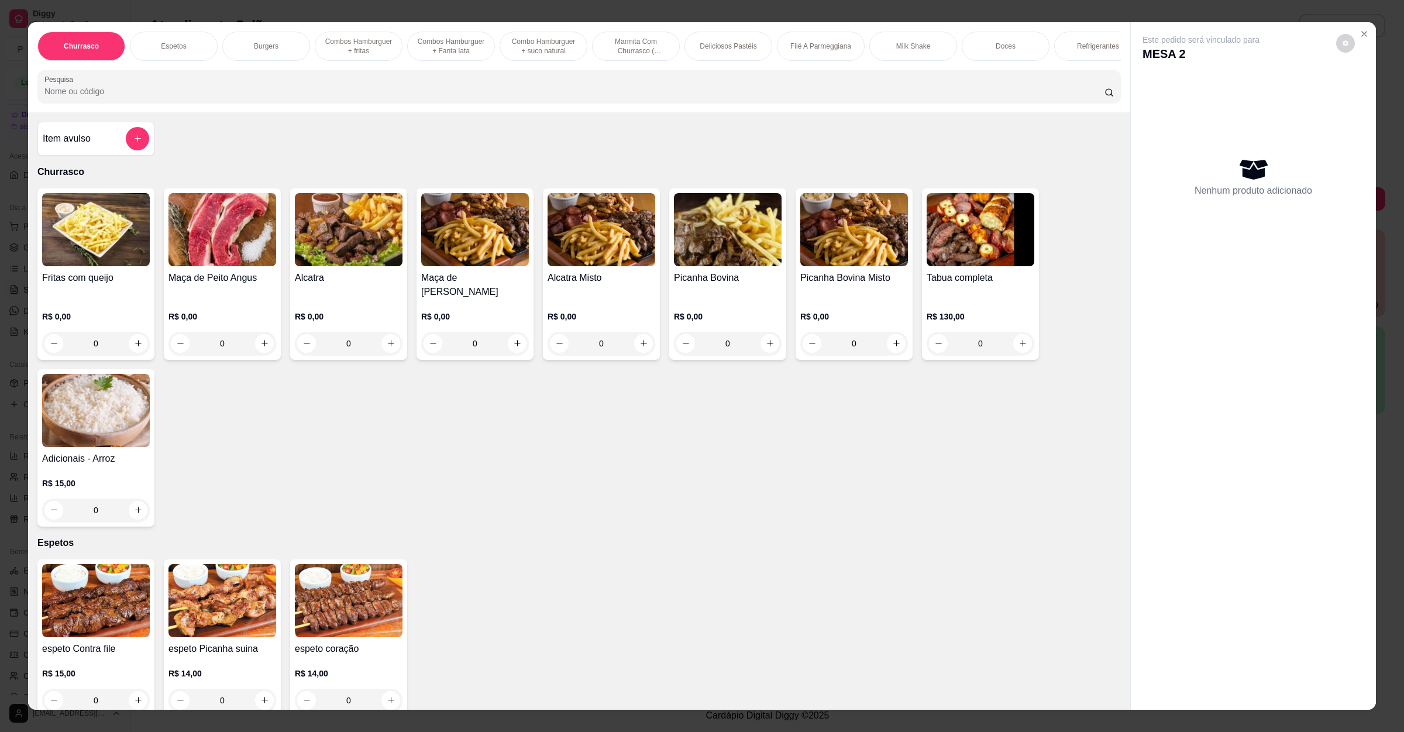
click at [90, 97] on input "Pesquisa" at bounding box center [574, 91] width 1060 height 12
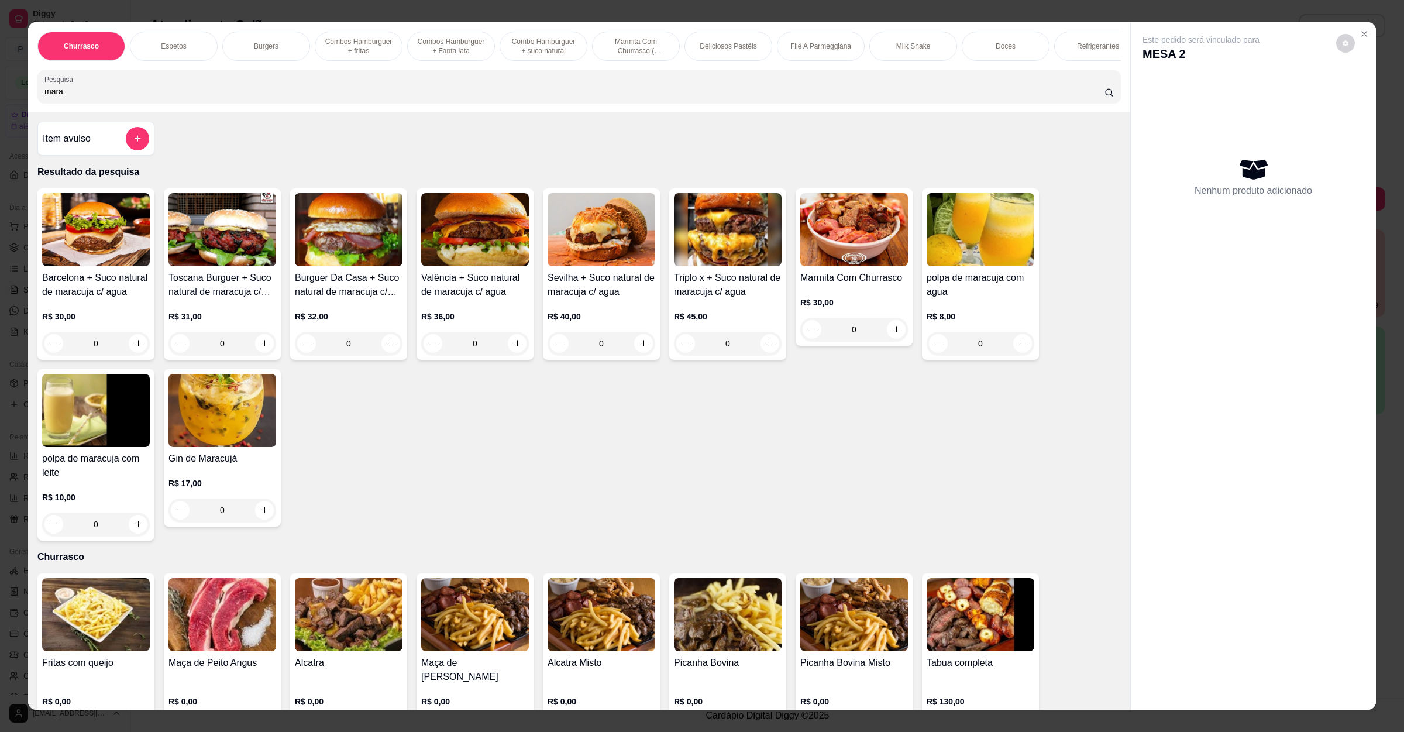
type input "mara"
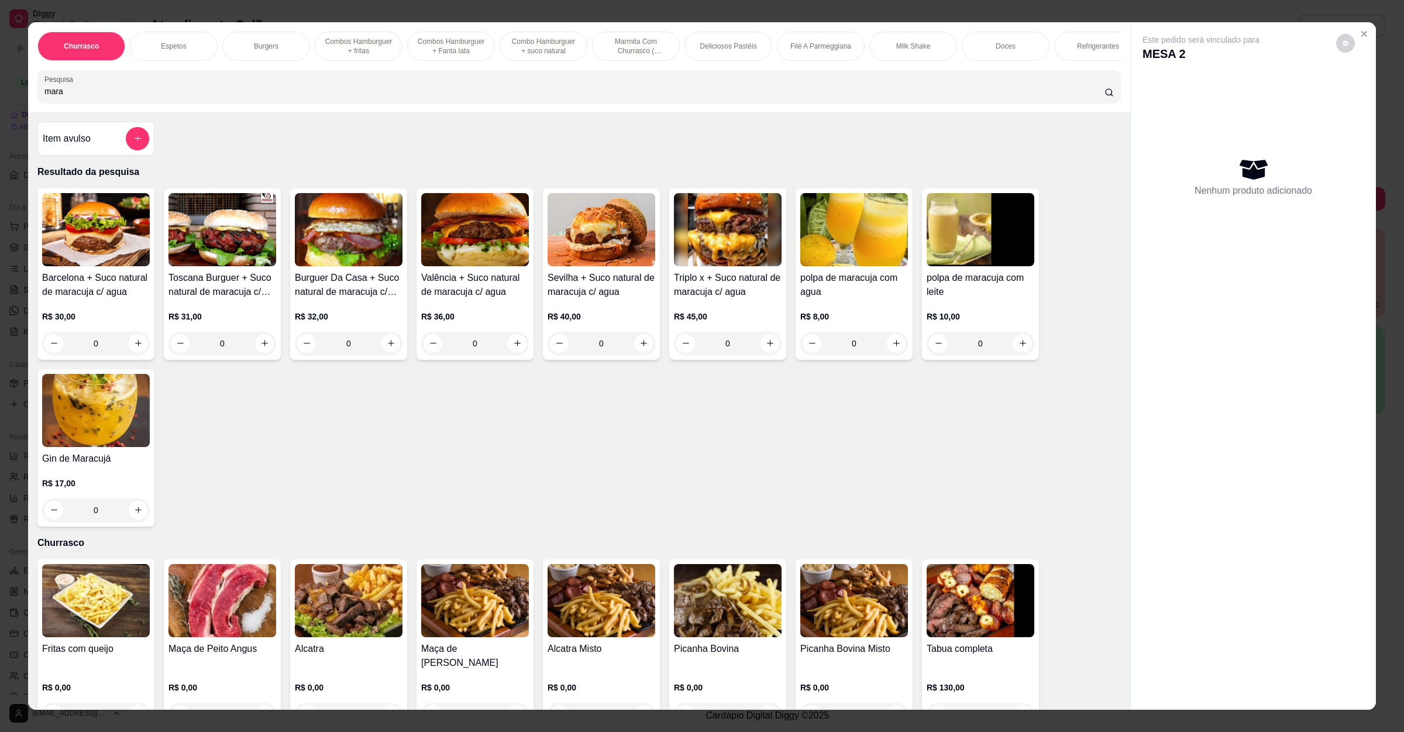
click at [345, 97] on div "mara" at bounding box center [578, 86] width 1069 height 23
click at [945, 260] on img at bounding box center [981, 229] width 108 height 73
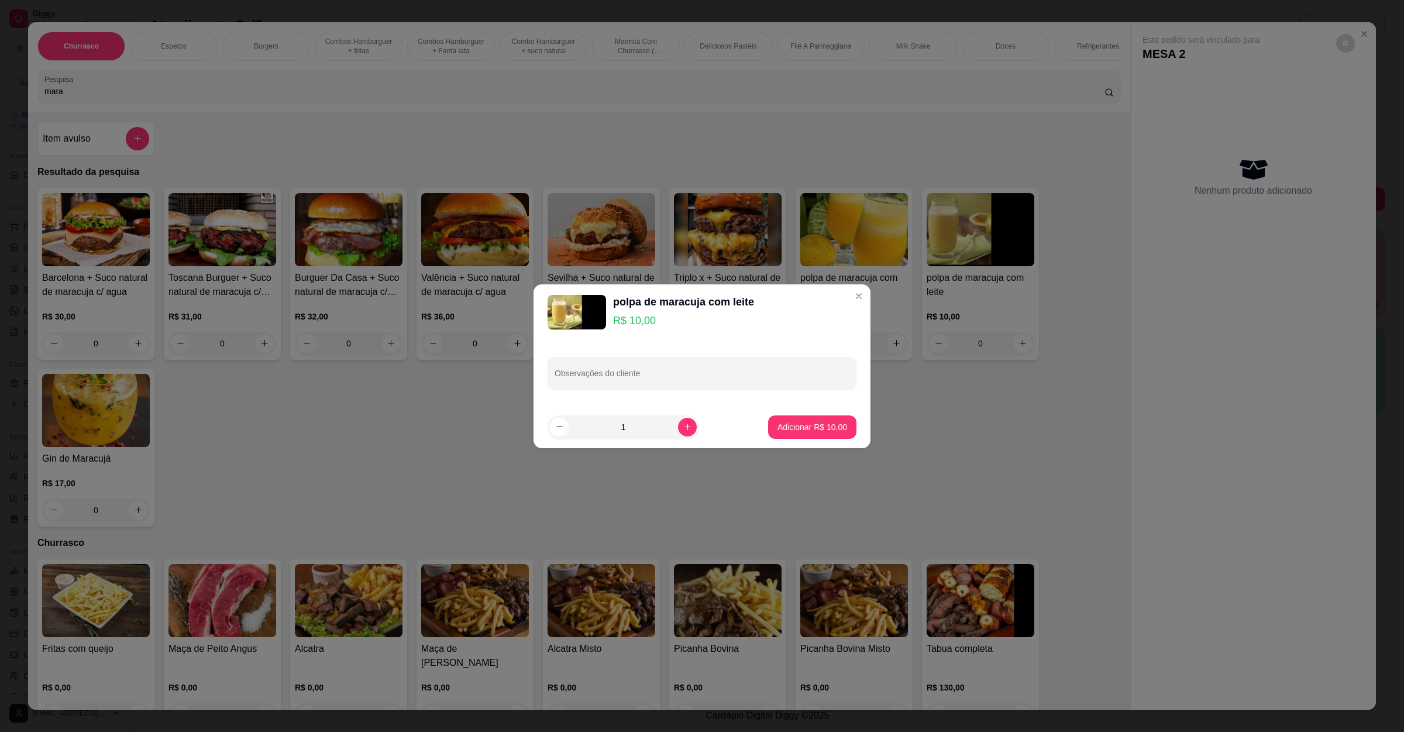
click at [771, 412] on footer "1 Adicionar R$ 10,00" at bounding box center [702, 427] width 337 height 42
click at [790, 423] on p "Adicionar R$ 10,00" at bounding box center [812, 427] width 70 height 12
type input "1"
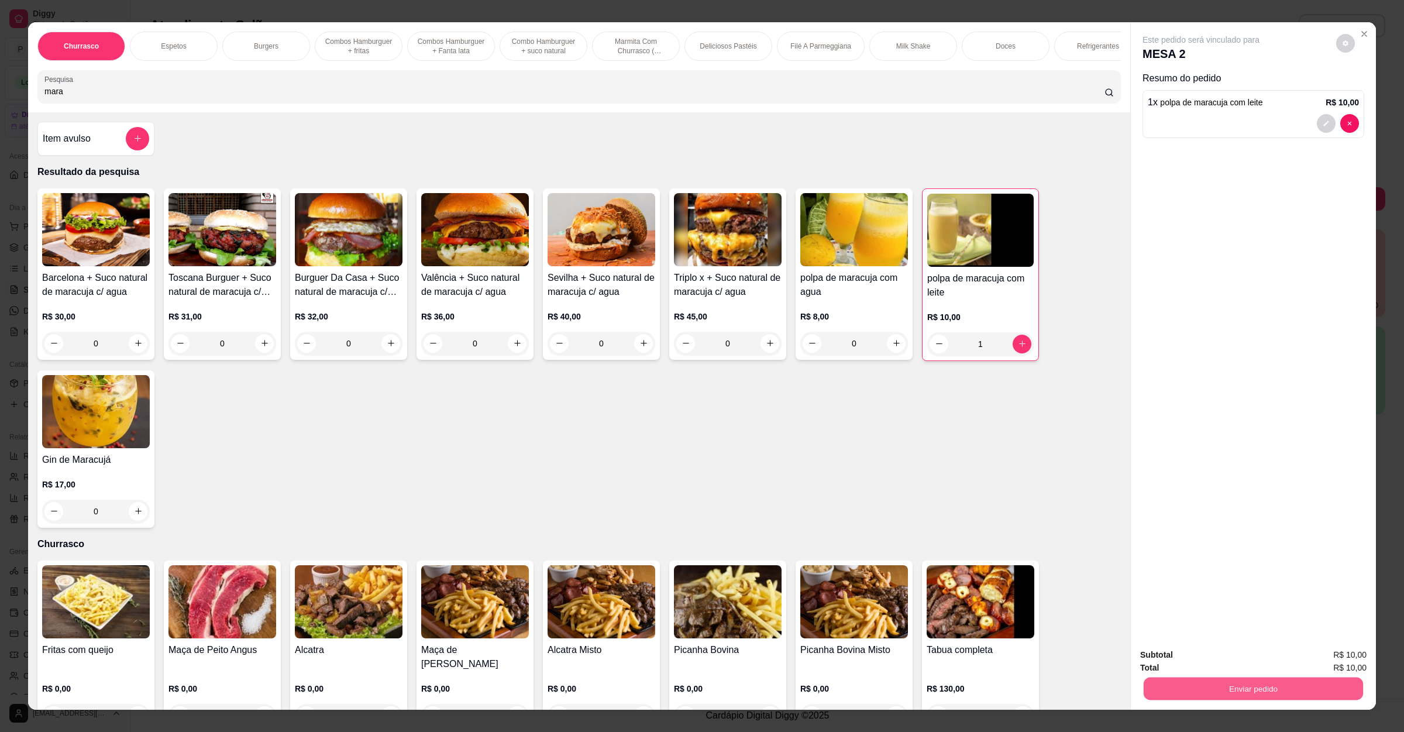
click at [1326, 690] on button "Enviar pedido" at bounding box center [1253, 688] width 219 height 23
click at [1327, 657] on button "Enviar pedido" at bounding box center [1334, 660] width 64 height 22
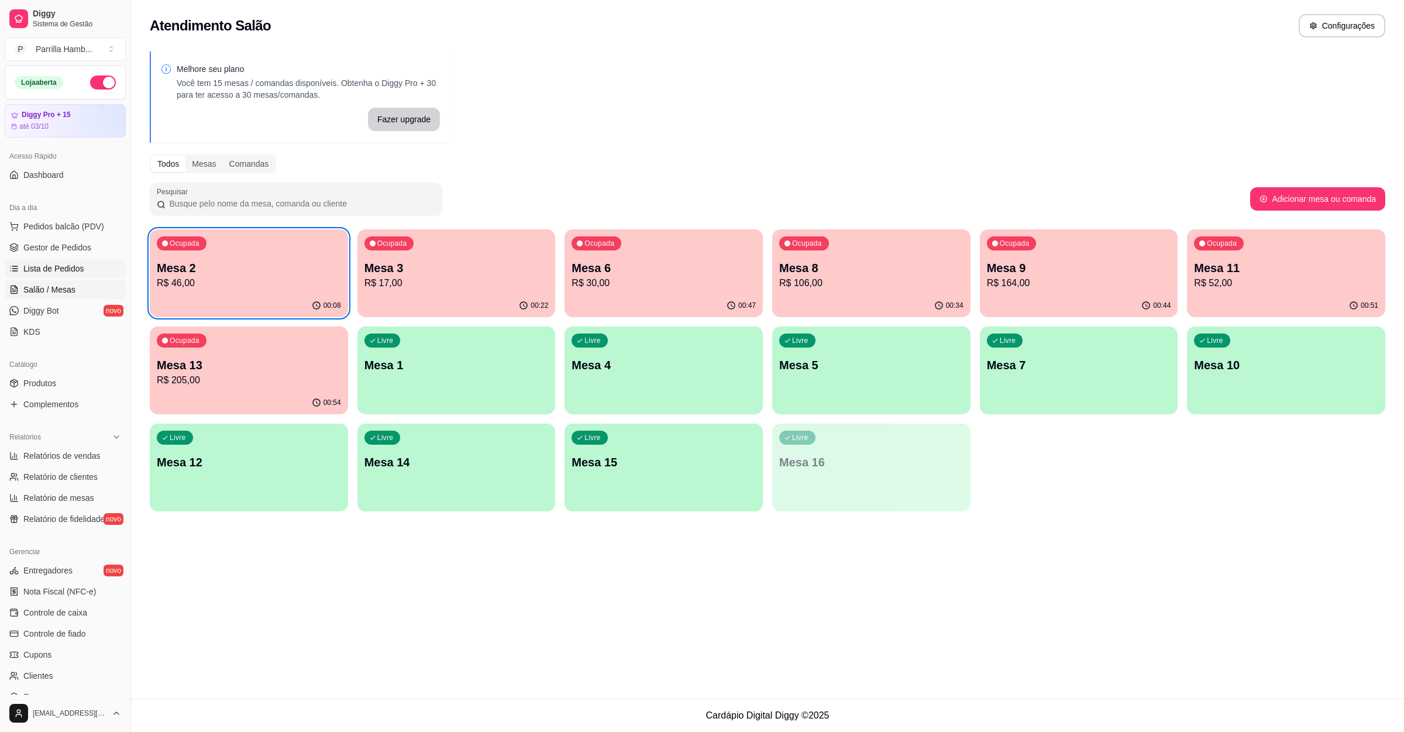
click at [78, 267] on span "Lista de Pedidos" at bounding box center [53, 269] width 61 height 12
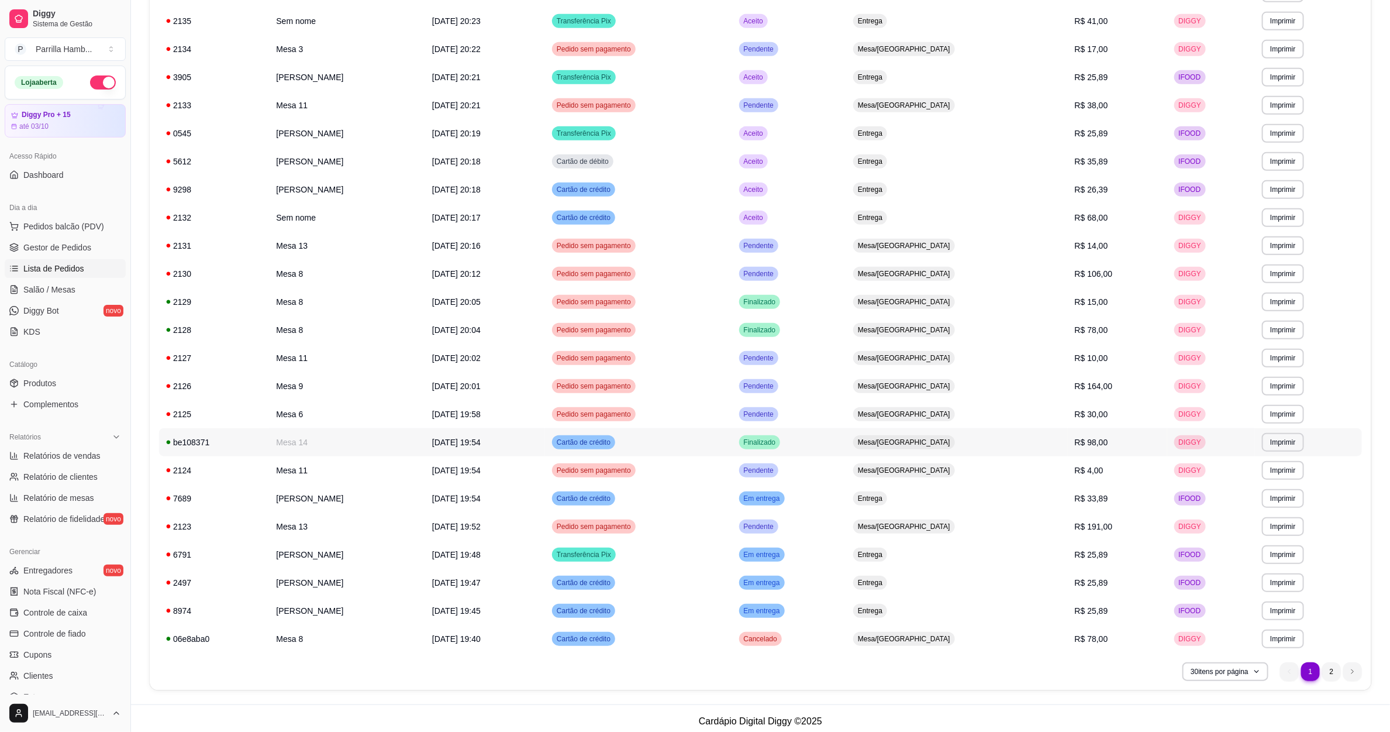
scroll to position [365, 0]
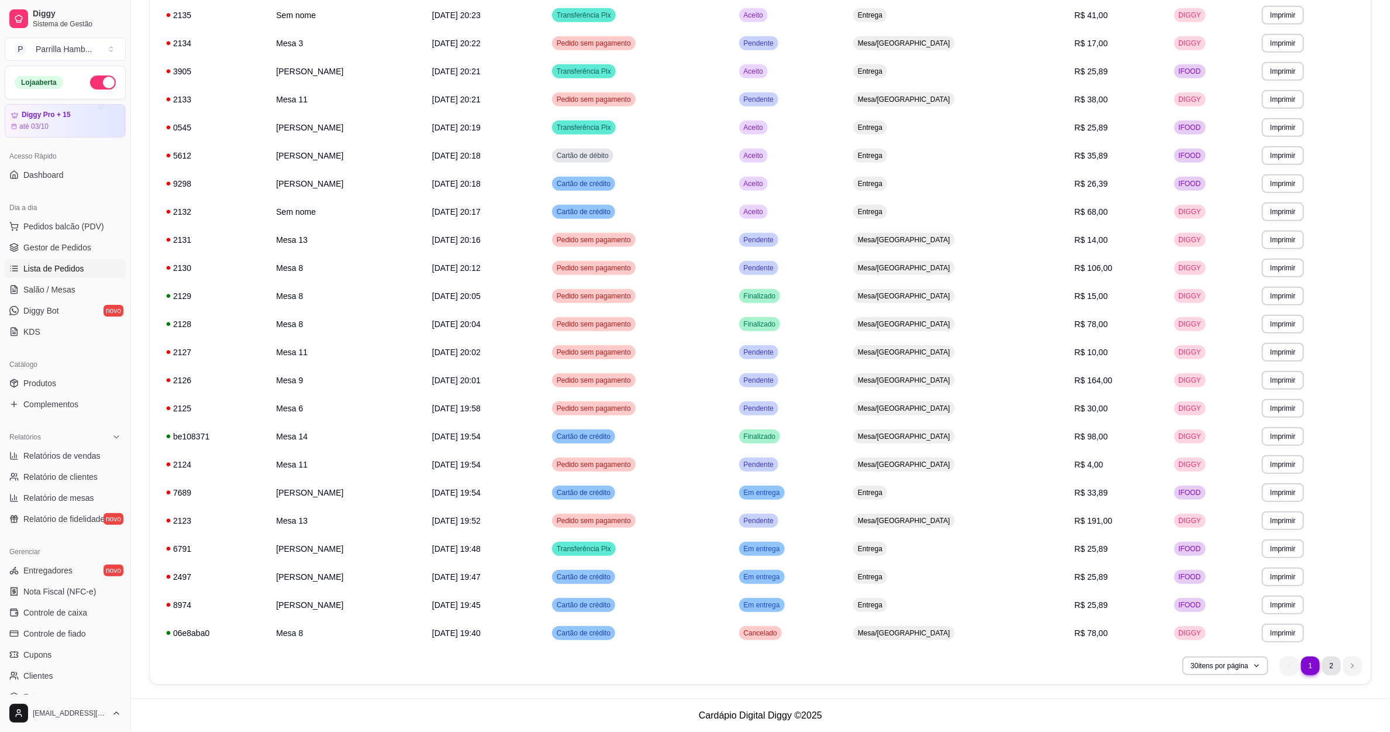
click at [1327, 671] on li "2" at bounding box center [1332, 665] width 19 height 19
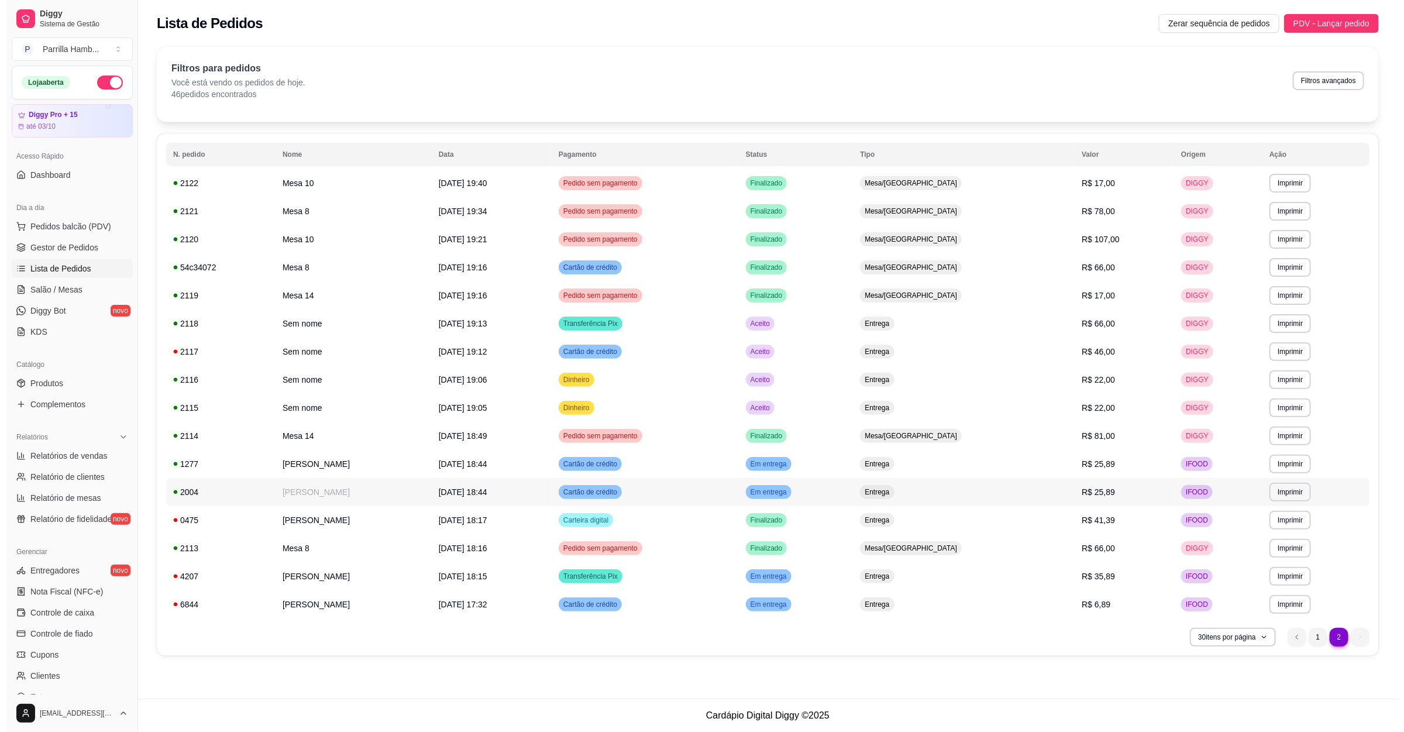
scroll to position [0, 0]
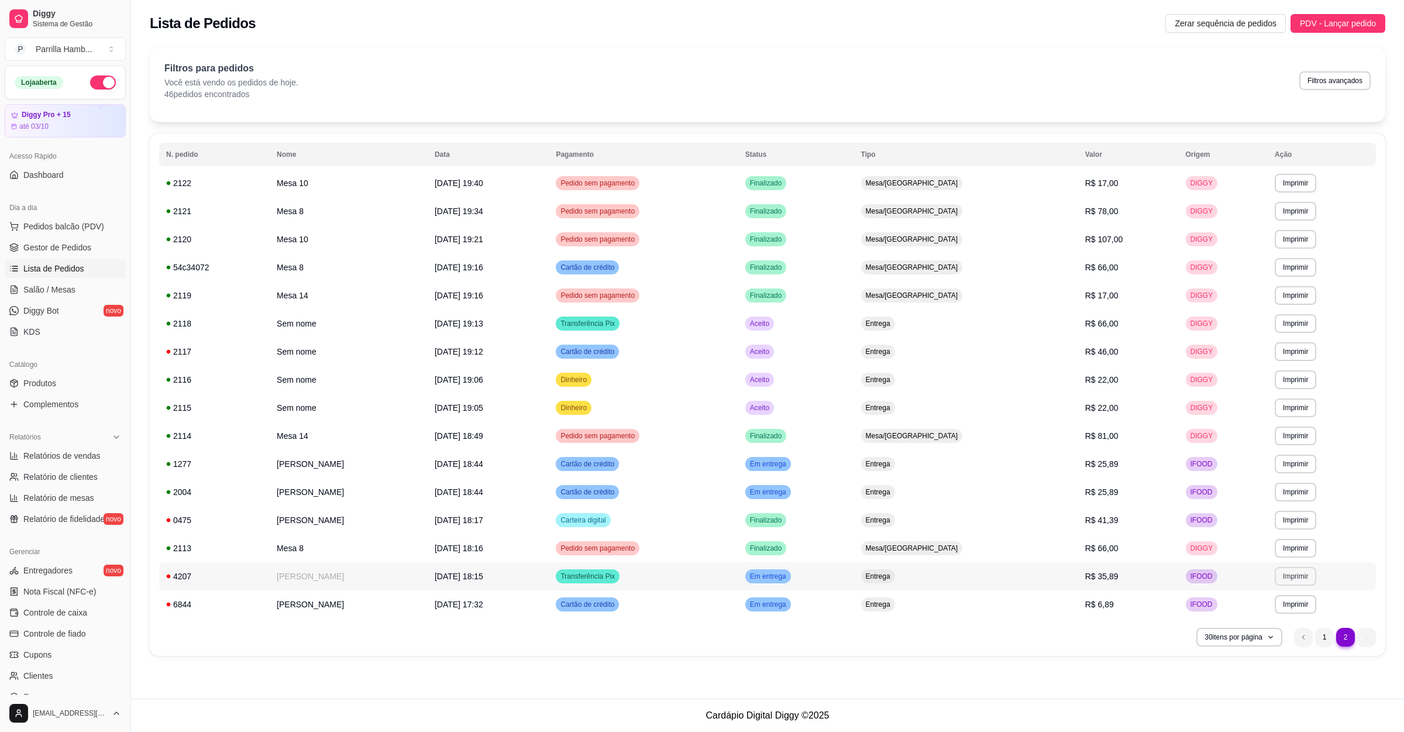
click at [1289, 574] on button "Imprimir" at bounding box center [1296, 576] width 42 height 19
click at [1262, 614] on button "IMPRESSORA" at bounding box center [1272, 617] width 85 height 19
click at [8, 284] on link "Salão / Mesas" at bounding box center [65, 289] width 121 height 19
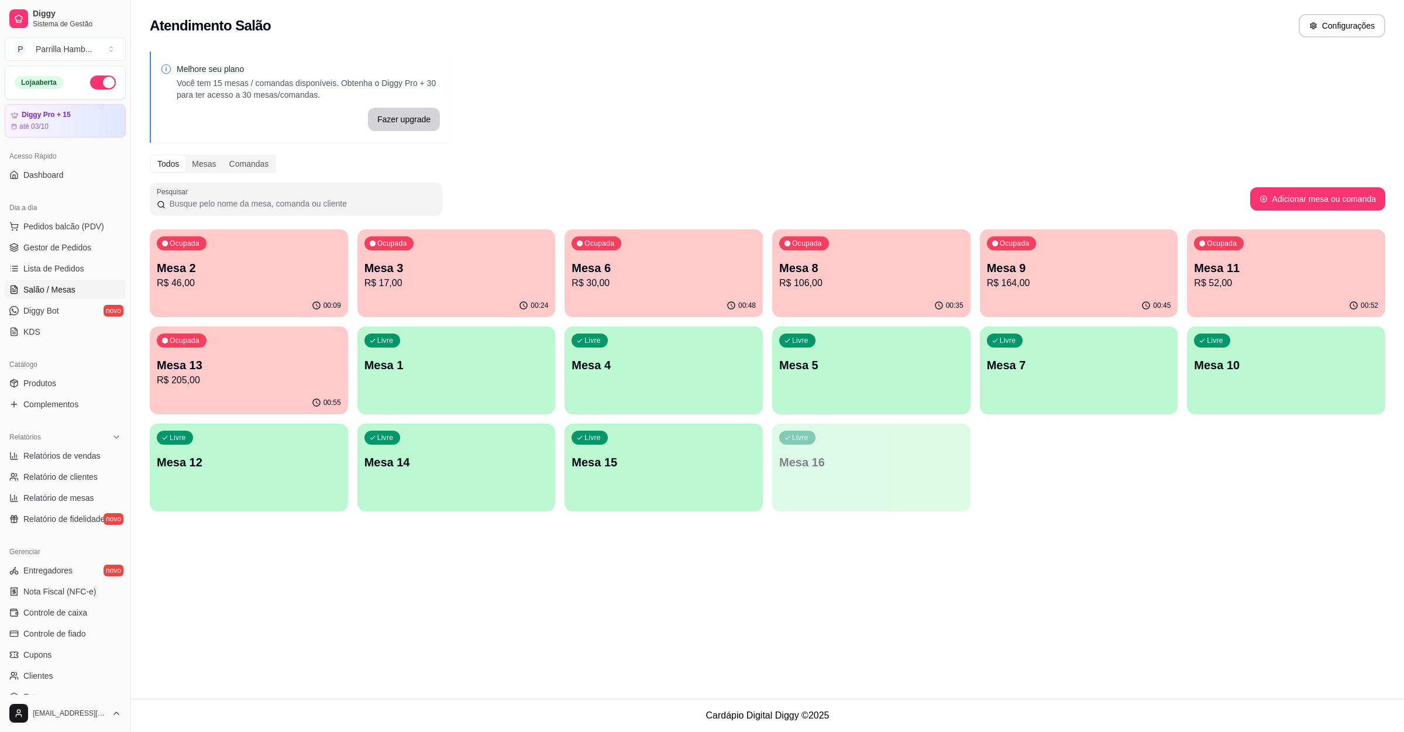
click at [244, 260] on p "Mesa 2" at bounding box center [249, 268] width 184 height 16
click at [450, 290] on p "R$ 17,00" at bounding box center [456, 282] width 178 height 13
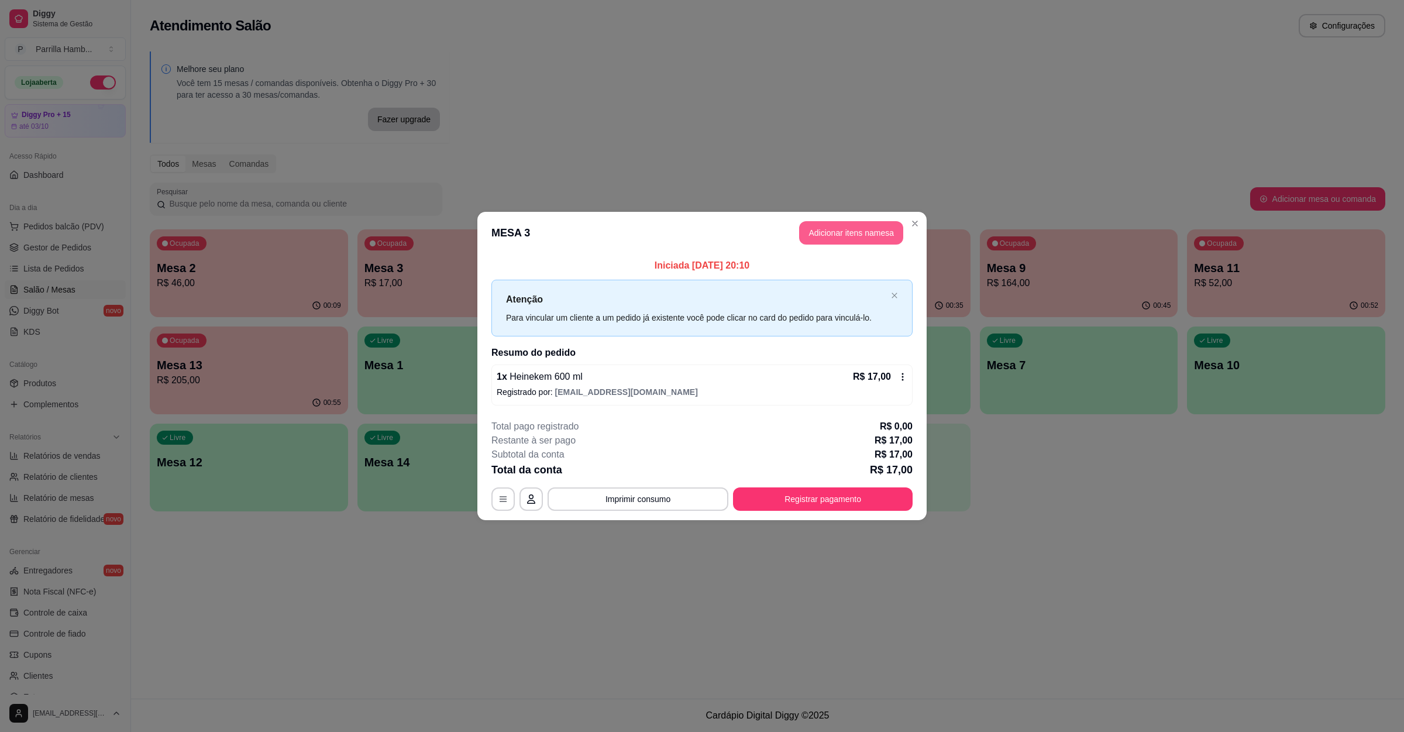
click at [849, 221] on button "Adicionar itens na mesa" at bounding box center [851, 232] width 104 height 23
click at [825, 230] on button "Adicionar itens na mesa" at bounding box center [851, 232] width 104 height 23
click at [181, 97] on input "Pesquisa" at bounding box center [574, 91] width 1060 height 12
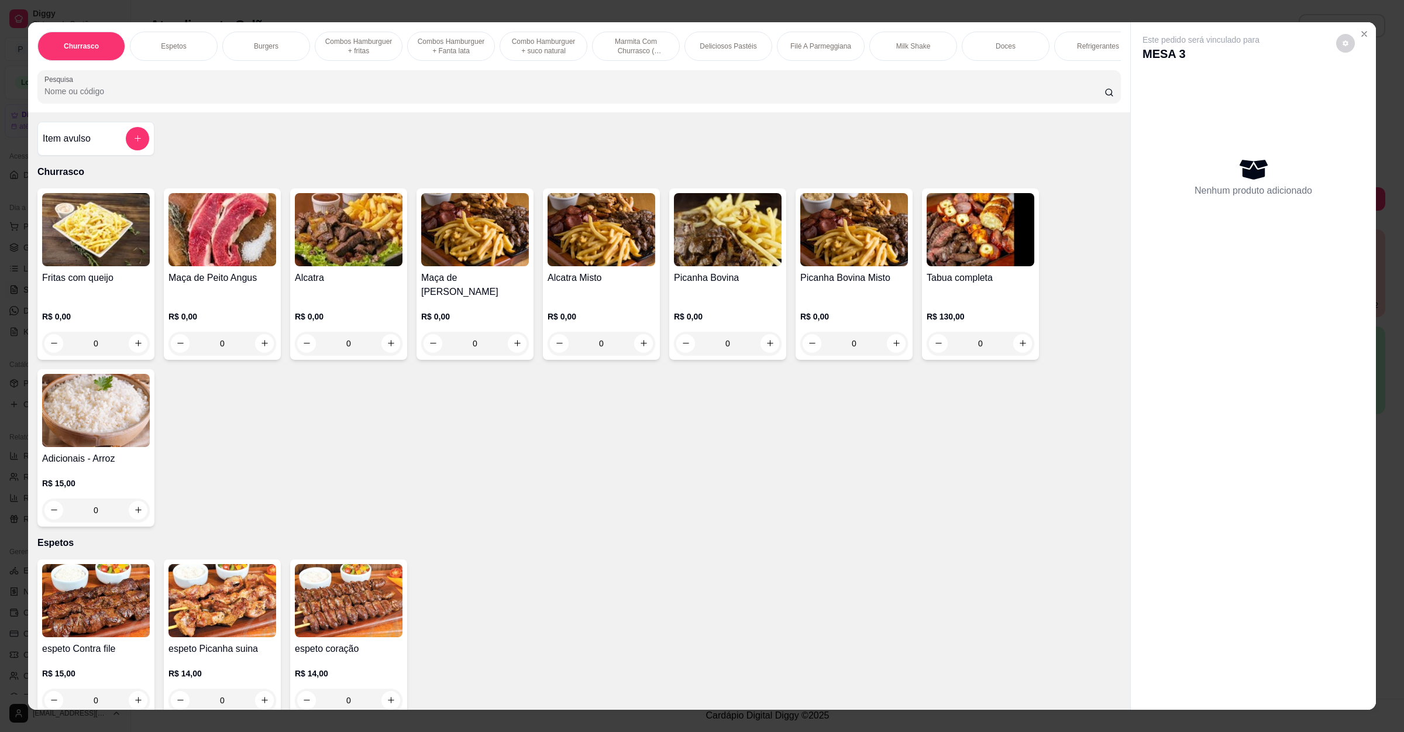
click at [731, 262] on img at bounding box center [728, 229] width 108 height 73
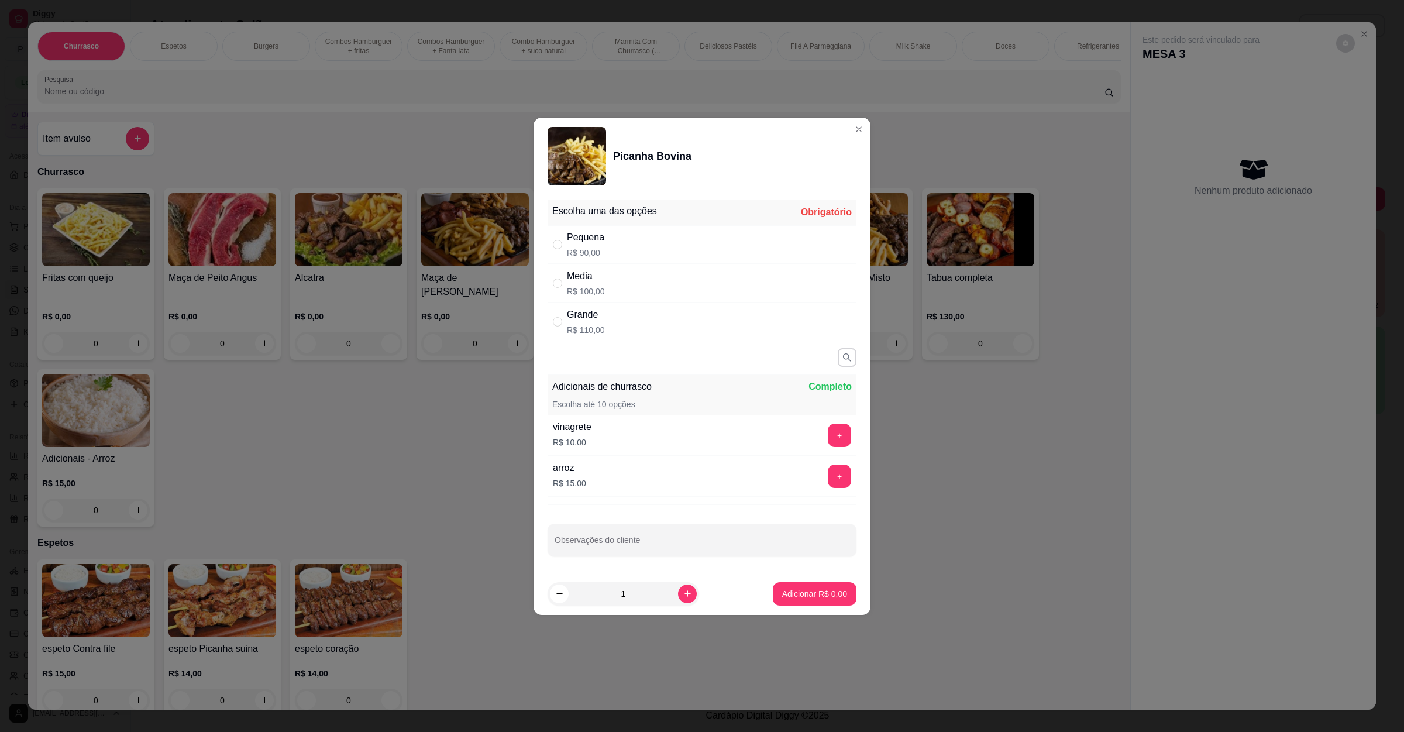
click at [730, 234] on div "Pequena R$ 90,00" at bounding box center [702, 244] width 309 height 39
radio input "true"
click at [799, 590] on p "Adicionar R$ 90,00" at bounding box center [812, 594] width 70 height 12
type input "1"
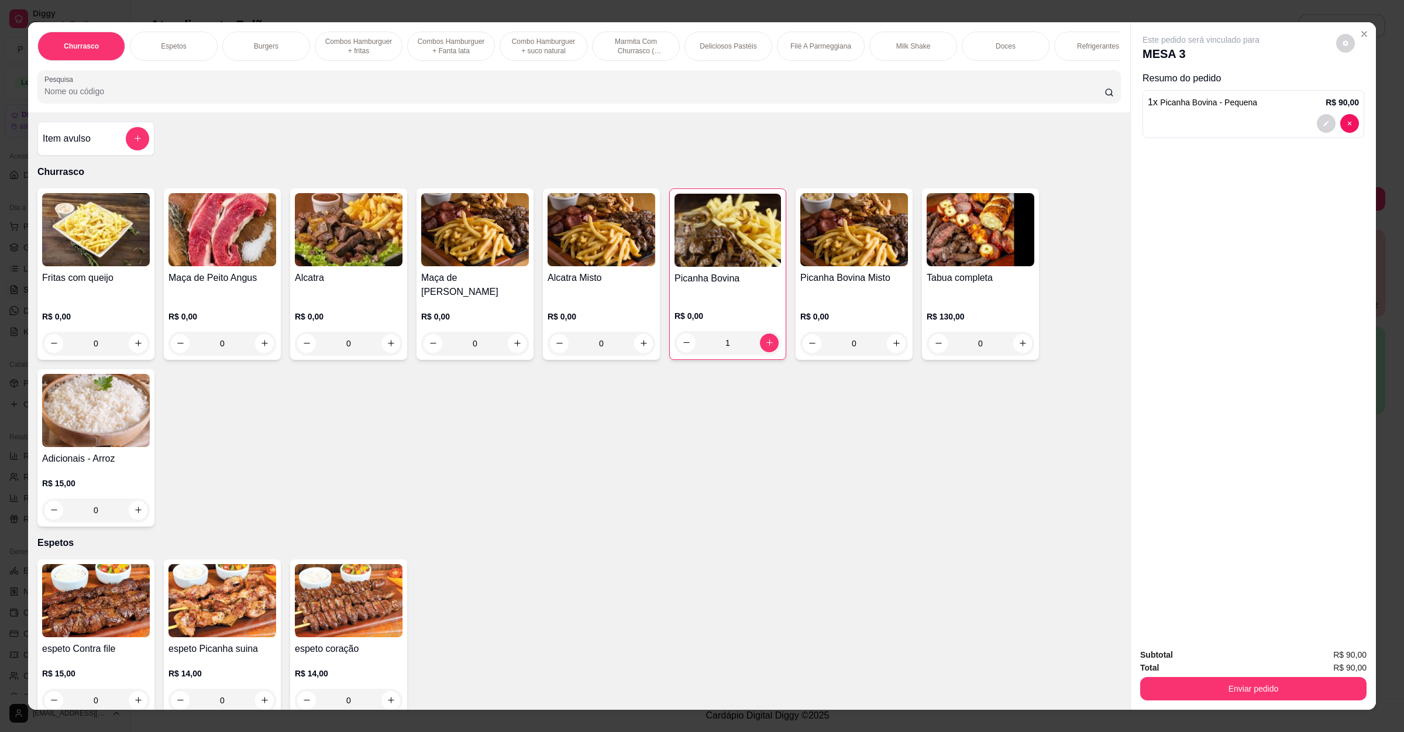
click at [120, 97] on input "Pesquisa" at bounding box center [574, 91] width 1060 height 12
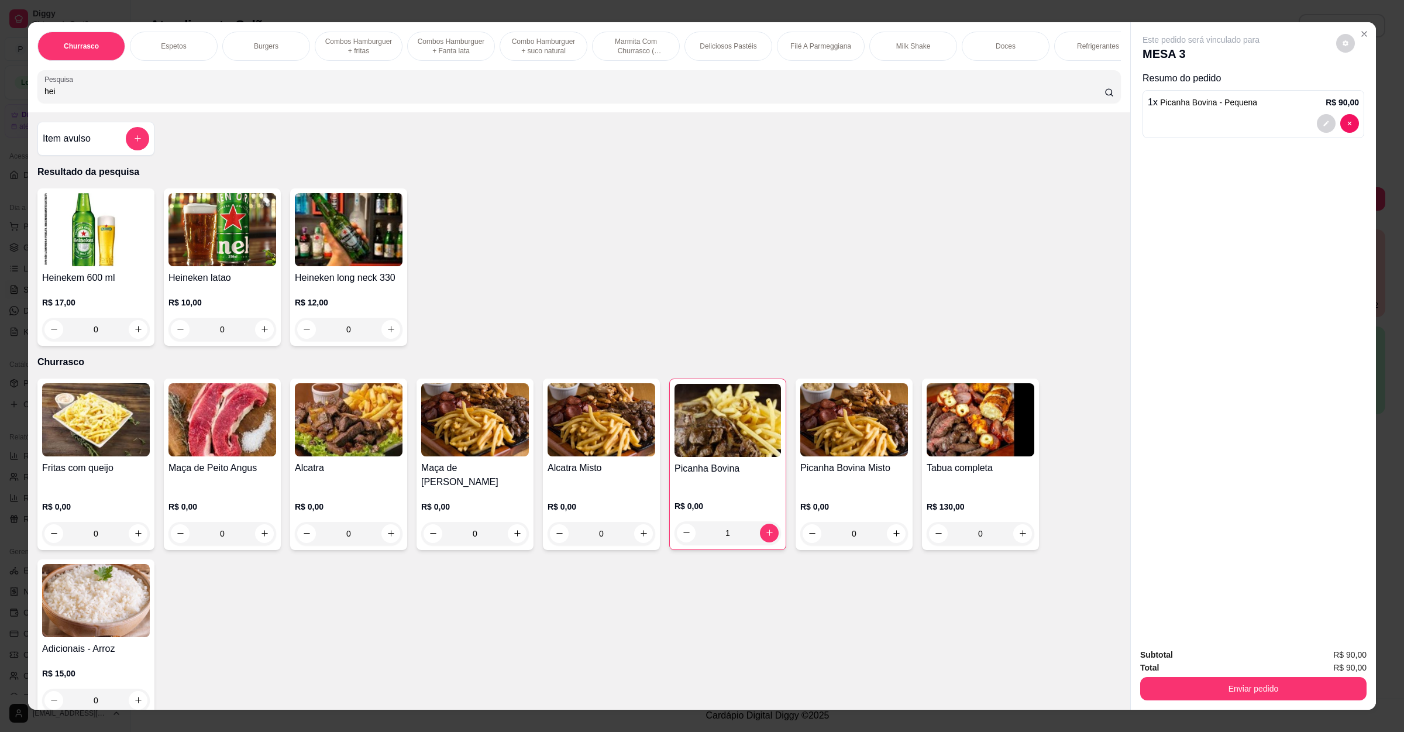
type input "hei"
click at [134, 333] on icon "increase-product-quantity" at bounding box center [138, 329] width 9 height 9
type input "1"
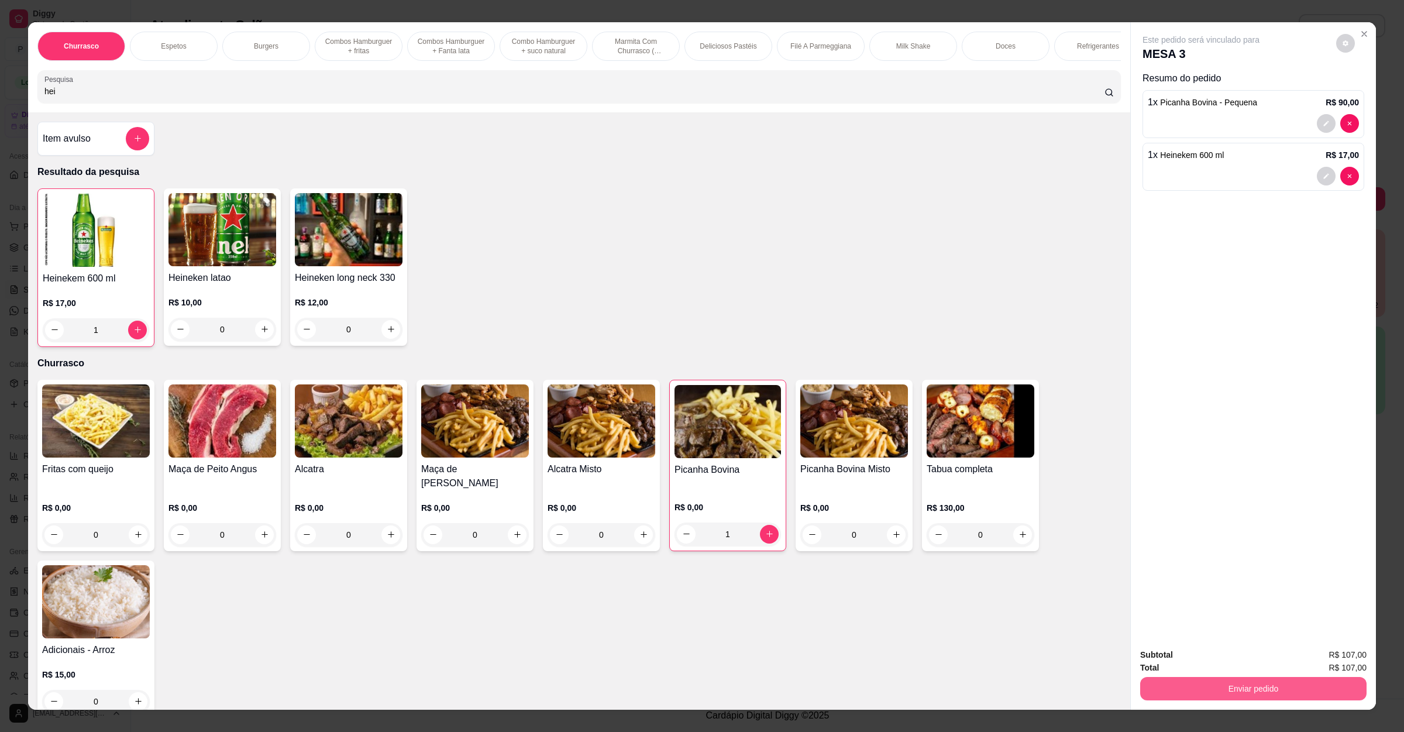
click at [1306, 698] on button "Enviar pedido" at bounding box center [1253, 688] width 226 height 23
click at [1334, 655] on button "Enviar pedido" at bounding box center [1334, 660] width 66 height 22
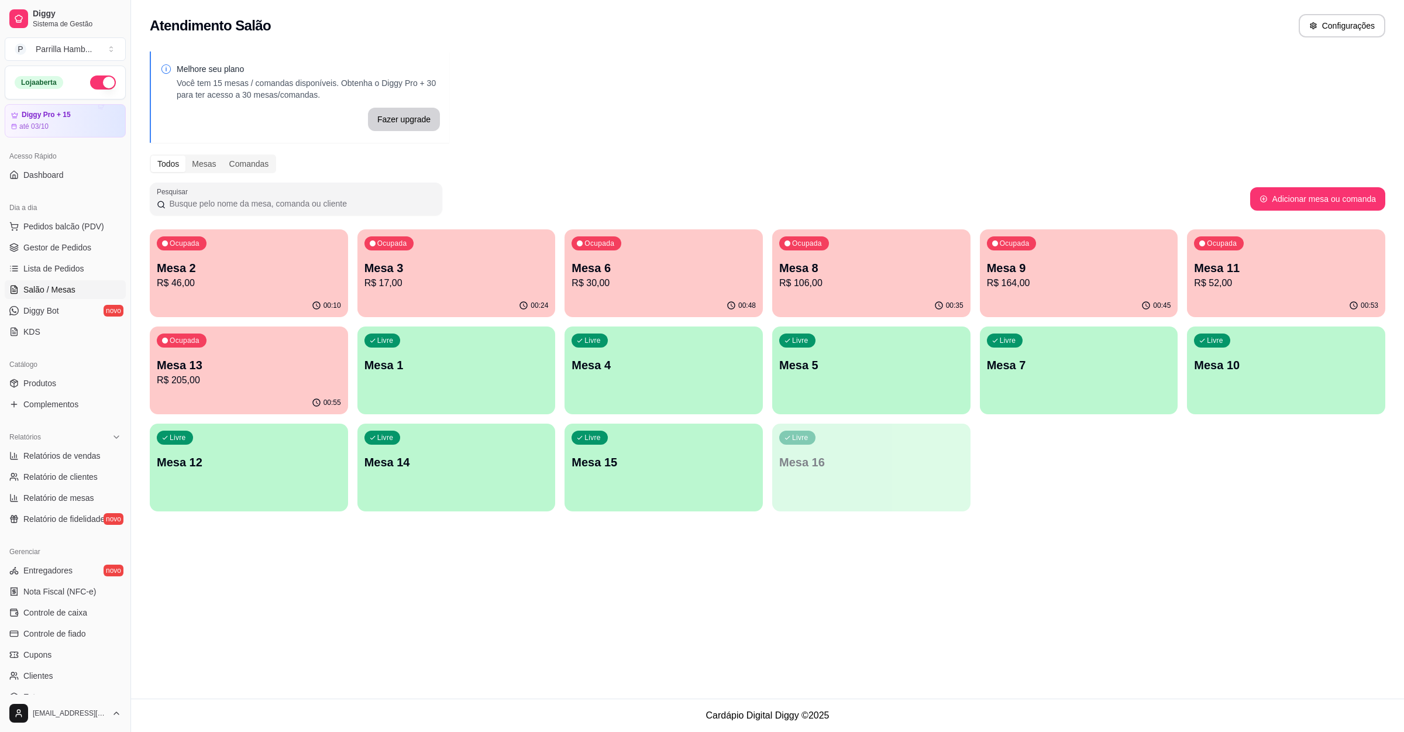
click at [211, 357] on p "Mesa 13" at bounding box center [249, 365] width 184 height 16
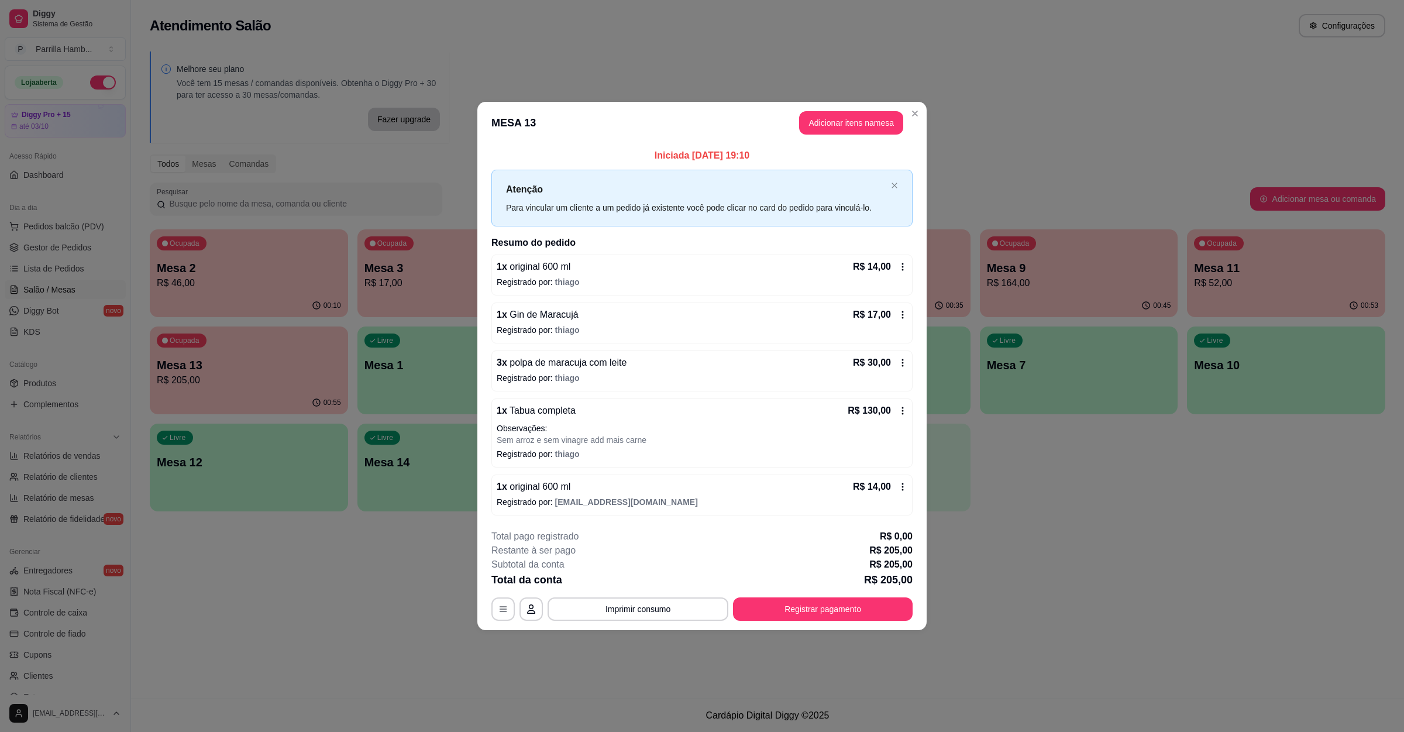
drag, startPoint x: 871, startPoint y: 139, endPoint x: 871, endPoint y: 123, distance: 15.8
click at [871, 137] on header "MESA 13 Adicionar itens na mesa" at bounding box center [701, 123] width 449 height 42
click at [871, 123] on button "Adicionar itens na mesa" at bounding box center [851, 122] width 104 height 23
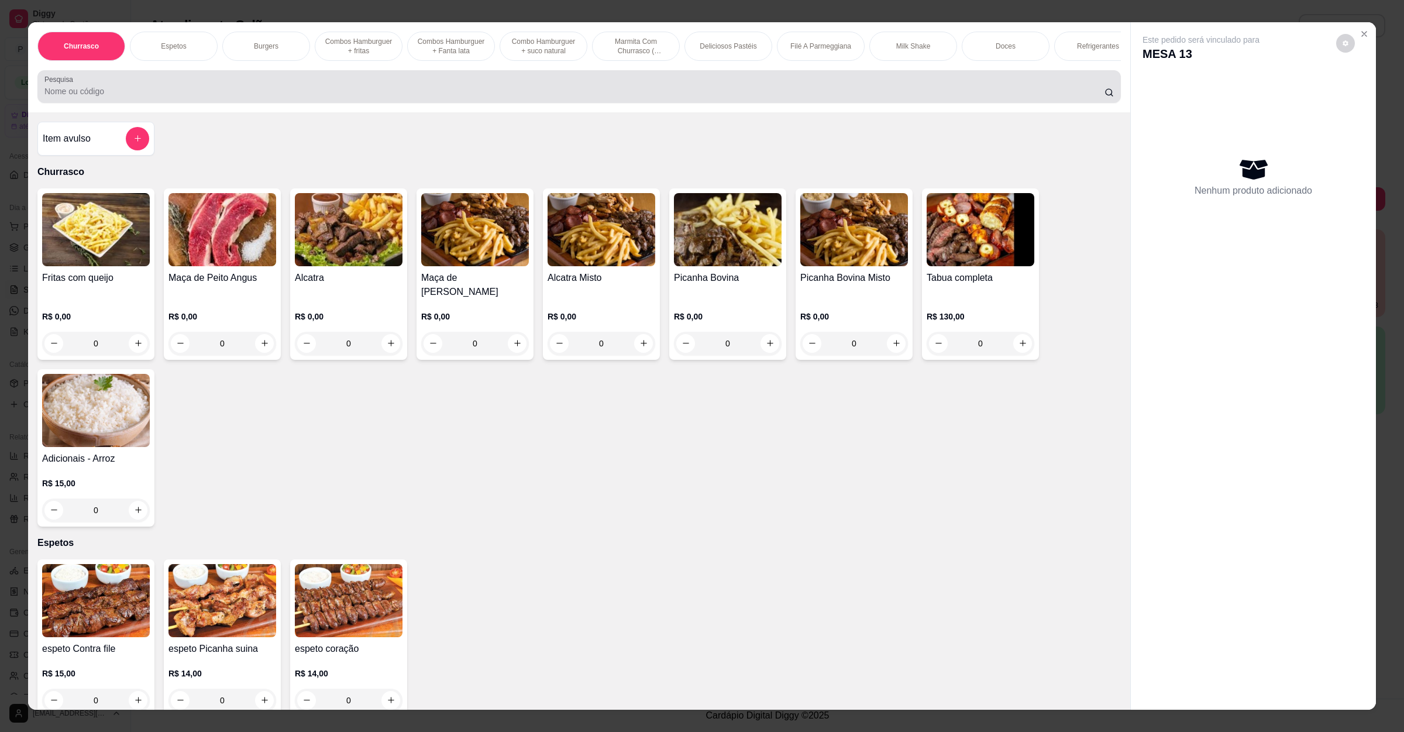
click at [369, 97] on input "Pesquisa" at bounding box center [574, 91] width 1060 height 12
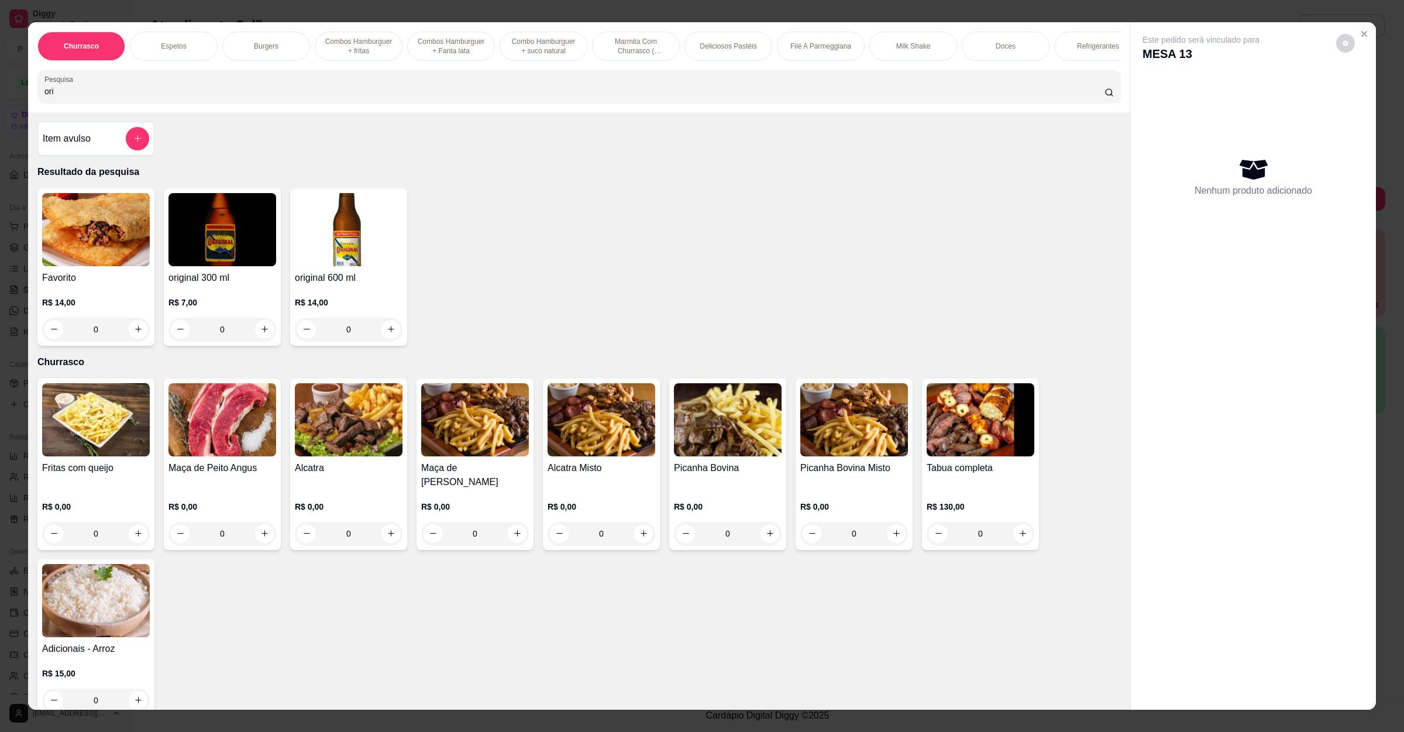
type input "ori"
click at [381, 334] on button "increase-product-quantity" at bounding box center [390, 329] width 18 height 18
type input "1"
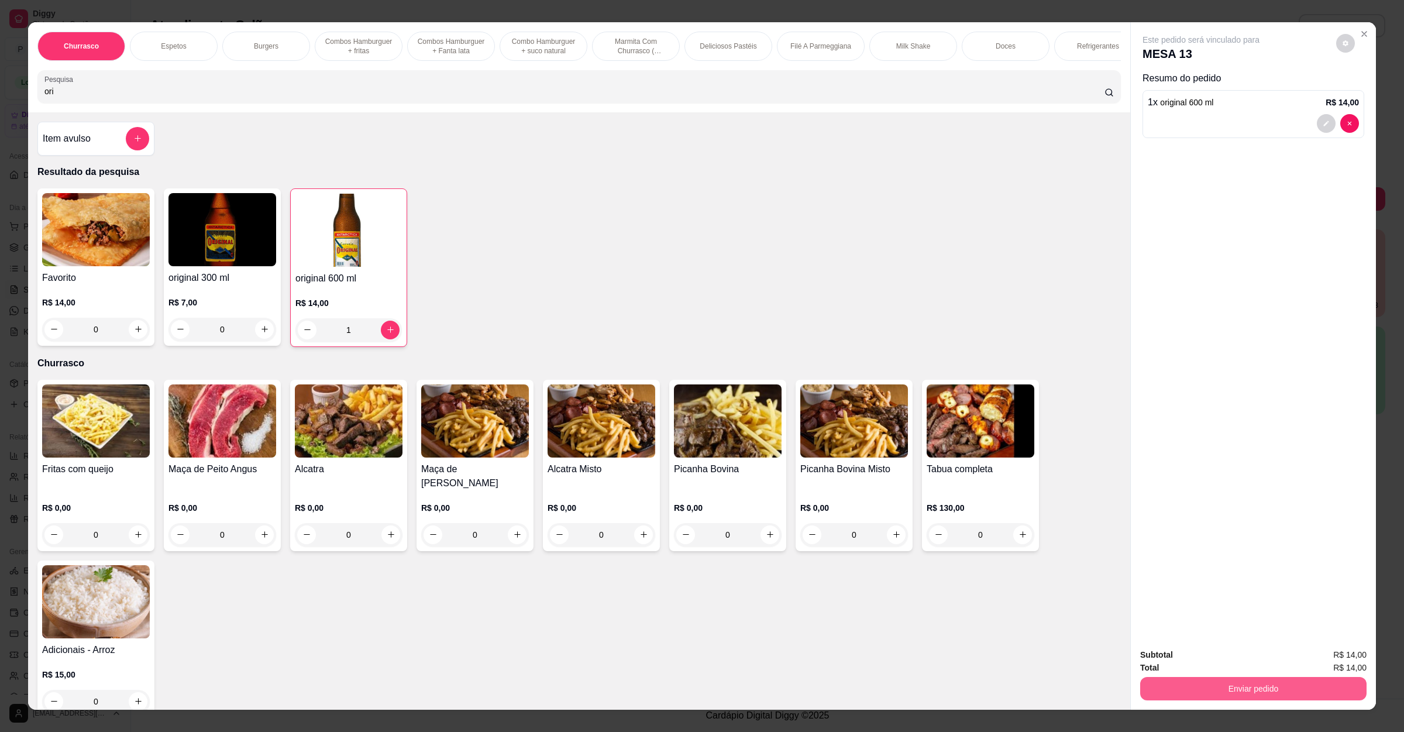
click at [1227, 682] on button "Enviar pedido" at bounding box center [1253, 688] width 226 height 23
click at [1307, 655] on button "Enviar pedido" at bounding box center [1334, 660] width 66 height 22
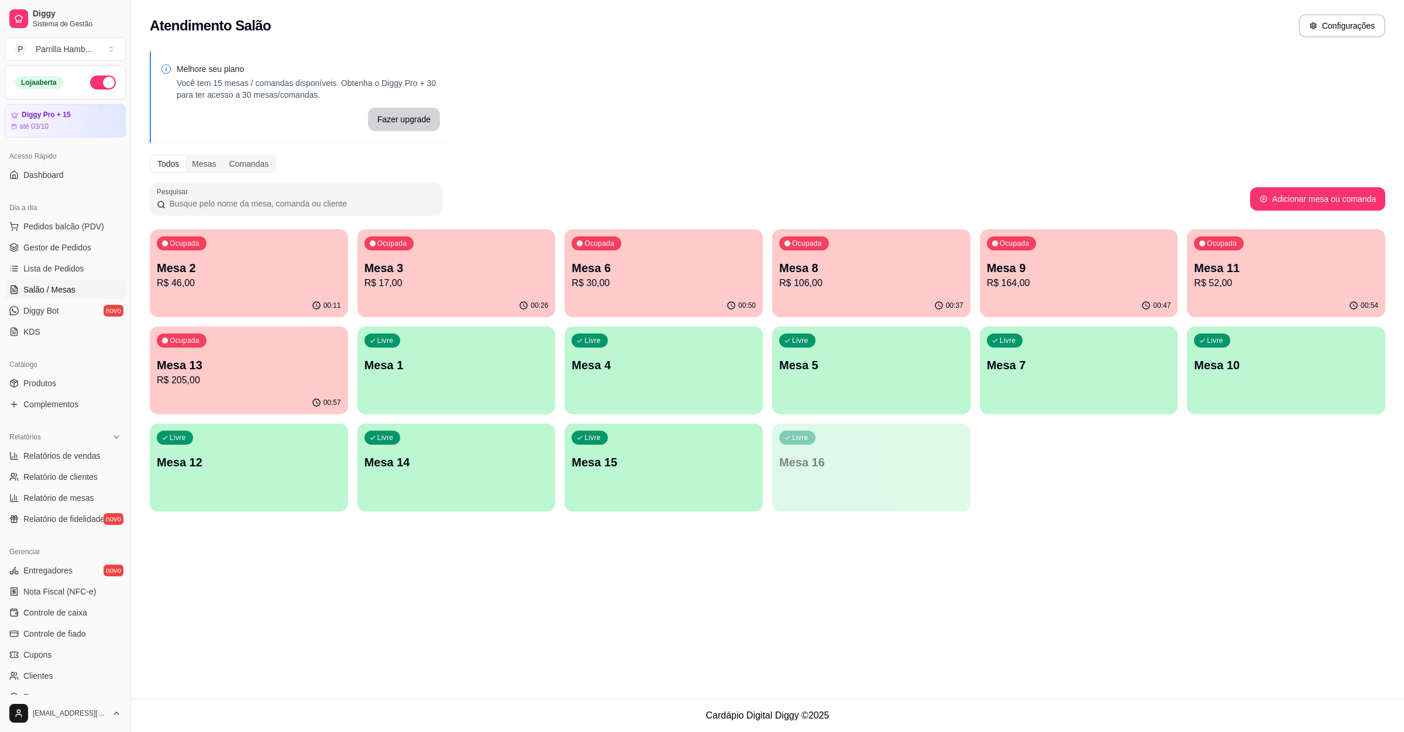
click at [68, 258] on ul "Pedidos balcão (PDV) Gestor de Pedidos Lista de Pedidos Salão / Mesas Diggy Bot…" at bounding box center [65, 279] width 121 height 124
click at [32, 264] on span "Lista de Pedidos" at bounding box center [53, 269] width 61 height 12
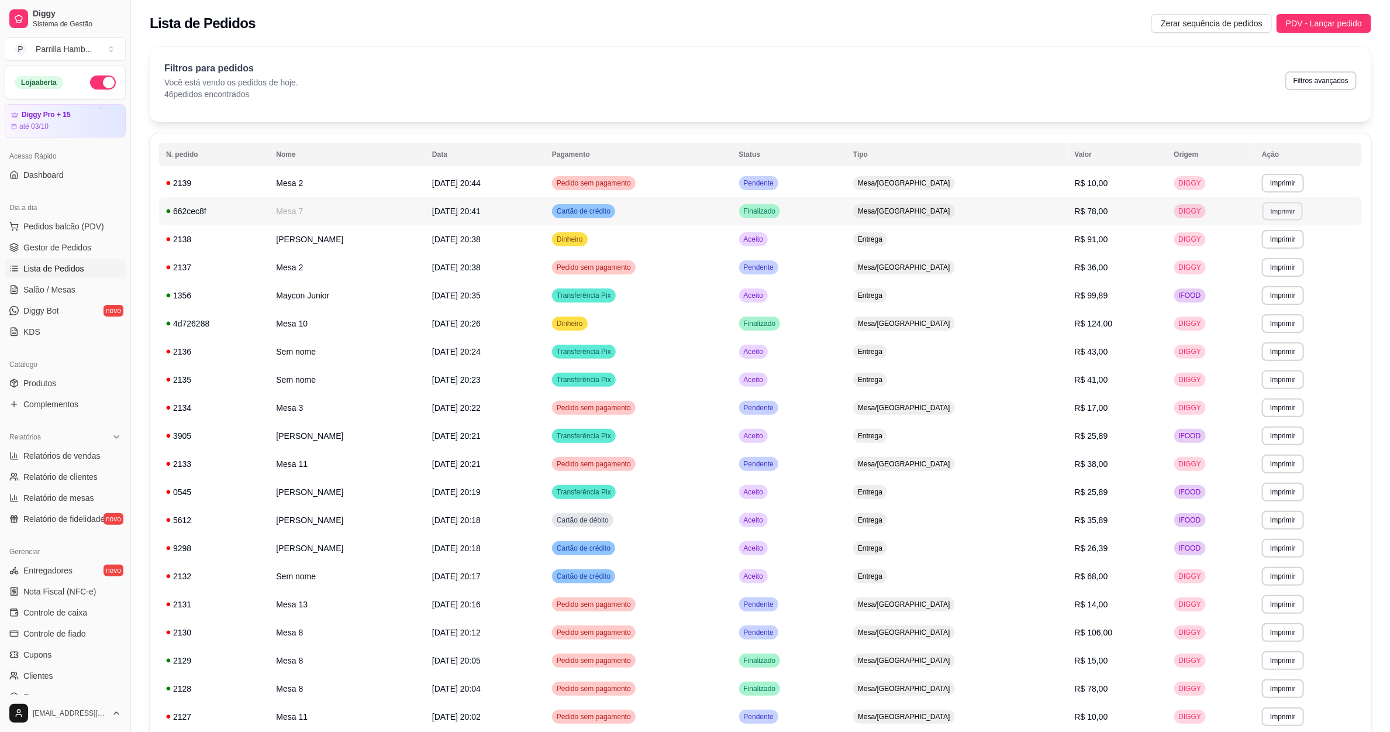
click at [1280, 209] on tbody "**********" at bounding box center [760, 590] width 1203 height 842
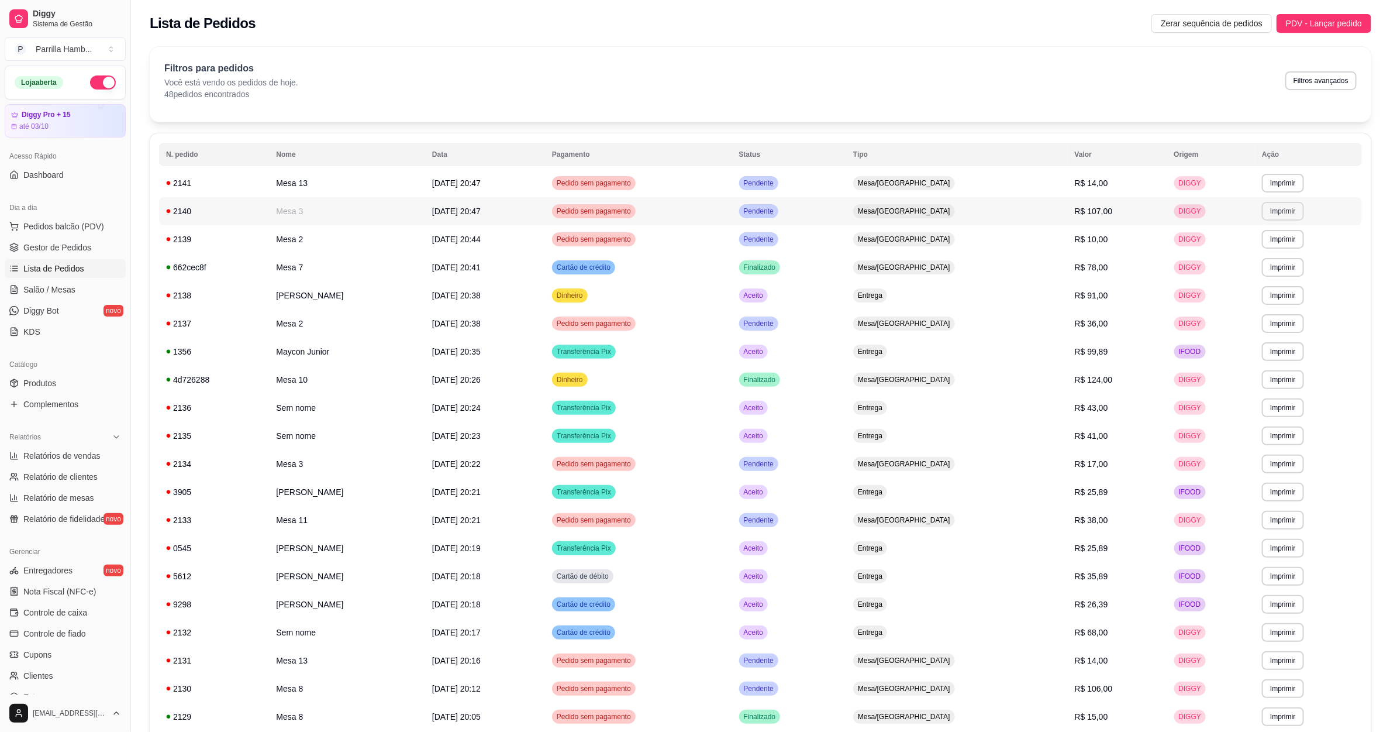
click at [1271, 214] on button "Imprimir" at bounding box center [1283, 211] width 42 height 19
click at [1233, 253] on button "IMPRESSORA" at bounding box center [1257, 252] width 85 height 19
click at [97, 288] on link "Salão / Mesas" at bounding box center [65, 289] width 121 height 19
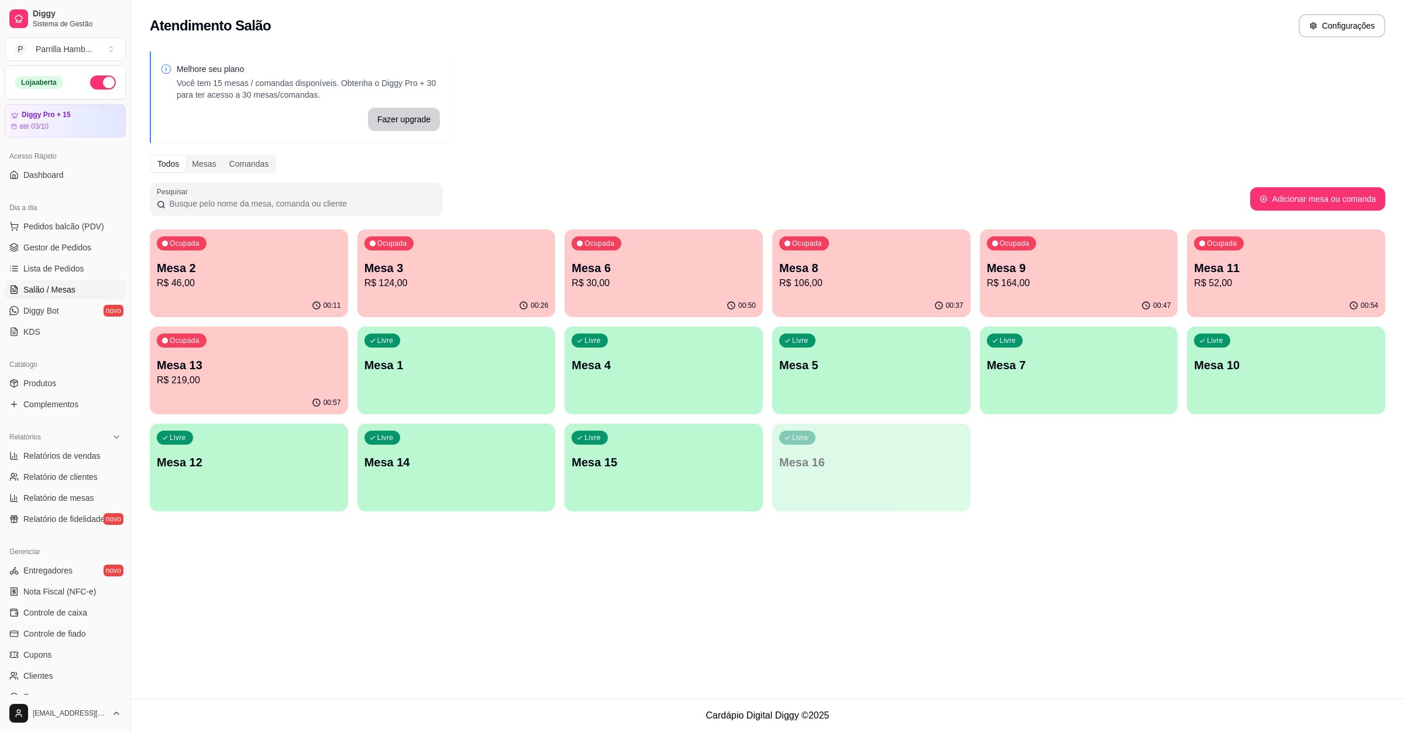
click at [598, 269] on p "Mesa 6" at bounding box center [664, 268] width 184 height 16
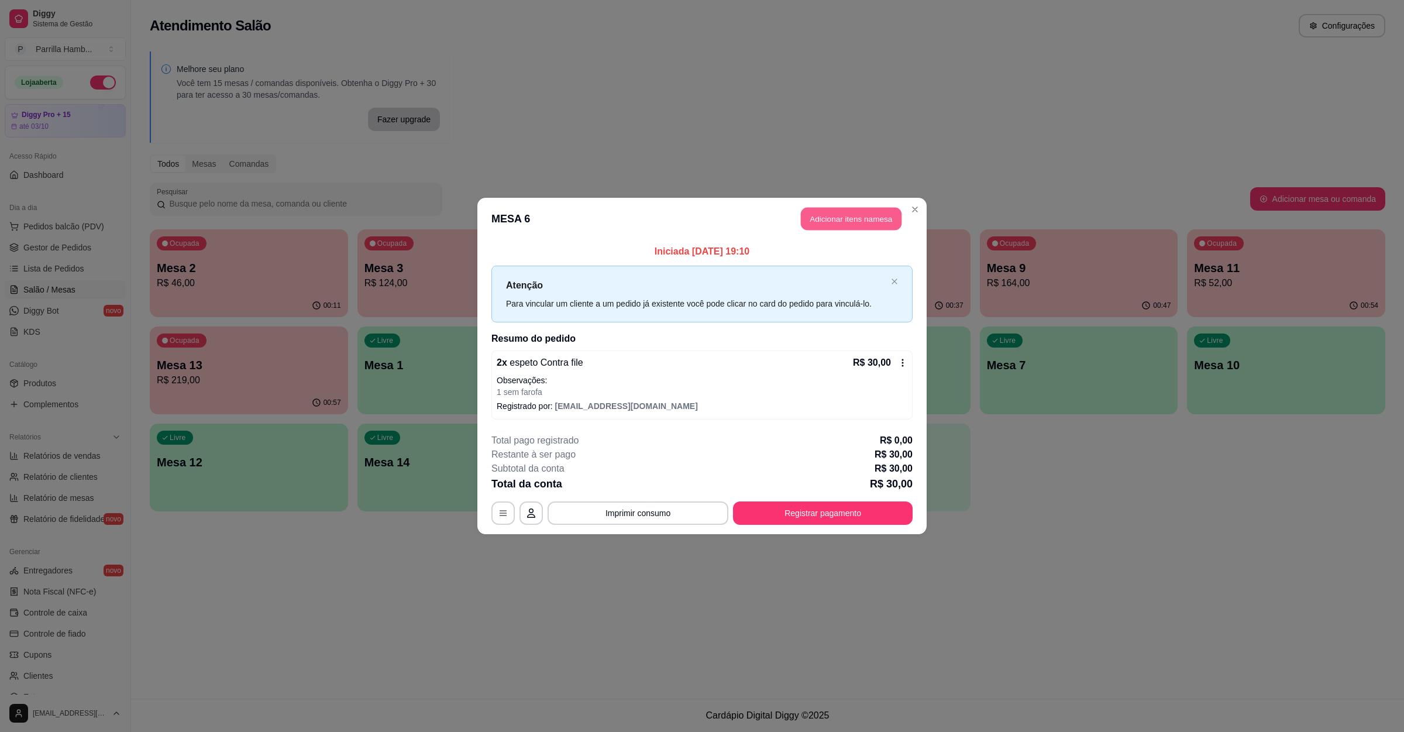
click at [834, 208] on button "Adicionar itens na mesa" at bounding box center [851, 219] width 101 height 23
click at [136, 97] on input "Pesquisa" at bounding box center [574, 91] width 1060 height 12
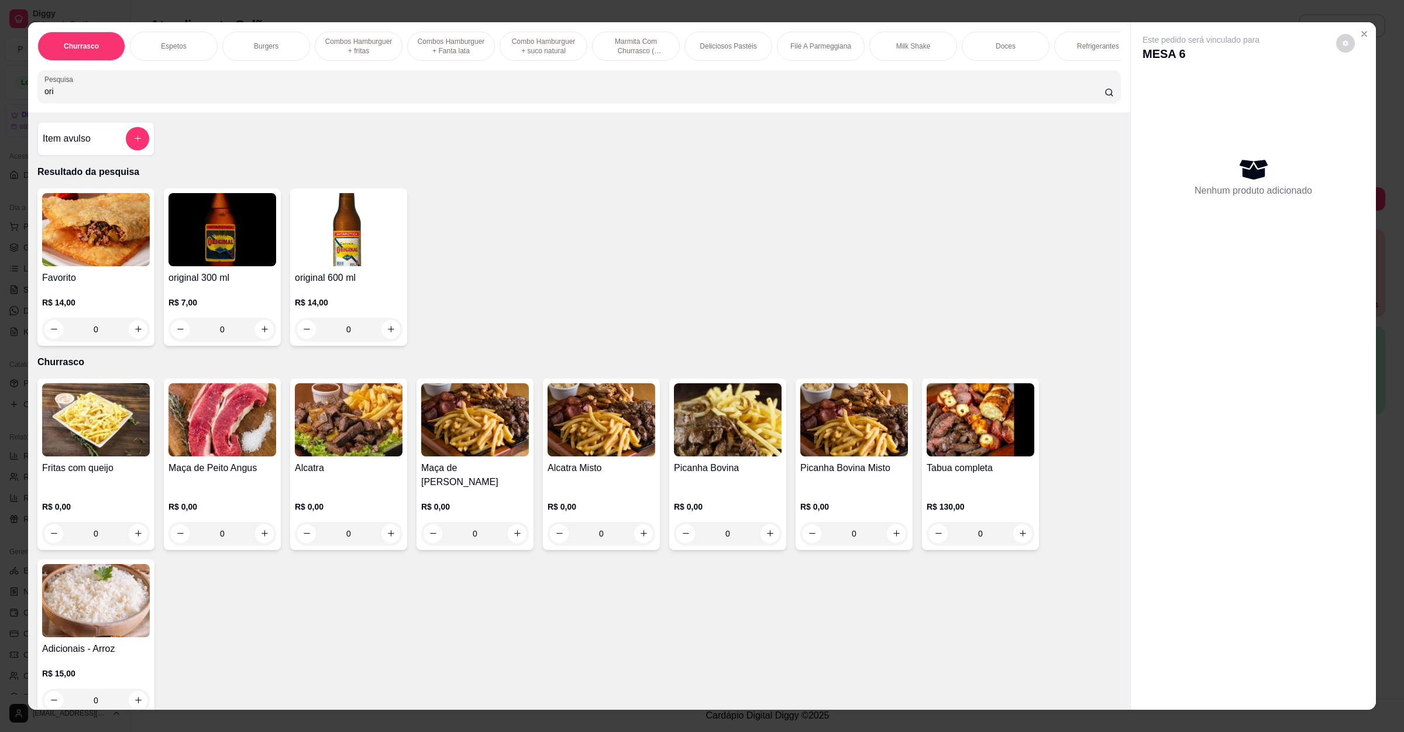
type input "ori"
click at [381, 338] on button "increase-product-quantity" at bounding box center [390, 329] width 18 height 18
type input "1"
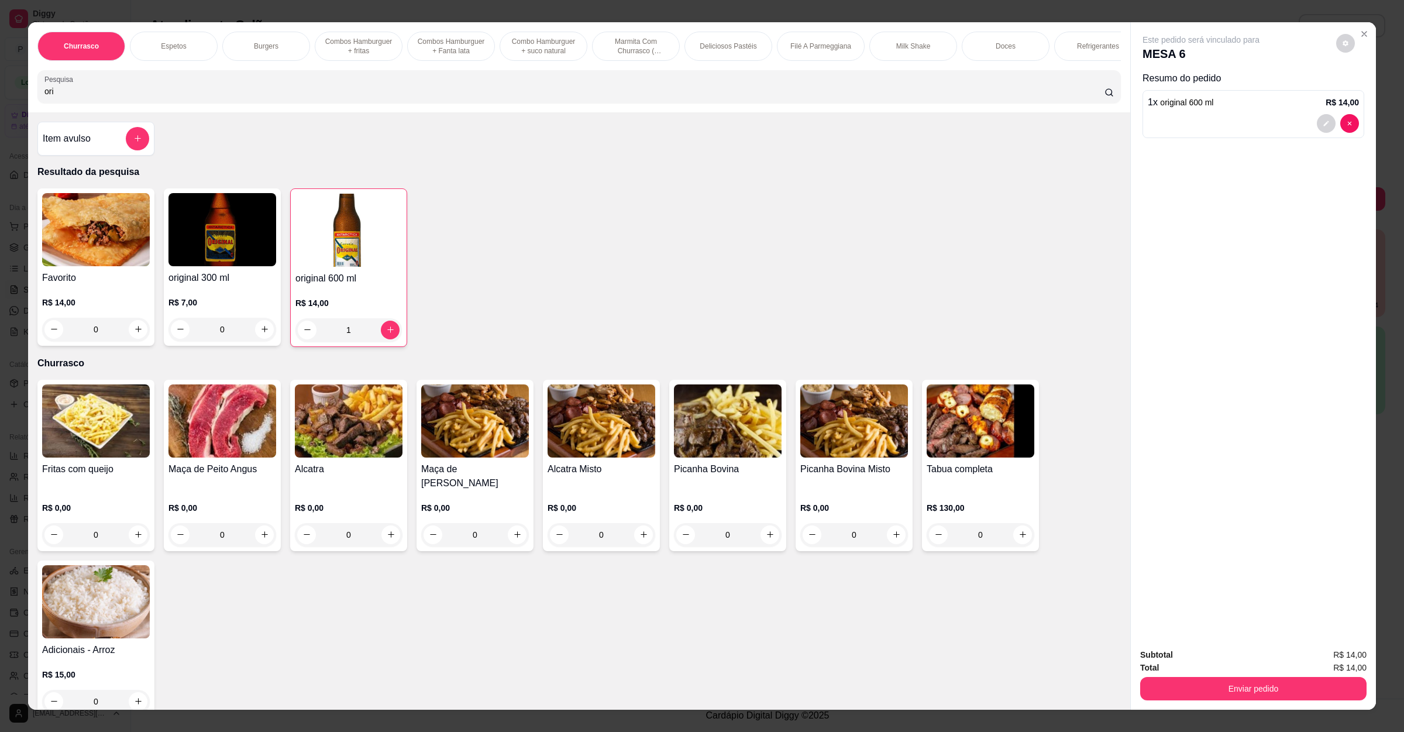
click at [98, 173] on div "Item avulso Resultado da pesquisa Favorito R$ 14,00 0 original 300 ml R$ 7,00 0…" at bounding box center [579, 411] width 1102 height 598
click at [104, 150] on div "Item avulso" at bounding box center [96, 138] width 106 height 23
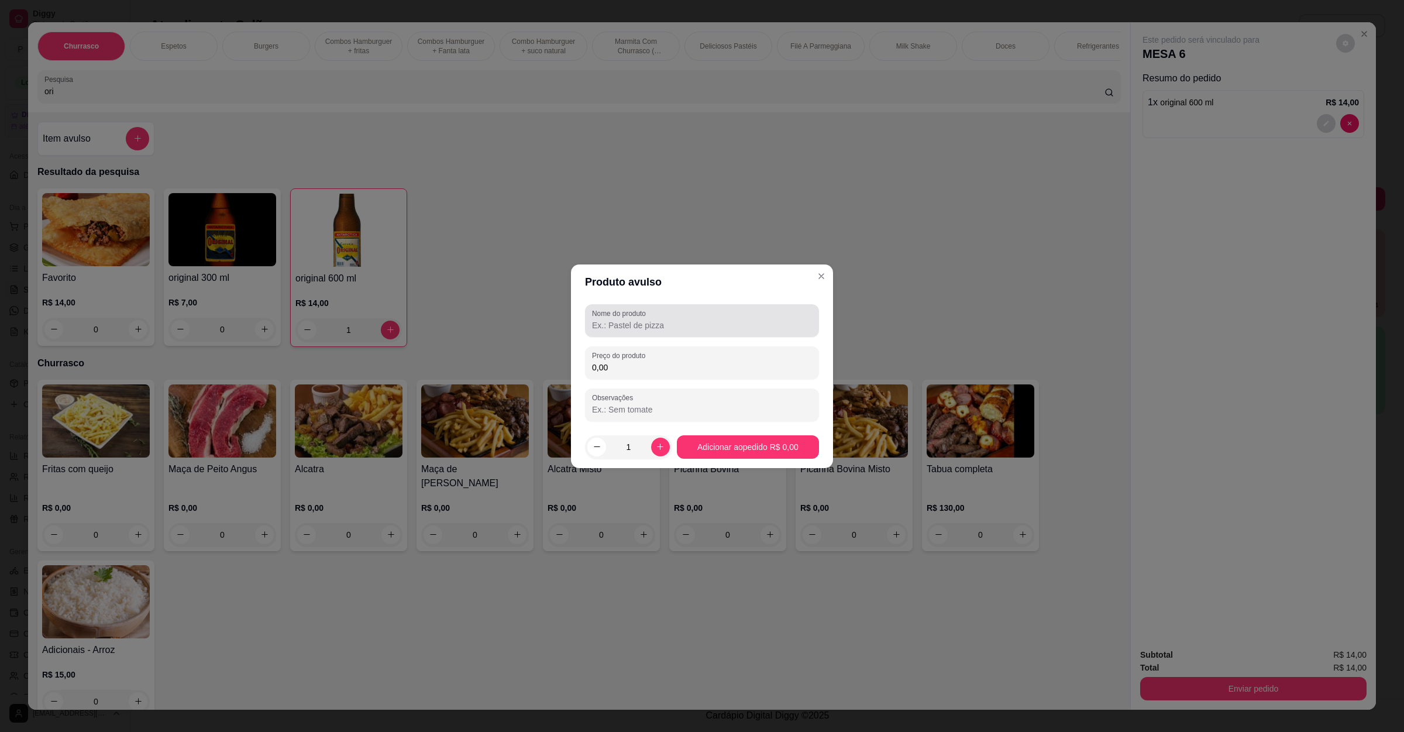
click at [644, 316] on label "Nome do produto" at bounding box center [621, 313] width 58 height 10
click at [644, 319] on input "Nome do produto" at bounding box center [702, 325] width 220 height 12
type input "carne milho e bacon"
click at [631, 364] on input "0,00" at bounding box center [702, 368] width 220 height 12
type input "14,00"
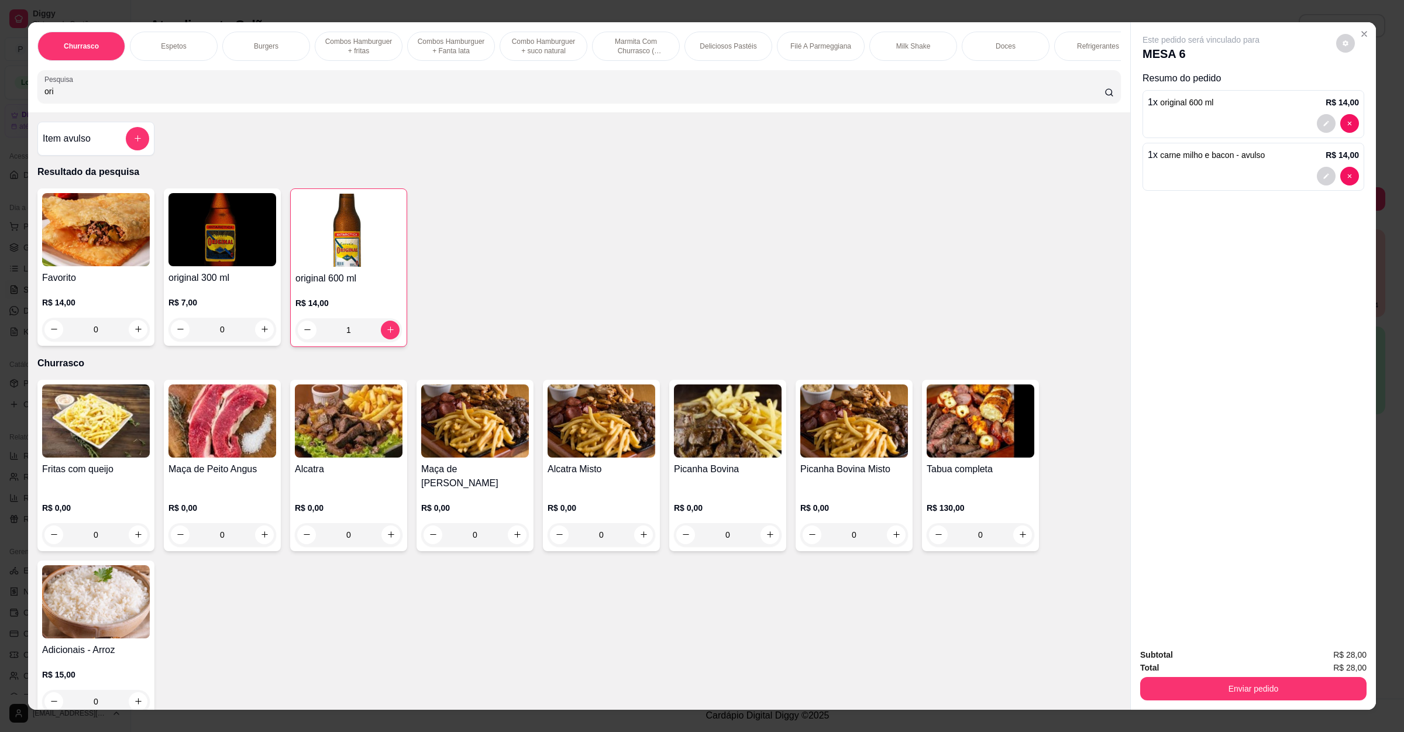
click at [1303, 670] on div "Total R$ 28,00" at bounding box center [1253, 667] width 226 height 13
click at [1297, 686] on button "Enviar pedido" at bounding box center [1253, 688] width 226 height 23
click at [1328, 660] on button "Enviar pedido" at bounding box center [1334, 660] width 64 height 22
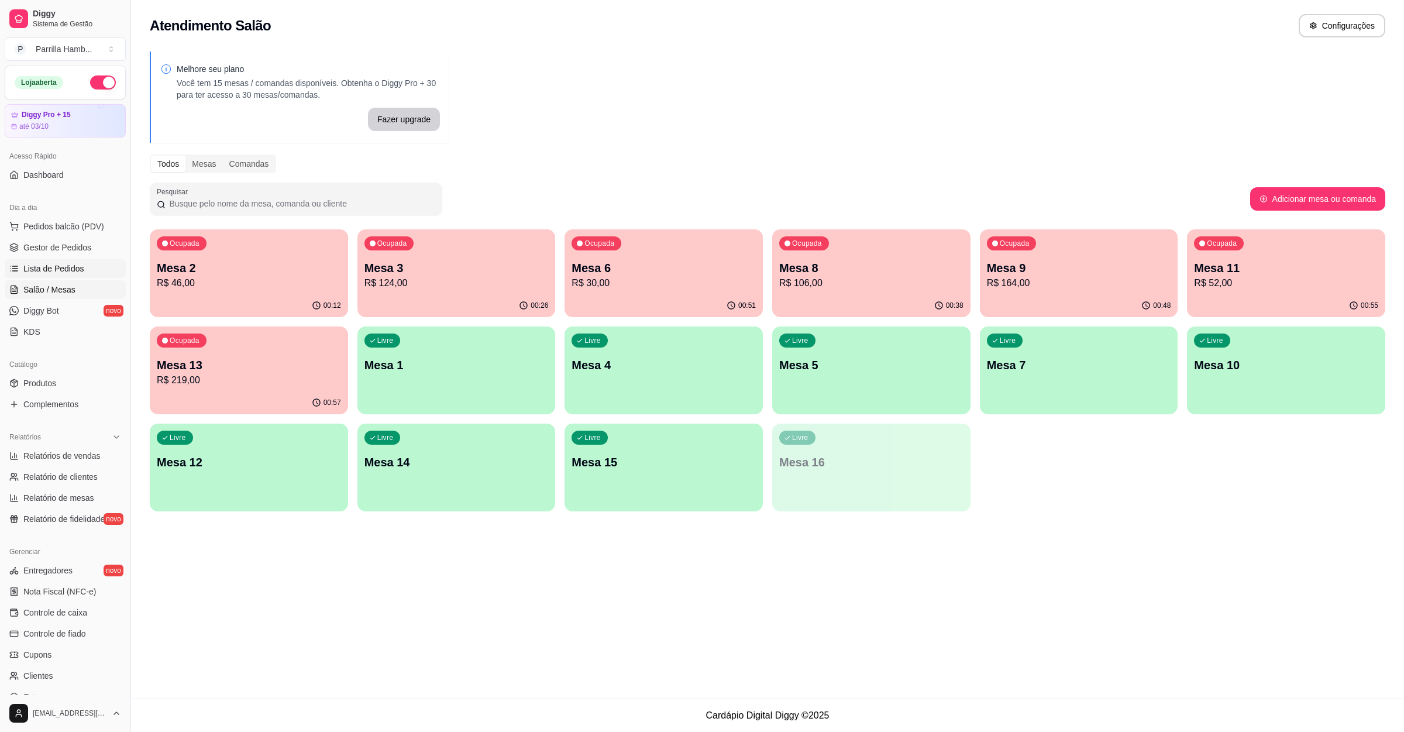
click at [61, 271] on span "Lista de Pedidos" at bounding box center [53, 269] width 61 height 12
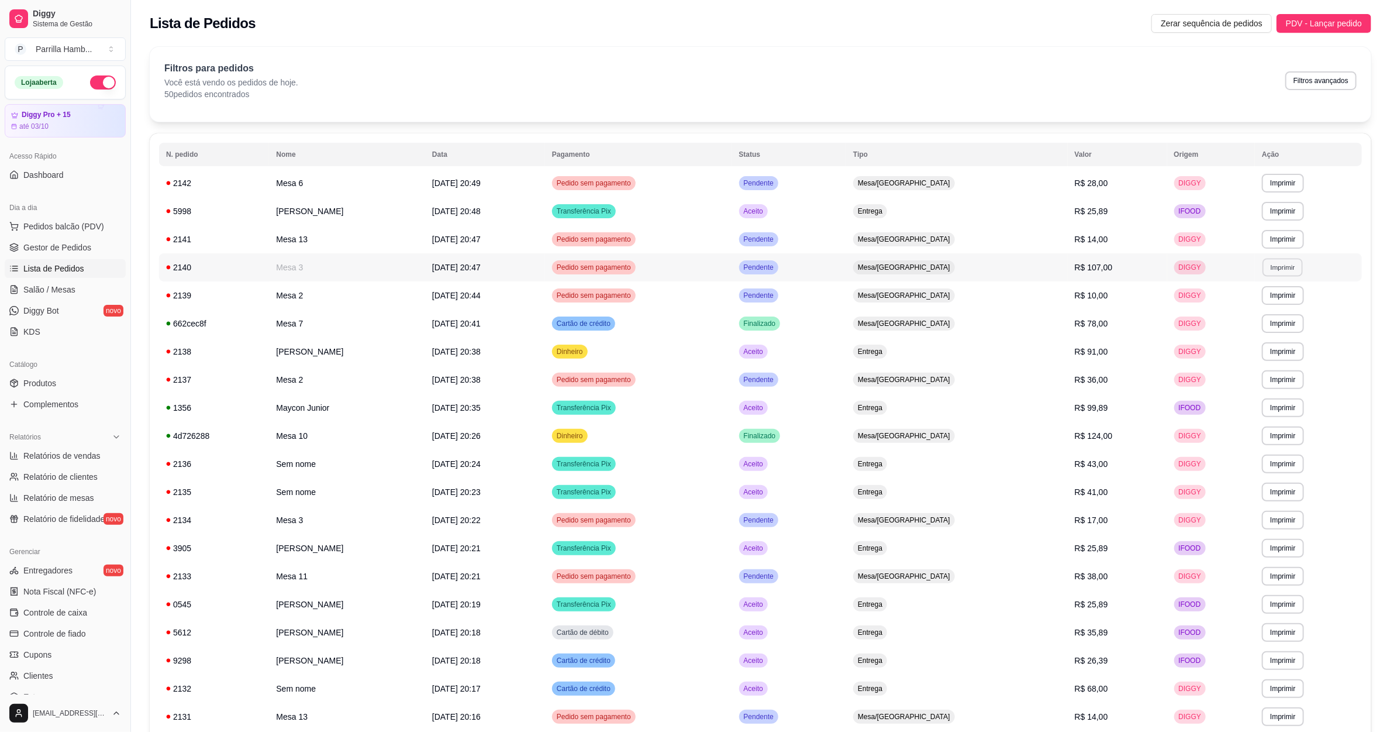
click at [1266, 264] on button "Imprimir" at bounding box center [1283, 267] width 40 height 18
click at [1257, 307] on button "IMPRESSORA" at bounding box center [1262, 309] width 82 height 18
click at [62, 293] on span "Salão / Mesas" at bounding box center [49, 290] width 52 height 12
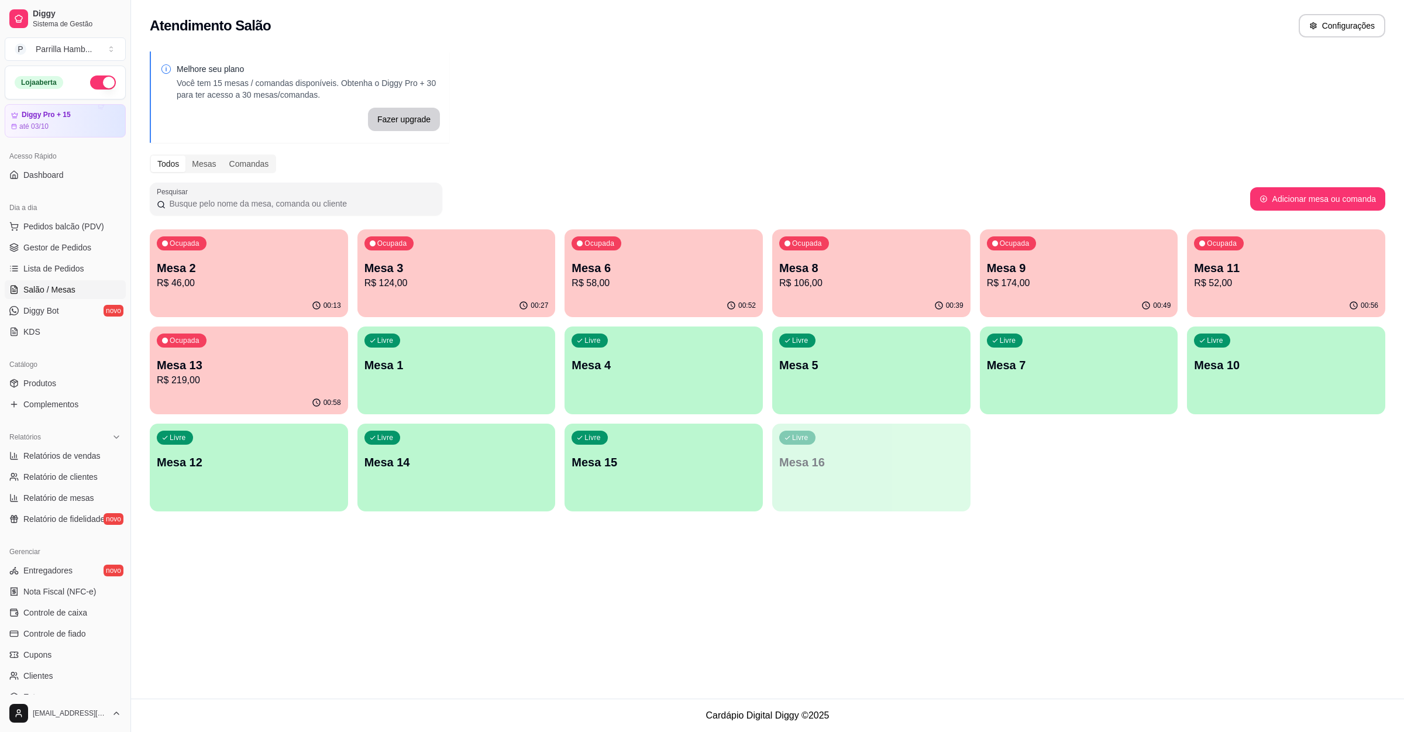
click at [1248, 290] on p "R$ 52,00" at bounding box center [1286, 283] width 184 height 14
click at [49, 278] on link "Lista de Pedidos" at bounding box center [65, 268] width 121 height 19
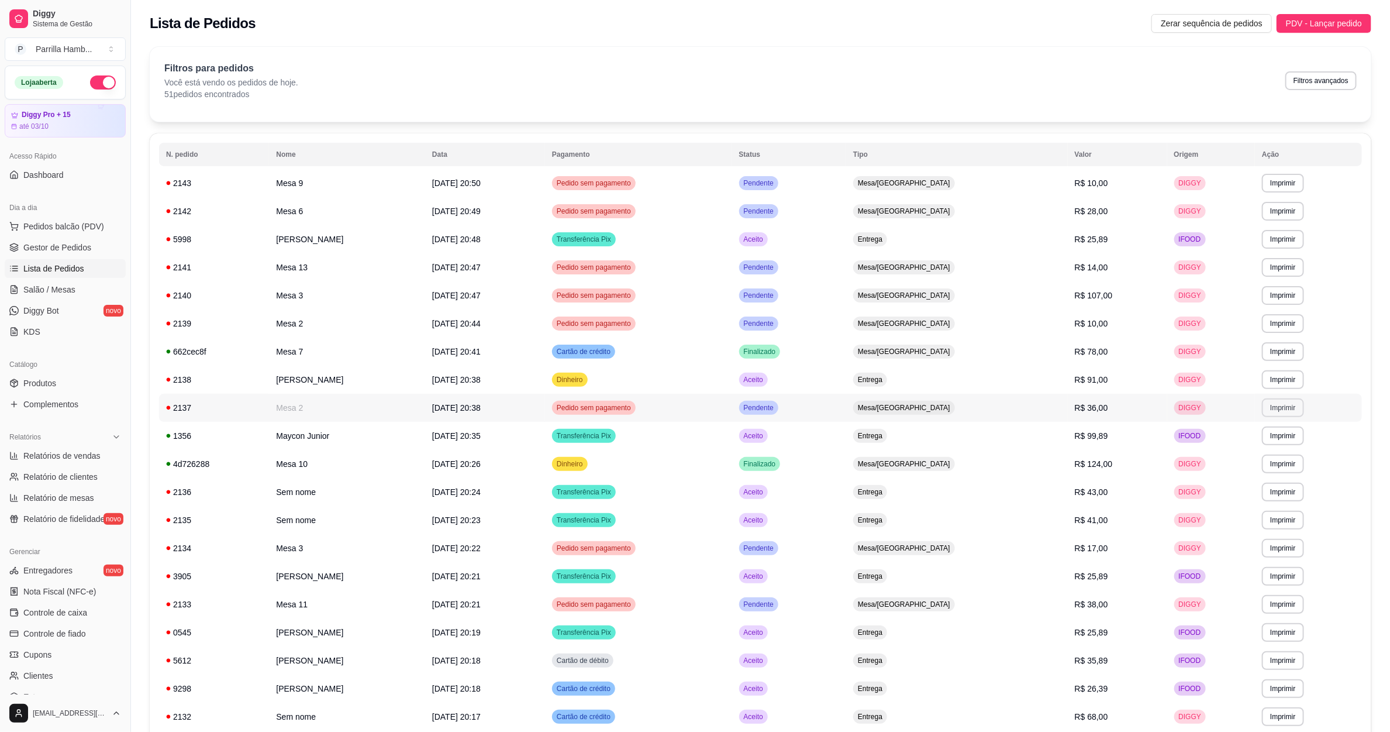
click at [1275, 407] on button "Imprimir" at bounding box center [1283, 407] width 42 height 19
click at [1262, 446] on button "IMPRESSORA" at bounding box center [1261, 449] width 82 height 18
click at [68, 291] on span "Salão / Mesas" at bounding box center [49, 290] width 52 height 12
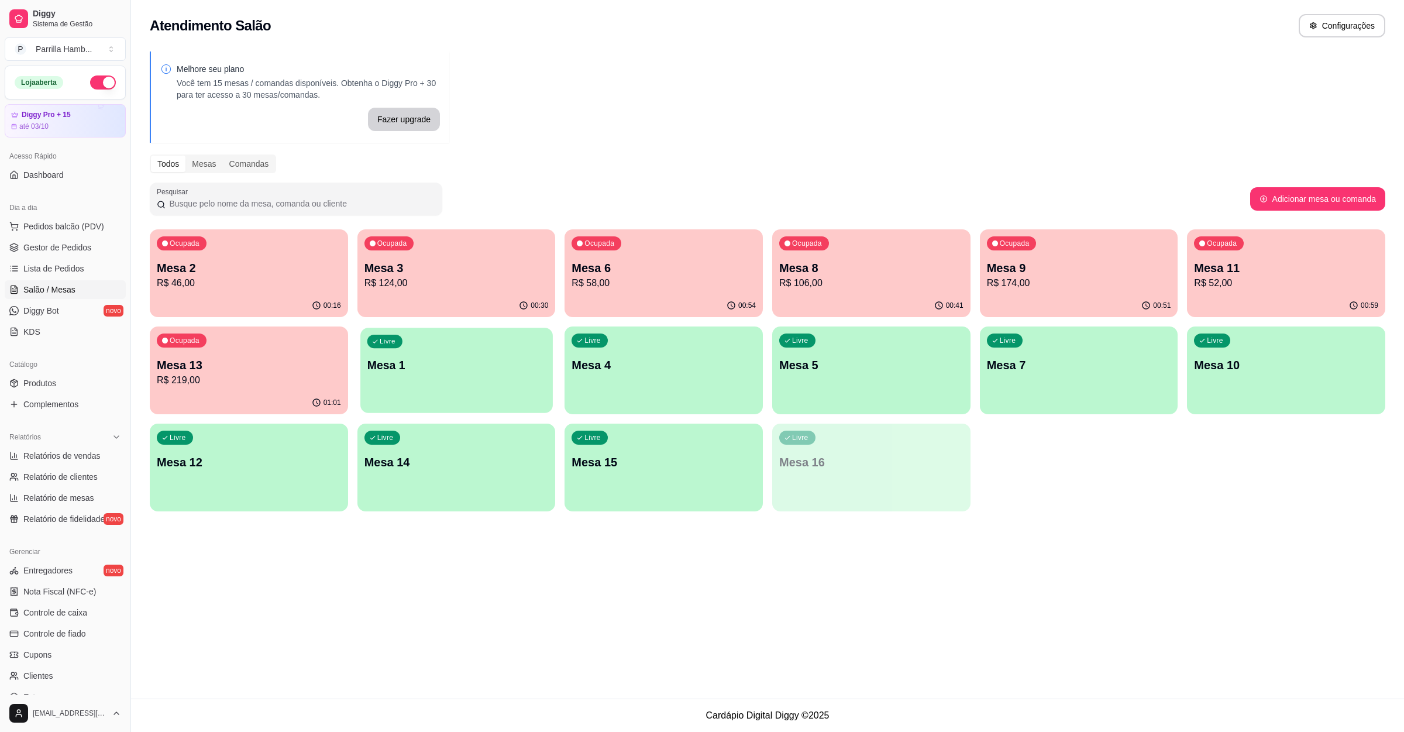
click at [550, 339] on div "Livre Mesa 1" at bounding box center [456, 363] width 192 height 71
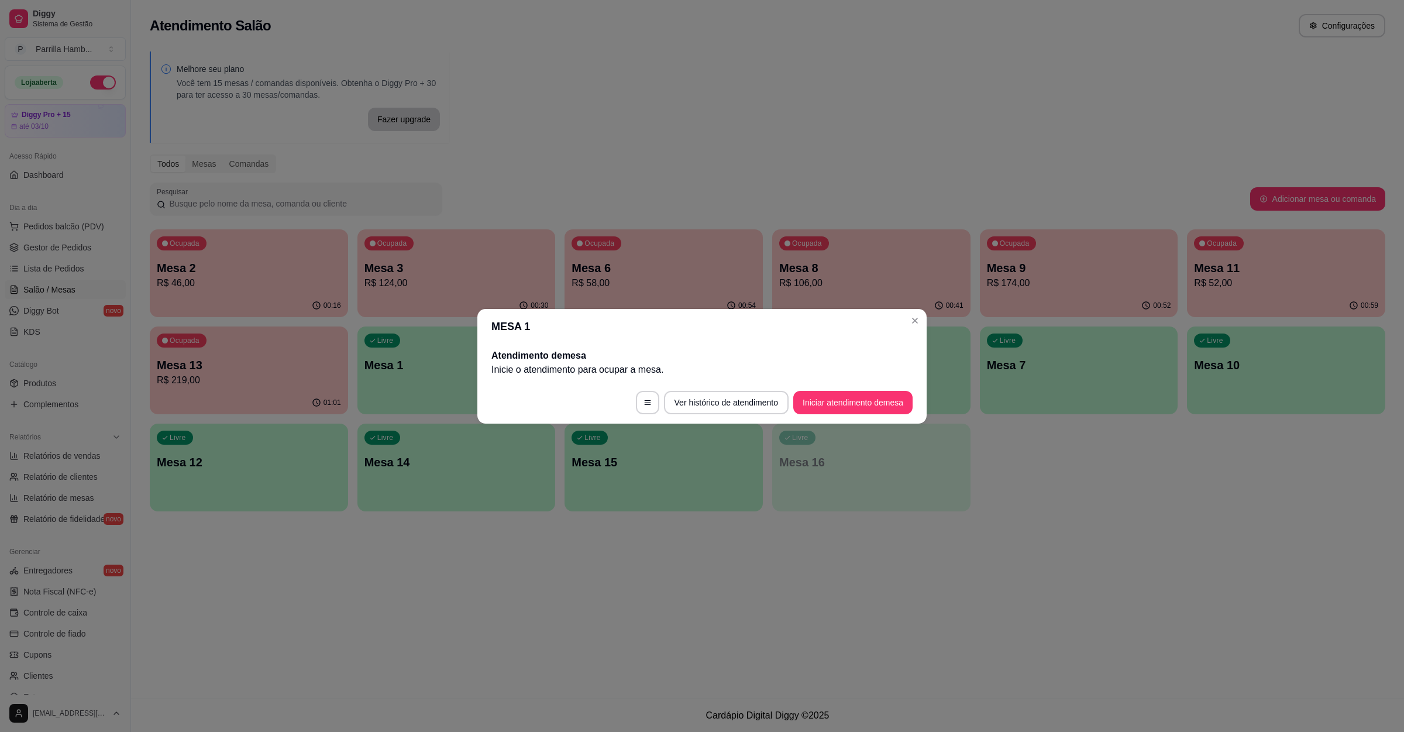
click at [835, 399] on button "Iniciar atendimento de mesa" at bounding box center [852, 402] width 119 height 23
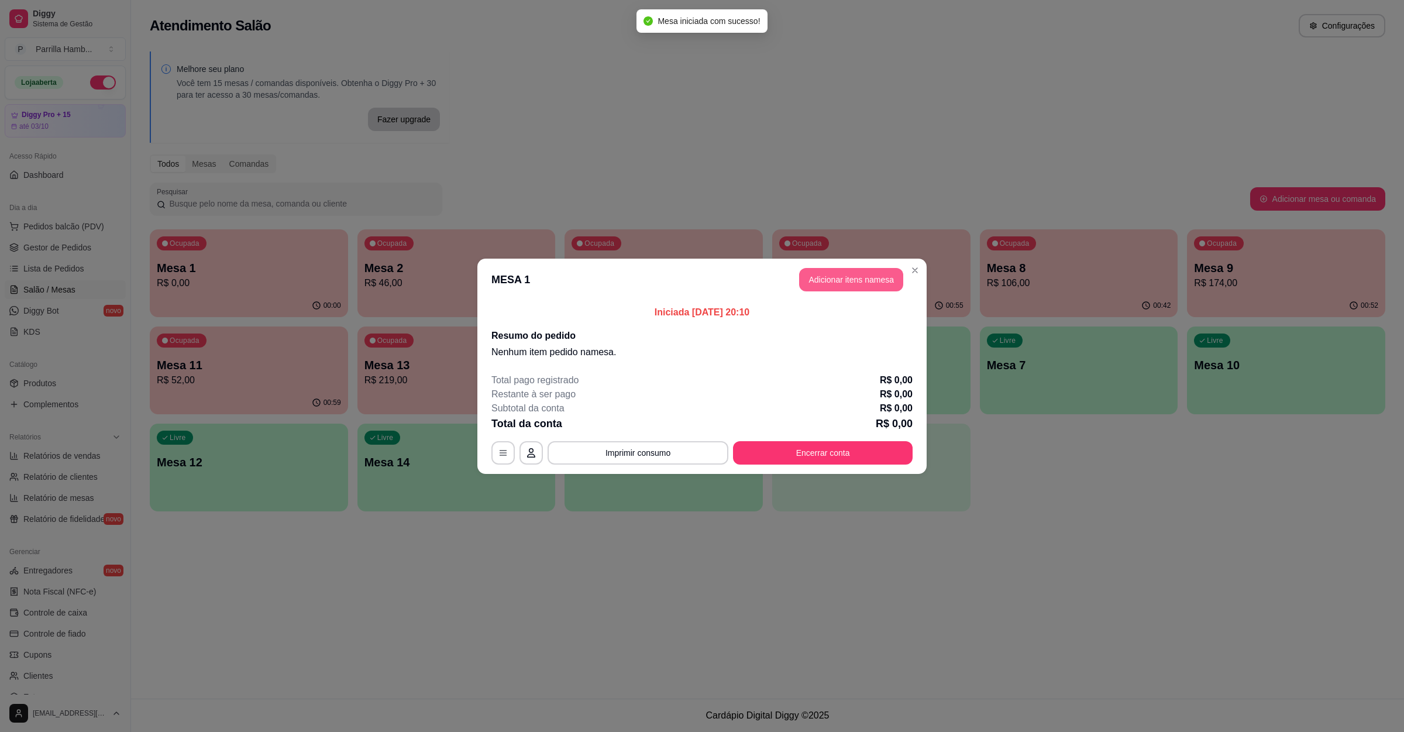
click at [861, 280] on button "Adicionar itens na mesa" at bounding box center [851, 279] width 104 height 23
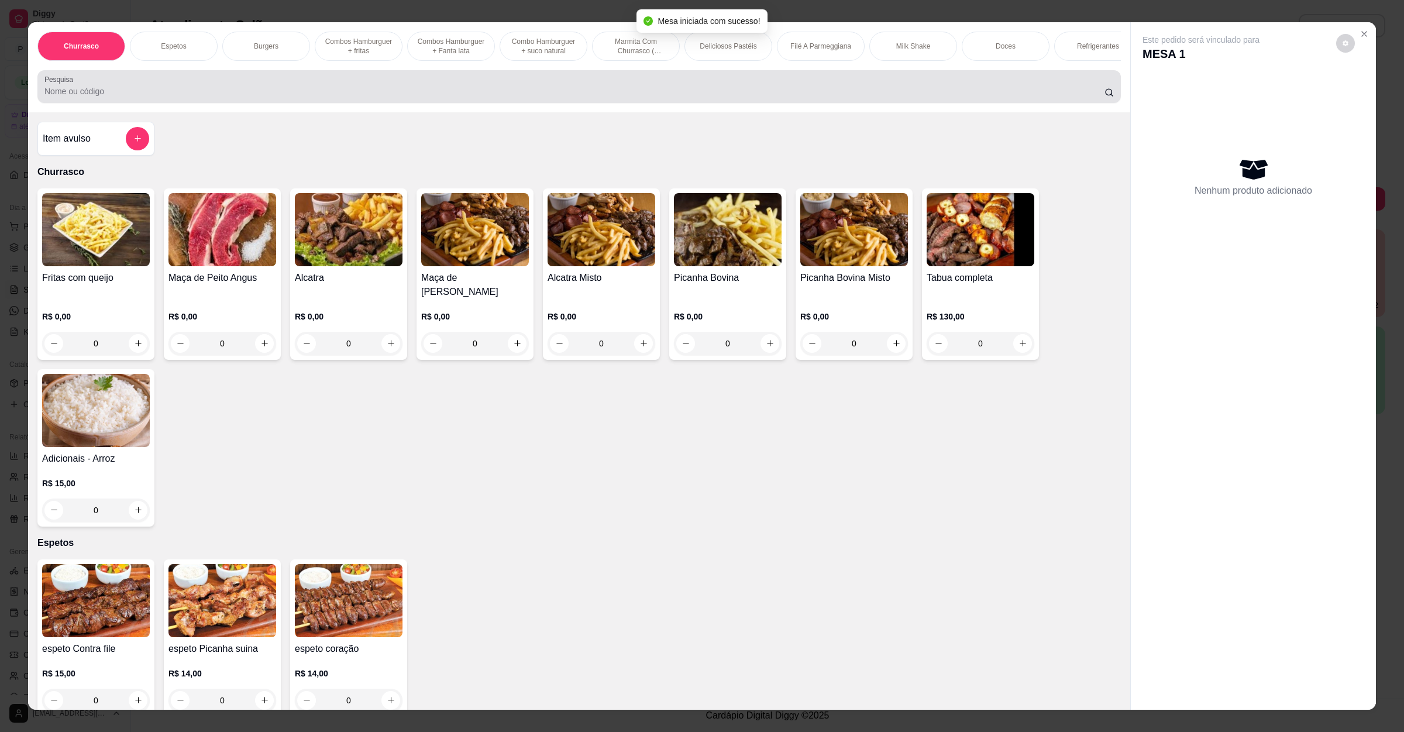
click at [501, 97] on input "Pesquisa" at bounding box center [574, 91] width 1060 height 12
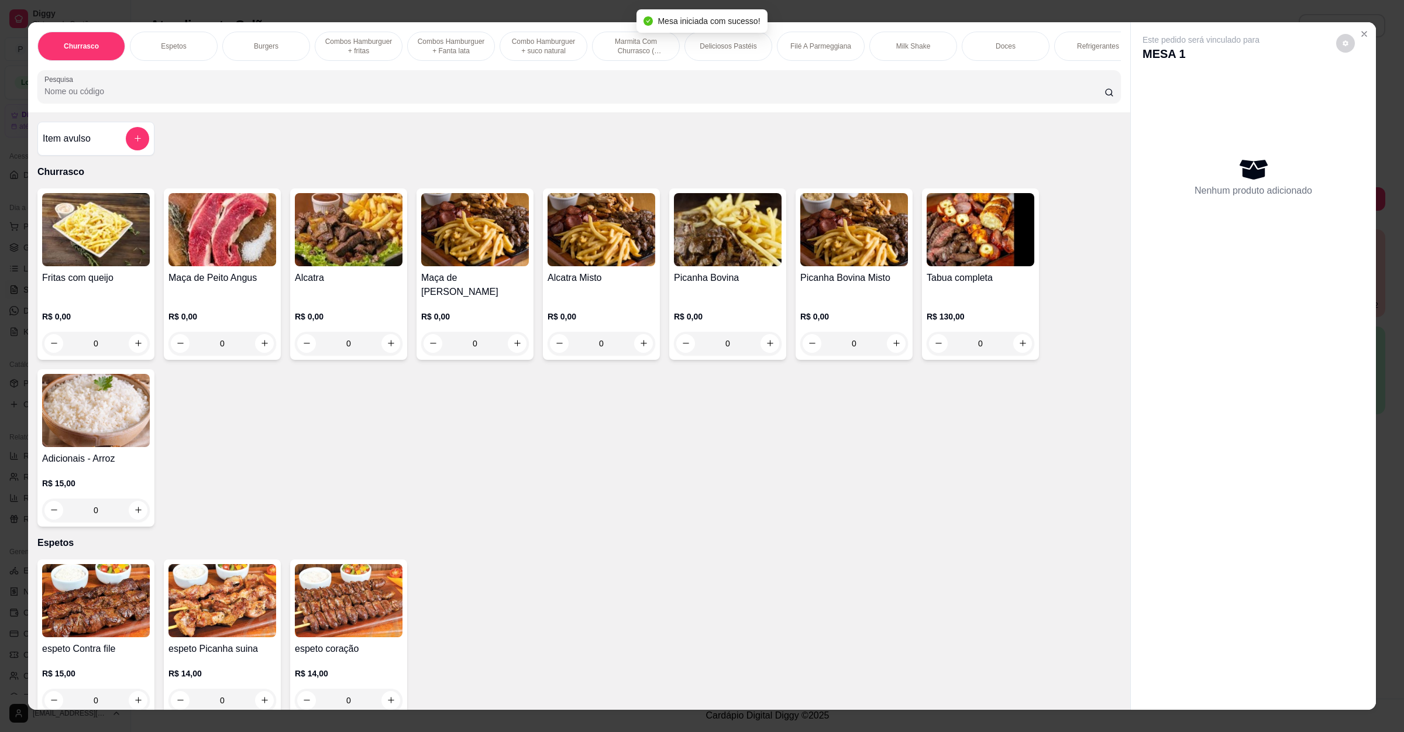
scroll to position [175, 0]
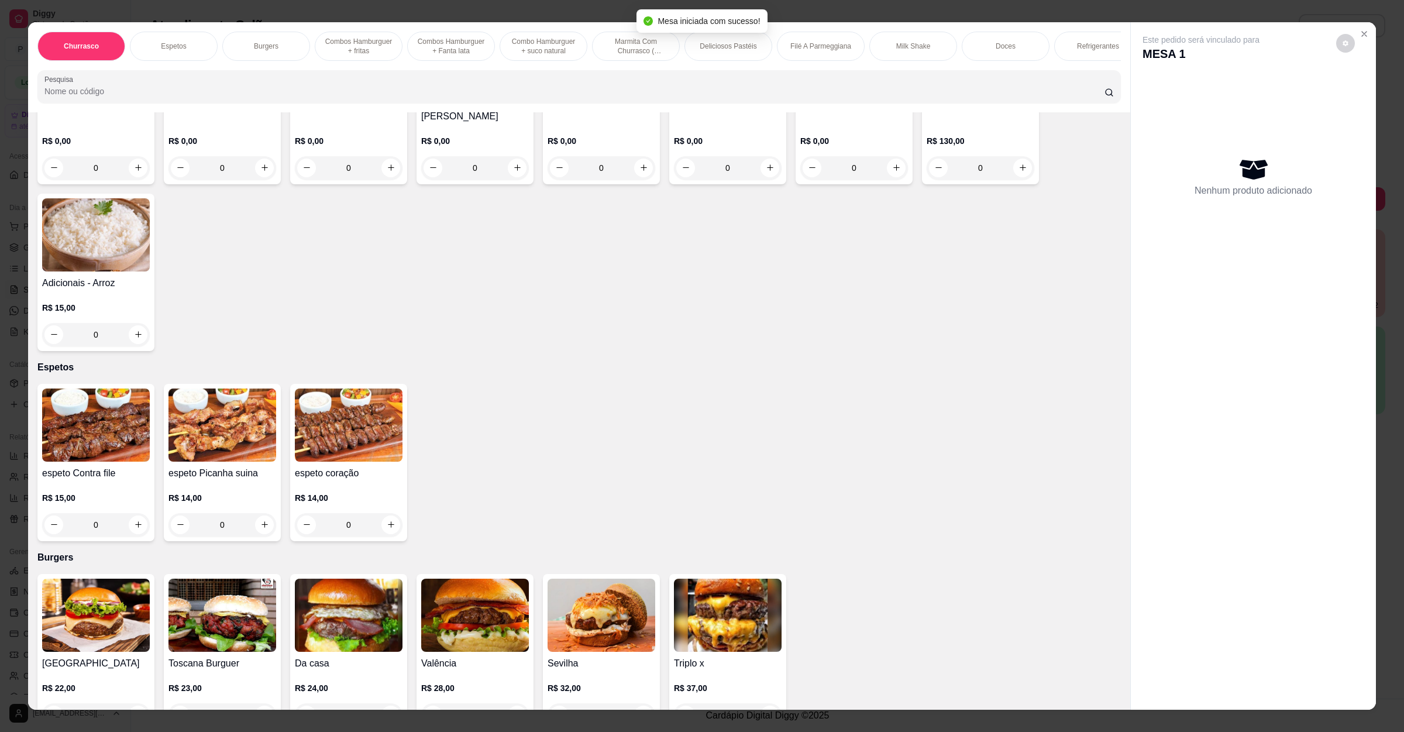
click at [88, 429] on img at bounding box center [96, 424] width 108 height 73
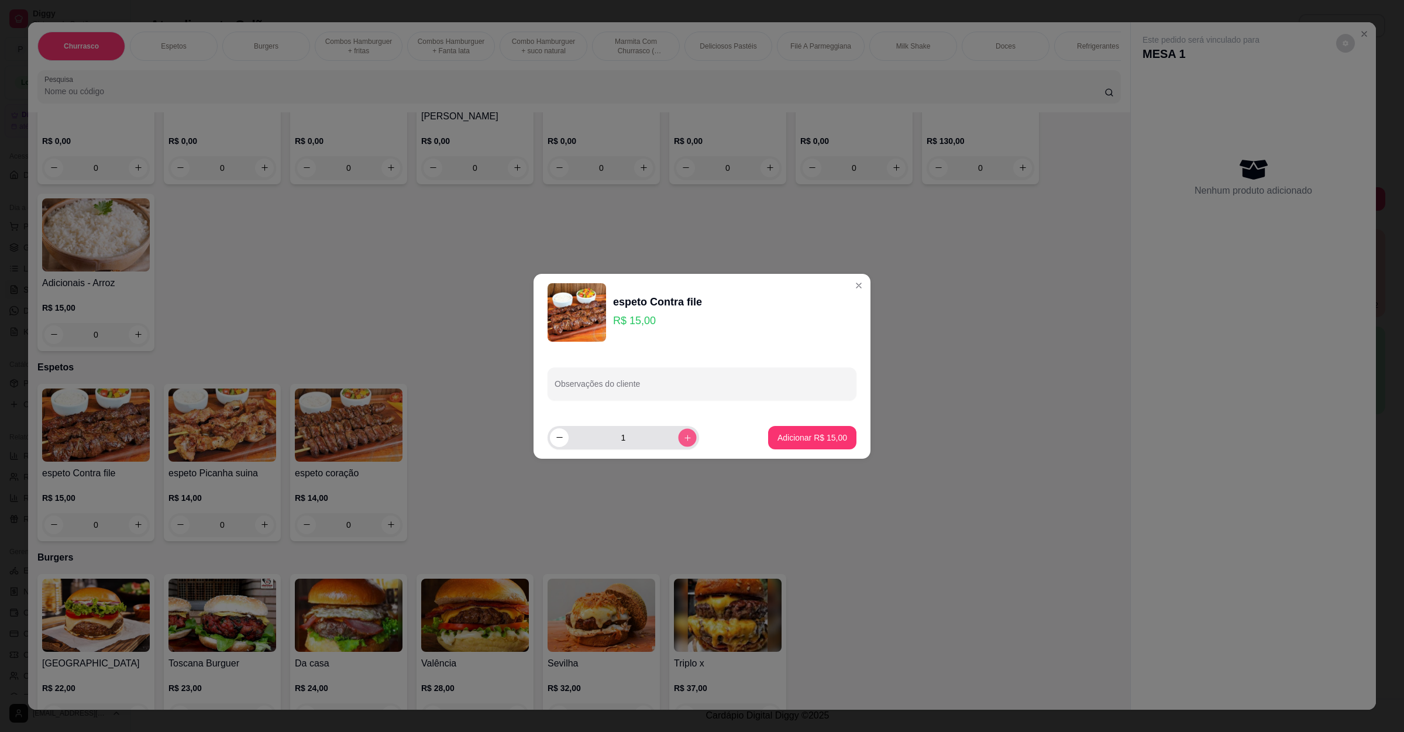
click at [683, 437] on icon "increase-product-quantity" at bounding box center [687, 437] width 9 height 9
type input "2"
click at [689, 374] on div at bounding box center [702, 383] width 295 height 23
type input "1 sem arroz"
click at [834, 443] on button "Adicionar R$ 30,00" at bounding box center [812, 437] width 86 height 23
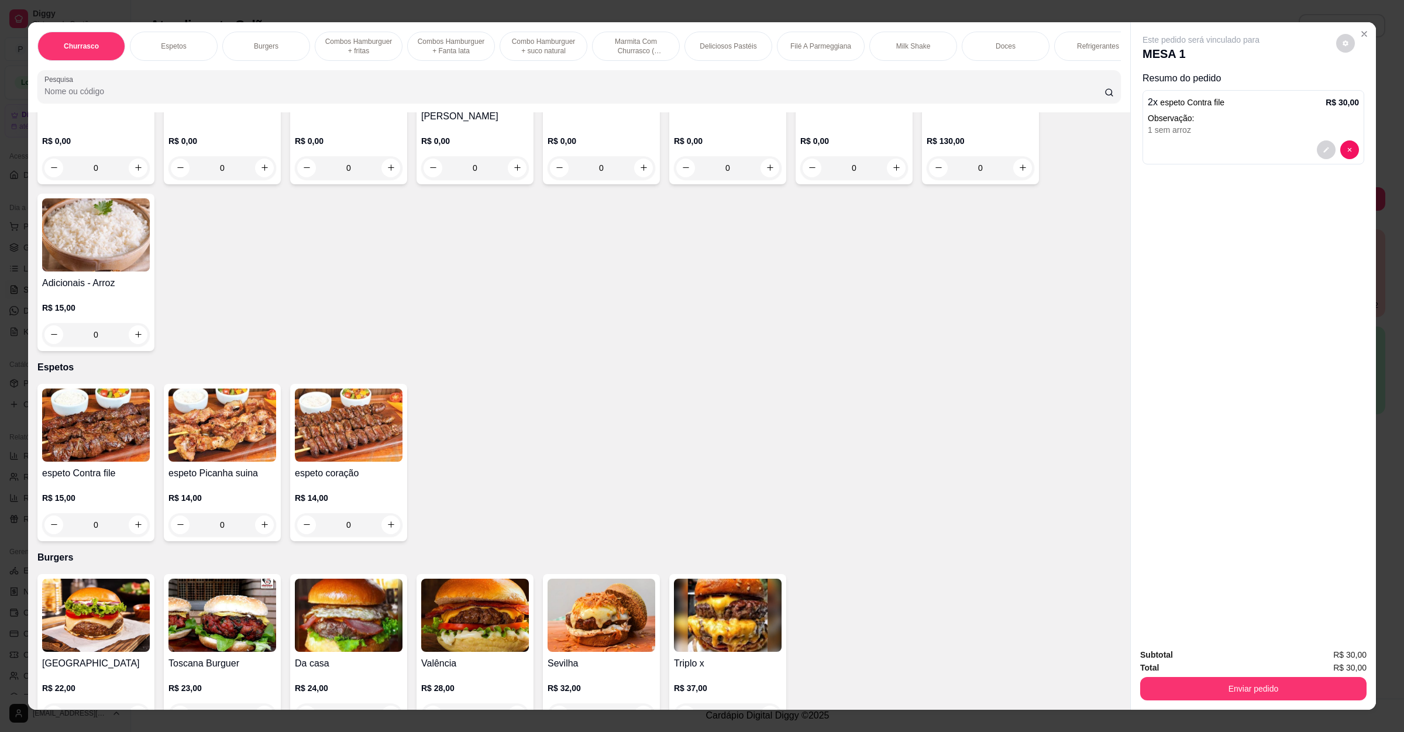
scroll to position [0, 0]
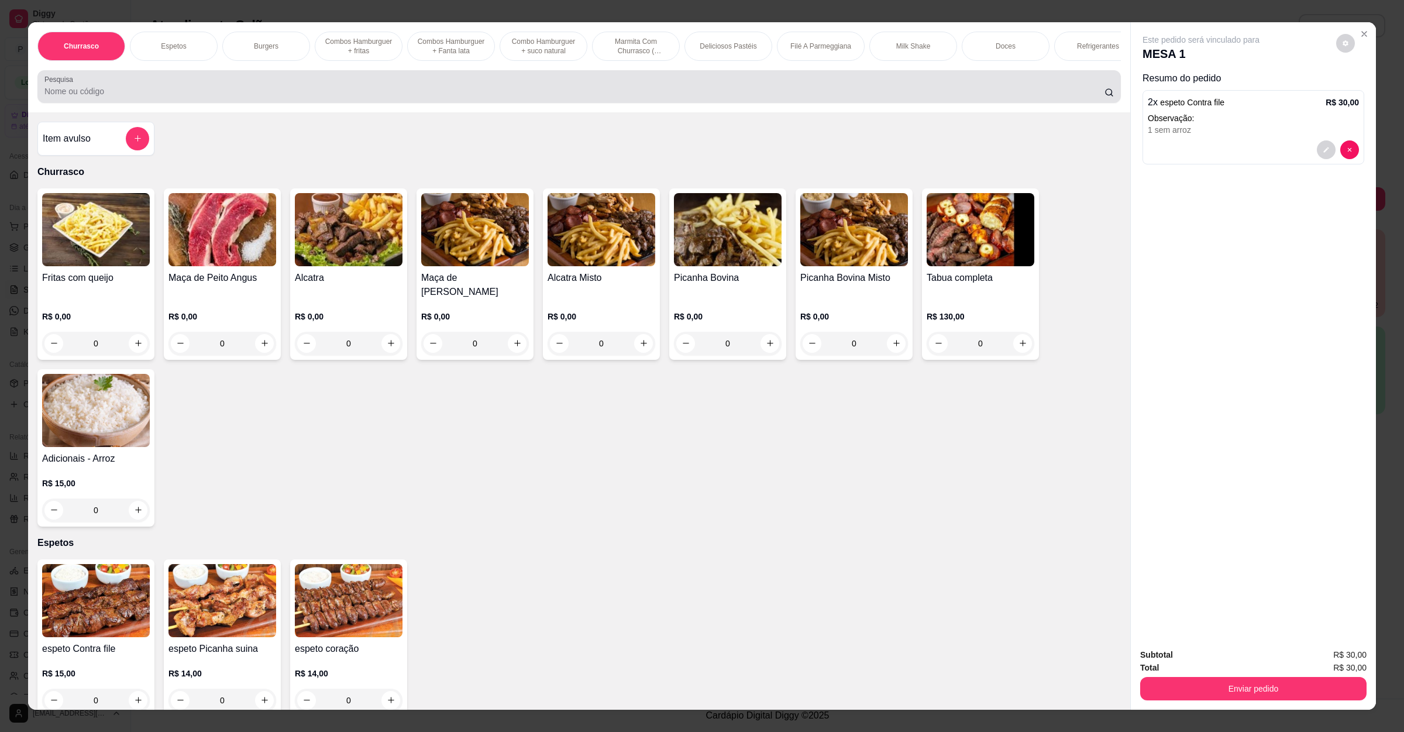
click at [204, 97] on div at bounding box center [578, 86] width 1069 height 23
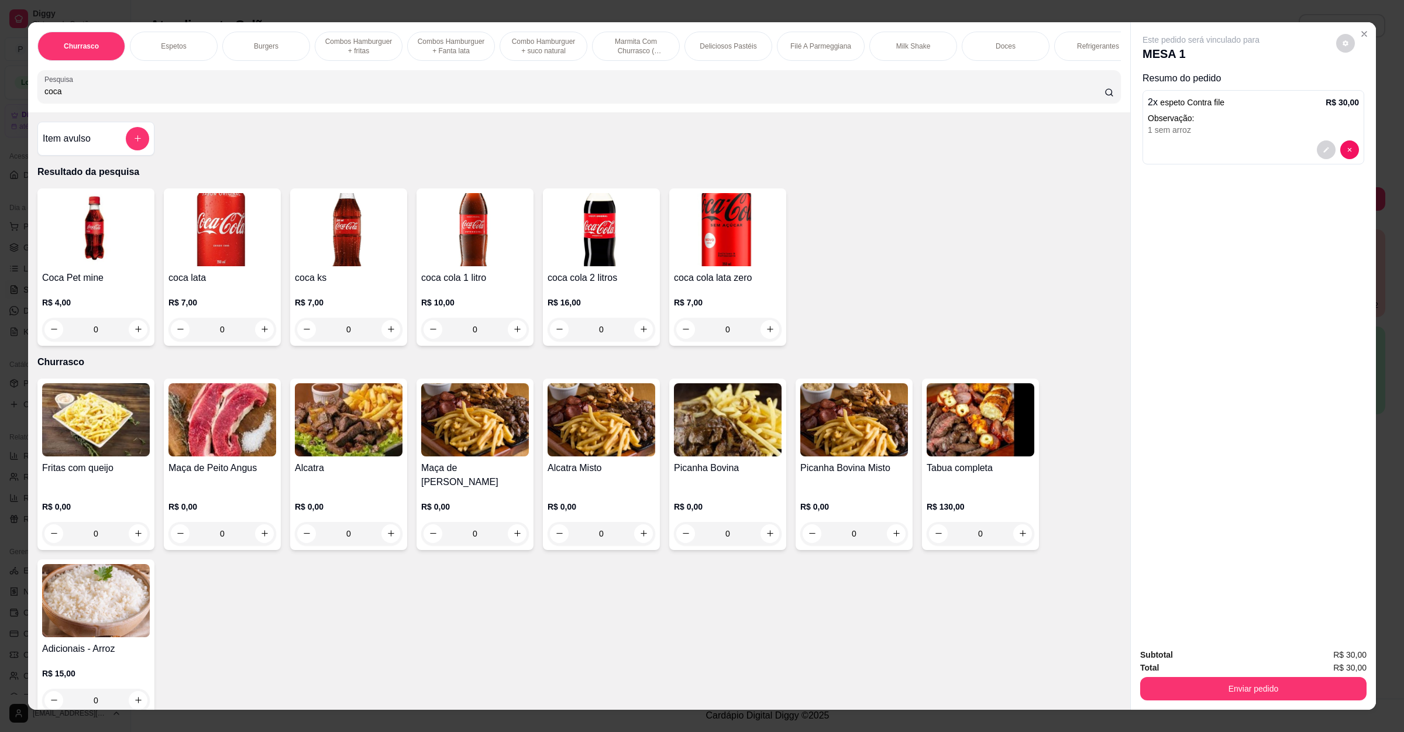
type input "coca"
click at [517, 338] on button "increase-product-quantity" at bounding box center [517, 329] width 18 height 18
type input "1"
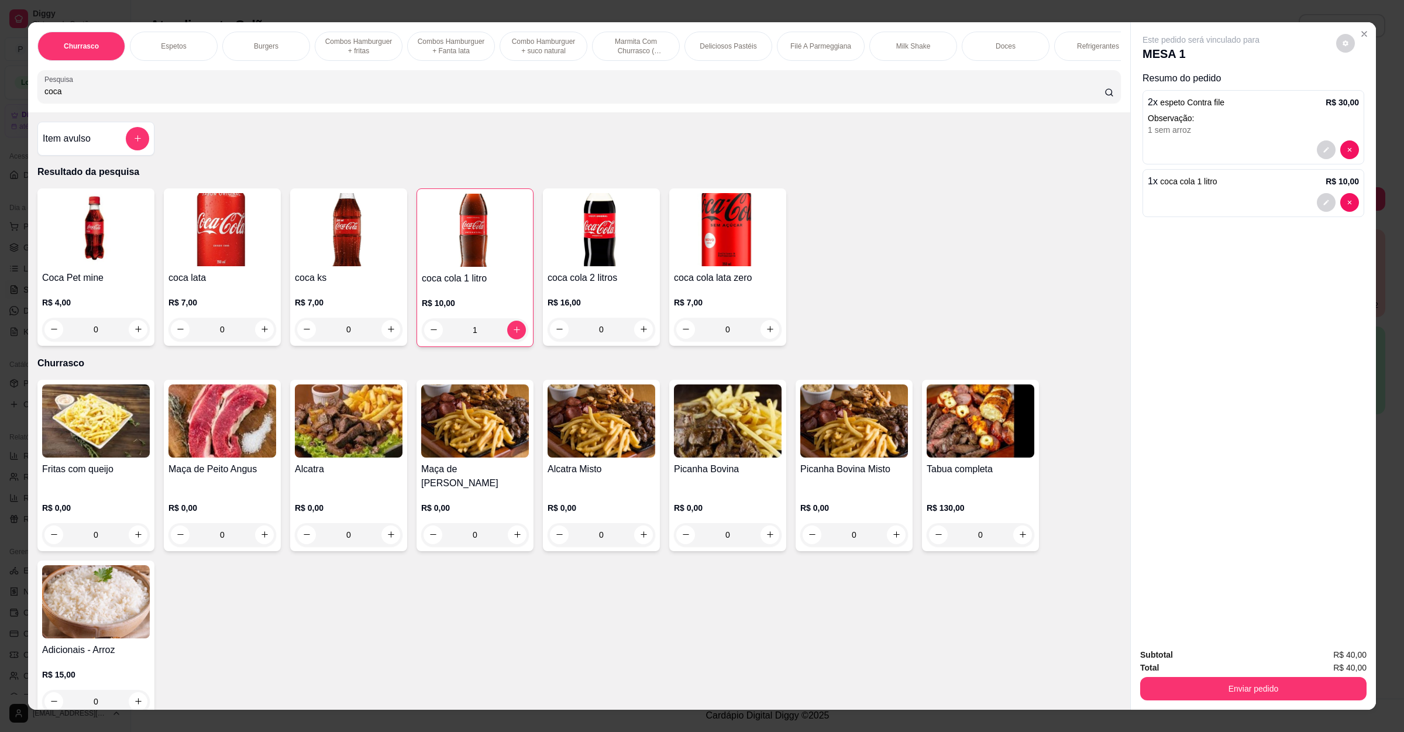
click at [1306, 697] on button "Enviar pedido" at bounding box center [1253, 688] width 226 height 23
click at [1333, 656] on button "Enviar pedido" at bounding box center [1334, 660] width 64 height 22
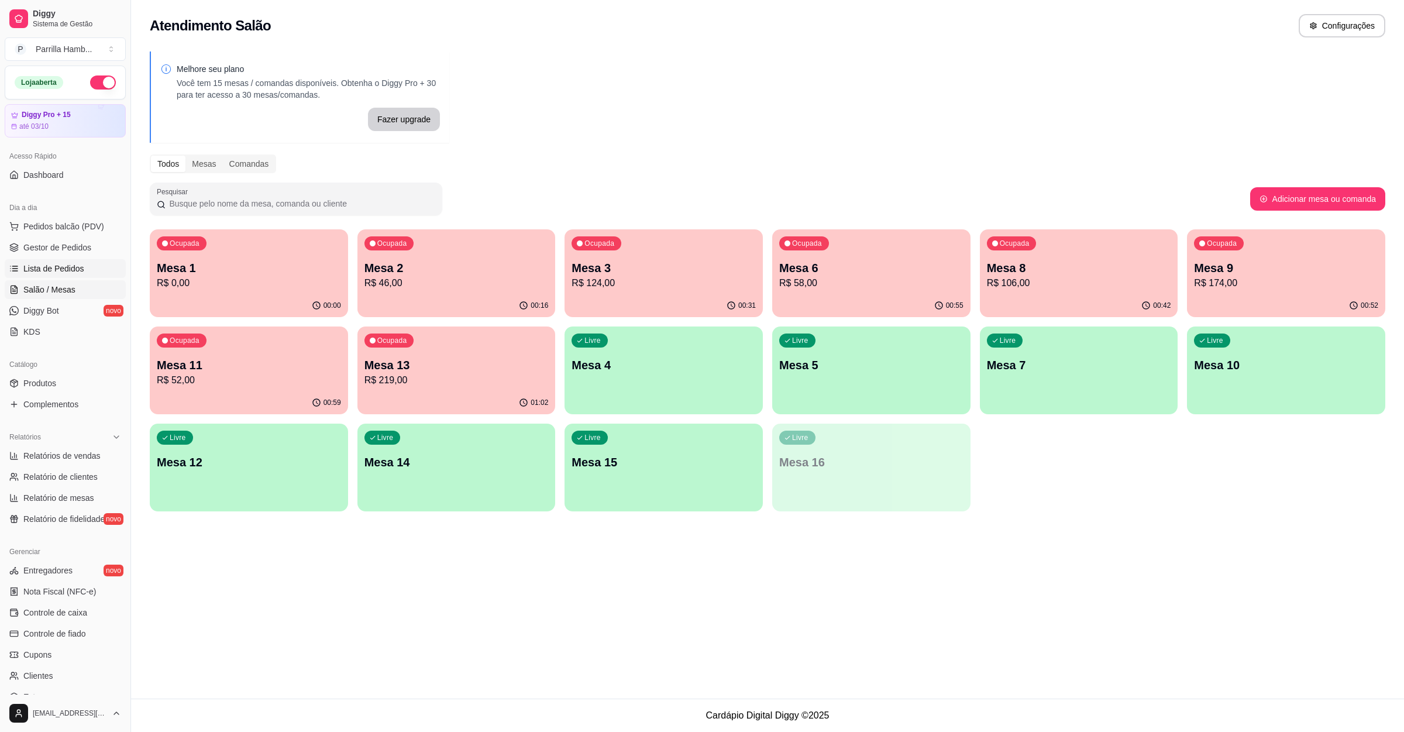
click at [50, 273] on span "Lista de Pedidos" at bounding box center [53, 269] width 61 height 12
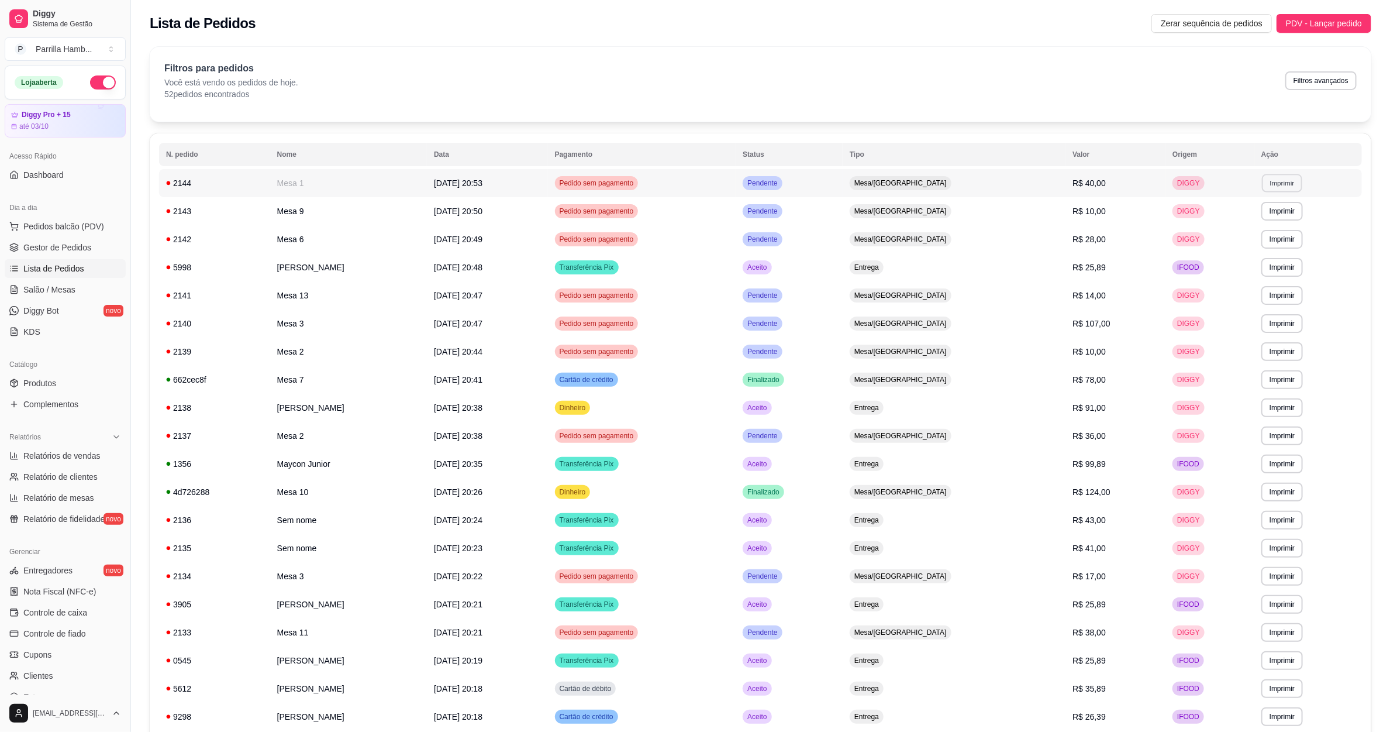
click at [1276, 184] on button "Imprimir" at bounding box center [1282, 183] width 40 height 18
click at [1261, 214] on div "Escolha a impressora IMPRESSORA" at bounding box center [1270, 213] width 77 height 32
click at [1264, 229] on button "IMPRESSORA" at bounding box center [1261, 224] width 85 height 19
click at [109, 295] on link "Salão / Mesas" at bounding box center [65, 289] width 121 height 19
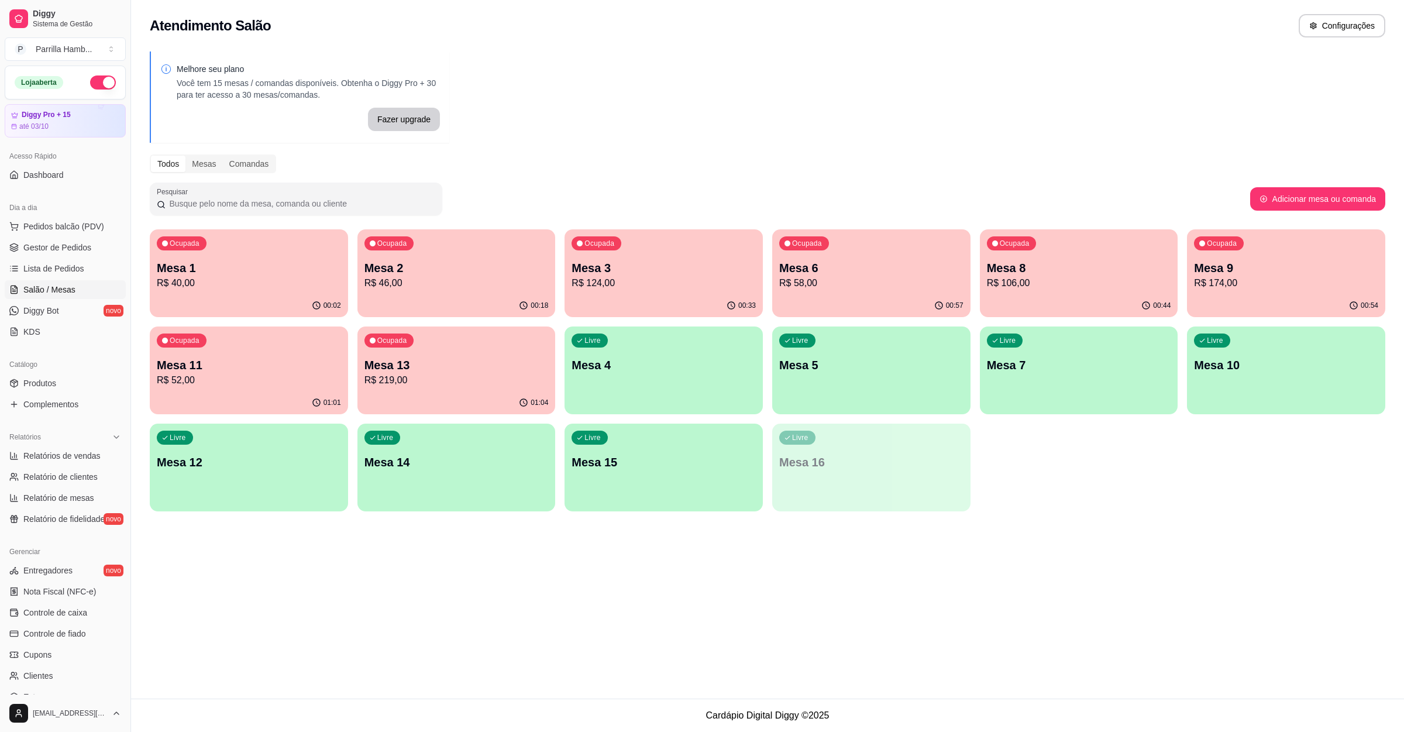
click at [328, 443] on div "Livre Mesa 12" at bounding box center [249, 461] width 198 height 74
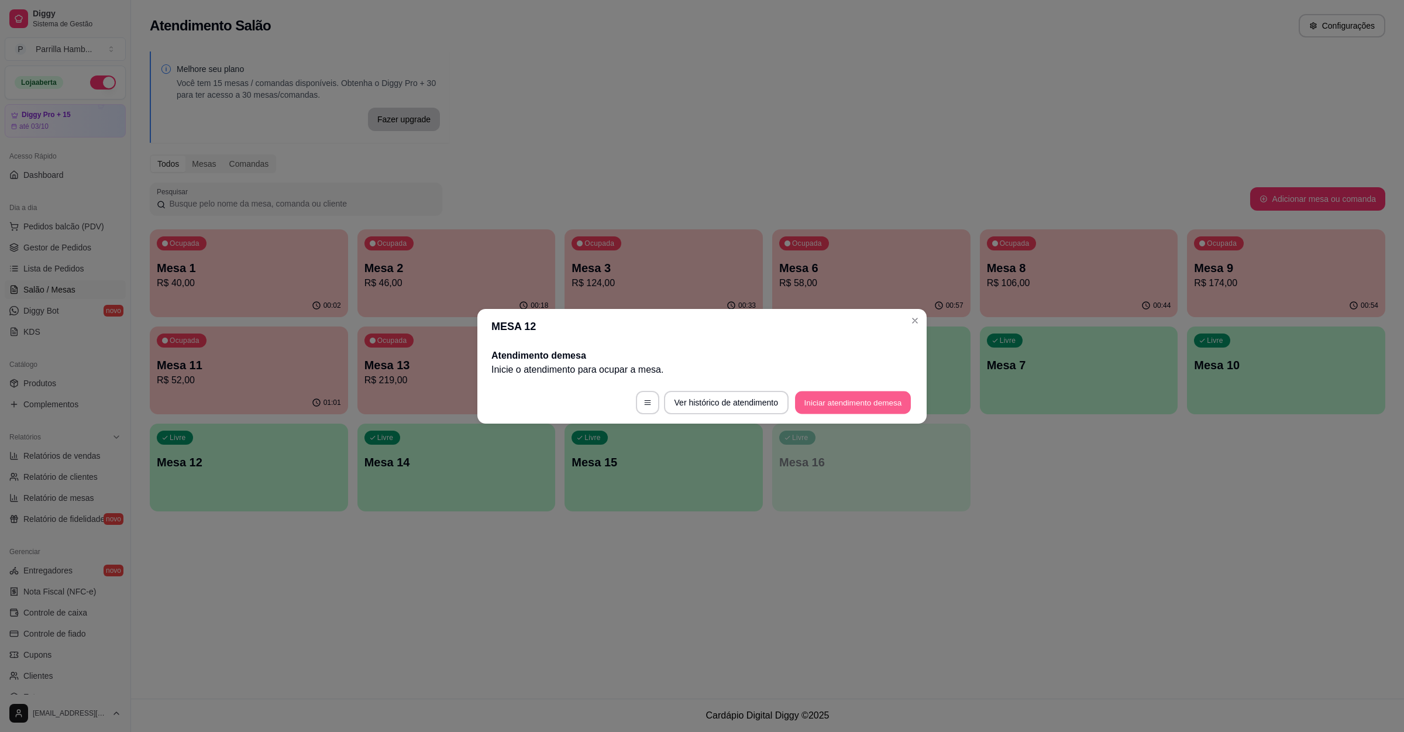
click at [849, 395] on button "Iniciar atendimento de mesa" at bounding box center [853, 402] width 116 height 23
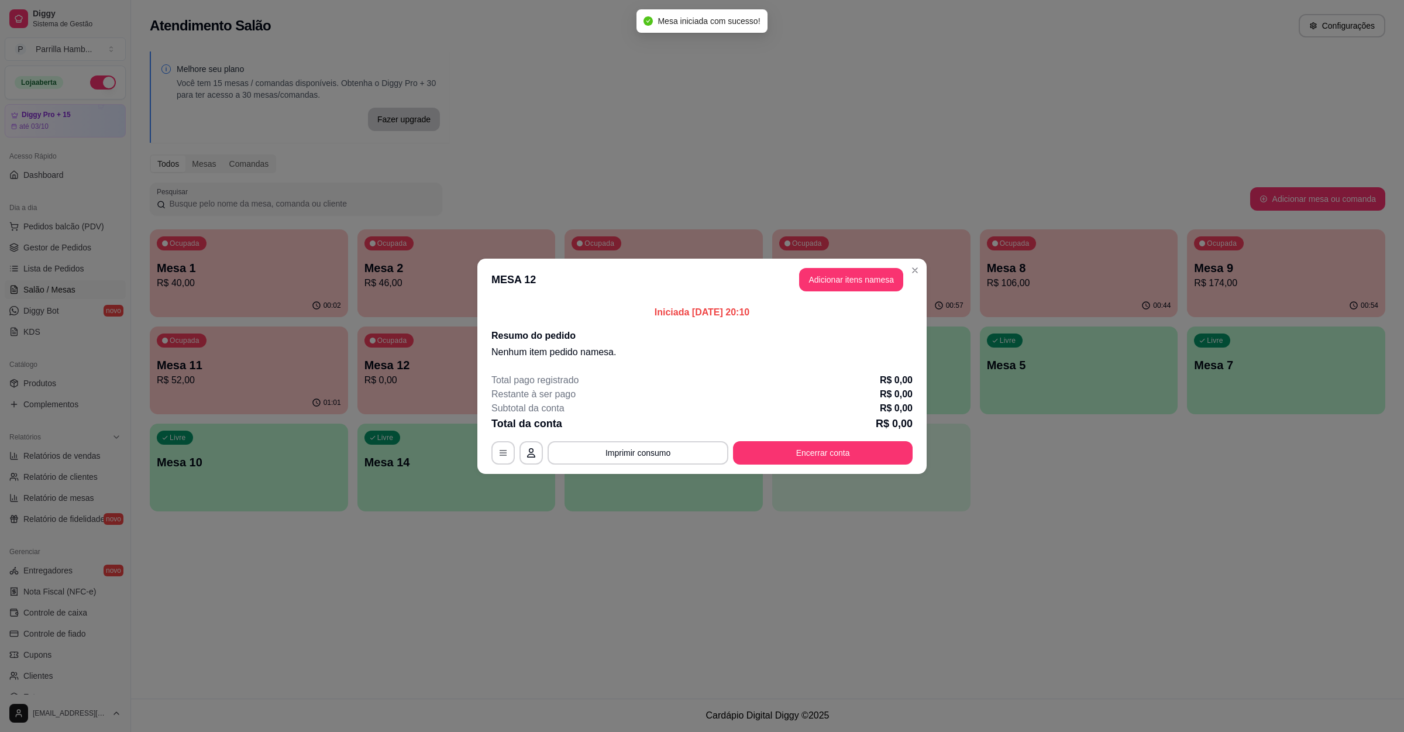
click at [869, 281] on button "Adicionar itens na mesa" at bounding box center [851, 279] width 104 height 23
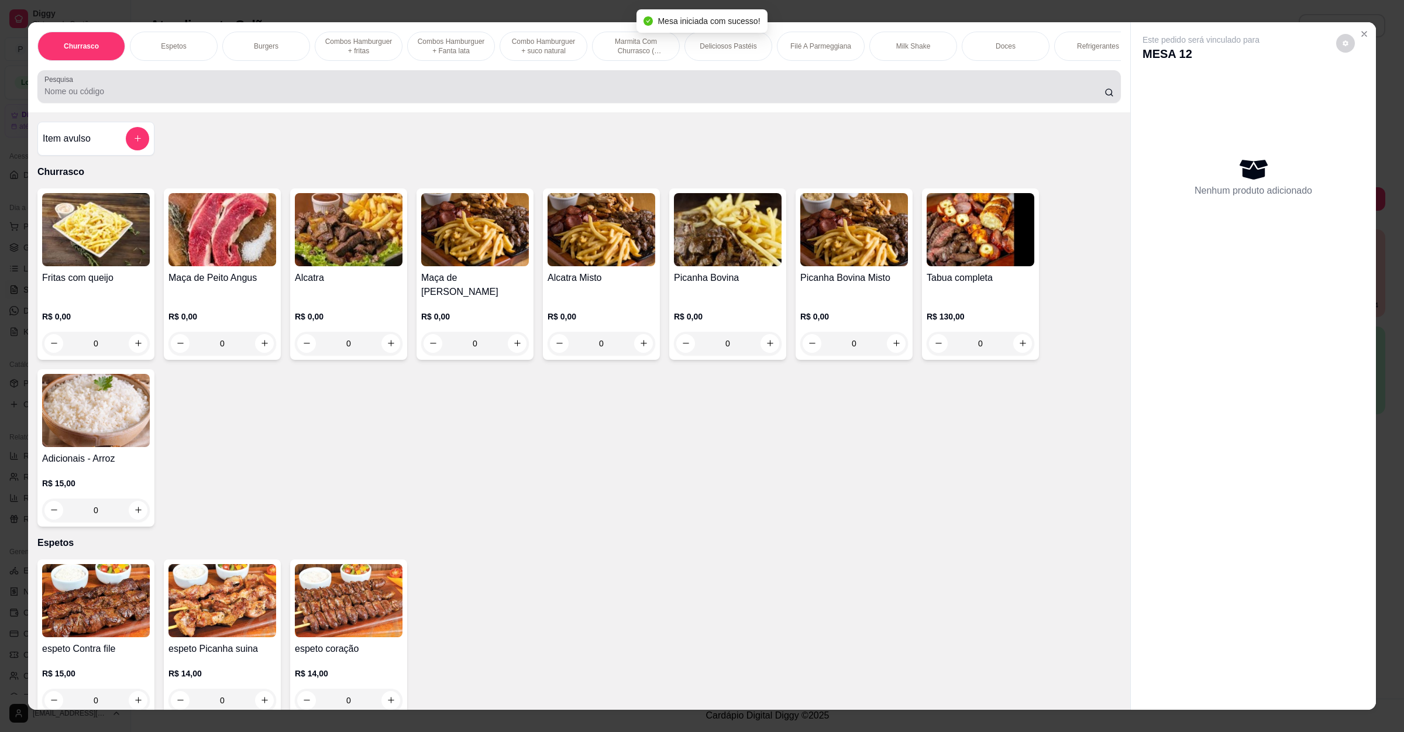
click at [363, 97] on input "Pesquisa" at bounding box center [574, 91] width 1060 height 12
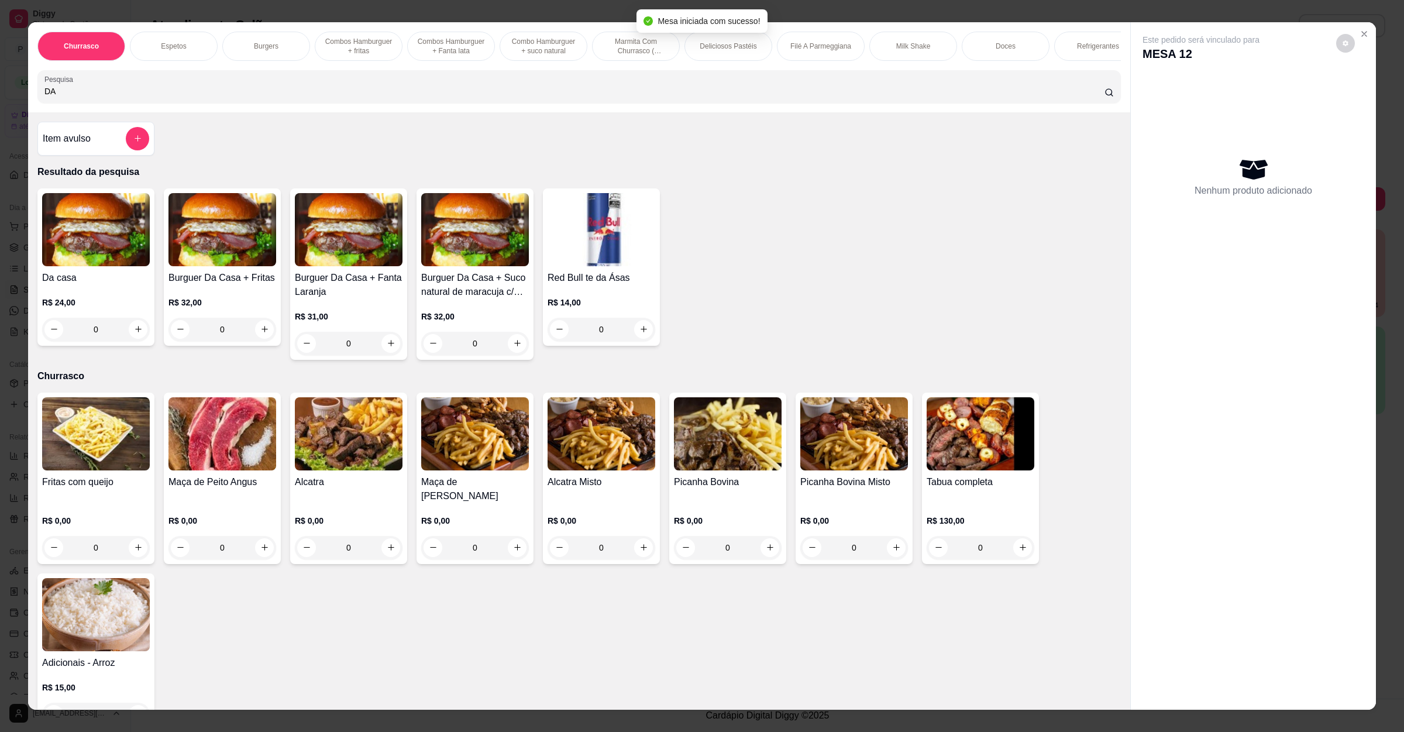
type input "DA"
click at [132, 338] on div "0" at bounding box center [96, 329] width 108 height 23
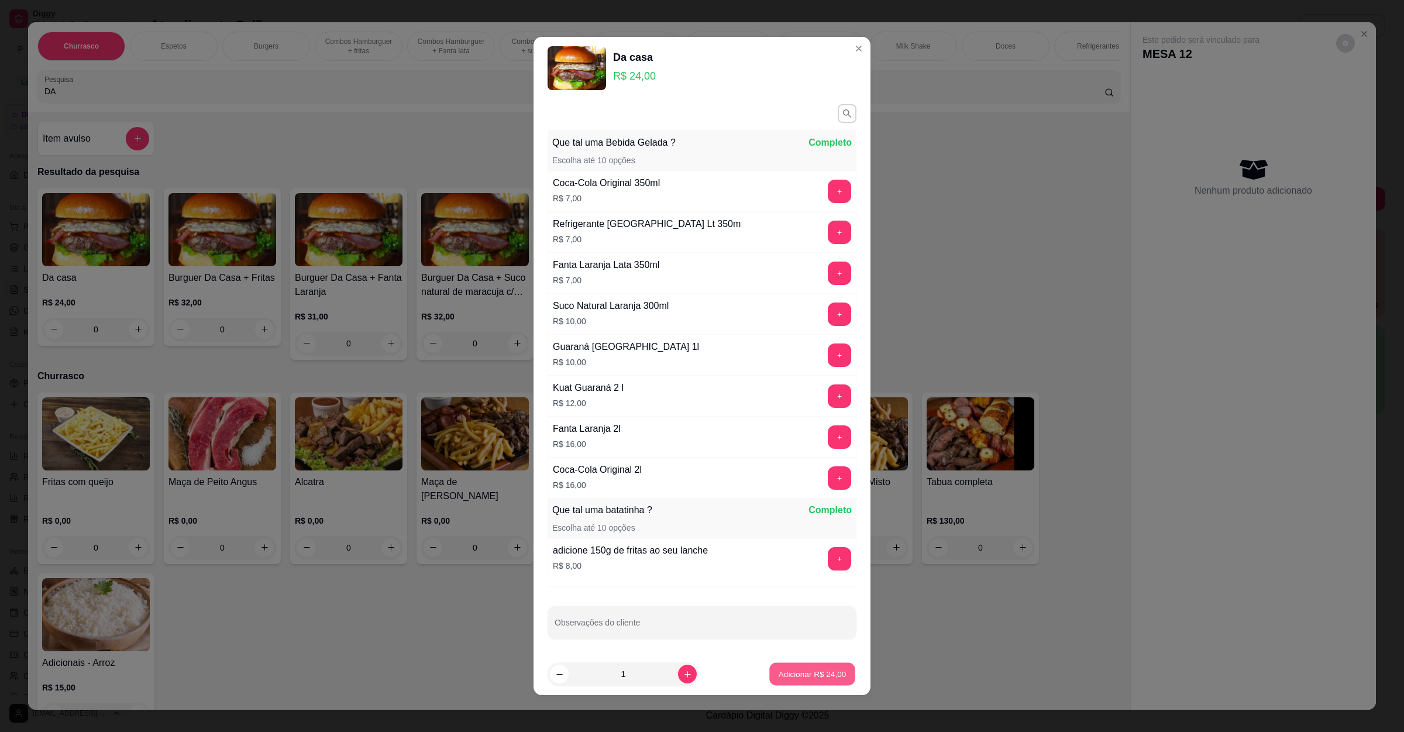
click at [784, 670] on p "Adicionar R$ 24,00" at bounding box center [813, 674] width 68 height 11
type input "1"
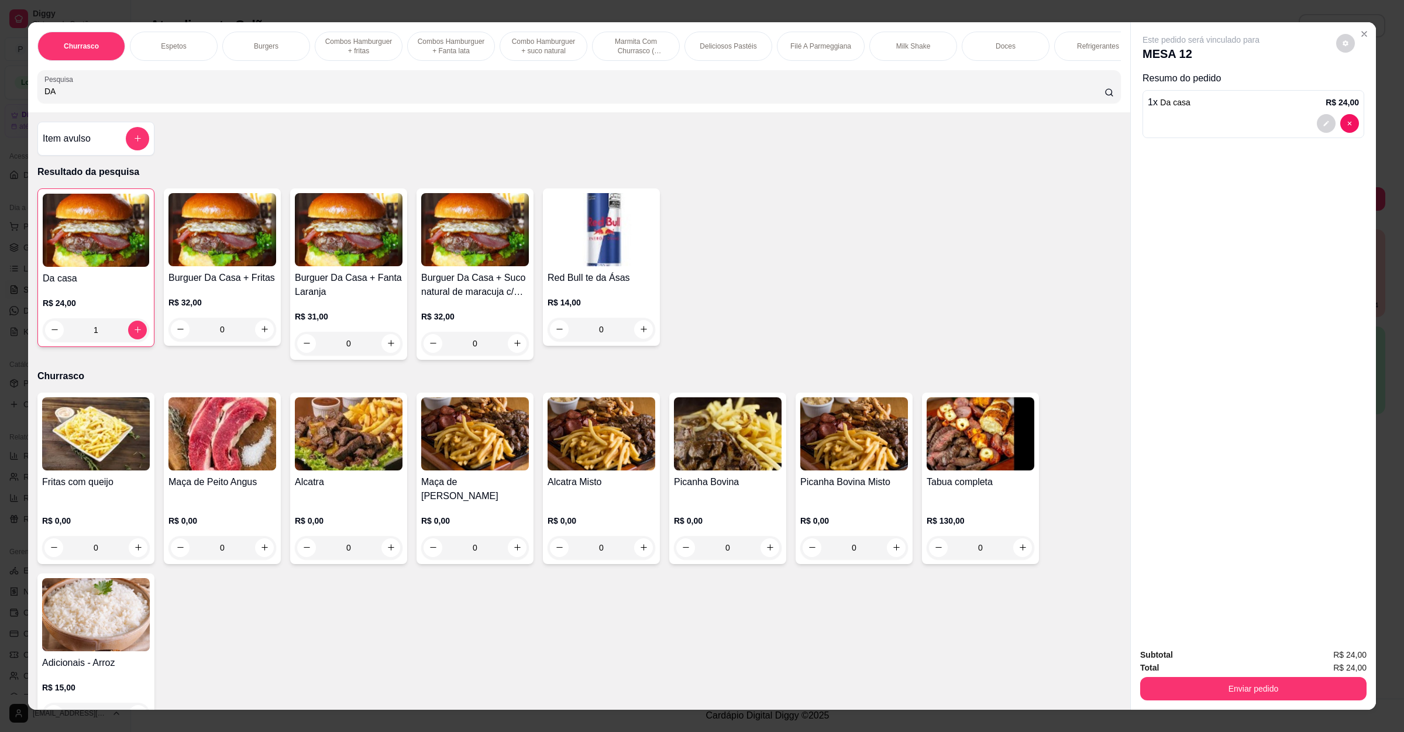
drag, startPoint x: 95, startPoint y: 111, endPoint x: 0, endPoint y: 111, distance: 95.4
click at [0, 111] on div "Churrasco Espetos Burgers Combos Hamburguer + fritas Combos Hamburguer + Fanta …" at bounding box center [702, 366] width 1404 height 732
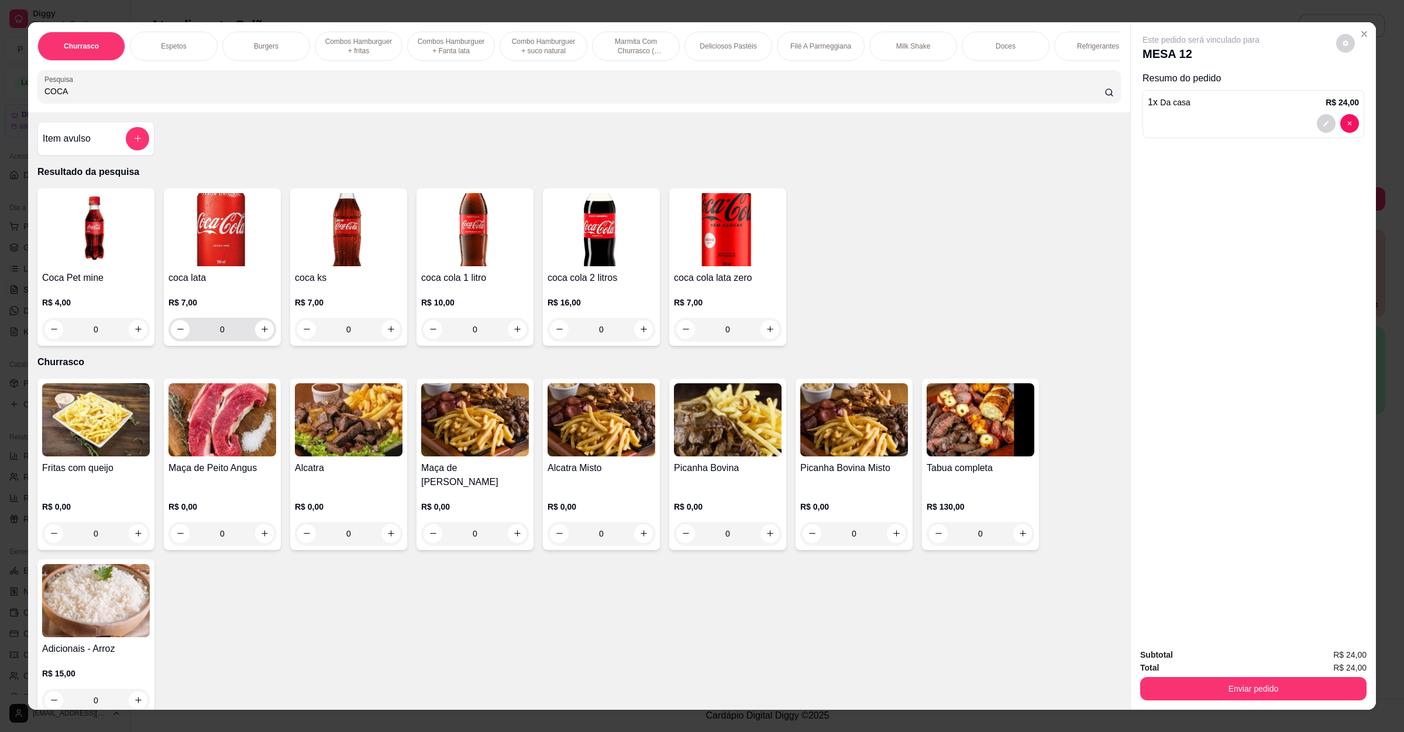
type input "COCA"
click at [254, 332] on div "0" at bounding box center [222, 329] width 103 height 23
click at [260, 333] on icon "increase-product-quantity" at bounding box center [264, 329] width 9 height 9
type input "1"
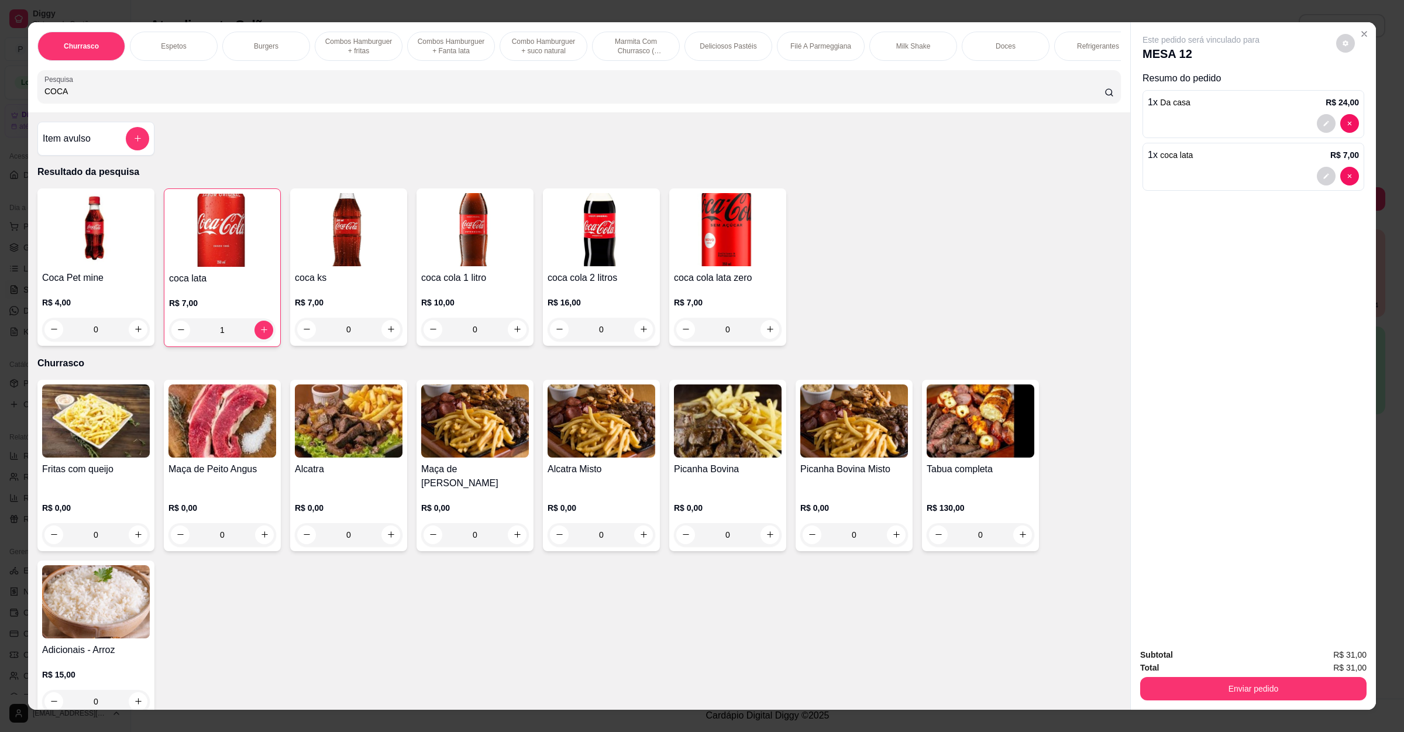
click at [1217, 687] on button "Enviar pedido" at bounding box center [1253, 688] width 226 height 23
click at [1326, 658] on button "Enviar pedido" at bounding box center [1334, 660] width 66 height 22
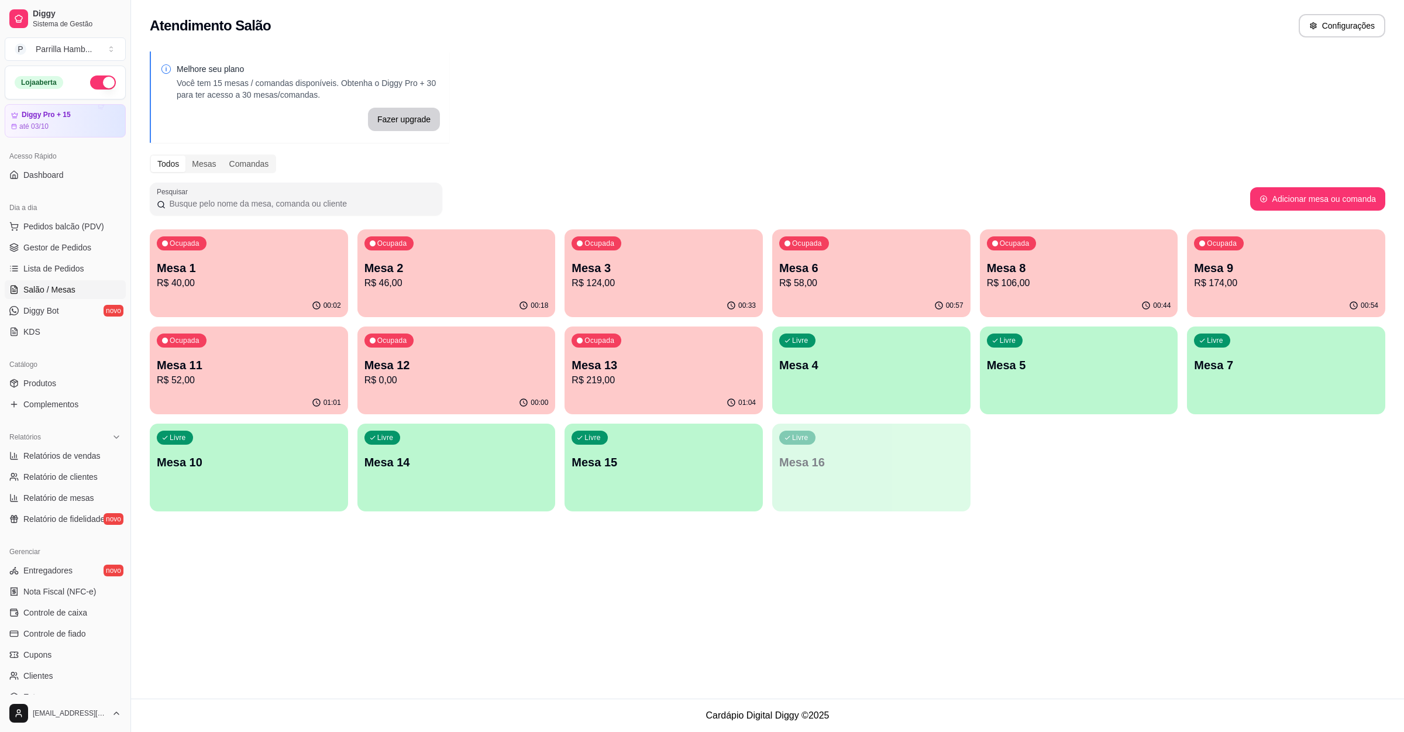
click at [662, 381] on p "R$ 219,00" at bounding box center [664, 380] width 184 height 14
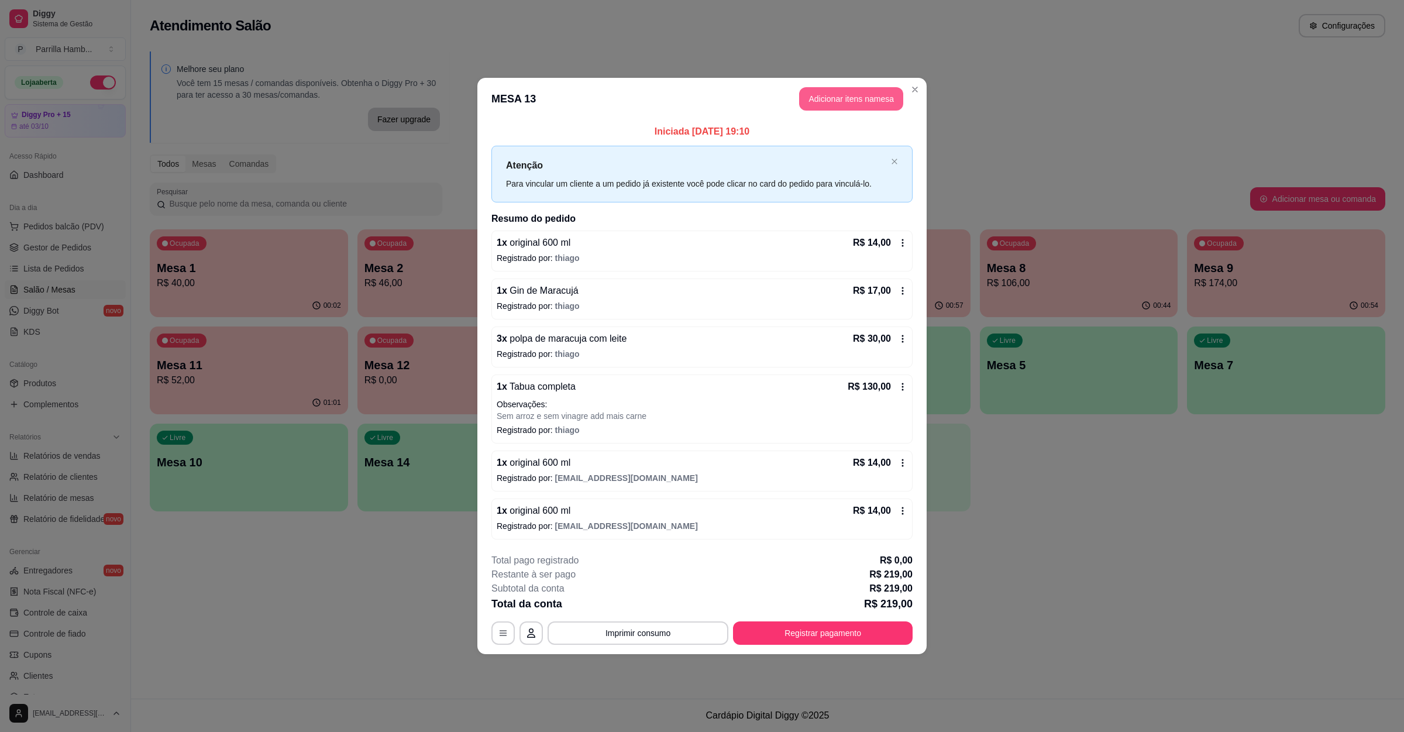
click at [831, 102] on button "Adicionar itens na mesa" at bounding box center [851, 98] width 104 height 23
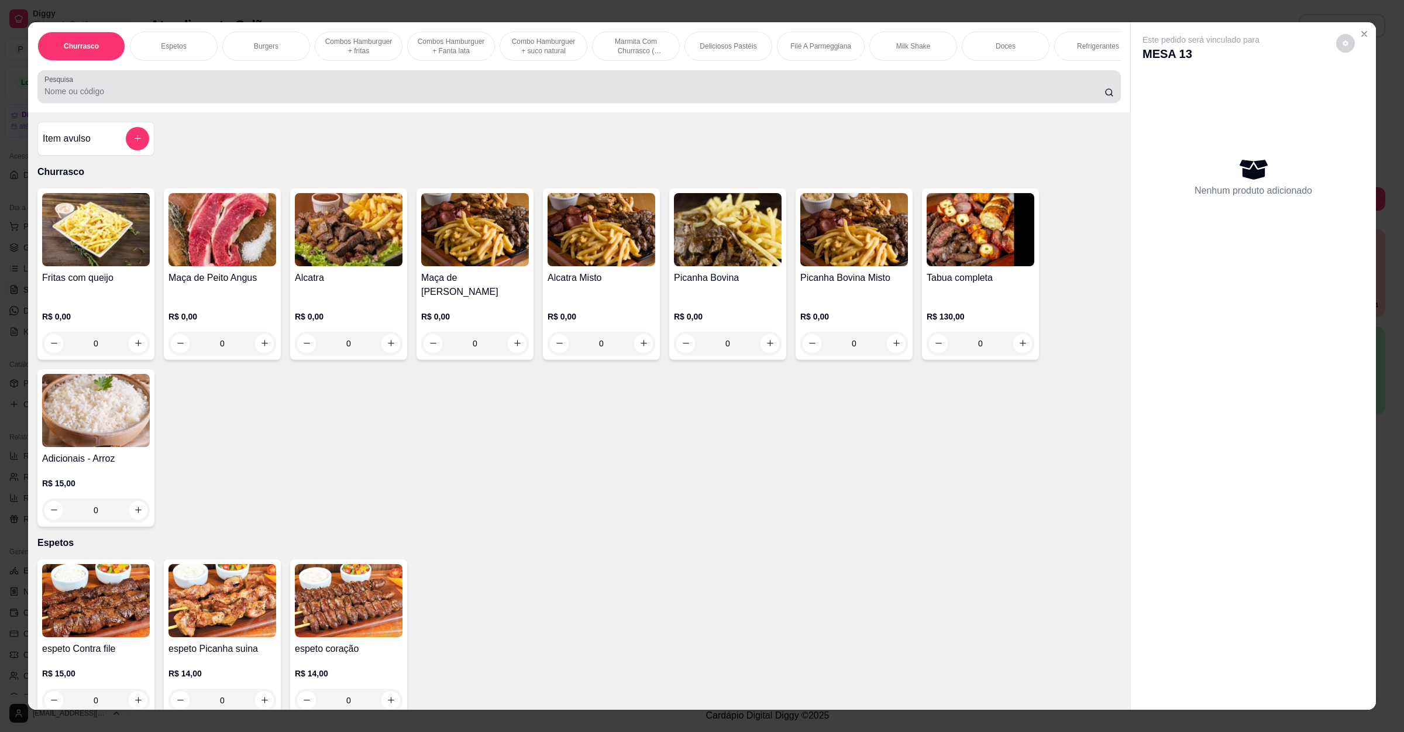
click at [480, 98] on div at bounding box center [578, 86] width 1069 height 23
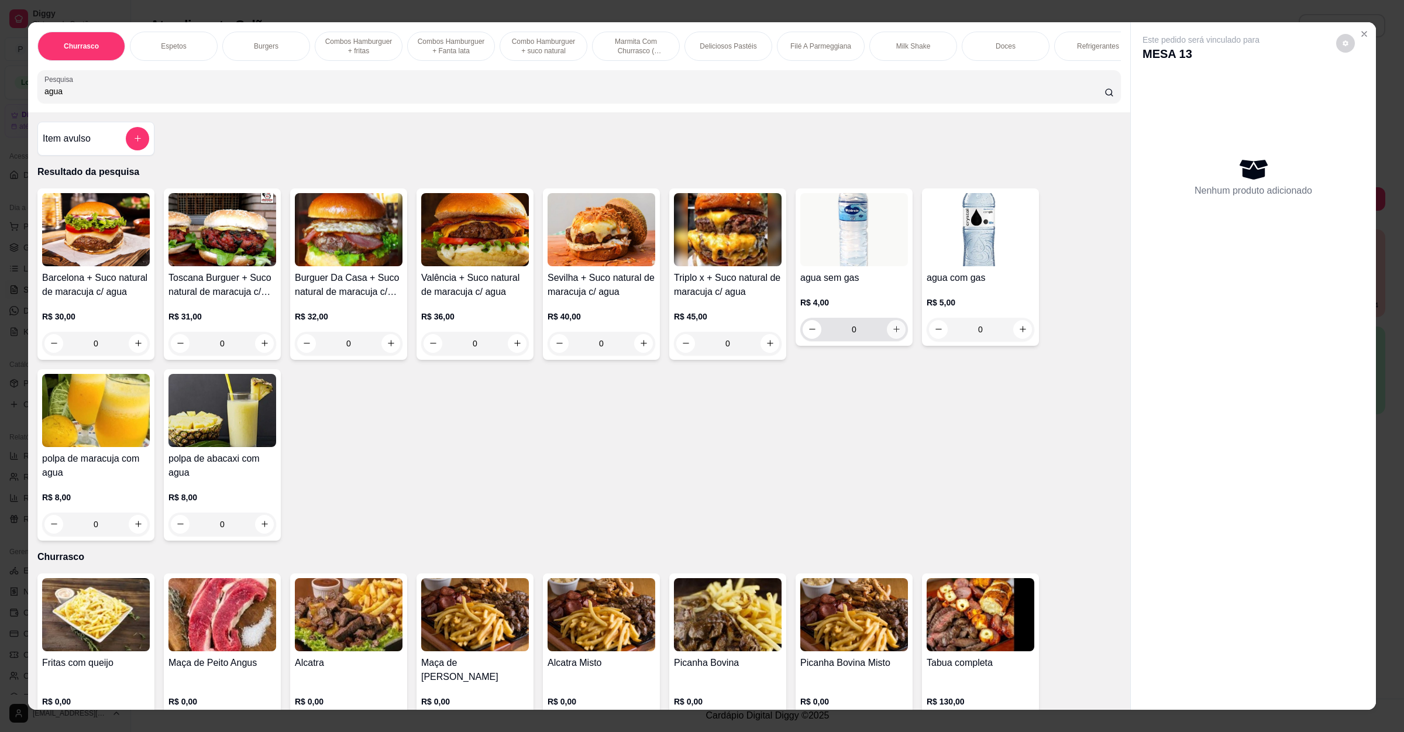
type input "agua"
click at [892, 333] on icon "increase-product-quantity" at bounding box center [896, 329] width 9 height 9
type input "1"
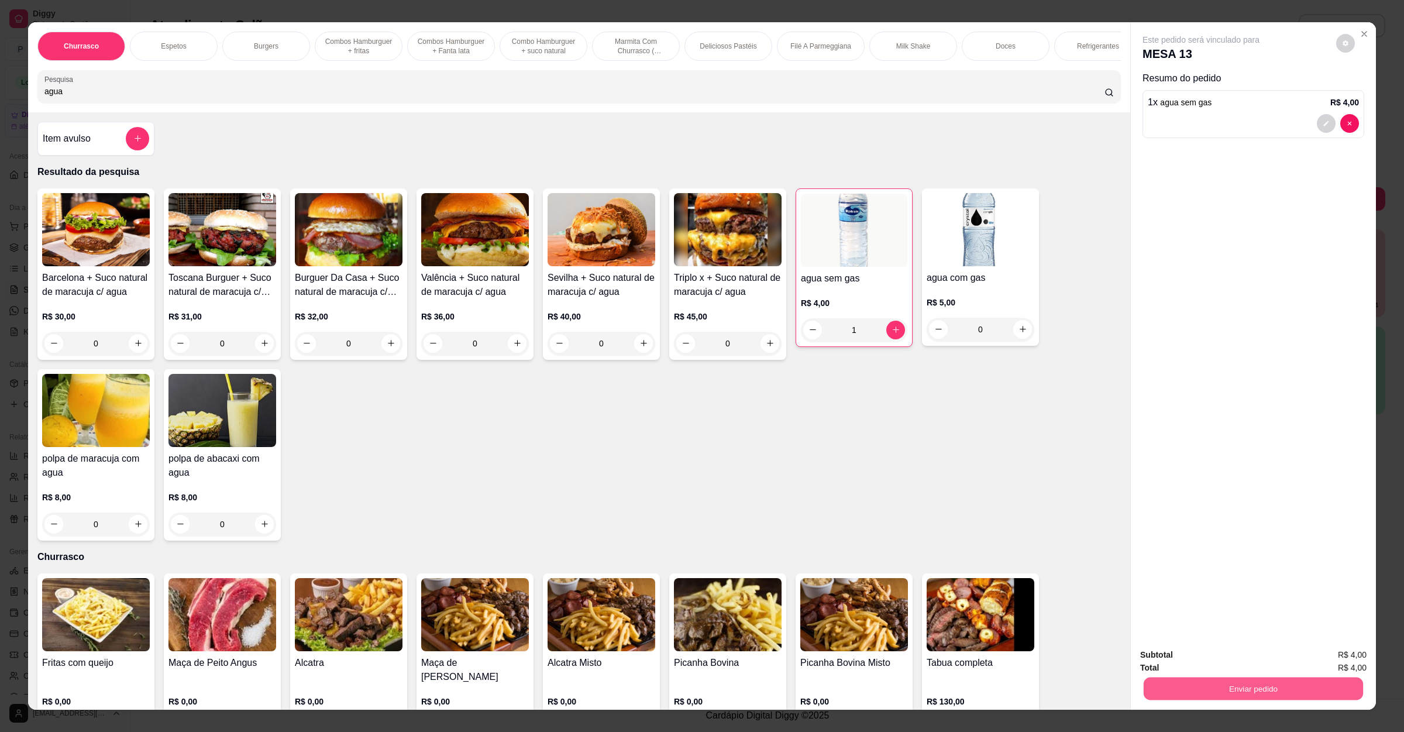
click at [1255, 693] on button "Enviar pedido" at bounding box center [1253, 688] width 219 height 23
click at [1307, 662] on button "Enviar pedido" at bounding box center [1334, 660] width 64 height 22
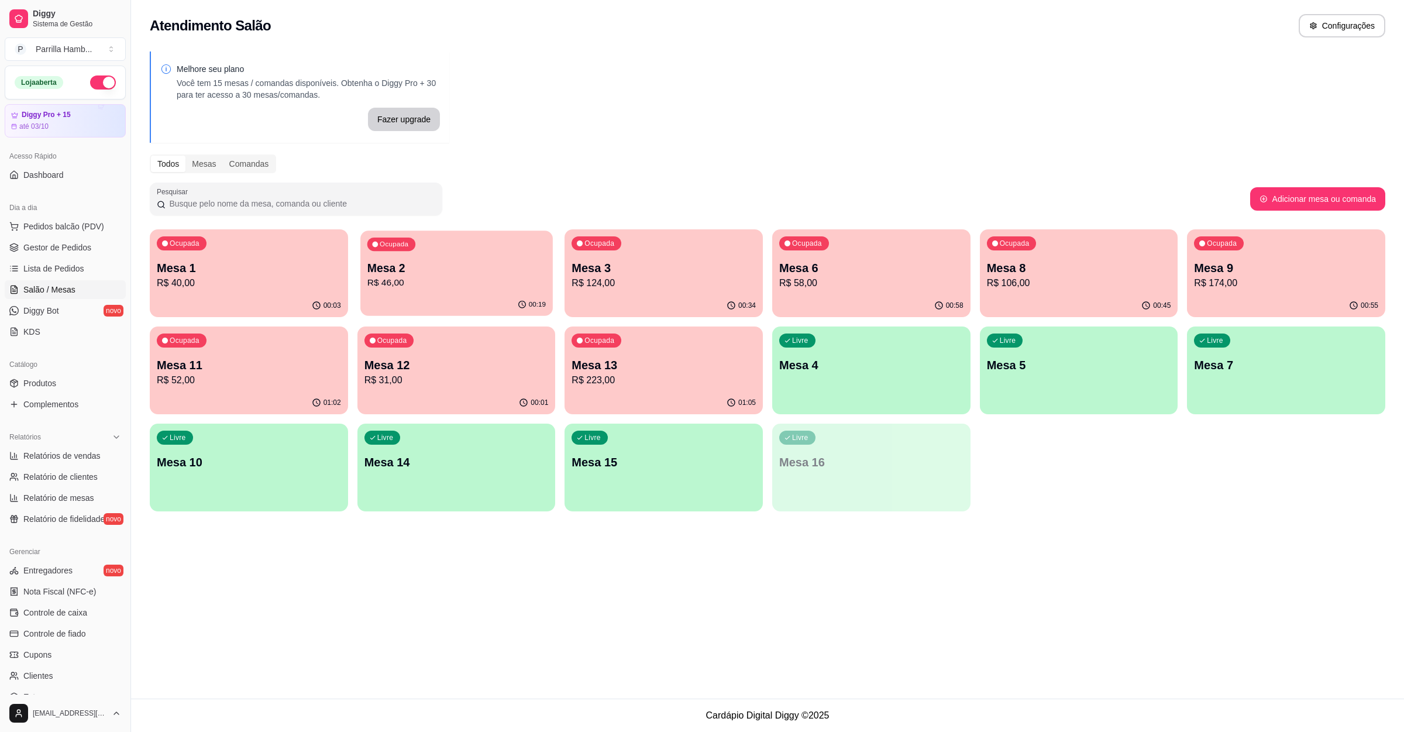
click at [398, 262] on p "Mesa 2" at bounding box center [456, 268] width 178 height 16
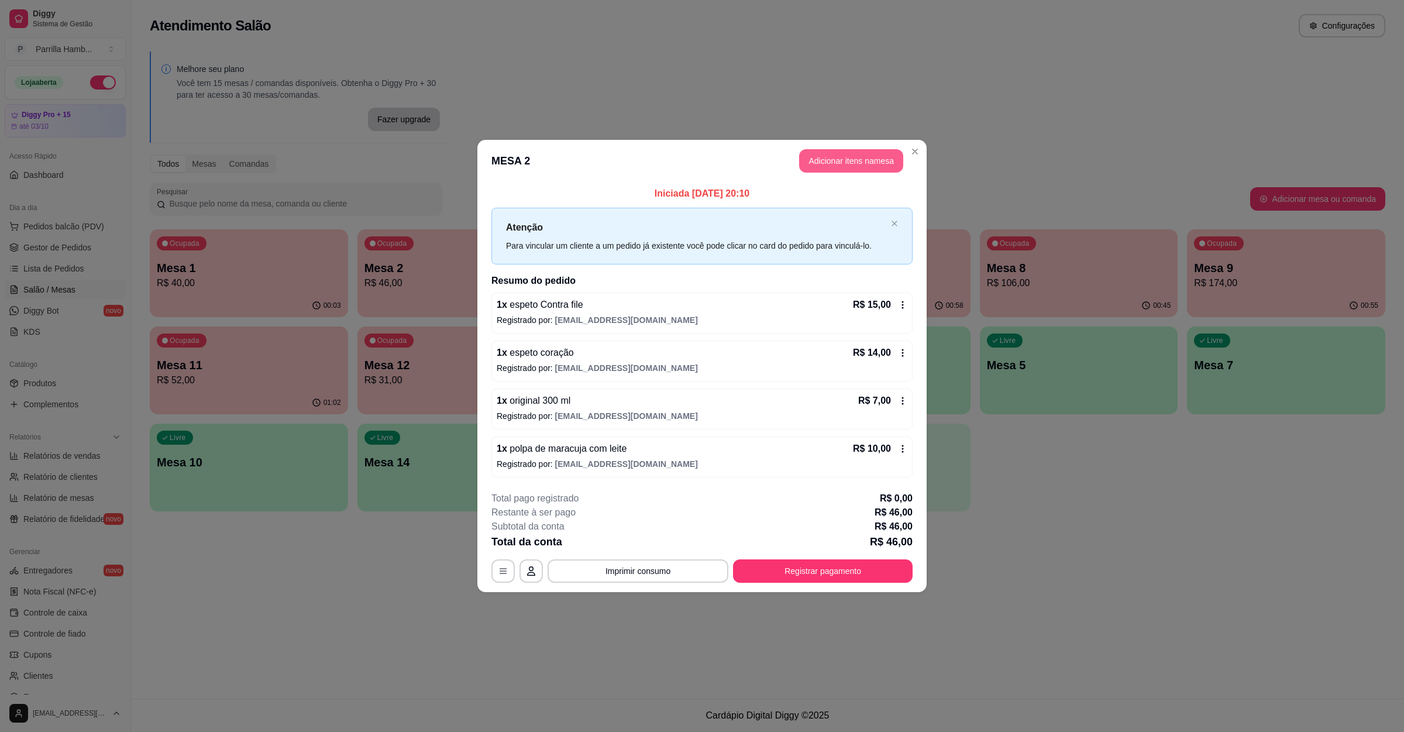
click at [834, 149] on button "Adicionar itens na mesa" at bounding box center [851, 160] width 104 height 23
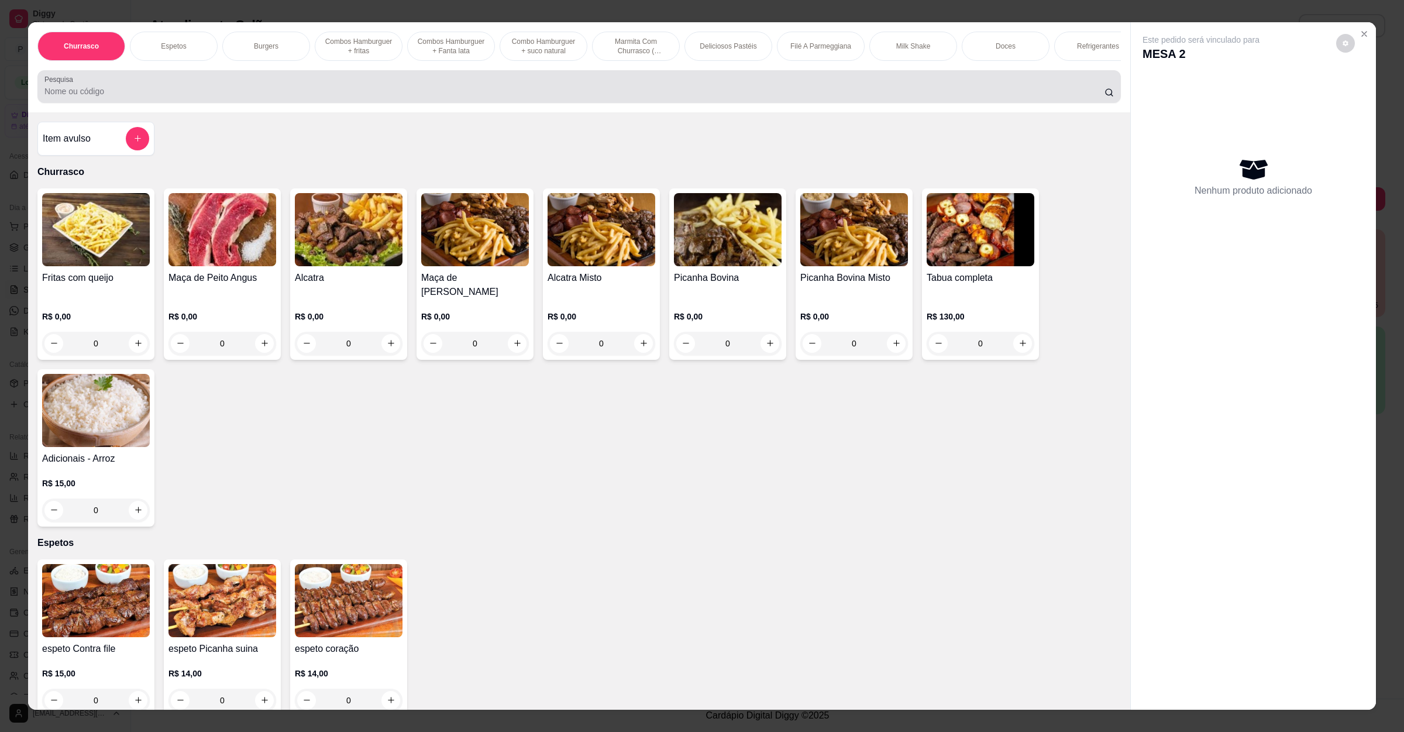
click at [325, 88] on div at bounding box center [578, 86] width 1069 height 23
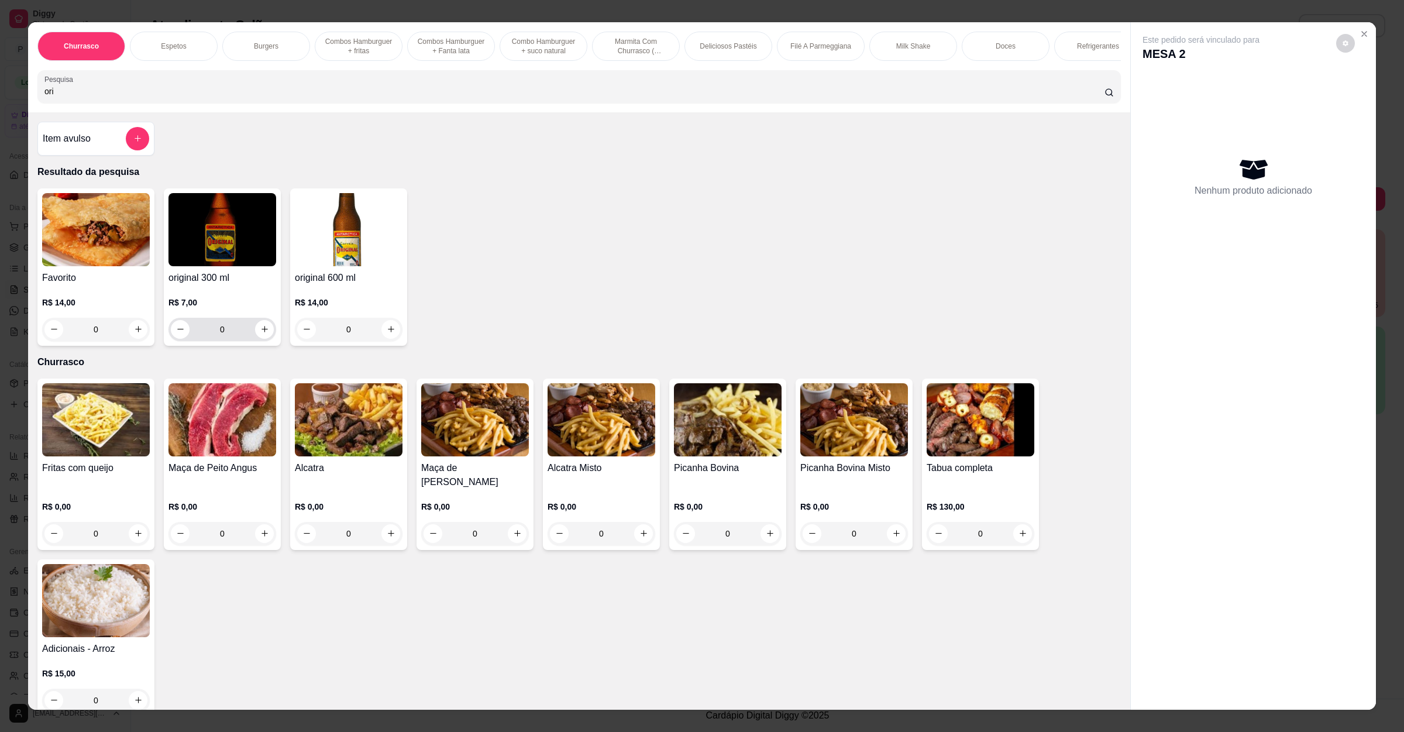
type input "ori"
click at [255, 338] on button "increase-product-quantity" at bounding box center [264, 329] width 18 height 18
type input "1"
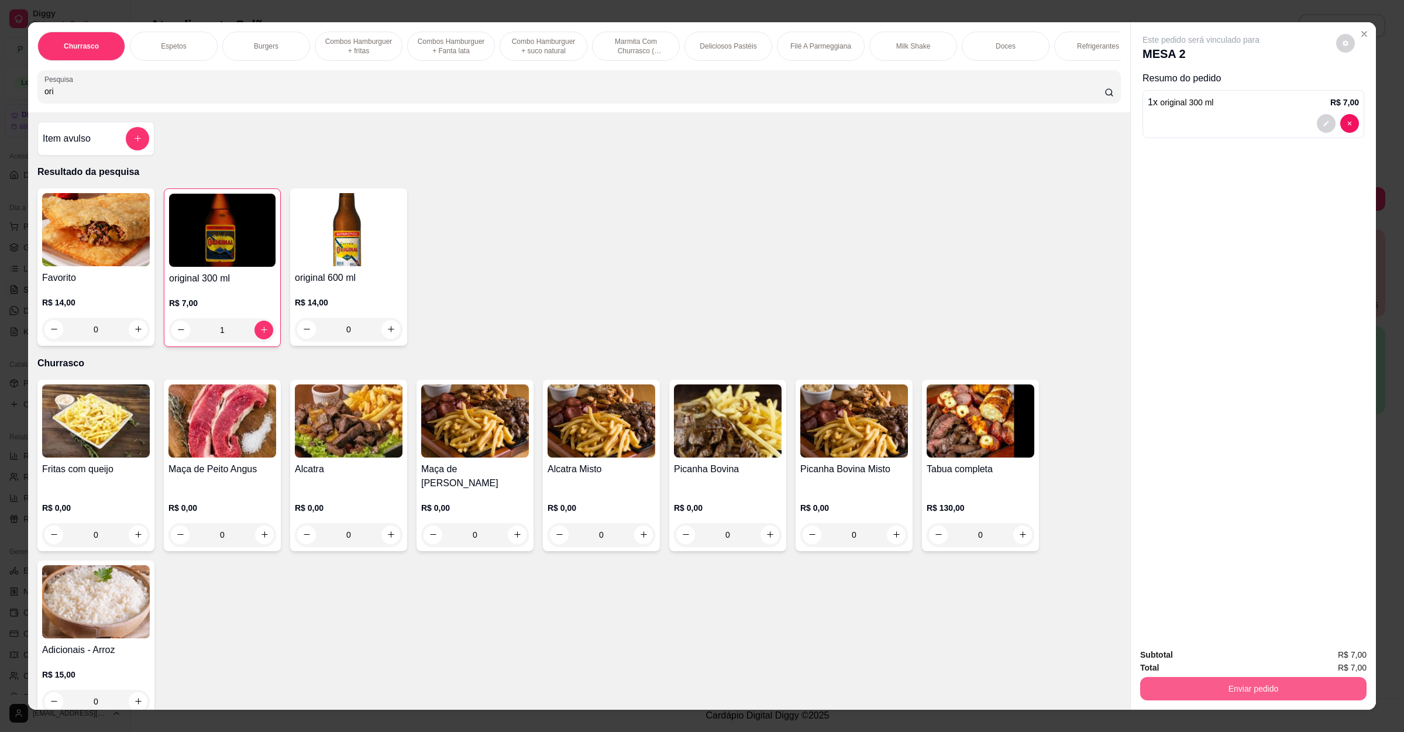
click at [1254, 686] on button "Enviar pedido" at bounding box center [1253, 688] width 226 height 23
click at [1321, 649] on button "Enviar pedido" at bounding box center [1334, 660] width 66 height 22
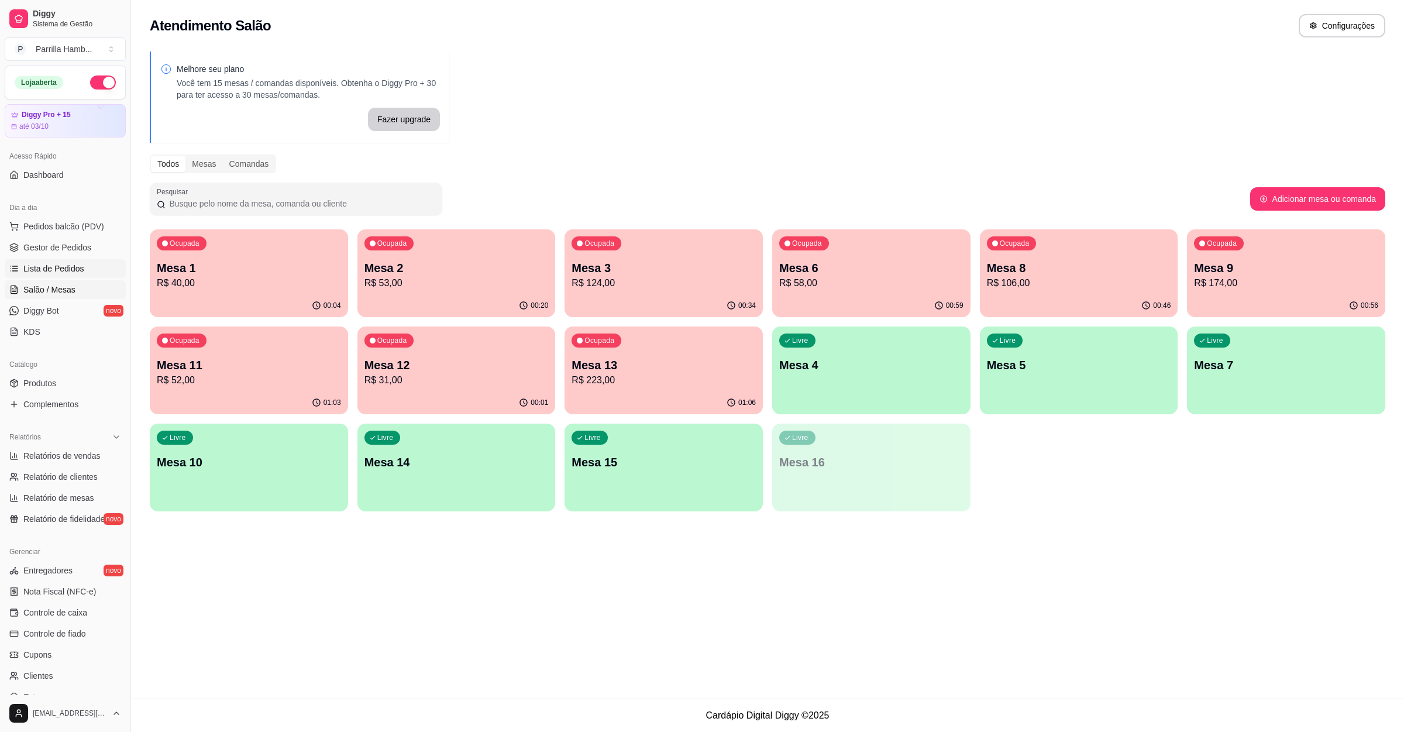
click at [49, 261] on link "Lista de Pedidos" at bounding box center [65, 268] width 121 height 19
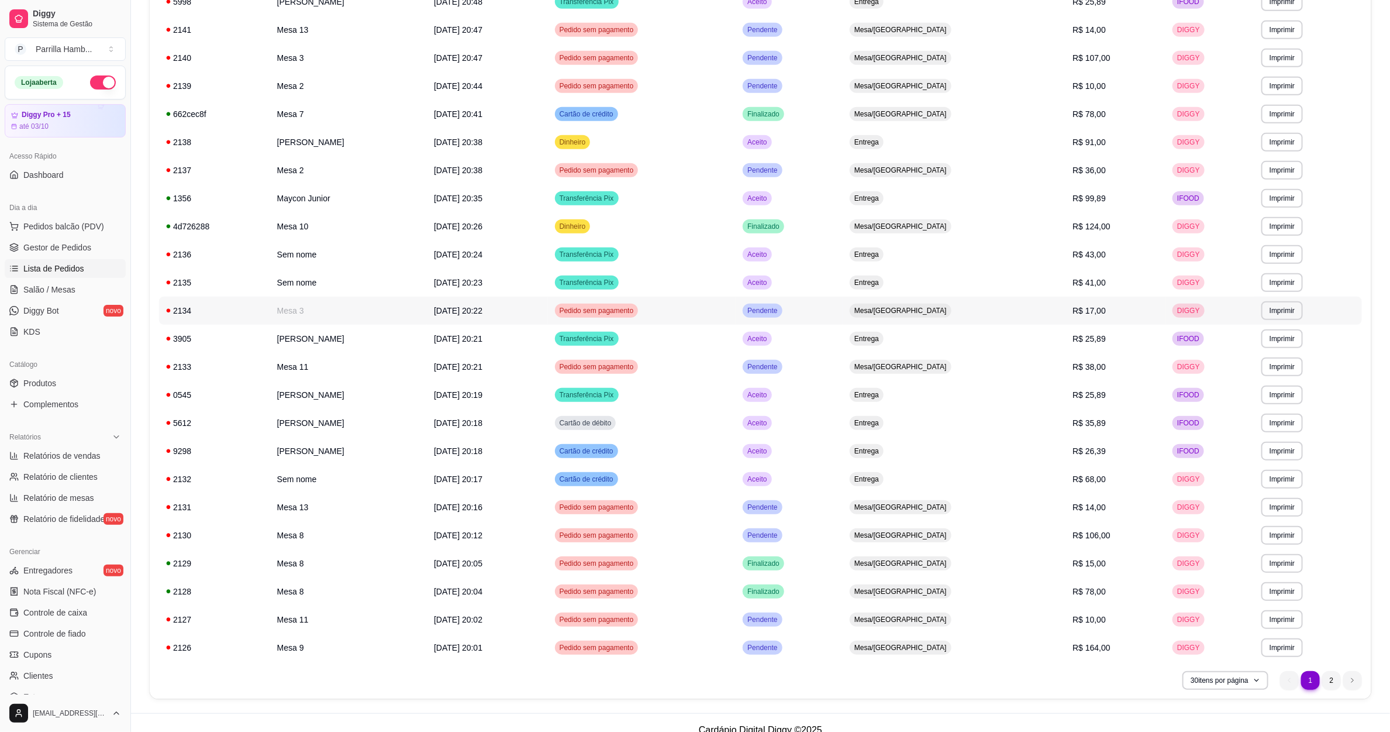
scroll to position [263, 0]
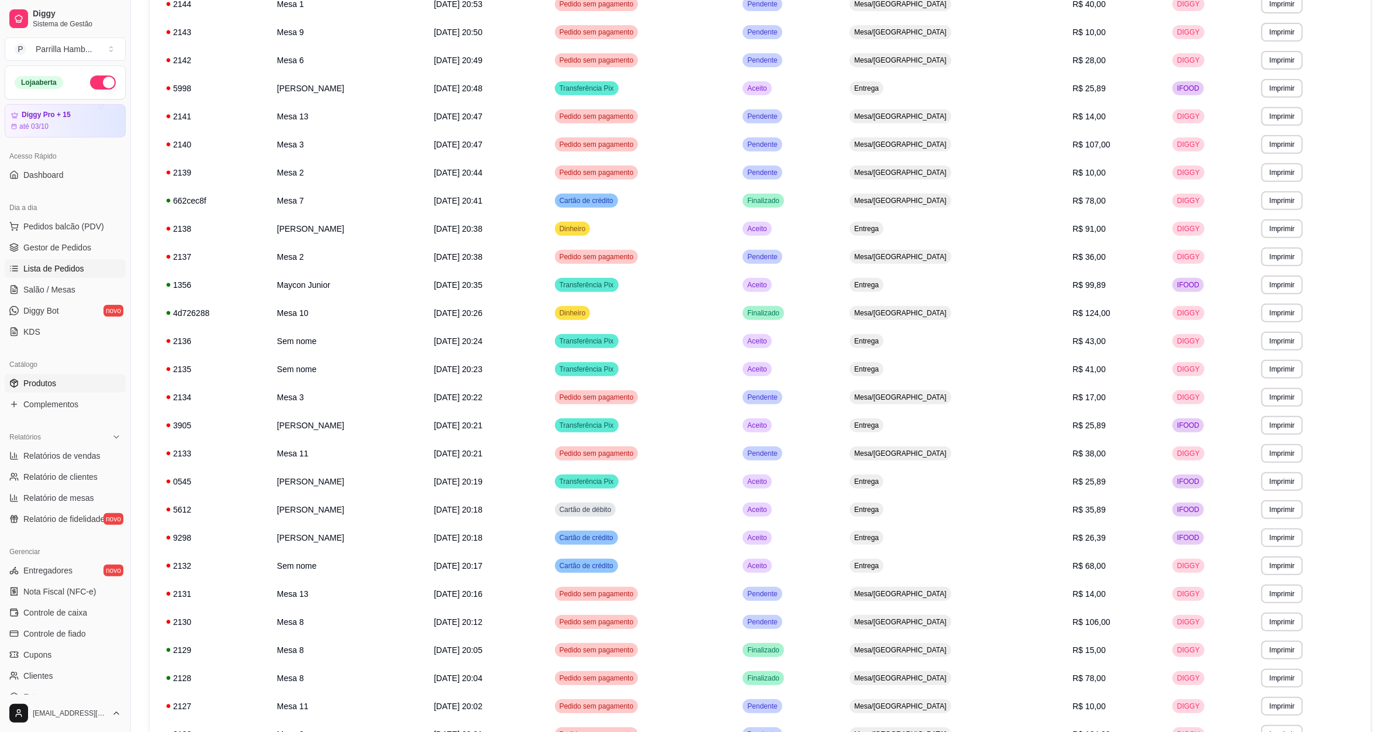
click at [40, 383] on span "Produtos" at bounding box center [39, 383] width 33 height 12
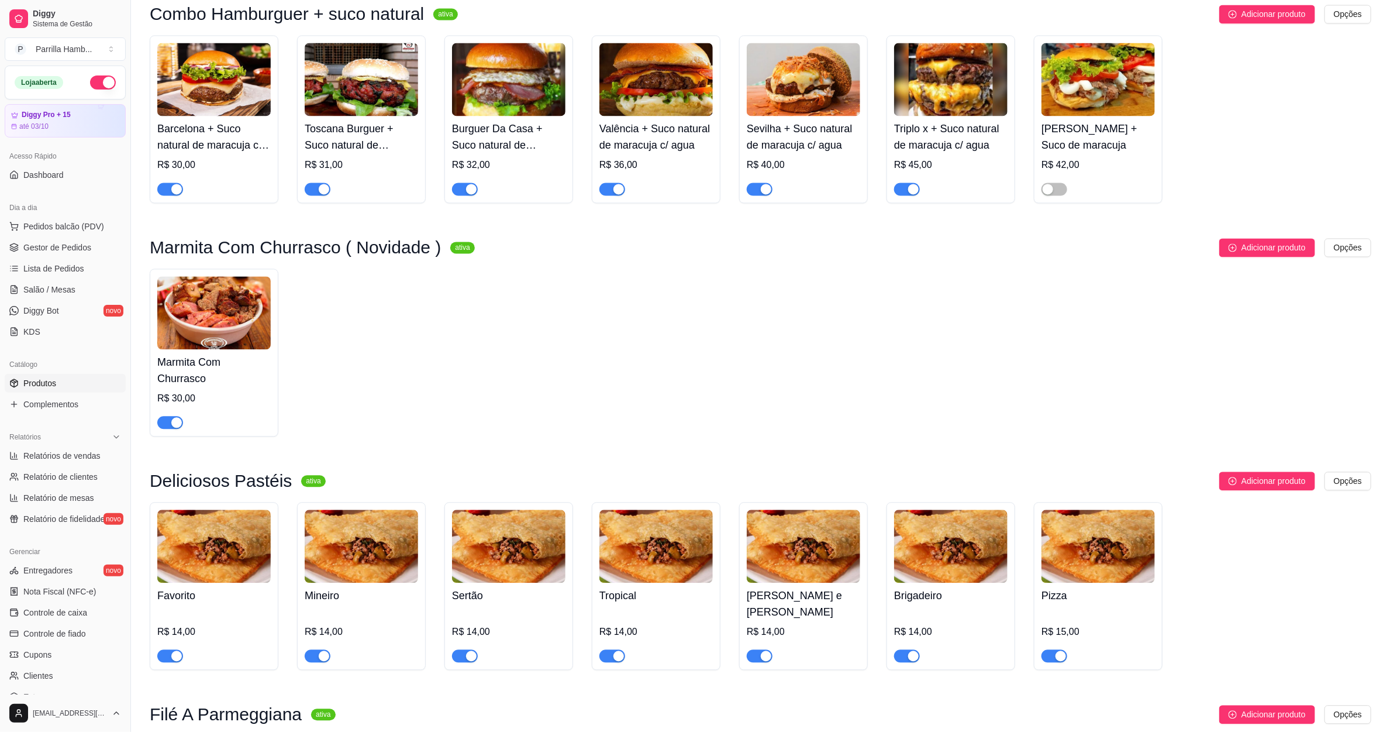
scroll to position [1667, 0]
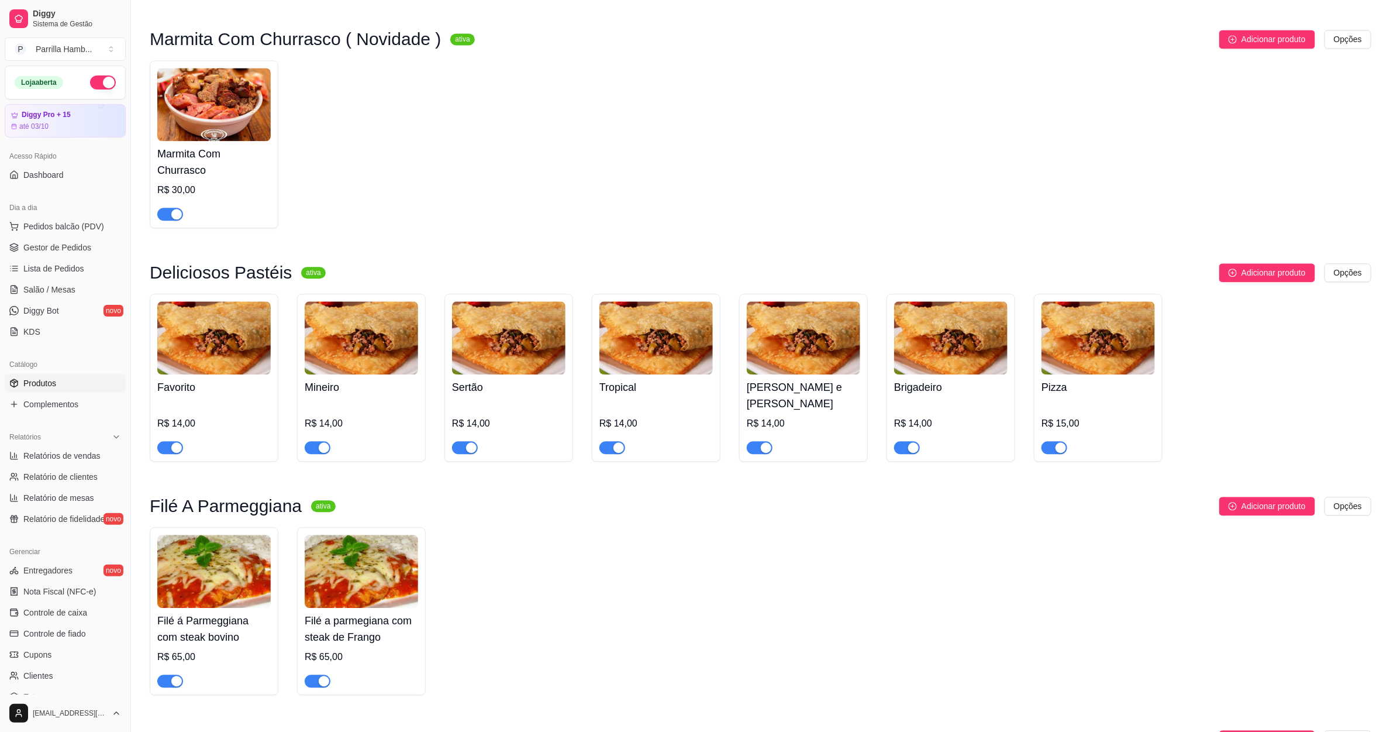
click at [167, 208] on span "button" at bounding box center [170, 214] width 26 height 13
click at [74, 285] on link "Salão / Mesas" at bounding box center [65, 289] width 121 height 19
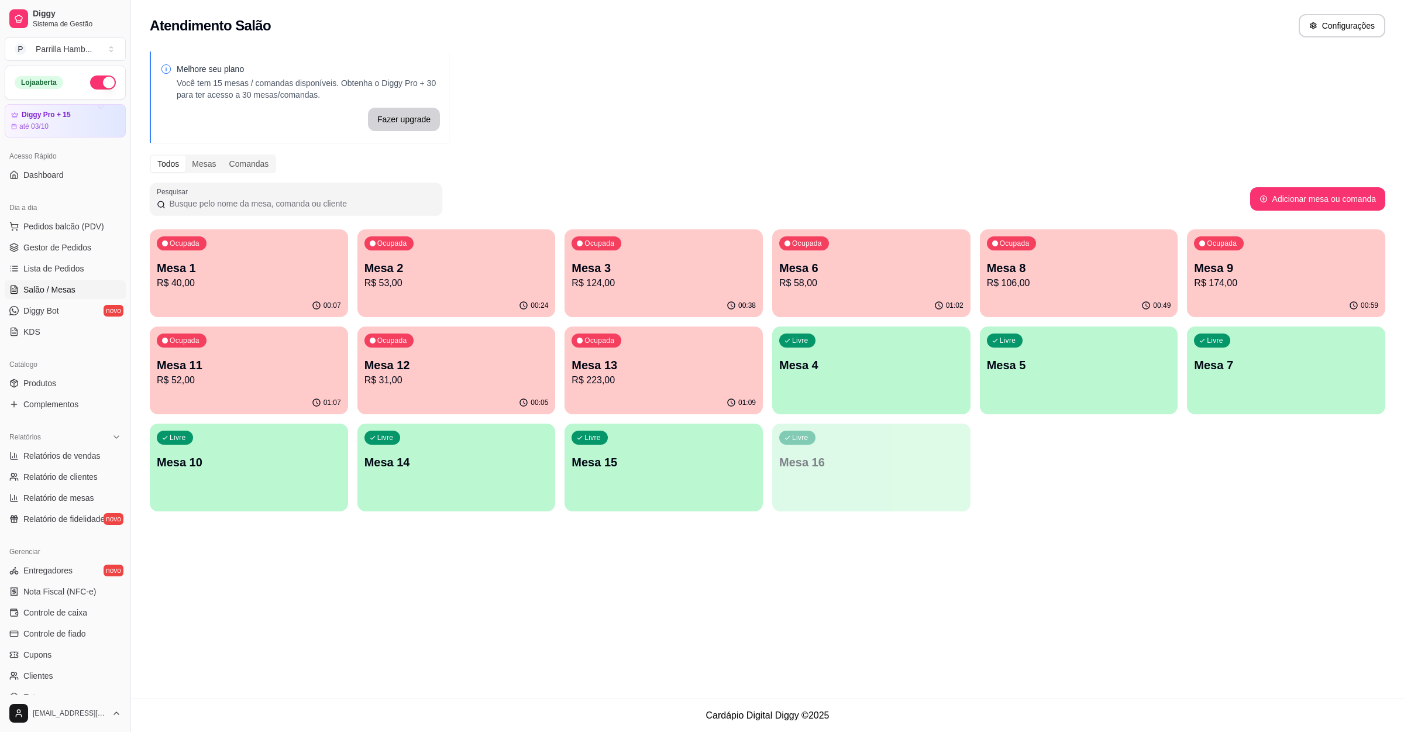
click at [200, 281] on p "R$ 40,00" at bounding box center [249, 283] width 184 height 14
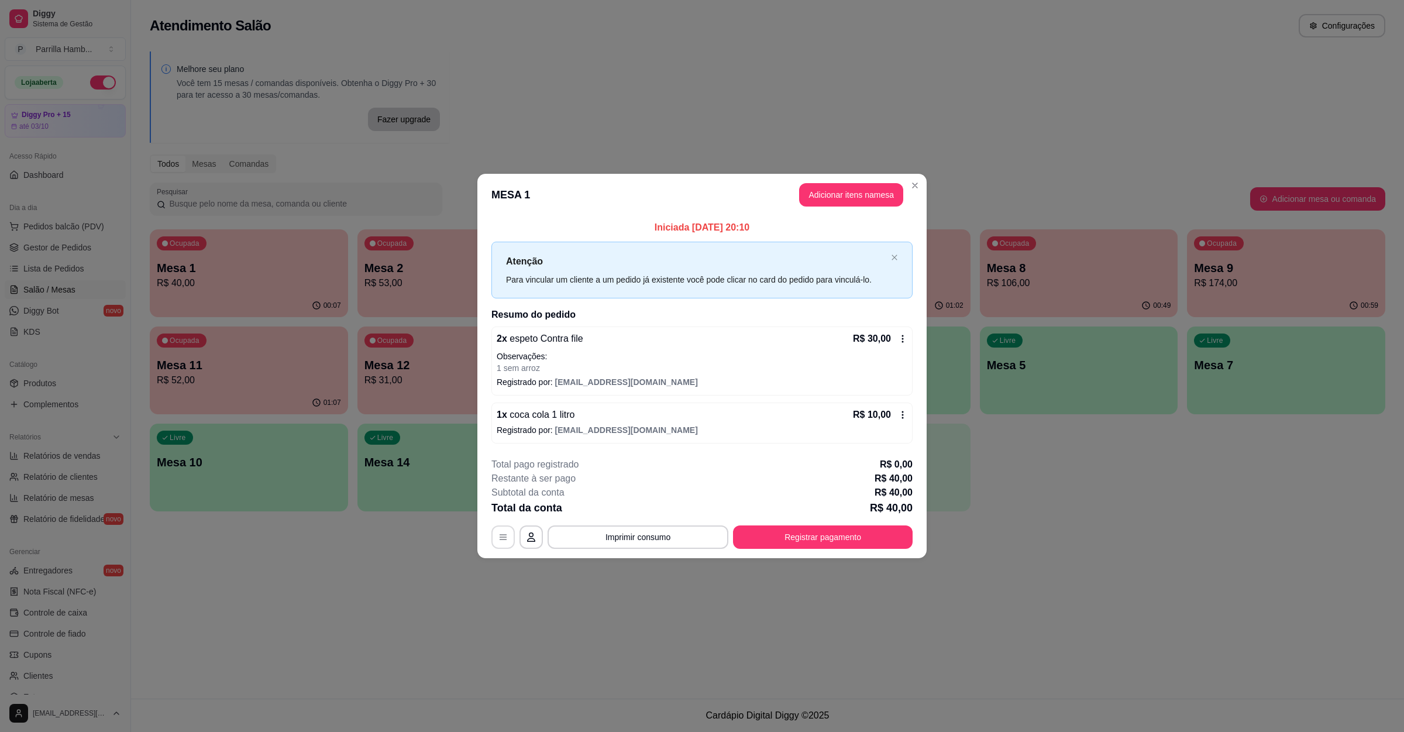
click at [505, 534] on icon "button" at bounding box center [502, 536] width 9 height 9
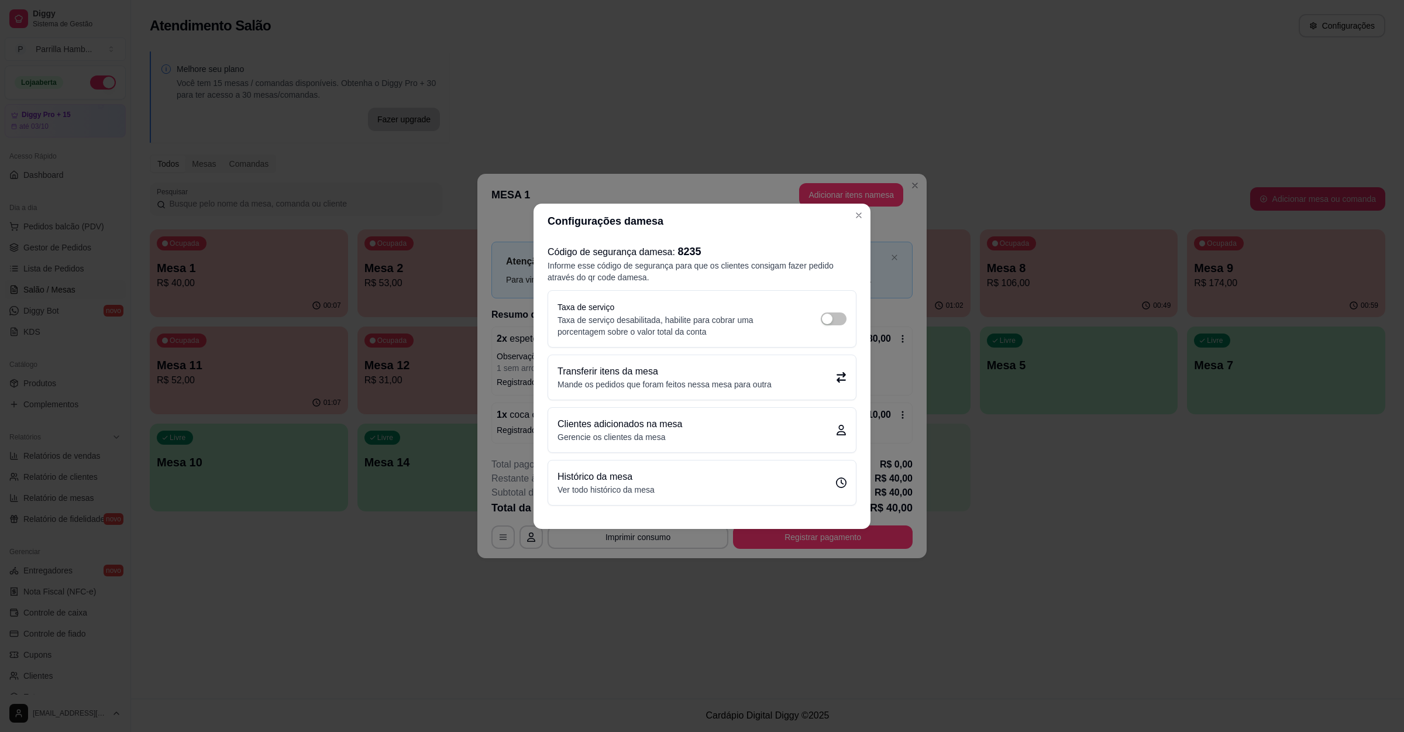
click at [569, 385] on p "Mande os pedidos que foram feitos nessa mesa para outra" at bounding box center [664, 384] width 214 height 12
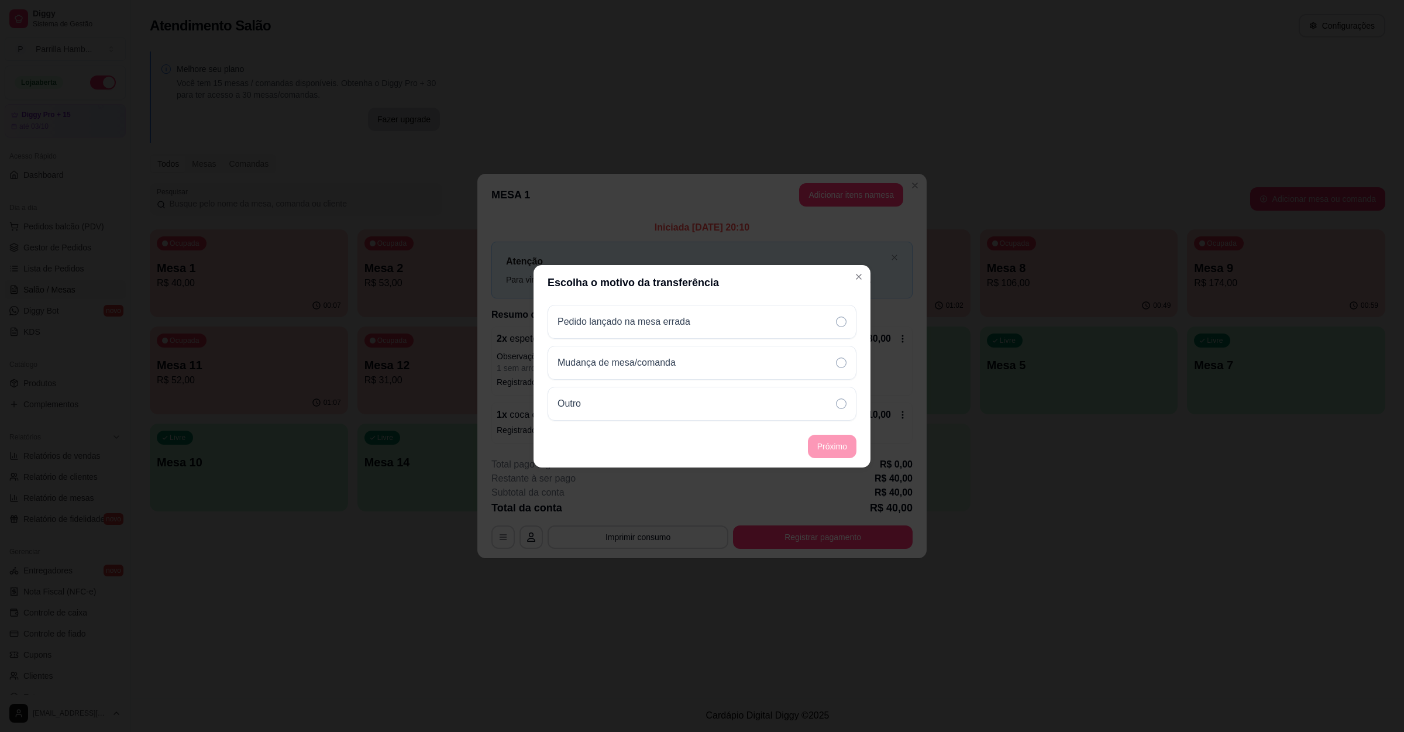
click at [689, 342] on div "Pedido lançado na mesa errada Mudança de mesa/comanda Outro" at bounding box center [702, 362] width 337 height 125
click at [685, 367] on div "Mudança de mesa/comanda" at bounding box center [621, 363] width 128 height 14
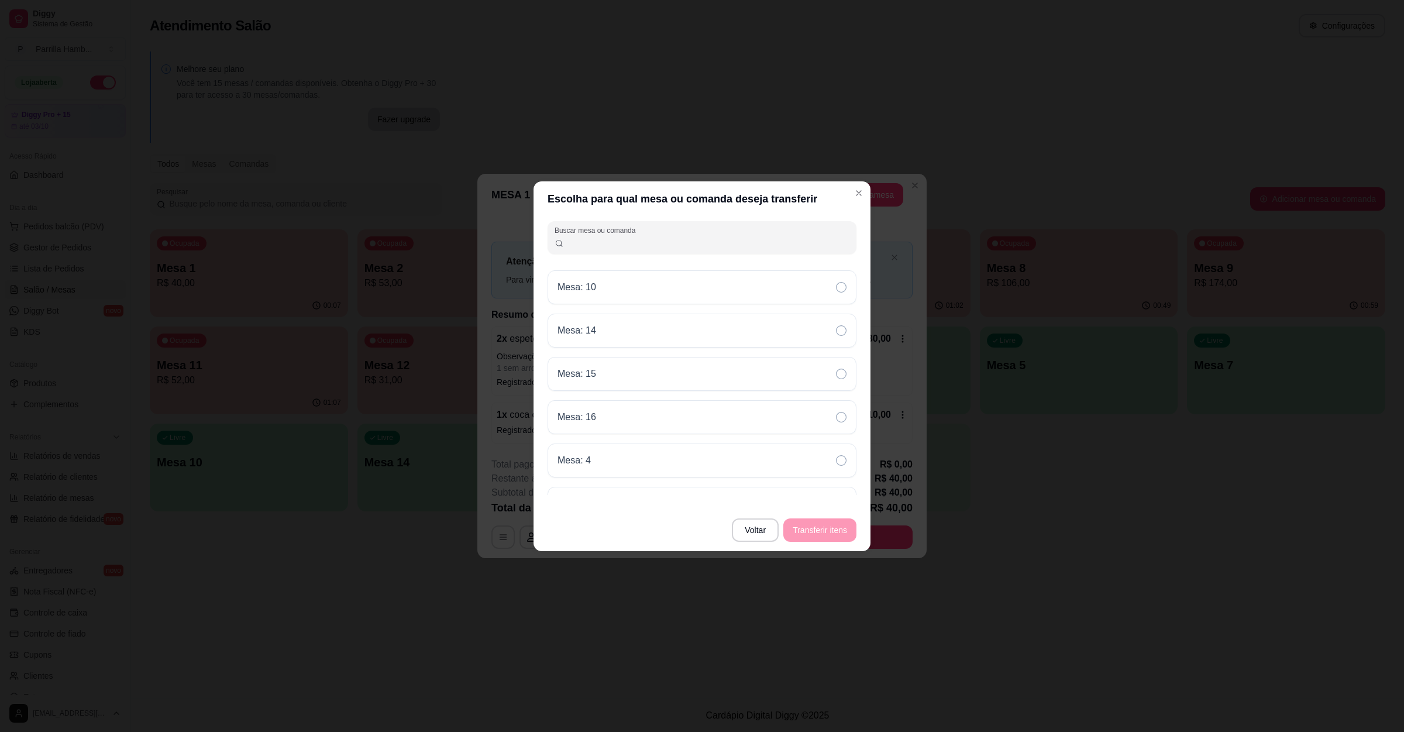
scroll to position [73, 0]
click at [658, 472] on div "Mesa: 7" at bounding box center [702, 478] width 309 height 34
click at [844, 532] on button "Transferir itens" at bounding box center [819, 529] width 71 height 23
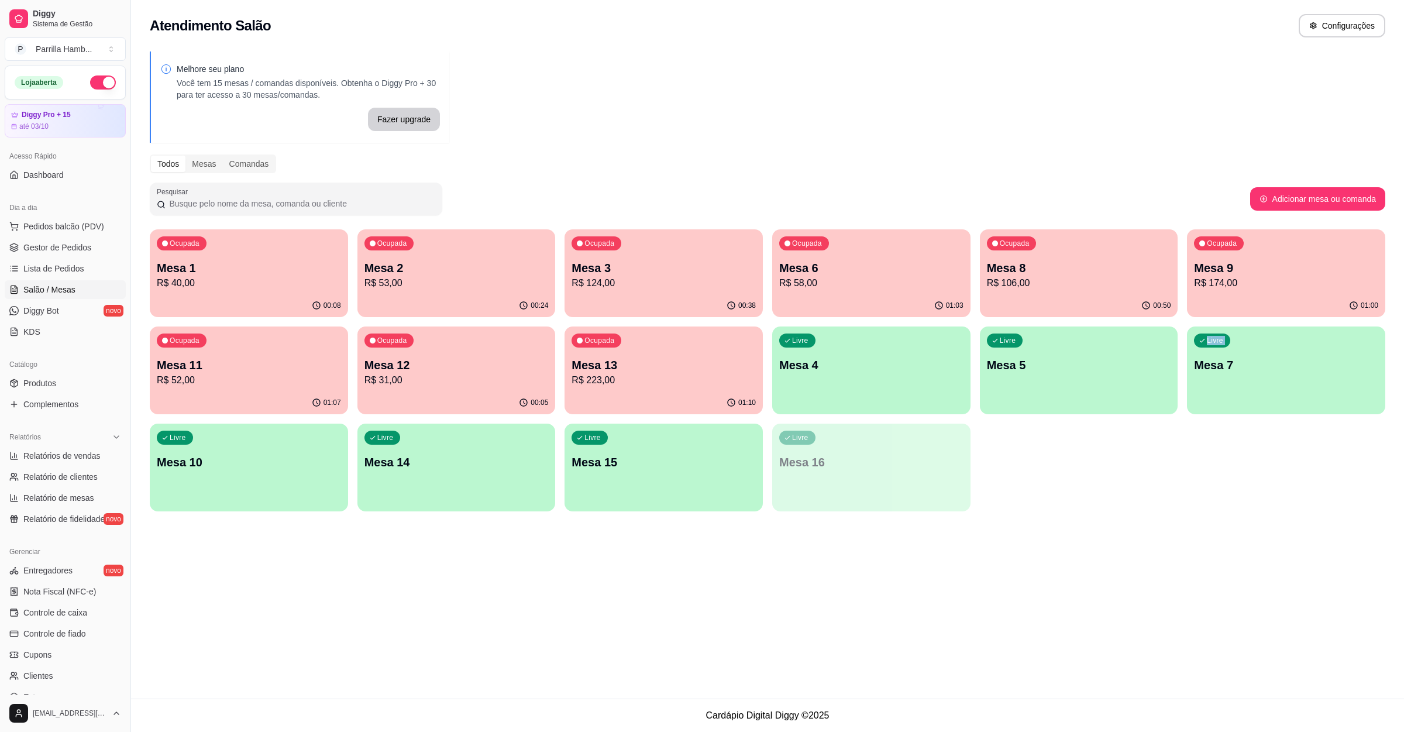
click at [1127, 512] on div "Melhore seu plano Você tem 15 mesas / comandas disponíveis. Obtenha o Diggy Pro…" at bounding box center [767, 284] width 1273 height 481
click at [603, 376] on p "R$ 223,00" at bounding box center [664, 380] width 184 height 14
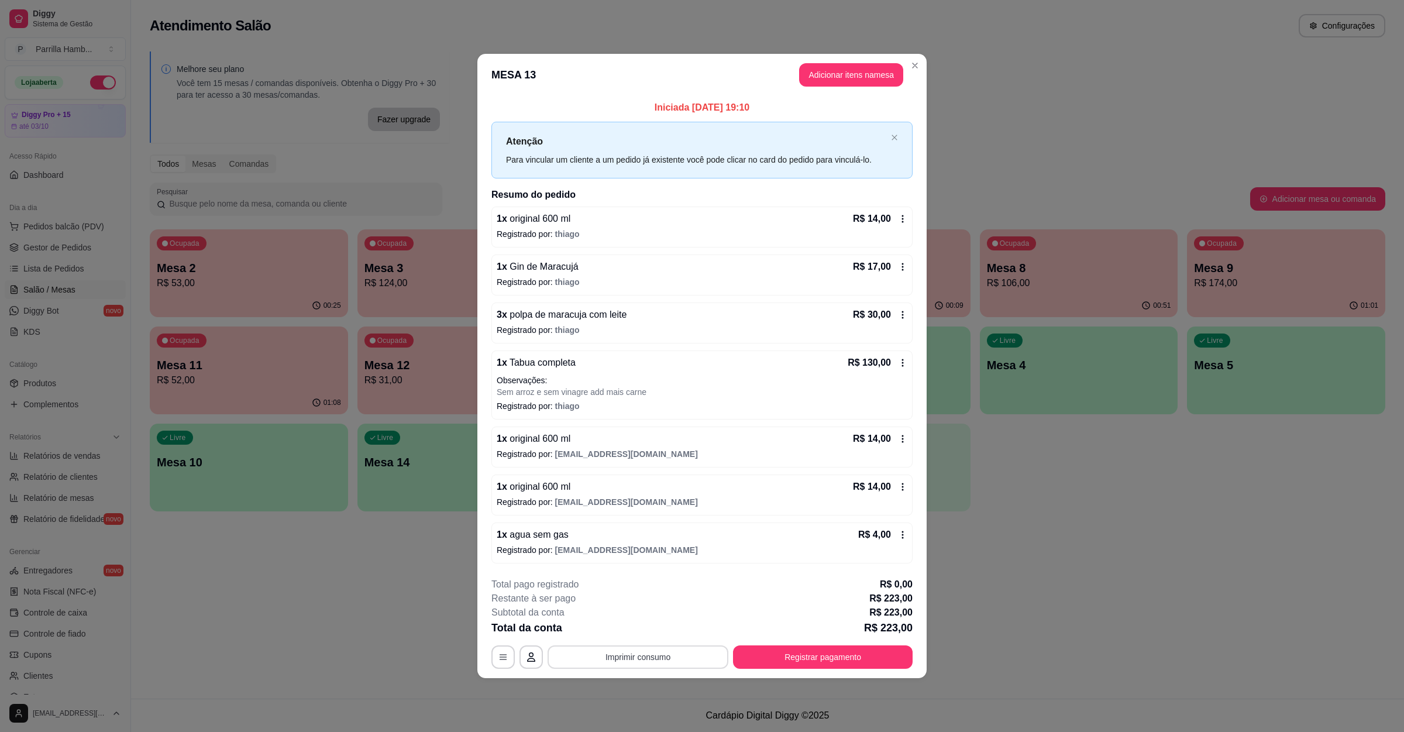
click at [595, 652] on button "Imprimir consumo" at bounding box center [638, 656] width 181 height 23
click at [618, 631] on button "IMPRESSORA" at bounding box center [642, 634] width 68 height 15
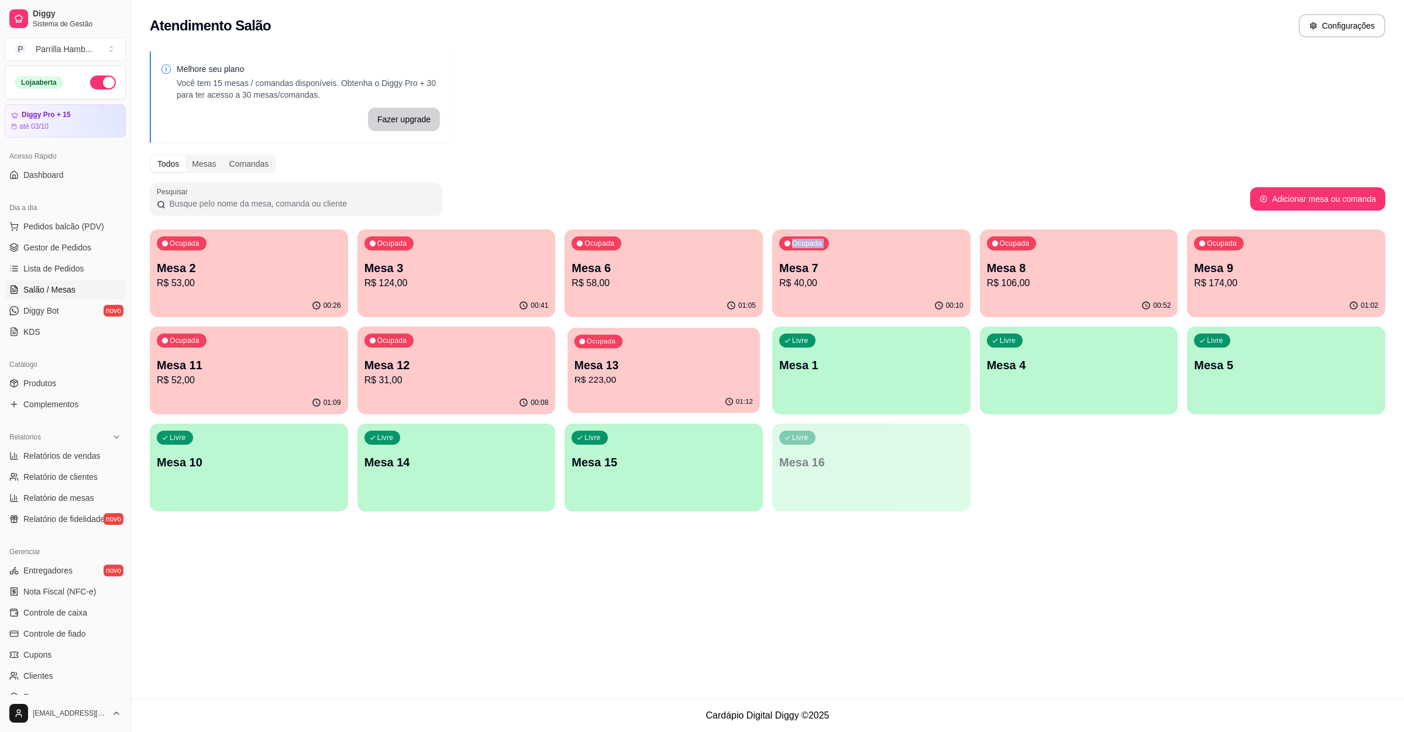
click at [662, 377] on p "R$ 223,00" at bounding box center [663, 379] width 178 height 13
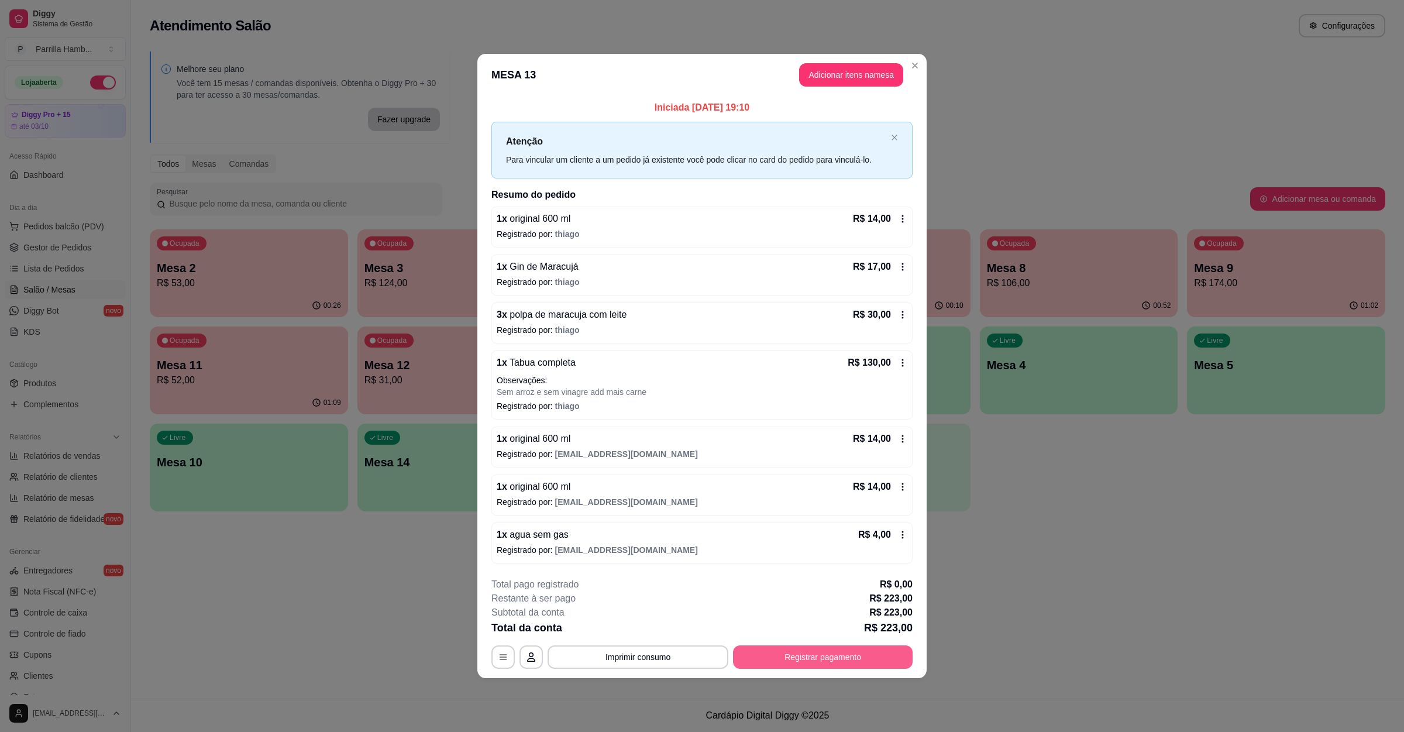
click at [818, 659] on button "Registrar pagamento" at bounding box center [823, 656] width 180 height 23
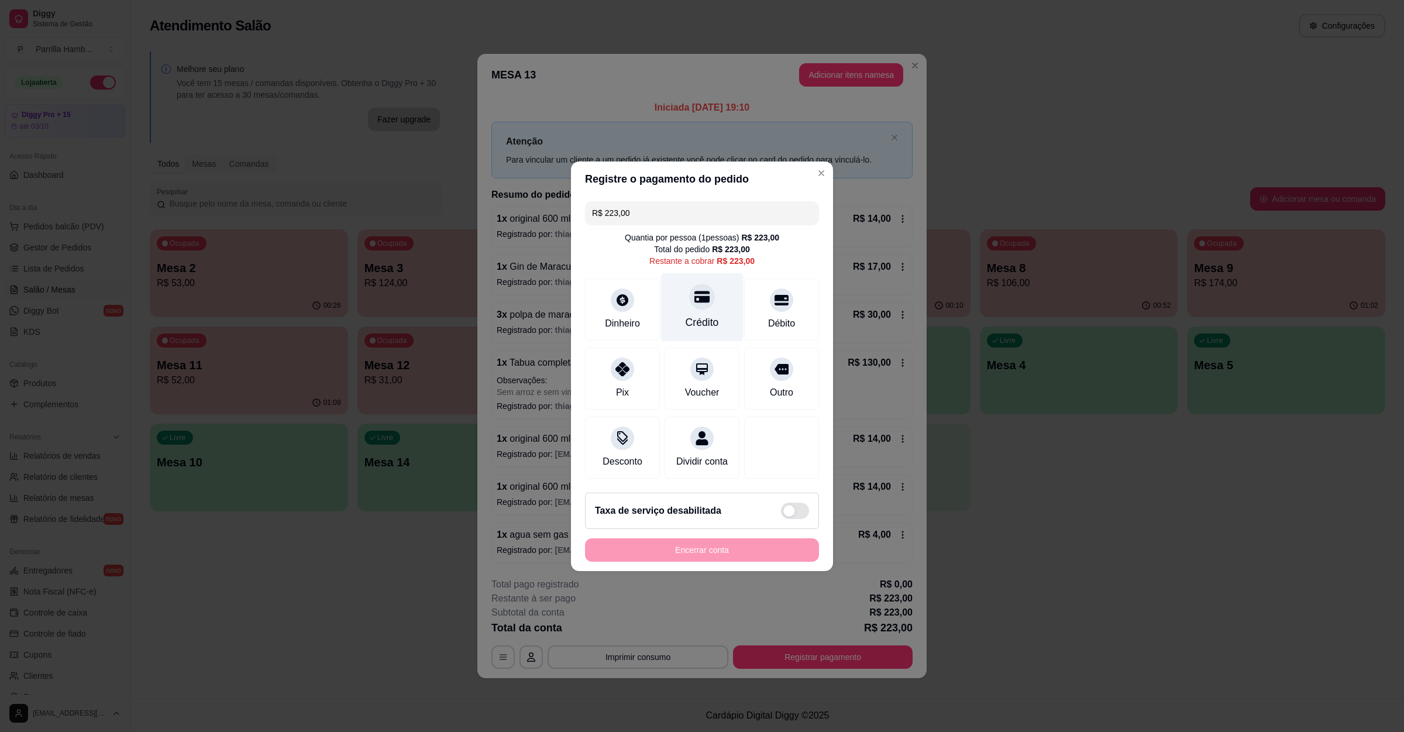
click at [708, 298] on div "Crédito" at bounding box center [702, 307] width 82 height 68
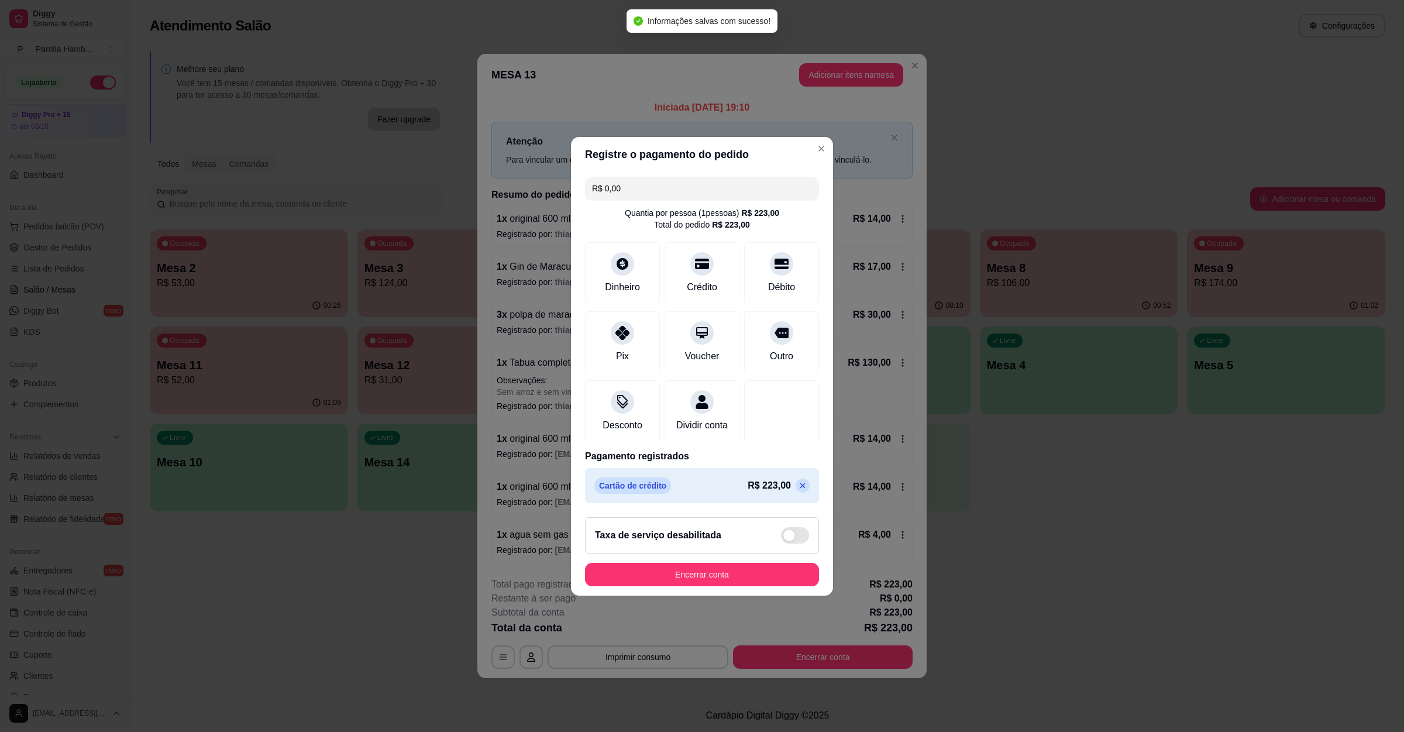
type input "R$ 0,00"
click at [704, 584] on button "Encerrar conta" at bounding box center [701, 574] width 227 height 23
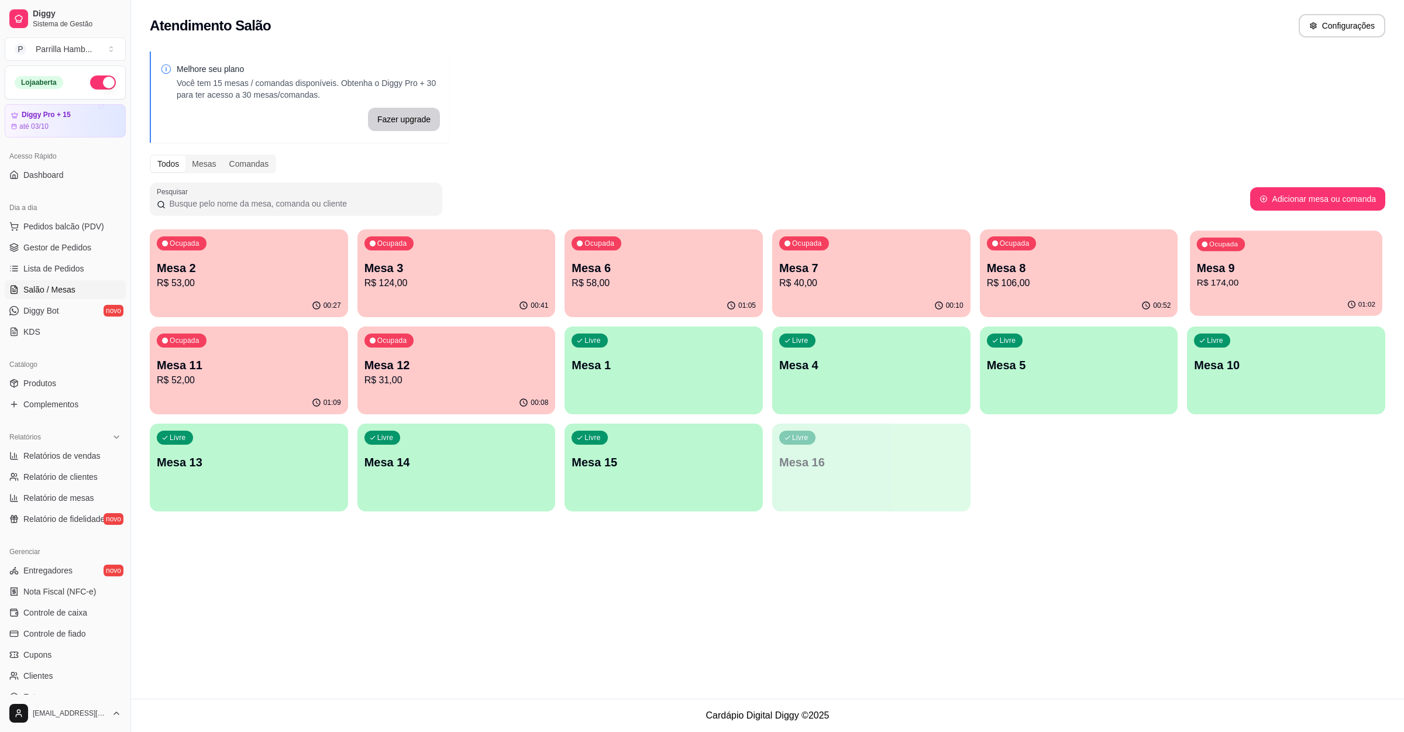
click at [1207, 292] on div "Ocupada Mesa 9 R$ 174,00" at bounding box center [1286, 261] width 192 height 63
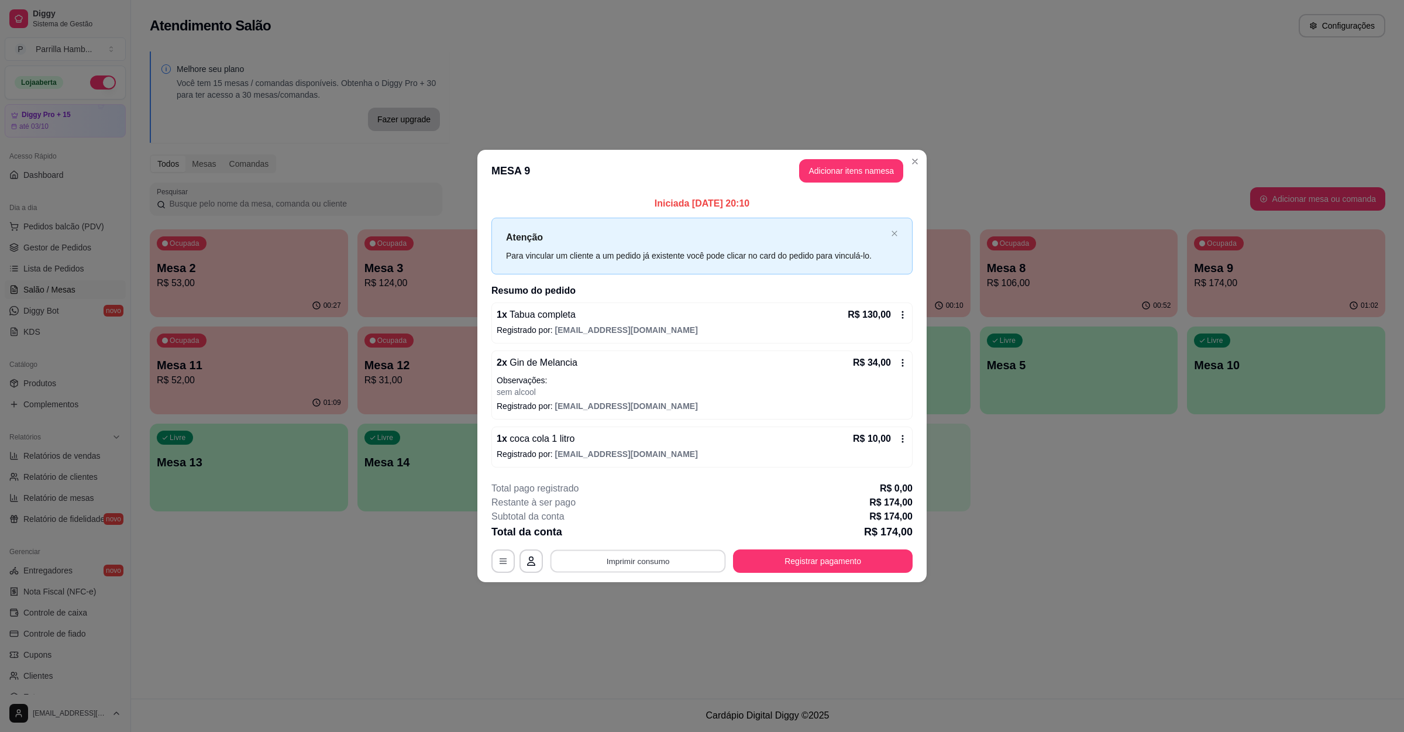
click at [591, 563] on button "Imprimir consumo" at bounding box center [637, 561] width 175 height 23
click at [641, 534] on button "IMPRESSORA" at bounding box center [641, 535] width 85 height 19
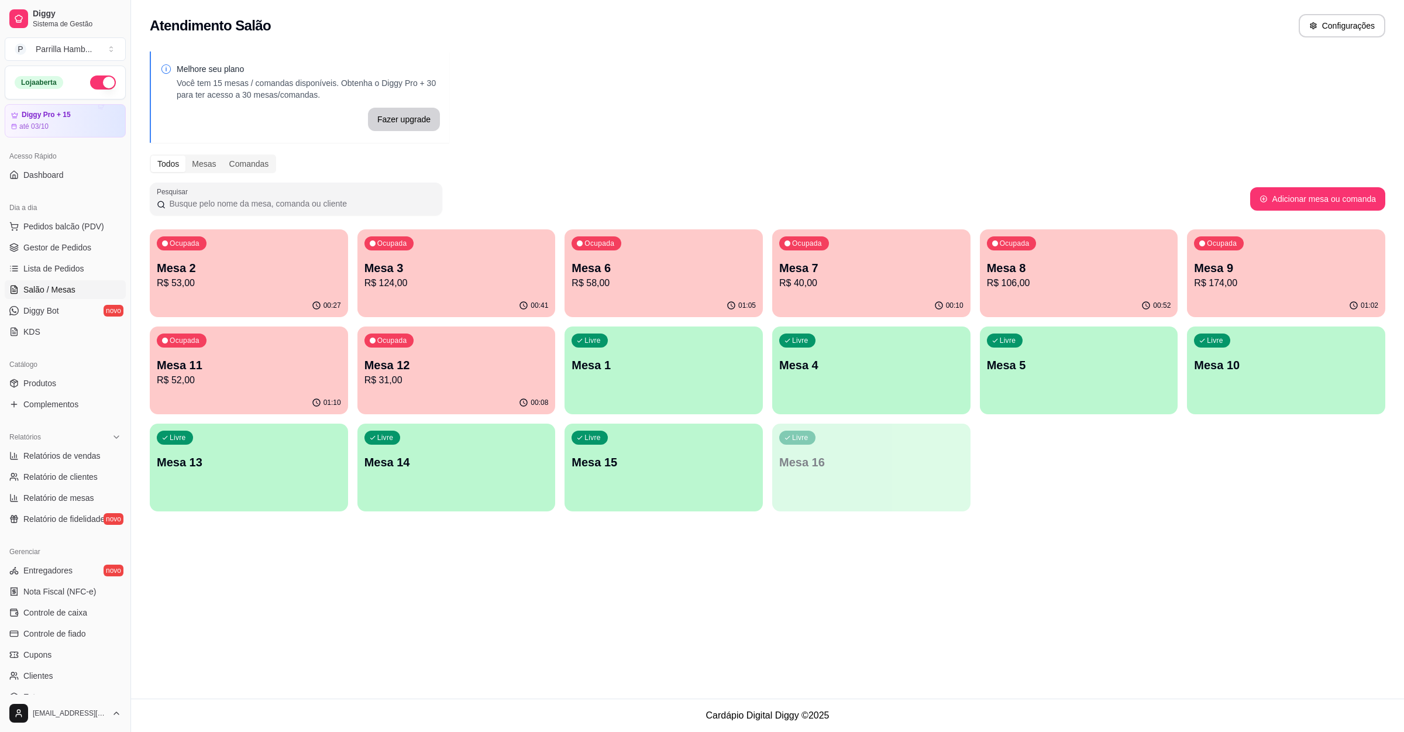
click at [881, 297] on div "00:10" at bounding box center [871, 305] width 198 height 23
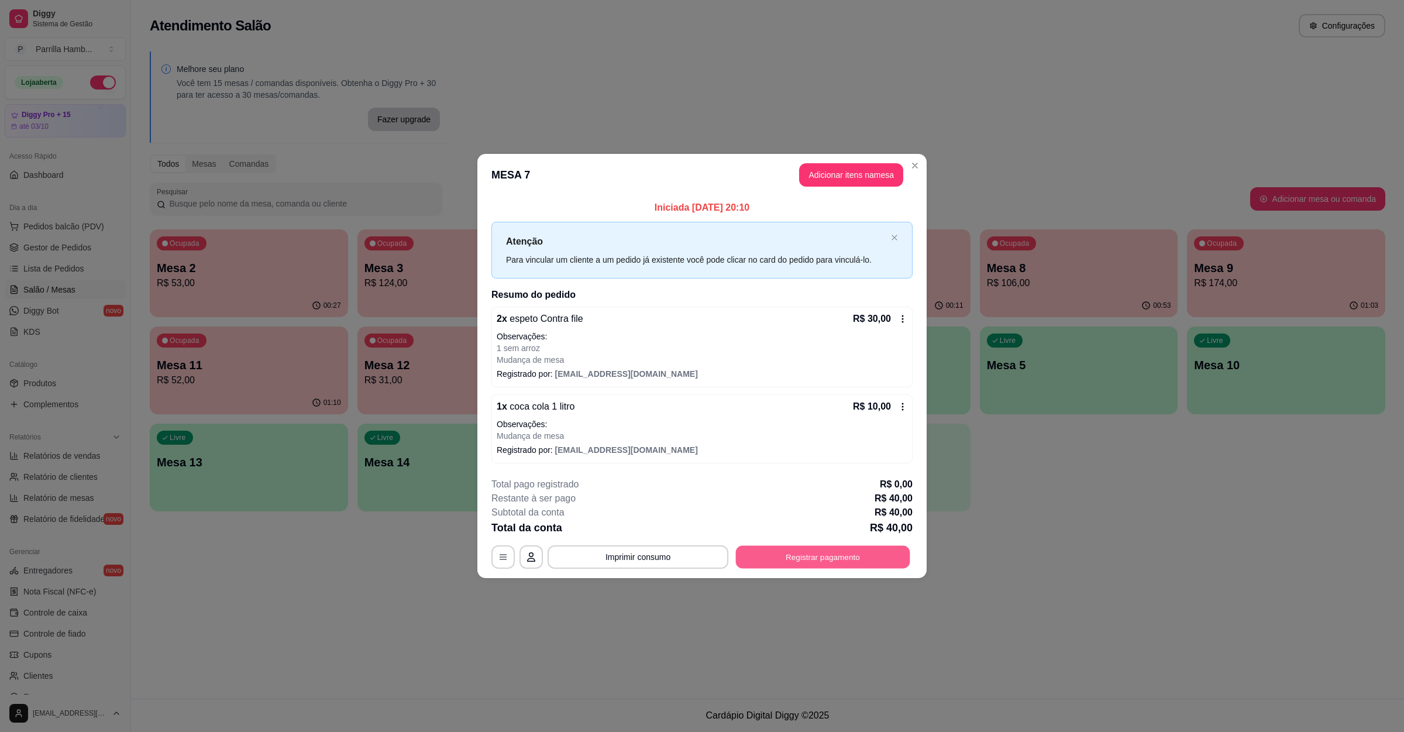
click at [789, 546] on button "Registrar pagamento" at bounding box center [823, 557] width 174 height 23
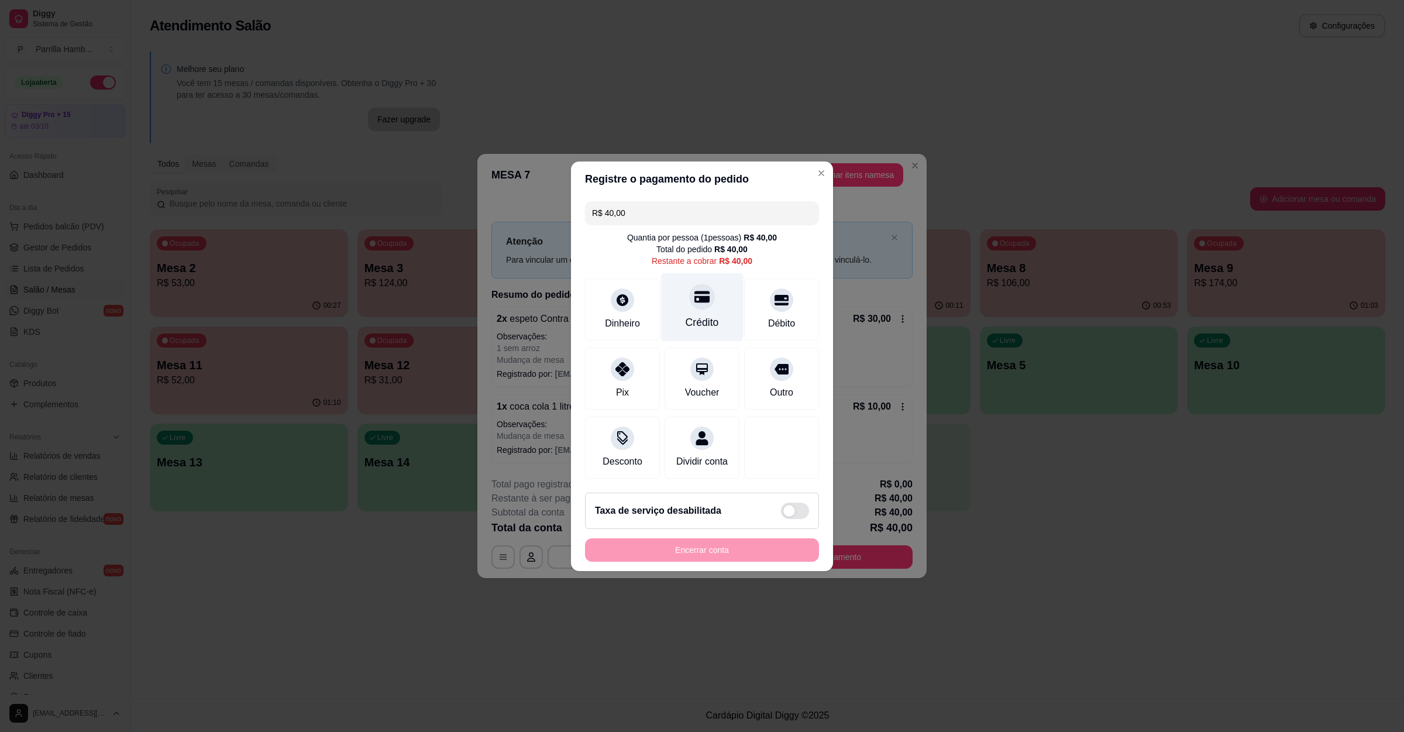
click at [705, 288] on div at bounding box center [702, 297] width 26 height 26
type input "R$ 0,00"
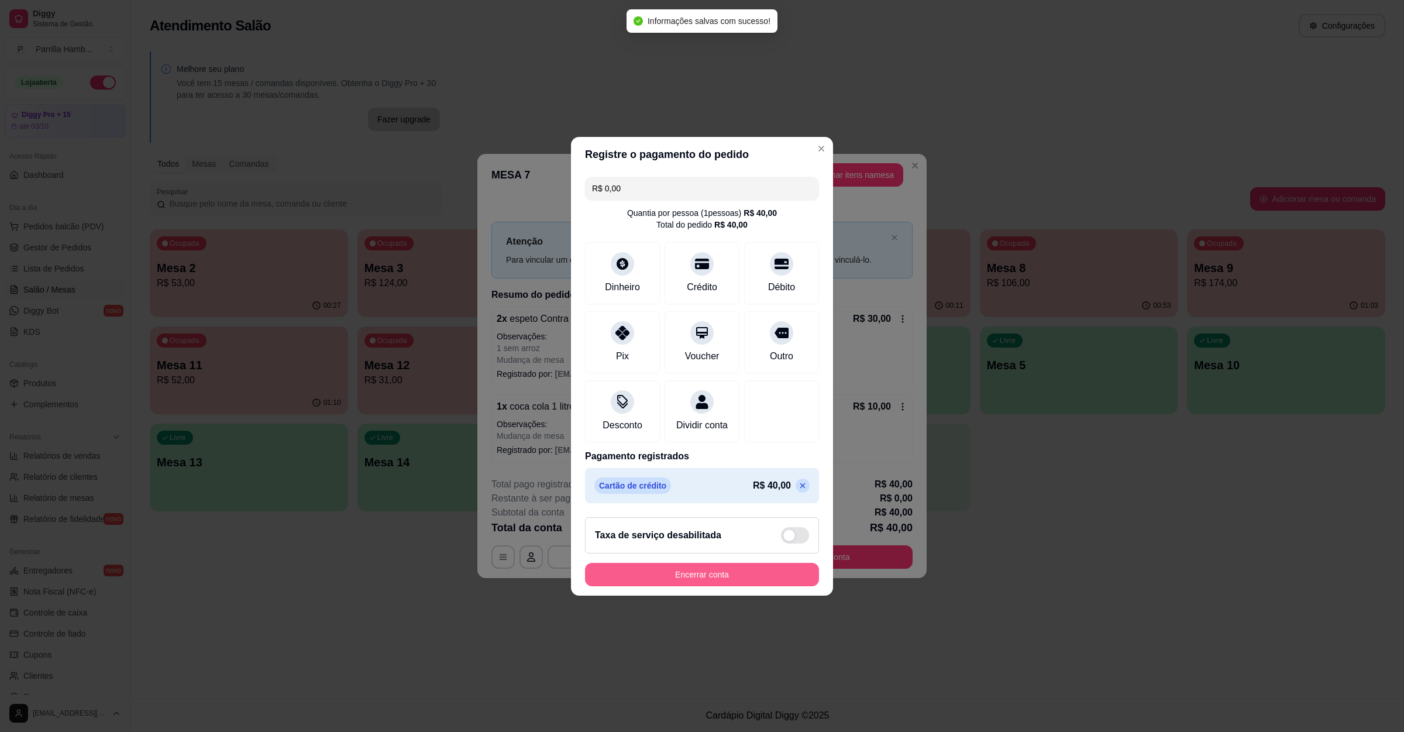
click at [711, 581] on button "Encerrar conta" at bounding box center [702, 574] width 234 height 23
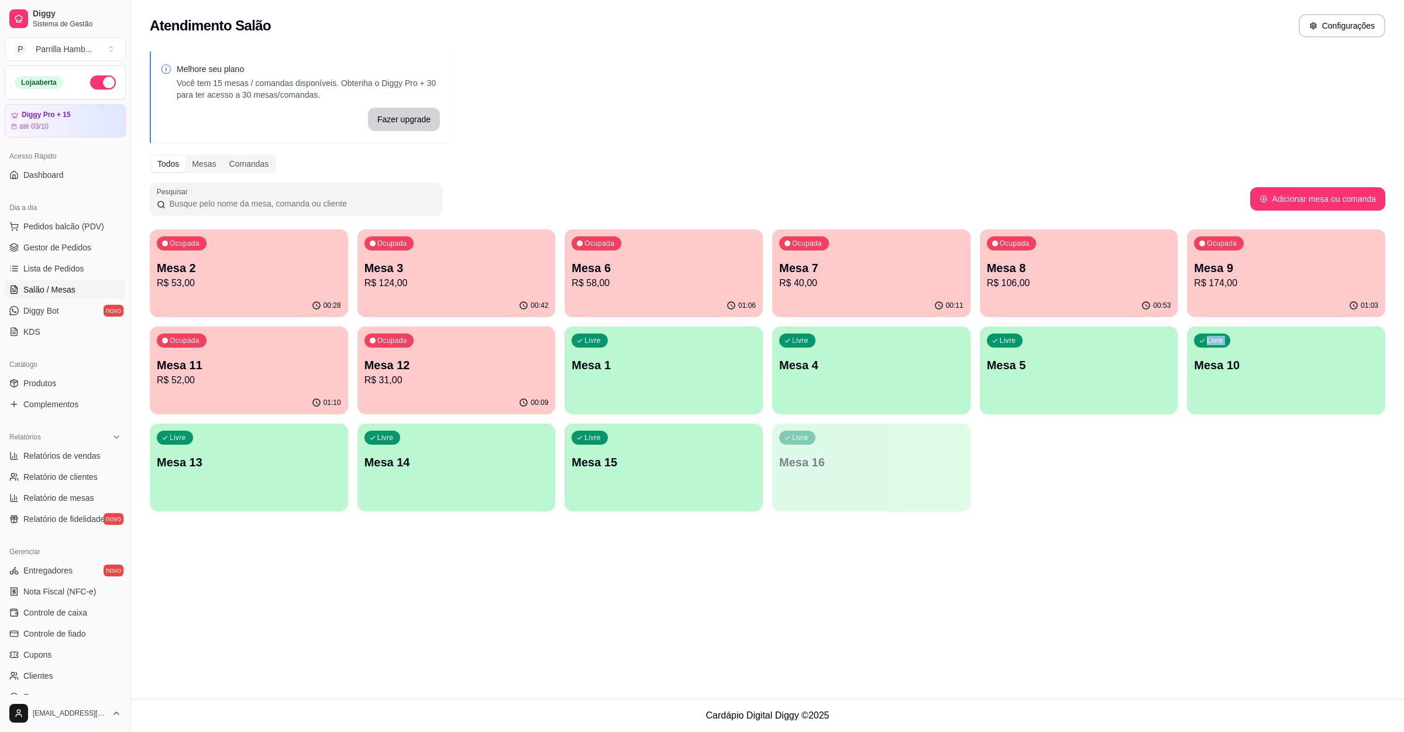
click at [1129, 576] on div "Atendimento Salão Configurações Melhore seu plano Você tem 15 mesas / comandas …" at bounding box center [767, 349] width 1273 height 698
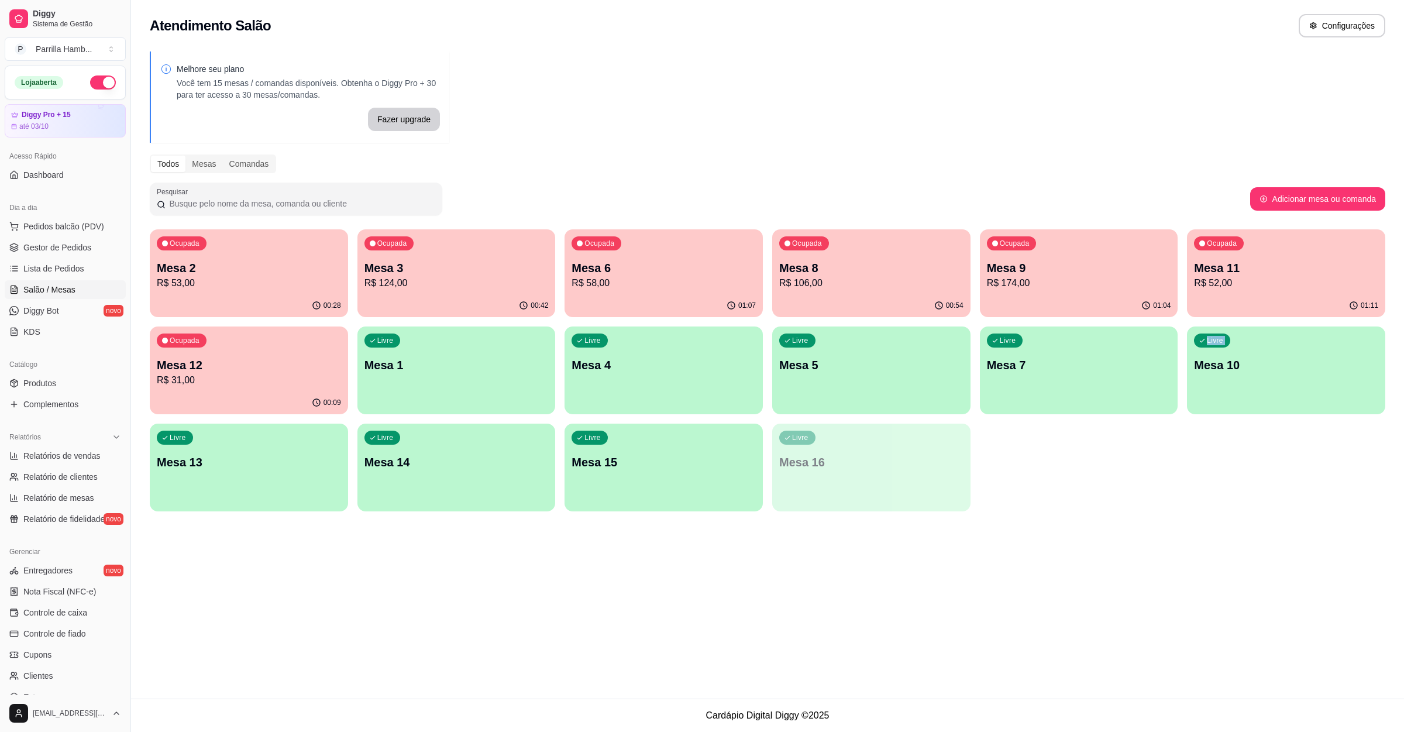
click at [1027, 277] on p "R$ 174,00" at bounding box center [1079, 283] width 184 height 14
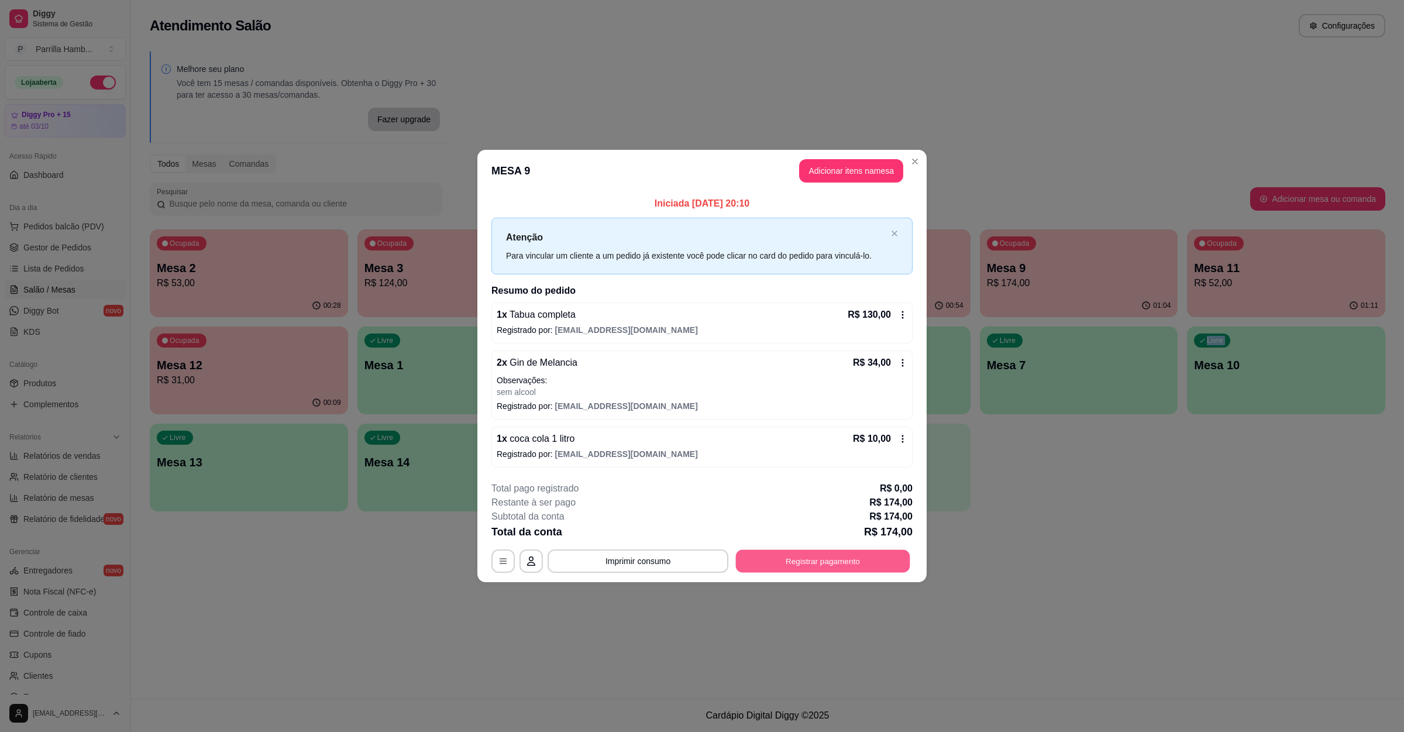
click at [825, 555] on button "Registrar pagamento" at bounding box center [823, 561] width 174 height 23
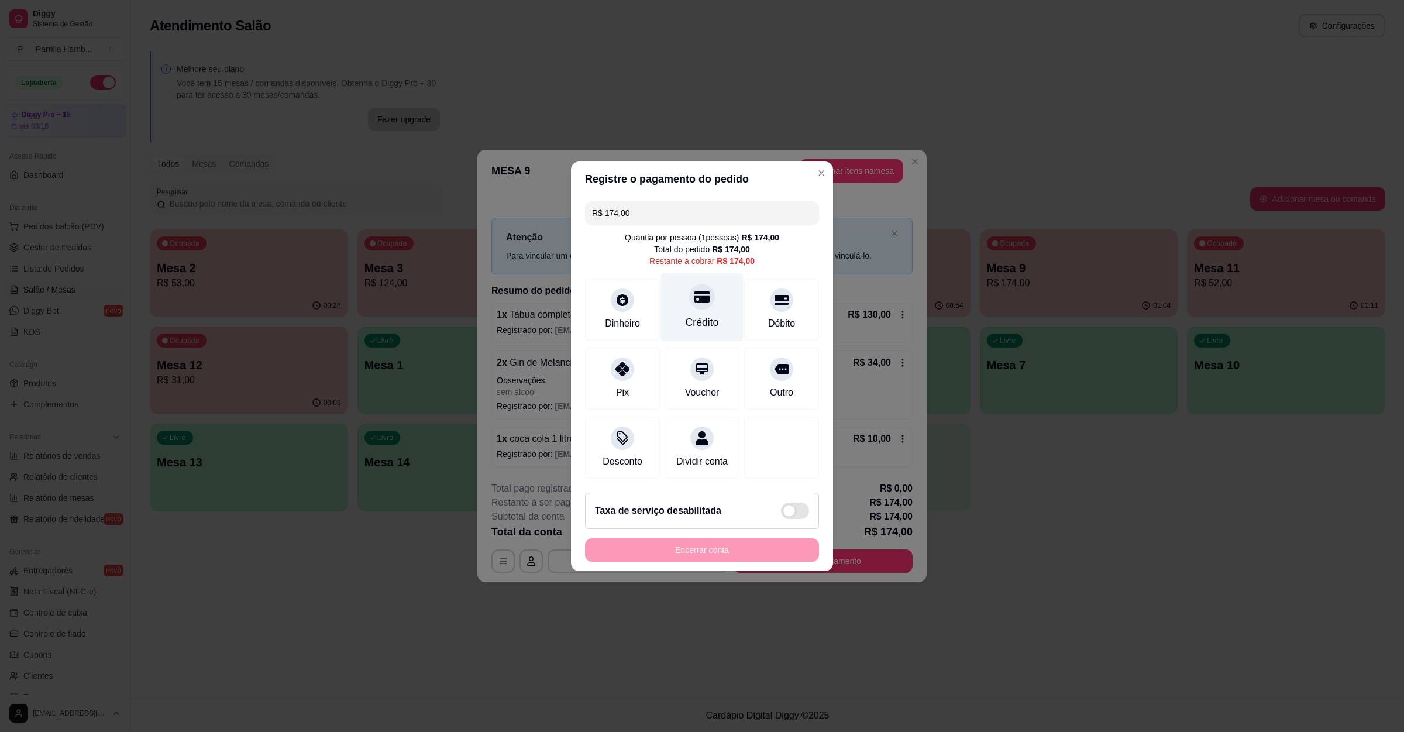
click at [702, 315] on div "Crédito" at bounding box center [702, 322] width 33 height 15
type input "R$ 0,00"
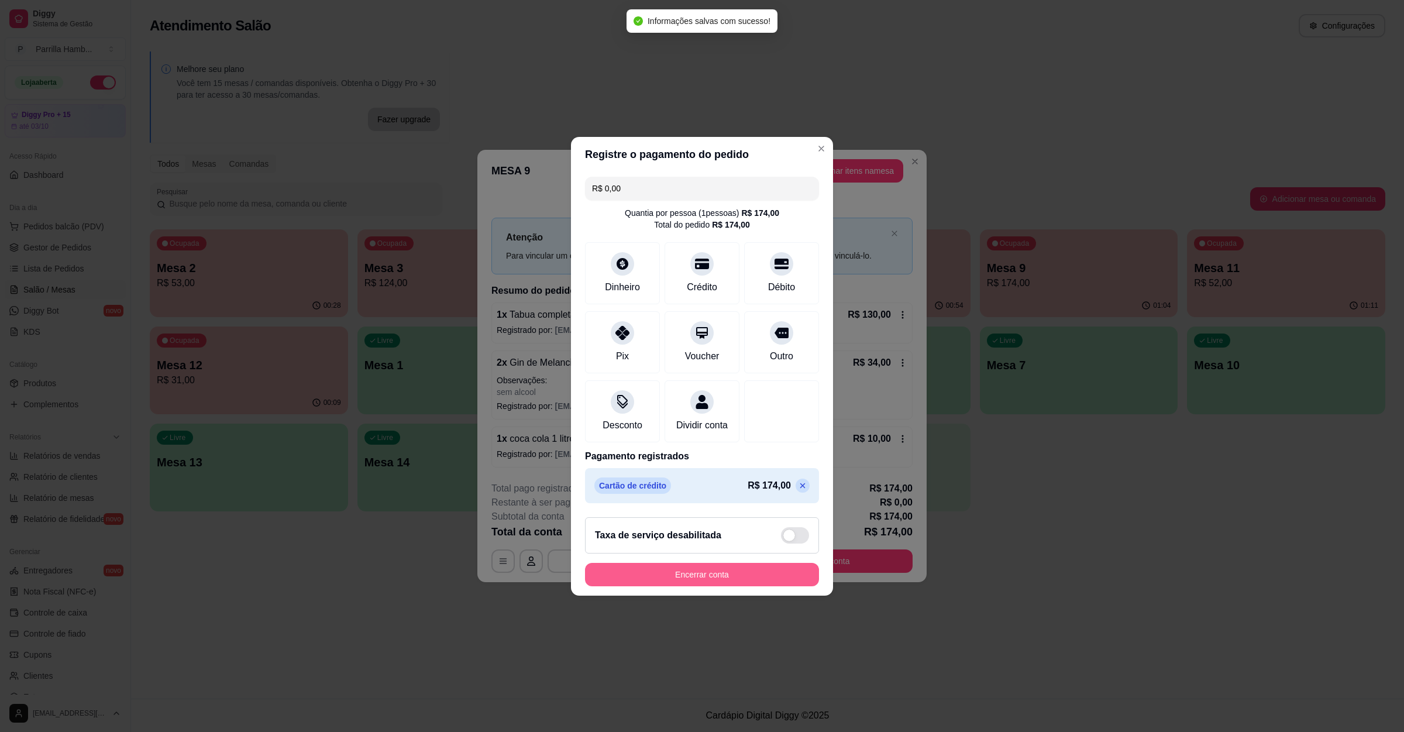
click at [685, 586] on button "Encerrar conta" at bounding box center [702, 574] width 234 height 23
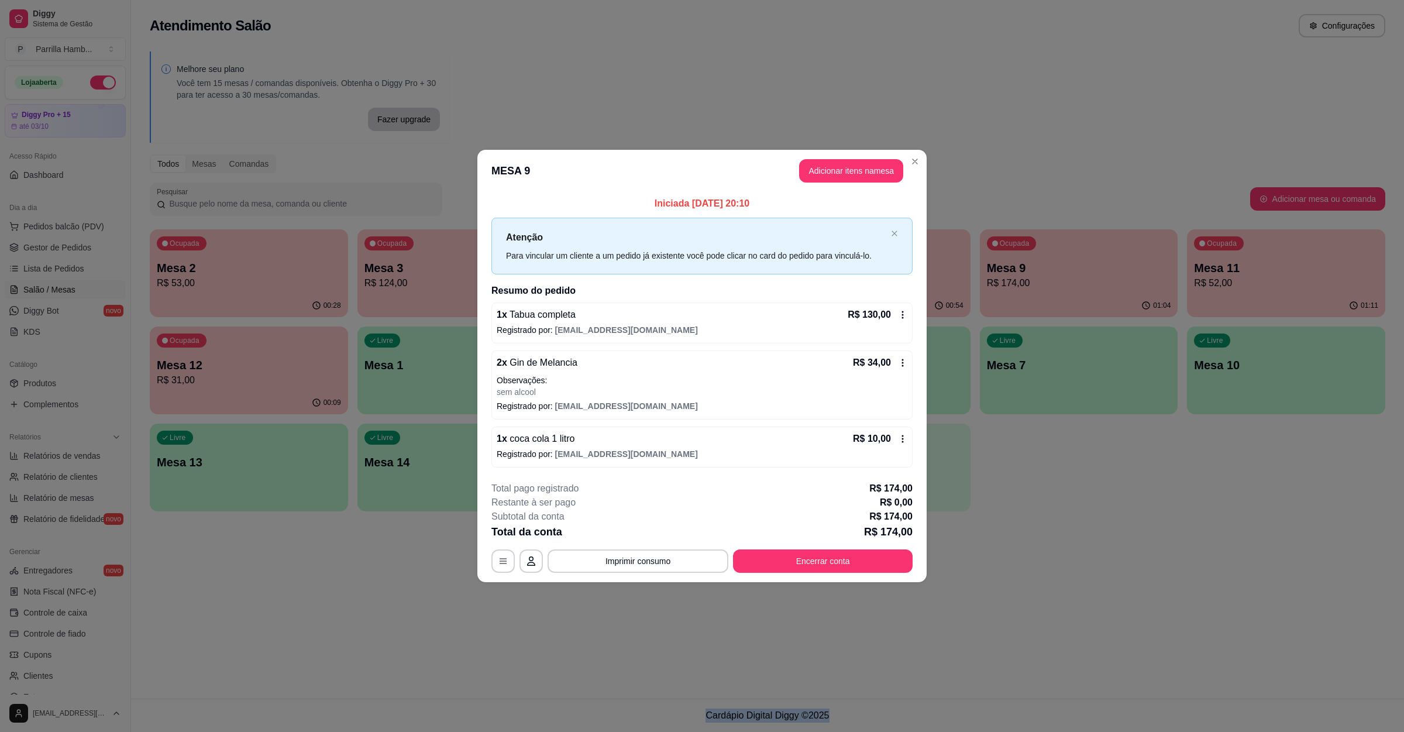
click at [1086, 557] on div "Atendimento Salão Configurações Melhore seu plano Você tem 15 mesas / comandas …" at bounding box center [767, 349] width 1273 height 698
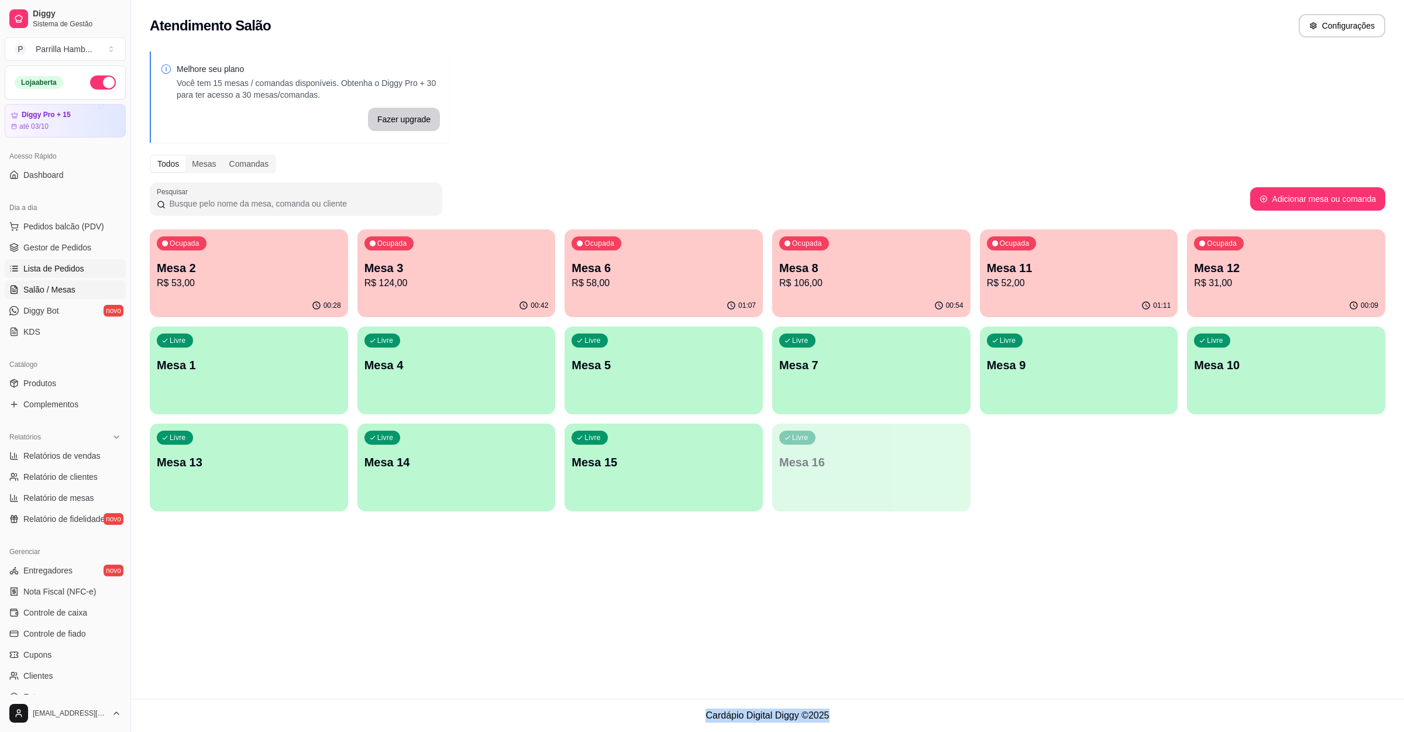
click at [76, 269] on span "Lista de Pedidos" at bounding box center [53, 269] width 61 height 12
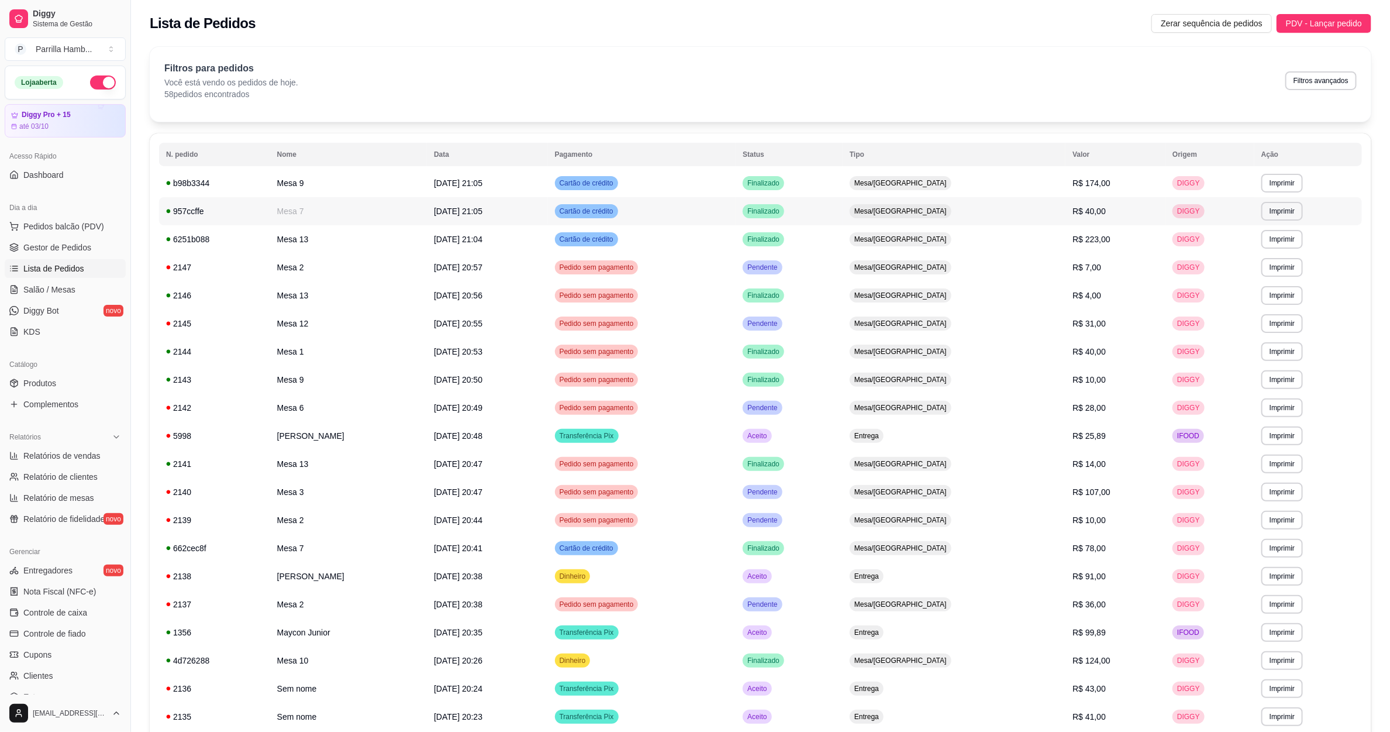
click at [427, 206] on td "Mesa 7" at bounding box center [348, 211] width 157 height 28
click at [1262, 214] on td "**********" at bounding box center [1309, 211] width 108 height 28
click at [1282, 211] on button "Imprimir" at bounding box center [1282, 211] width 40 height 18
click at [1278, 246] on button "IMPRESSORA" at bounding box center [1261, 252] width 82 height 18
click at [1230, 211] on td "DIGGY" at bounding box center [1210, 211] width 89 height 28
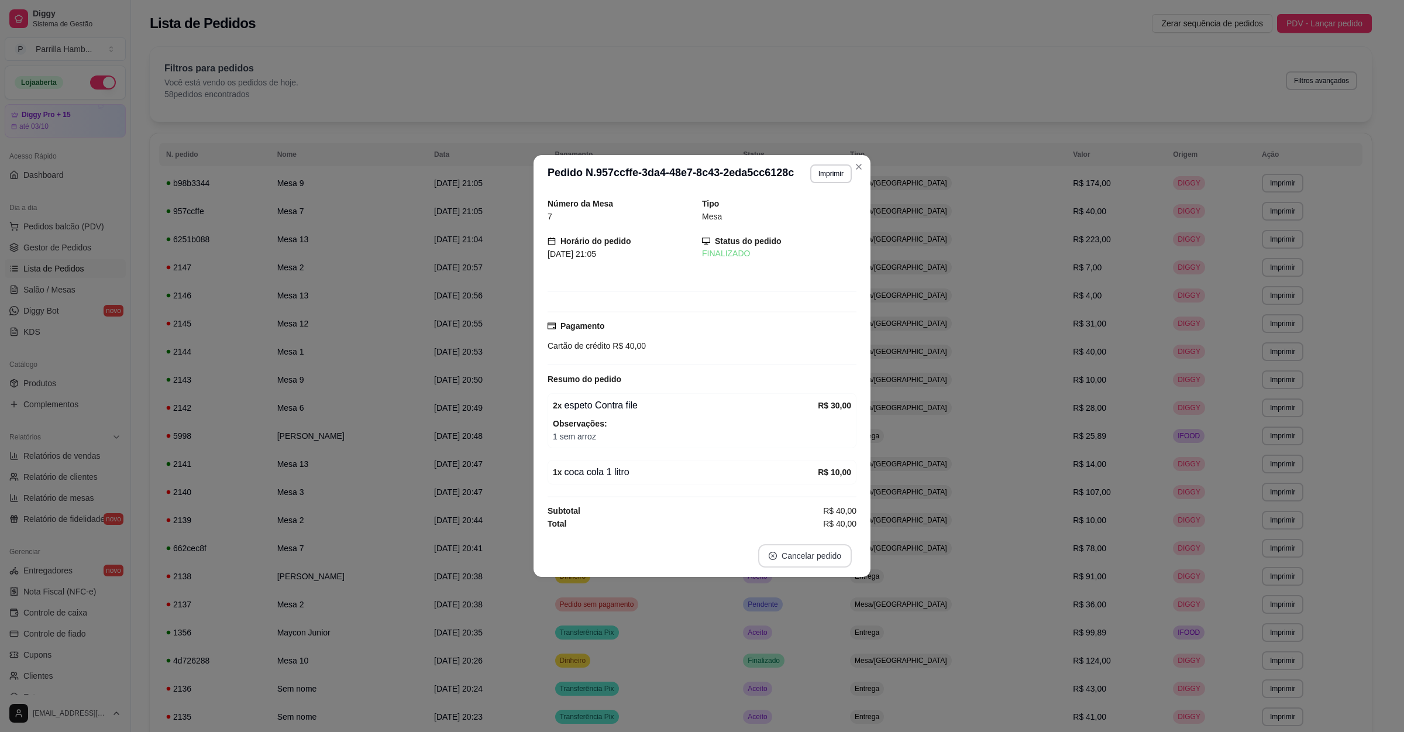
click at [789, 557] on button "Cancelar pedido" at bounding box center [805, 555] width 94 height 23
click at [818, 534] on button "Sim" at bounding box center [837, 529] width 47 height 23
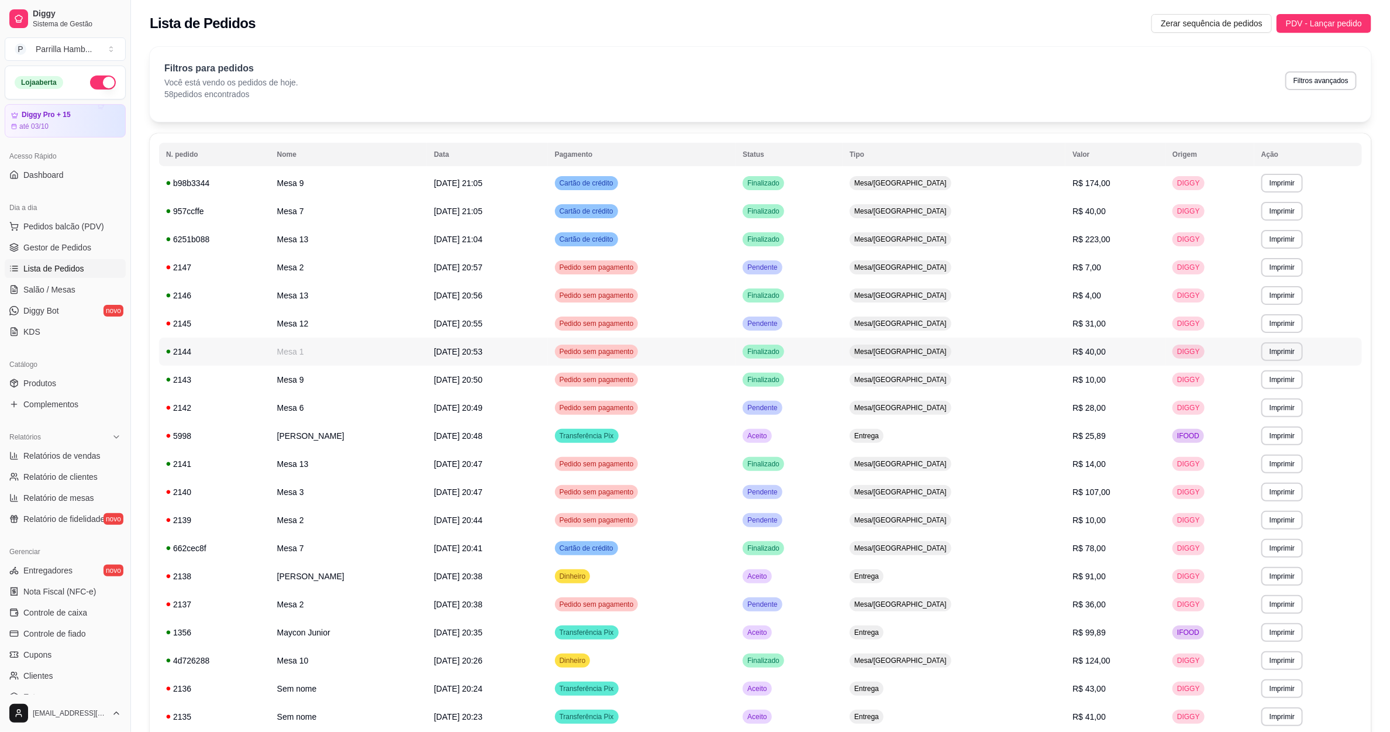
click at [264, 364] on td "2144" at bounding box center [214, 352] width 111 height 28
click at [63, 291] on span "Salão / Mesas" at bounding box center [49, 290] width 52 height 12
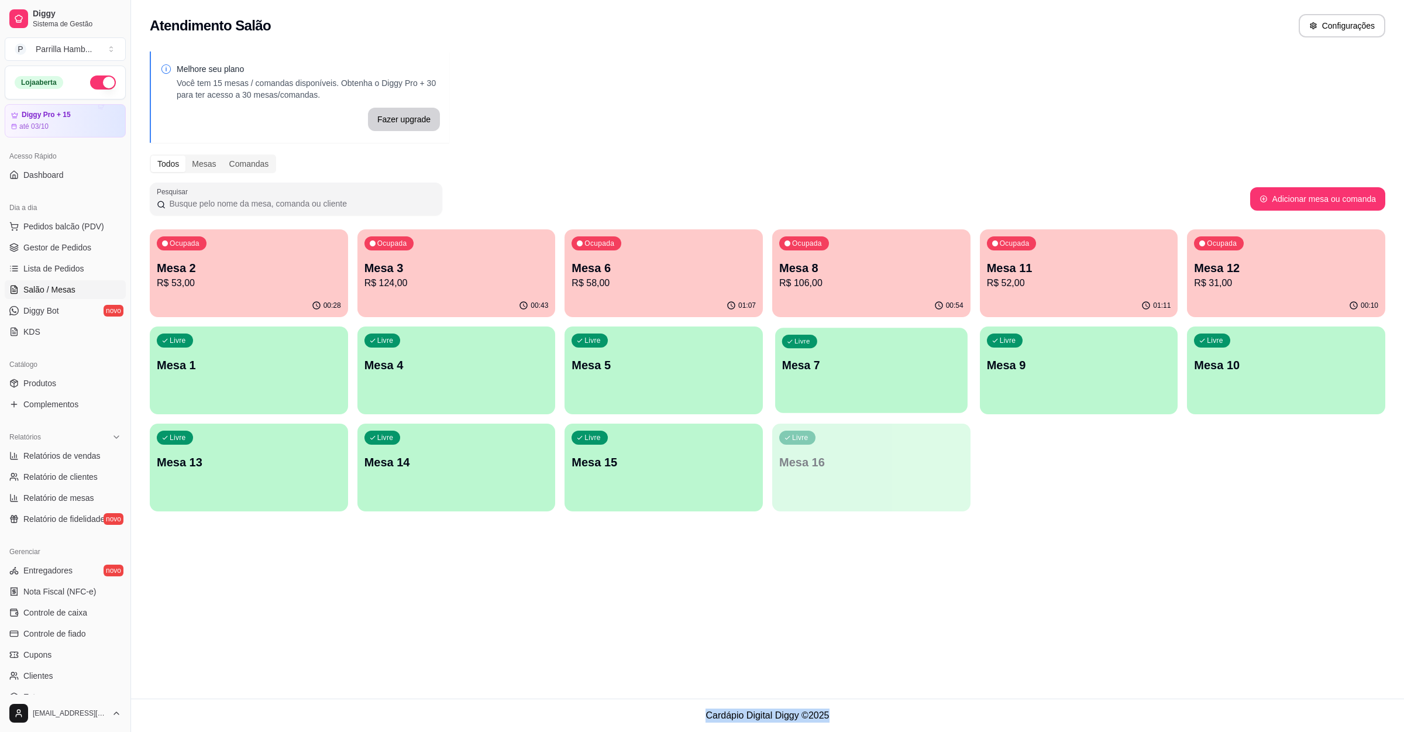
click at [899, 379] on div "Livre Mesa 7" at bounding box center [871, 363] width 192 height 71
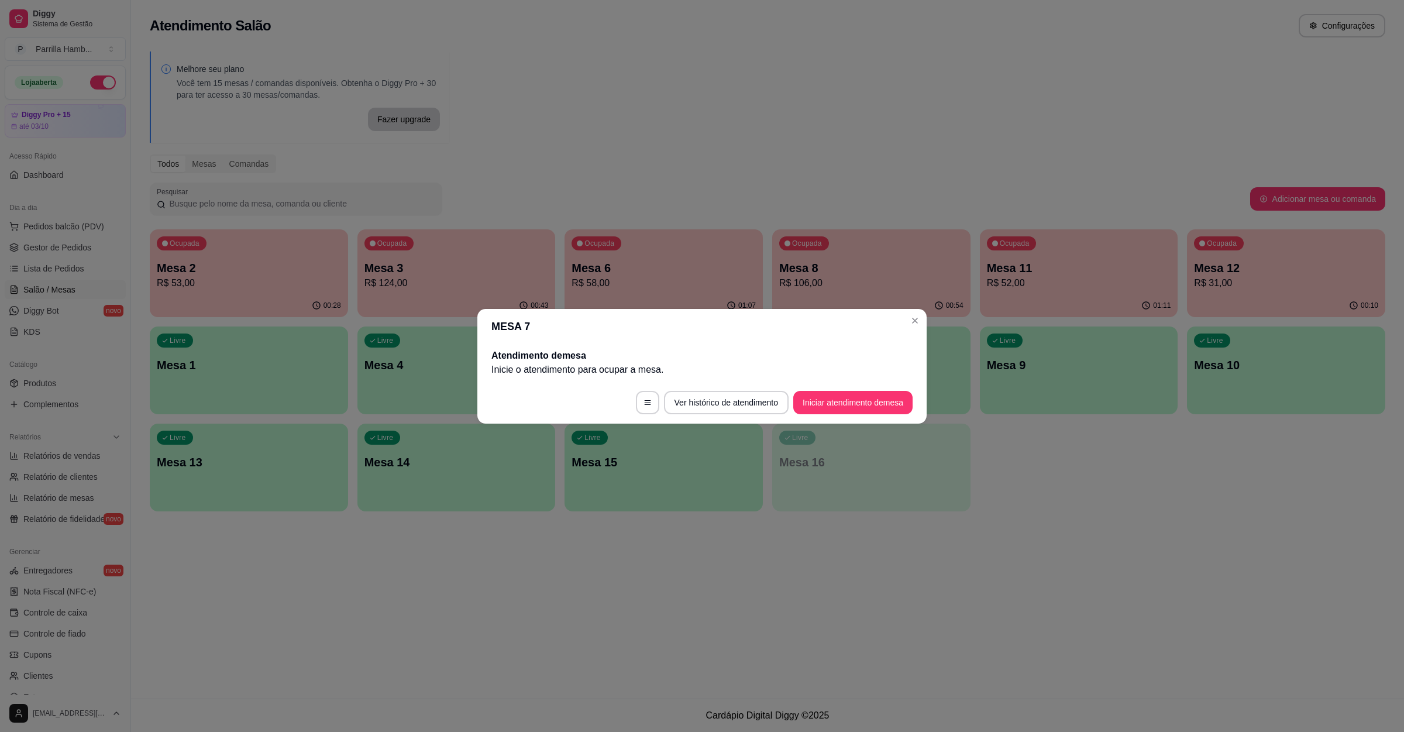
click at [835, 383] on footer "Ver histórico de atendimento Iniciar atendimento de mesa" at bounding box center [701, 402] width 449 height 42
click at [839, 394] on button "Iniciar atendimento de mesa" at bounding box center [853, 402] width 116 height 23
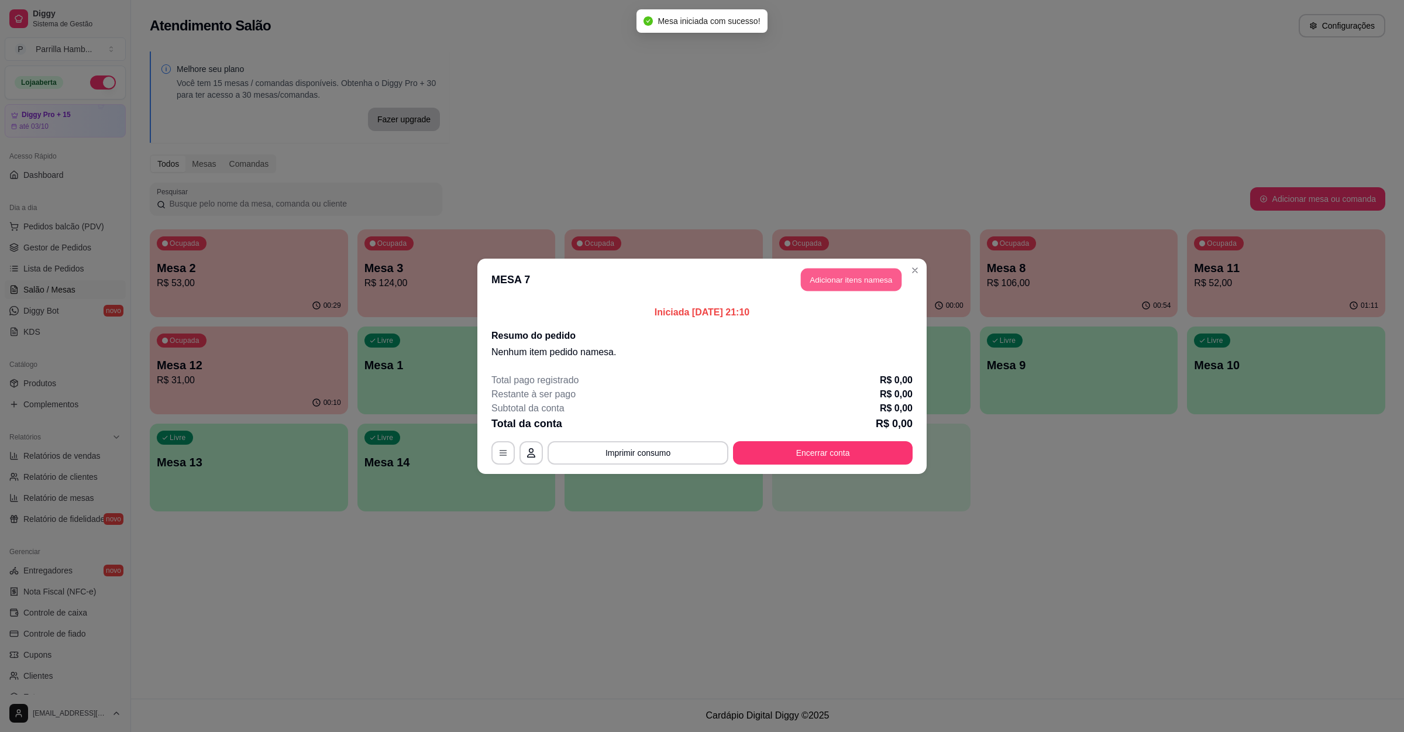
click at [861, 281] on button "Adicionar itens na mesa" at bounding box center [851, 279] width 101 height 23
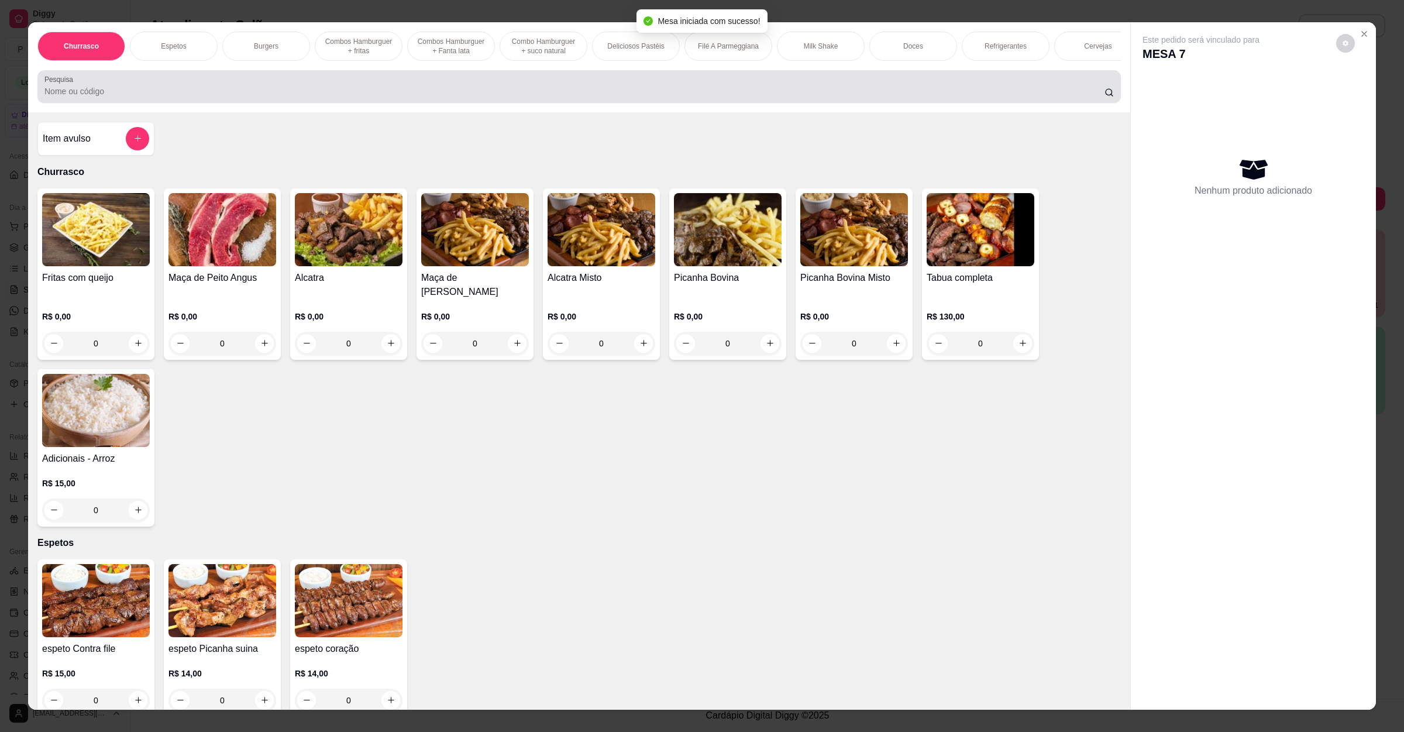
click at [576, 97] on input "Pesquisa" at bounding box center [574, 91] width 1060 height 12
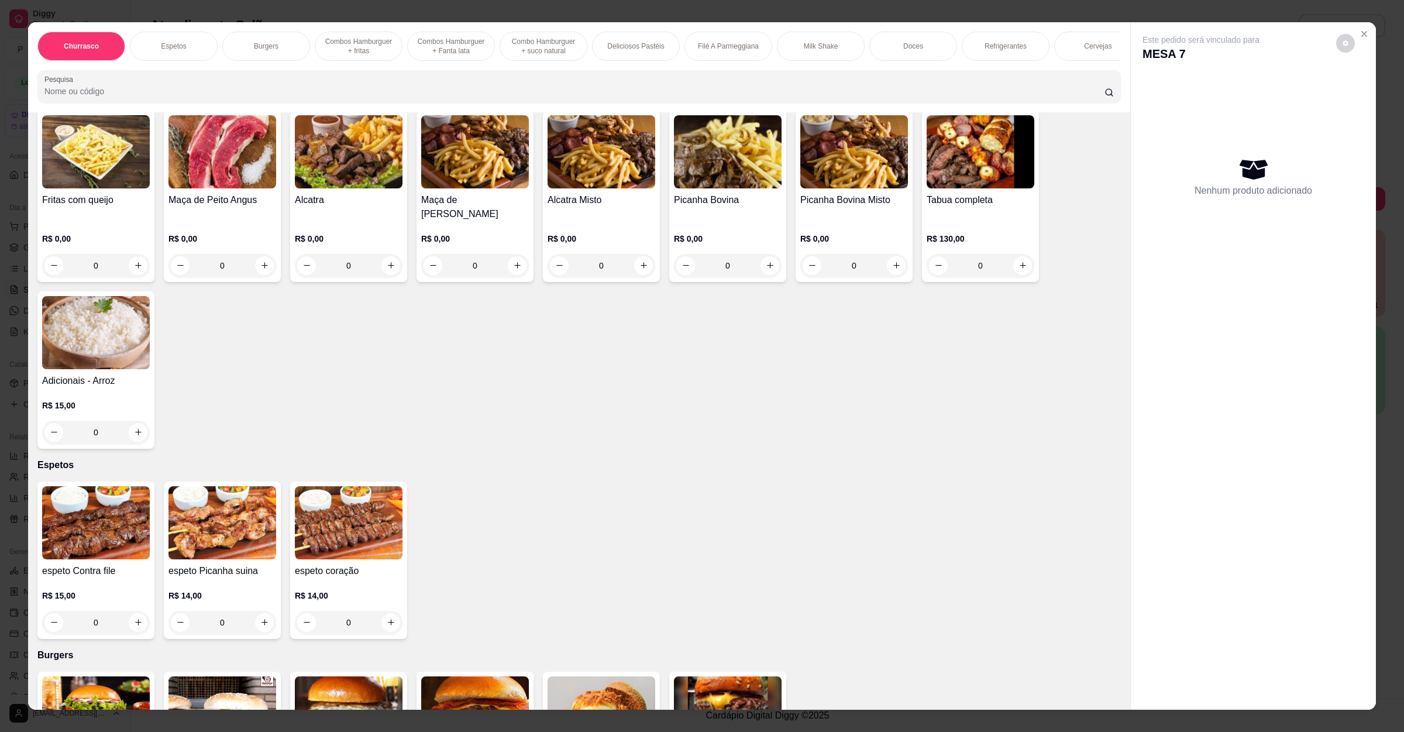
scroll to position [88, 0]
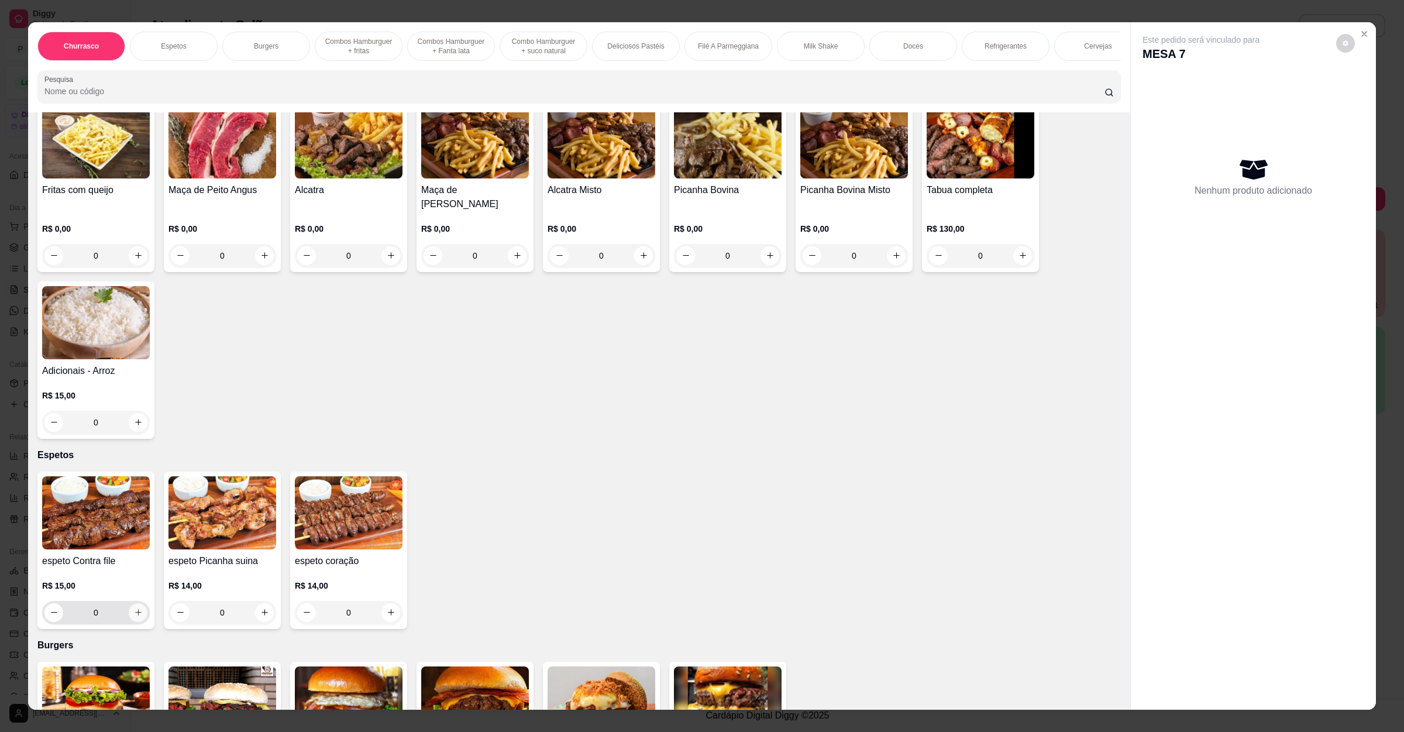
click at [134, 608] on icon "increase-product-quantity" at bounding box center [138, 612] width 9 height 9
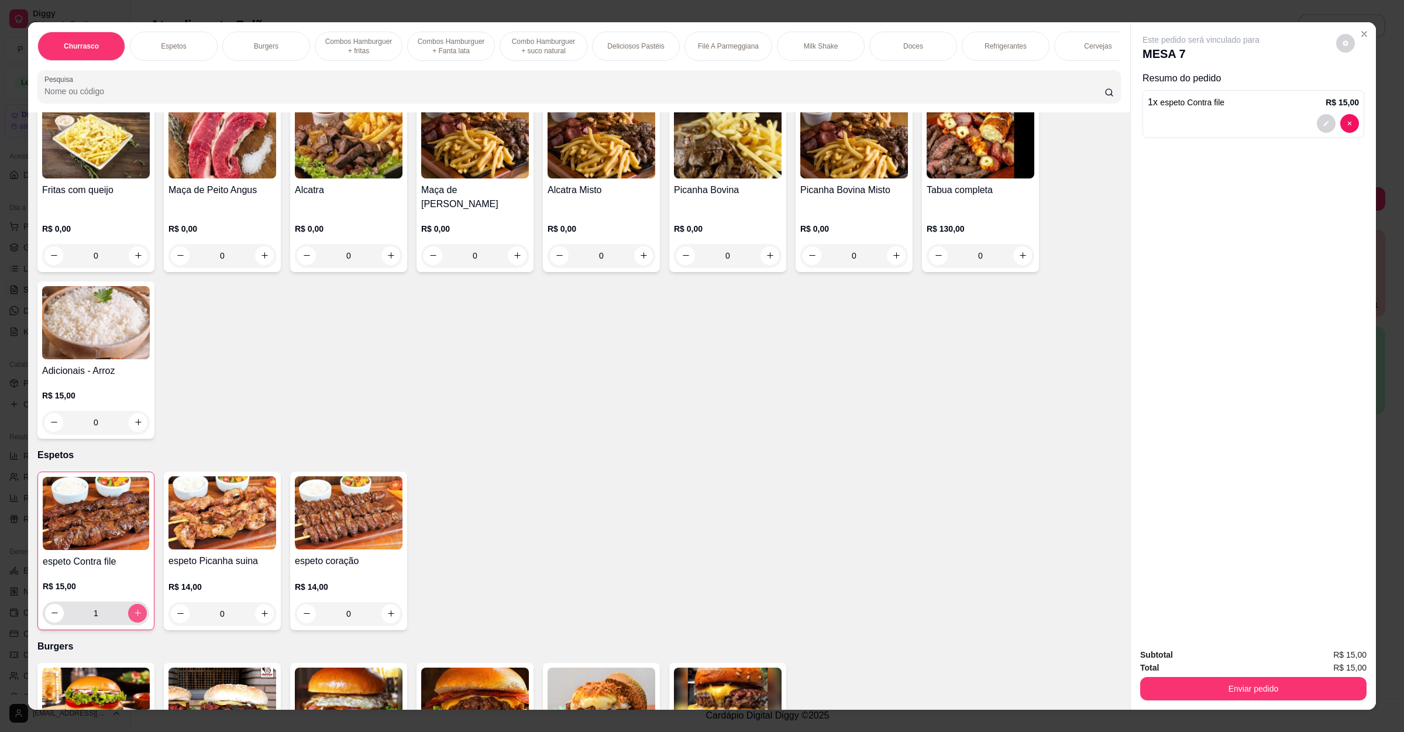
click at [129, 607] on button "increase-product-quantity" at bounding box center [137, 613] width 19 height 19
type input "2"
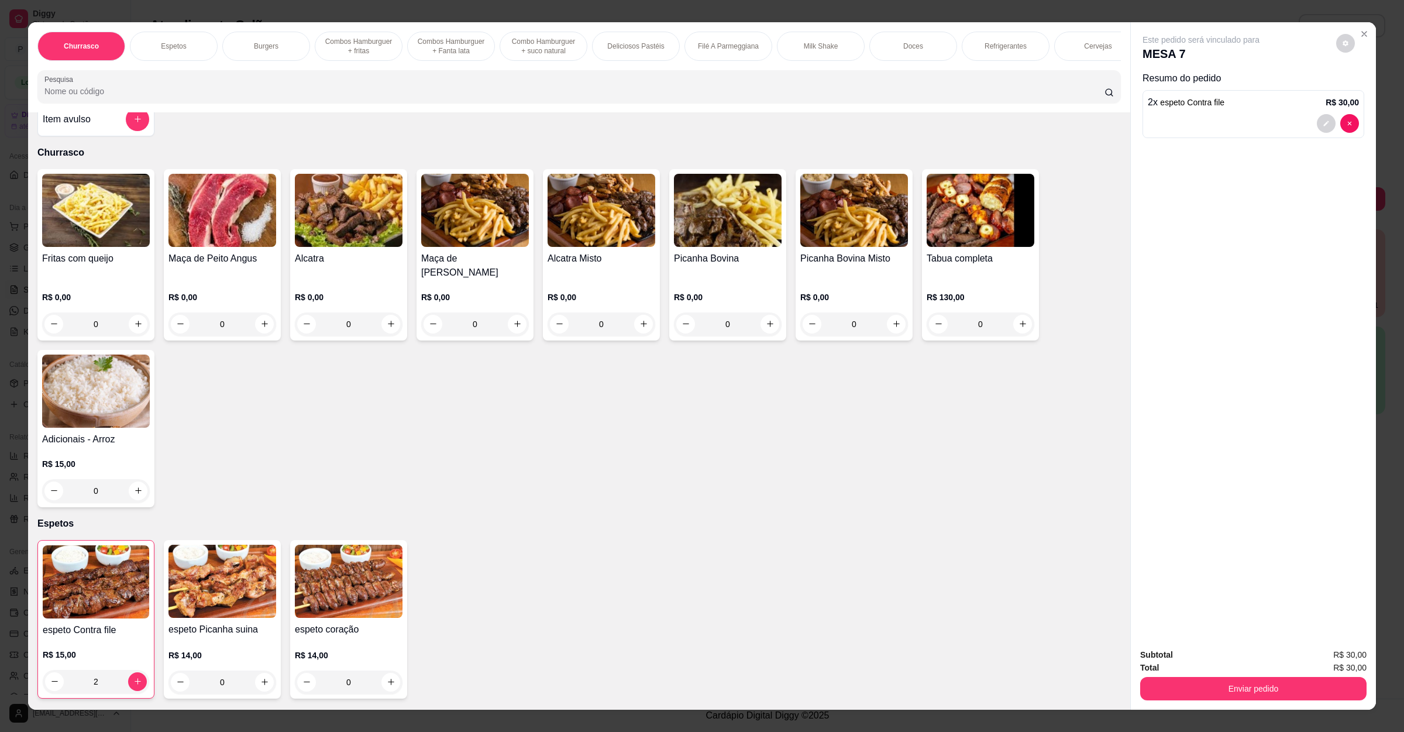
scroll to position [0, 0]
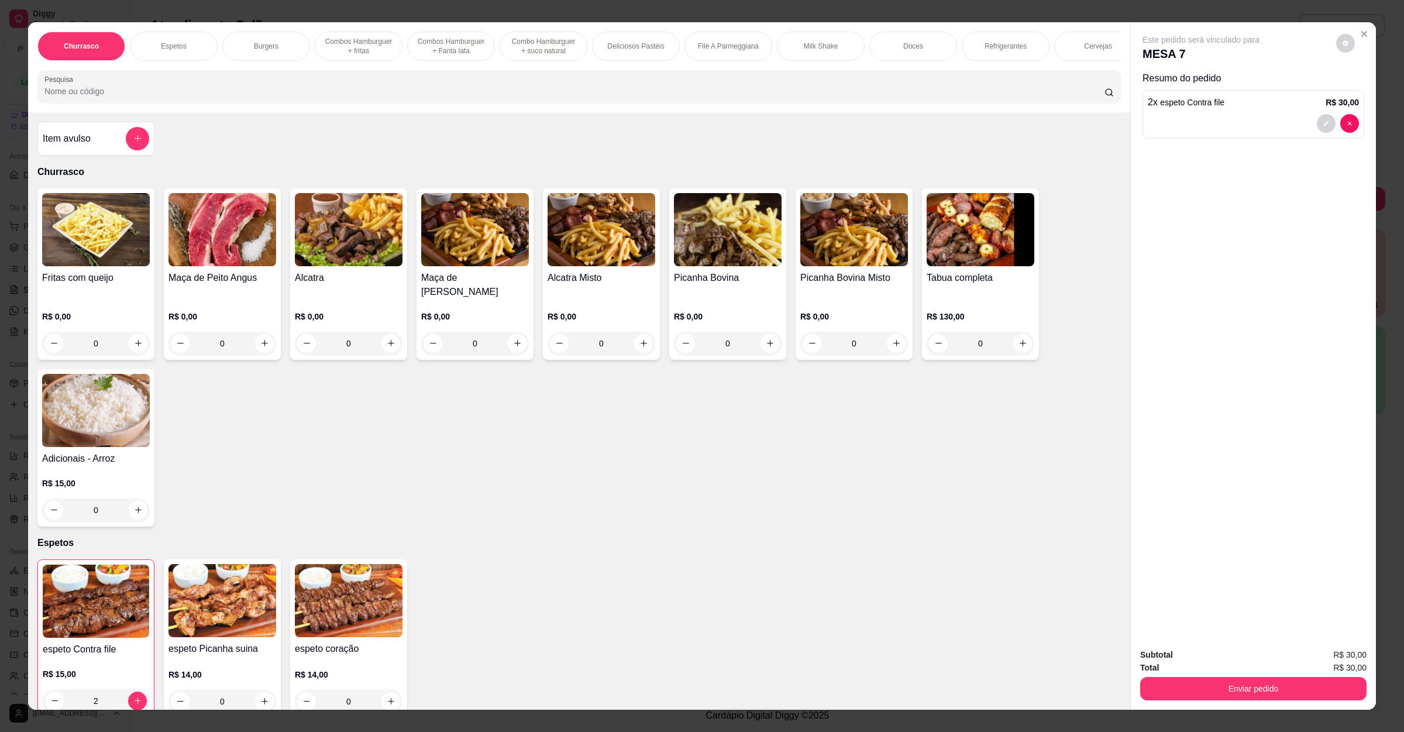
click at [198, 97] on input "Pesquisa" at bounding box center [574, 91] width 1060 height 12
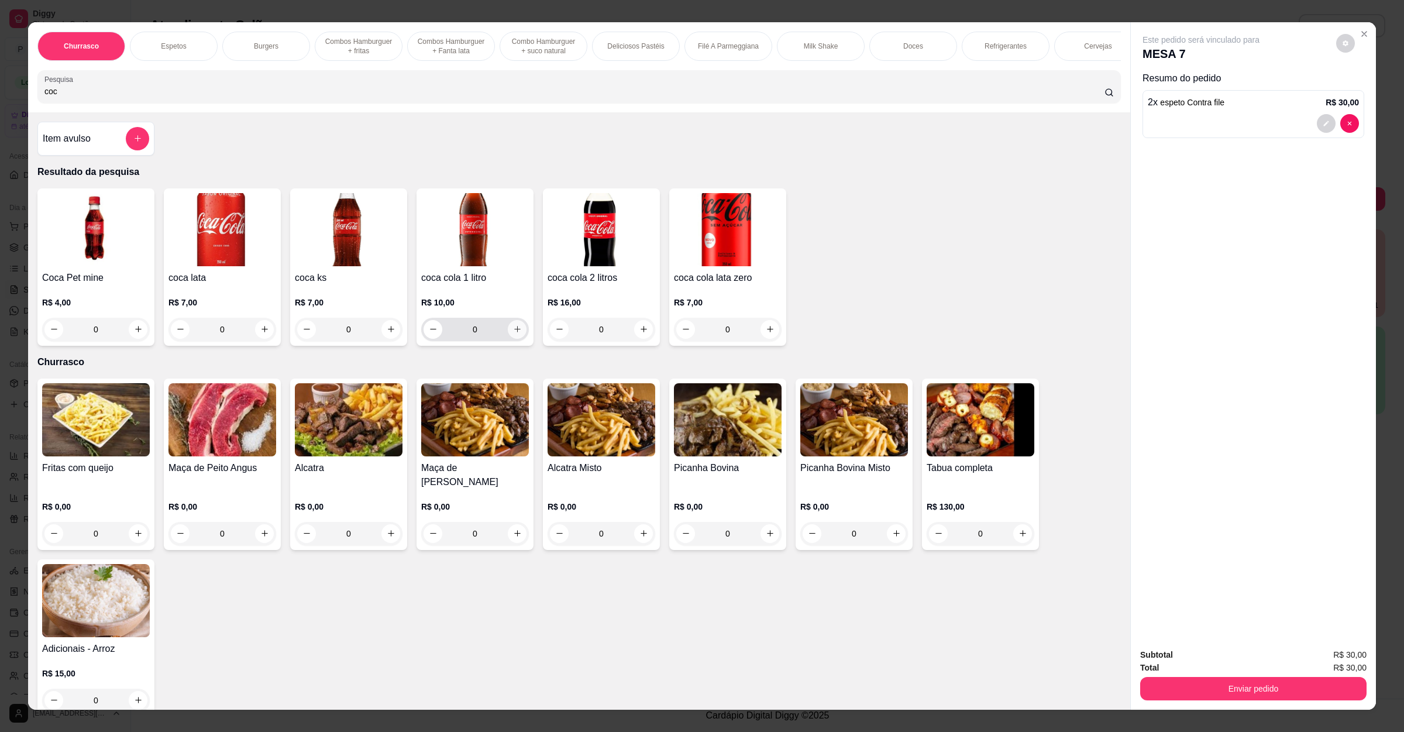
type input "coc"
click at [513, 333] on icon "increase-product-quantity" at bounding box center [517, 329] width 9 height 9
type input "1"
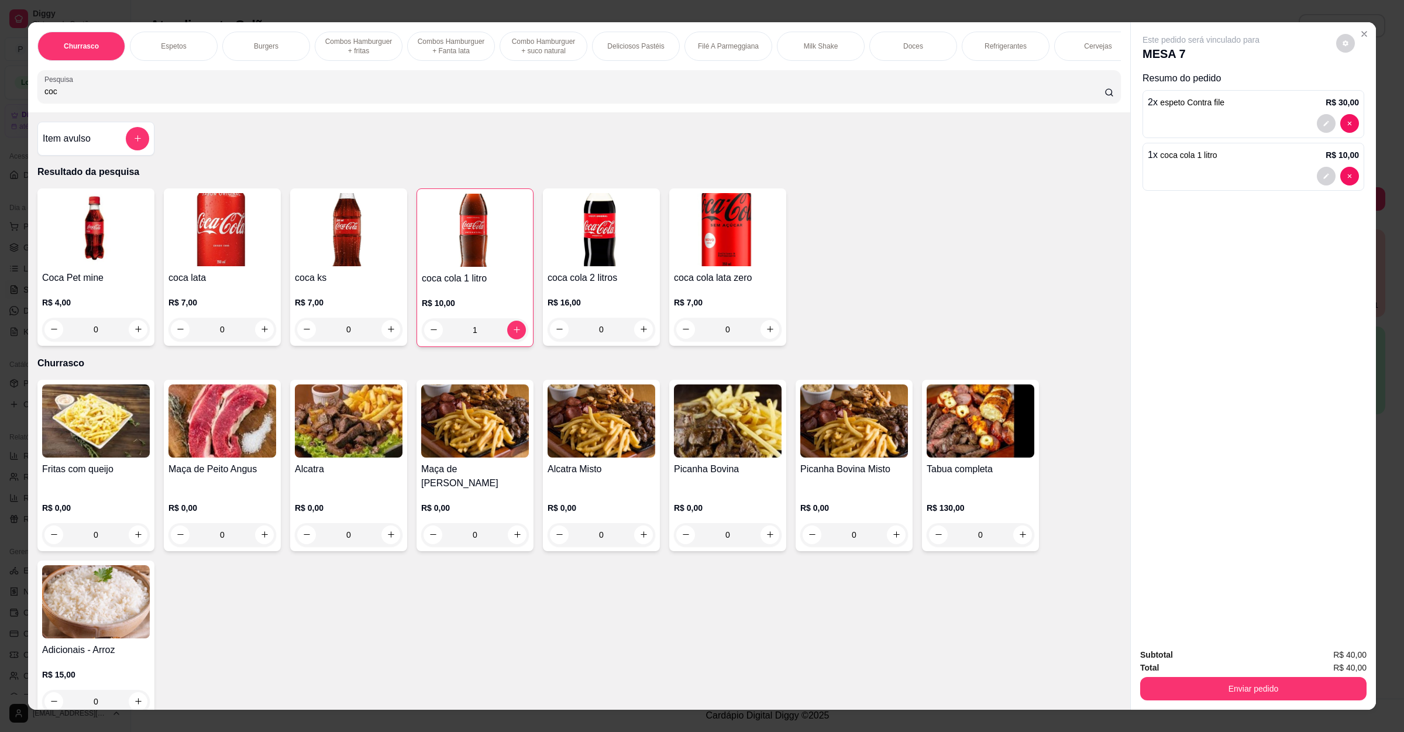
click at [1241, 698] on button "Enviar pedido" at bounding box center [1253, 688] width 226 height 23
click at [1324, 660] on button "Enviar pedido" at bounding box center [1334, 660] width 66 height 22
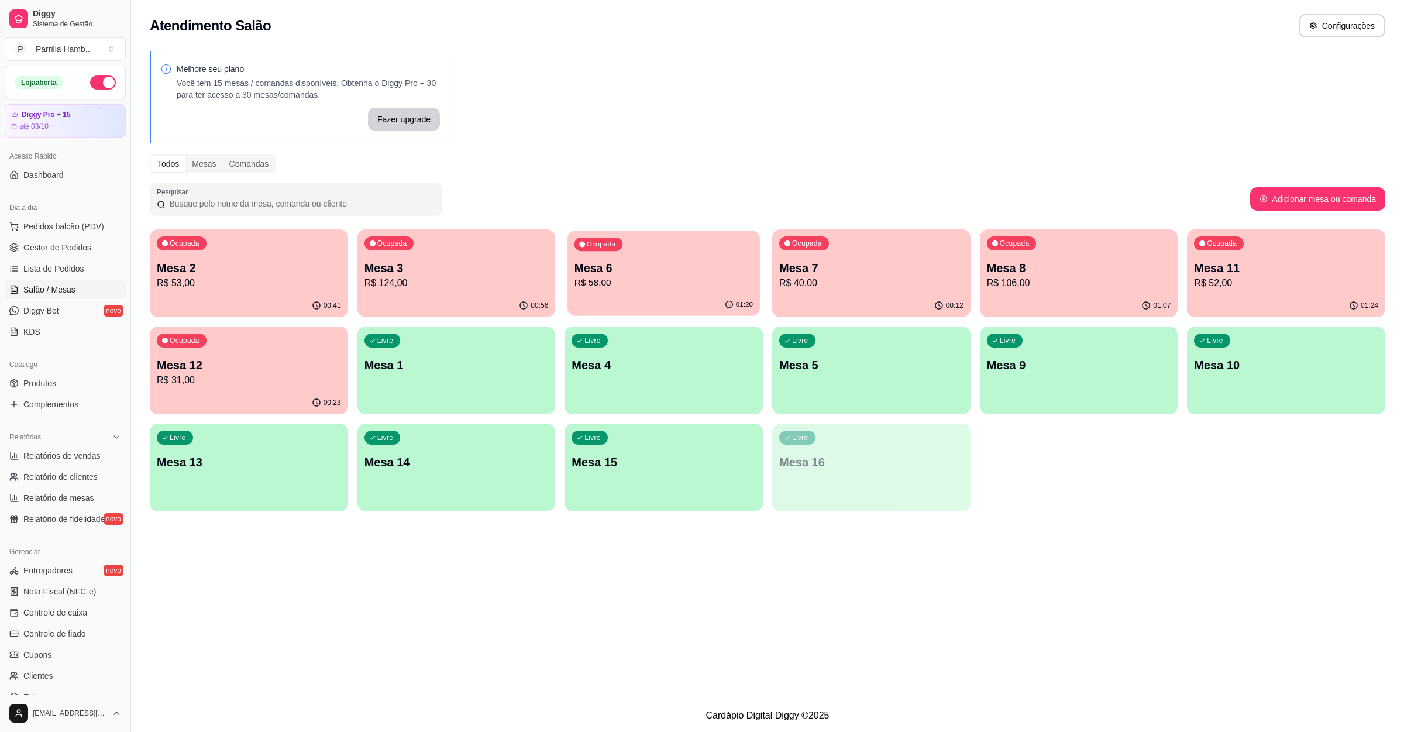
click at [644, 269] on p "Mesa 6" at bounding box center [663, 268] width 178 height 16
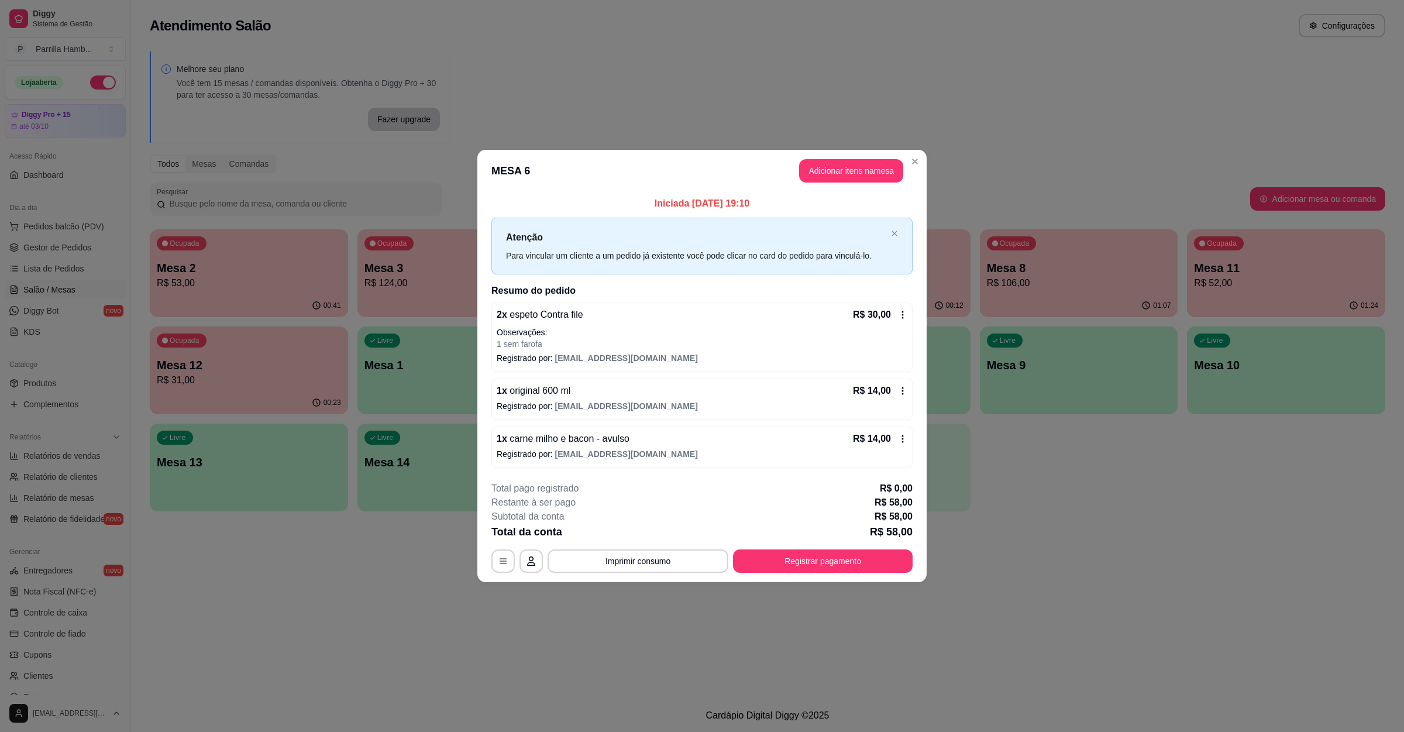
click at [570, 441] on span "carne milho e bacon - avulso" at bounding box center [568, 438] width 122 height 10
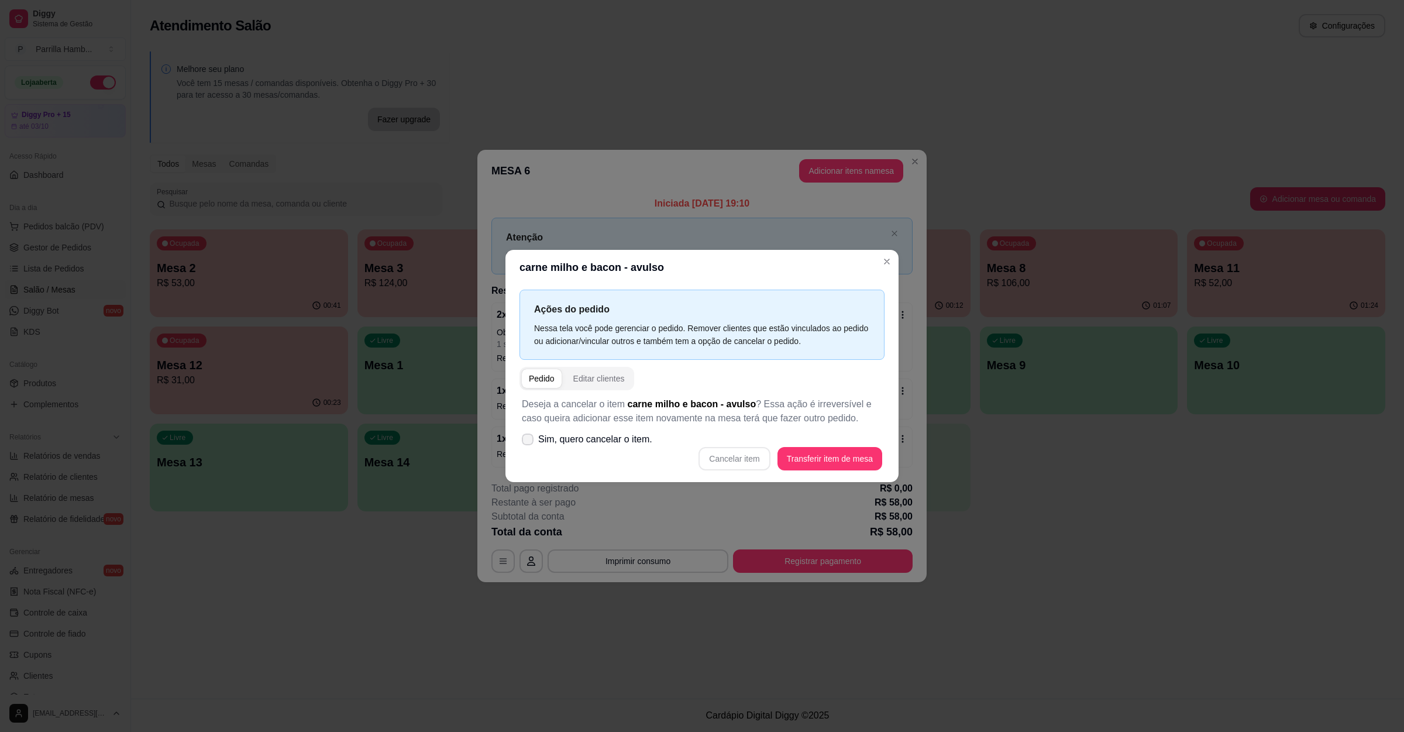
click at [596, 432] on label "Sim, quero cancelar o item." at bounding box center [587, 439] width 140 height 23
click at [529, 441] on input "Sim, quero cancelar o item." at bounding box center [525, 445] width 8 height 8
checkbox input "true"
click at [732, 460] on button "Cancelar item" at bounding box center [733, 458] width 71 height 23
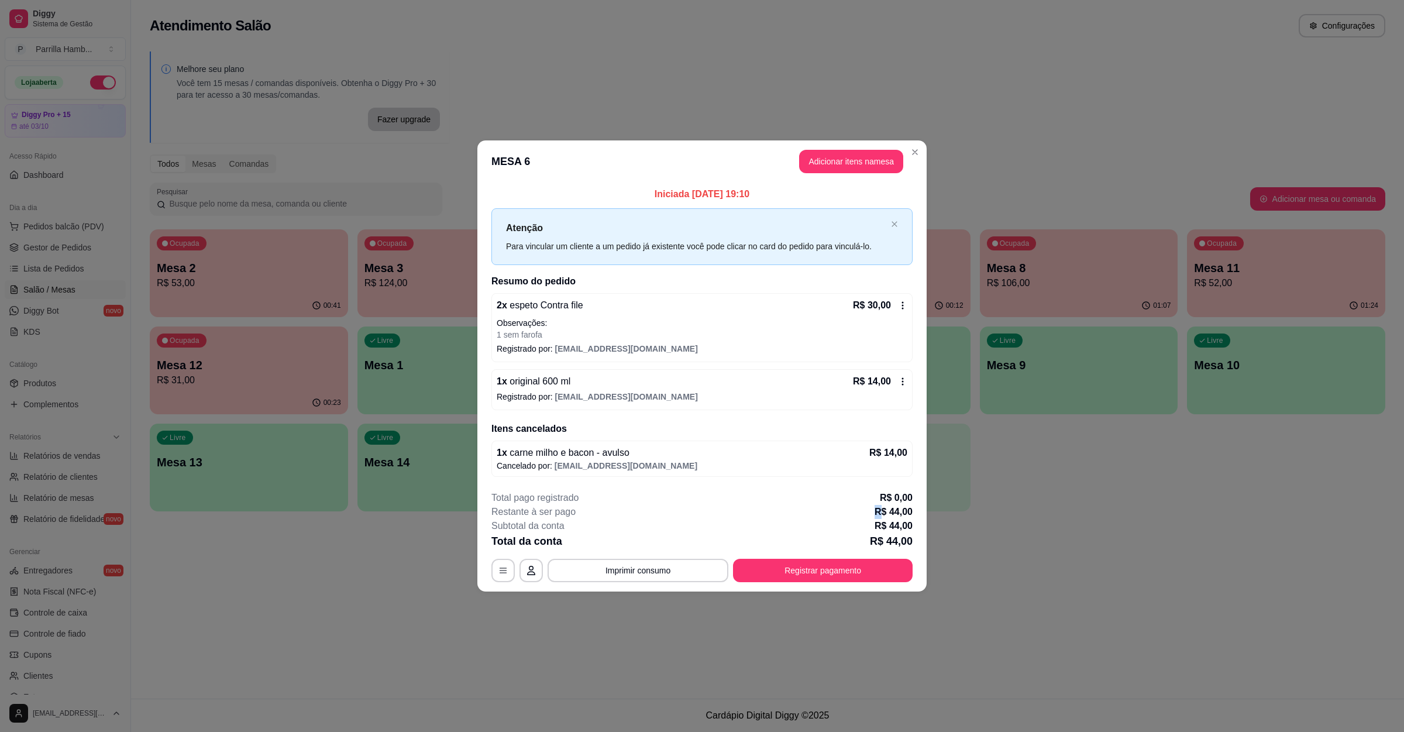
click at [769, 517] on div "Restante à ser pago R$ 44,00" at bounding box center [701, 512] width 421 height 14
click at [634, 571] on button "Imprimir consumo" at bounding box center [638, 570] width 181 height 23
click at [645, 537] on div "Escolha a impressora IMPRESSORA" at bounding box center [641, 537] width 97 height 40
click at [653, 546] on button "IMPRESSORA" at bounding box center [641, 544] width 82 height 18
click at [781, 576] on button "Registrar pagamento" at bounding box center [823, 570] width 180 height 23
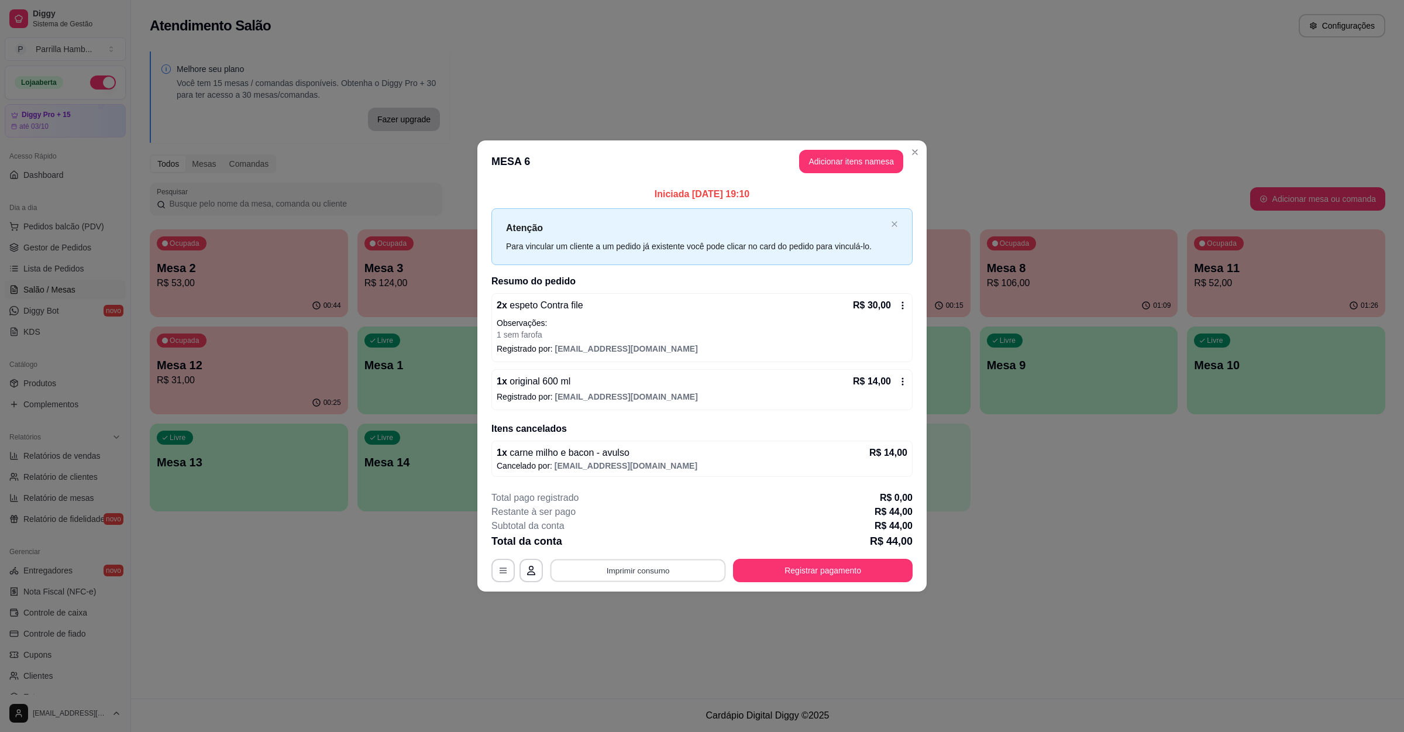
click at [646, 574] on button "Imprimir consumo" at bounding box center [637, 570] width 175 height 23
click at [650, 545] on button "IMPRESSORA" at bounding box center [641, 544] width 82 height 18
click at [792, 570] on button "Registrar pagamento" at bounding box center [823, 570] width 174 height 23
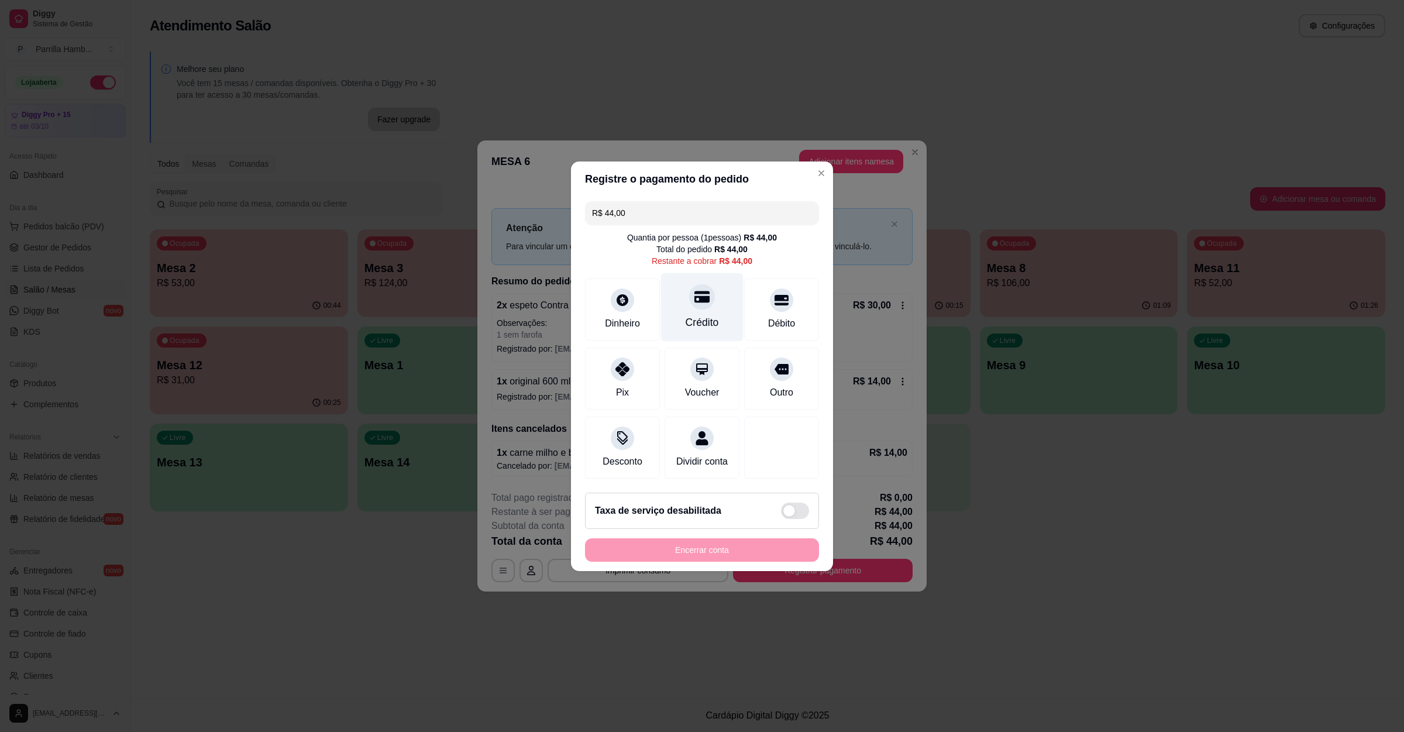
click at [686, 281] on div "Crédito" at bounding box center [702, 307] width 82 height 68
type input "R$ 0,00"
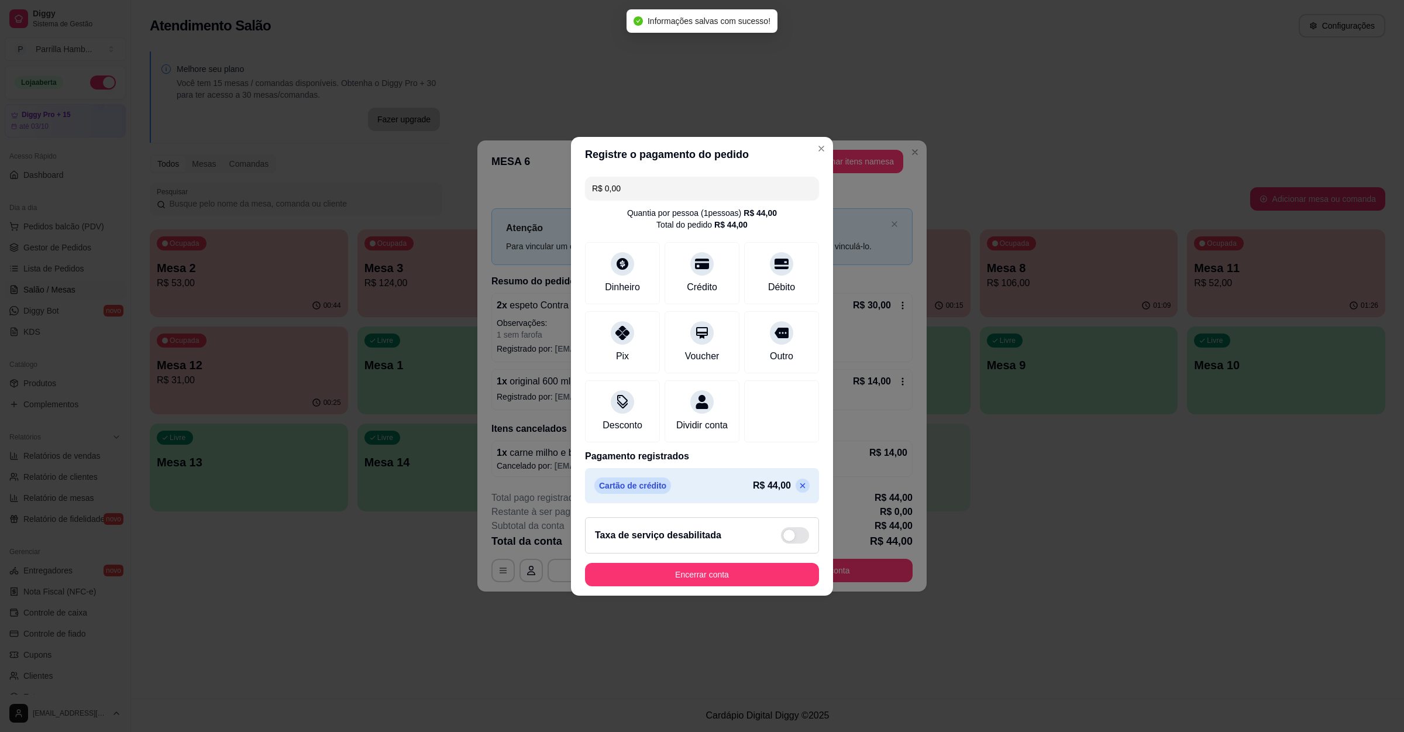
click at [732, 569] on footer "Taxa de serviço desabilitada Encerrar conta" at bounding box center [702, 552] width 262 height 88
click at [732, 580] on button "Encerrar conta" at bounding box center [702, 574] width 234 height 23
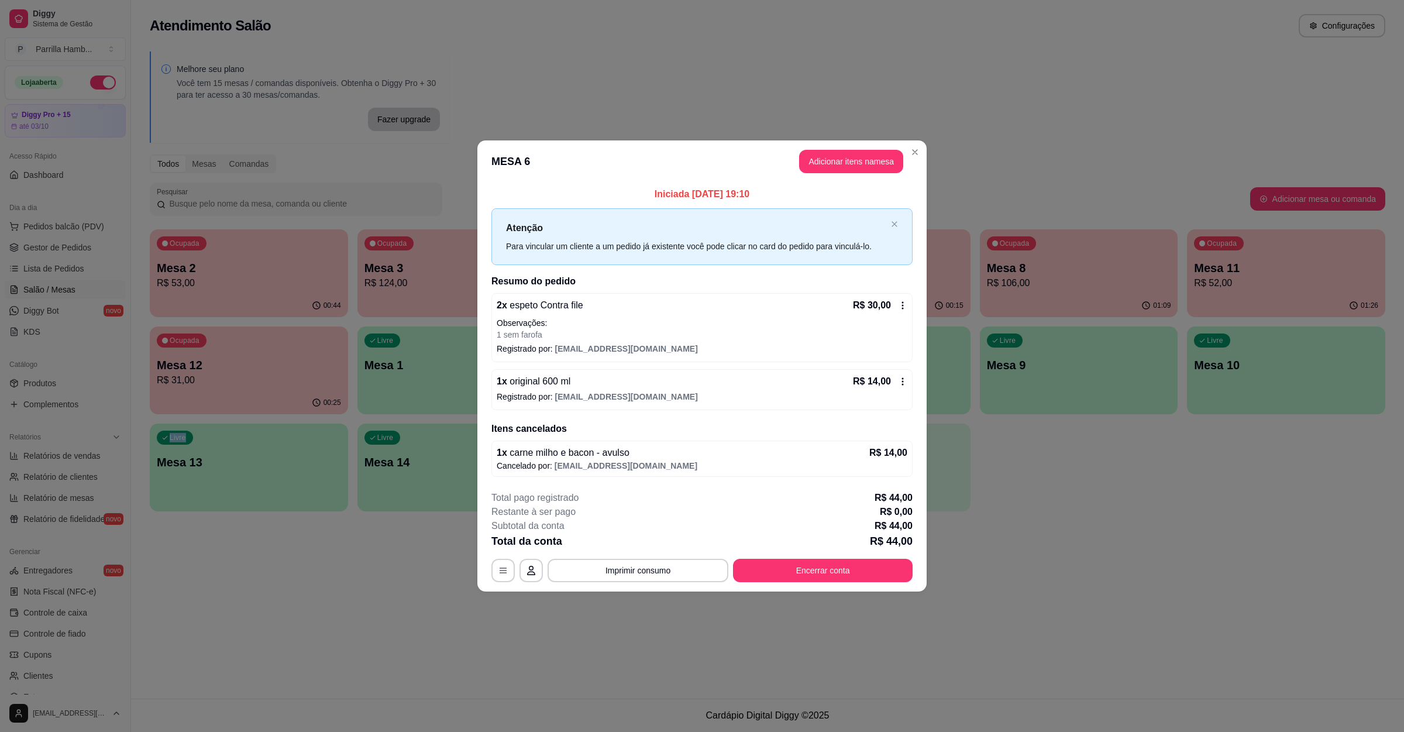
click at [1218, 569] on div "Atendimento Salão Configurações Melhore seu plano Você tem 15 mesas / comandas …" at bounding box center [767, 349] width 1273 height 698
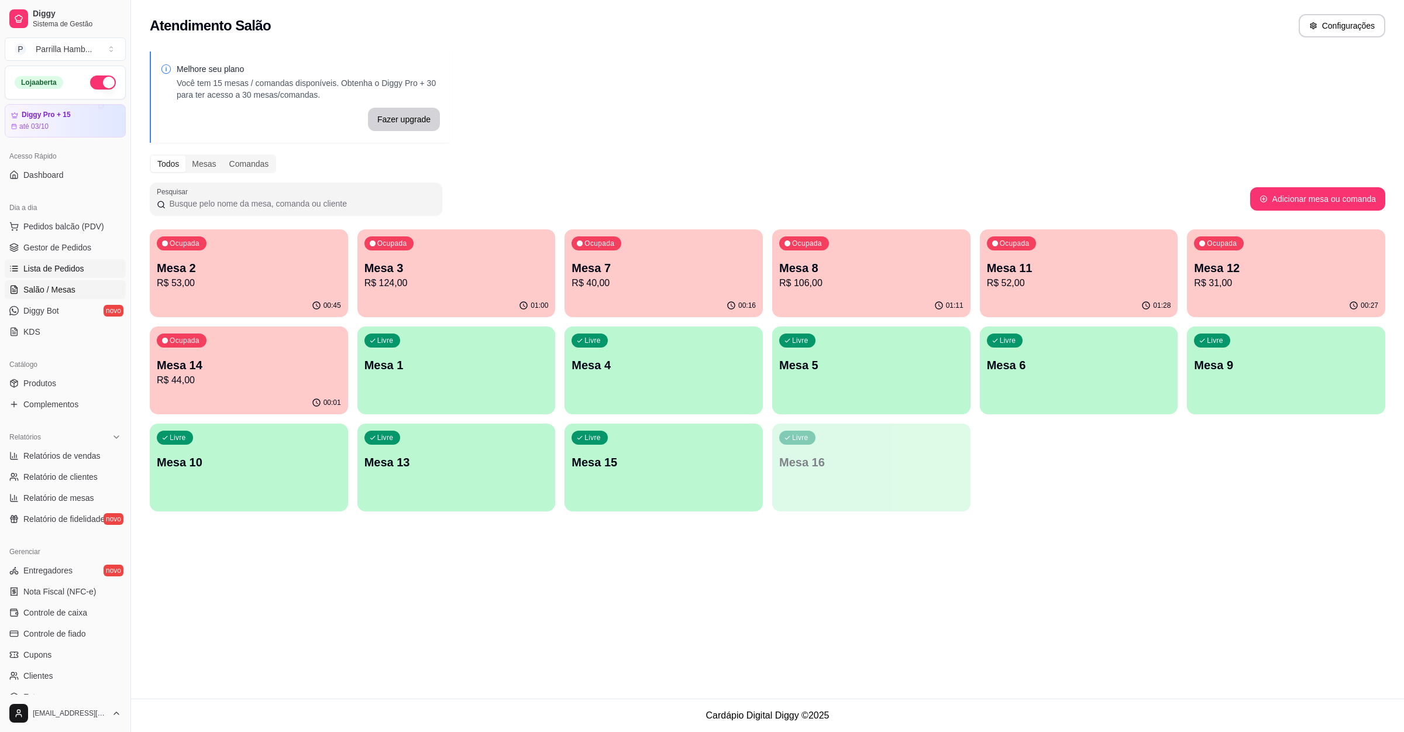
drag, startPoint x: 73, startPoint y: 272, endPoint x: 53, endPoint y: 272, distance: 19.9
click at [72, 272] on span "Lista de Pedidos" at bounding box center [53, 269] width 61 height 12
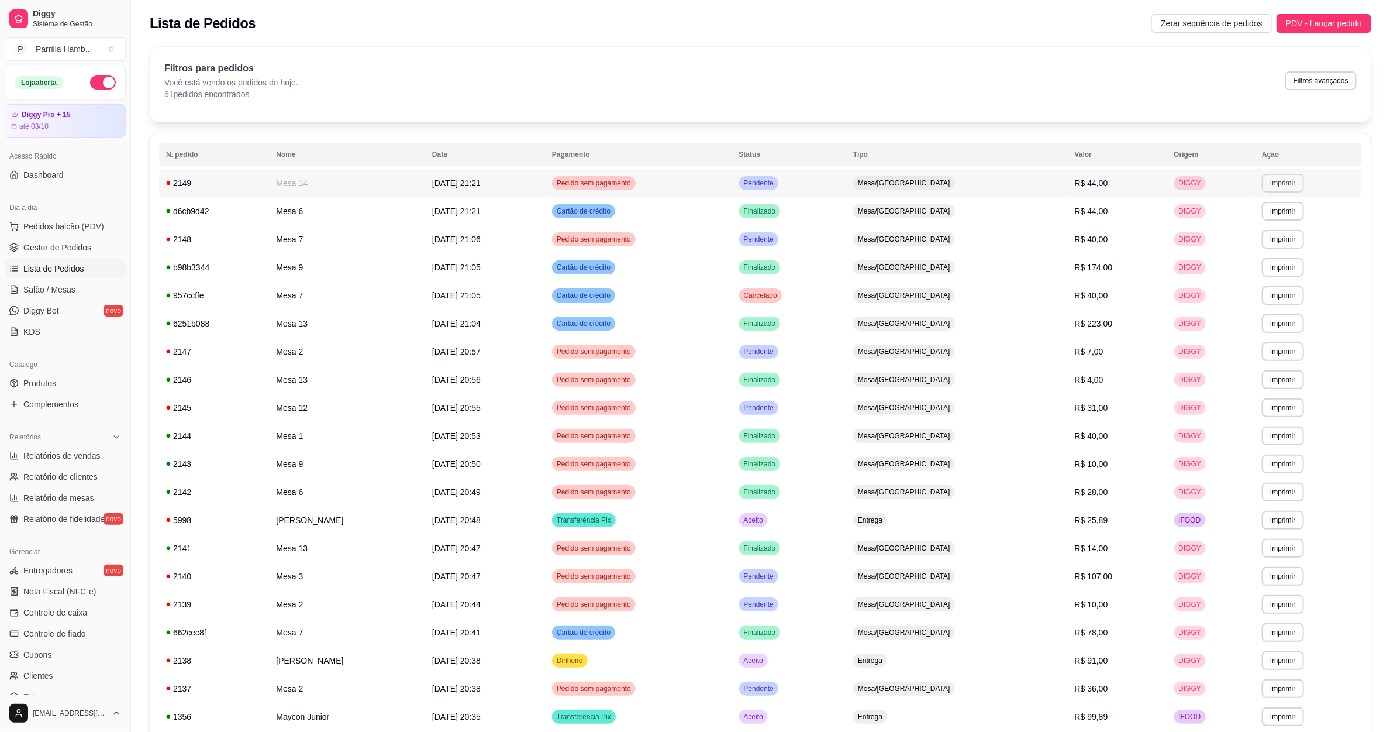
click at [1290, 185] on button "Imprimir" at bounding box center [1283, 183] width 42 height 19
click at [1269, 221] on button "IMPRESSORA" at bounding box center [1262, 224] width 82 height 18
click at [101, 297] on link "Salão / Mesas" at bounding box center [65, 289] width 121 height 19
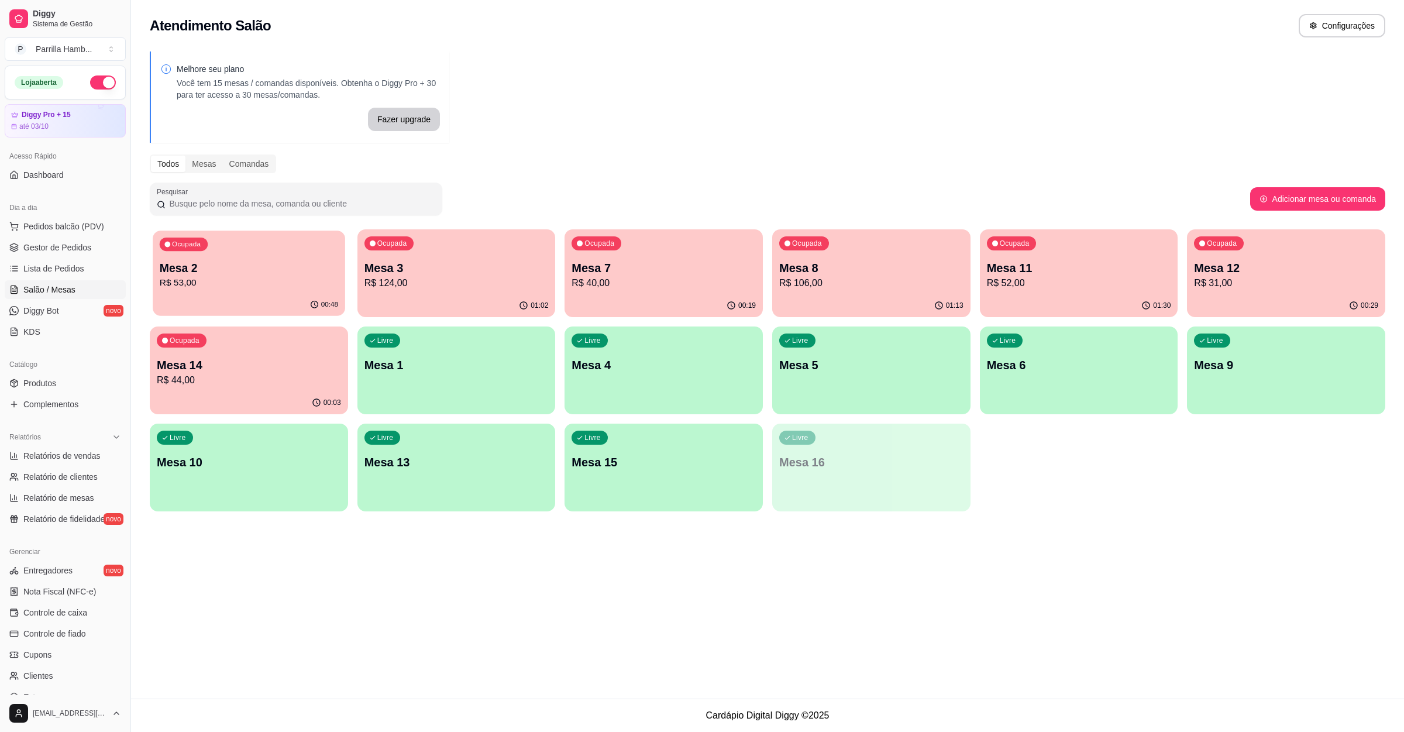
click at [259, 260] on p "Mesa 2" at bounding box center [249, 268] width 178 height 16
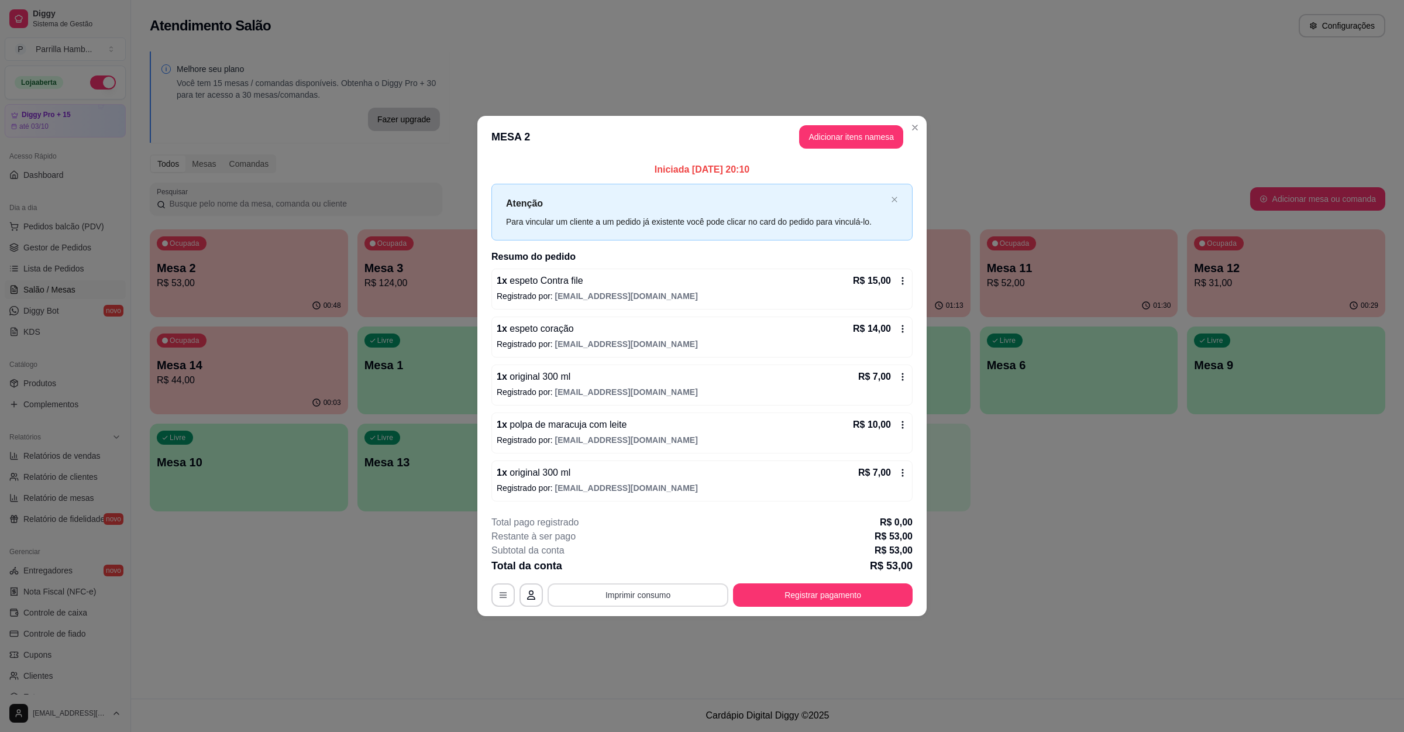
click at [627, 595] on button "Imprimir consumo" at bounding box center [638, 594] width 181 height 23
click at [660, 567] on button "IMPRESSORA" at bounding box center [641, 569] width 85 height 19
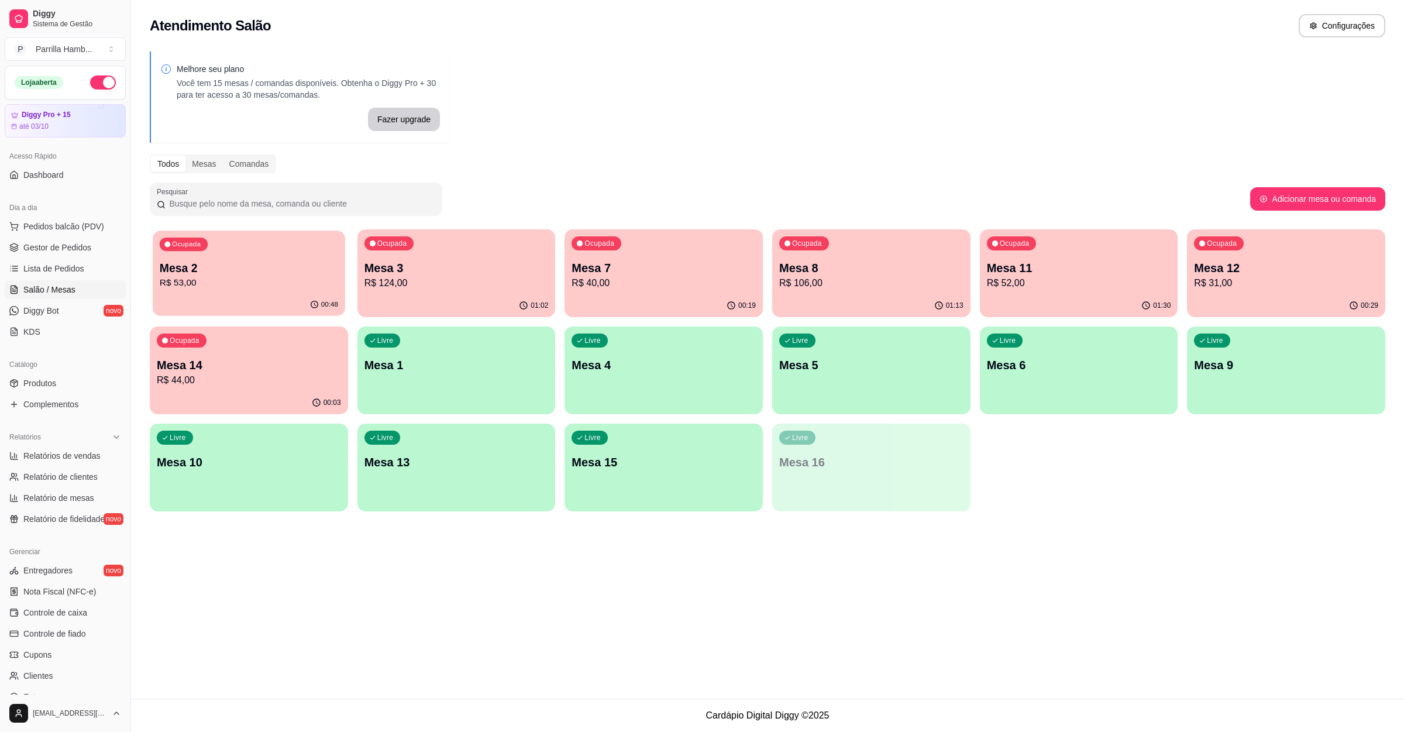
click at [251, 242] on div "Ocupada Mesa 2 R$ 53,00" at bounding box center [249, 261] width 192 height 63
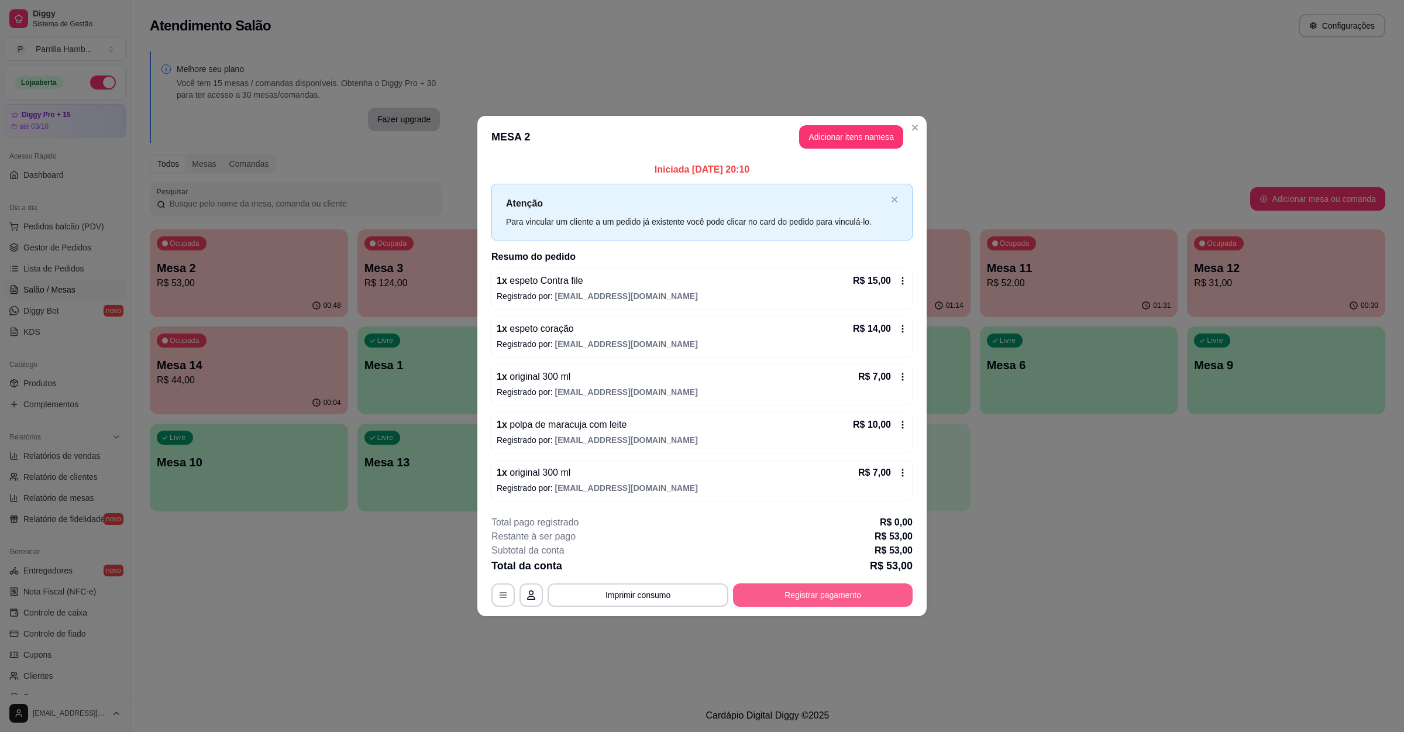
click at [822, 588] on button "Registrar pagamento" at bounding box center [823, 594] width 180 height 23
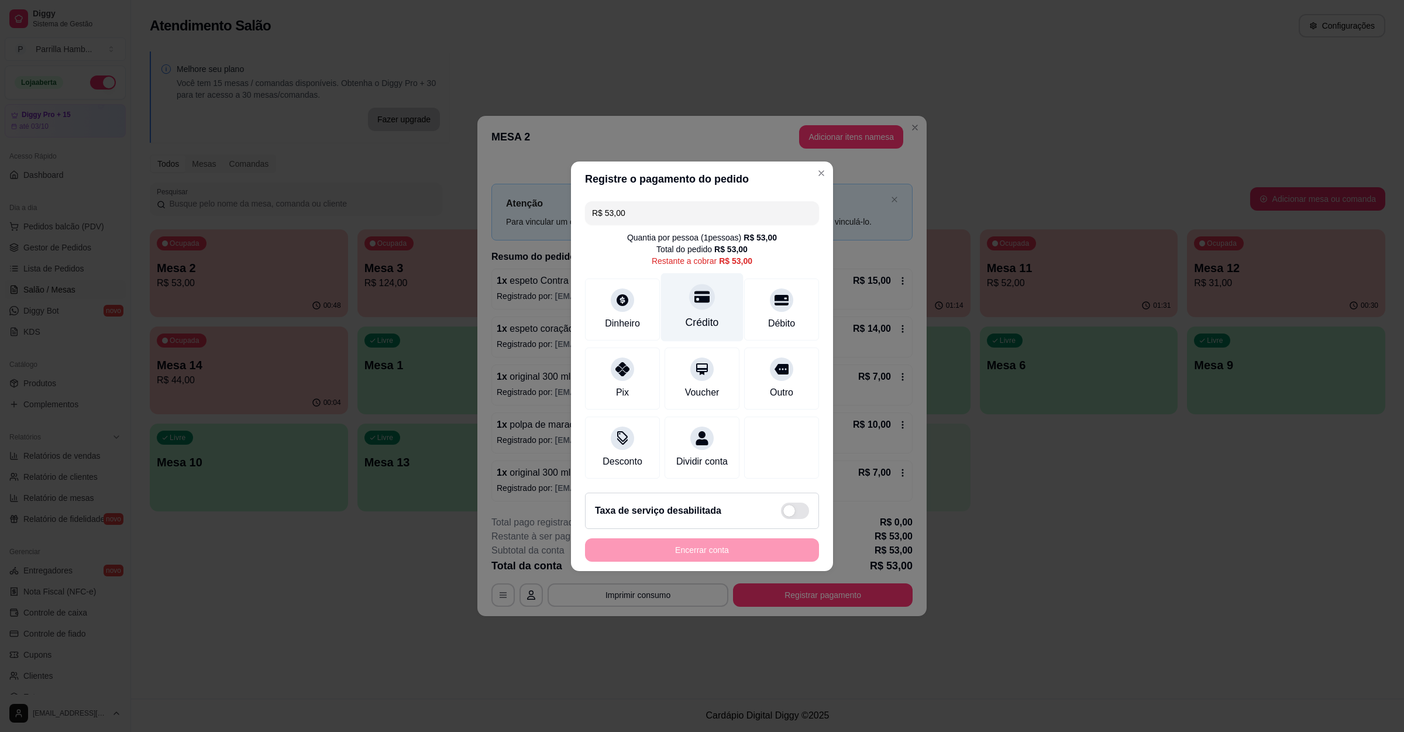
click at [684, 329] on div "Crédito" at bounding box center [702, 307] width 82 height 68
type input "R$ 0,00"
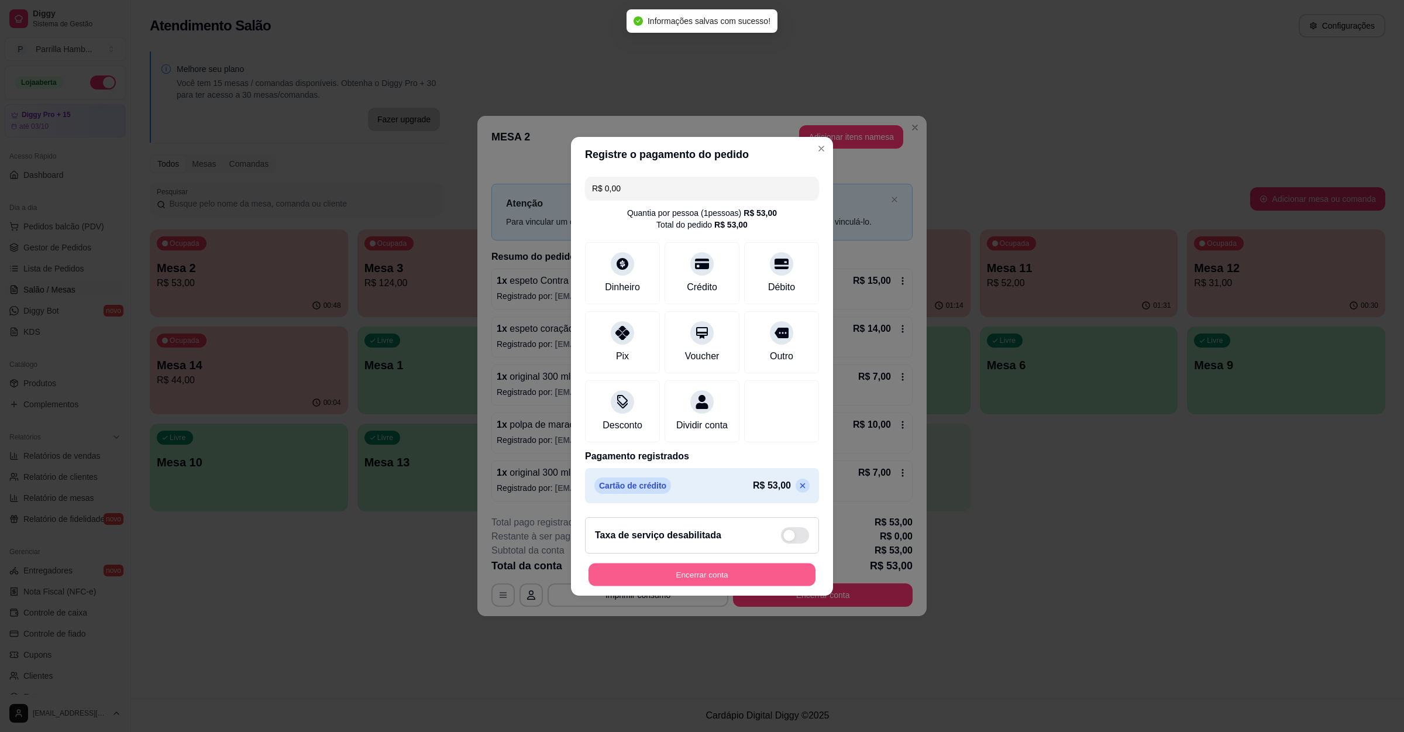
click at [676, 576] on button "Encerrar conta" at bounding box center [701, 574] width 227 height 23
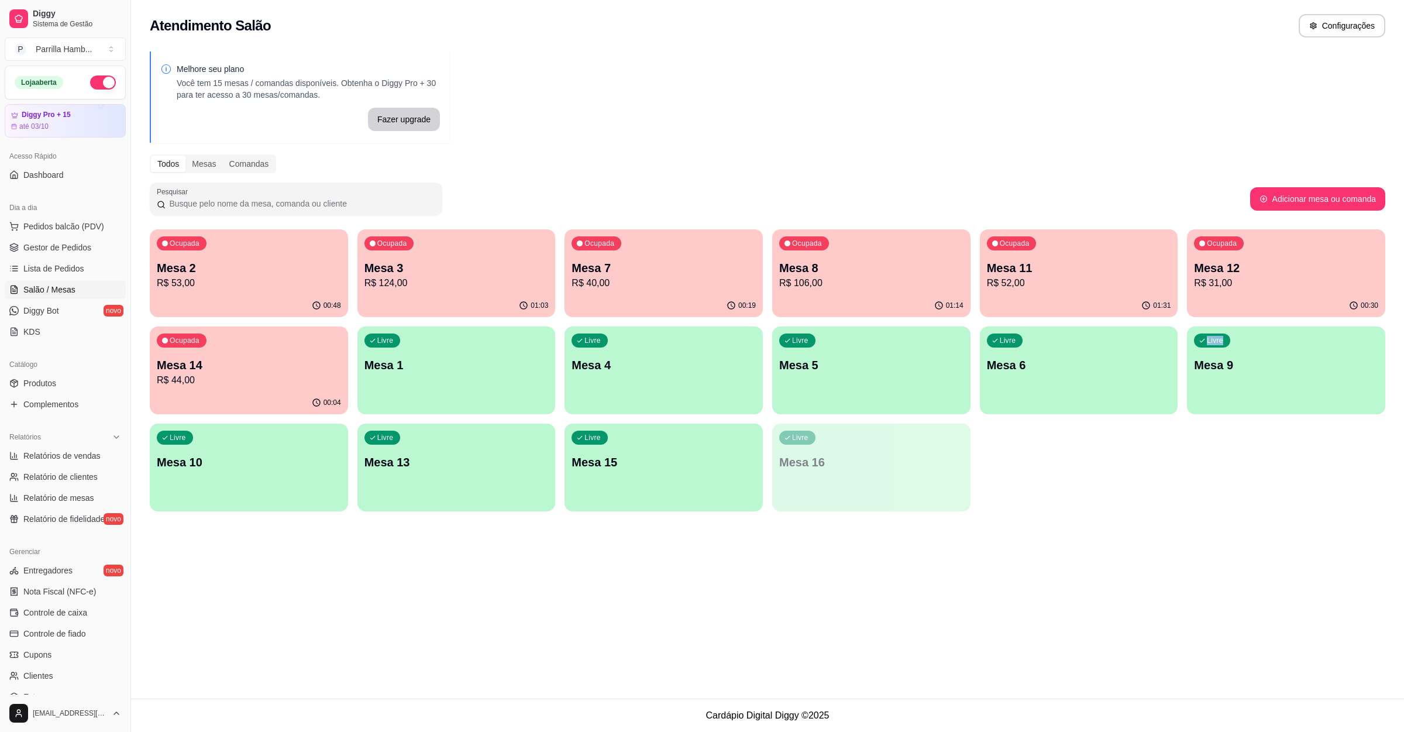
click at [1111, 504] on div "Ocupada Mesa 2 R$ 53,00 00:48 Ocupada Mesa 3 R$ 124,00 01:03 Ocupada Mesa 7 R$ …" at bounding box center [767, 370] width 1235 height 282
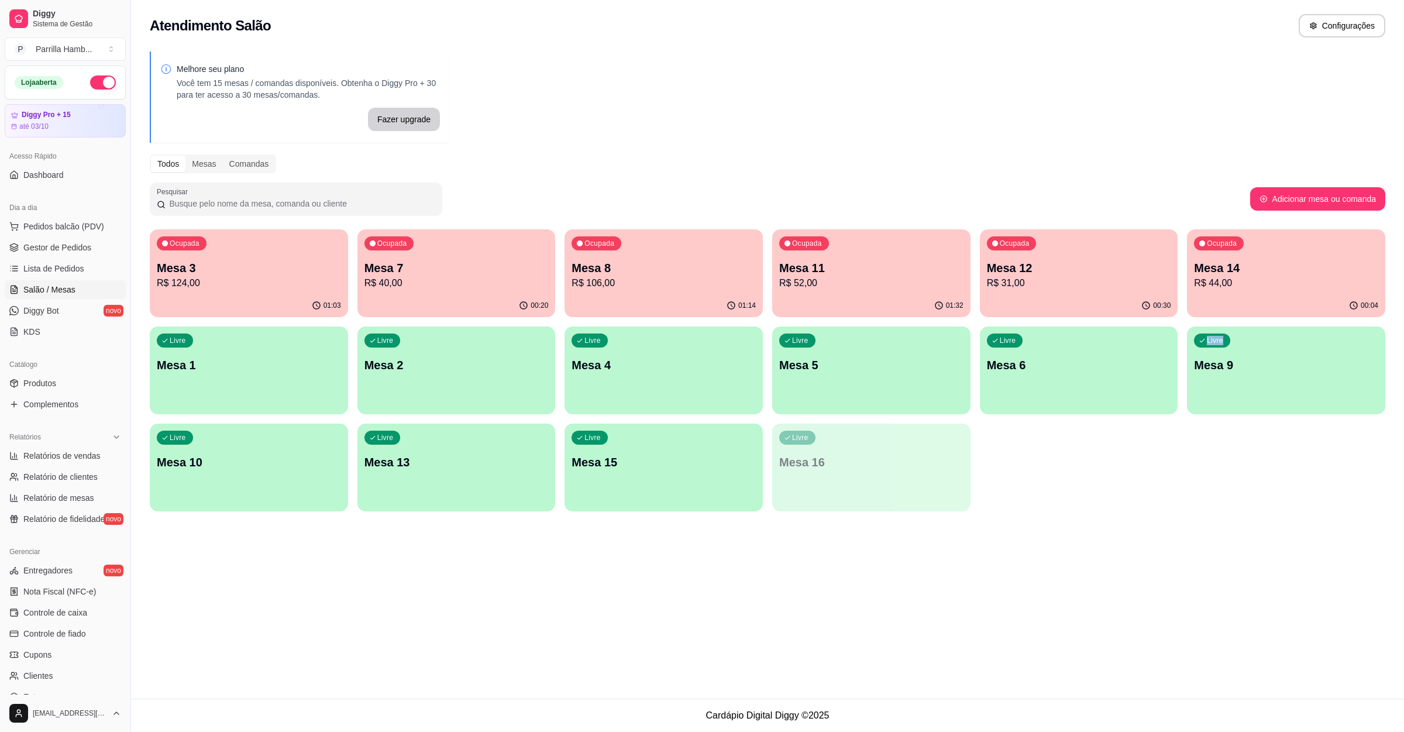
click at [890, 278] on p "R$ 52,00" at bounding box center [871, 283] width 184 height 14
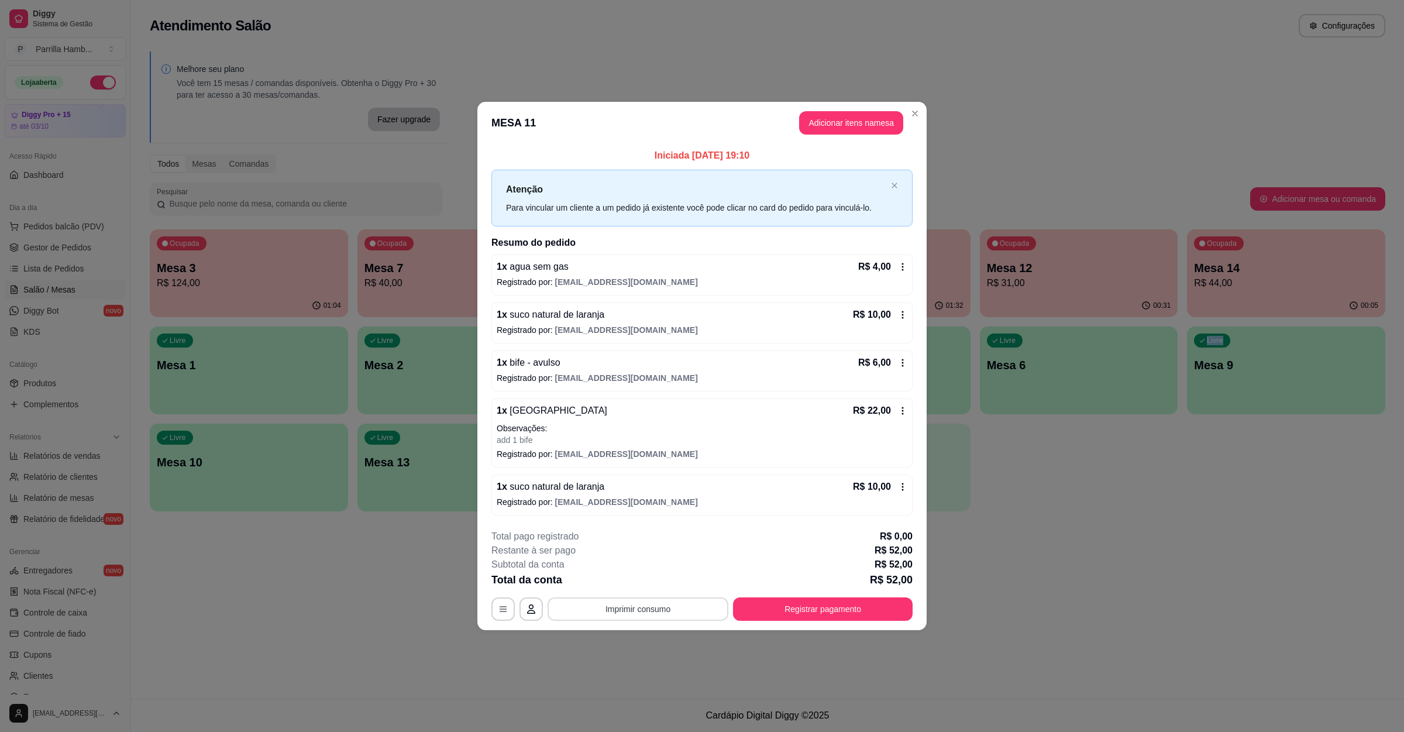
click at [621, 608] on button "Imprimir consumo" at bounding box center [638, 608] width 181 height 23
click at [645, 583] on button "IMPRESSORA" at bounding box center [641, 583] width 85 height 19
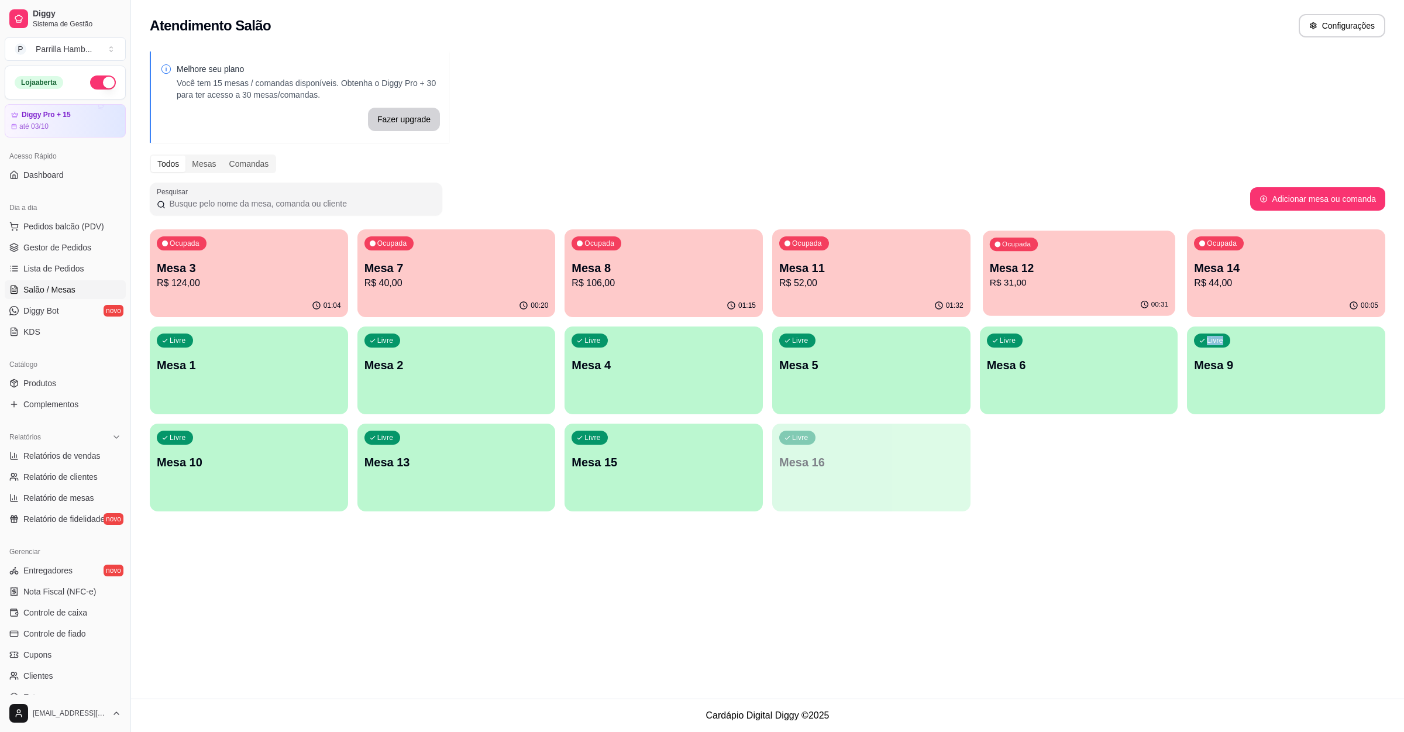
click at [1072, 283] on p "R$ 31,00" at bounding box center [1078, 282] width 178 height 13
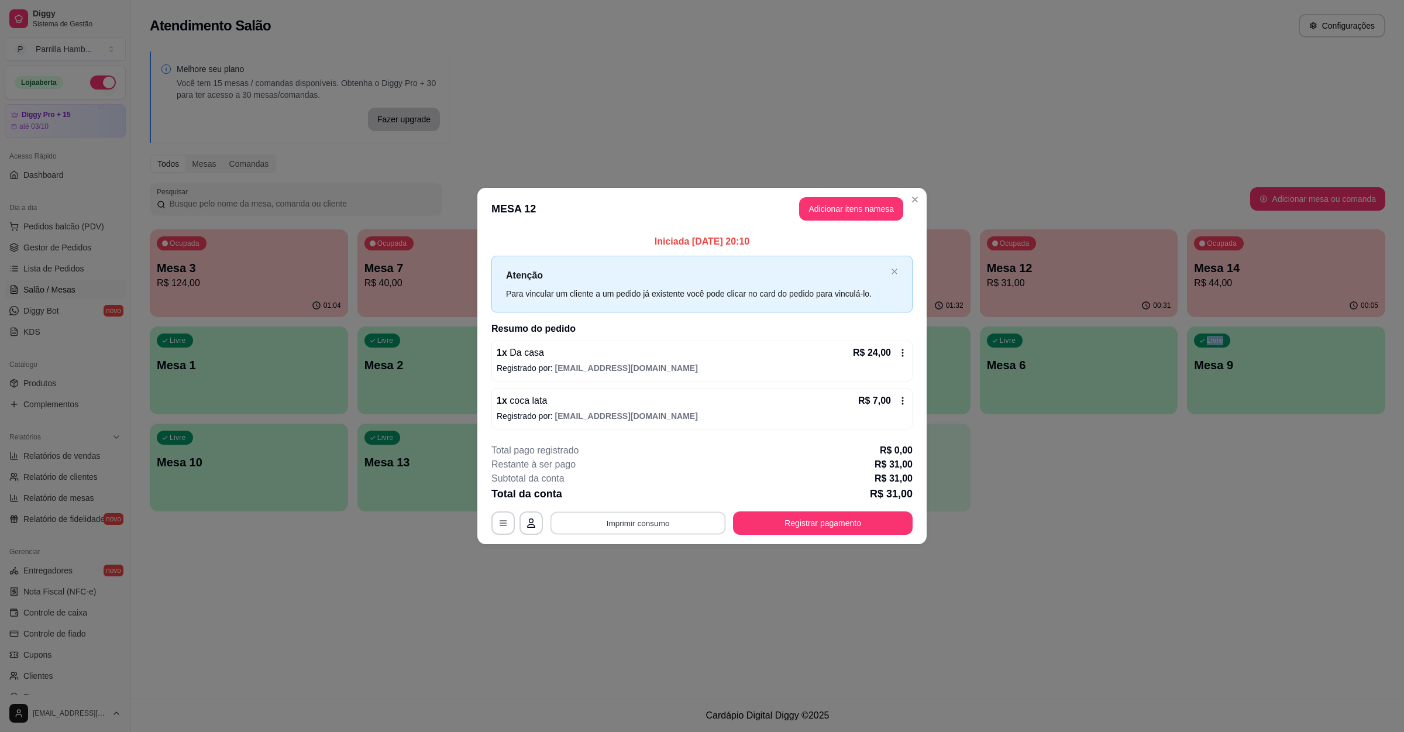
click at [645, 523] on button "Imprimir consumo" at bounding box center [637, 523] width 175 height 23
click at [648, 499] on button "IMPRESSORA" at bounding box center [642, 498] width 68 height 15
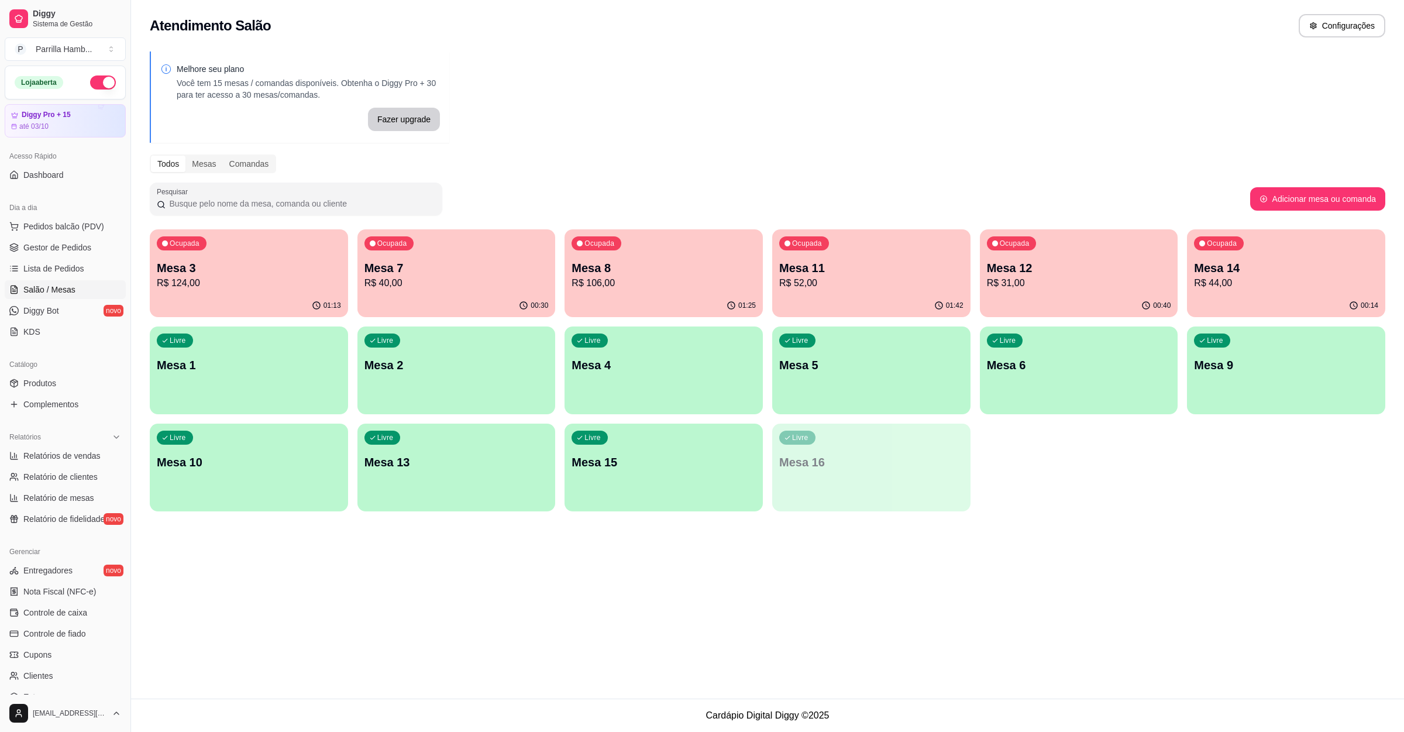
click at [19, 211] on div "Dia a dia" at bounding box center [65, 207] width 121 height 19
click at [22, 223] on button "Pedidos balcão (PDV)" at bounding box center [65, 226] width 121 height 19
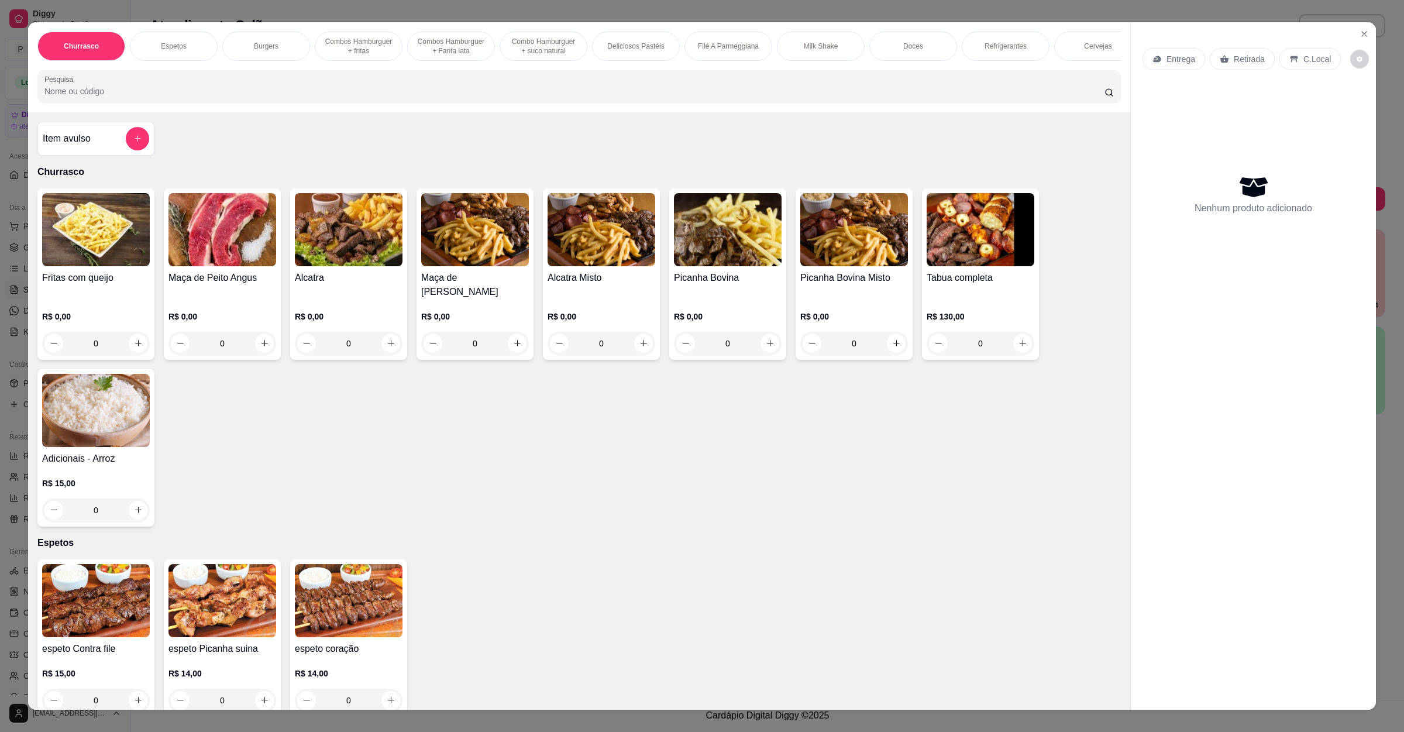
click at [1157, 60] on div "Entrega" at bounding box center [1173, 59] width 63 height 22
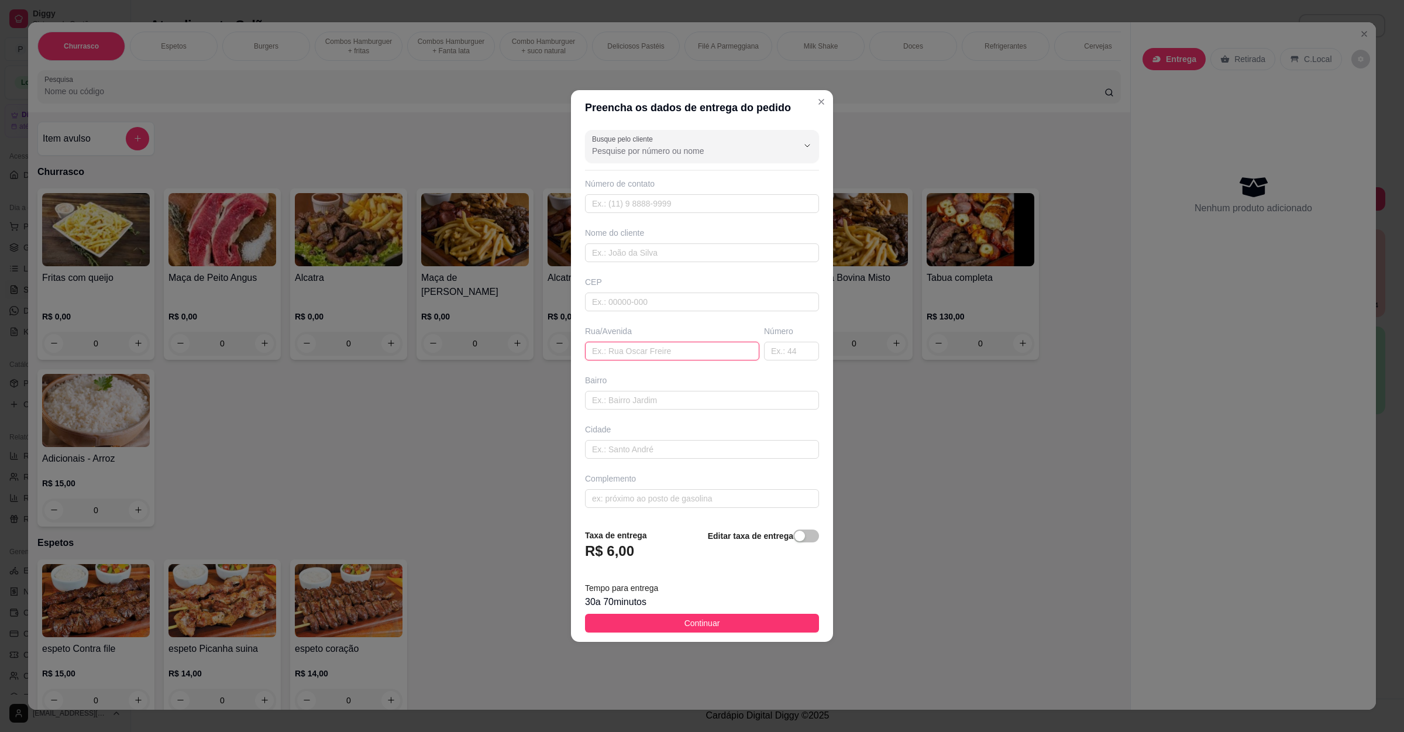
click at [611, 353] on input "text" at bounding box center [672, 351] width 174 height 19
paste input "Bairro vista alegre [STREET_ADDRESS]"
type input "Bairro vista alegre [STREET_ADDRESS]"
click at [696, 621] on span "Continuar" at bounding box center [702, 623] width 36 height 13
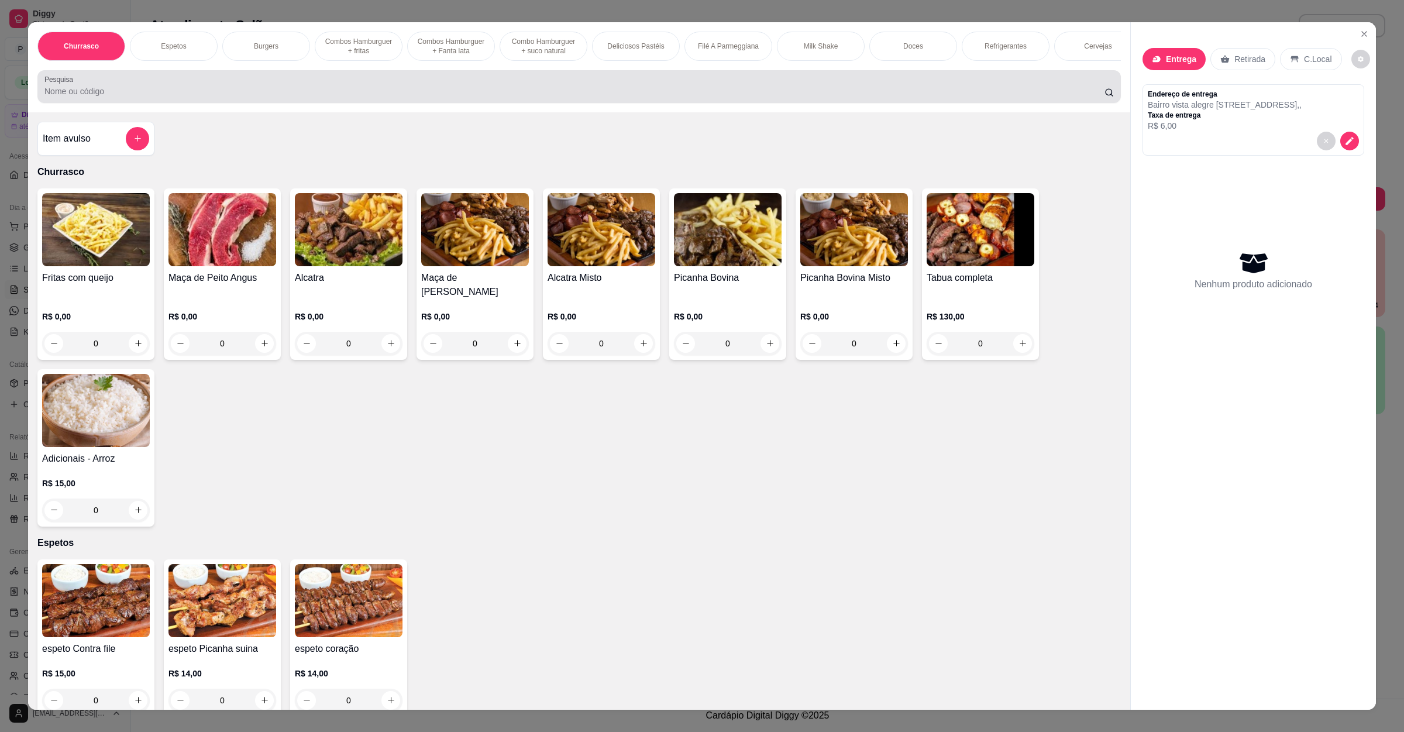
click at [243, 97] on input "Pesquisa" at bounding box center [574, 91] width 1060 height 12
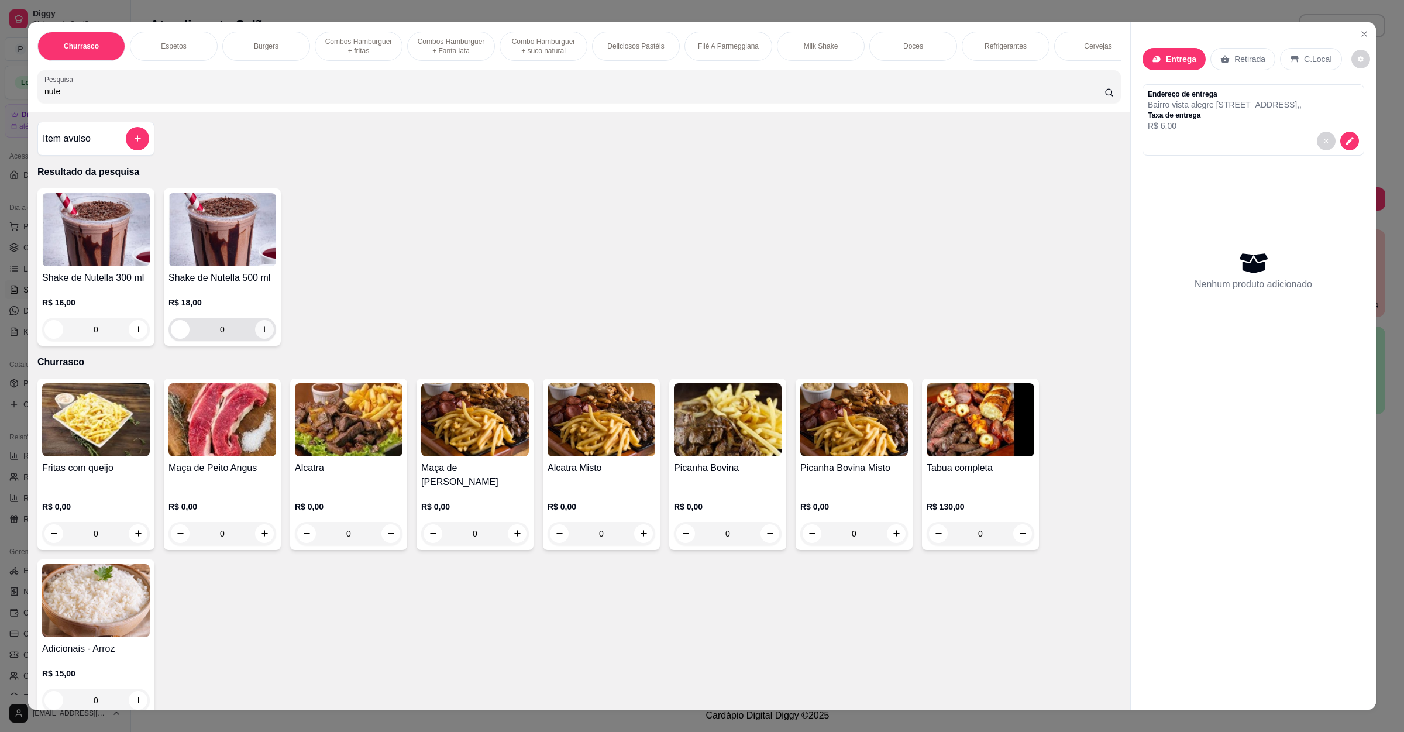
type input "nute"
click at [255, 339] on button "increase-product-quantity" at bounding box center [264, 329] width 19 height 19
type input "1"
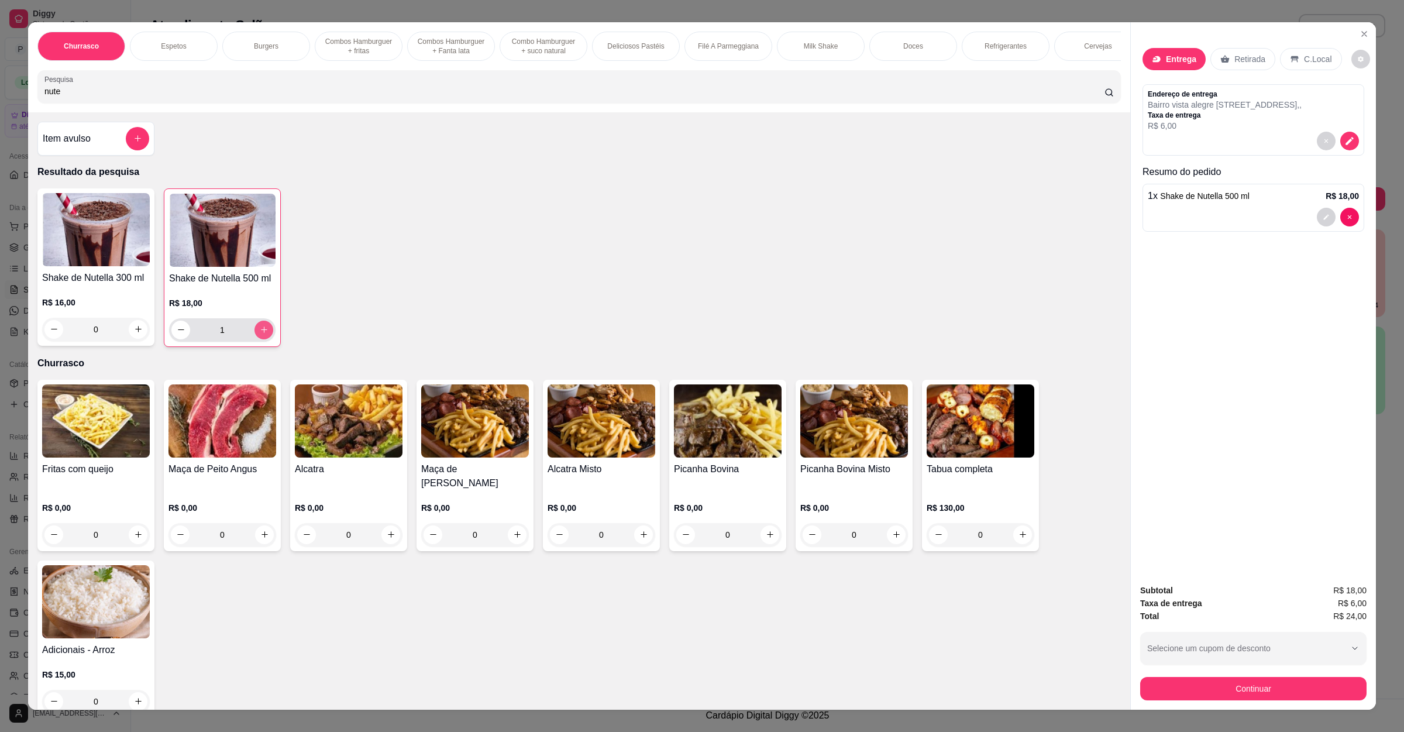
click at [254, 339] on button "increase-product-quantity" at bounding box center [263, 330] width 19 height 19
type input "2"
click at [1257, 701] on div "Subtotal R$ 36,00 Taxa de entrega R$ 6,00 Total R$ 42,00 Selecione um cupom de …" at bounding box center [1253, 641] width 245 height 135
click at [1178, 684] on button "Continuar" at bounding box center [1253, 688] width 219 height 23
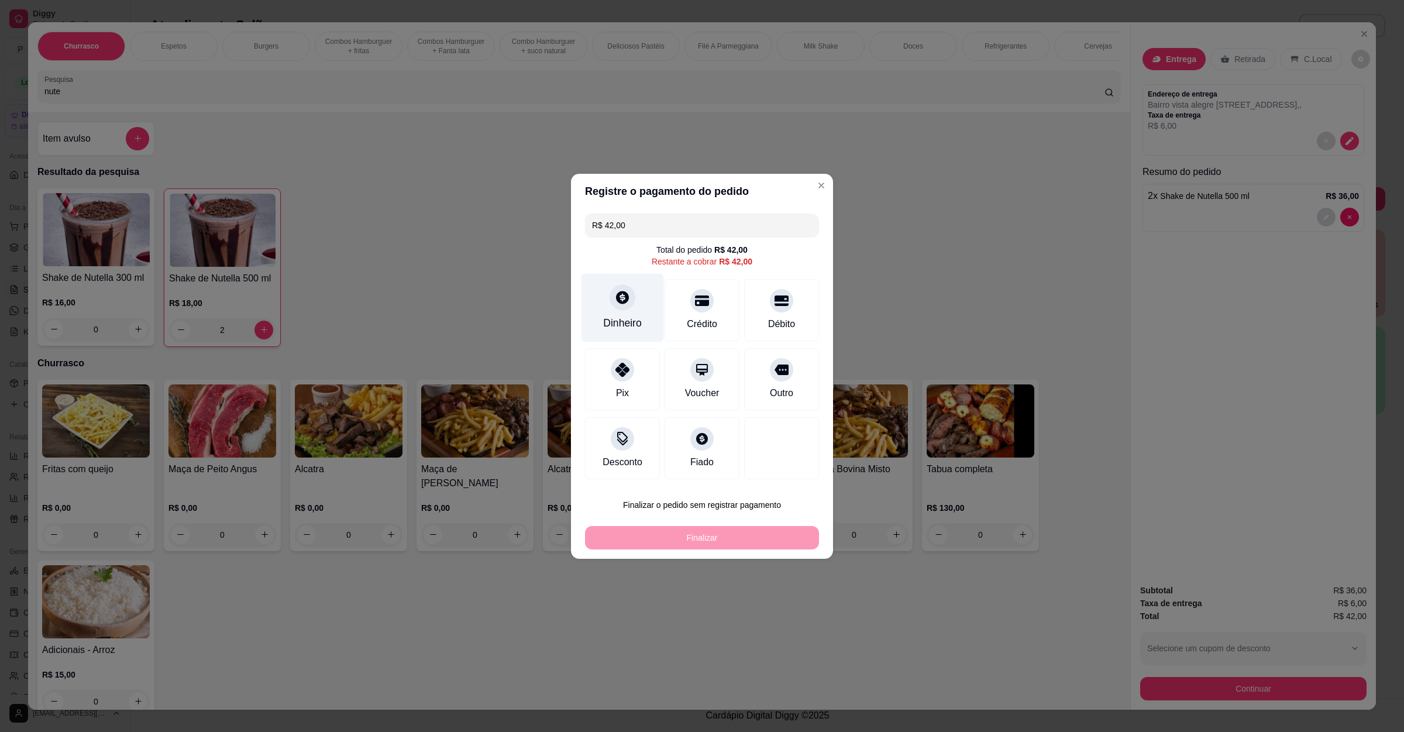
click at [627, 285] on div "Dinheiro" at bounding box center [622, 307] width 82 height 68
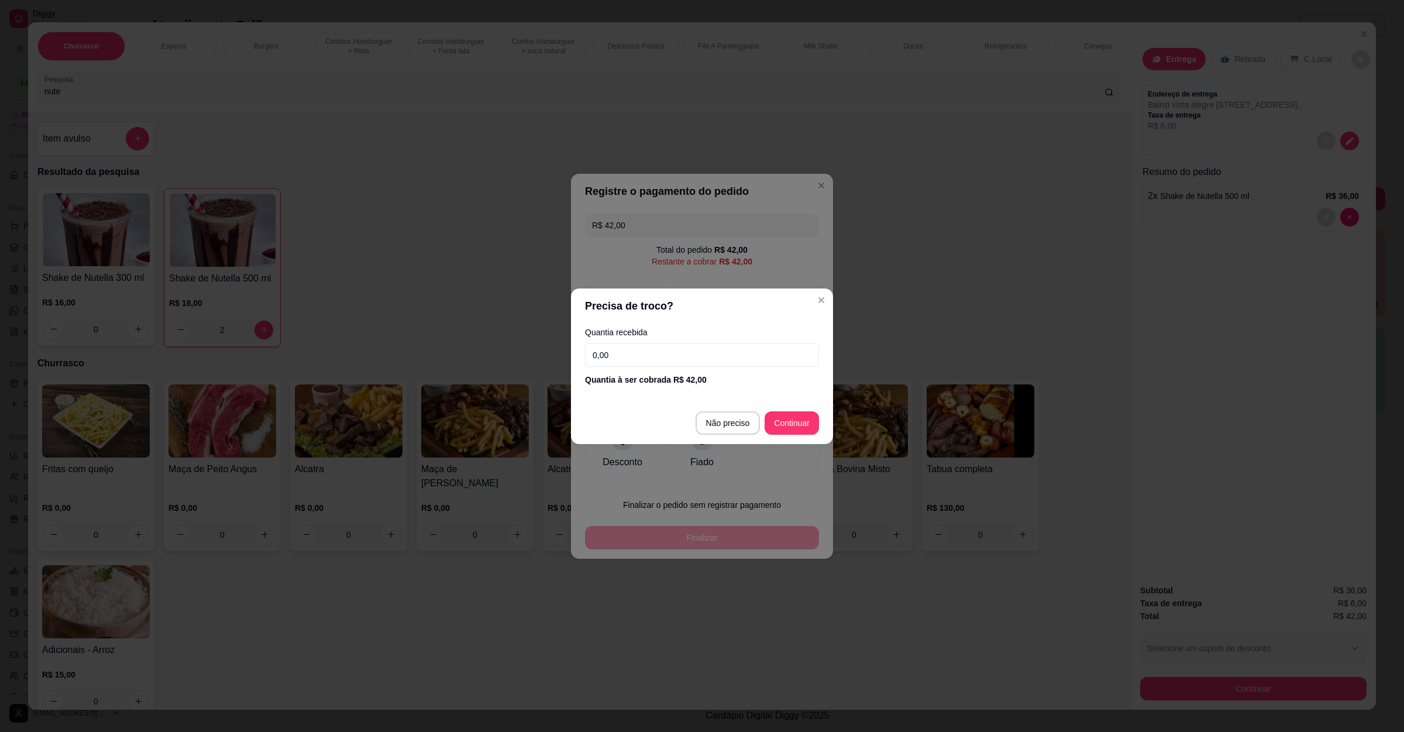
click at [695, 354] on input "0,00" at bounding box center [702, 354] width 234 height 23
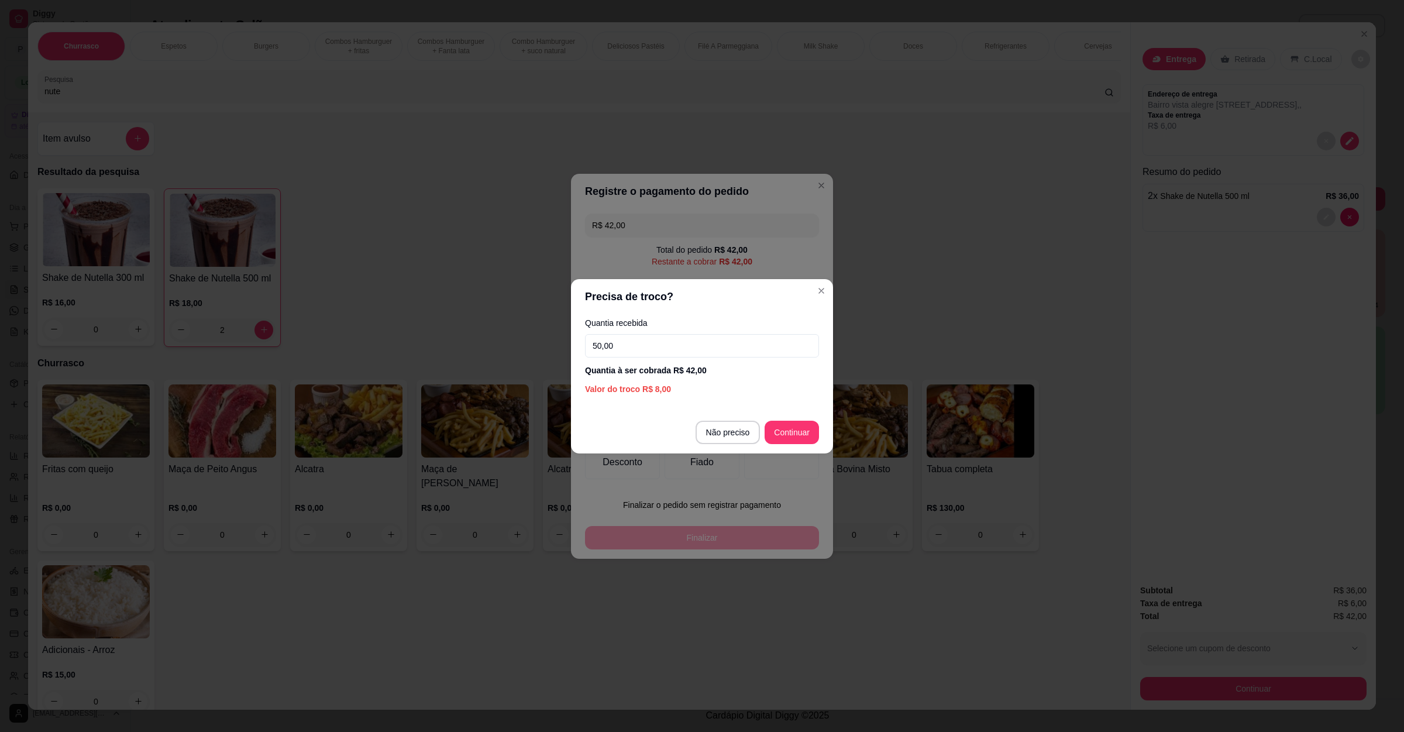
type input "50,00"
drag, startPoint x: 797, startPoint y: 418, endPoint x: 799, endPoint y: 435, distance: 17.6
click at [797, 421] on footer "Não preciso Continuar" at bounding box center [702, 432] width 262 height 42
type input "R$ 0,00"
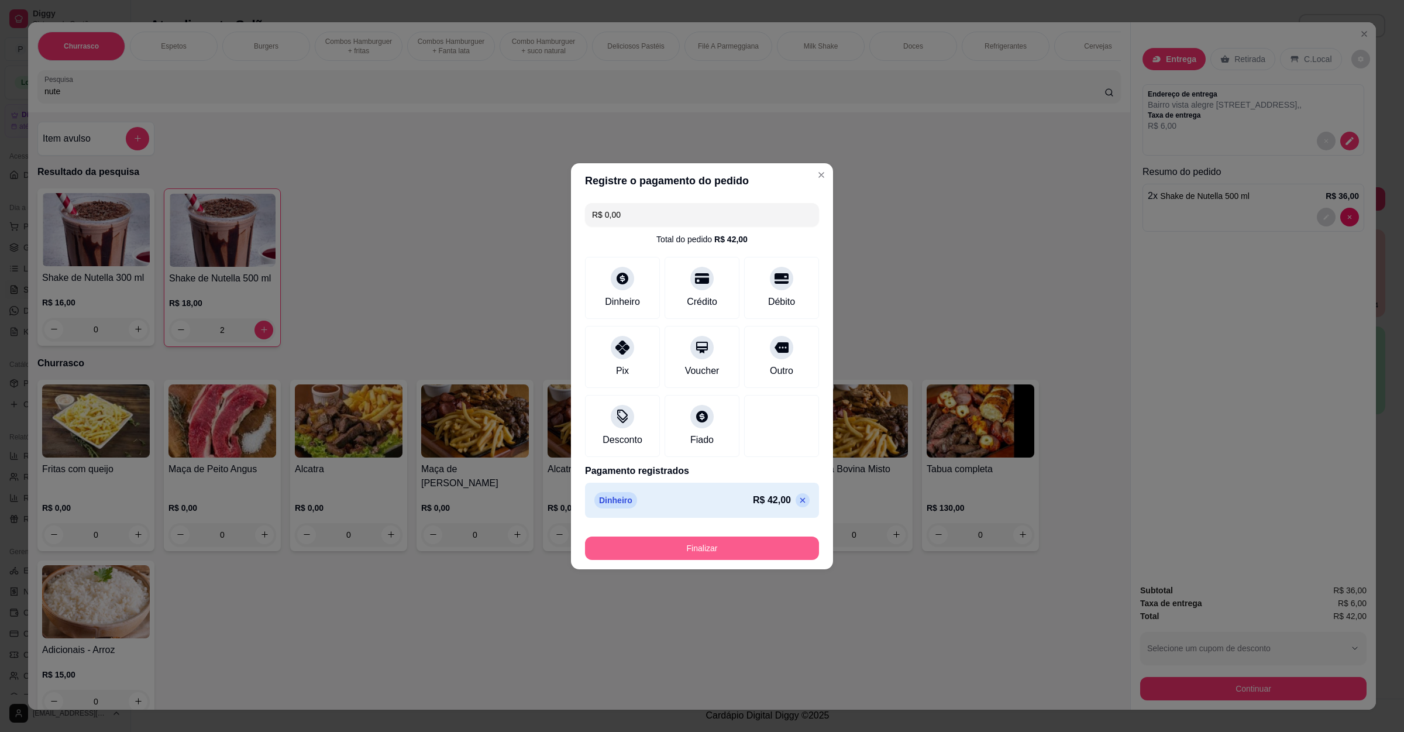
click at [734, 541] on button "Finalizar" at bounding box center [702, 547] width 234 height 23
type input "0"
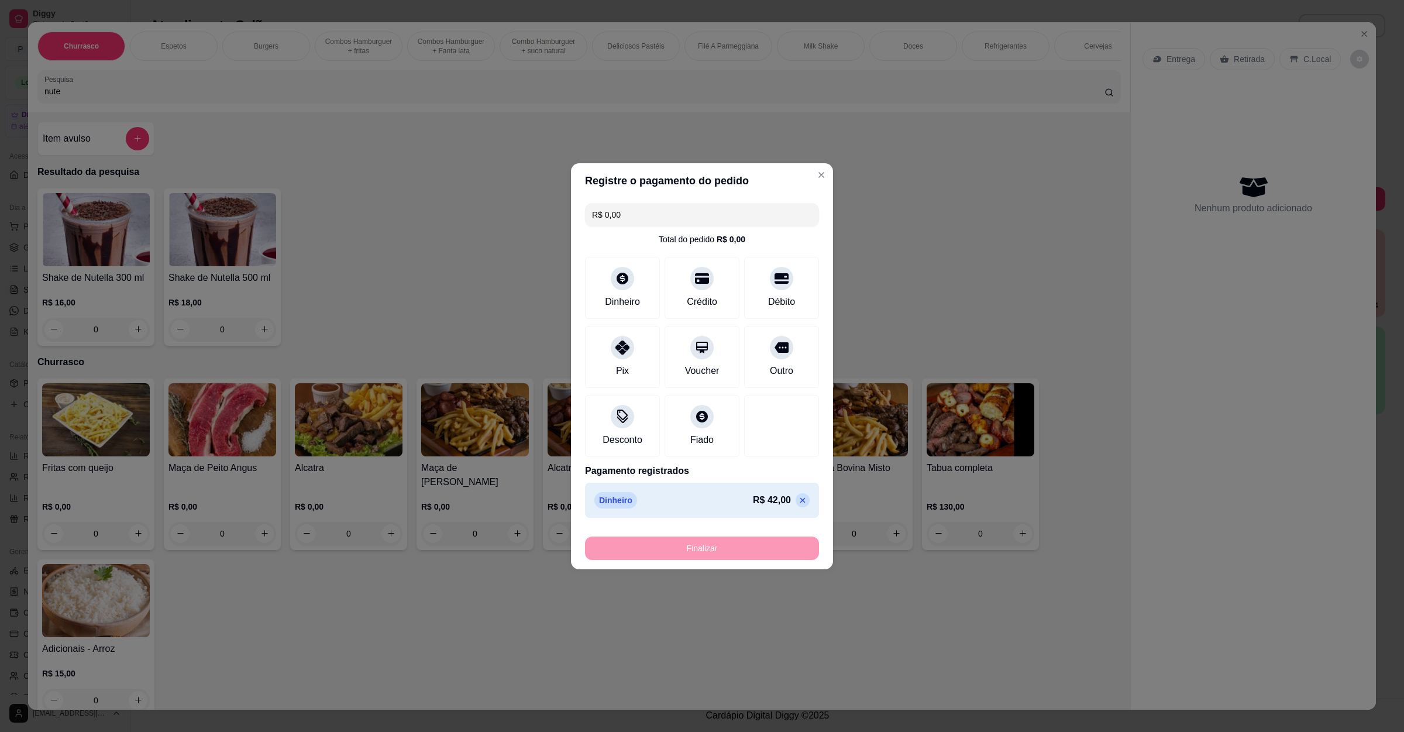
type input "-R$ 42,00"
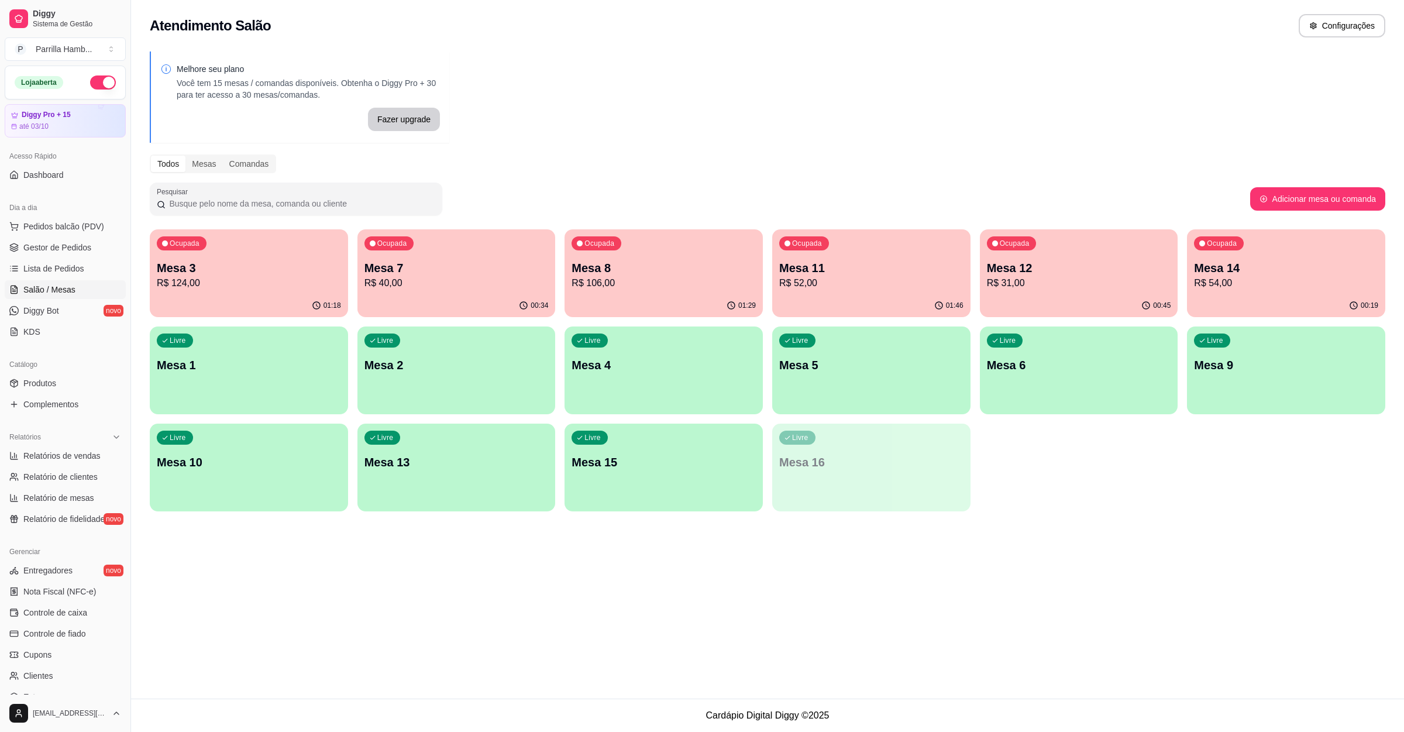
click at [480, 264] on p "Mesa 7" at bounding box center [456, 268] width 184 height 16
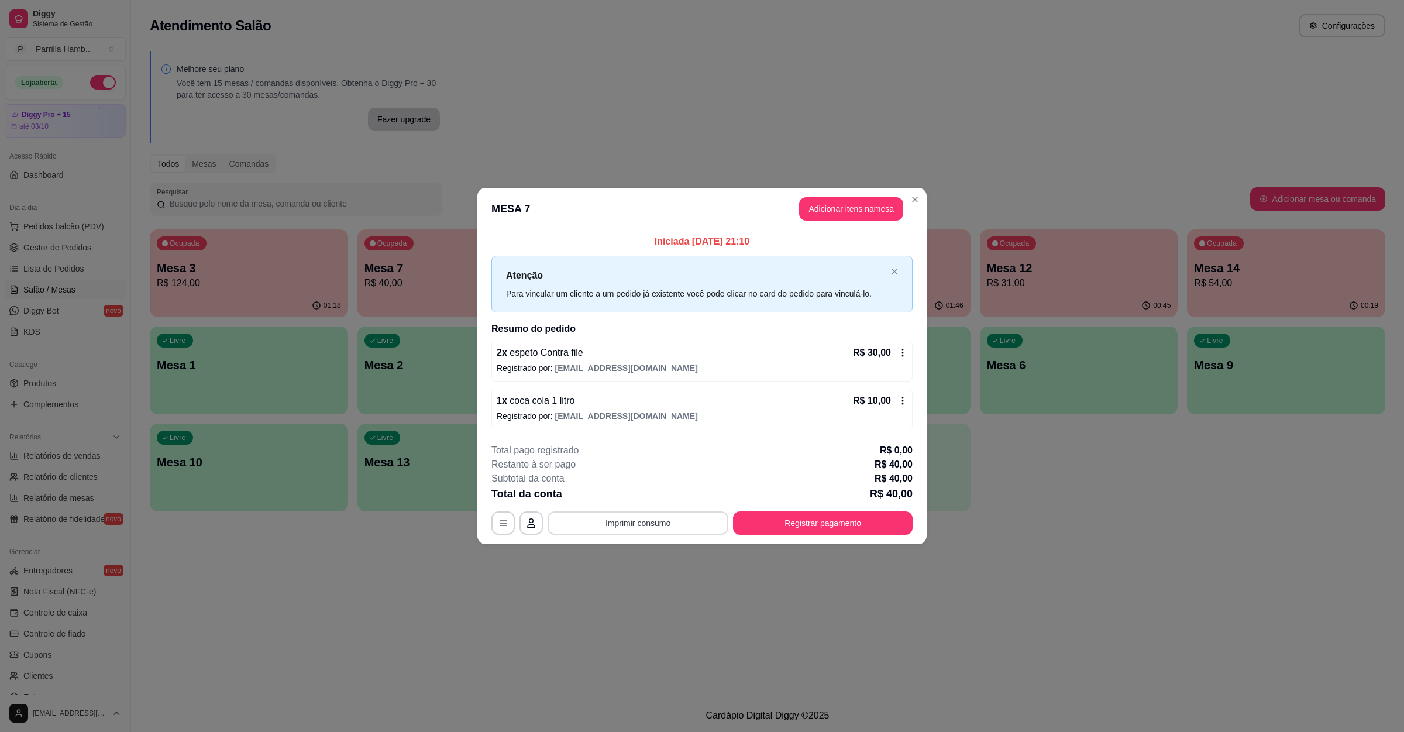
click at [674, 525] on button "Imprimir consumo" at bounding box center [638, 522] width 181 height 23
click at [649, 498] on button "IMPRESSORA" at bounding box center [641, 496] width 82 height 18
click at [811, 519] on button "Registrar pagamento" at bounding box center [823, 522] width 180 height 23
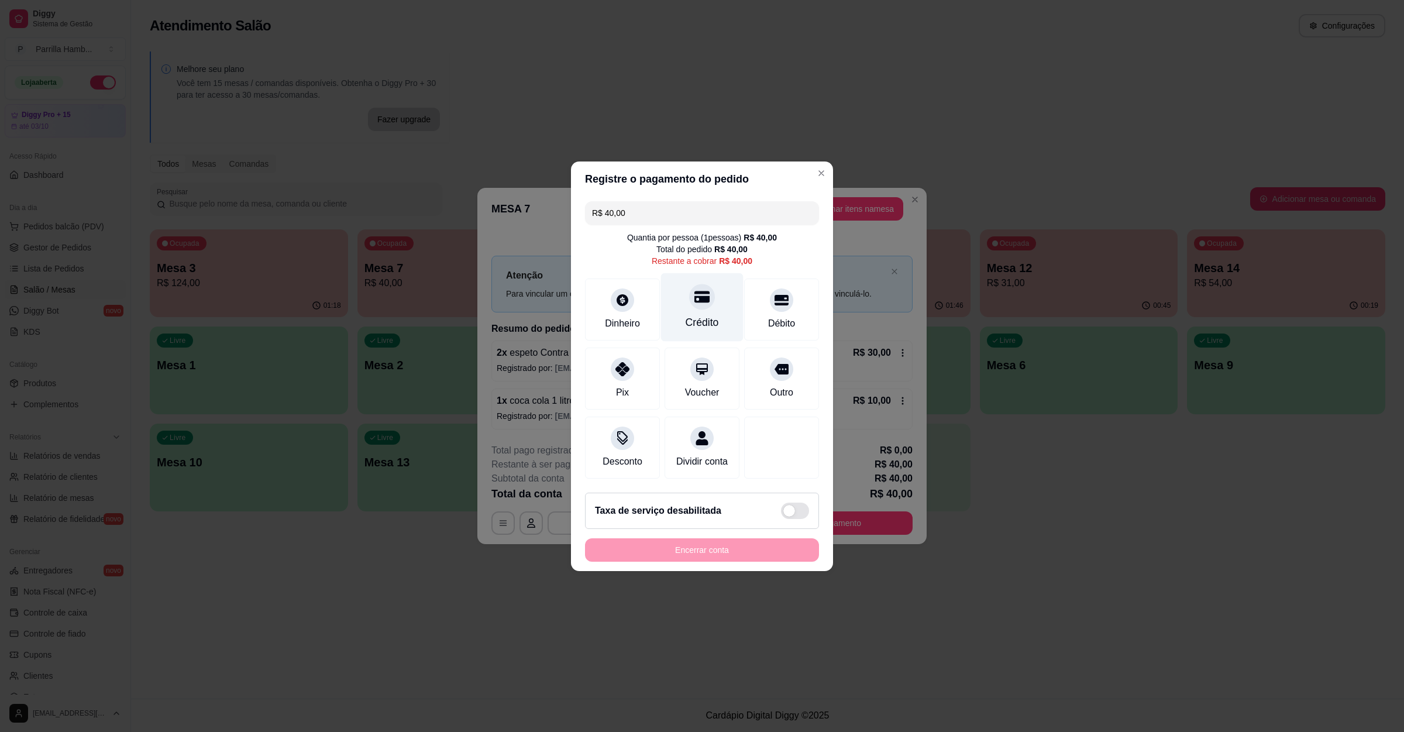
click at [713, 307] on div "Crédito" at bounding box center [702, 307] width 82 height 68
type input "R$ 0,00"
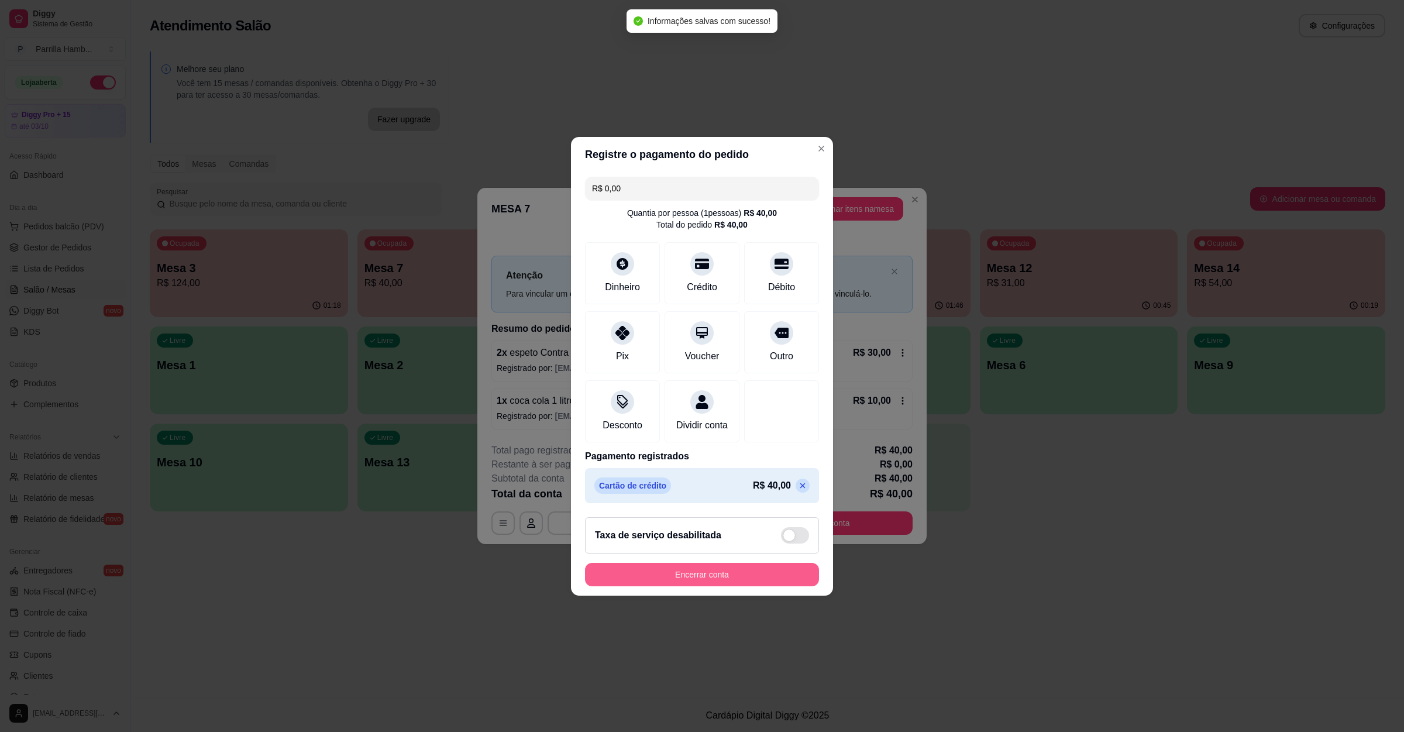
click at [687, 573] on button "Encerrar conta" at bounding box center [702, 574] width 234 height 23
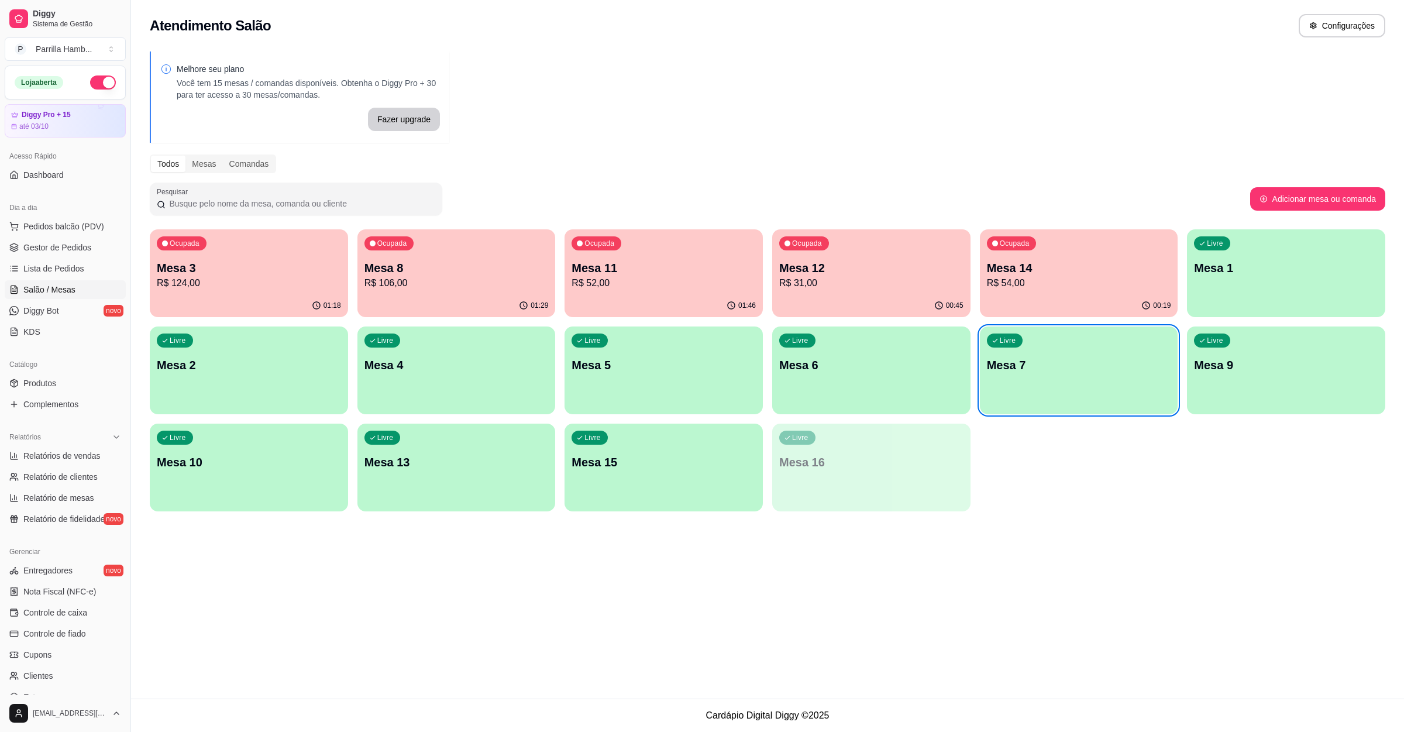
click at [804, 288] on p "R$ 31,00" at bounding box center [871, 283] width 184 height 14
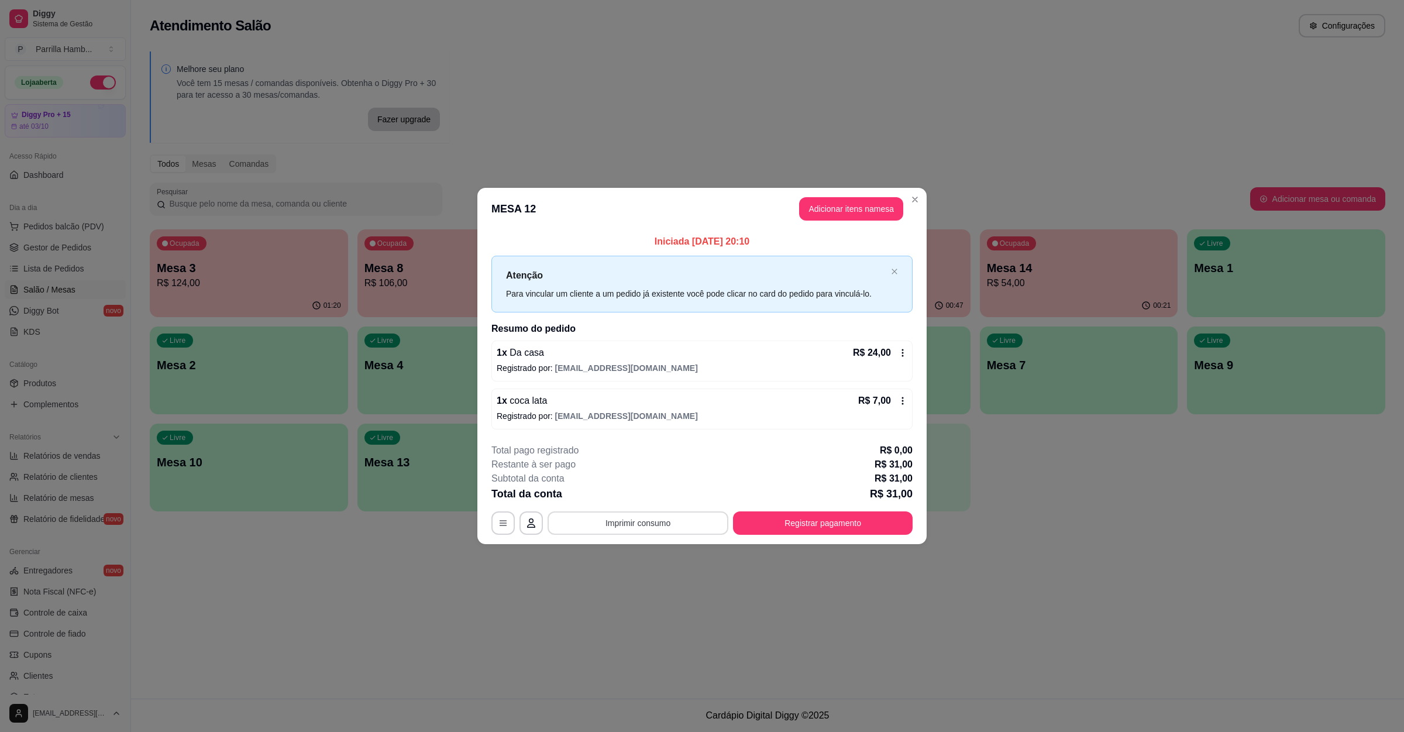
click at [625, 512] on button "Imprimir consumo" at bounding box center [638, 522] width 181 height 23
click at [632, 495] on button "IMPRESSORA" at bounding box center [641, 496] width 85 height 19
click at [836, 521] on button "Registrar pagamento" at bounding box center [823, 522] width 180 height 23
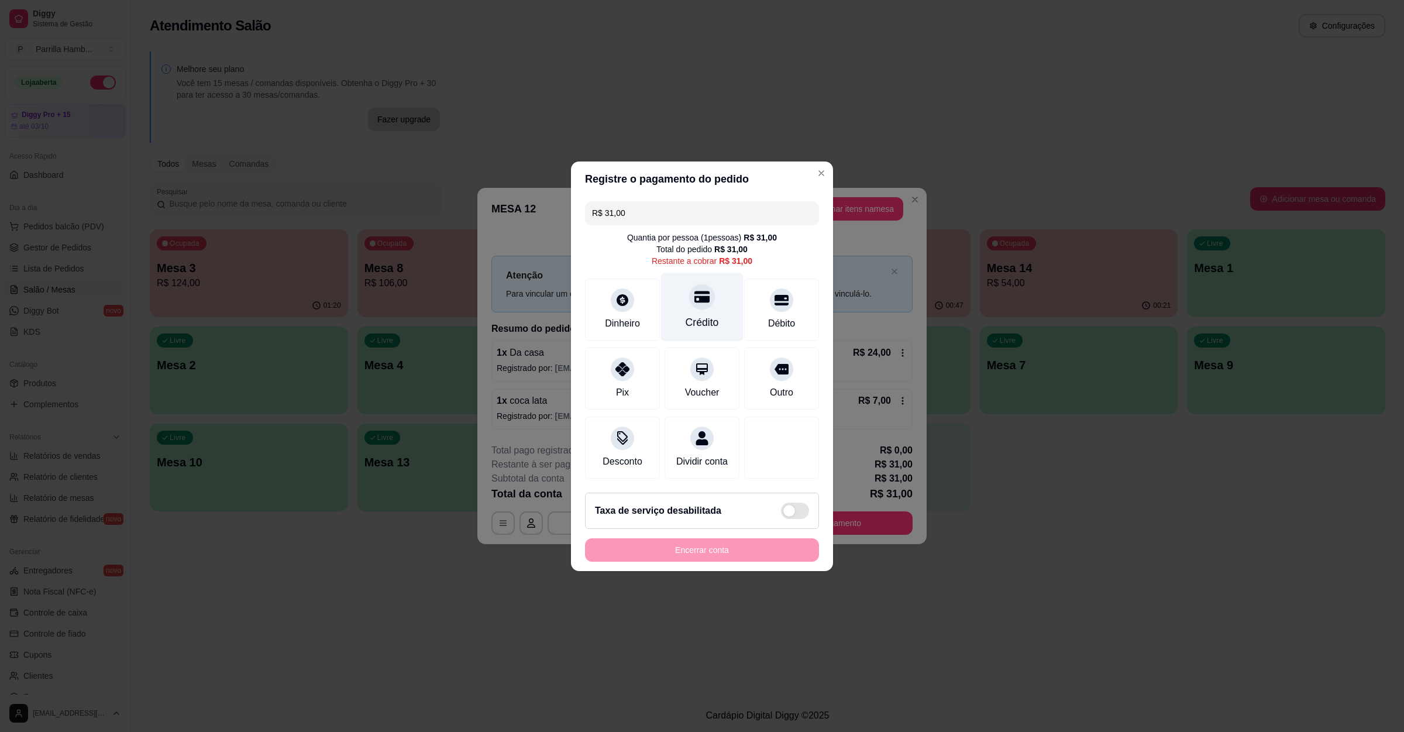
click at [694, 289] on icon at bounding box center [701, 296] width 15 height 15
type input "R$ 0,00"
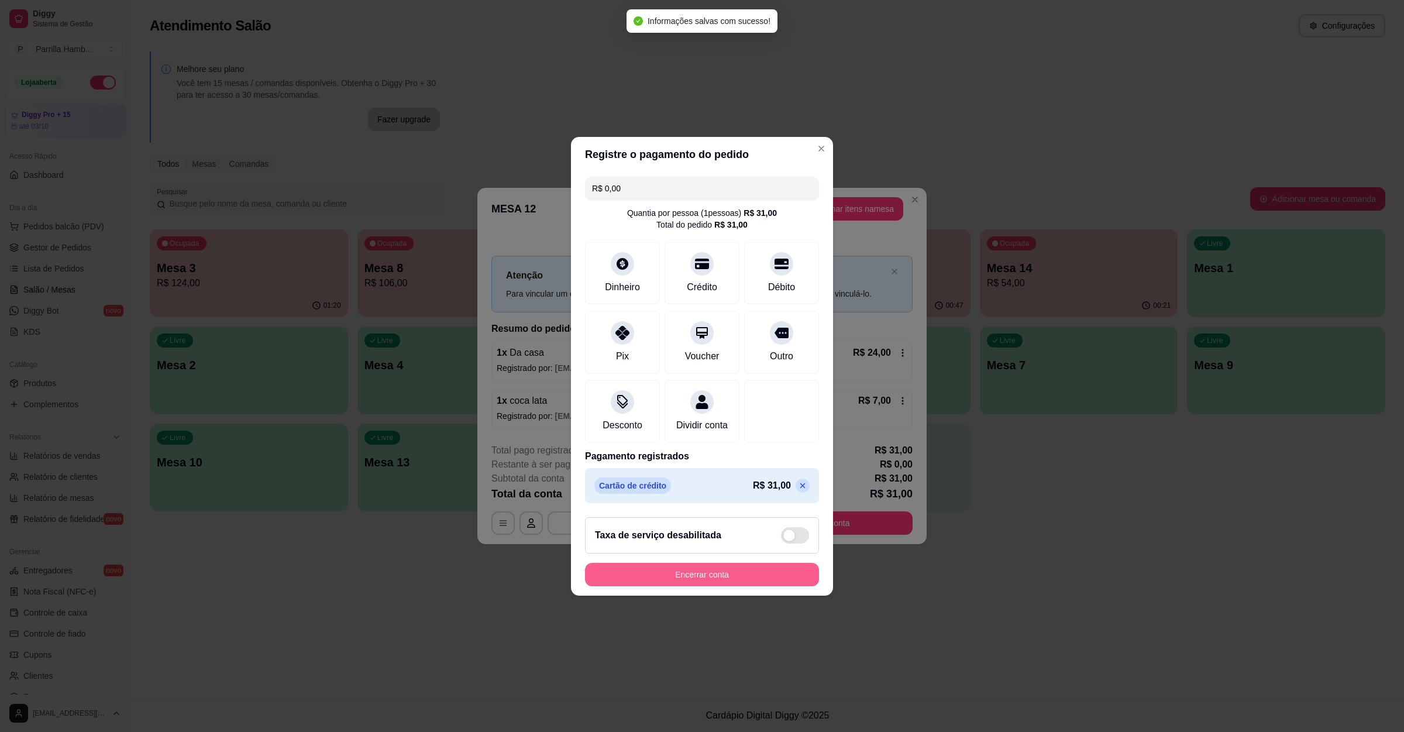
click at [690, 583] on button "Encerrar conta" at bounding box center [702, 574] width 234 height 23
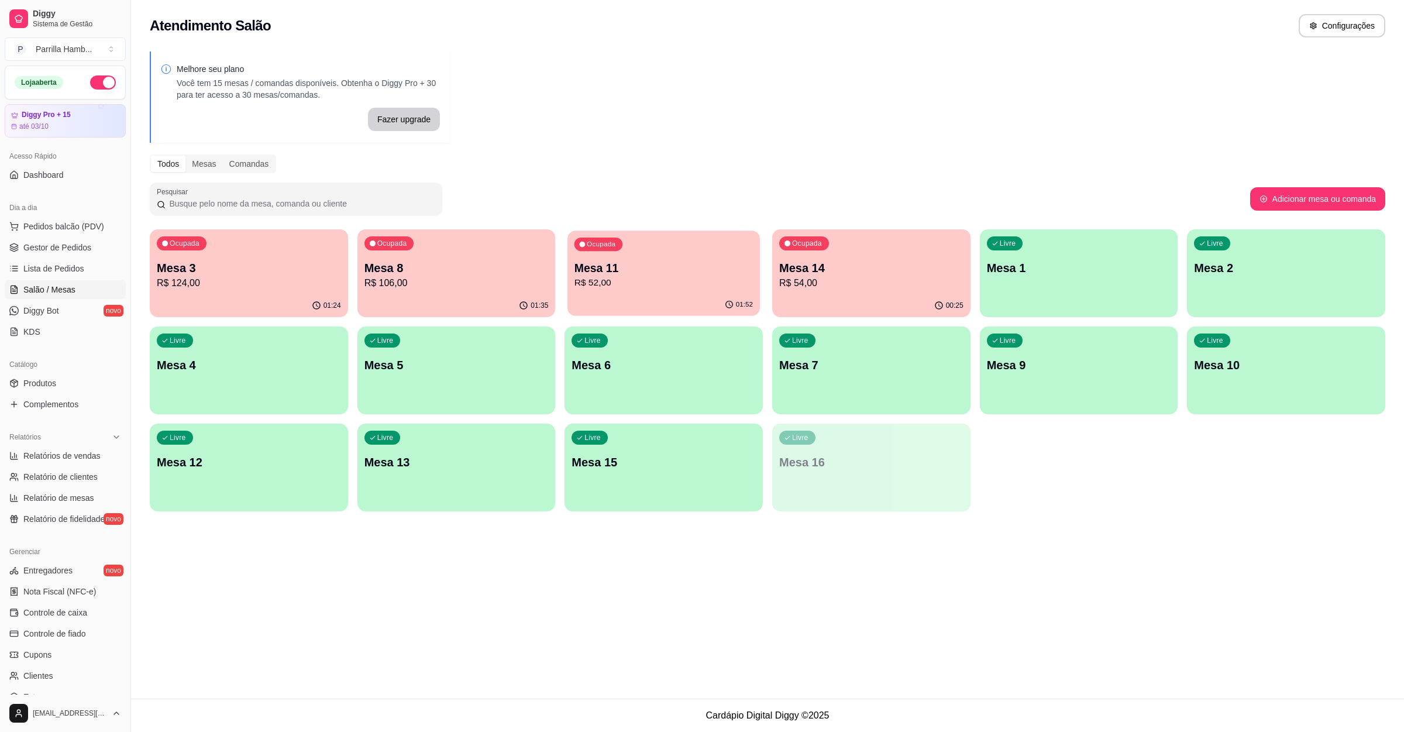
click at [651, 288] on p "R$ 52,00" at bounding box center [663, 282] width 178 height 13
click at [411, 288] on p "R$ 106,00" at bounding box center [456, 283] width 184 height 14
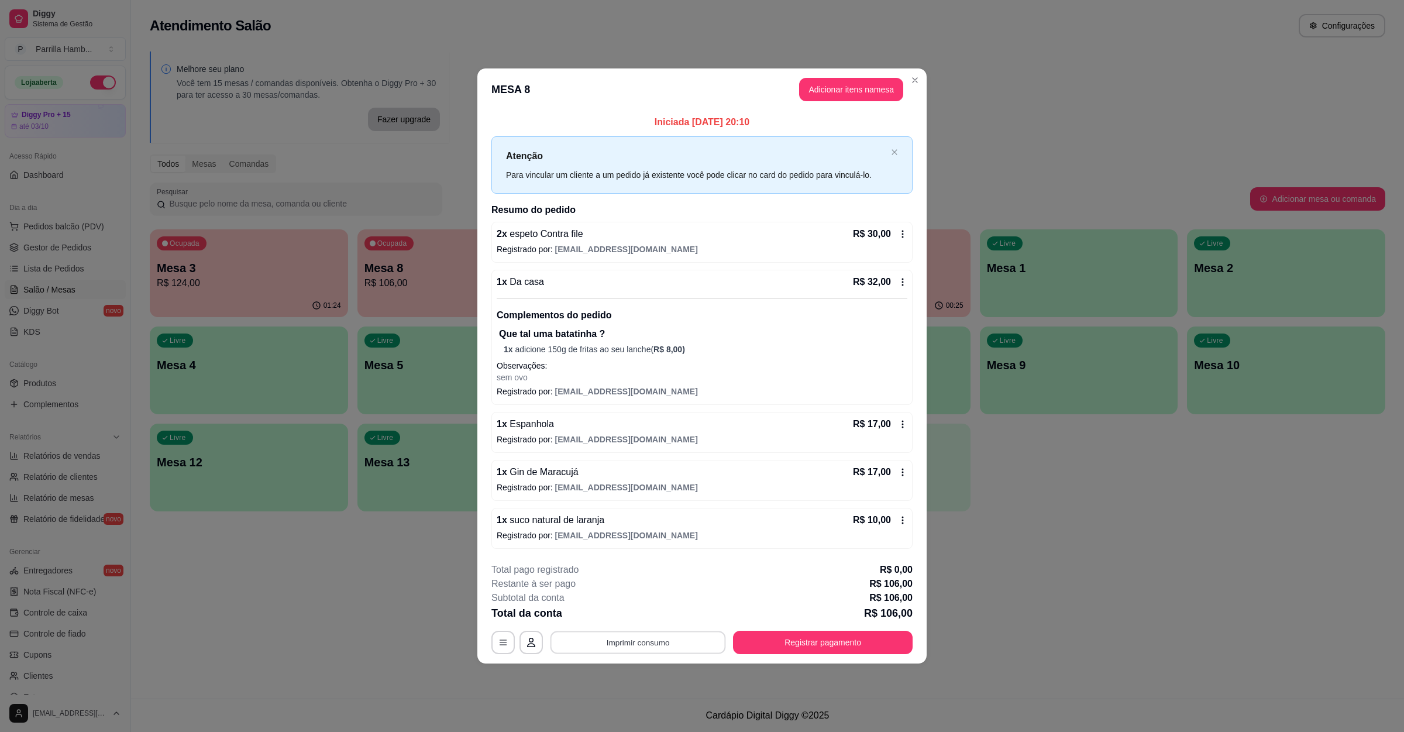
click at [632, 643] on button "Imprimir consumo" at bounding box center [637, 642] width 175 height 23
click at [639, 612] on button "IMPRESSORA" at bounding box center [641, 616] width 85 height 19
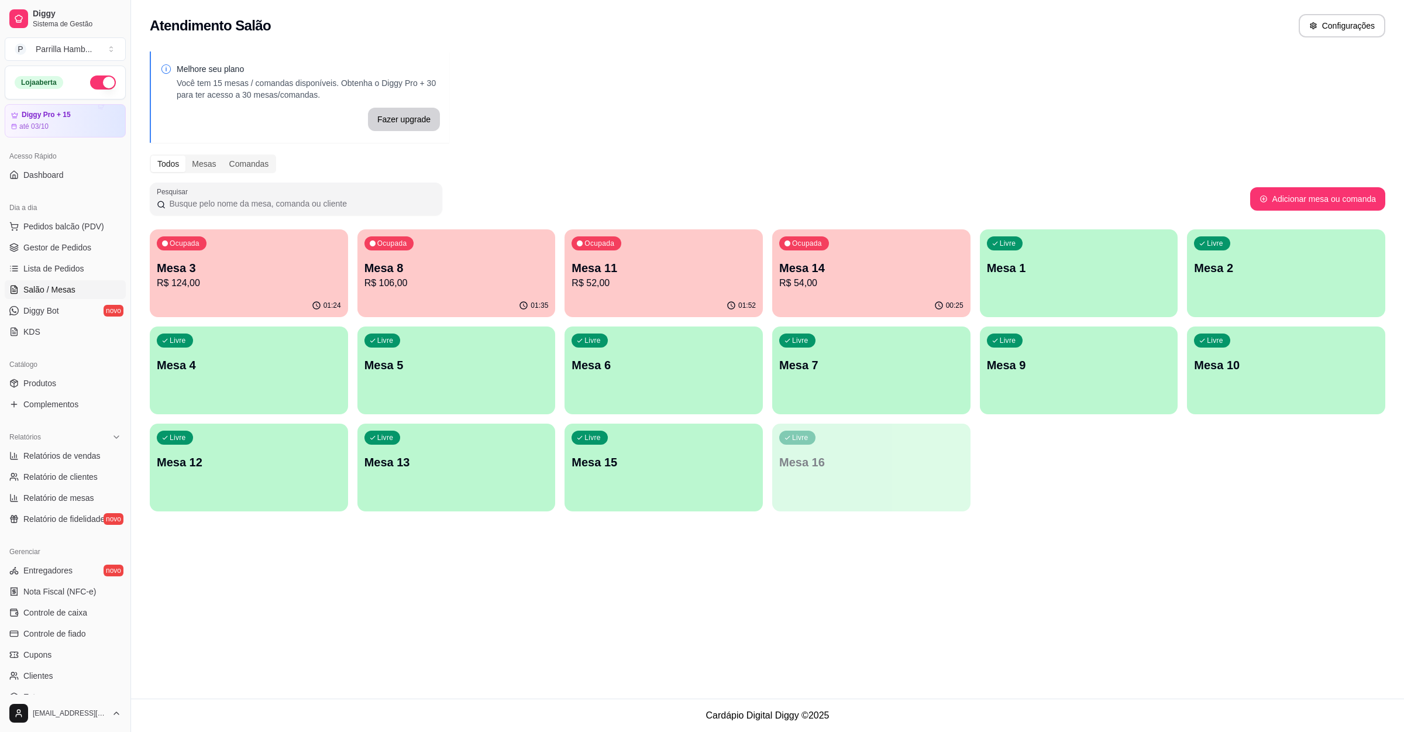
click at [612, 609] on div "Atendimento Salão Configurações Melhore seu plano Você tem 15 mesas / comandas …" at bounding box center [767, 349] width 1273 height 698
click at [408, 302] on div "01:36" at bounding box center [456, 305] width 198 height 23
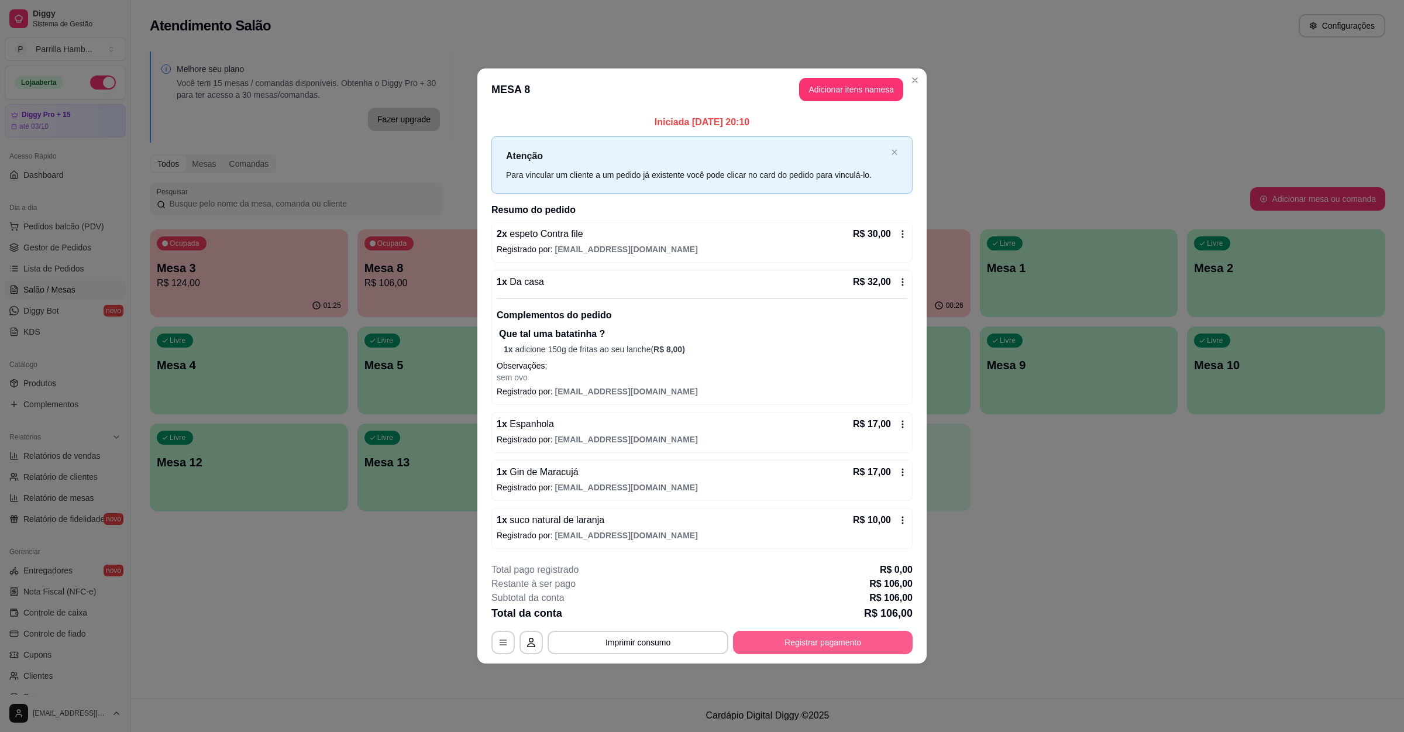
click at [813, 634] on button "Registrar pagamento" at bounding box center [823, 642] width 180 height 23
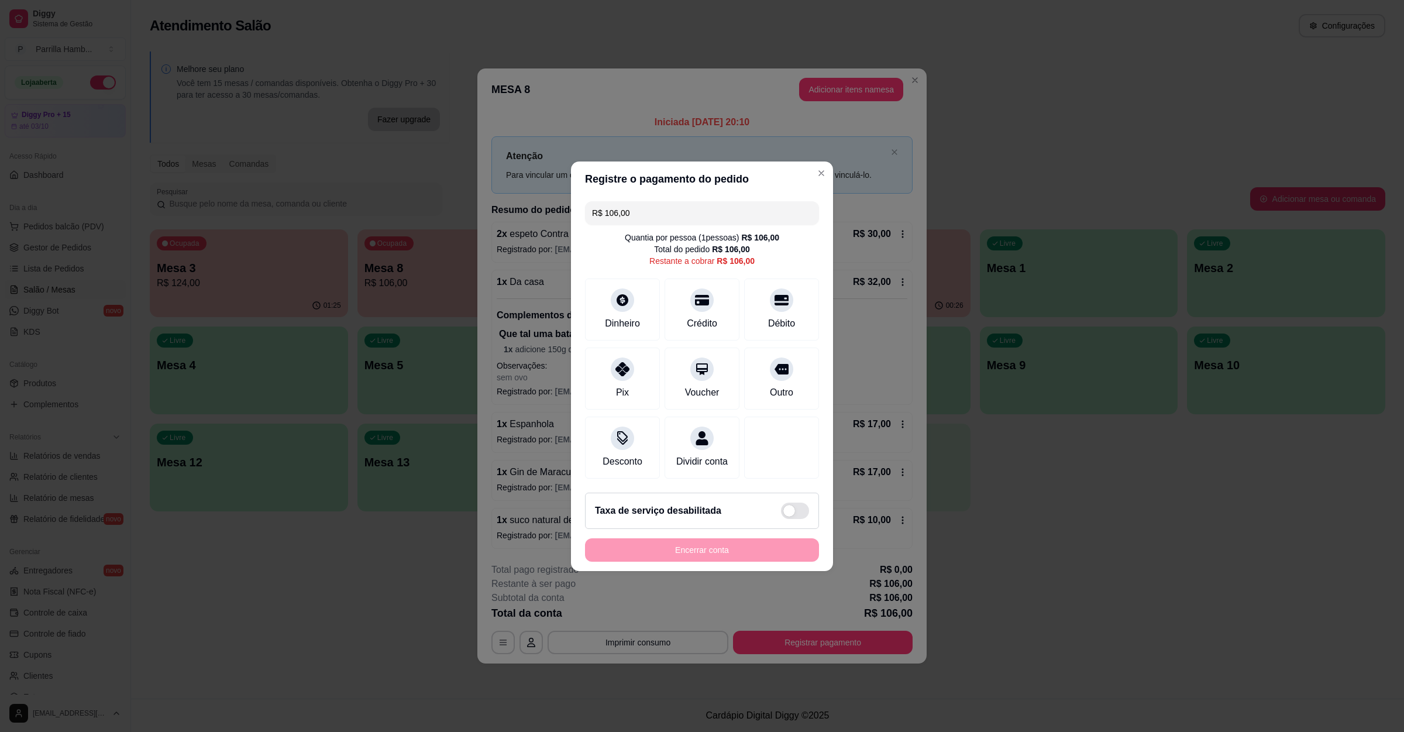
drag, startPoint x: 681, startPoint y: 214, endPoint x: 340, endPoint y: 186, distance: 341.6
click at [340, 186] on div "Registre o pagamento do pedido R$ 106,00 Quantia por pessoa ( 1 pessoas) R$ 106…" at bounding box center [702, 366] width 1404 height 732
click at [705, 302] on div "Crédito" at bounding box center [702, 307] width 82 height 68
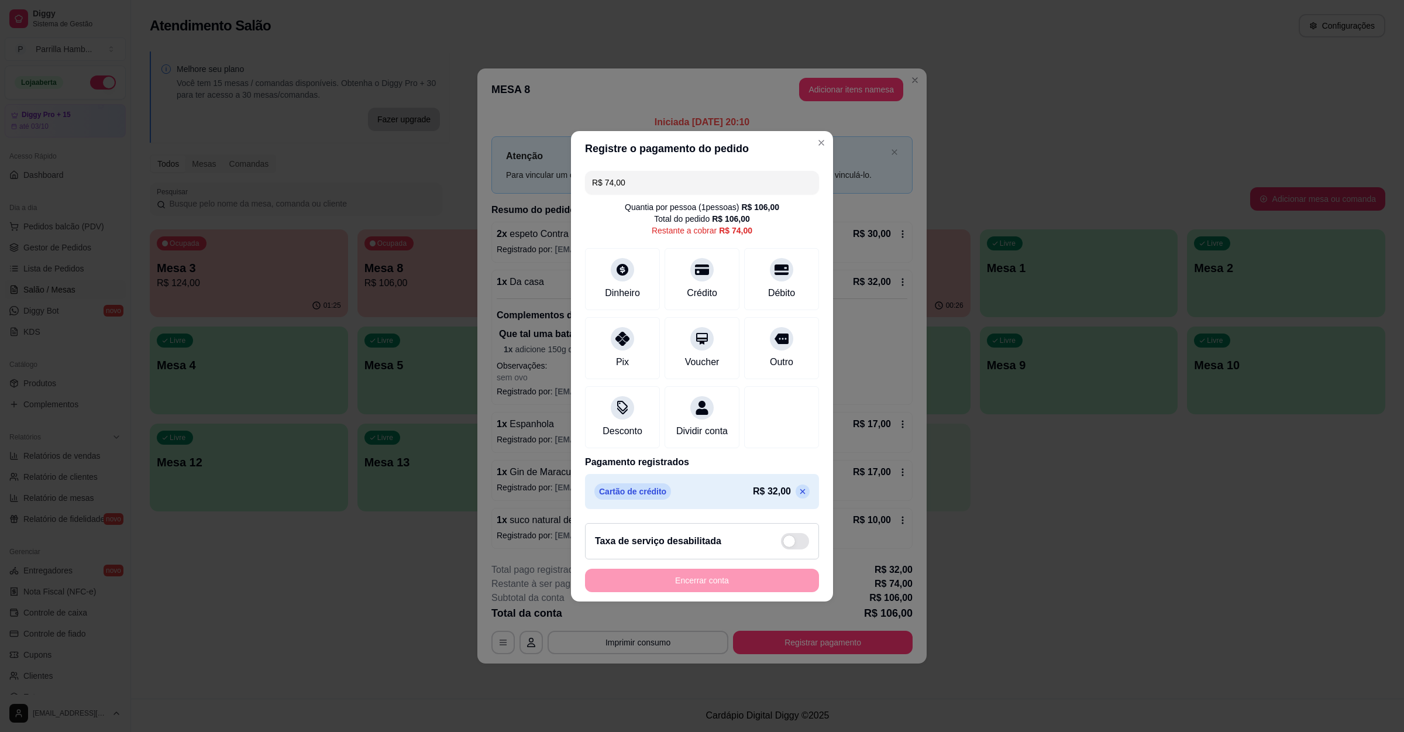
drag, startPoint x: 648, startPoint y: 162, endPoint x: 518, endPoint y: 174, distance: 129.8
click at [525, 171] on div "Registre o pagamento do pedido R$ 74,00 Quantia por pessoa ( 1 pessoas) R$ 106,…" at bounding box center [702, 366] width 1404 height 732
click at [622, 322] on div at bounding box center [623, 335] width 26 height 26
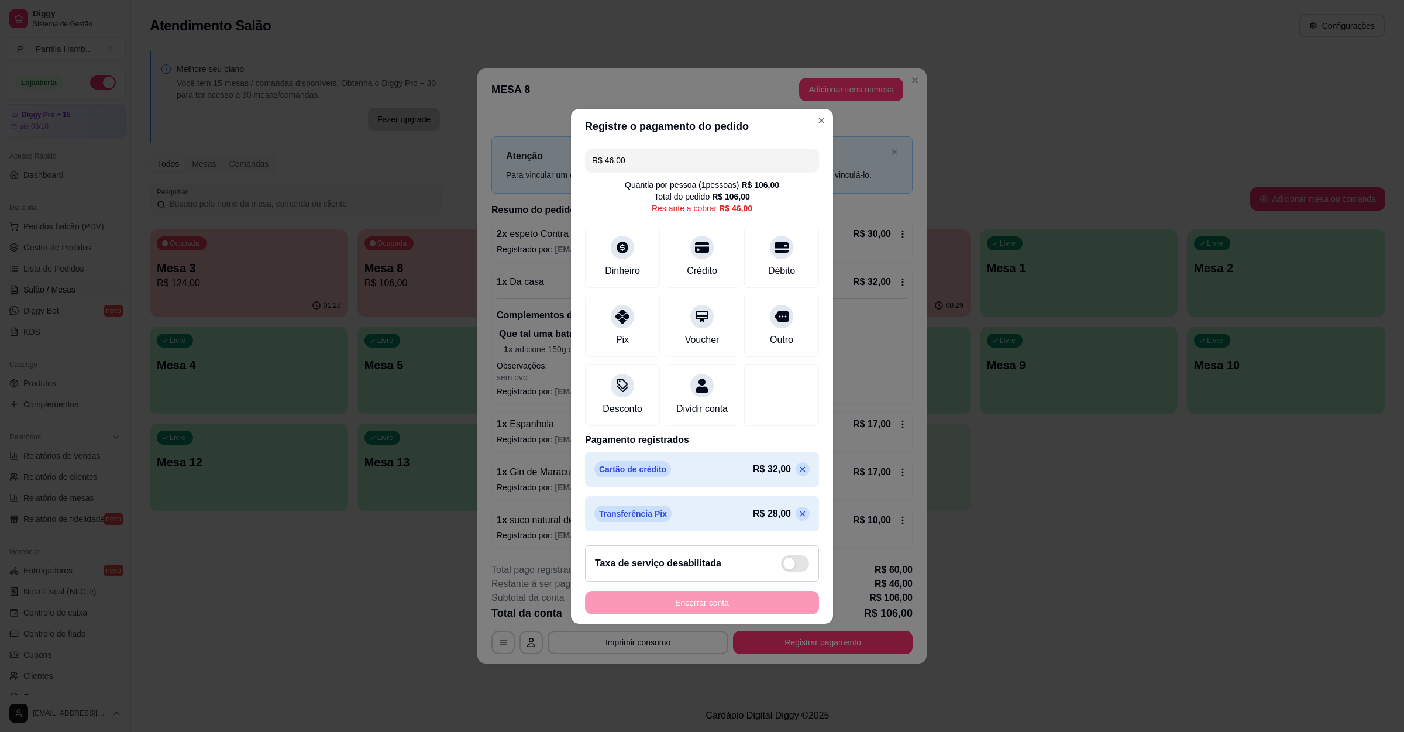
click at [798, 518] on icon at bounding box center [802, 513] width 9 height 9
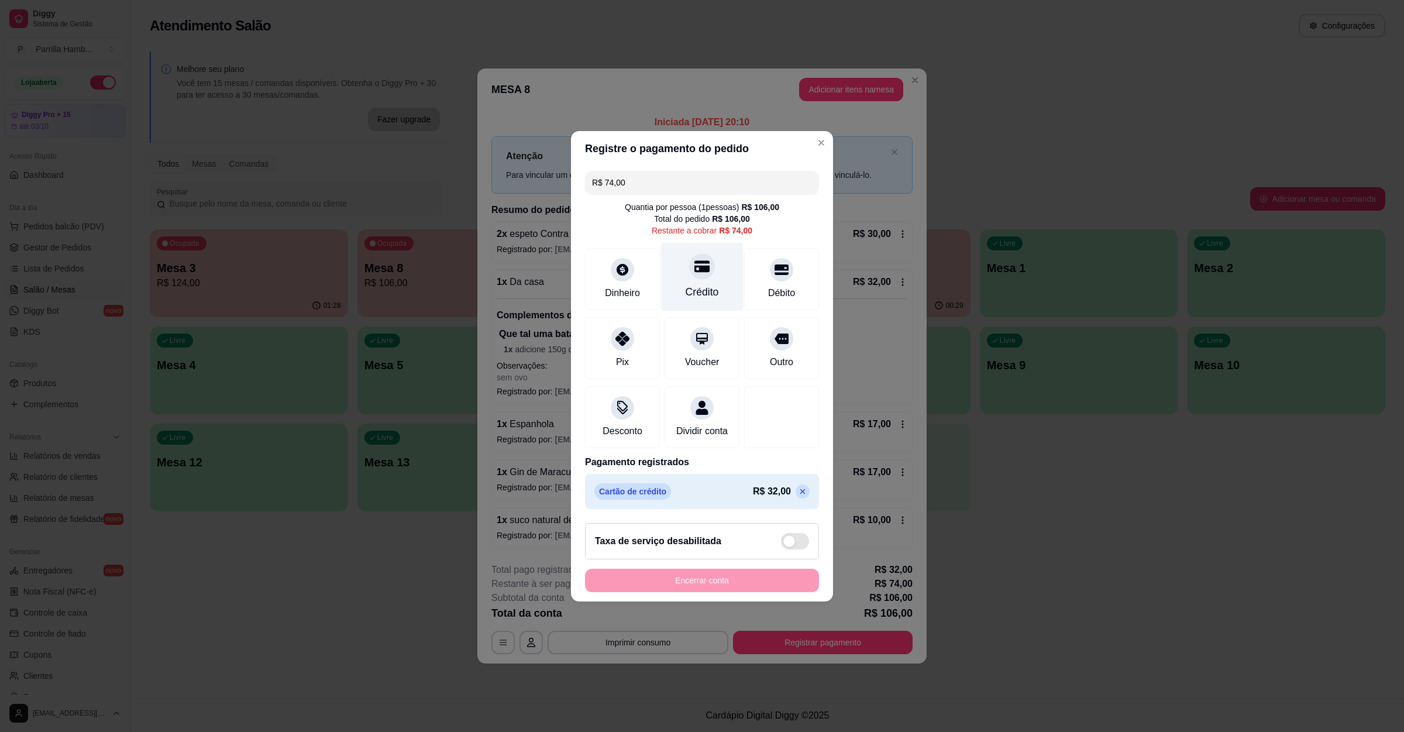
click at [718, 267] on div "Crédito" at bounding box center [702, 276] width 82 height 68
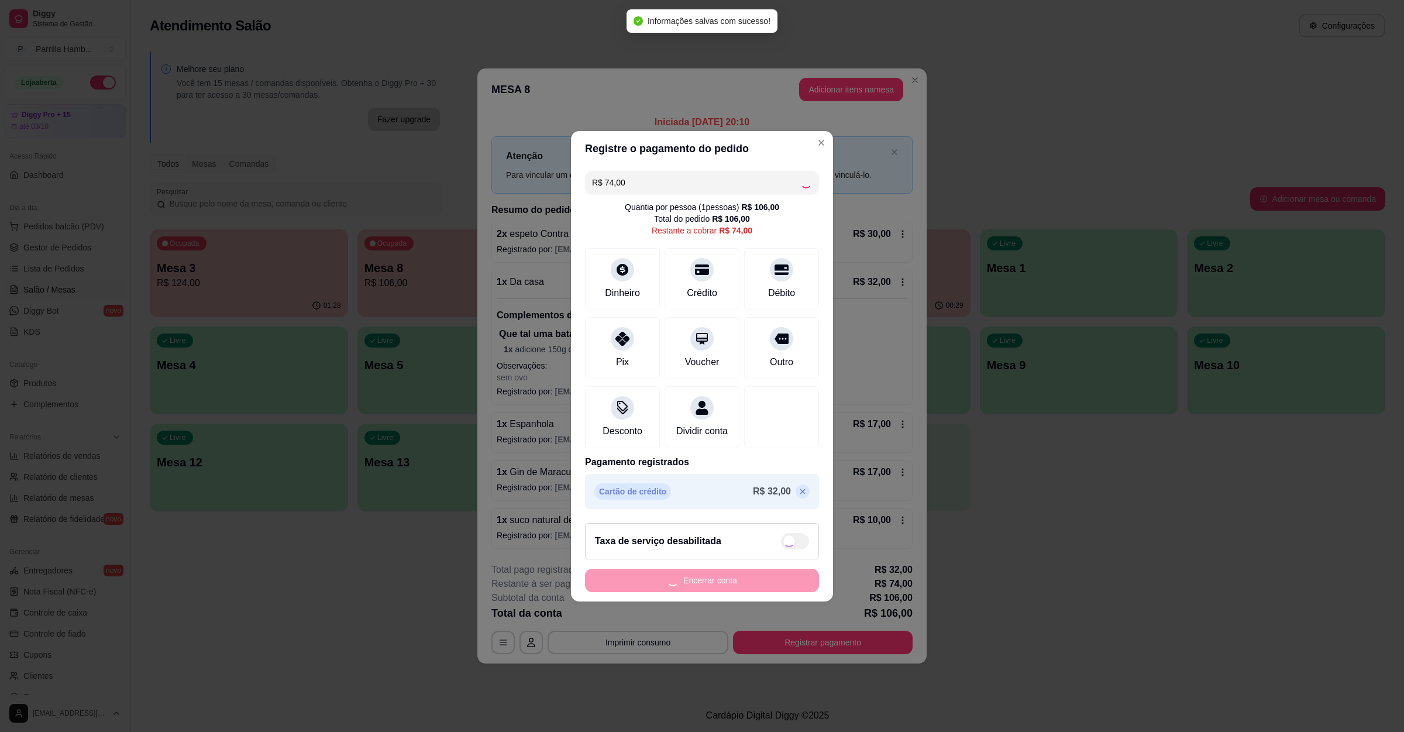
type input "R$ 0,00"
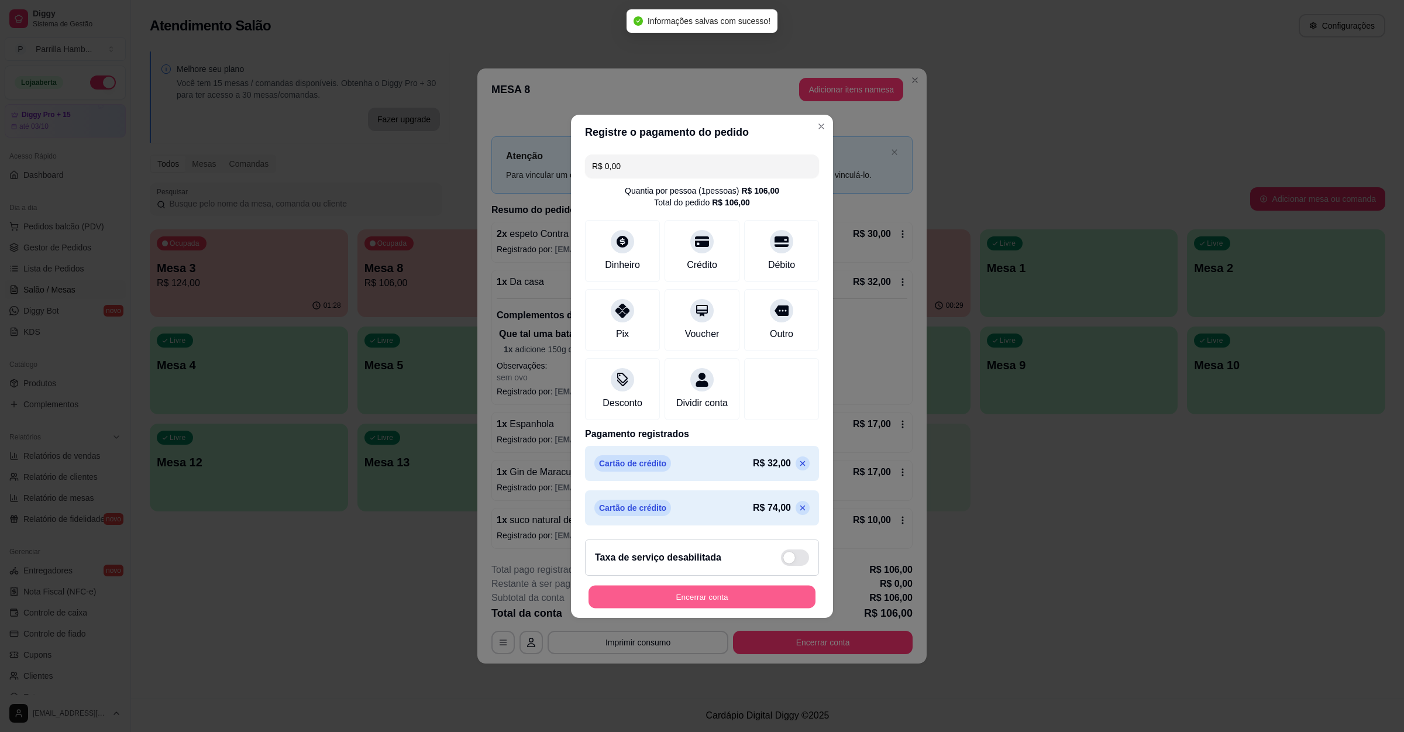
click at [716, 603] on button "Encerrar conta" at bounding box center [701, 596] width 227 height 23
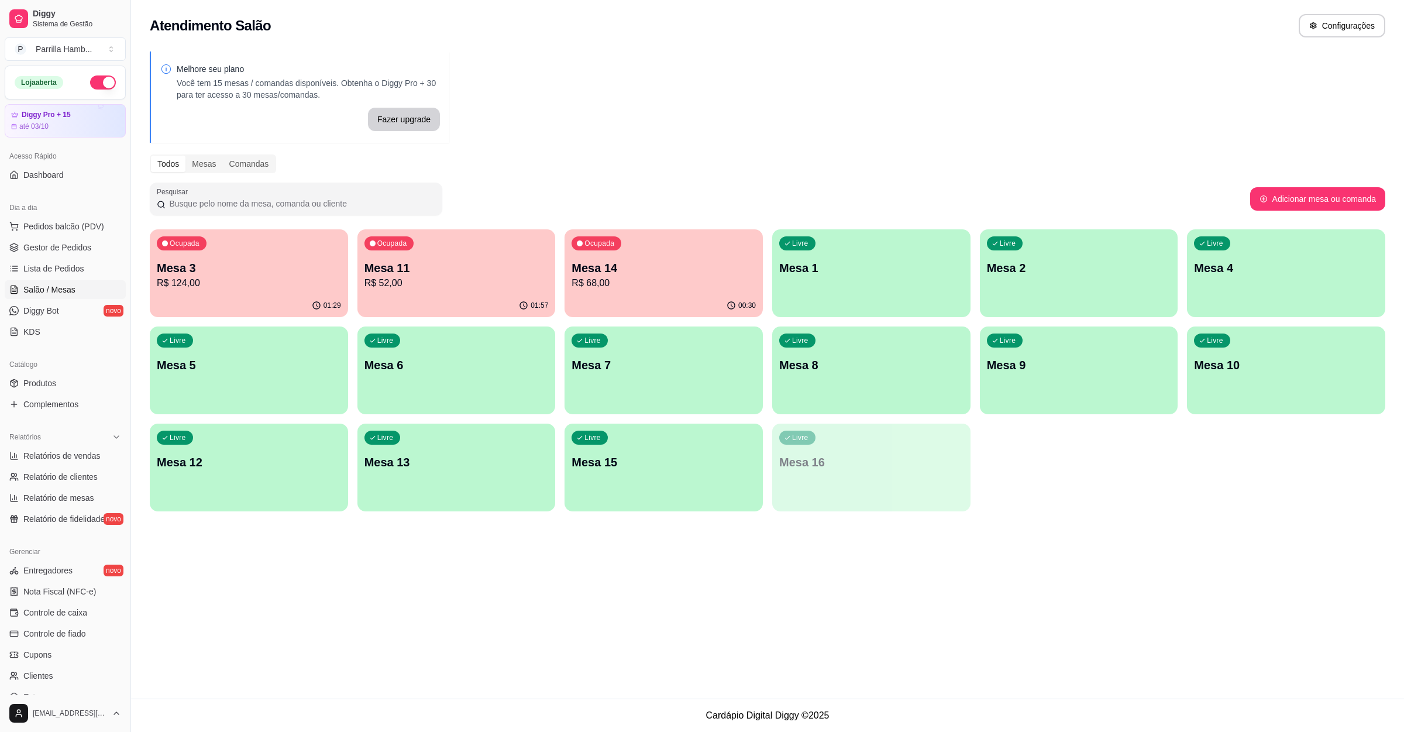
click at [418, 276] on p "R$ 52,00" at bounding box center [456, 283] width 184 height 14
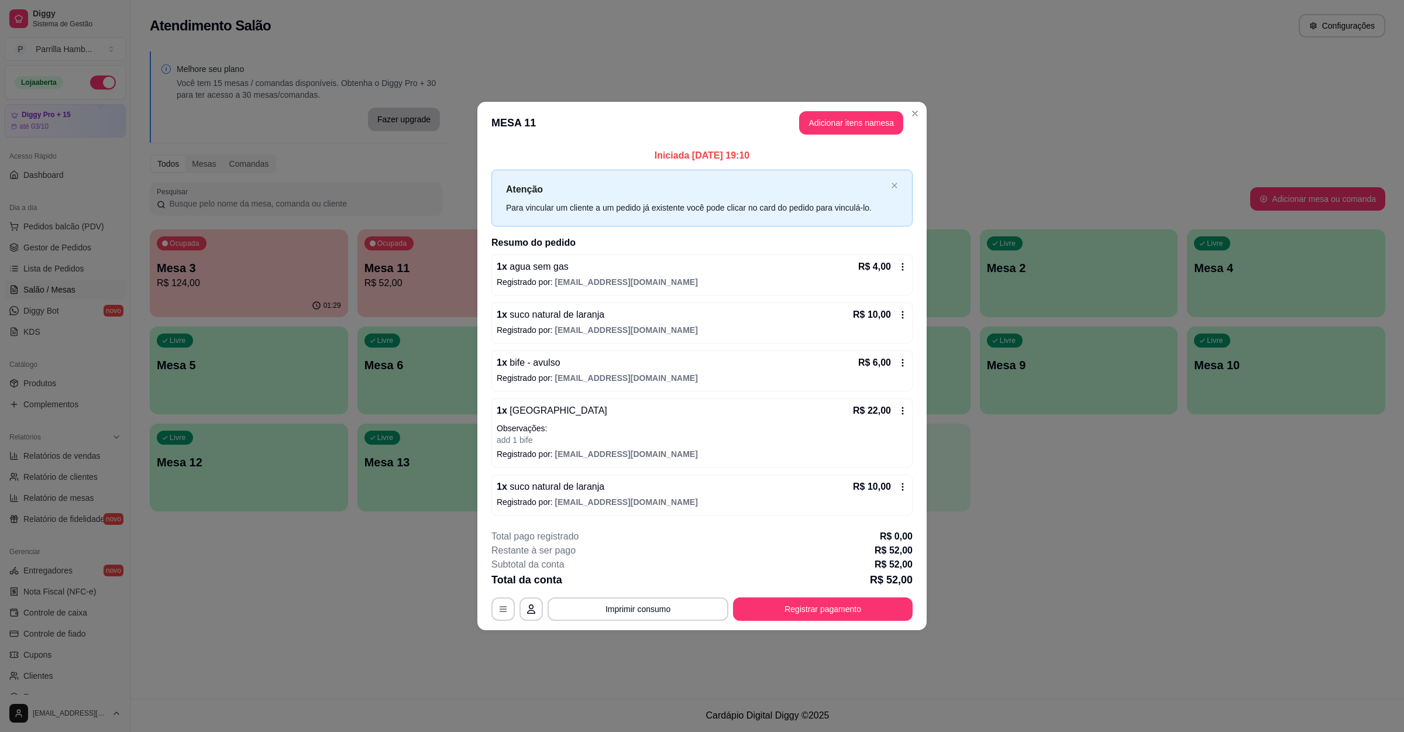
click at [769, 594] on div "**********" at bounding box center [701, 574] width 421 height 91
click at [832, 610] on button "Registrar pagamento" at bounding box center [823, 608] width 180 height 23
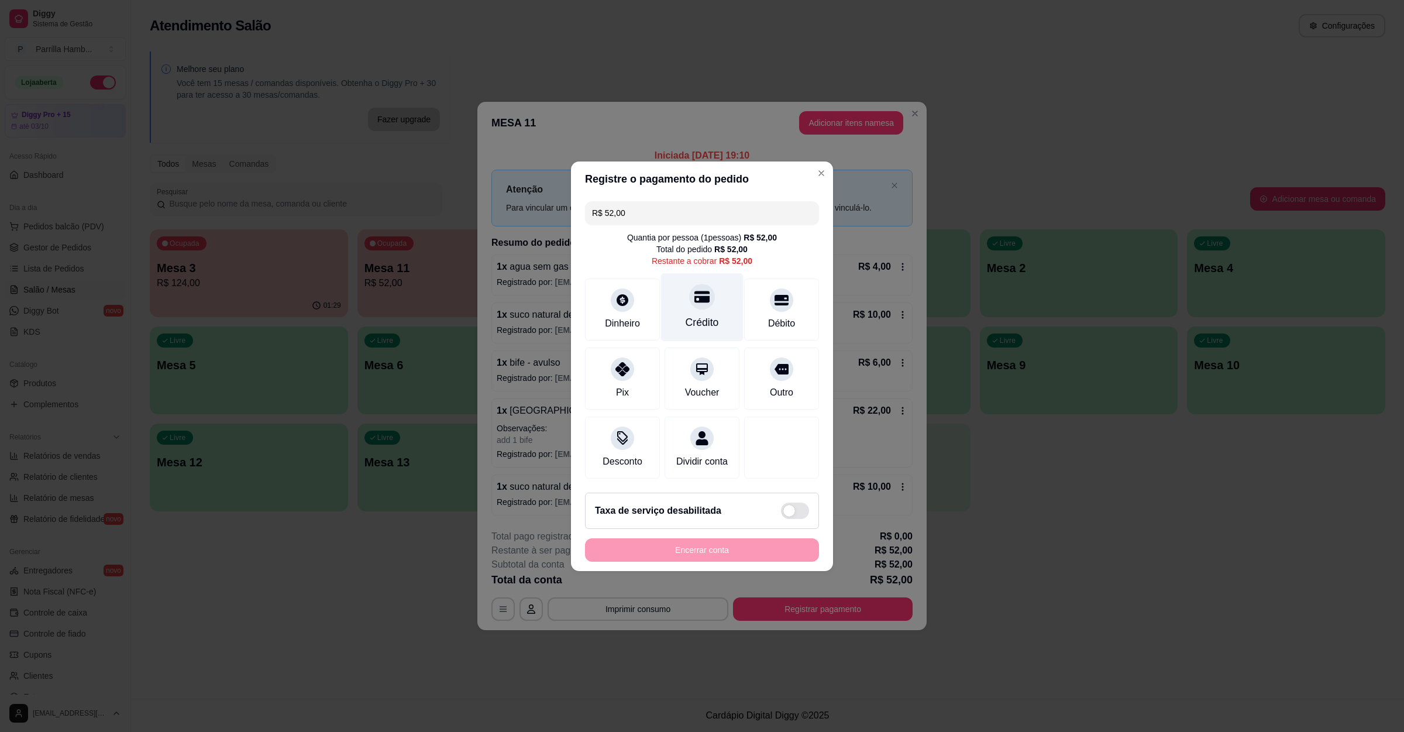
click at [674, 304] on div "Crédito" at bounding box center [702, 307] width 82 height 68
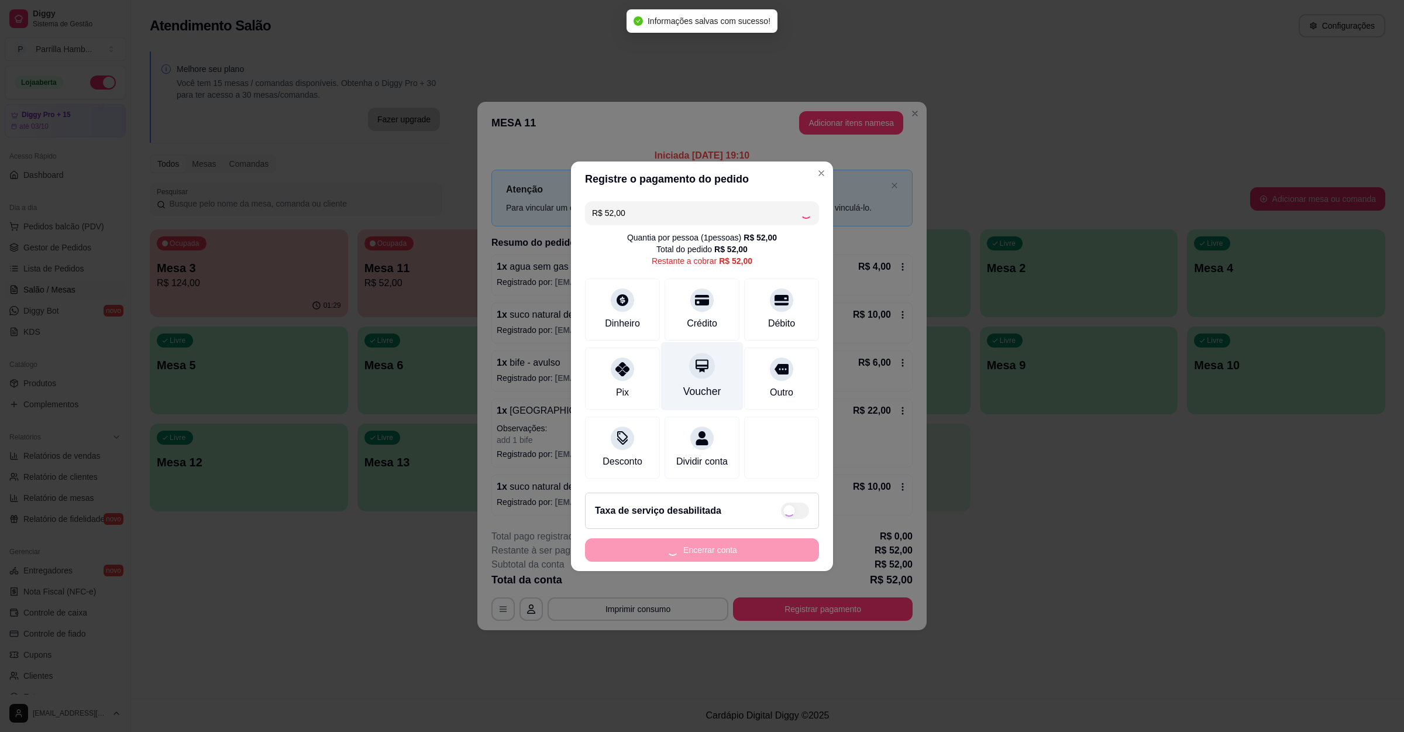
type input "R$ 0,00"
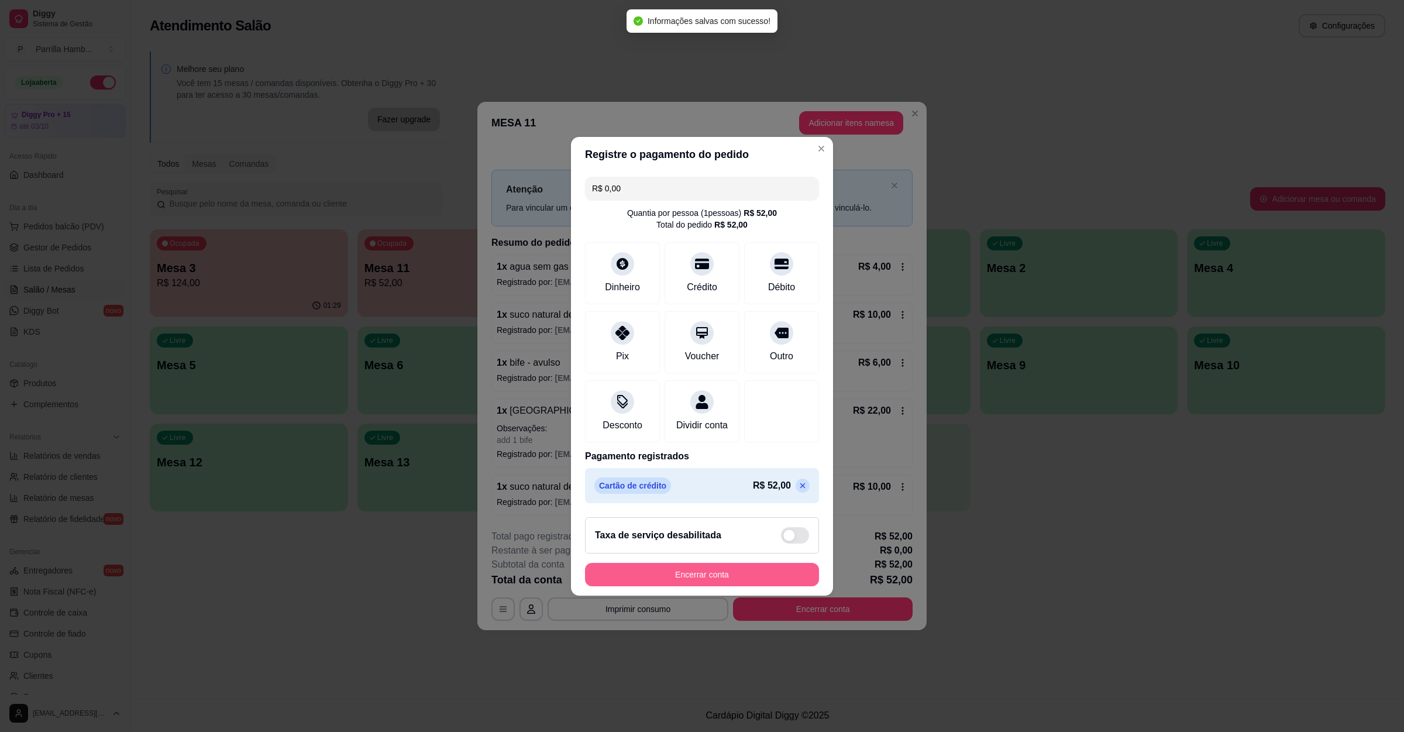
click at [685, 584] on button "Encerrar conta" at bounding box center [702, 574] width 234 height 23
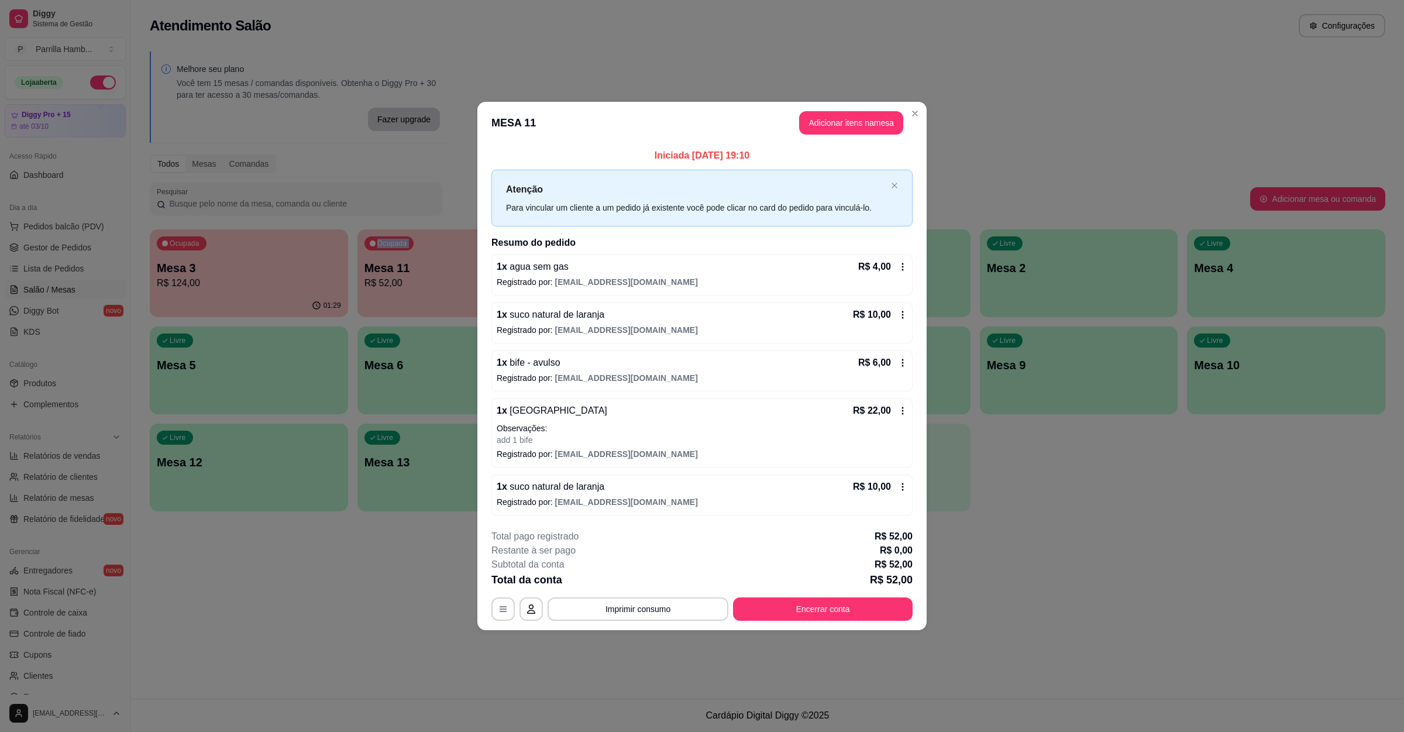
click at [1162, 512] on div "Melhore seu plano Você tem 15 mesas / comandas disponíveis. Obtenha o Diggy Pro…" at bounding box center [767, 284] width 1273 height 481
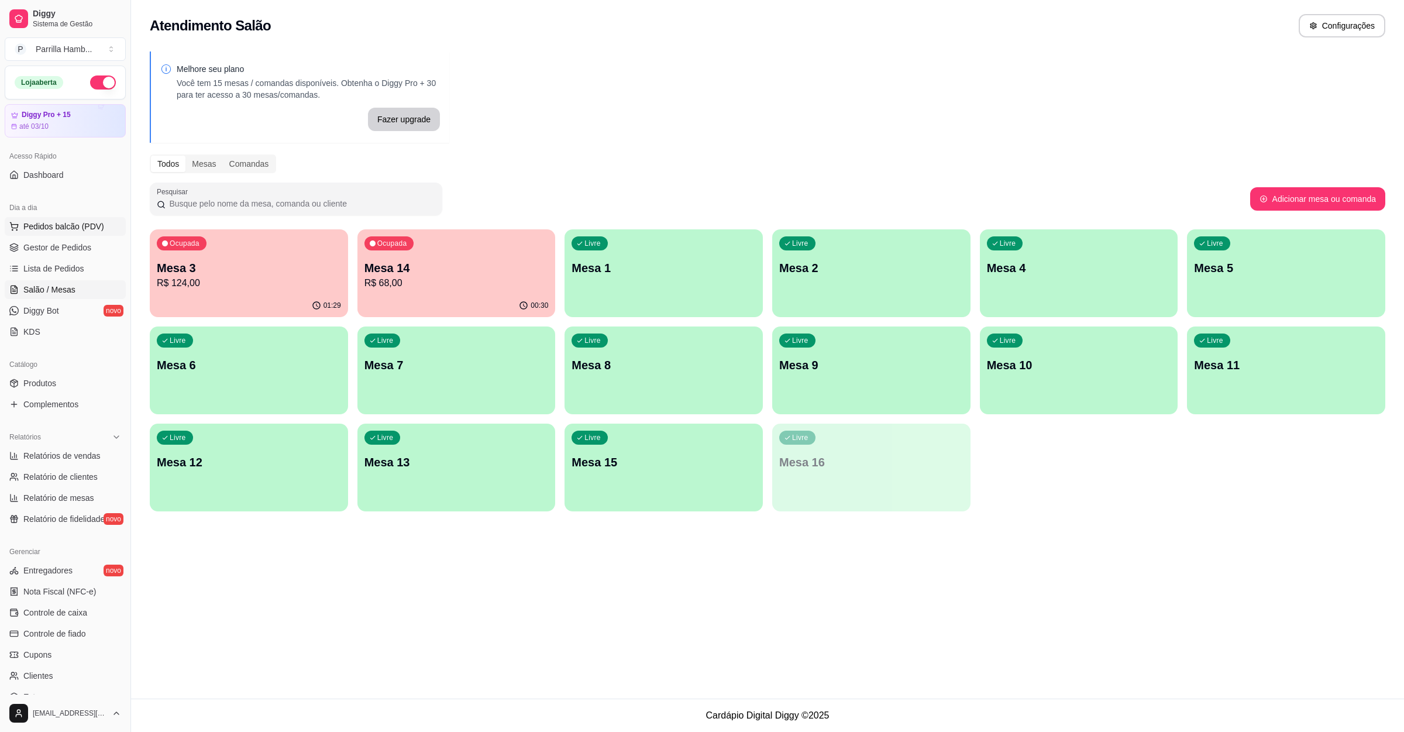
click at [71, 220] on button "Pedidos balcão (PDV)" at bounding box center [65, 226] width 121 height 19
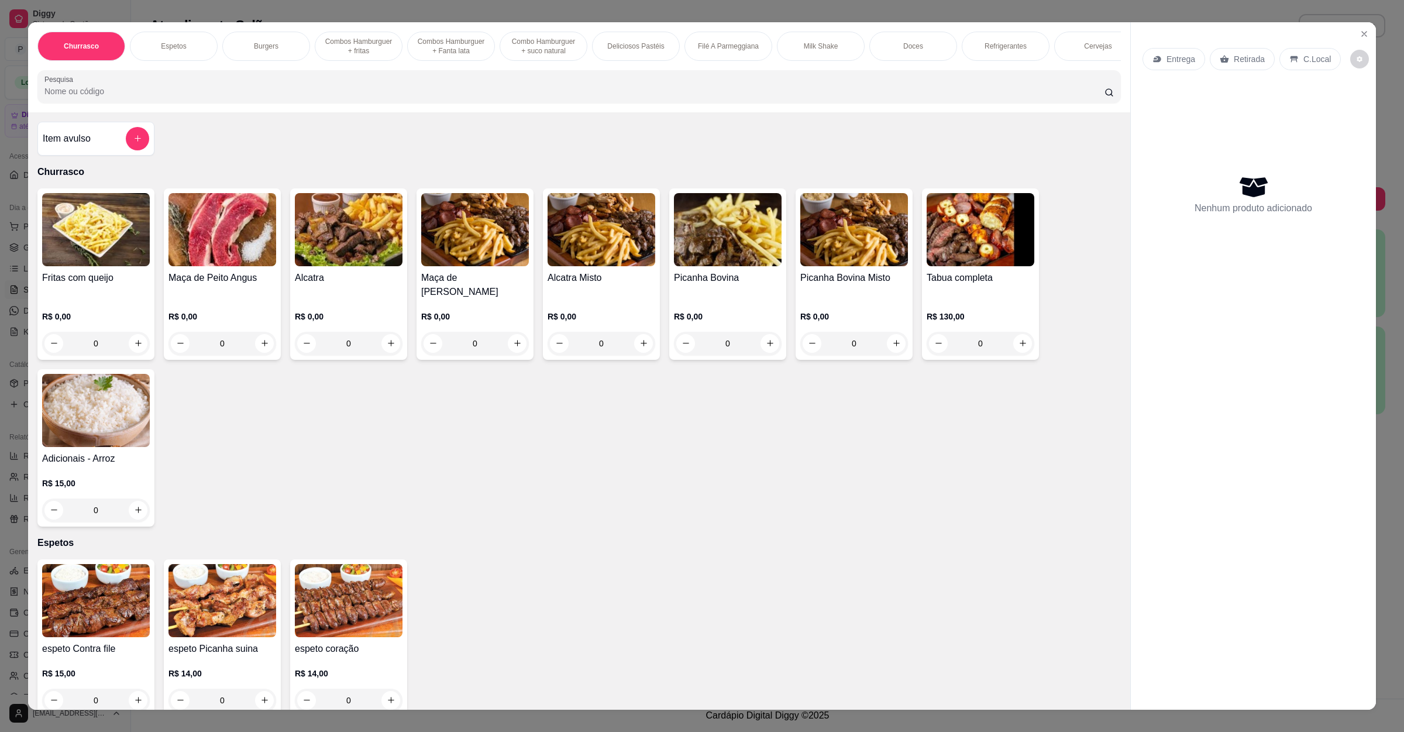
click at [1185, 58] on p "Entrega" at bounding box center [1180, 59] width 29 height 12
click at [1244, 67] on div "Retirada" at bounding box center [1242, 59] width 65 height 22
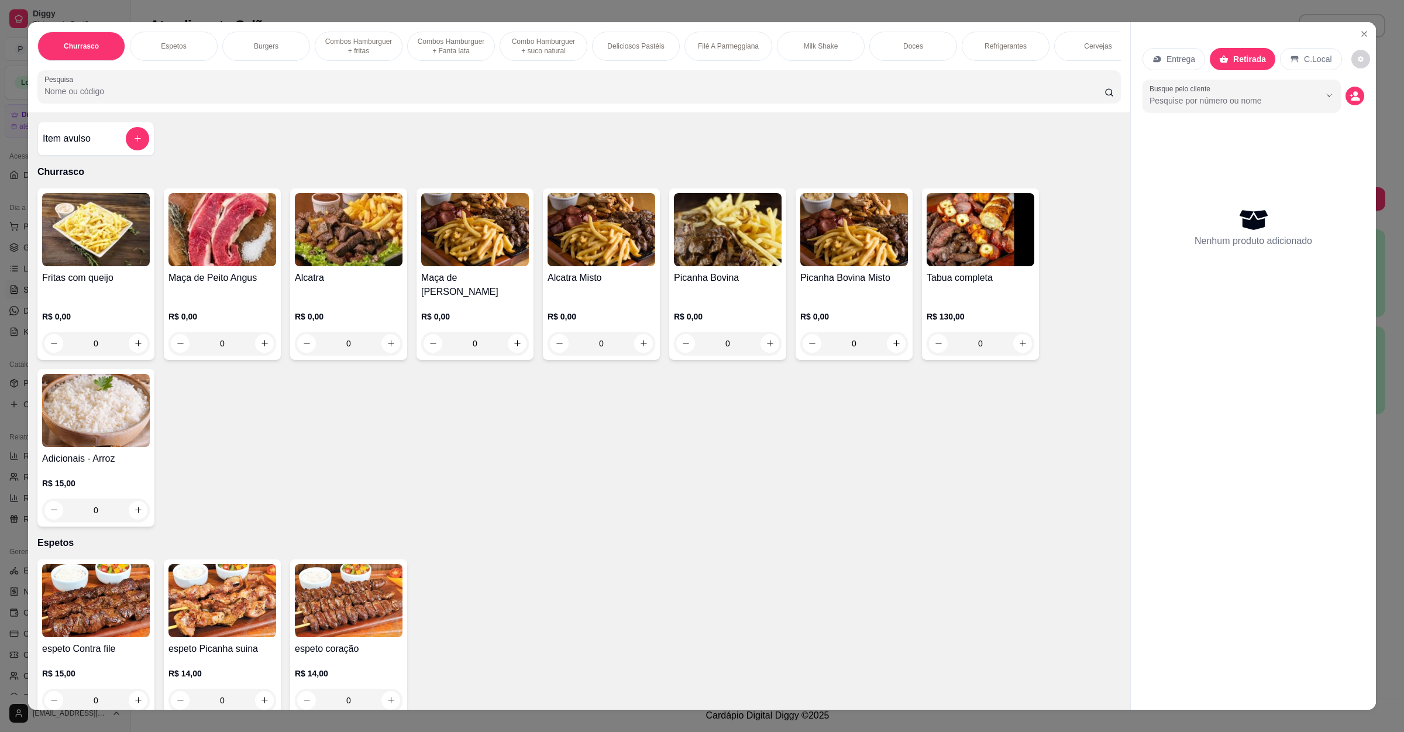
click at [552, 103] on div "Pesquisa" at bounding box center [578, 86] width 1083 height 33
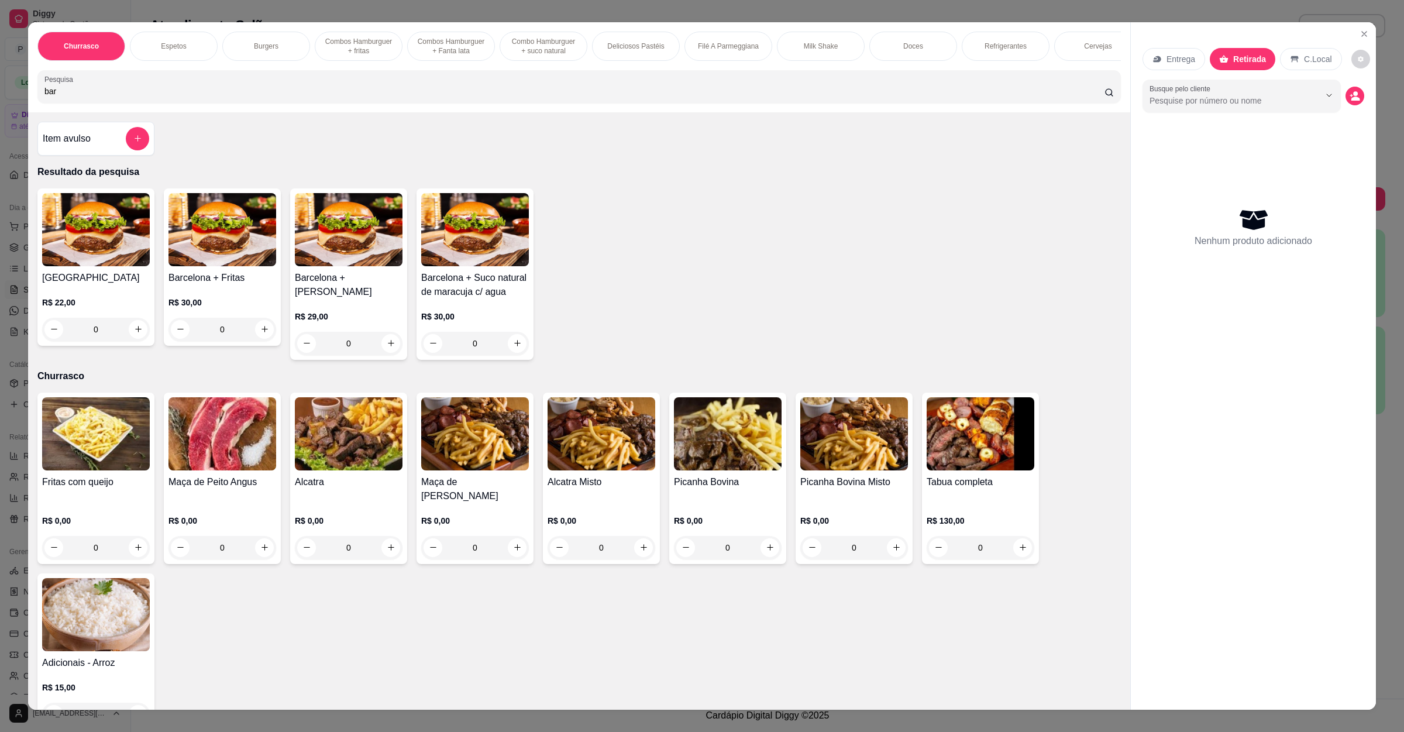
type input "bar"
click at [73, 266] on img at bounding box center [96, 229] width 108 height 73
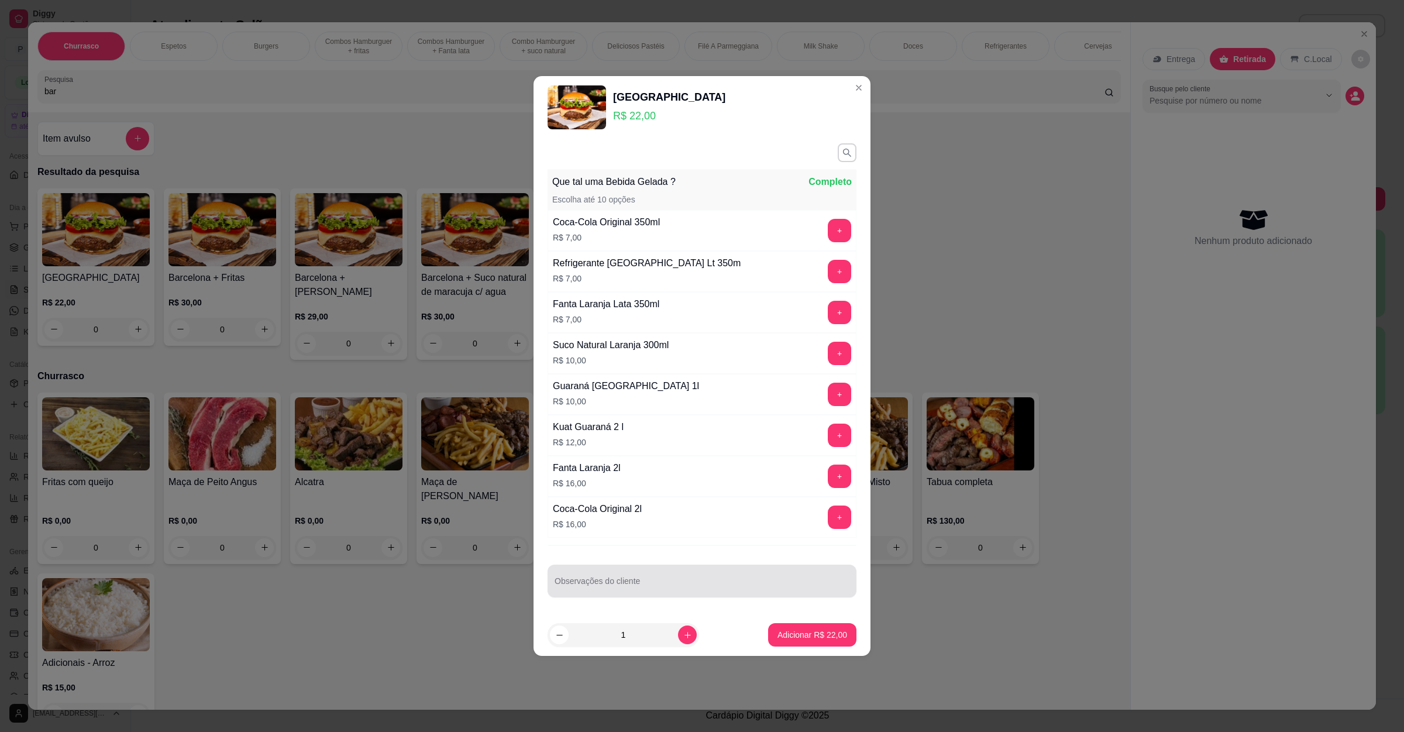
click at [604, 591] on input "Observações do cliente" at bounding box center [702, 586] width 295 height 12
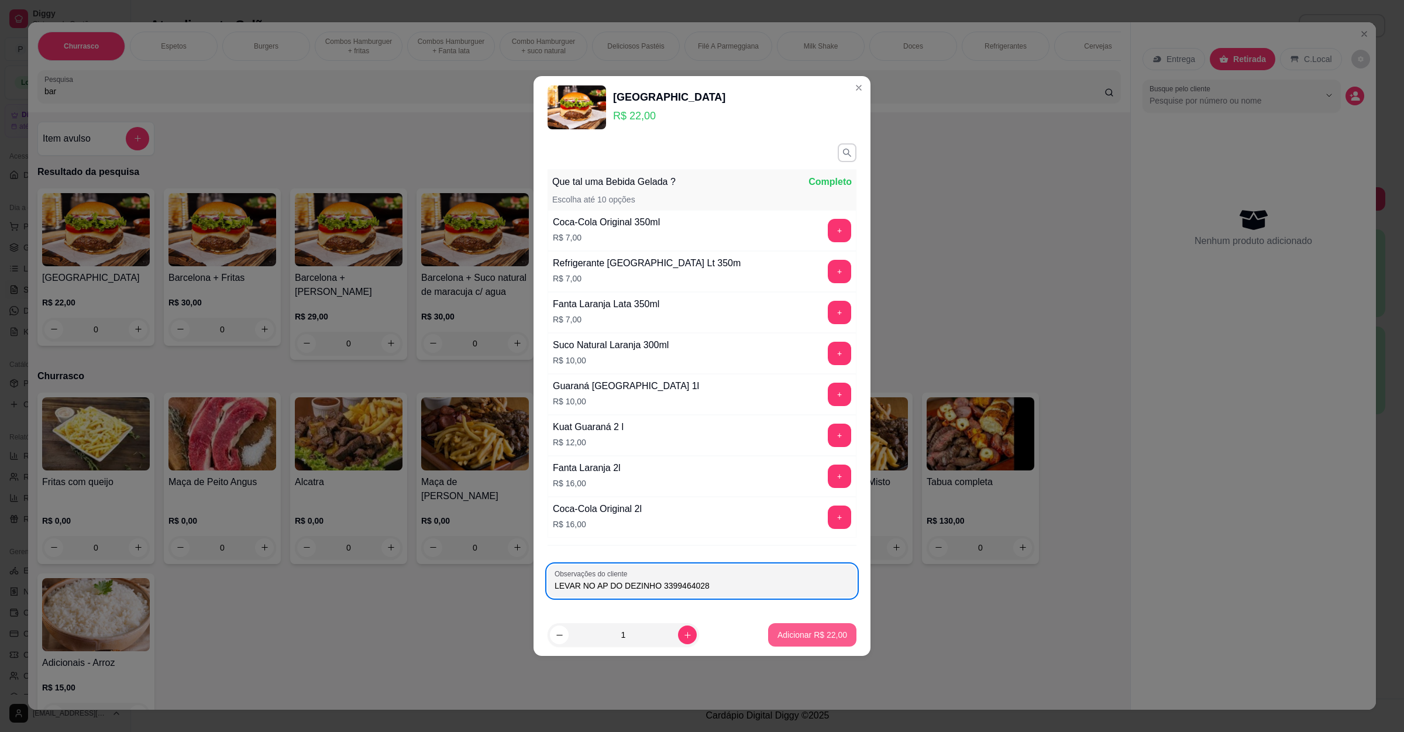
type input "LEVAR NO AP DO DEZINHO 3399464028"
click at [787, 634] on p "Adicionar R$ 22,00" at bounding box center [812, 635] width 70 height 12
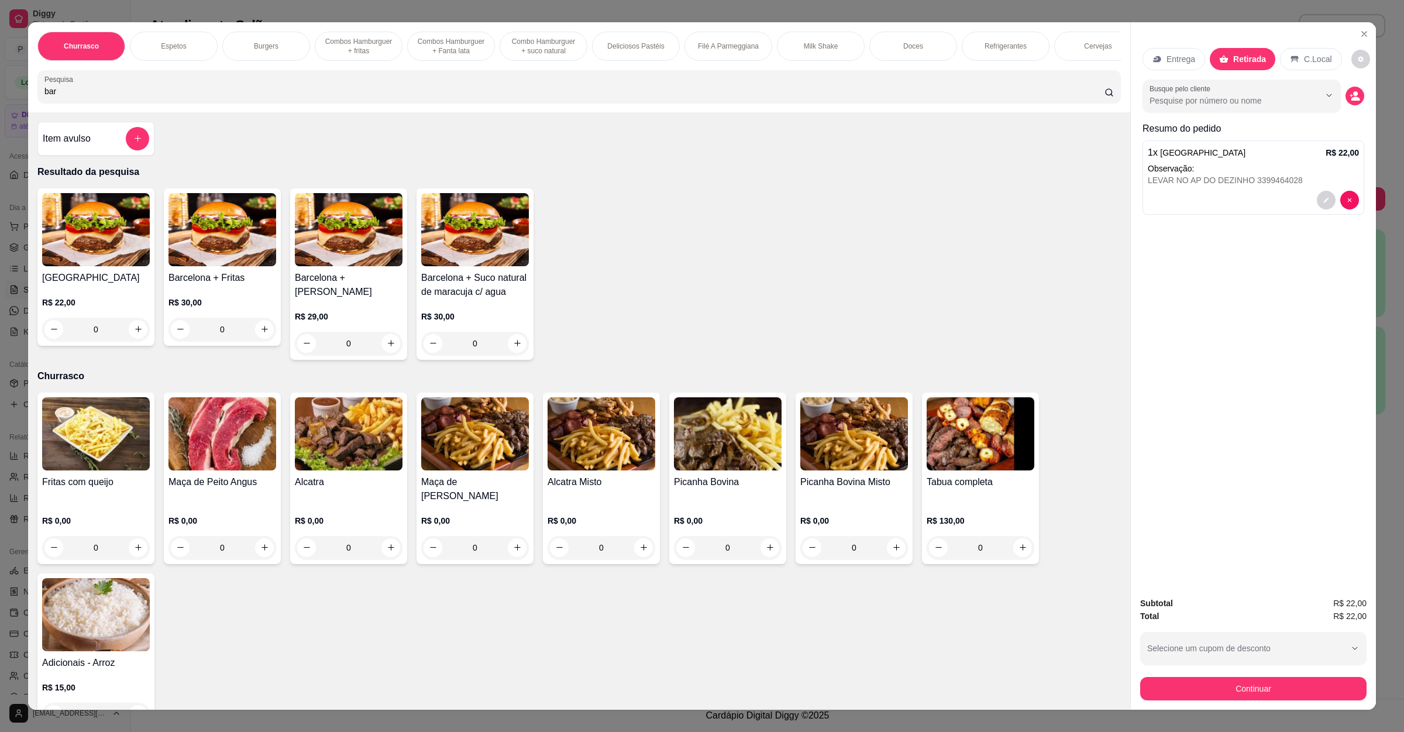
click at [1264, 669] on div "Subtotal R$ 22,00 Total R$ 22,00 Selecione um cupom de desconto GANHEI10 Seleci…" at bounding box center [1253, 649] width 226 height 104
click at [1266, 693] on button "Continuar" at bounding box center [1253, 688] width 226 height 23
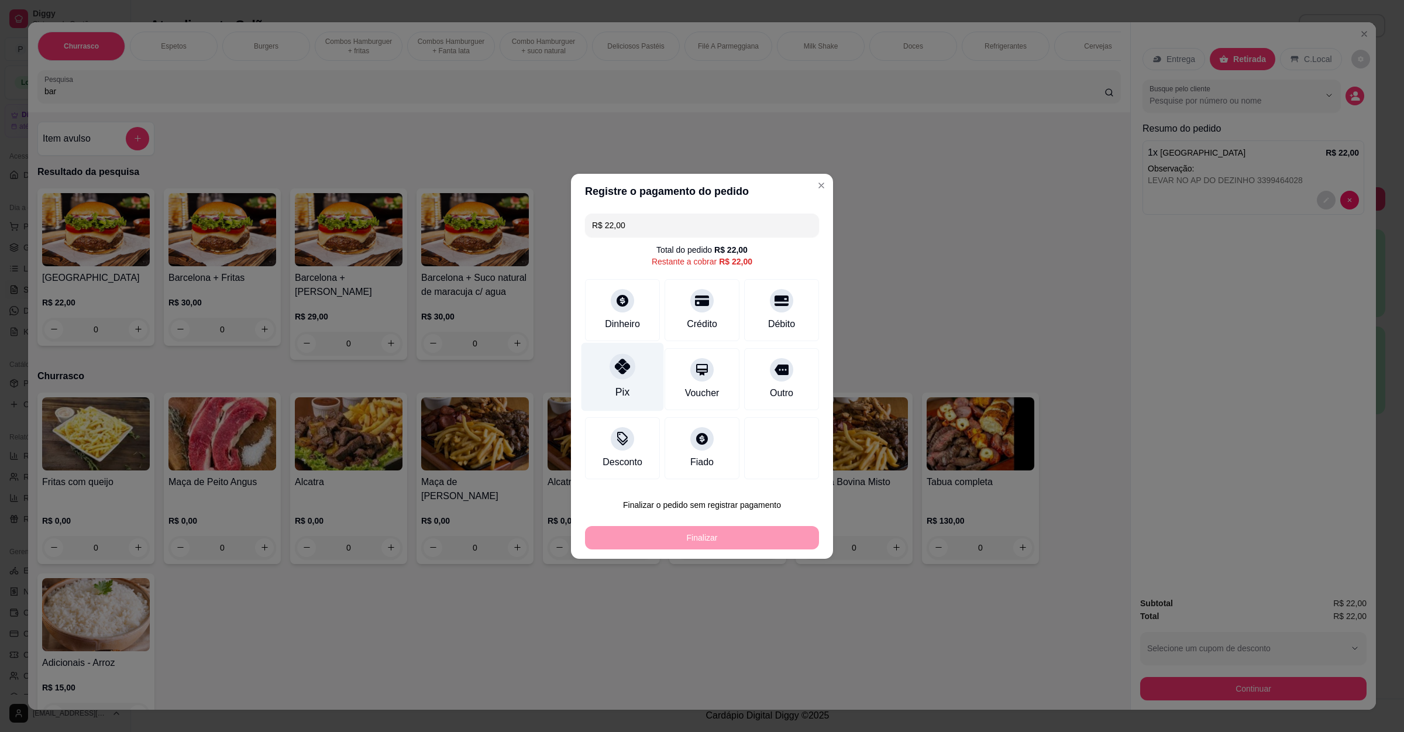
click at [627, 379] on div "Pix" at bounding box center [622, 376] width 82 height 68
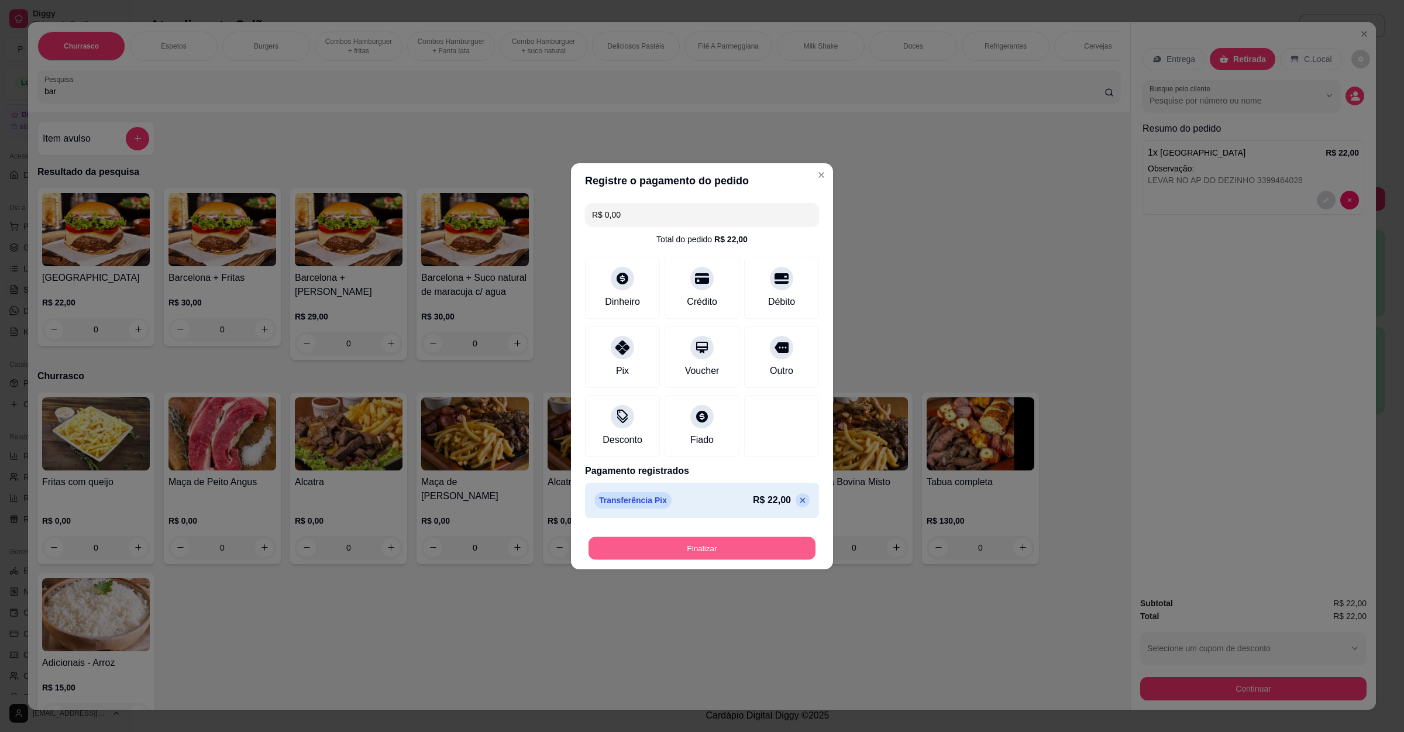
click at [708, 546] on button "Finalizar" at bounding box center [701, 547] width 227 height 23
type input "-R$ 22,00"
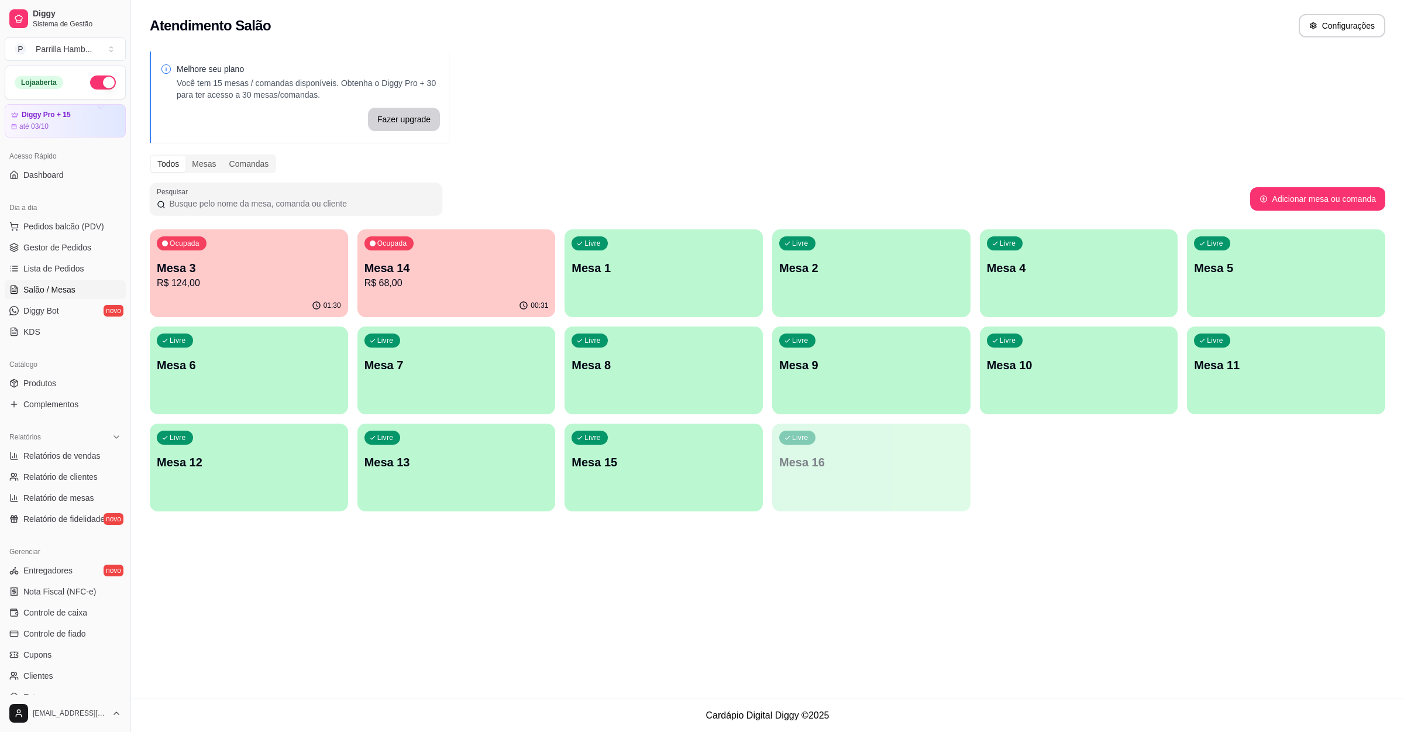
click at [406, 266] on p "Mesa 14" at bounding box center [456, 268] width 184 height 16
click at [288, 288] on p "R$ 124,00" at bounding box center [249, 283] width 184 height 14
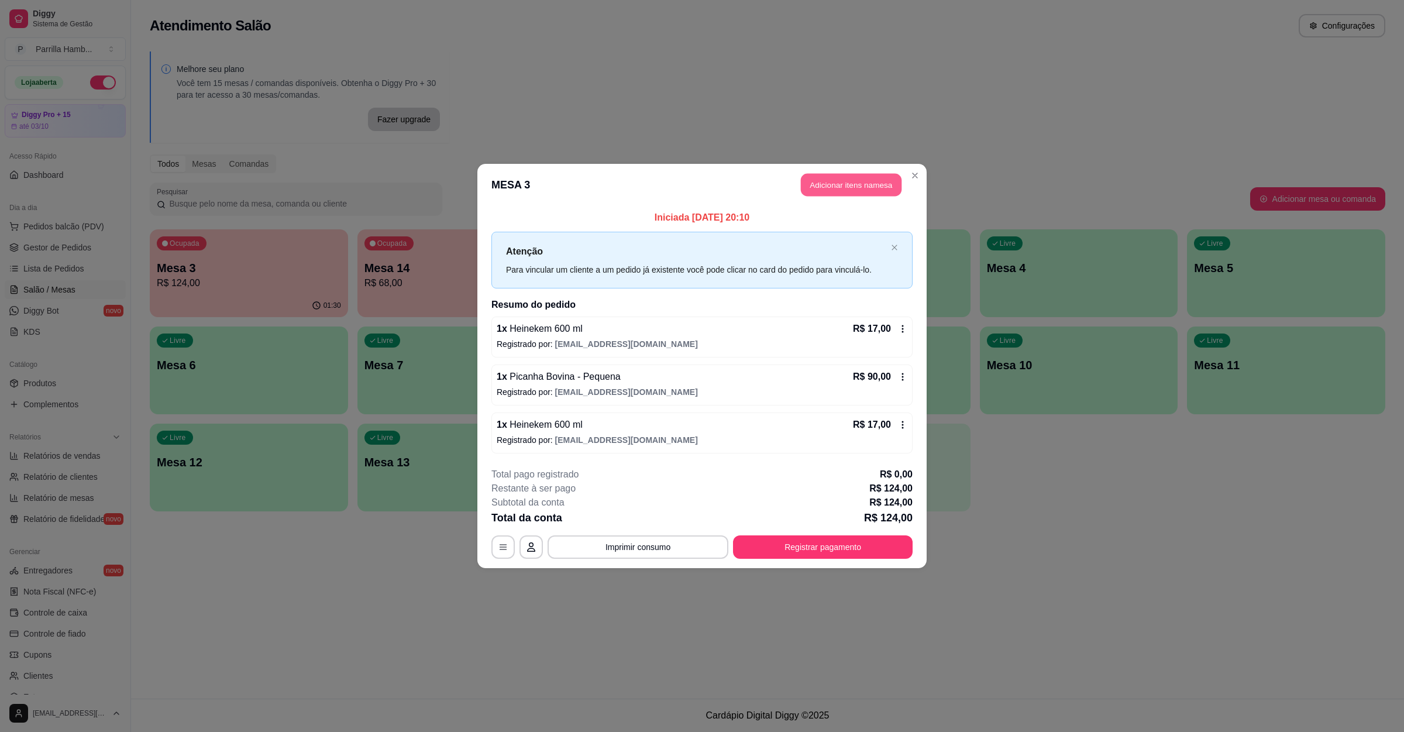
click at [834, 176] on button "Adicionar itens na mesa" at bounding box center [851, 185] width 101 height 23
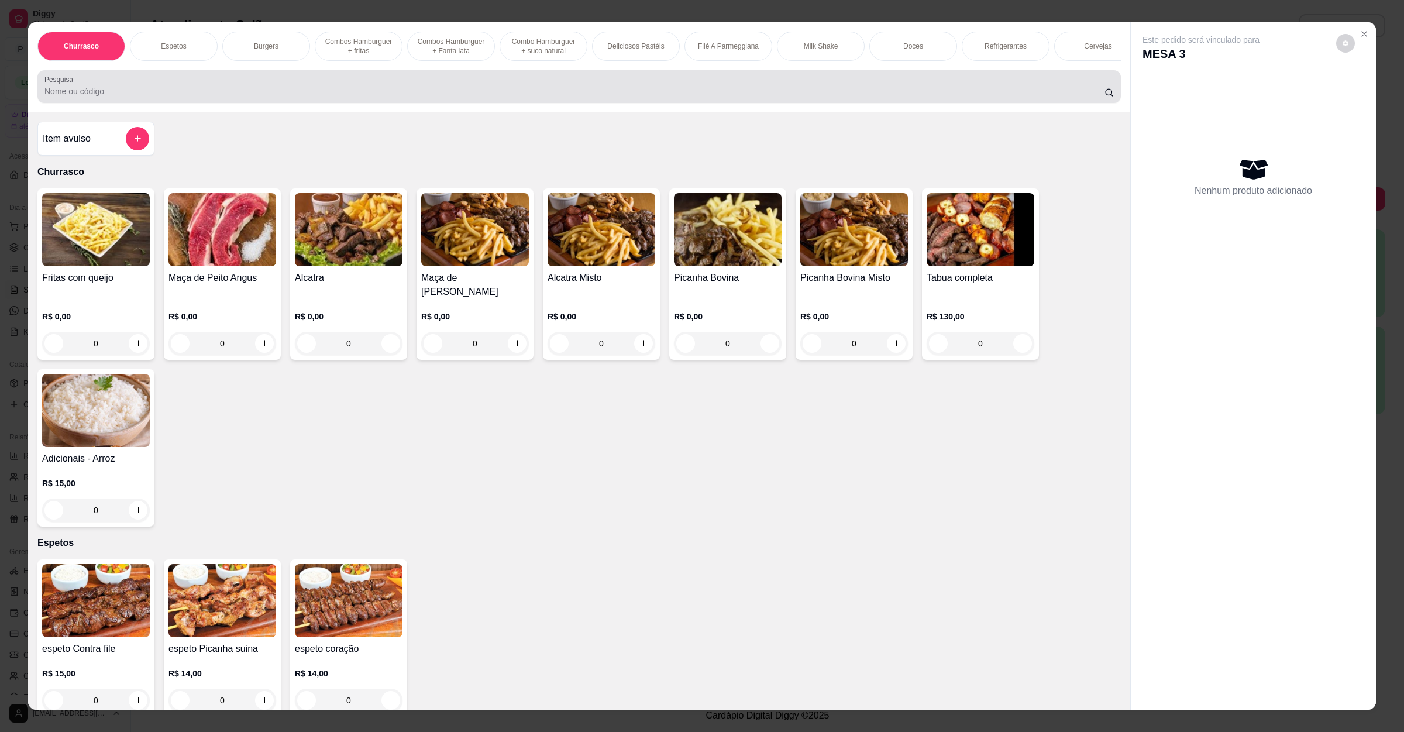
click at [385, 90] on div at bounding box center [578, 86] width 1069 height 23
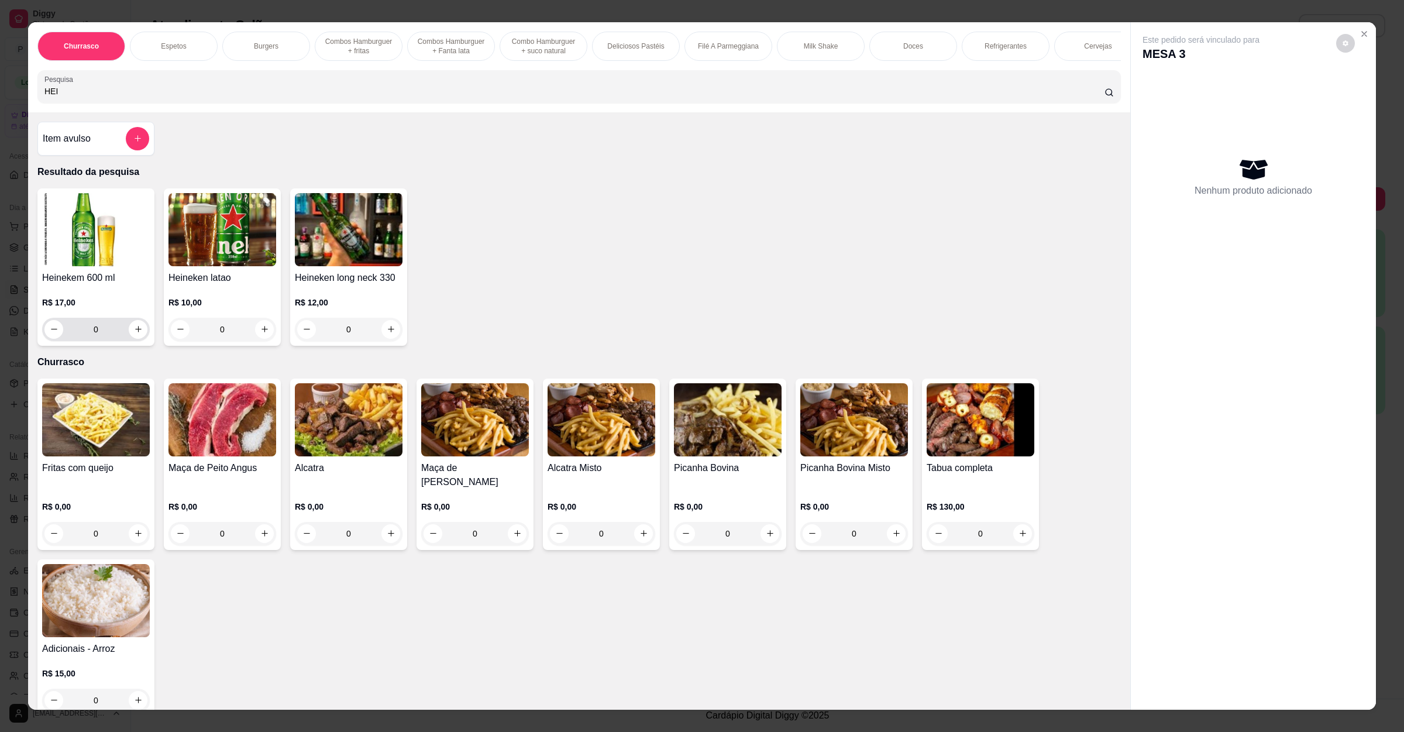
type input "HEI"
click at [132, 338] on button "increase-product-quantity" at bounding box center [138, 329] width 18 height 18
type input "1"
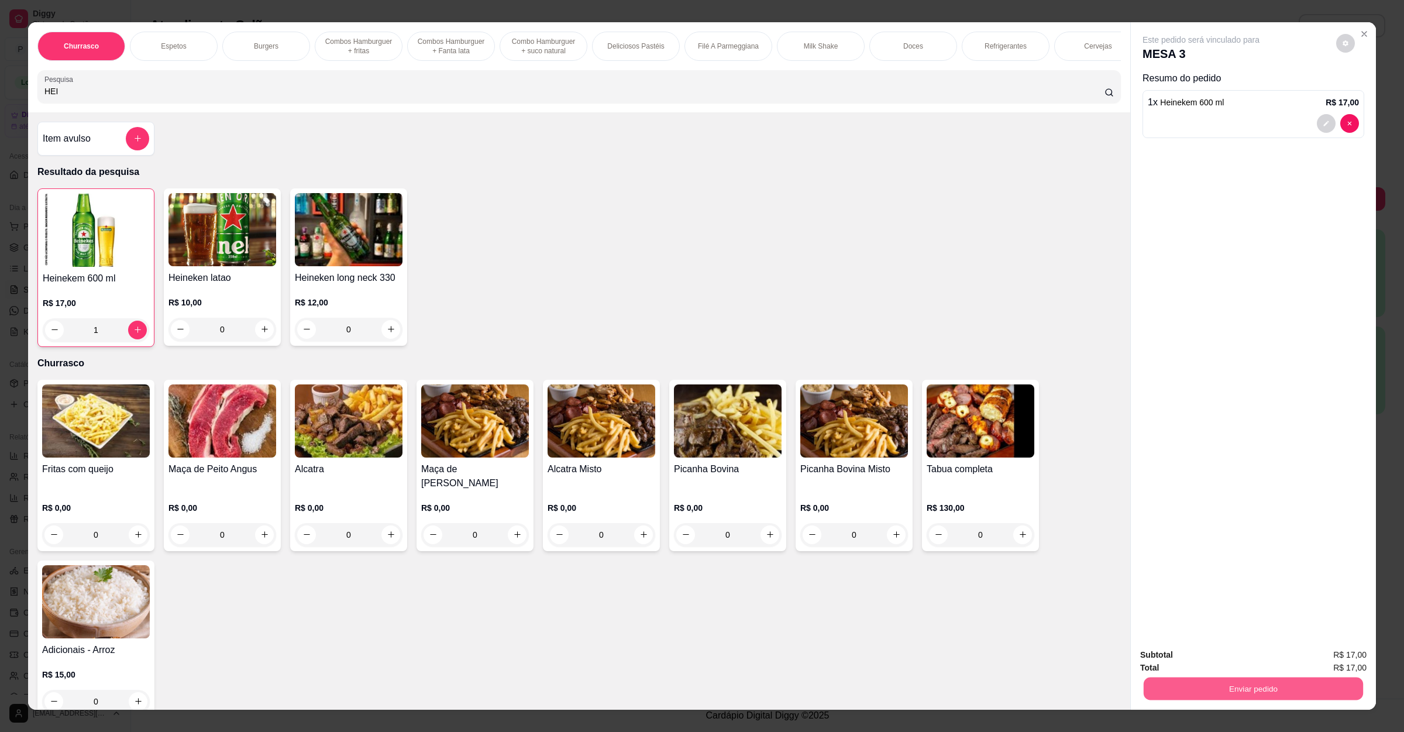
click at [1159, 688] on button "Enviar pedido" at bounding box center [1253, 688] width 219 height 23
click at [1317, 656] on button "Enviar pedido" at bounding box center [1334, 660] width 66 height 22
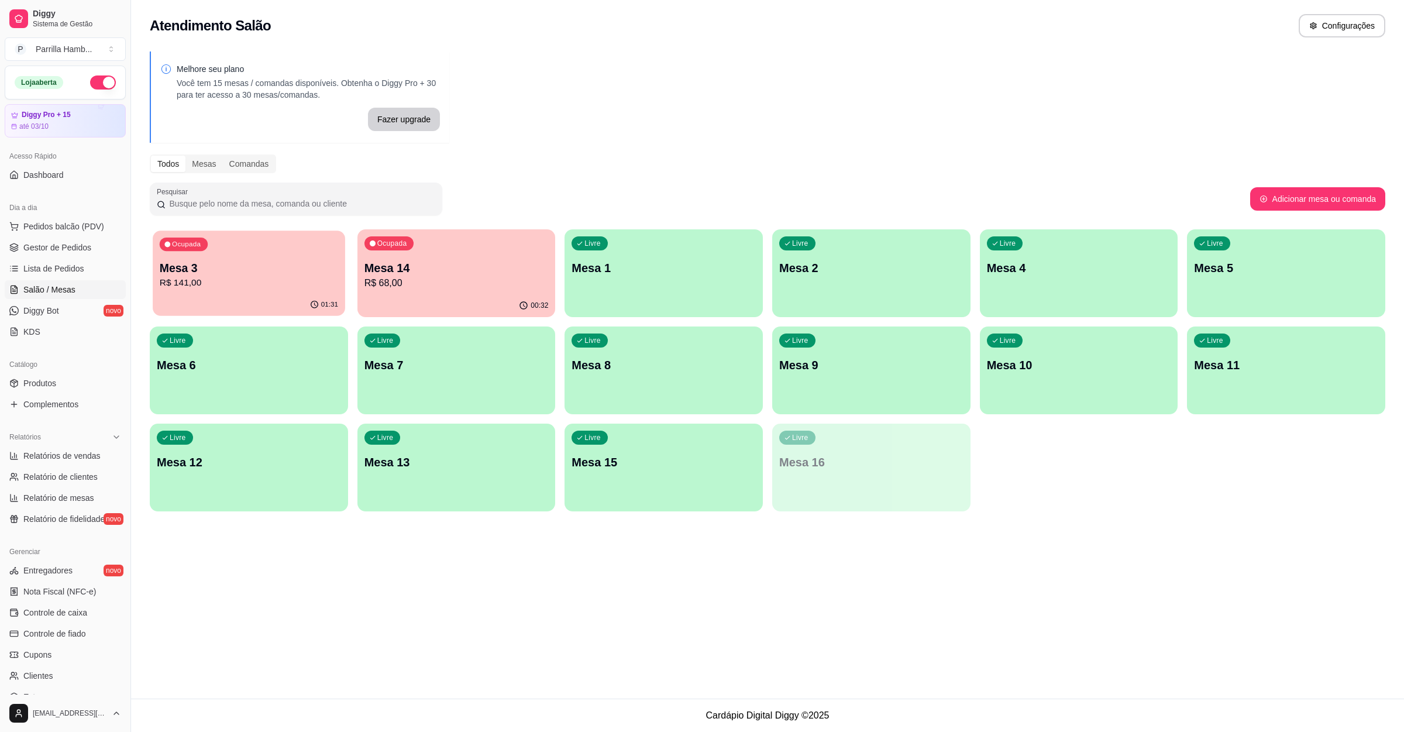
click at [213, 261] on p "Mesa 3" at bounding box center [249, 268] width 178 height 16
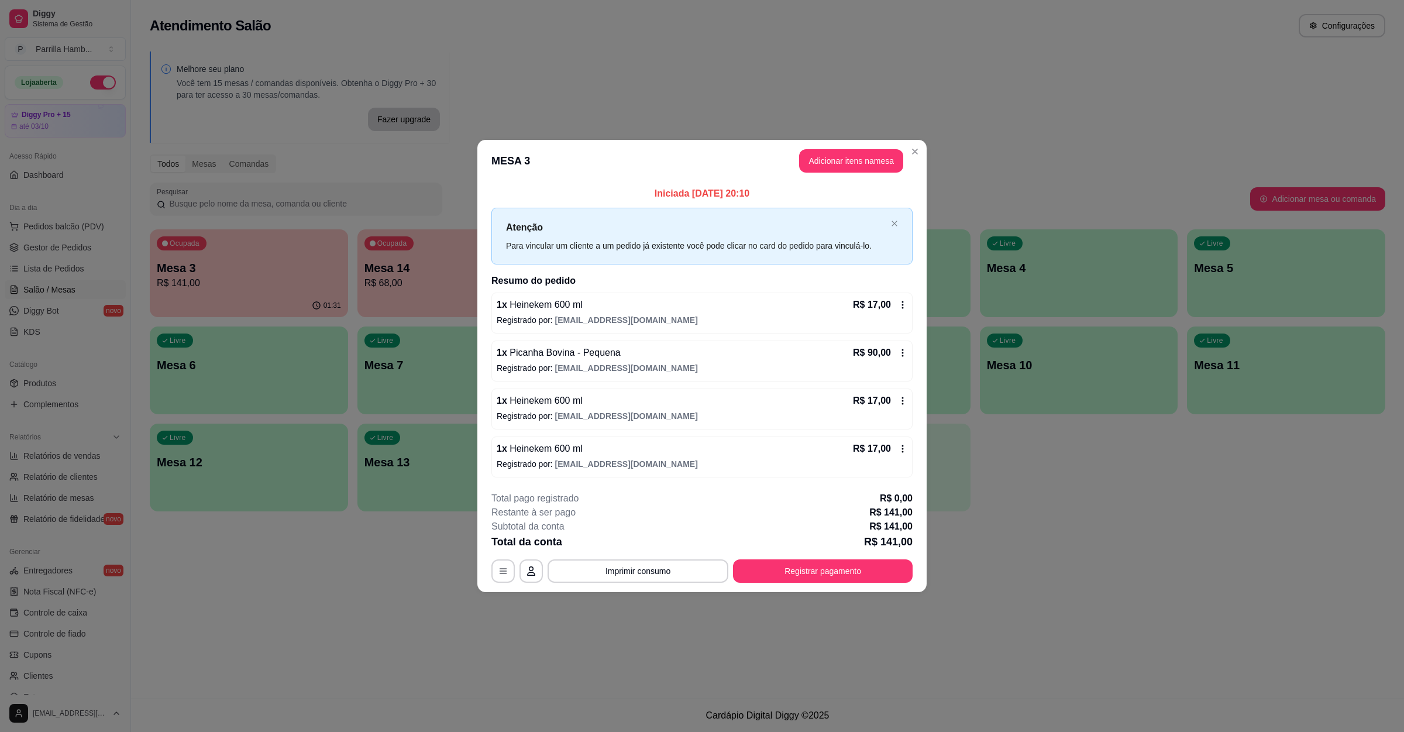
click at [681, 579] on button "Imprimir consumo" at bounding box center [638, 570] width 181 height 23
click at [632, 552] on button "IMPRESSORA" at bounding box center [642, 547] width 68 height 15
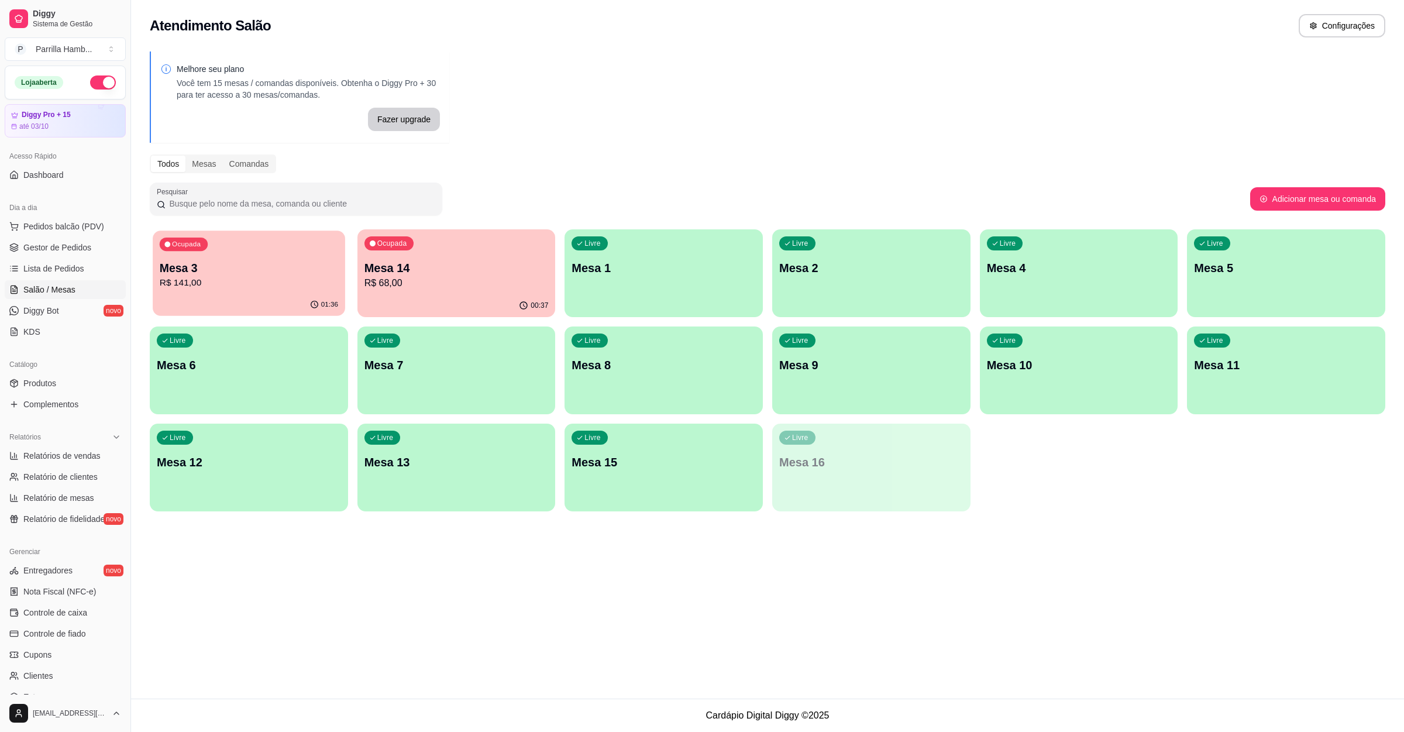
click at [258, 274] on p "Mesa 3" at bounding box center [249, 268] width 178 height 16
click at [63, 267] on span "Lista de Pedidos" at bounding box center [53, 269] width 61 height 12
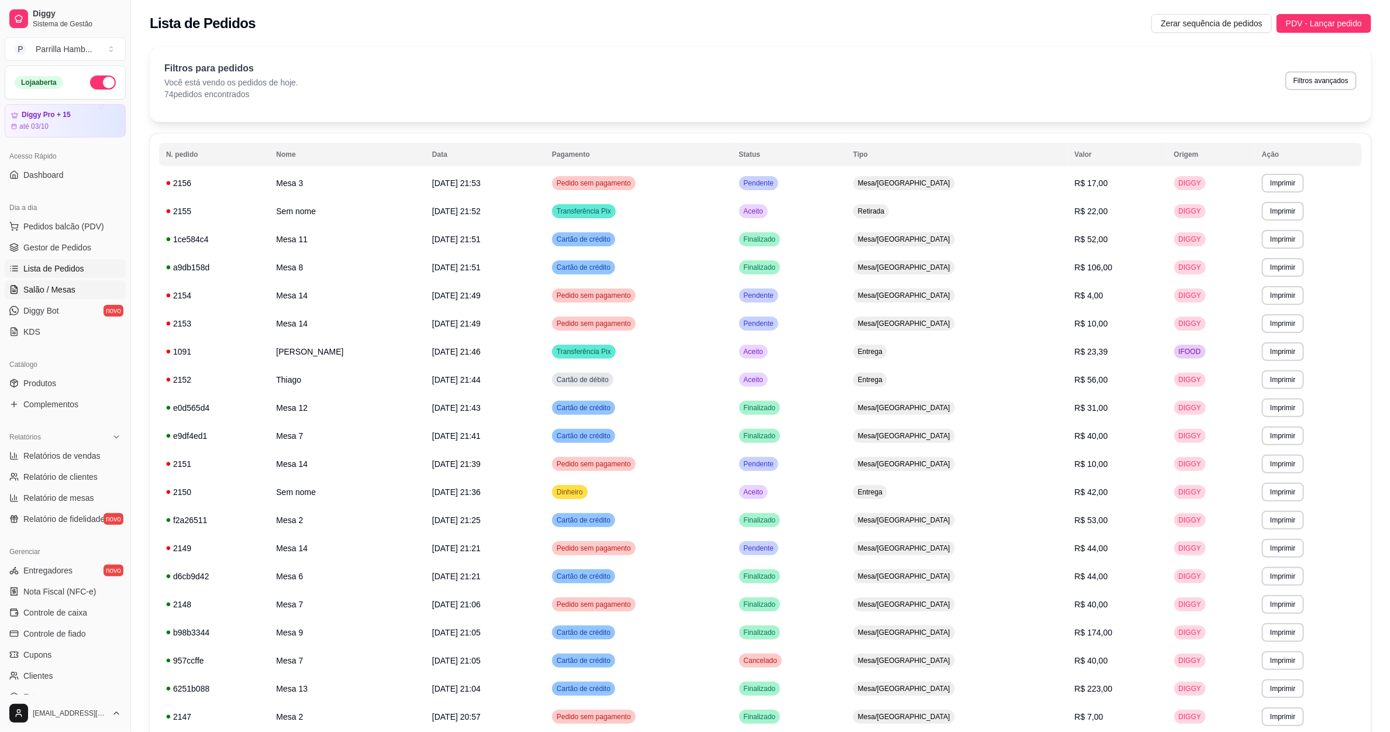
click at [64, 287] on span "Salão / Mesas" at bounding box center [49, 290] width 52 height 12
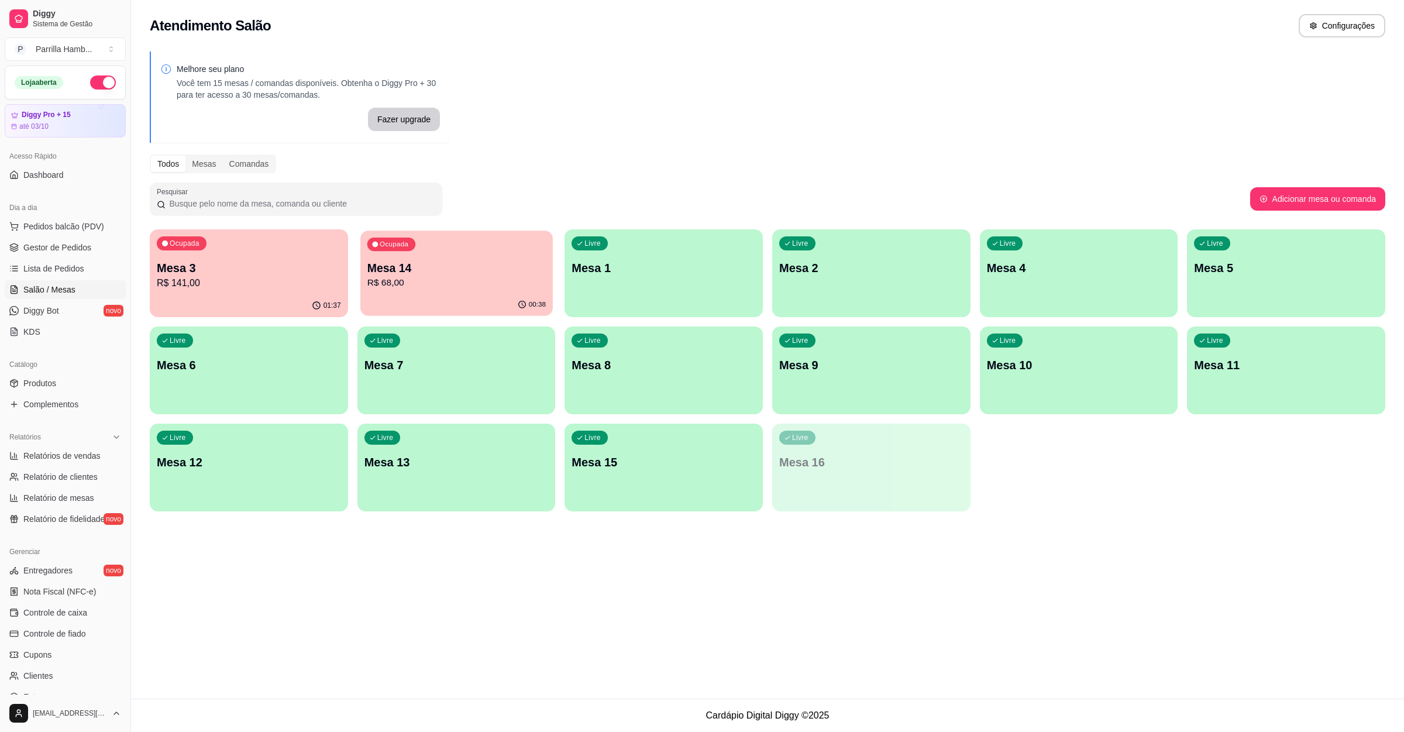
click at [409, 272] on p "Mesa 14" at bounding box center [456, 268] width 178 height 16
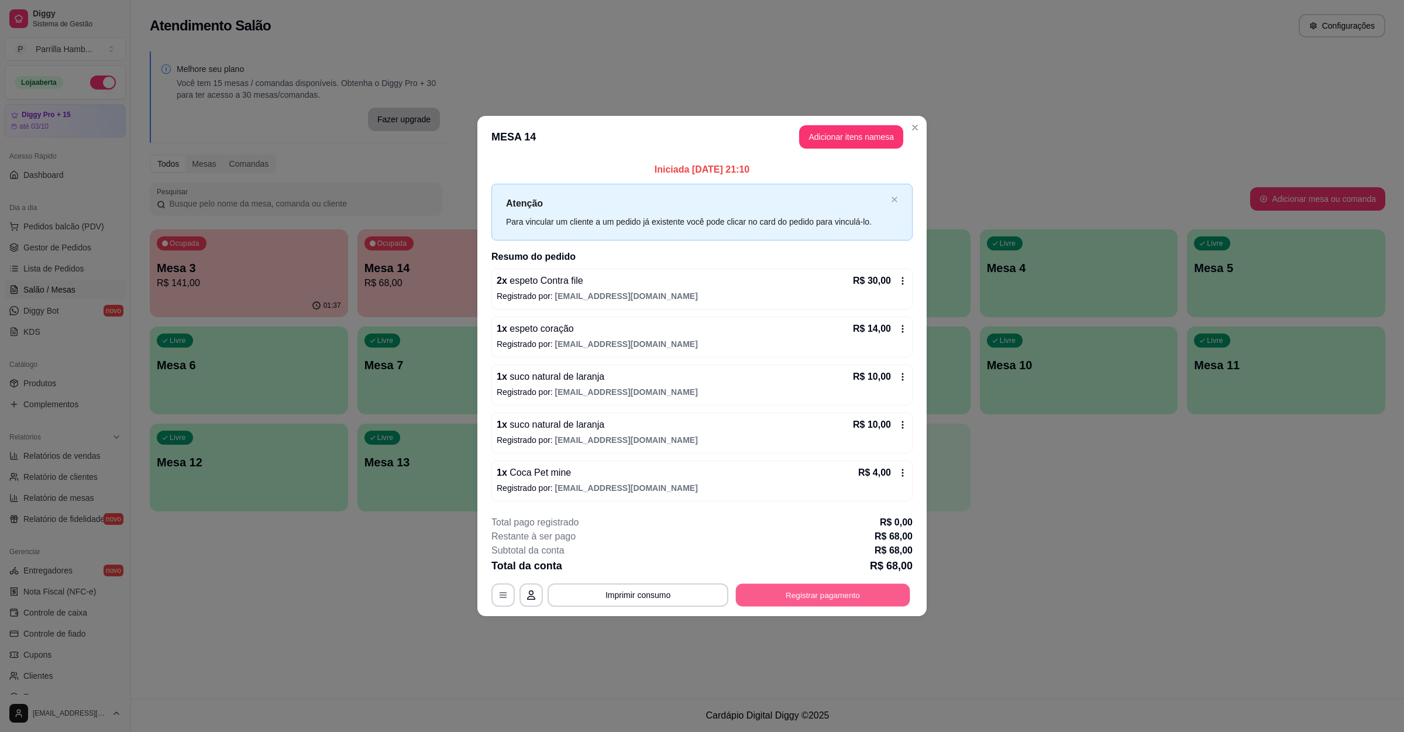
click at [806, 593] on button "Registrar pagamento" at bounding box center [823, 595] width 174 height 23
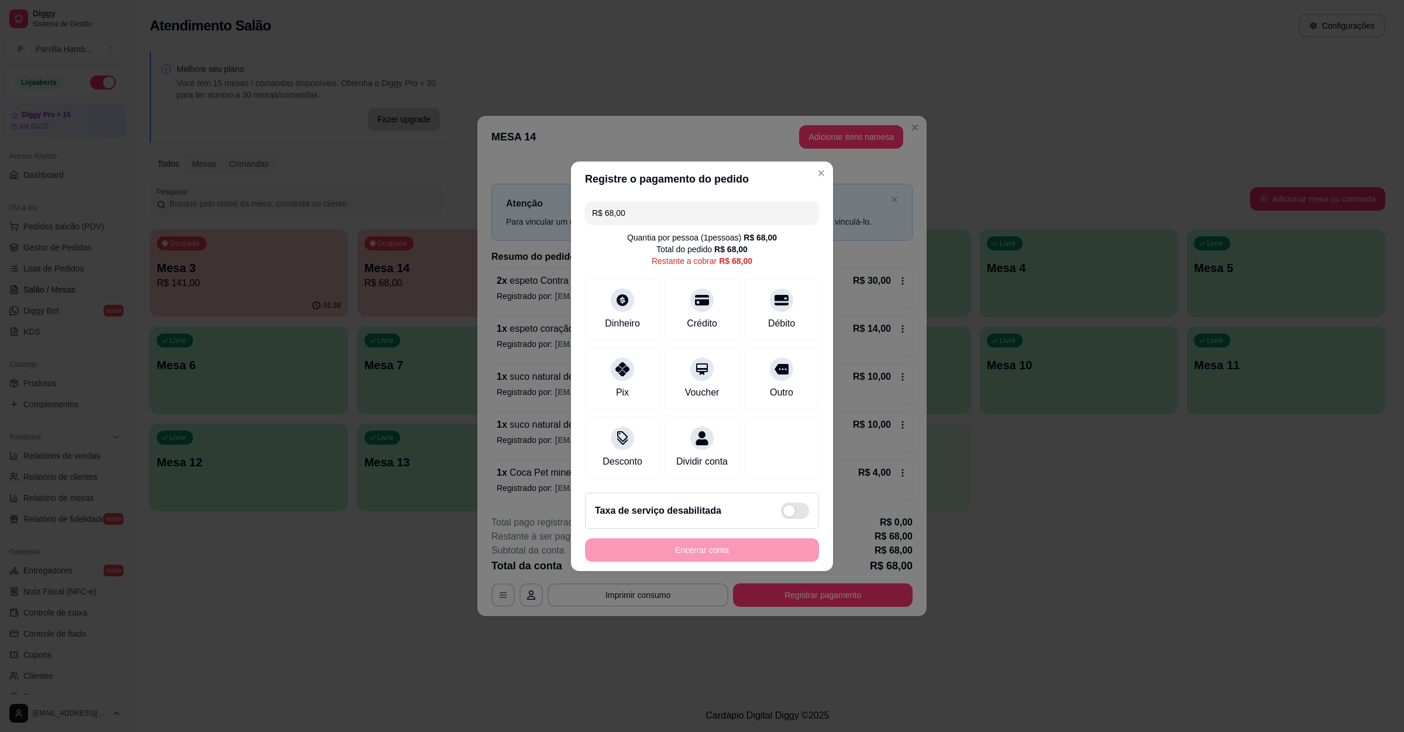
drag, startPoint x: 703, startPoint y: 200, endPoint x: 566, endPoint y: 213, distance: 137.5
click at [566, 213] on div "Registre o pagamento do pedido R$ 68,00 Quantia por pessoa ( 1 pessoas) R$ 68,0…" at bounding box center [702, 366] width 1404 height 732
click at [767, 305] on div "Débito" at bounding box center [782, 307] width 82 height 68
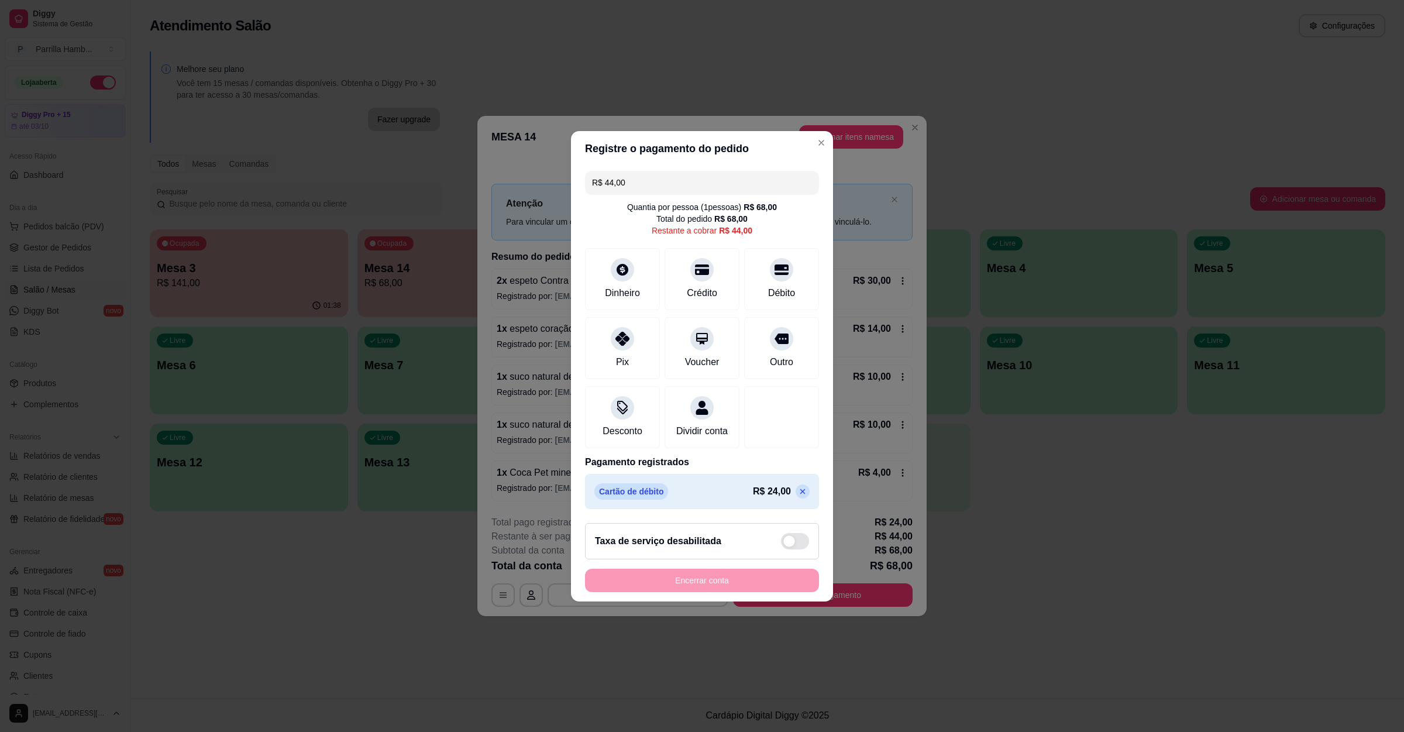
drag, startPoint x: 645, startPoint y: 170, endPoint x: 426, endPoint y: 201, distance: 220.3
click at [426, 201] on div "Registre o pagamento do pedido R$ 44,00 Quantia por pessoa ( 1 pessoas) R$ 68,0…" at bounding box center [702, 366] width 1404 height 732
click at [642, 330] on div "Pix" at bounding box center [622, 345] width 82 height 68
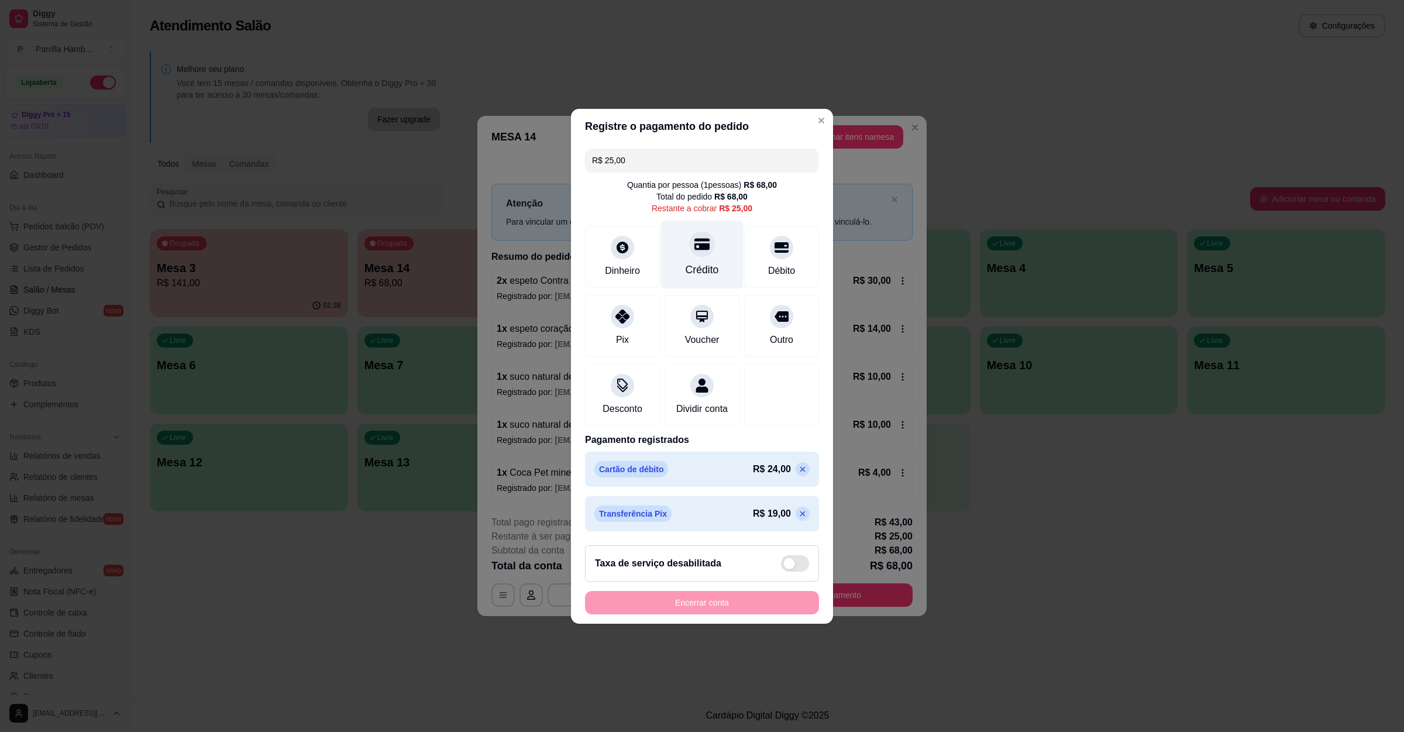
click at [718, 257] on div "Crédito" at bounding box center [702, 254] width 82 height 68
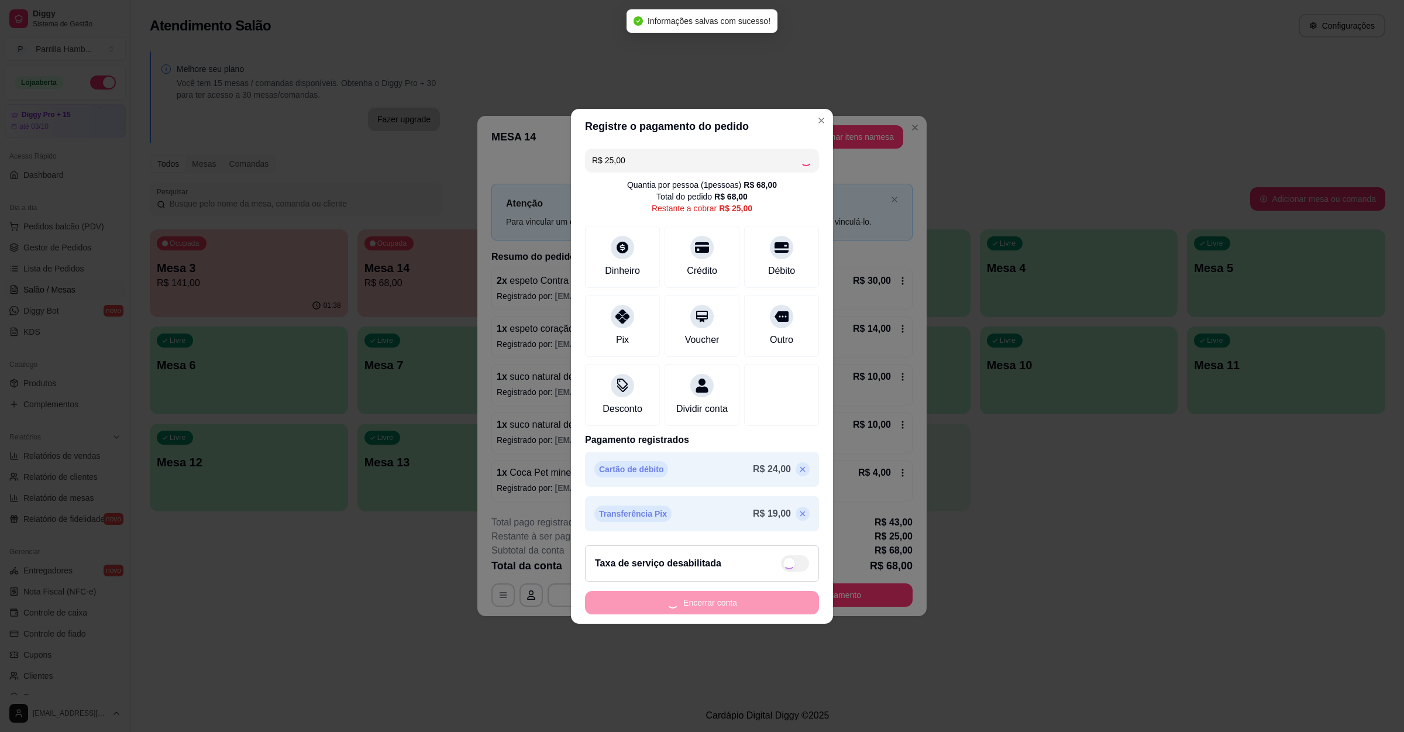
type input "R$ 0,00"
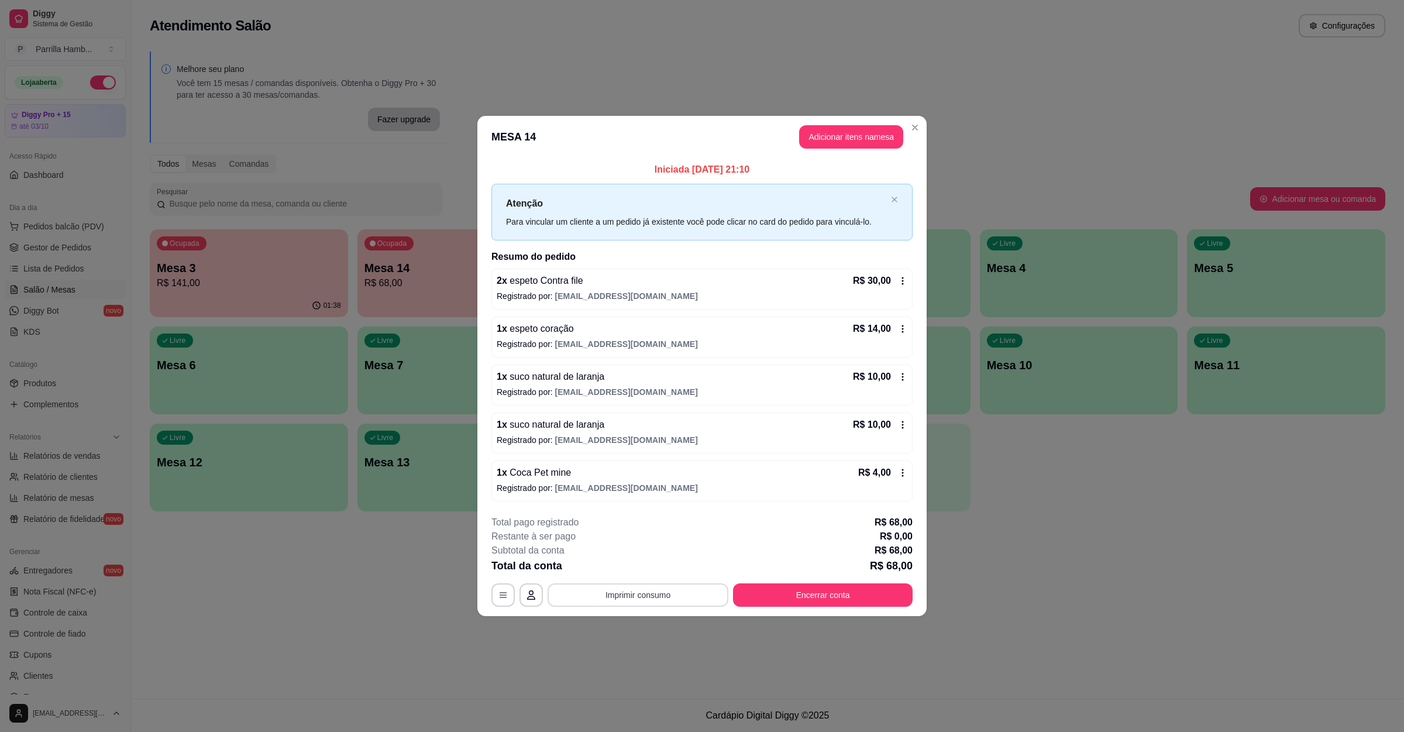
click at [612, 603] on button "Imprimir consumo" at bounding box center [638, 594] width 181 height 23
click at [653, 569] on button "IMPRESSORA" at bounding box center [641, 569] width 85 height 19
click at [823, 598] on button "Encerrar conta" at bounding box center [823, 594] width 180 height 23
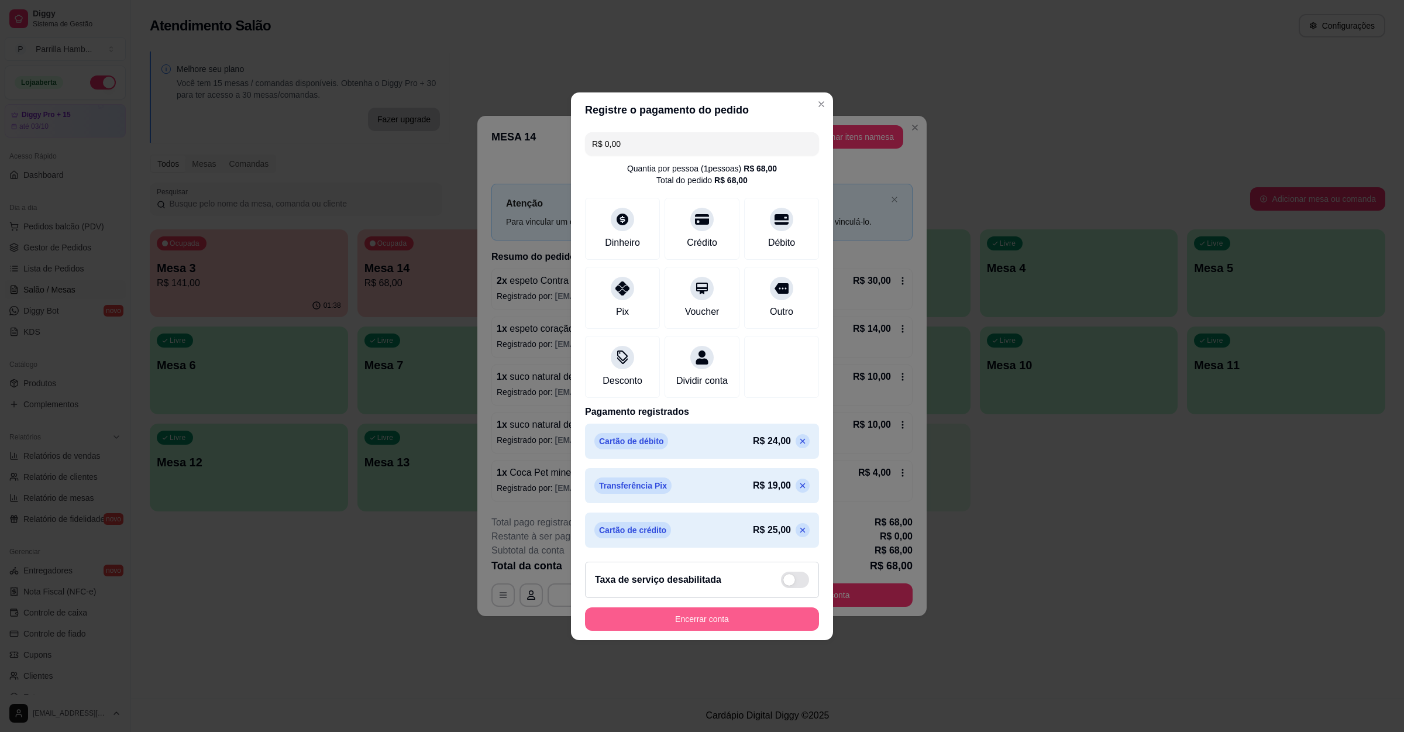
click at [678, 628] on button "Encerrar conta" at bounding box center [702, 618] width 234 height 23
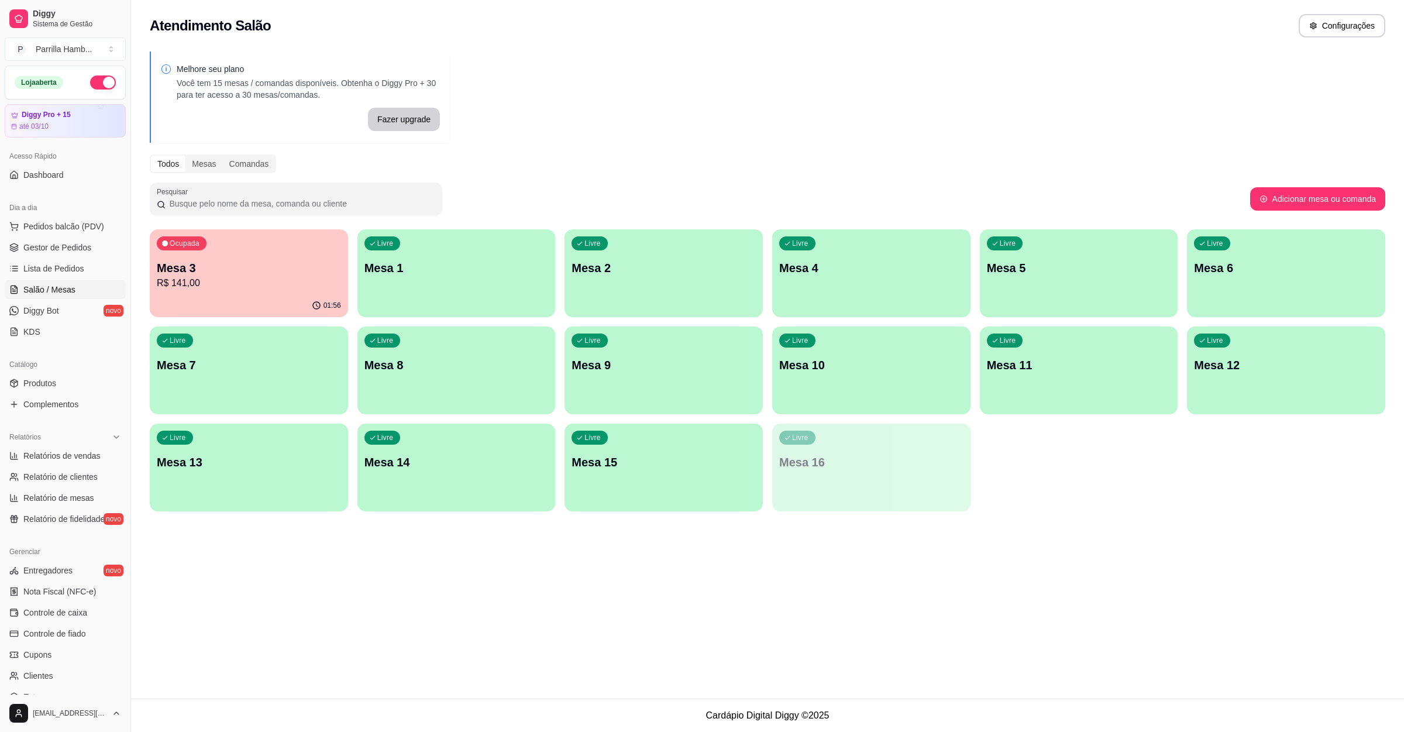
click at [328, 279] on p "R$ 141,00" at bounding box center [249, 283] width 184 height 14
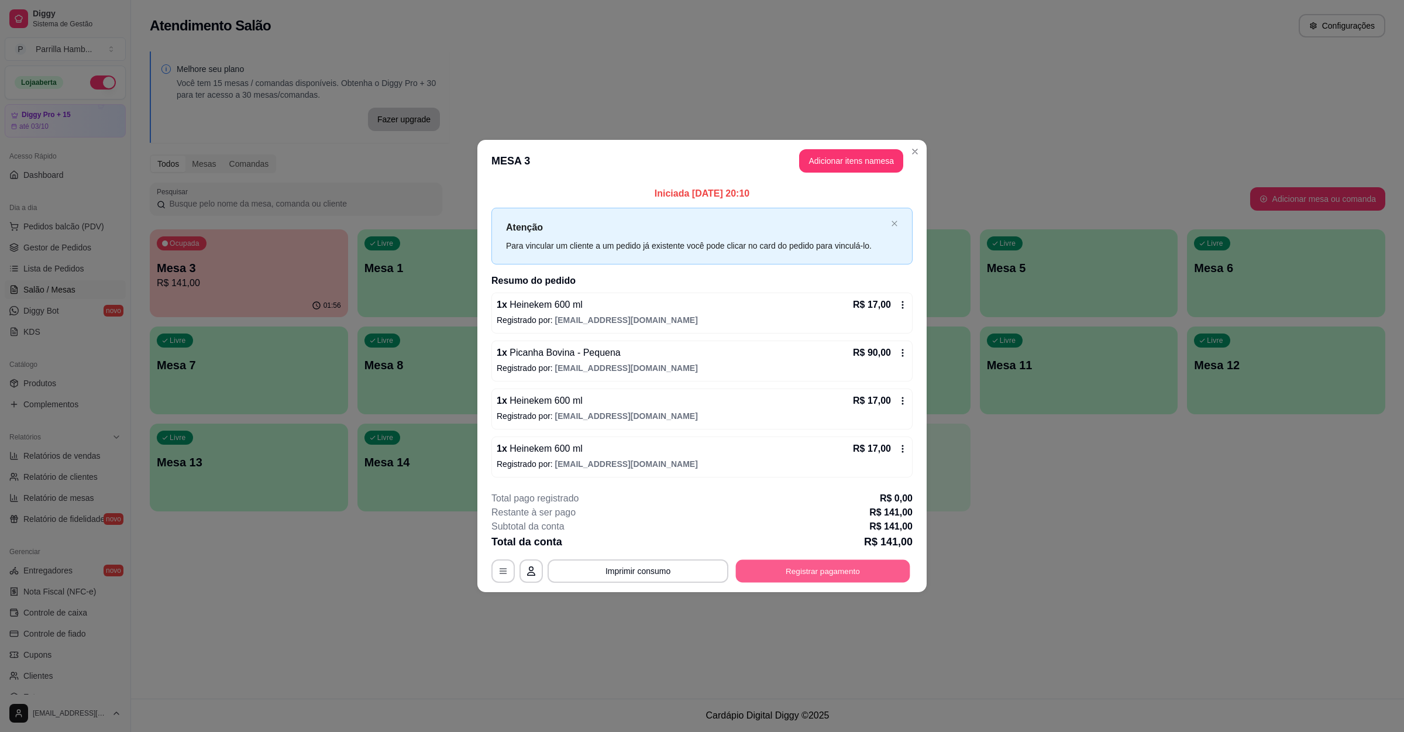
click at [823, 569] on button "Registrar pagamento" at bounding box center [823, 571] width 174 height 23
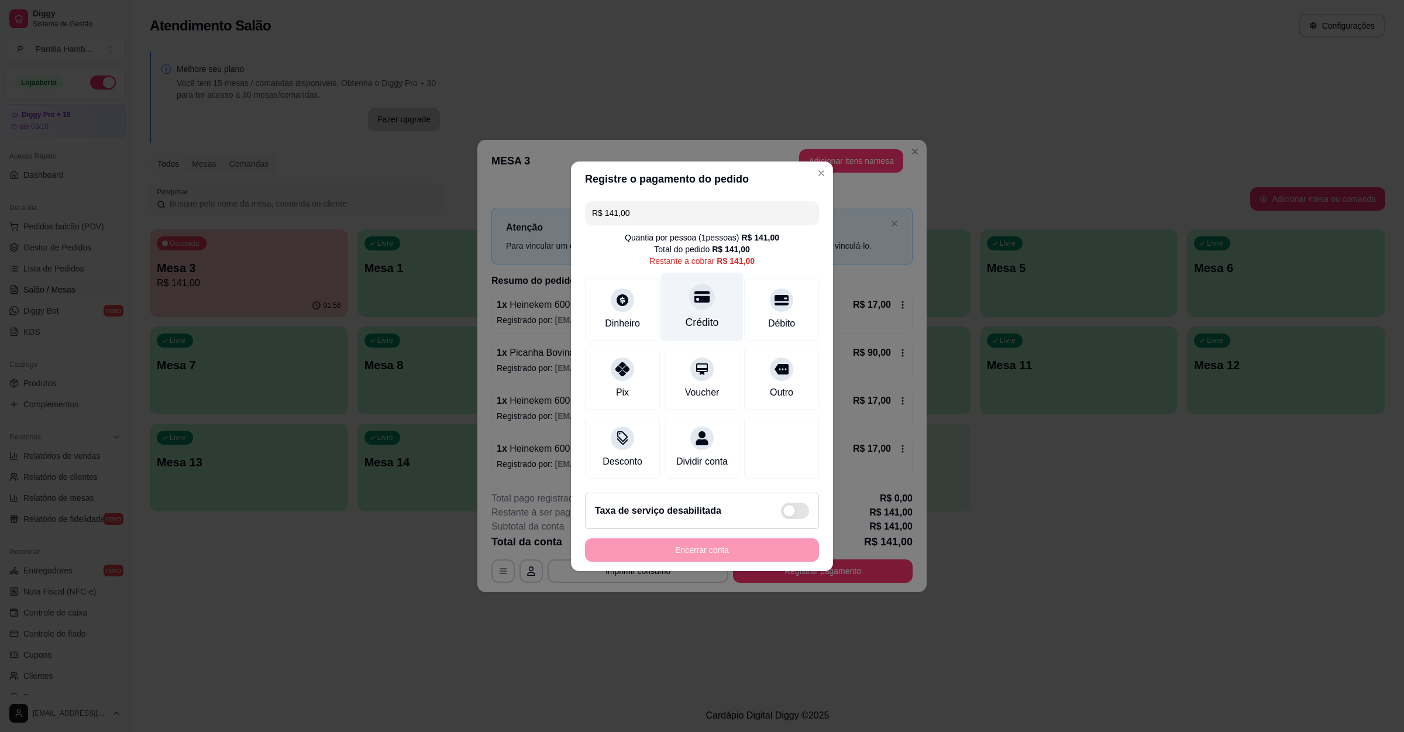
click at [707, 315] on div "Crédito" at bounding box center [702, 322] width 33 height 15
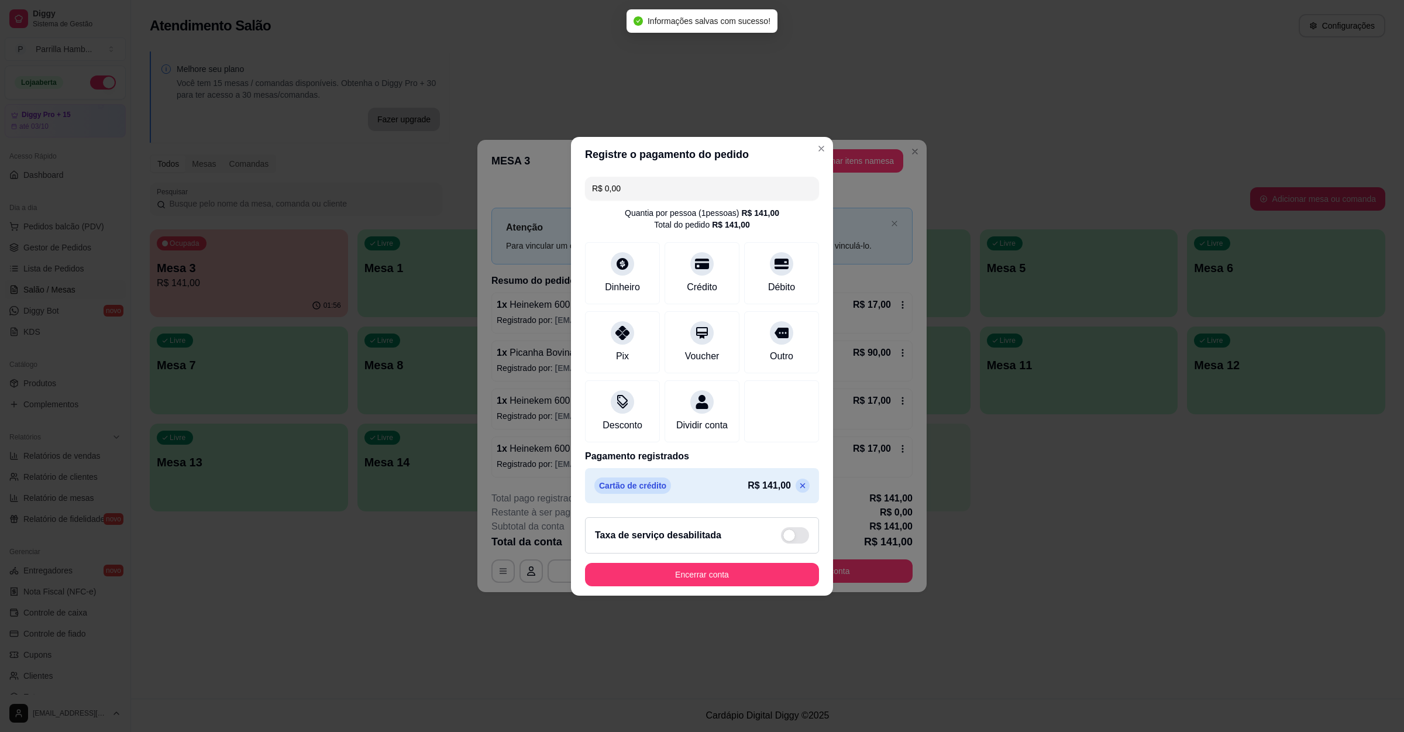
type input "R$ 0,00"
click at [716, 586] on button "Encerrar conta" at bounding box center [701, 574] width 227 height 23
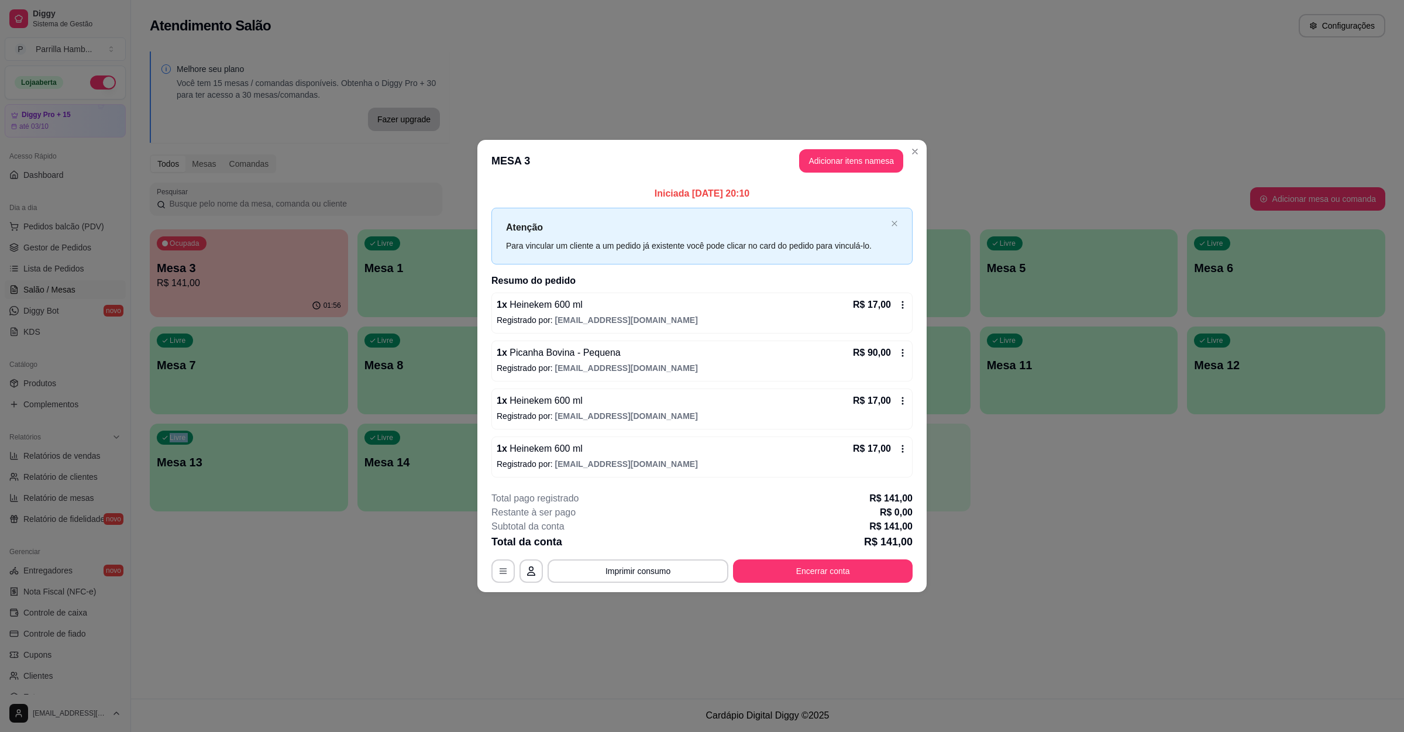
click at [1224, 577] on div "Atendimento Salão Configurações Melhore seu plano Você tem 15 mesas / comandas …" at bounding box center [767, 349] width 1273 height 698
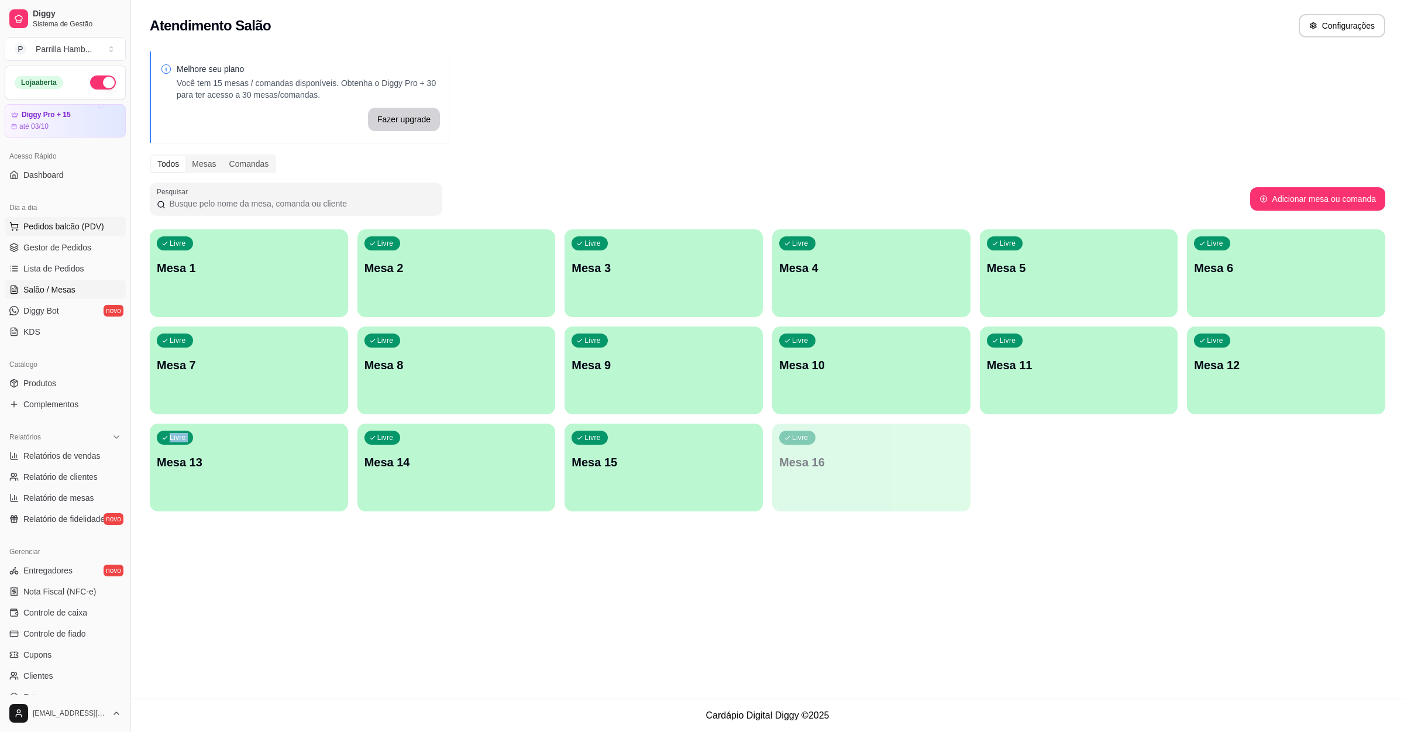
click at [85, 218] on button "Pedidos balcão (PDV)" at bounding box center [65, 226] width 121 height 19
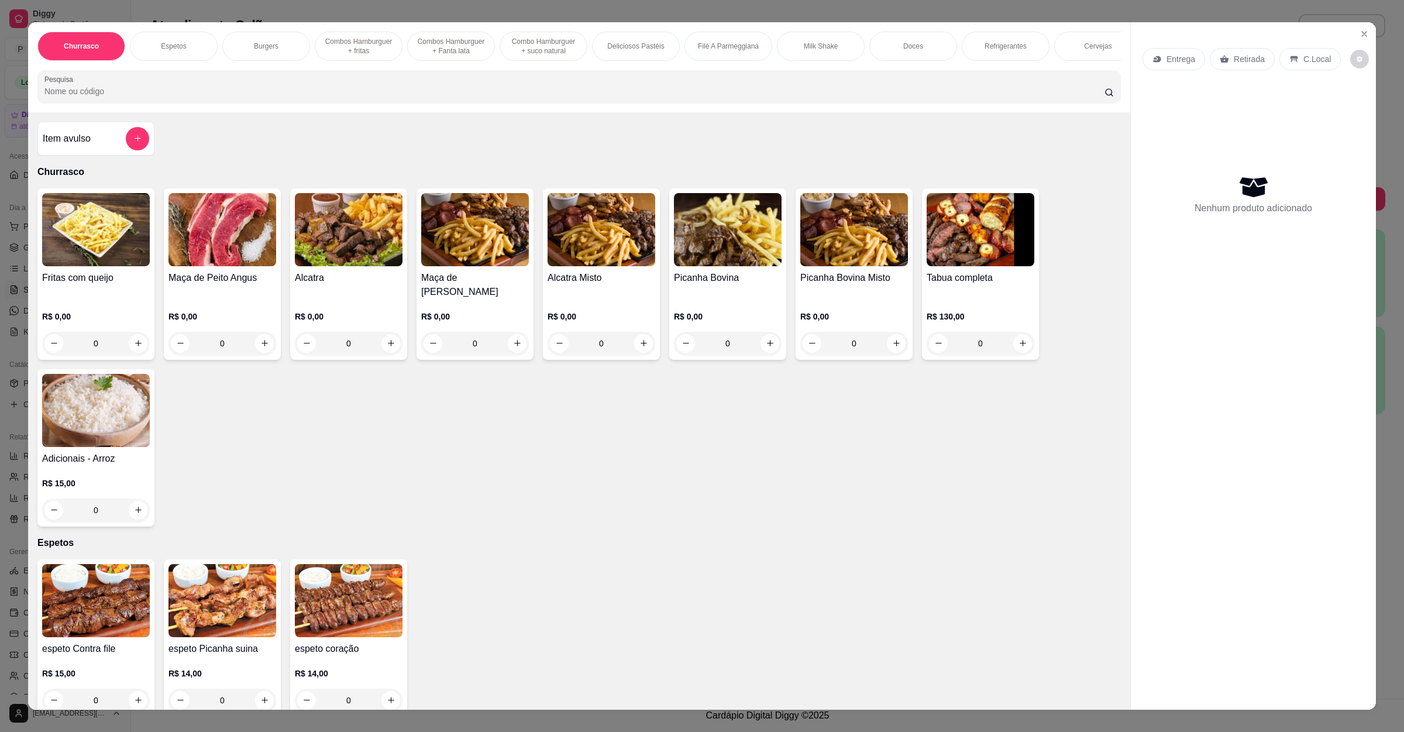
scroll to position [88, 0]
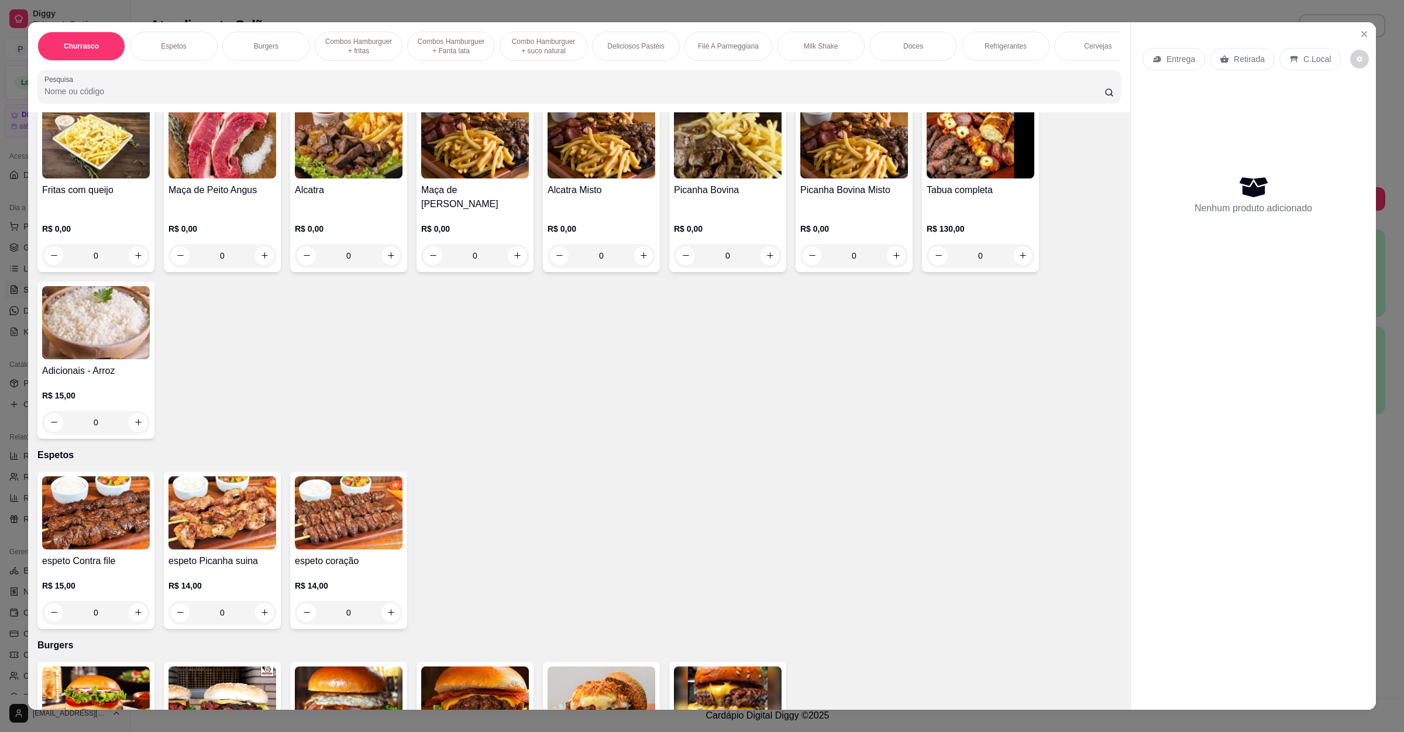
click at [989, 167] on img at bounding box center [981, 141] width 108 height 73
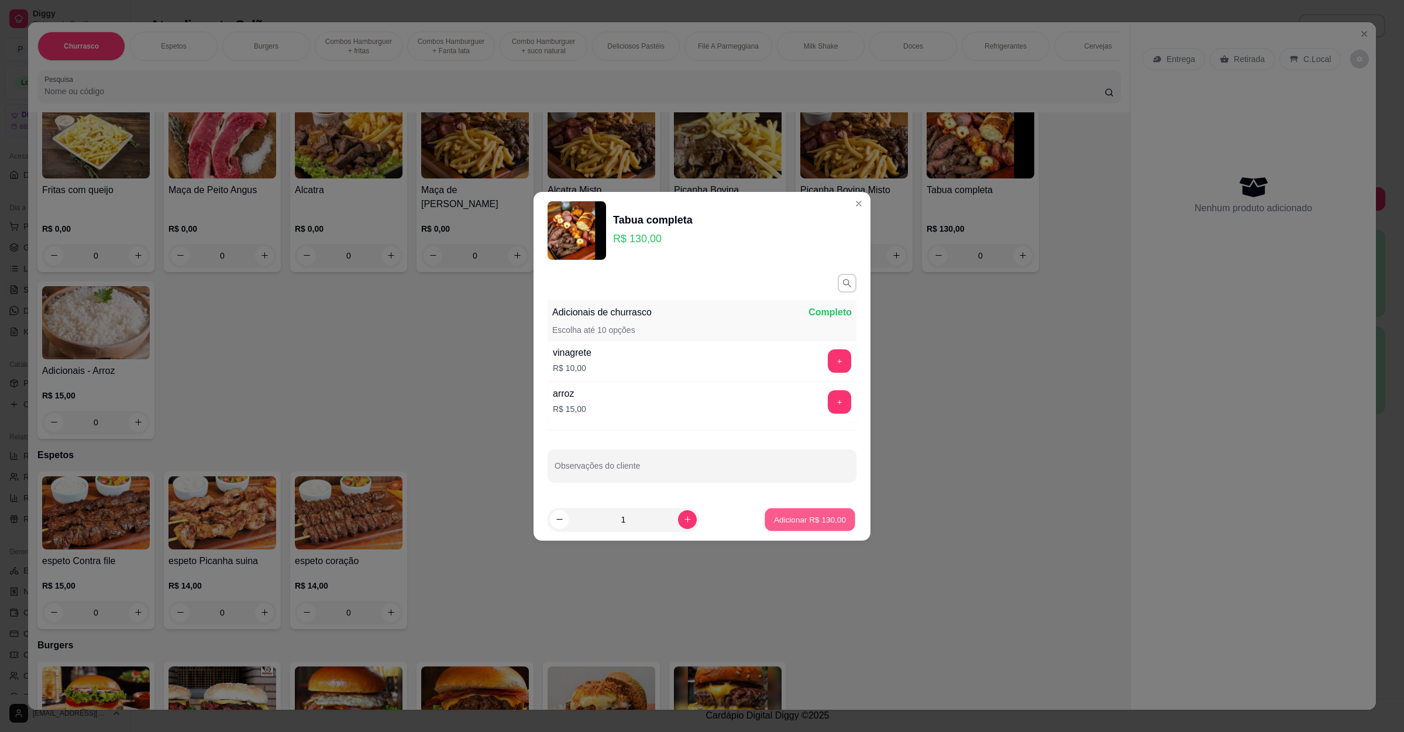
click at [777, 531] on button "Adicionar R$ 130,00" at bounding box center [810, 519] width 90 height 23
type input "1"
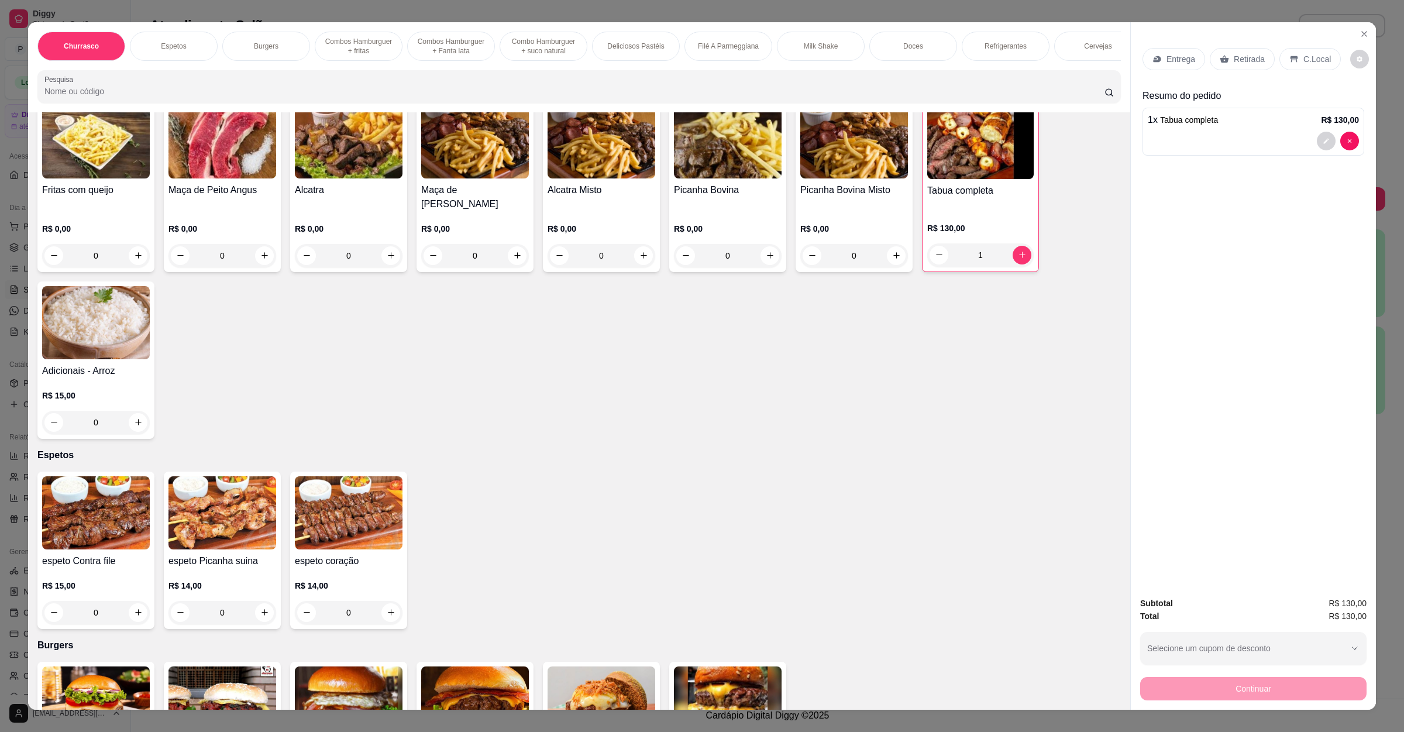
click at [1168, 64] on p "Entrega" at bounding box center [1180, 59] width 29 height 12
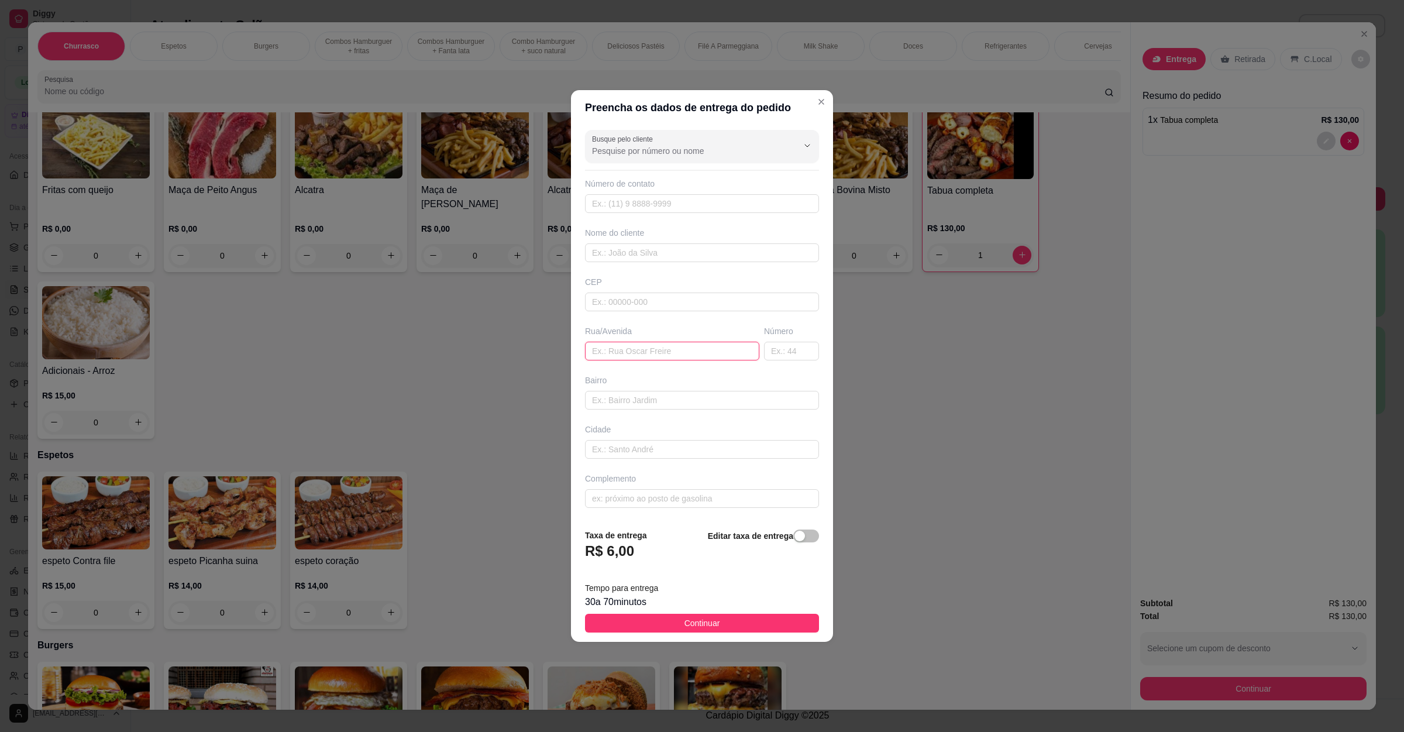
click at [655, 345] on input "text" at bounding box center [672, 351] width 174 height 19
paste input "Rua primeiro de maio n 195"
type input "Rua primeiro de maio n 195"
click at [795, 539] on span "button" at bounding box center [806, 535] width 26 height 13
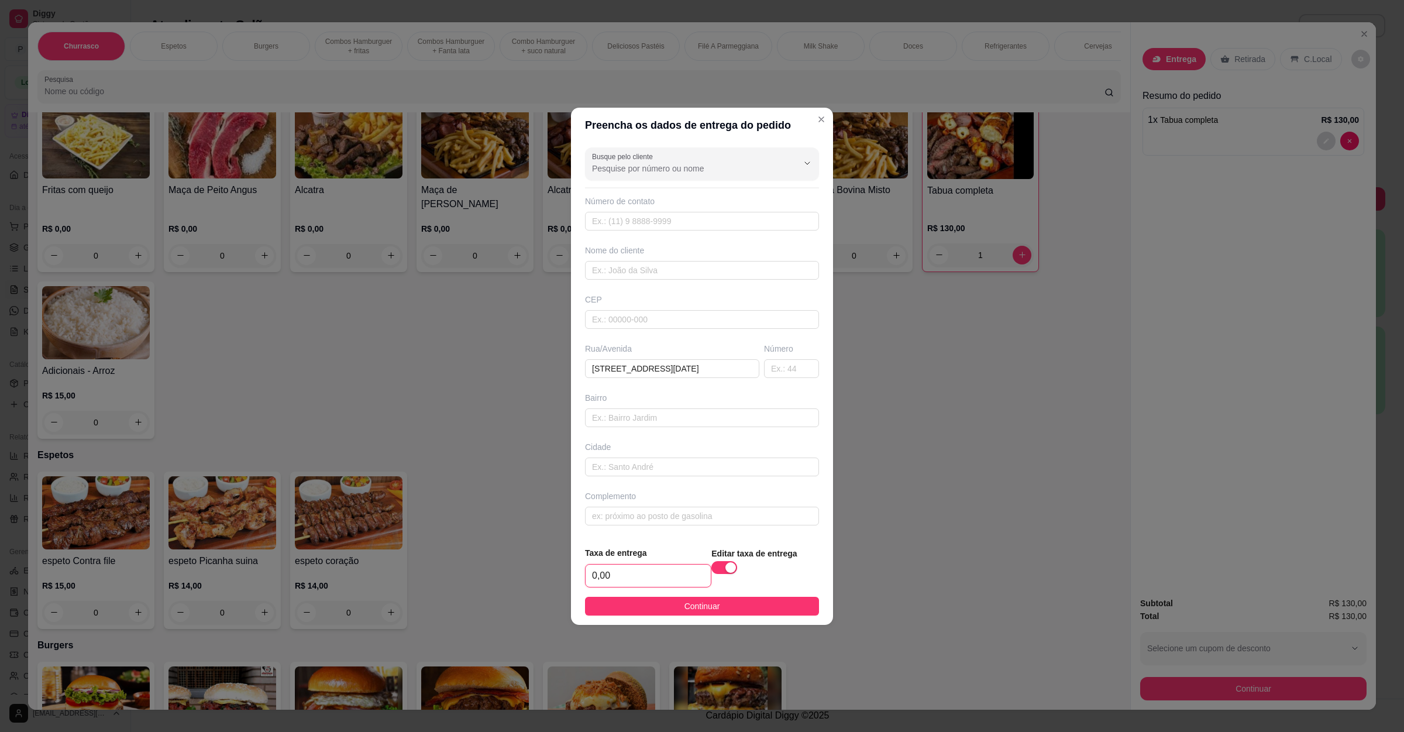
click at [648, 569] on input "0,00" at bounding box center [648, 576] width 125 height 22
type input "16,00"
click at [651, 611] on button "Continuar" at bounding box center [702, 606] width 234 height 19
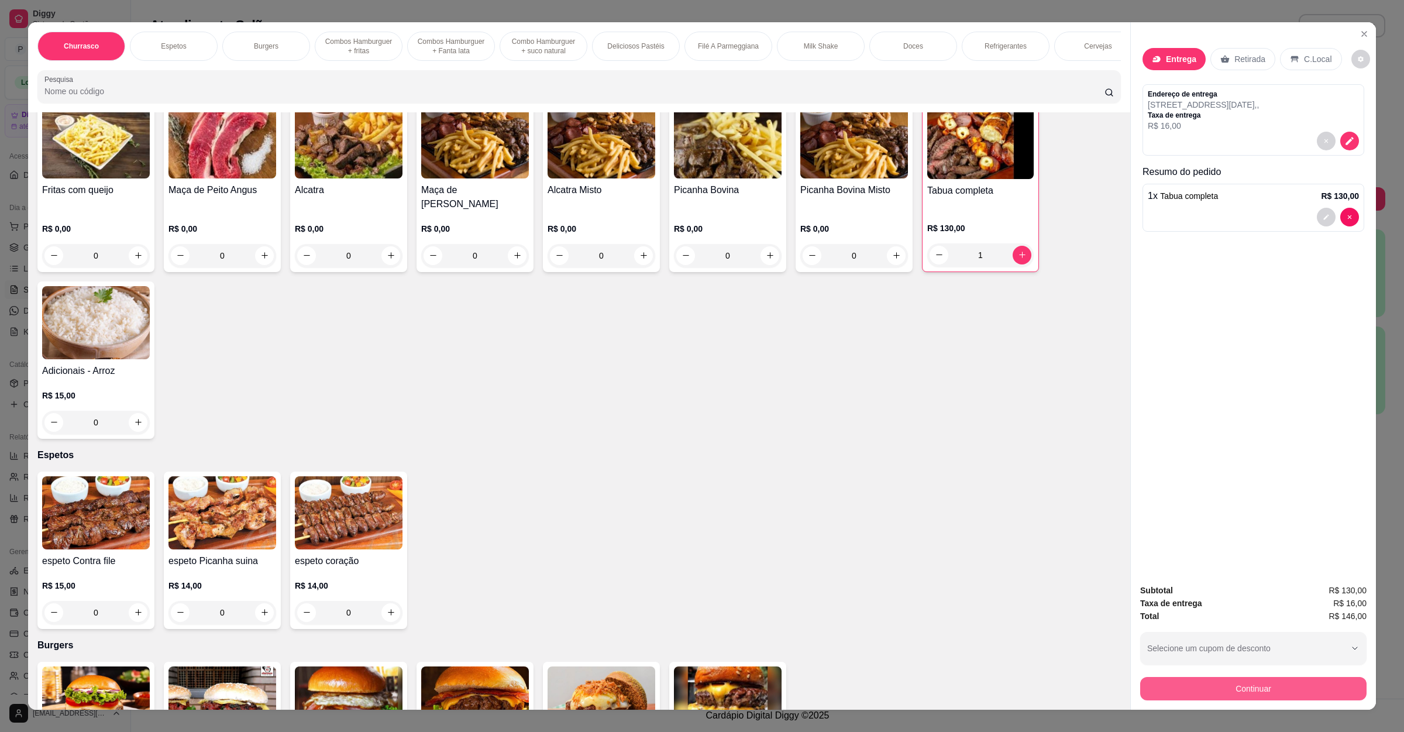
click at [1228, 696] on button "Continuar" at bounding box center [1253, 688] width 226 height 23
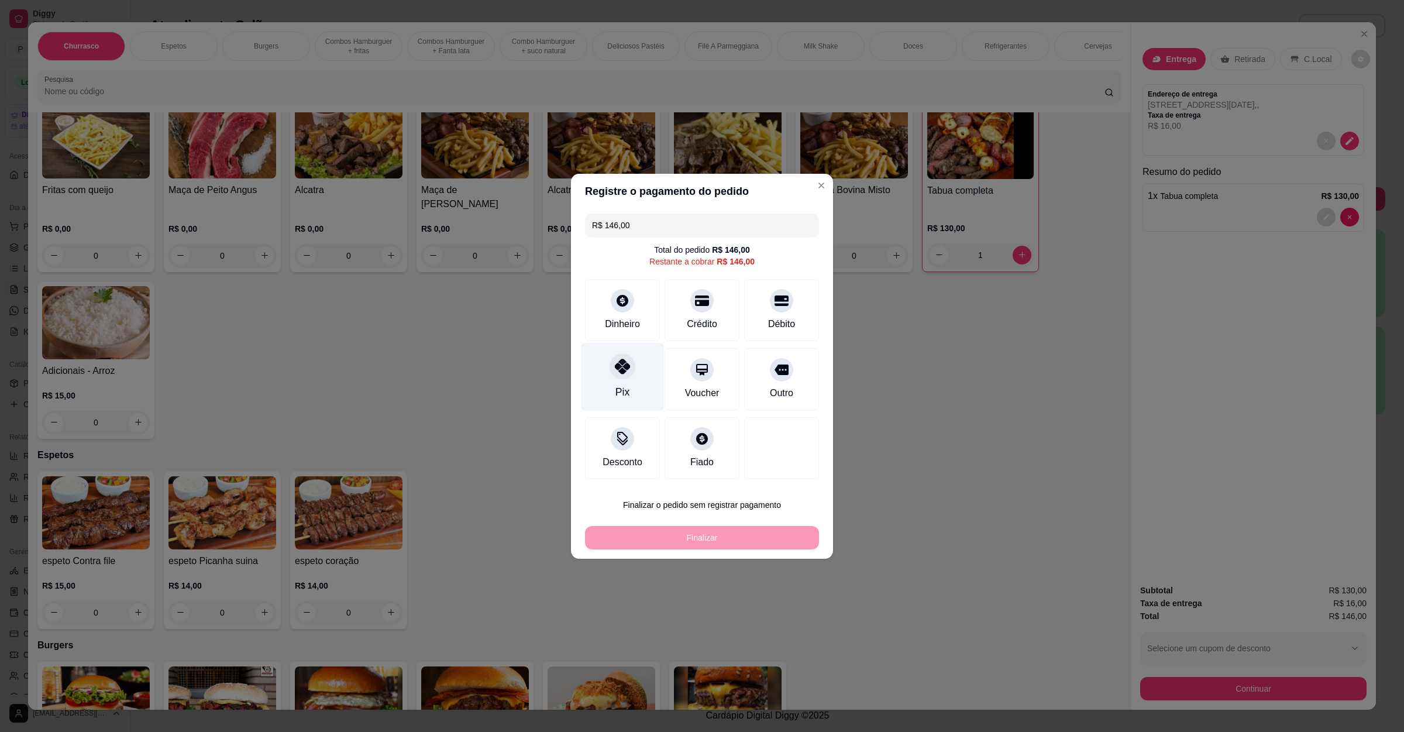
click at [625, 383] on div "Pix" at bounding box center [622, 376] width 82 height 68
type input "R$ 0,00"
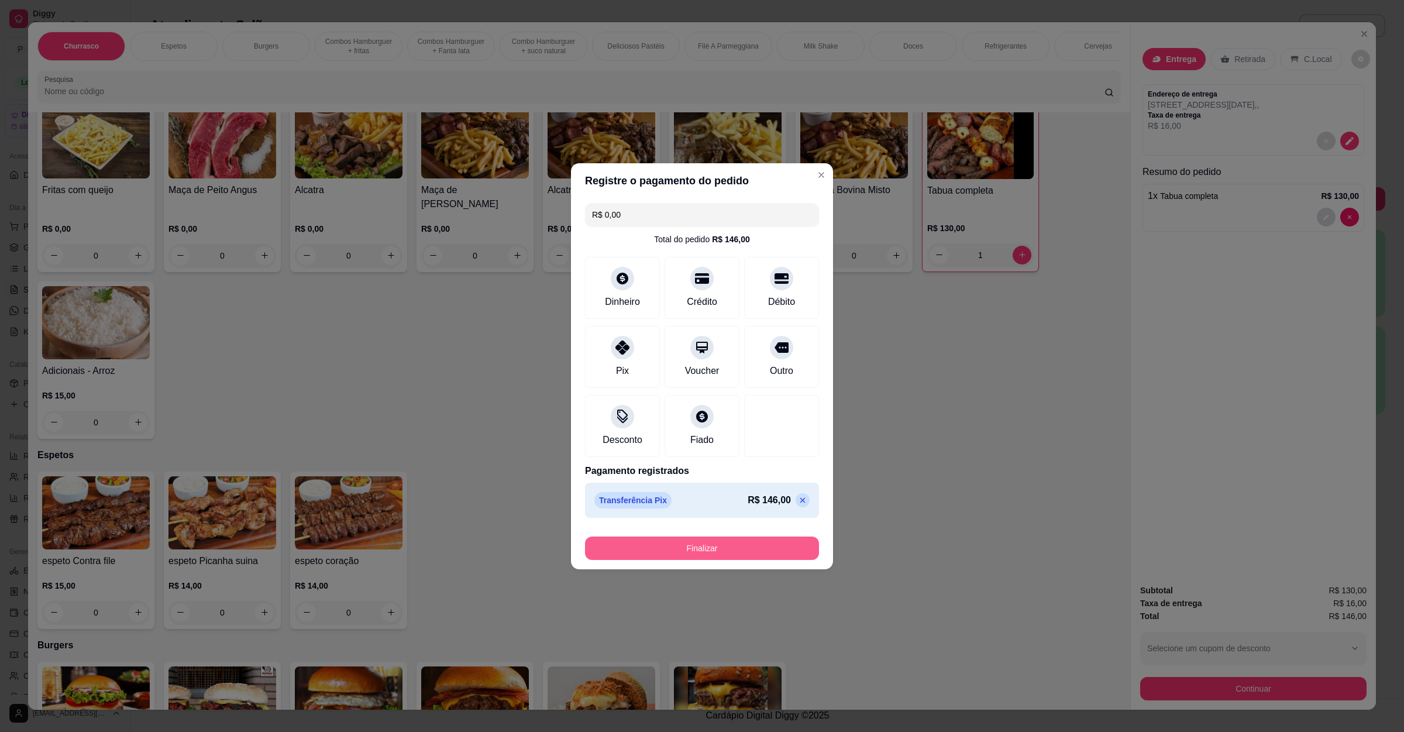
click at [679, 545] on button "Finalizar" at bounding box center [702, 547] width 234 height 23
type input "0"
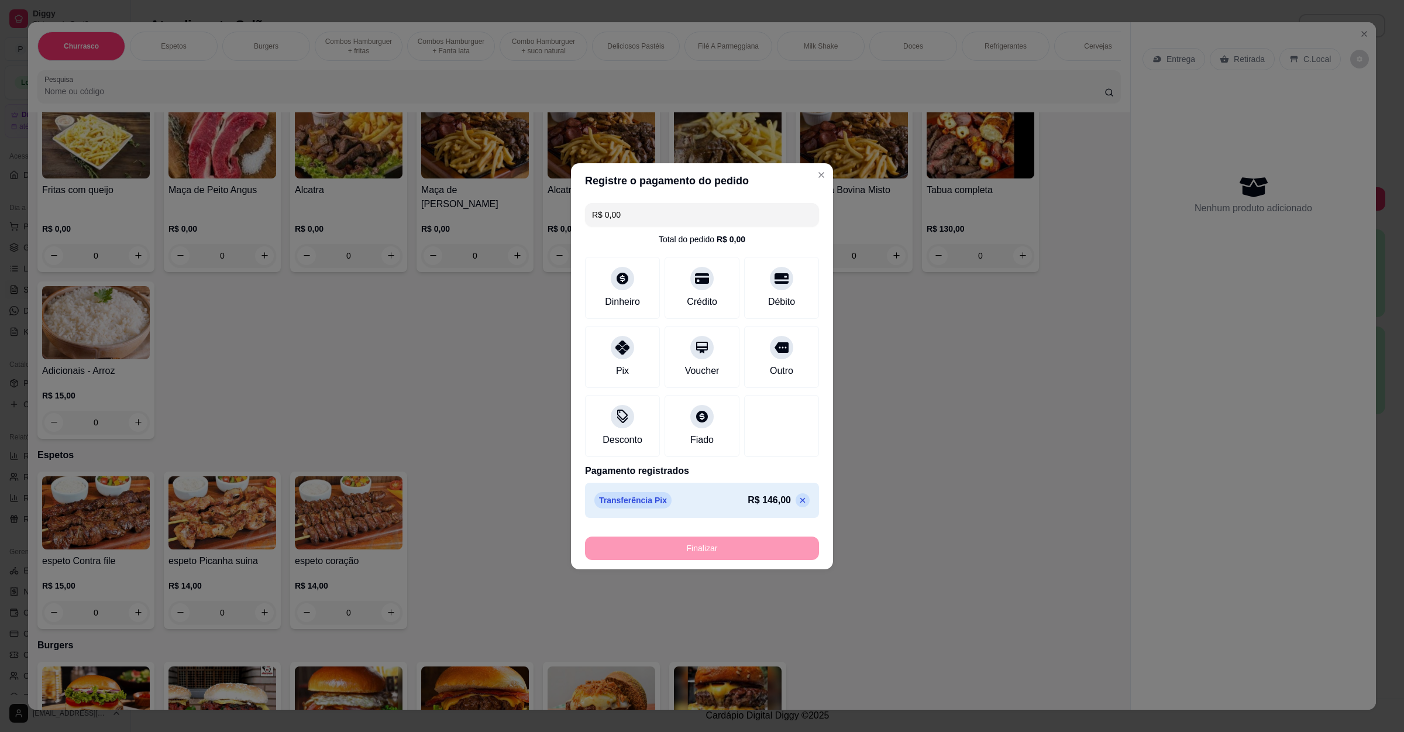
type input "-R$ 146,00"
